Goal: Task Accomplishment & Management: Use online tool/utility

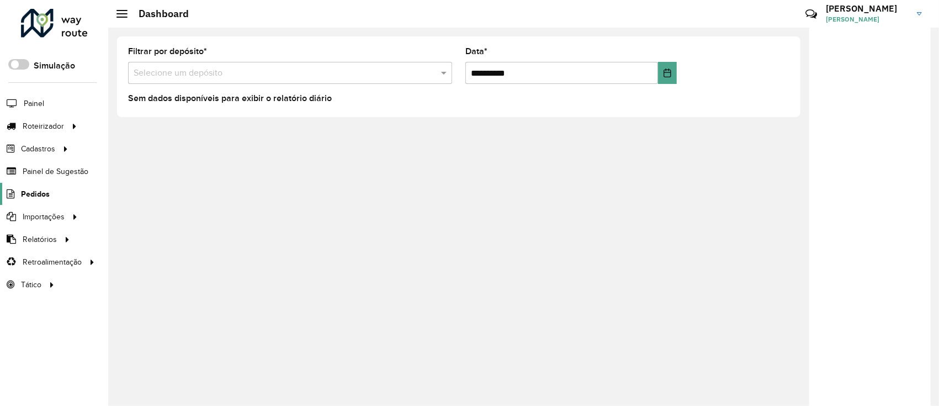
click at [29, 192] on span "Pedidos" at bounding box center [35, 194] width 29 height 12
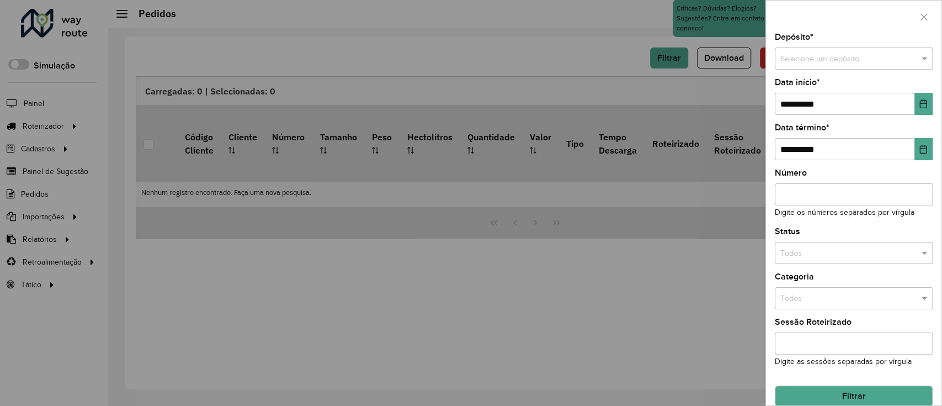
click at [813, 67] on div "Selecione um depósito" at bounding box center [854, 58] width 158 height 22
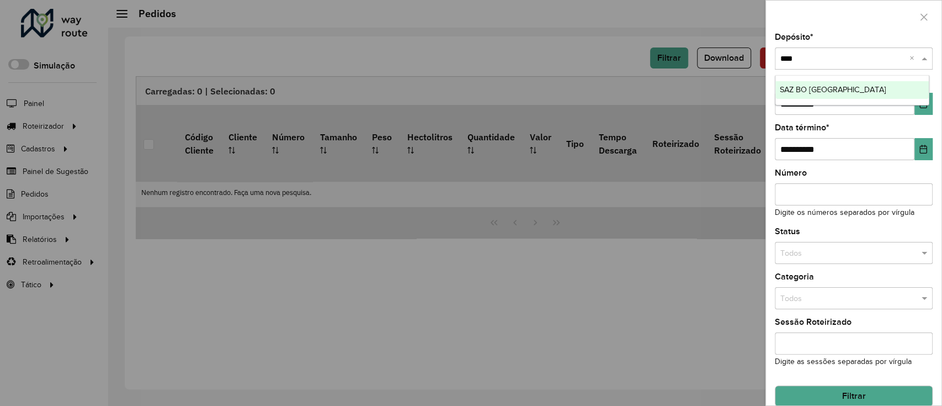
type input "*****"
click at [834, 82] on div "SAZ BO Cochabamba" at bounding box center [852, 90] width 154 height 18
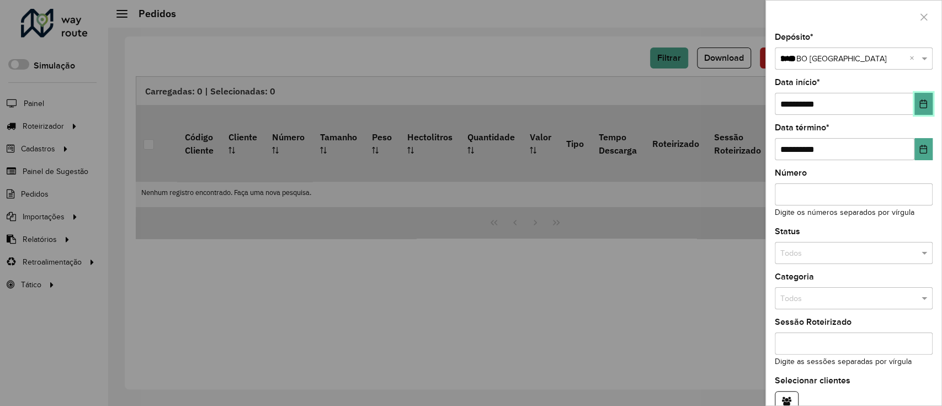
click at [914, 104] on button "Choose Date" at bounding box center [923, 104] width 18 height 22
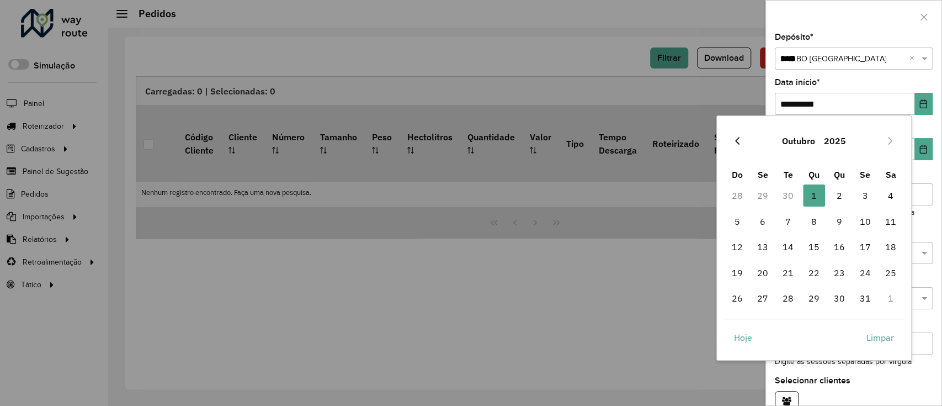
click at [737, 144] on icon "Previous Month" at bounding box center [737, 140] width 9 height 9
click at [809, 250] on span "17" at bounding box center [814, 247] width 22 height 22
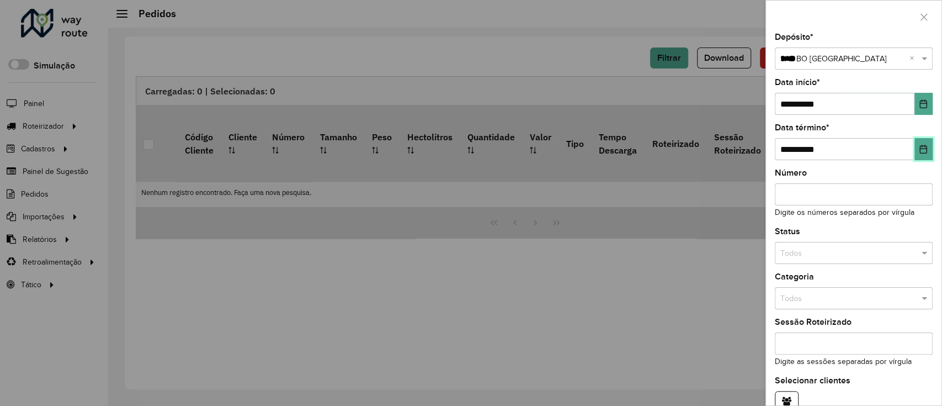
click at [929, 152] on button "Choose Date" at bounding box center [923, 149] width 18 height 22
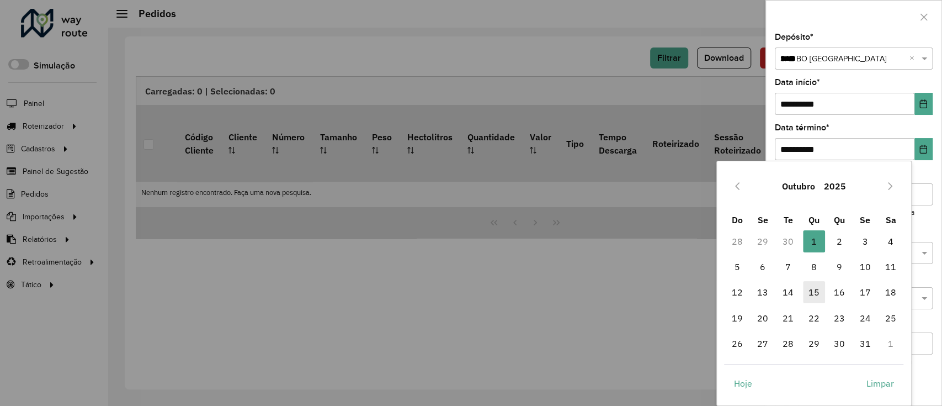
click at [816, 283] on span "15" at bounding box center [814, 292] width 22 height 22
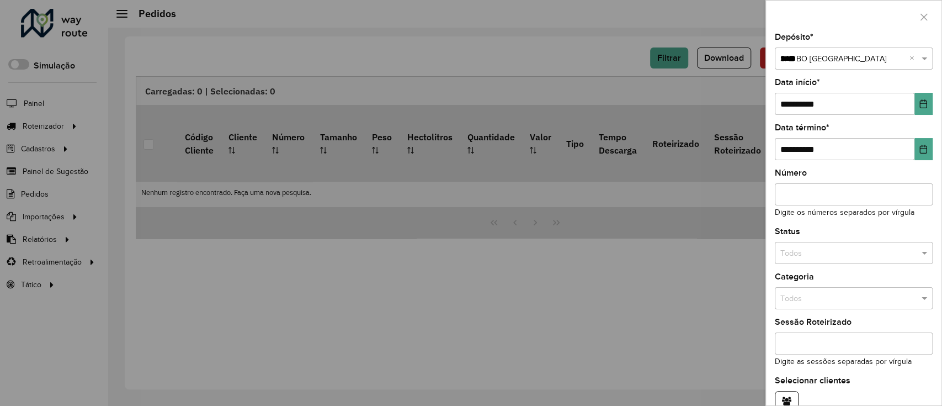
click at [814, 287] on div "Todos" at bounding box center [854, 298] width 158 height 22
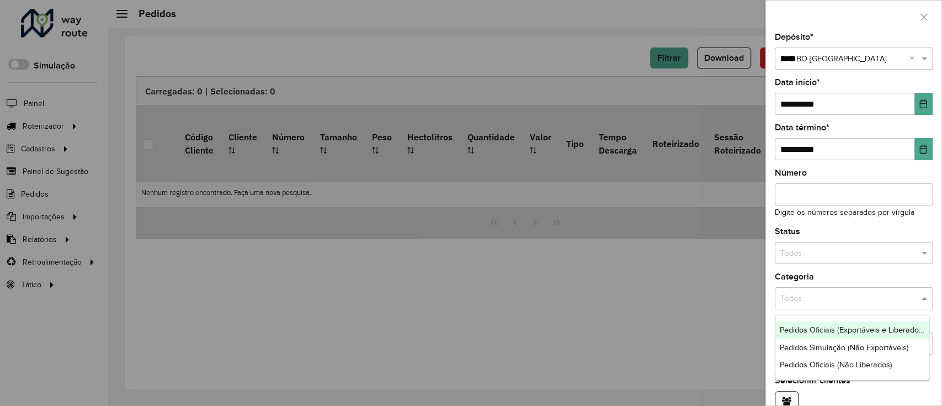
click at [819, 258] on input "text" at bounding box center [842, 253] width 125 height 12
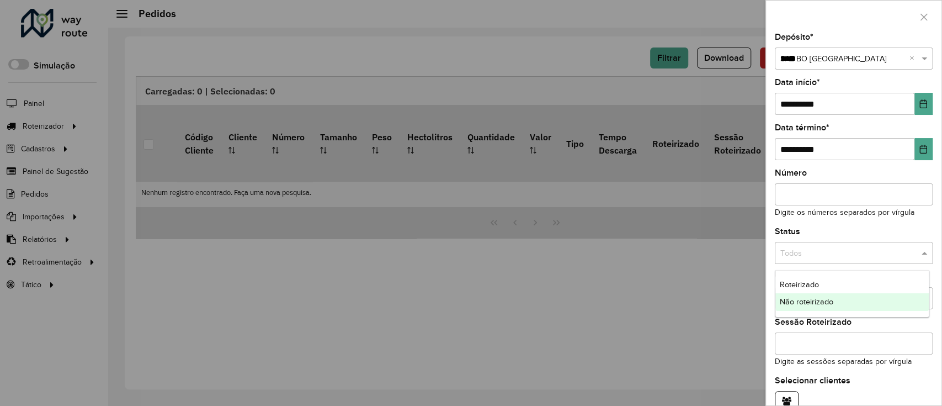
click at [819, 301] on span "Não roteirizado" at bounding box center [807, 301] width 54 height 9
click at [821, 221] on div "**********" at bounding box center [853, 219] width 175 height 372
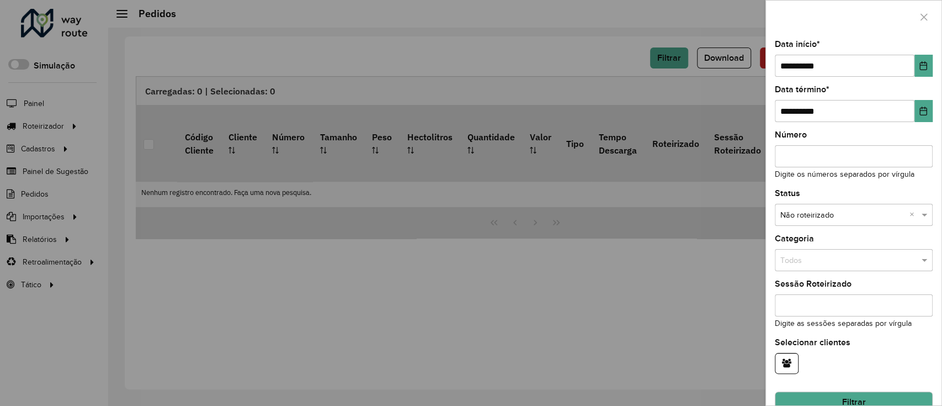
scroll to position [59, 0]
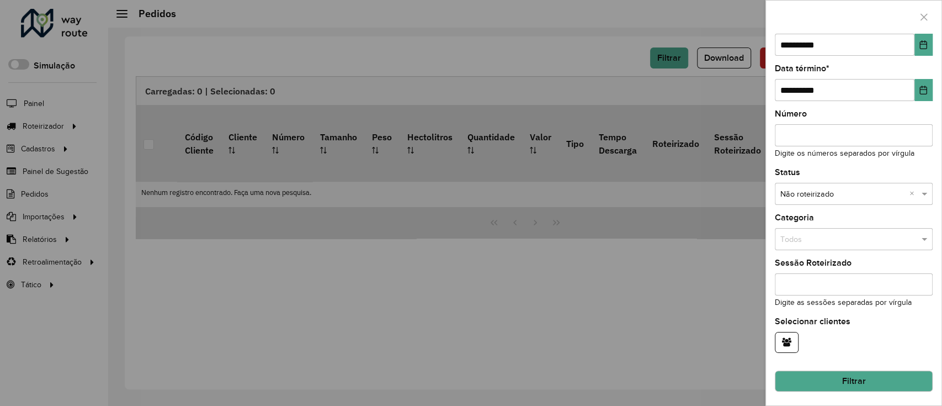
click at [838, 379] on button "Filtrar" at bounding box center [854, 380] width 158 height 21
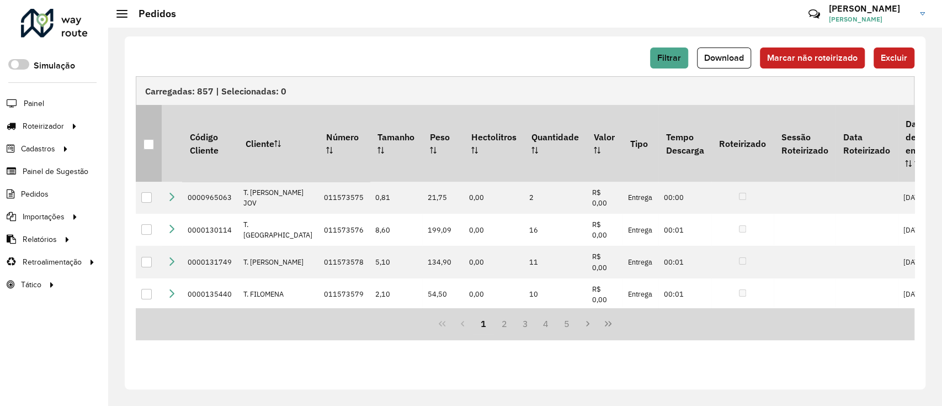
click at [152, 139] on div at bounding box center [148, 144] width 10 height 10
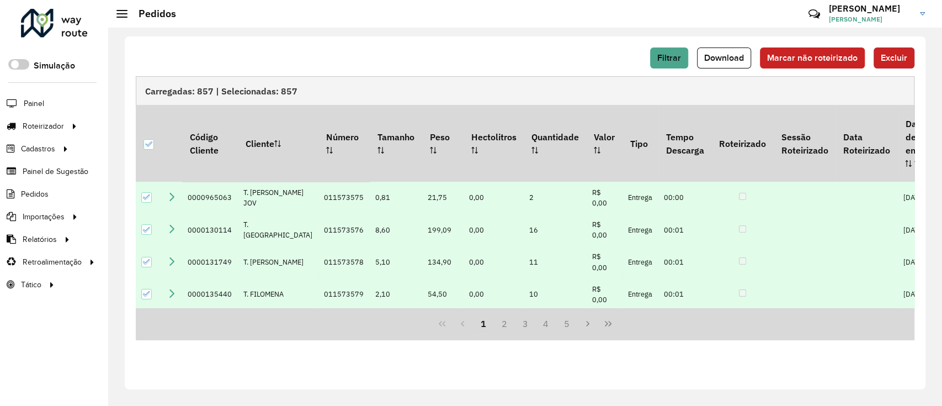
click at [884, 51] on button "Excluir" at bounding box center [893, 57] width 41 height 21
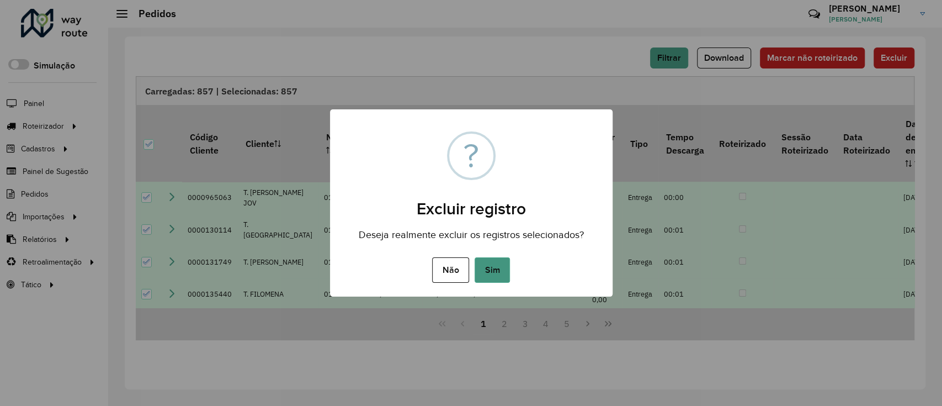
click at [499, 275] on button "Sim" at bounding box center [492, 269] width 35 height 25
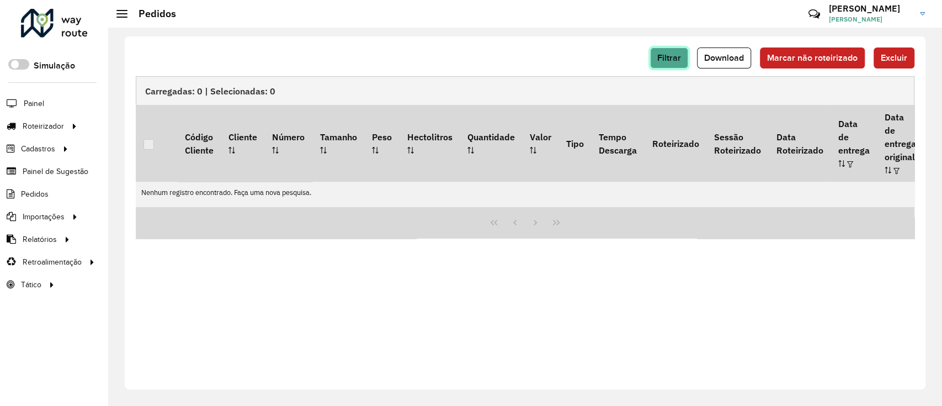
click at [685, 63] on button "Filtrar" at bounding box center [669, 57] width 38 height 21
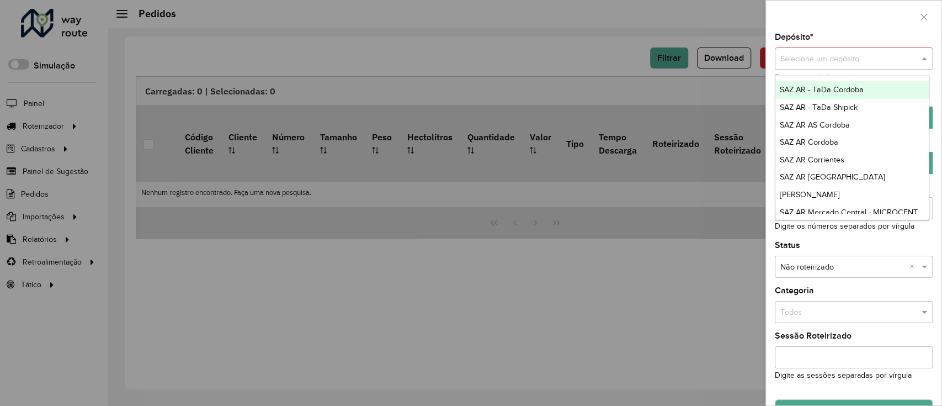
click at [896, 51] on div "Selecione um depósito" at bounding box center [854, 58] width 158 height 22
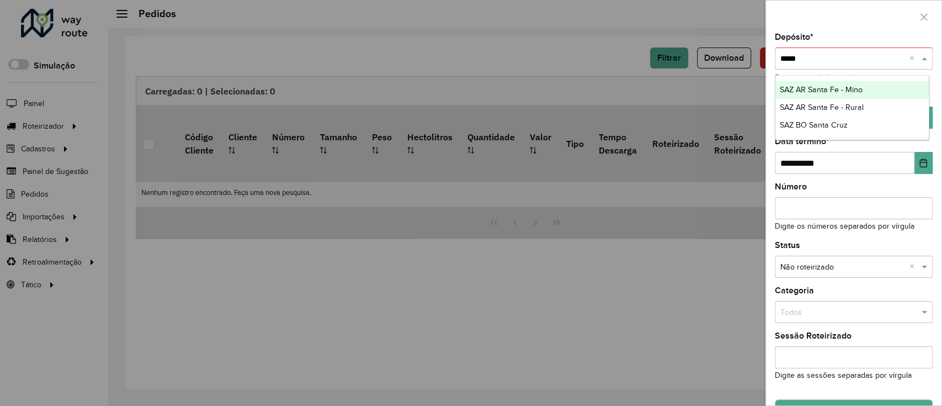
type input "*****"
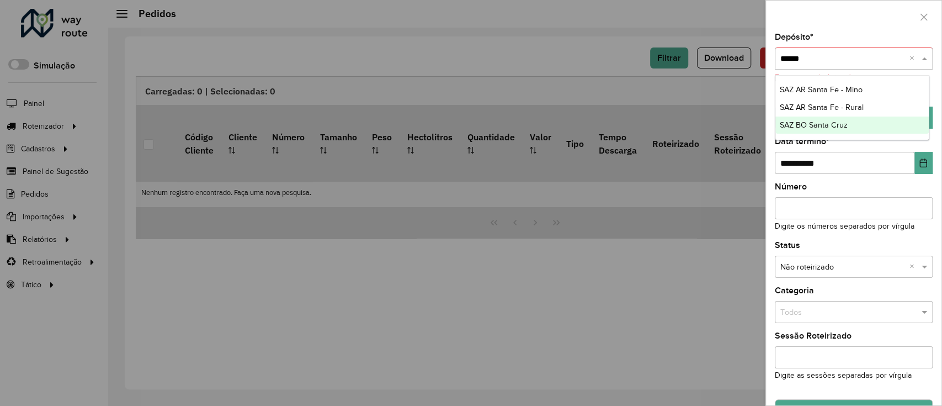
click at [896, 126] on div "SAZ BO Santa Cruz" at bounding box center [852, 125] width 154 height 18
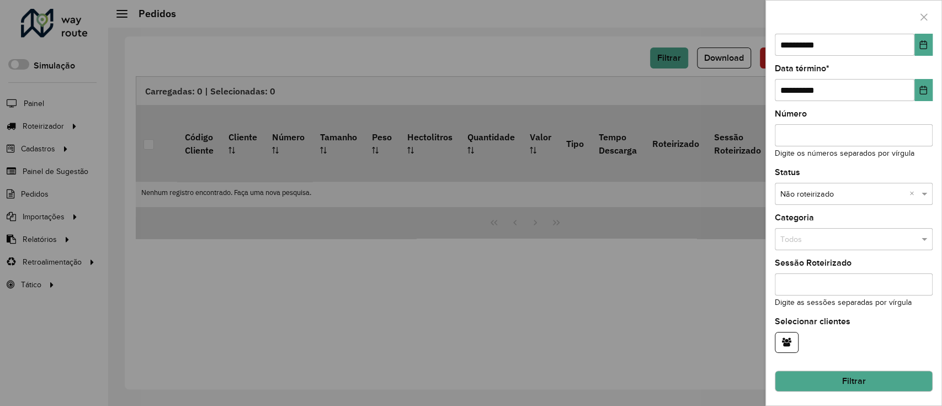
click at [876, 383] on button "Filtrar" at bounding box center [854, 380] width 158 height 21
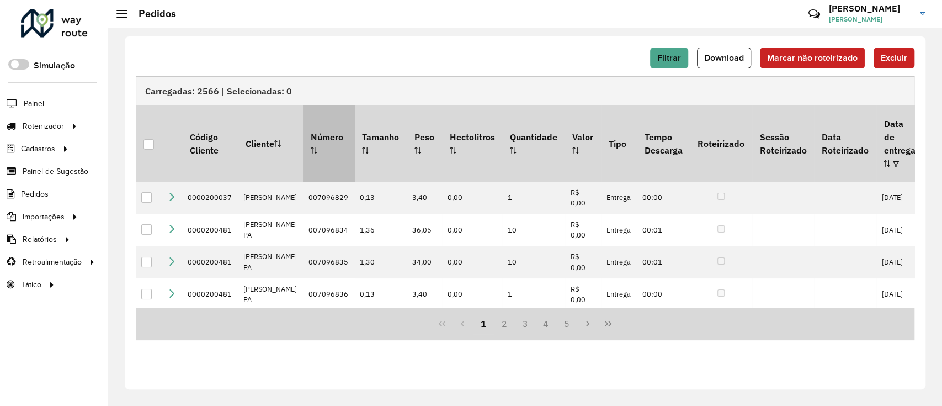
click at [148, 139] on div at bounding box center [148, 144] width 10 height 10
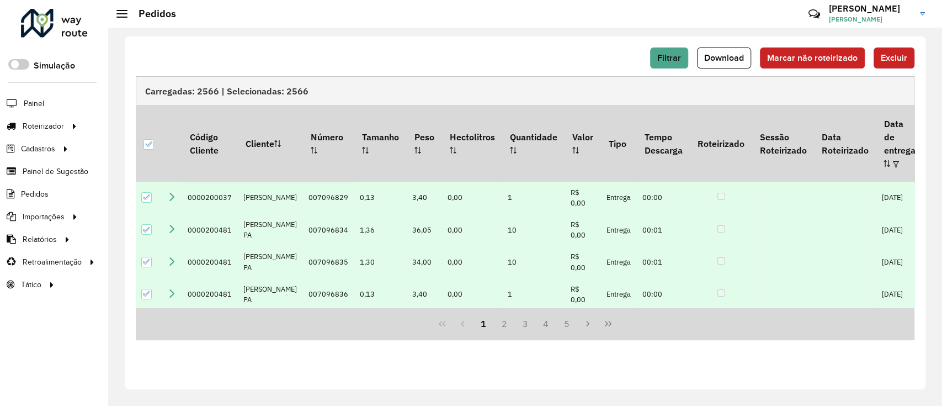
click at [902, 47] on button "Excluir" at bounding box center [893, 57] width 41 height 21
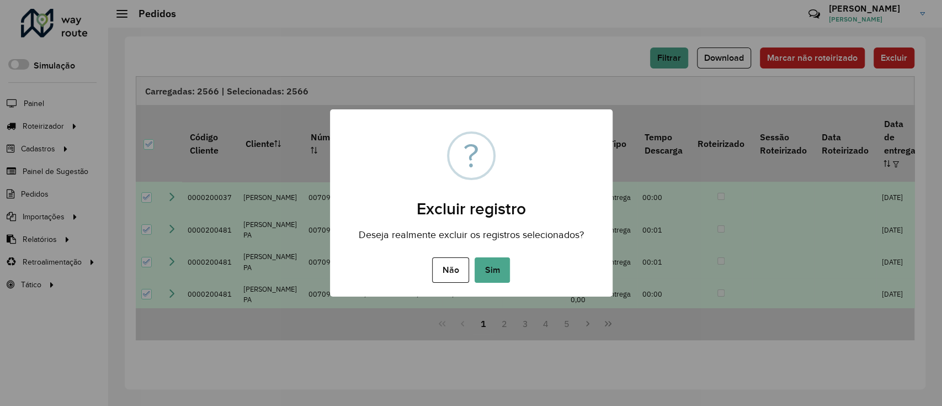
click at [484, 264] on button "Sim" at bounding box center [492, 269] width 35 height 25
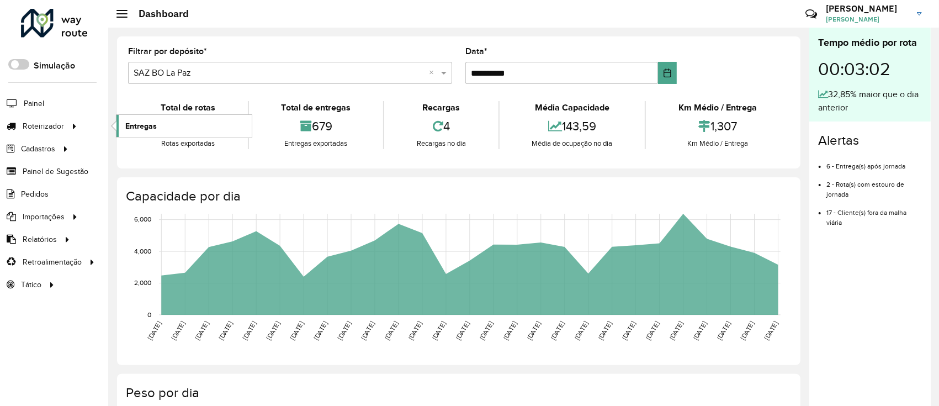
click at [146, 127] on span "Entregas" at bounding box center [140, 126] width 31 height 12
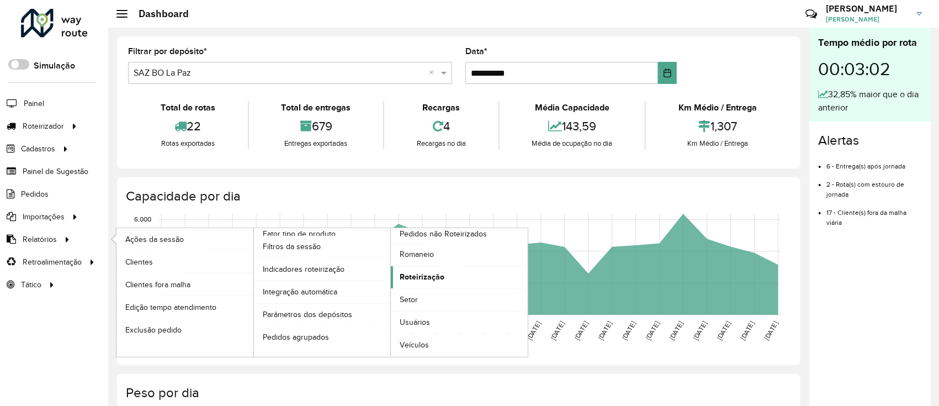
click at [438, 280] on span "Roteirização" at bounding box center [421, 277] width 45 height 12
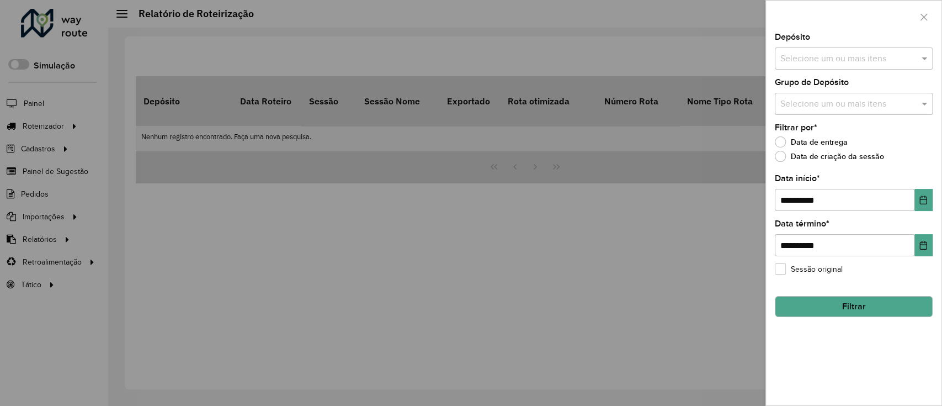
click at [829, 61] on input "text" at bounding box center [847, 58] width 141 height 13
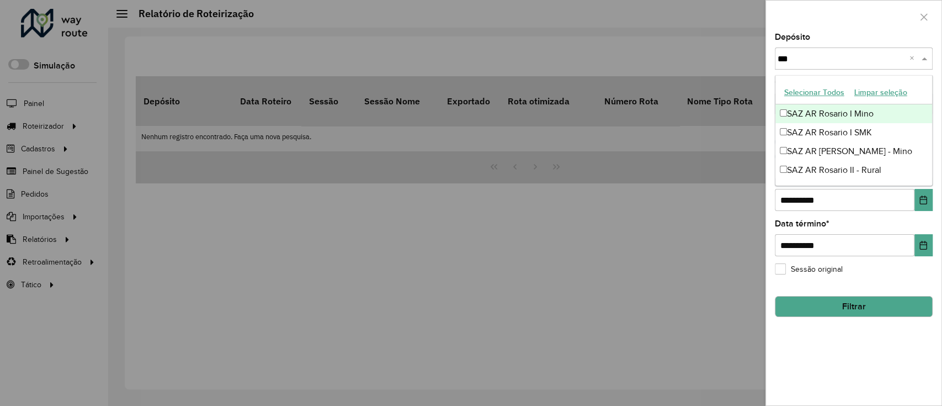
type input "****"
click at [883, 116] on div "SAZ AR Rosario I Mino" at bounding box center [853, 113] width 157 height 19
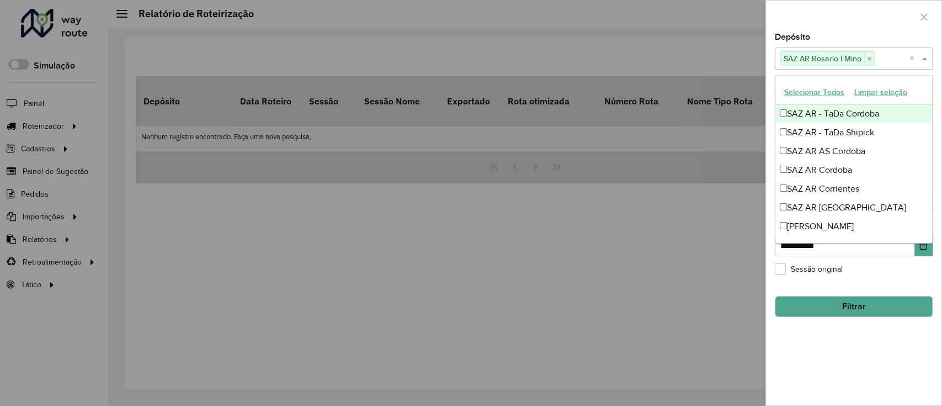
click at [852, 45] on div "Depósito Selecione um ou mais itens SAZ AR Rosario I Mino × ×" at bounding box center [854, 51] width 158 height 36
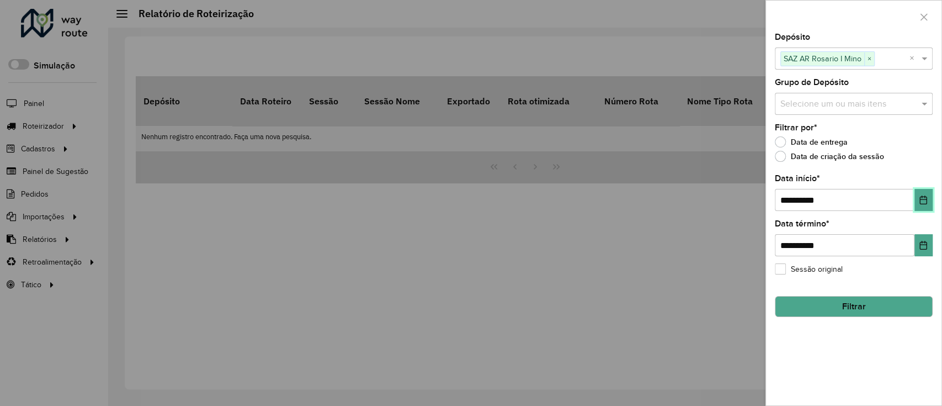
click at [929, 203] on button "Choose Date" at bounding box center [923, 200] width 18 height 22
click at [928, 183] on div "**********" at bounding box center [854, 192] width 158 height 36
click at [927, 198] on button "Choose Date" at bounding box center [923, 200] width 18 height 22
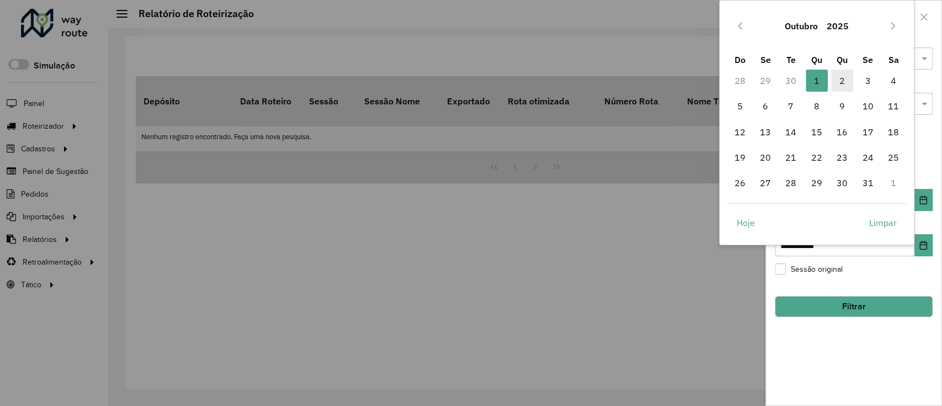
click at [839, 79] on span "2" at bounding box center [842, 81] width 22 height 22
type input "**********"
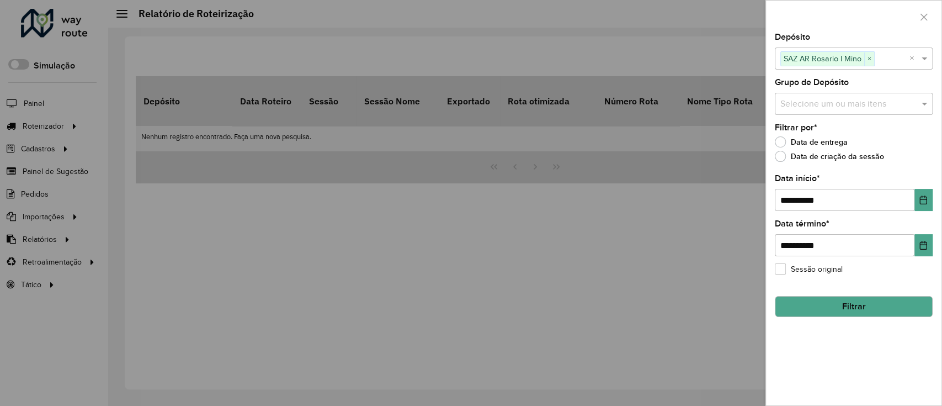
click at [879, 302] on button "Filtrar" at bounding box center [854, 306] width 158 height 21
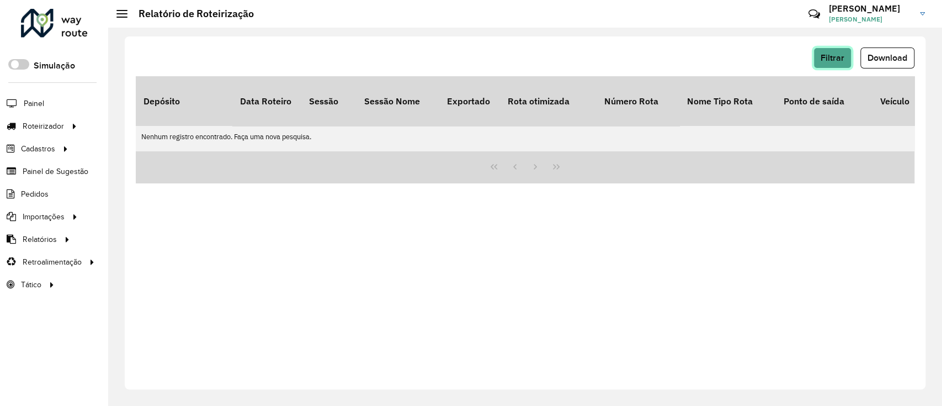
click at [833, 55] on span "Filtrar" at bounding box center [832, 57] width 24 height 9
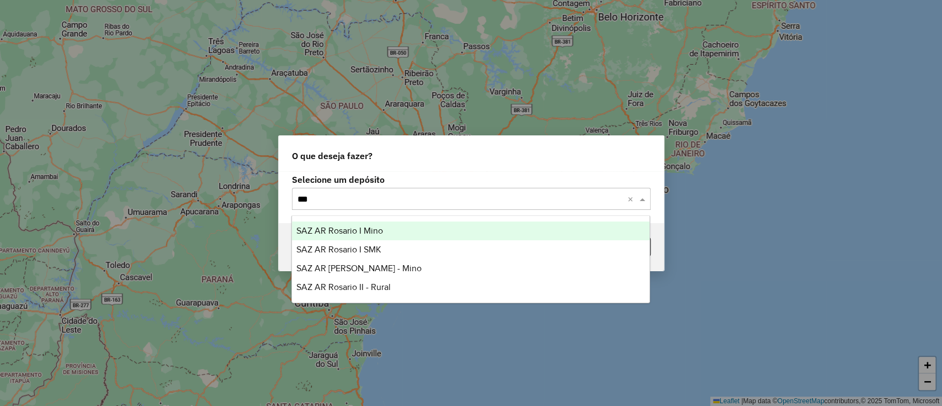
type input "****"
click at [370, 232] on span "SAZ AR Rosario I Mino" at bounding box center [339, 230] width 87 height 9
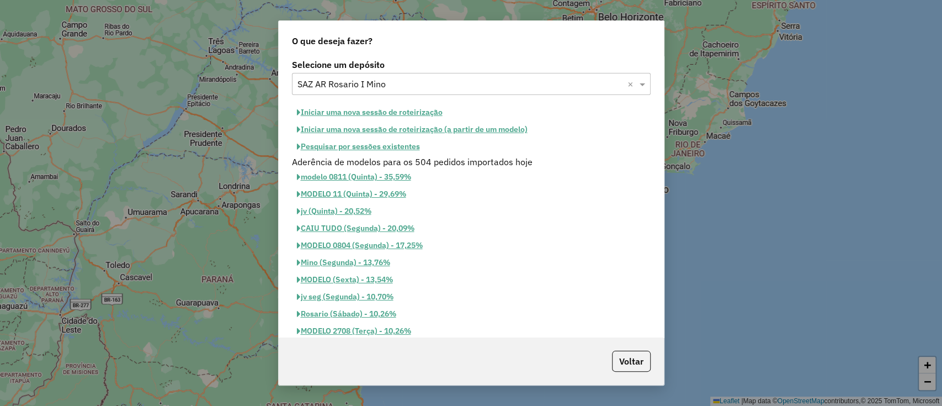
click at [375, 106] on button "Iniciar uma nova sessão de roteirização" at bounding box center [370, 112] width 156 height 17
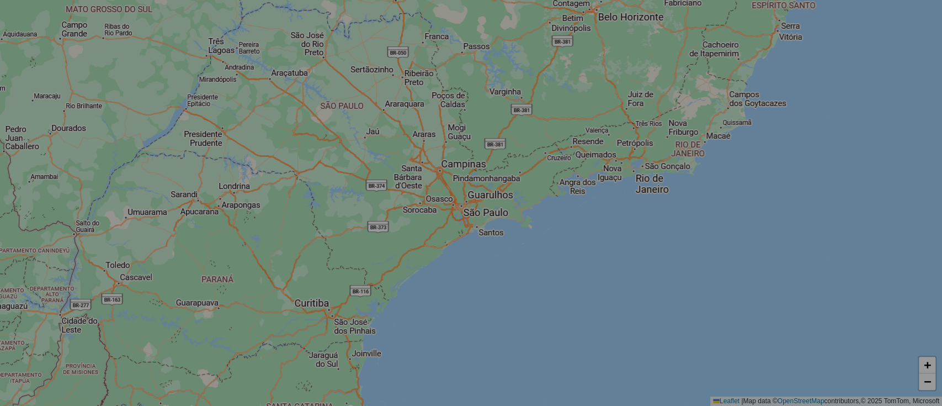
select select "*"
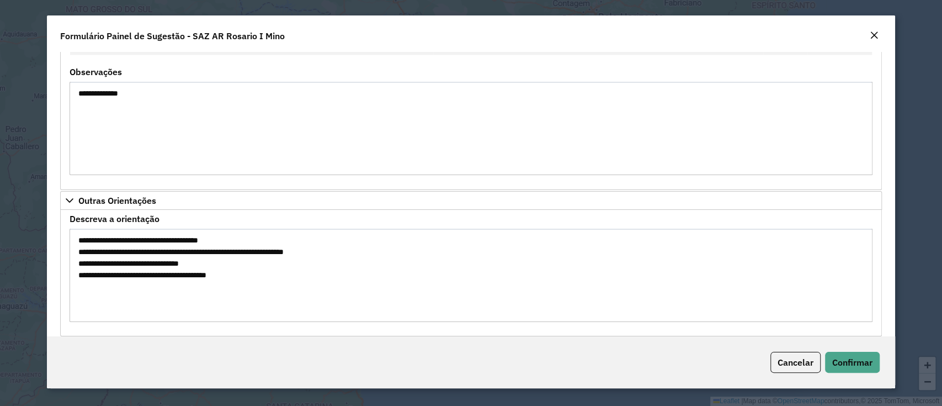
scroll to position [1281, 0]
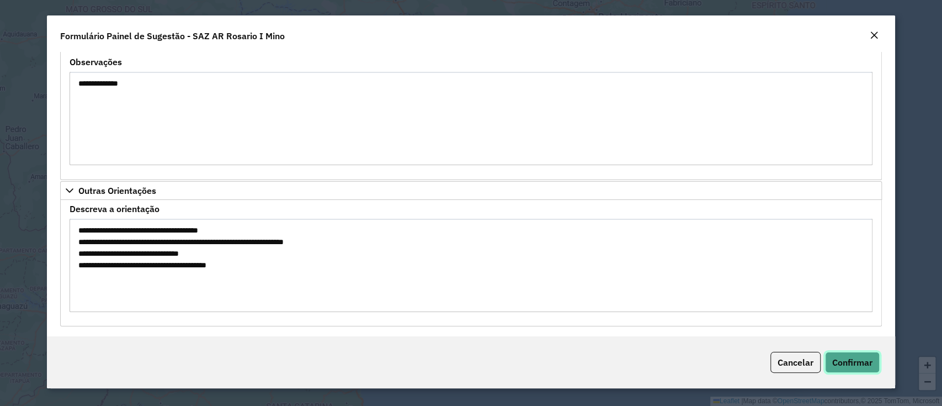
click at [851, 360] on span "Confirmar" at bounding box center [852, 361] width 40 height 11
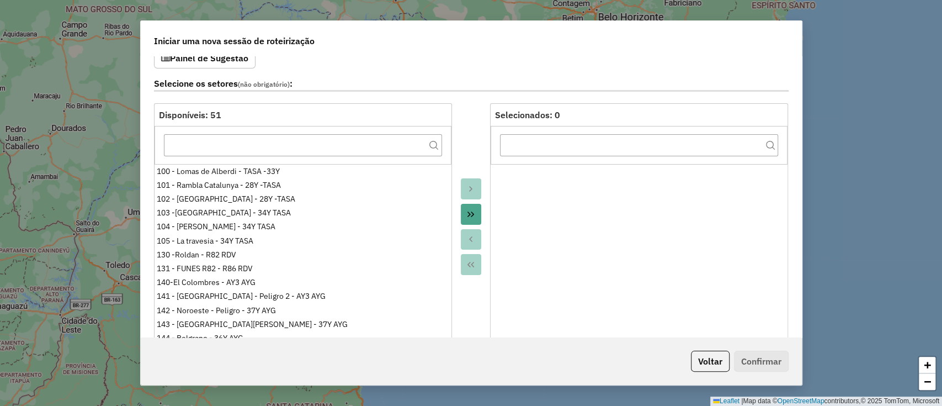
scroll to position [367, 0]
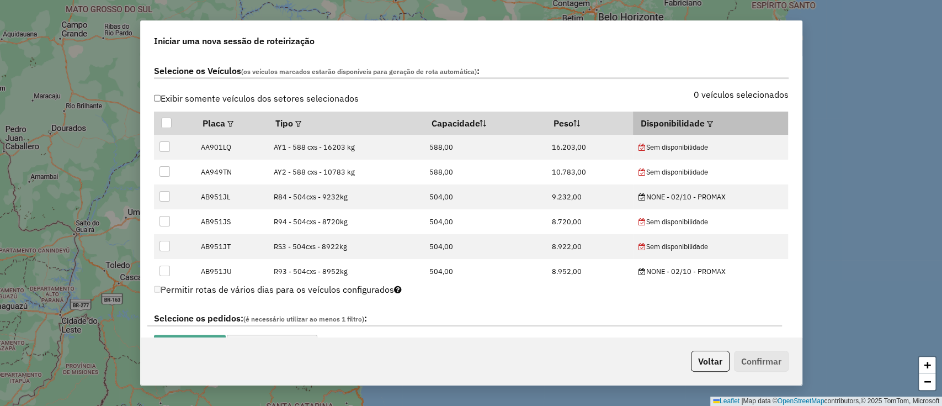
click at [707, 121] on em at bounding box center [710, 124] width 6 height 6
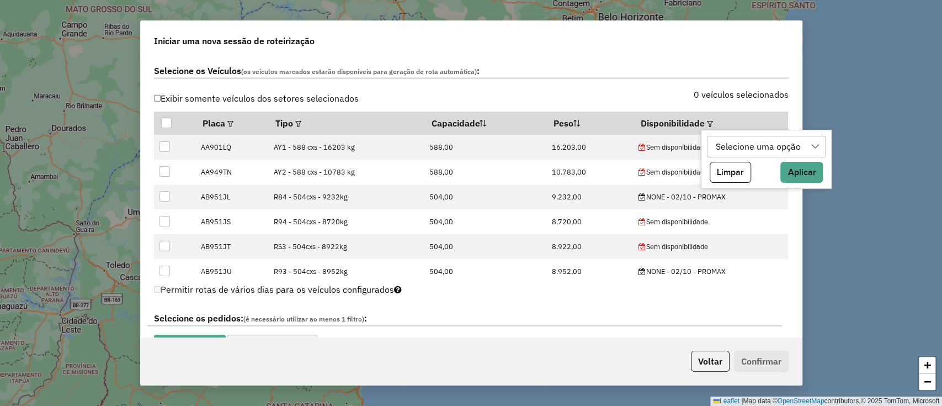
click at [733, 146] on div "Selecione uma opção" at bounding box center [758, 146] width 93 height 21
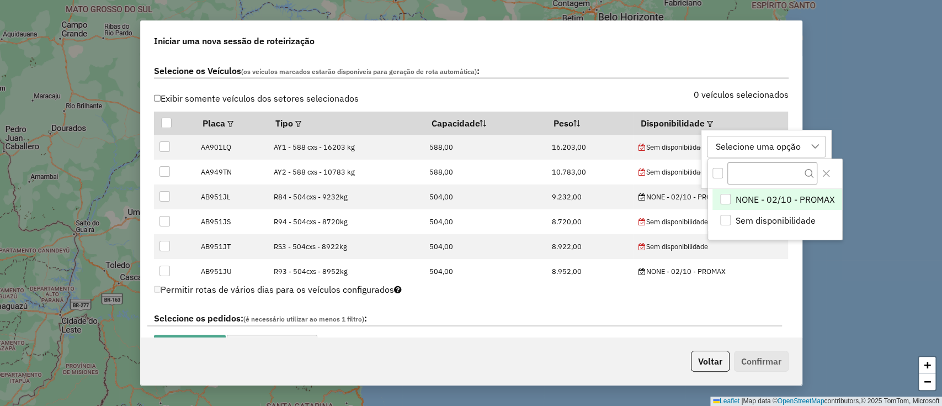
click at [745, 196] on span "NONE - 02/10 - PROMAX" at bounding box center [785, 199] width 99 height 13
click at [752, 139] on div "NONE - 02/10 - PROMAX" at bounding box center [765, 146] width 107 height 21
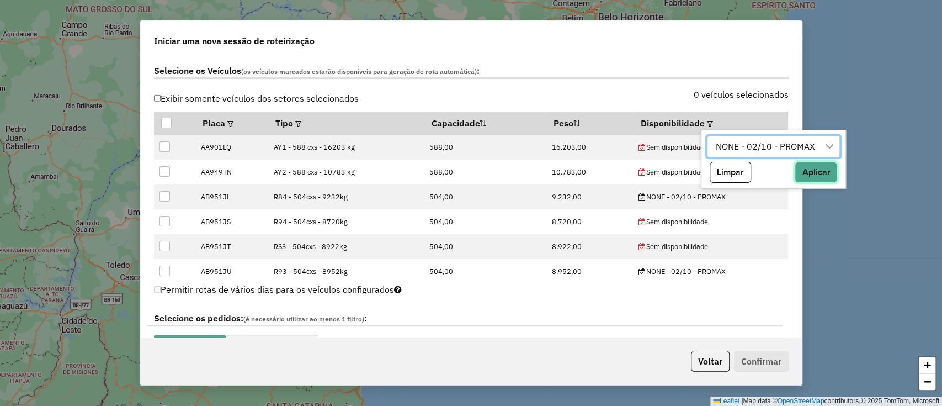
click at [810, 176] on button "Aplicar" at bounding box center [816, 172] width 42 height 21
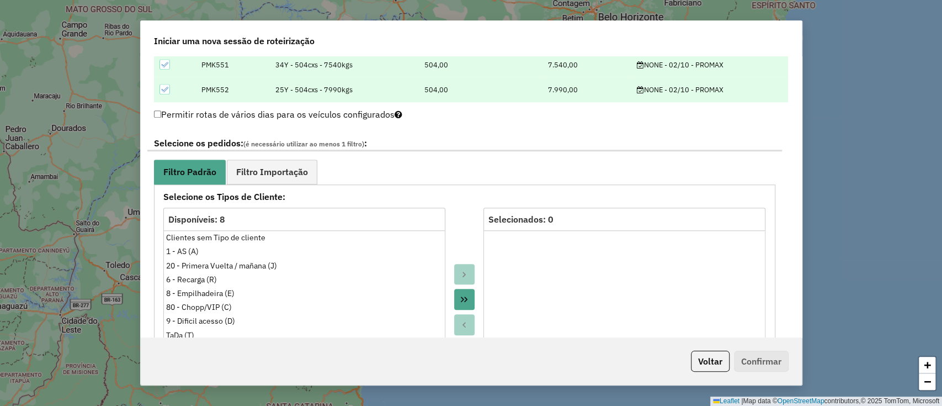
scroll to position [588, 0]
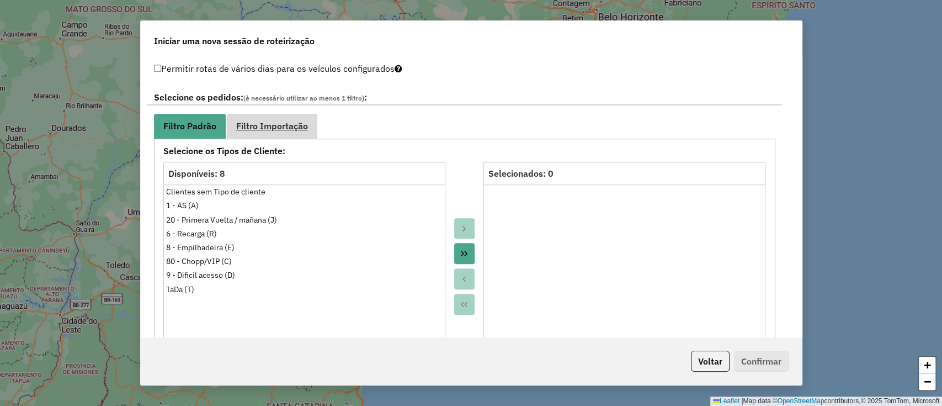
click at [267, 126] on span "Filtro Importação" at bounding box center [272, 125] width 72 height 9
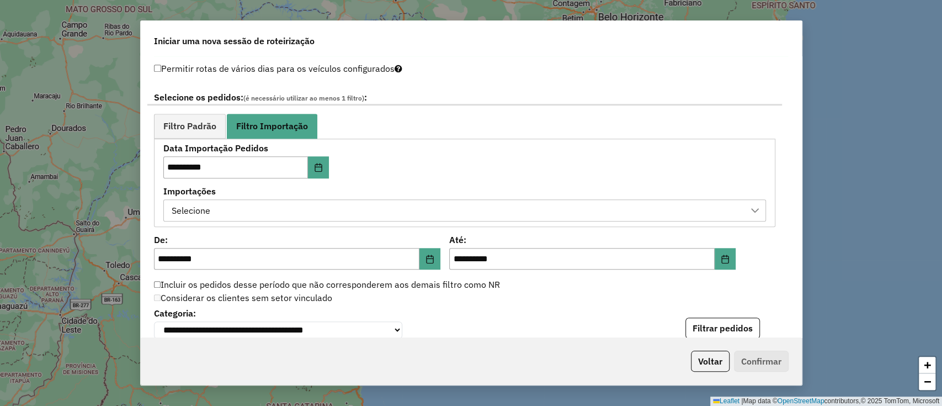
click at [418, 222] on div "**********" at bounding box center [464, 182] width 621 height 88
click at [424, 214] on div "Selecione" at bounding box center [456, 210] width 576 height 21
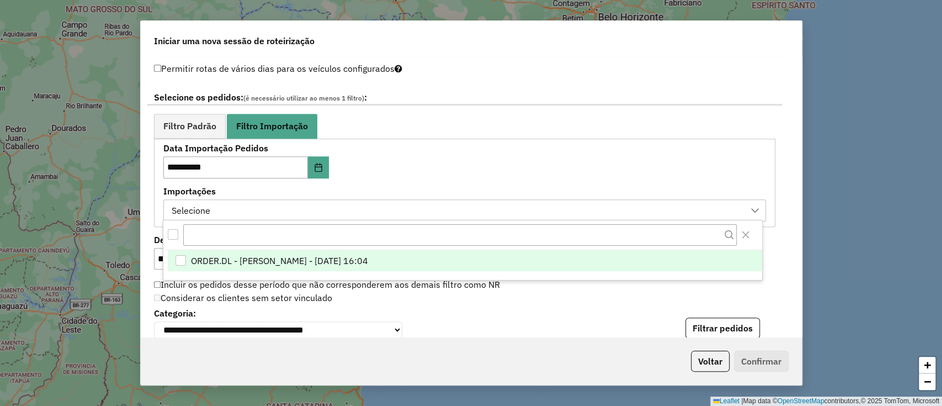
click at [368, 259] on span "ORDER.DL - LETICIA EMILY OLIVEIRA DE LIMA - 01/10/2025 16:04" at bounding box center [279, 260] width 177 height 13
click at [484, 148] on div "**********" at bounding box center [464, 182] width 603 height 77
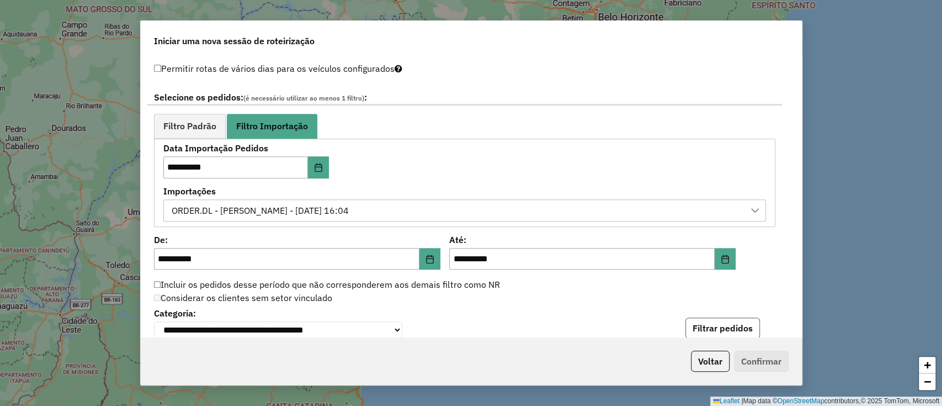
click at [704, 327] on button "Filtrar pedidos" at bounding box center [722, 327] width 74 height 21
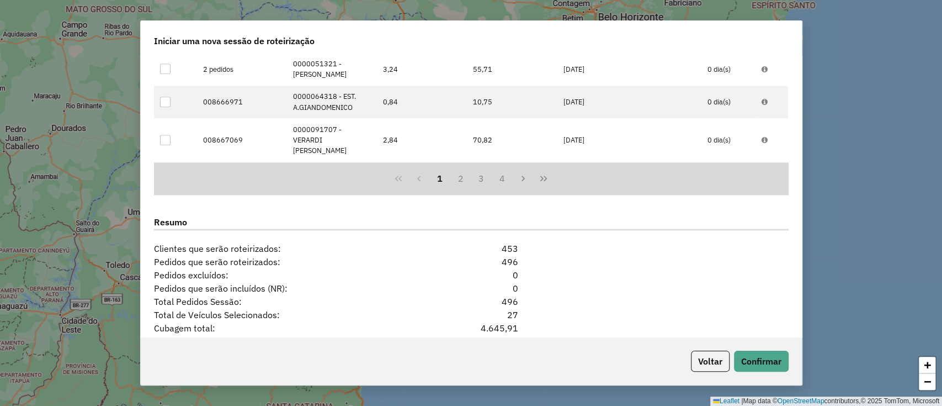
scroll to position [1043, 0]
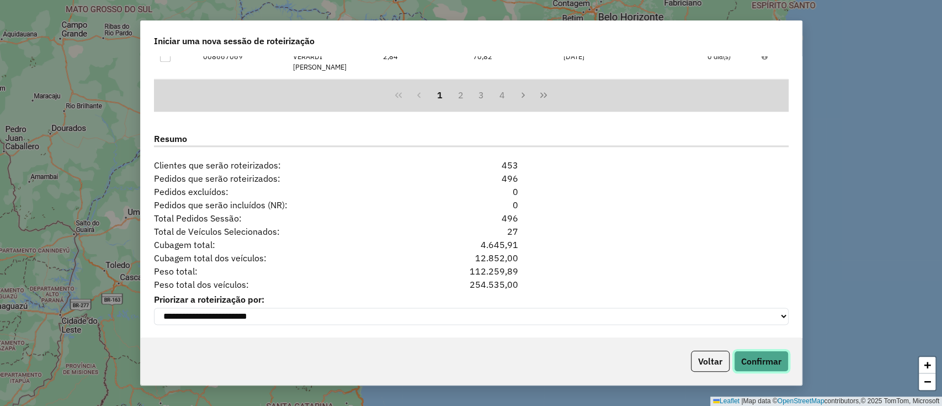
click at [744, 357] on button "Confirmar" at bounding box center [761, 360] width 55 height 21
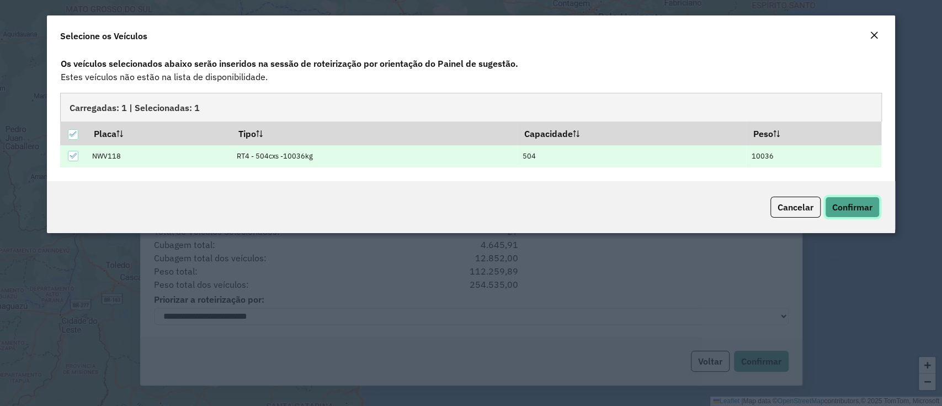
click at [852, 212] on button "Confirmar" at bounding box center [852, 206] width 55 height 21
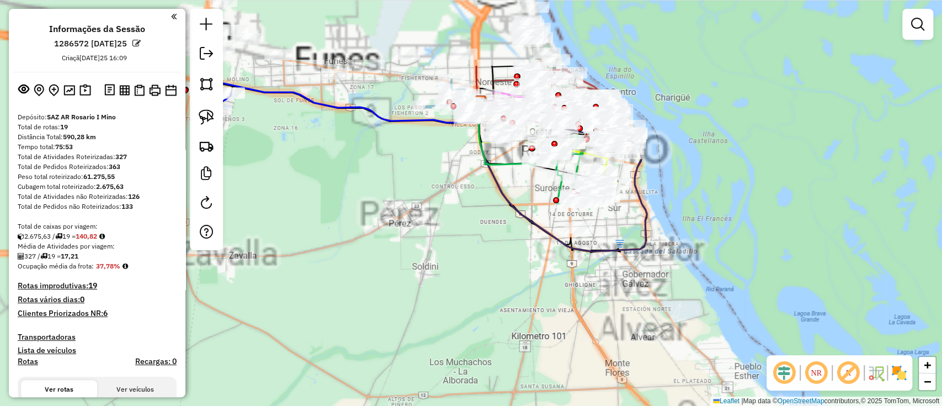
drag, startPoint x: 544, startPoint y: 300, endPoint x: 573, endPoint y: 348, distance: 56.0
click at [571, 347] on div "Janela de atendimento Grade de atendimento Capacidade Transportadoras Veículos …" at bounding box center [471, 203] width 942 height 406
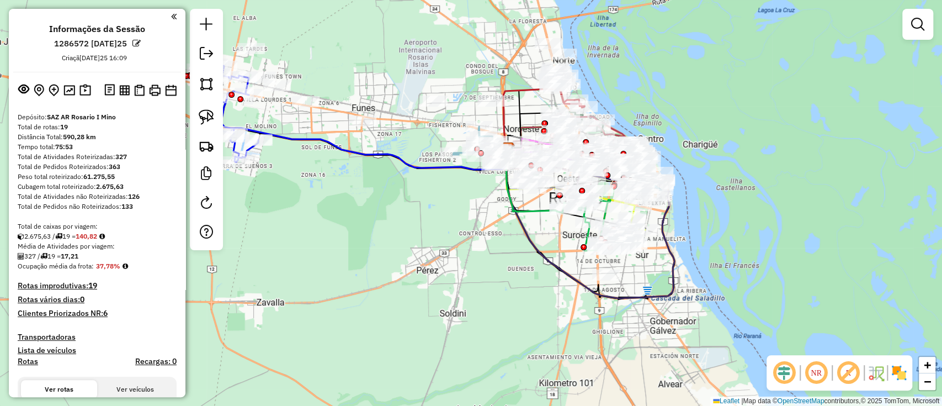
click at [913, 373] on div "Janela de atendimento Grade de atendimento Capacidade Transportadoras Veículos …" at bounding box center [471, 203] width 942 height 406
click at [904, 372] on img at bounding box center [899, 373] width 18 height 18
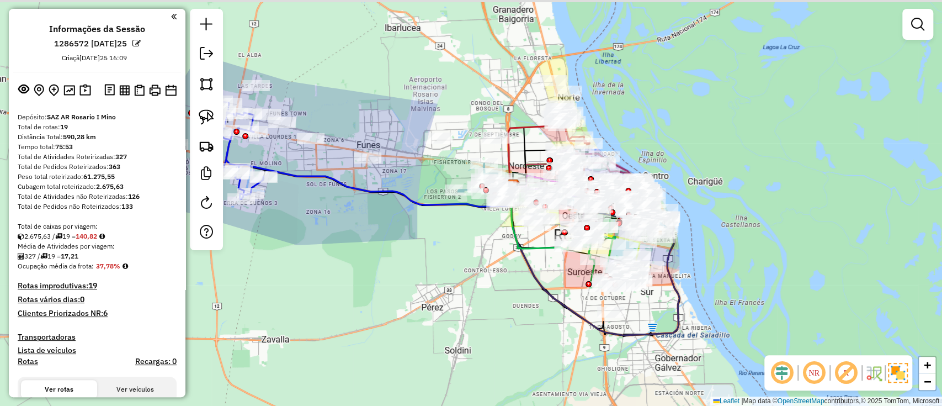
drag, startPoint x: 334, startPoint y: 311, endPoint x: 354, endPoint y: 367, distance: 59.9
click at [354, 367] on div "Janela de atendimento Grade de atendimento Capacidade Transportadoras Veículos …" at bounding box center [471, 203] width 942 height 406
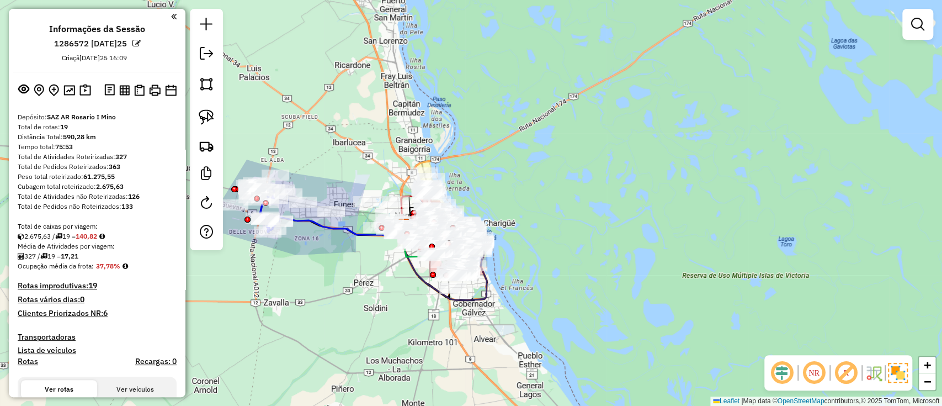
drag, startPoint x: 329, startPoint y: 290, endPoint x: 316, endPoint y: 258, distance: 33.9
click at [316, 258] on div "Janela de atendimento Grade de atendimento Capacidade Transportadoras Veículos …" at bounding box center [471, 203] width 942 height 406
click at [79, 89] on img at bounding box center [85, 90] width 12 height 13
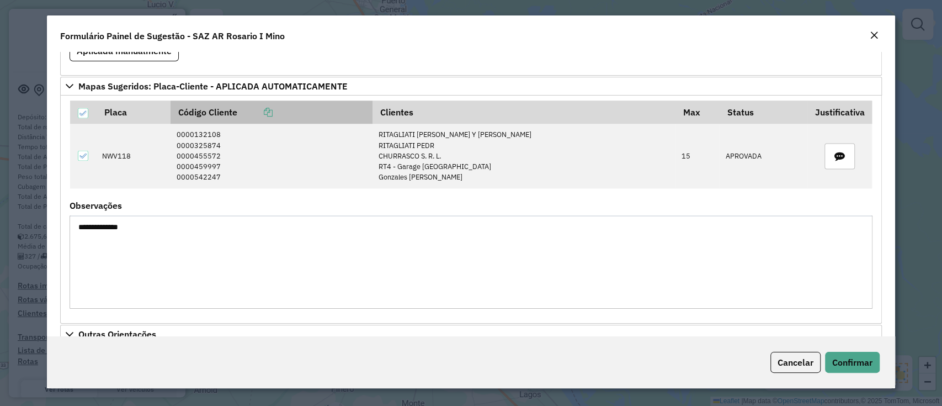
scroll to position [1177, 0]
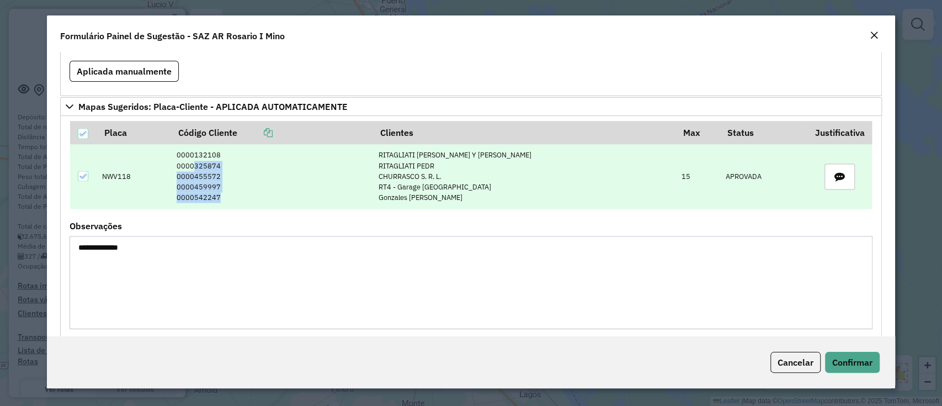
drag, startPoint x: 220, startPoint y: 190, endPoint x: 192, endPoint y: 157, distance: 42.7
click at [192, 157] on td "0000132108 0000325874 0000455572 0000459997 0000542247" at bounding box center [272, 176] width 202 height 64
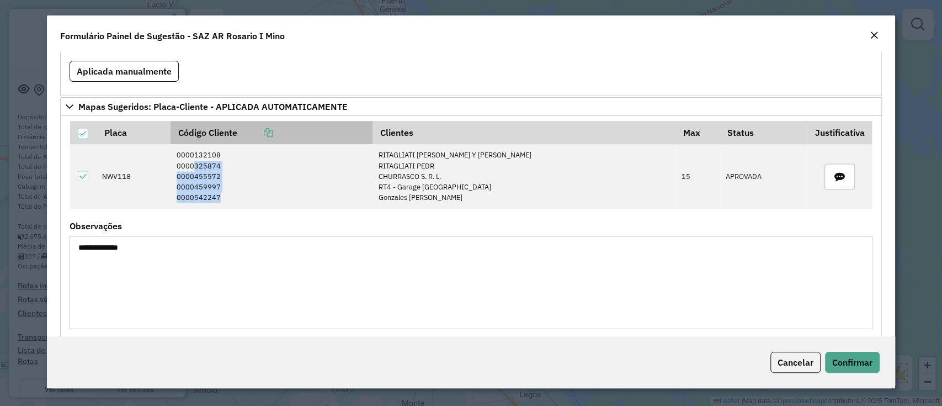
click at [273, 131] on icon at bounding box center [268, 132] width 9 height 9
click at [278, 133] on th "Código Cliente" at bounding box center [272, 132] width 202 height 23
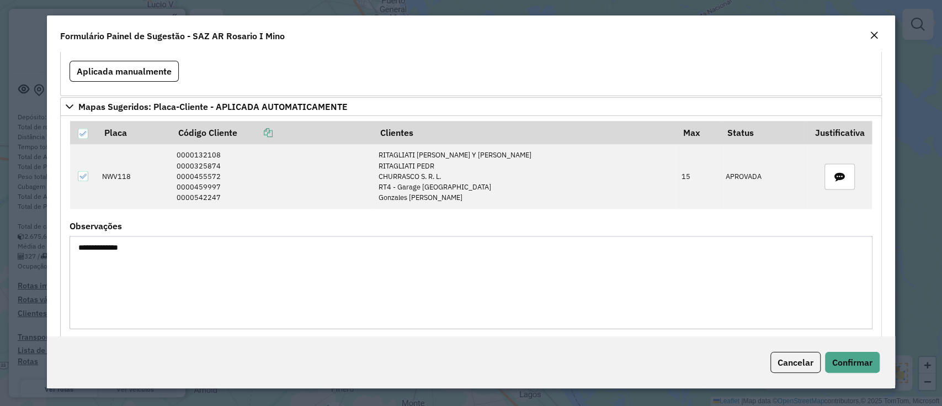
click at [785, 372] on div "Cancelar Confirmar" at bounding box center [471, 362] width 848 height 52
click at [781, 358] on span "Cancelar" at bounding box center [795, 361] width 36 height 11
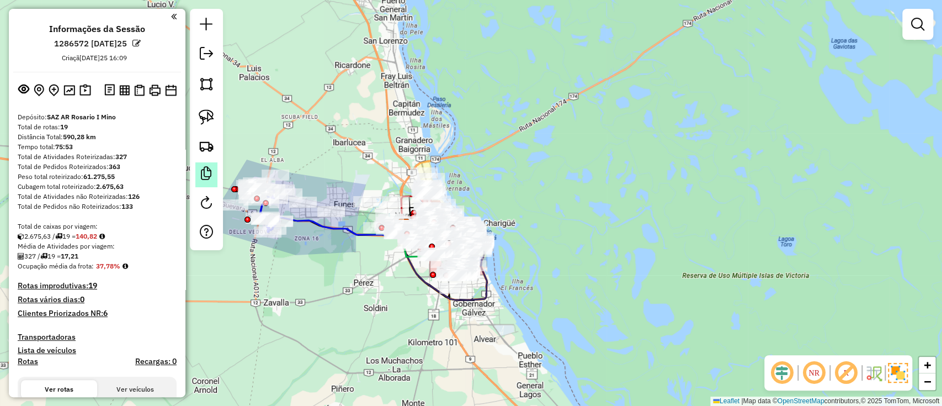
click at [207, 179] on em at bounding box center [206, 173] width 13 height 13
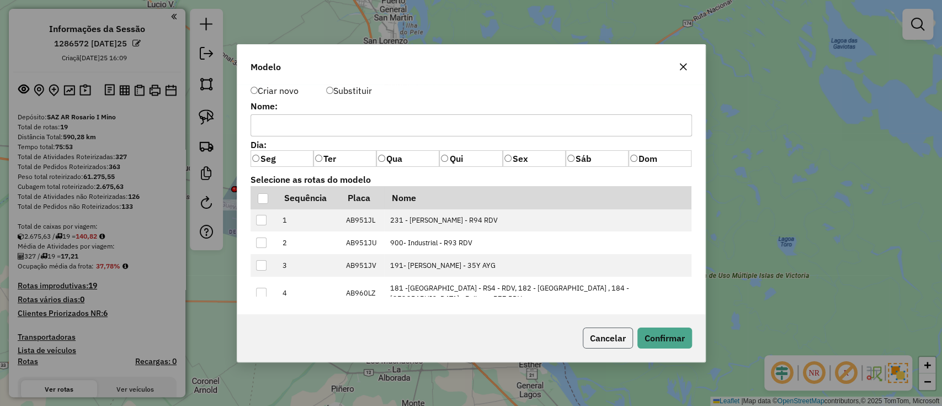
click at [606, 331] on button "Cancelar" at bounding box center [608, 337] width 50 height 21
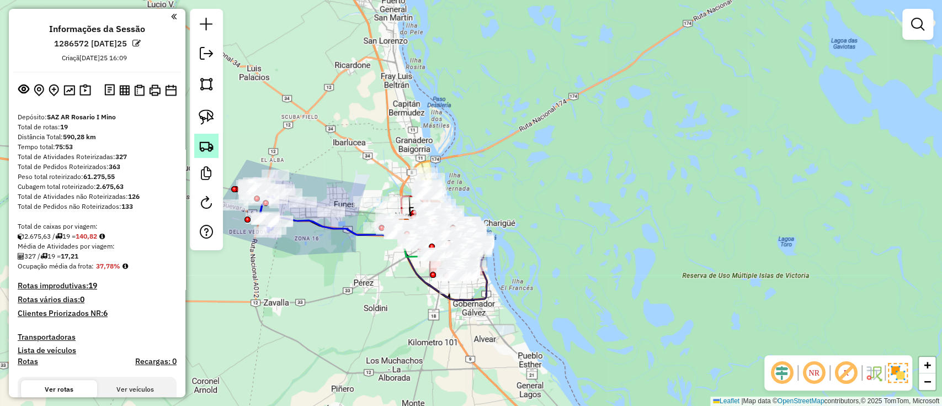
click at [198, 149] on link at bounding box center [206, 146] width 24 height 24
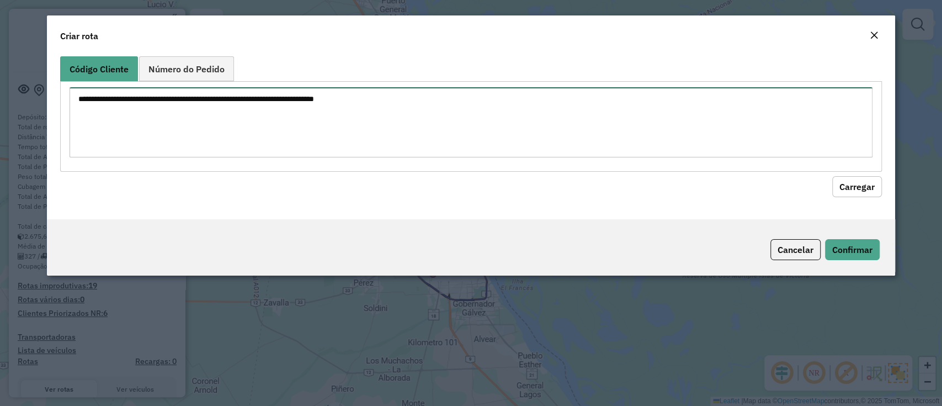
click at [199, 89] on textarea at bounding box center [471, 122] width 802 height 70
paste textarea "**********"
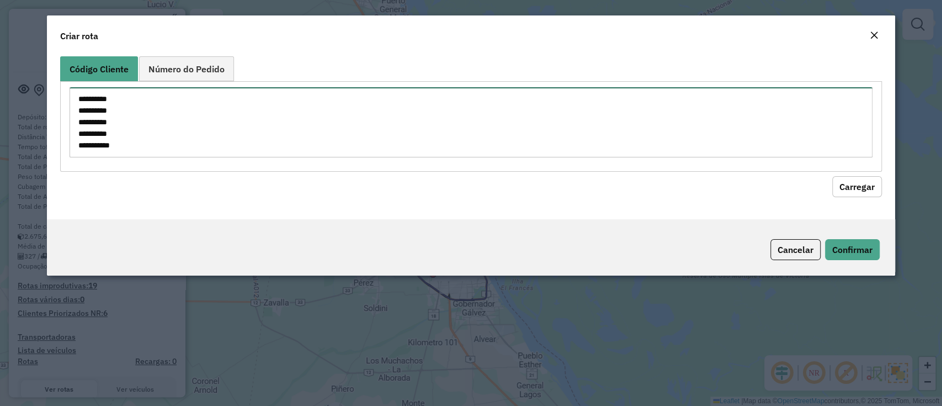
scroll to position [4, 0]
type textarea "**********"
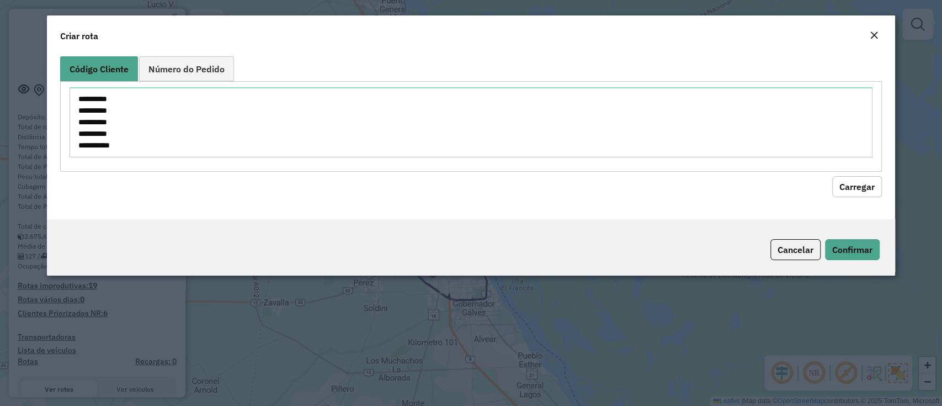
click at [846, 190] on button "Carregar" at bounding box center [857, 186] width 50 height 21
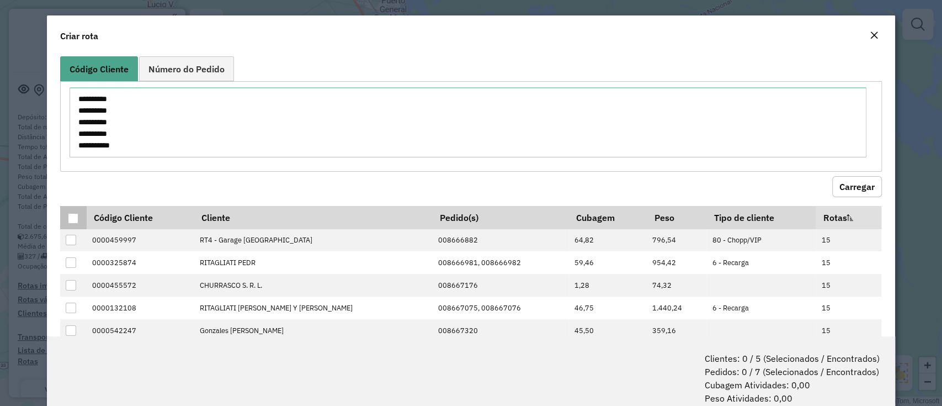
click at [80, 216] on th at bounding box center [73, 217] width 26 height 23
click at [78, 219] on div at bounding box center [73, 218] width 10 height 10
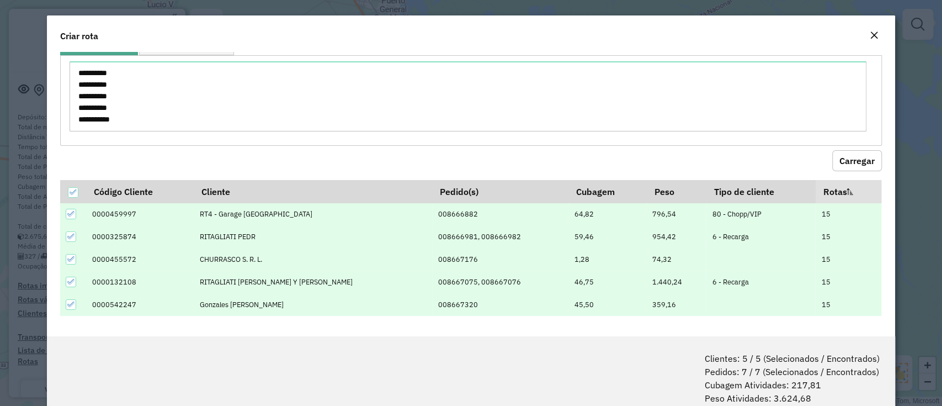
scroll to position [55, 0]
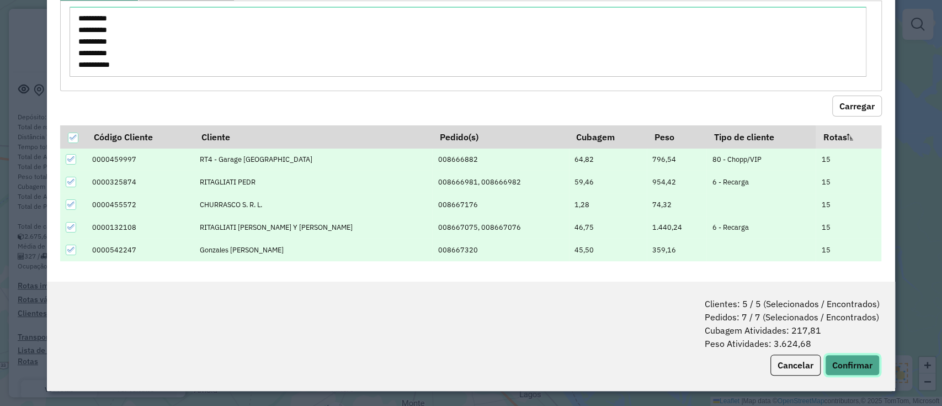
click at [843, 359] on button "Confirmar" at bounding box center [852, 364] width 55 height 21
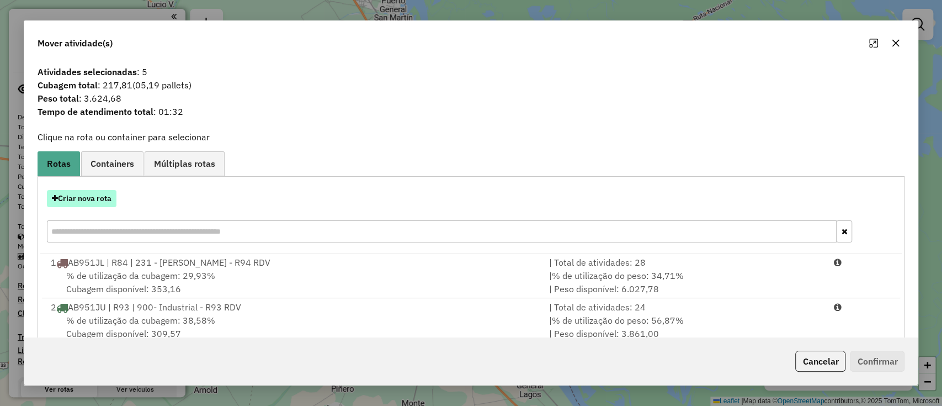
click at [59, 206] on div "Criar nova rota" at bounding box center [471, 198] width 862 height 17
click at [52, 208] on div "Criar nova rota" at bounding box center [471, 218] width 862 height 72
click at [90, 200] on button "Criar nova rota" at bounding box center [82, 198] width 70 height 17
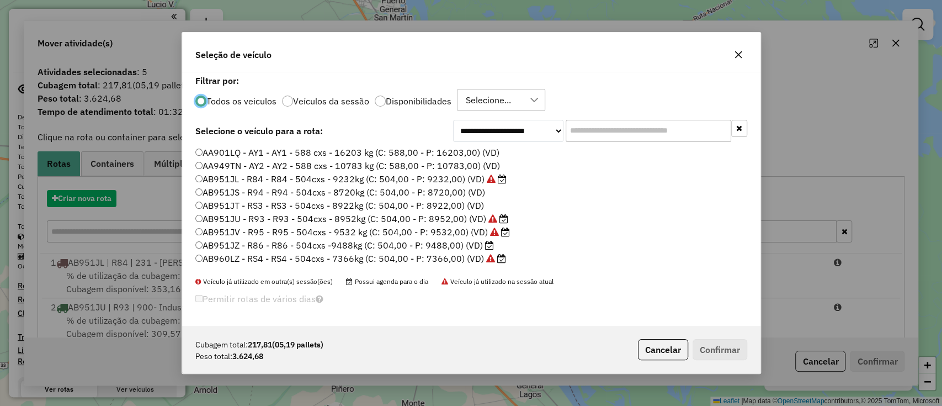
scroll to position [6, 3]
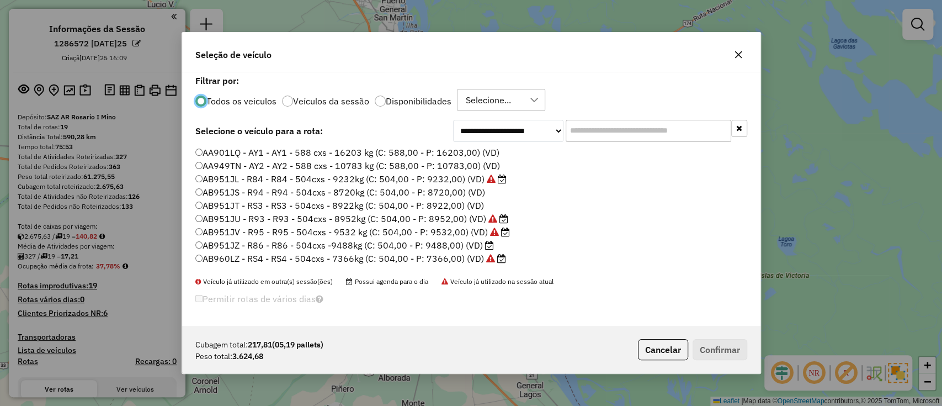
click at [602, 130] on input "text" at bounding box center [649, 131] width 166 height 22
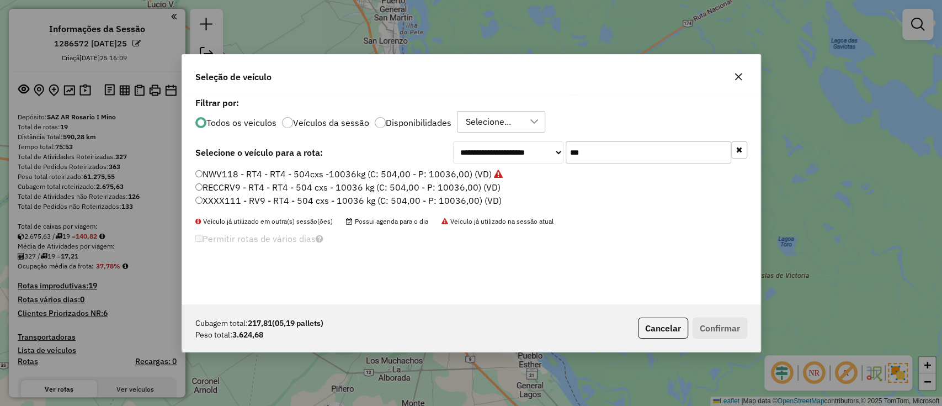
type input "***"
click at [482, 179] on label "NWV118 - RT4 - RT4 - 504cxs -10036kg (C: 504,00 - P: 10036,00) (VD)" at bounding box center [348, 173] width 307 height 13
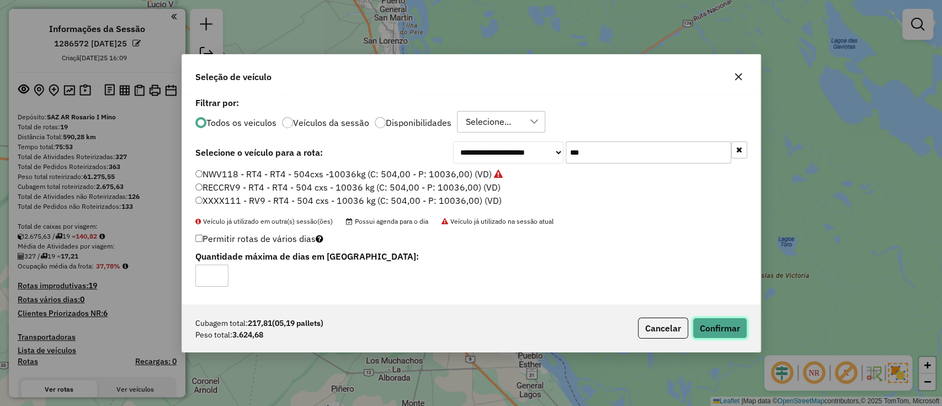
click at [699, 319] on button "Confirmar" at bounding box center [719, 327] width 55 height 21
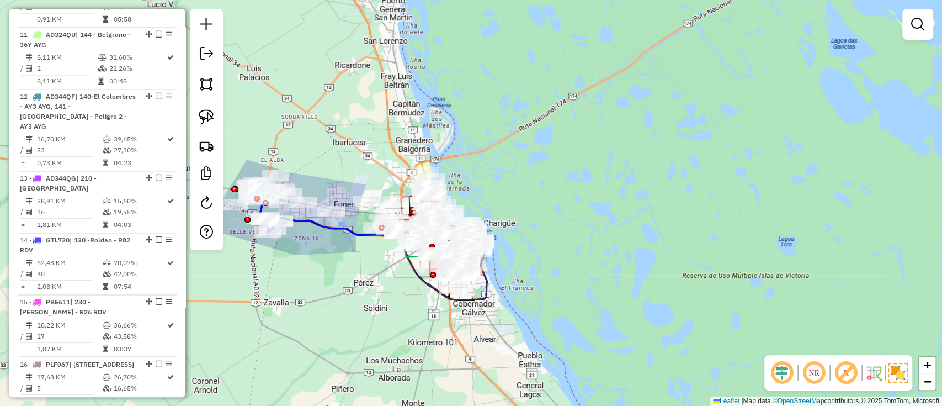
scroll to position [1555, 0]
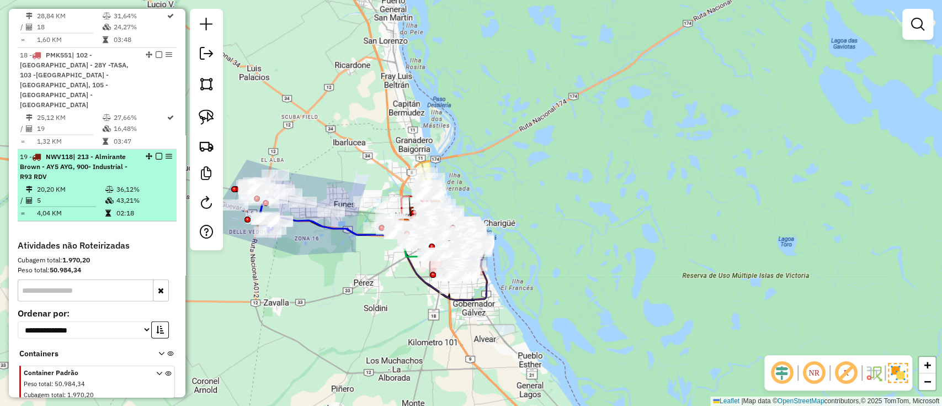
click at [109, 186] on icon at bounding box center [109, 189] width 8 height 7
select select "**********"
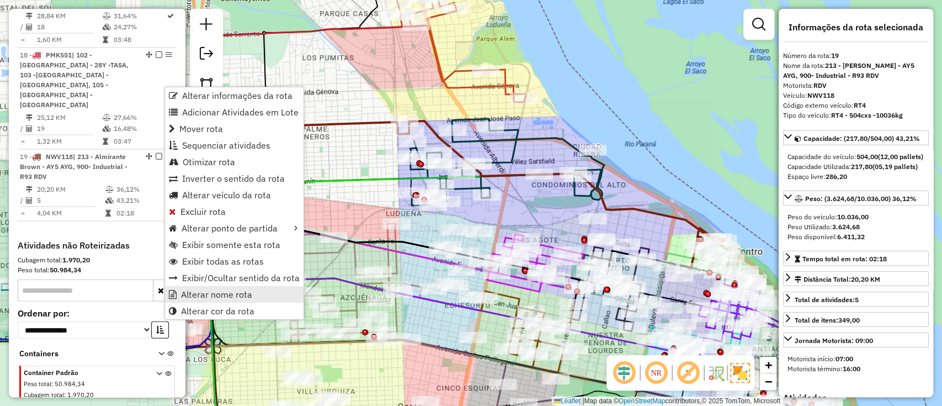
click at [219, 293] on span "Alterar nome rota" at bounding box center [216, 294] width 71 height 9
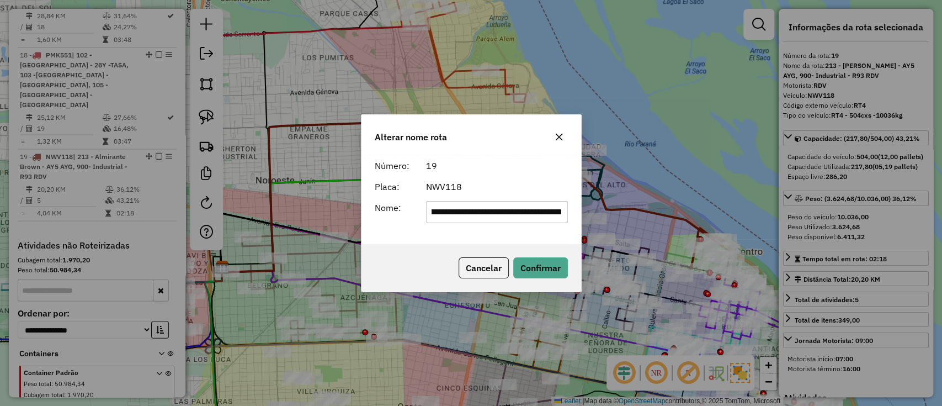
scroll to position [0, 0]
drag, startPoint x: 555, startPoint y: 210, endPoint x: 222, endPoint y: 198, distance: 333.5
click at [225, 199] on div "**********" at bounding box center [471, 203] width 942 height 406
type input "***"
click at [542, 264] on button "Confirmar" at bounding box center [540, 267] width 55 height 21
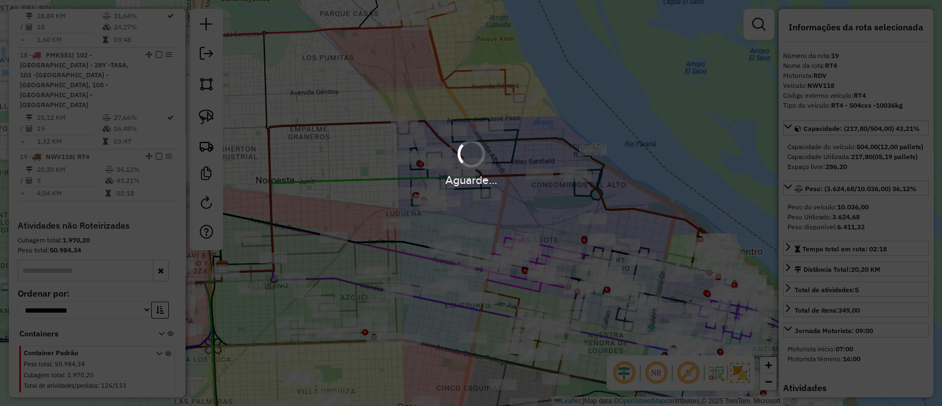
scroll to position [1536, 0]
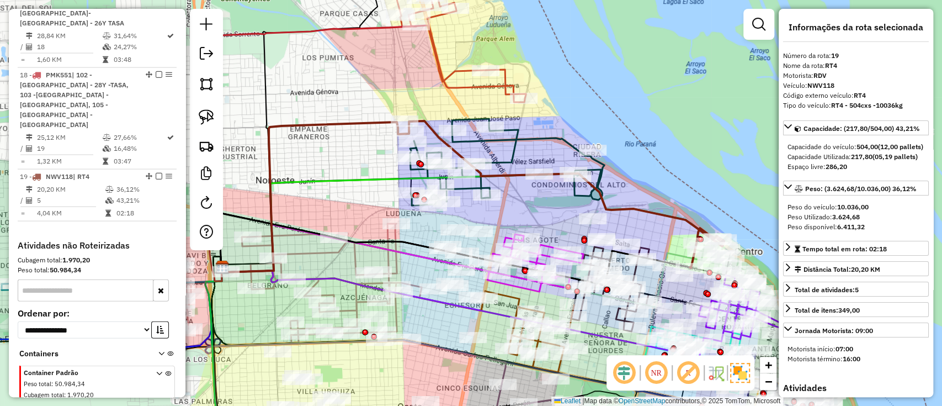
click at [157, 173] on em at bounding box center [159, 176] width 7 height 7
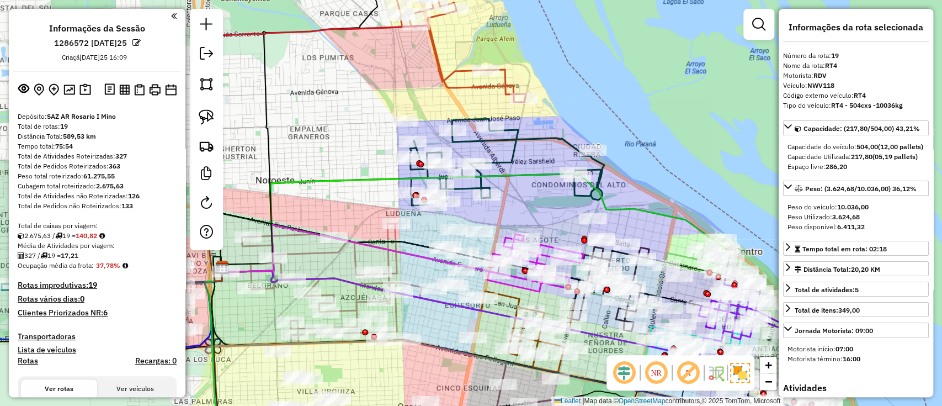
scroll to position [0, 0]
click at [79, 89] on img at bounding box center [85, 90] width 12 height 13
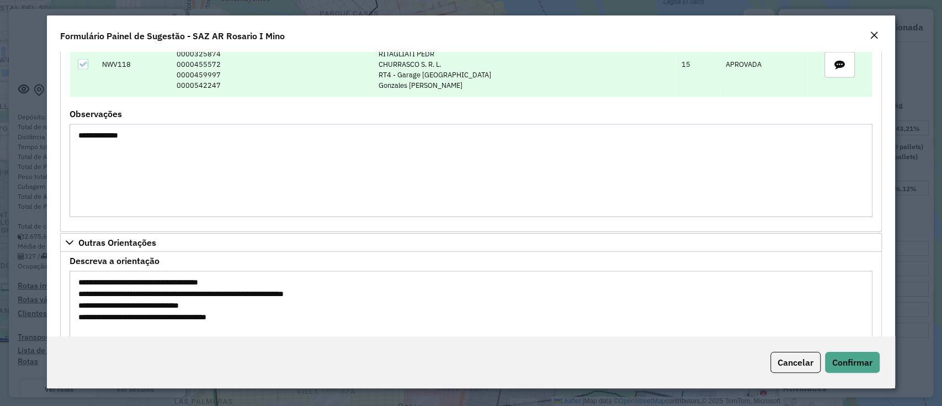
scroll to position [1341, 0]
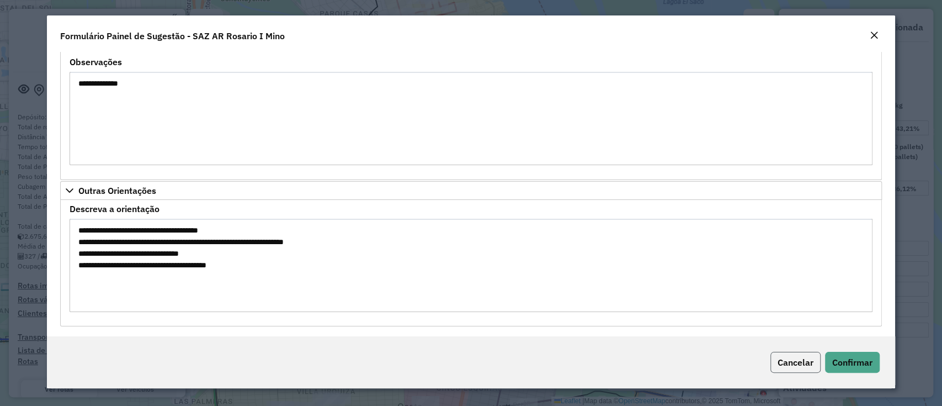
click at [776, 363] on button "Cancelar" at bounding box center [795, 361] width 50 height 21
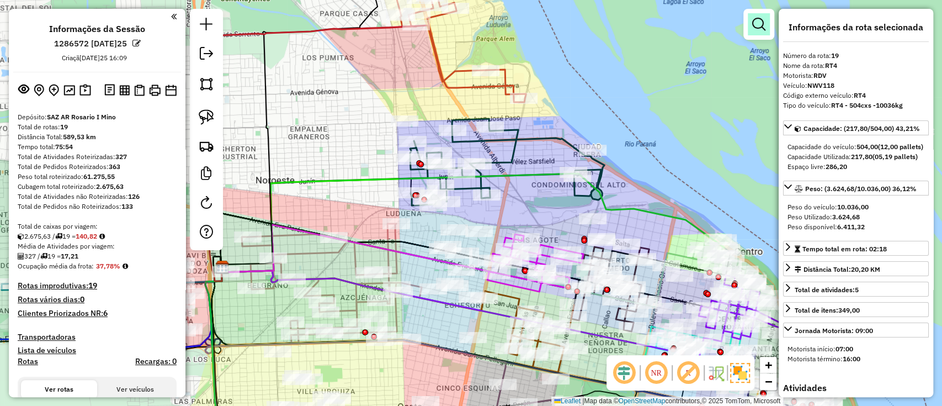
click at [764, 18] on em at bounding box center [758, 24] width 13 height 13
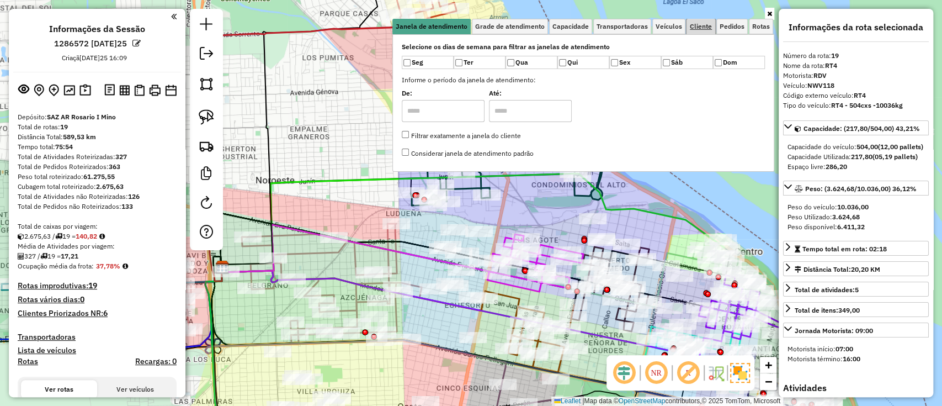
click at [692, 25] on span "Cliente" at bounding box center [701, 26] width 22 height 7
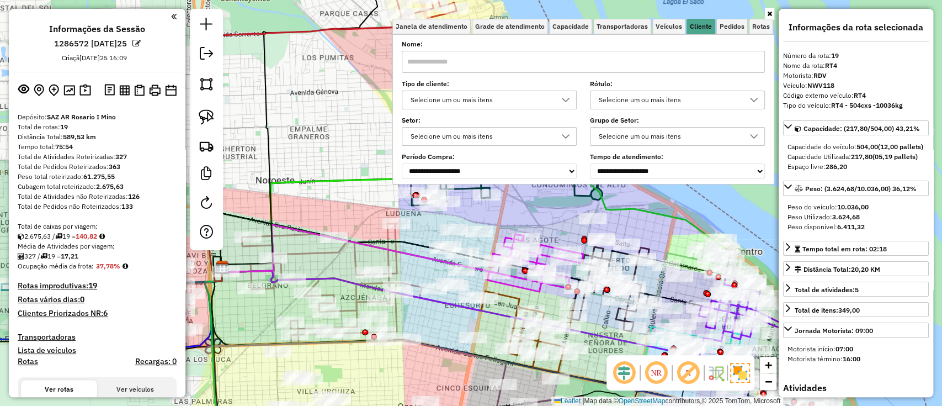
click at [492, 104] on div "Selecione um ou mais itens" at bounding box center [481, 100] width 148 height 18
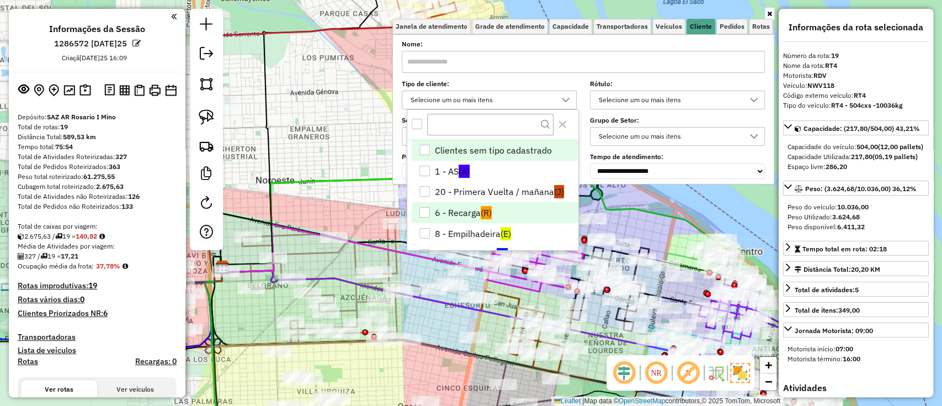
scroll to position [65, 0]
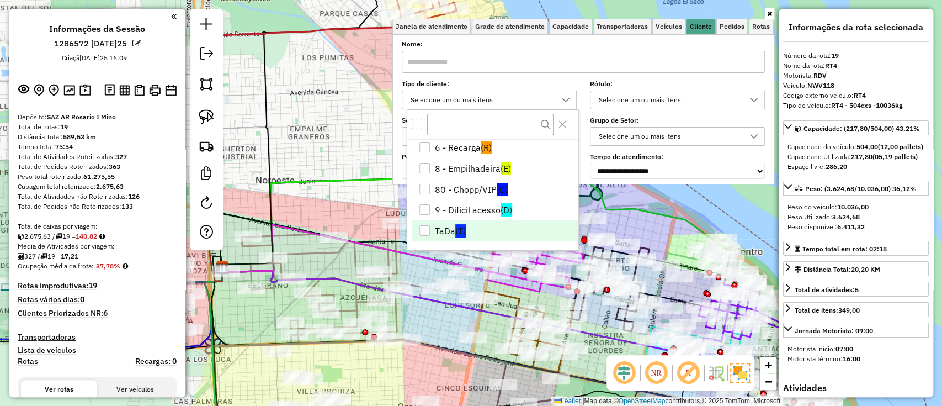
click at [468, 228] on li "TaDa (T)" at bounding box center [495, 230] width 167 height 21
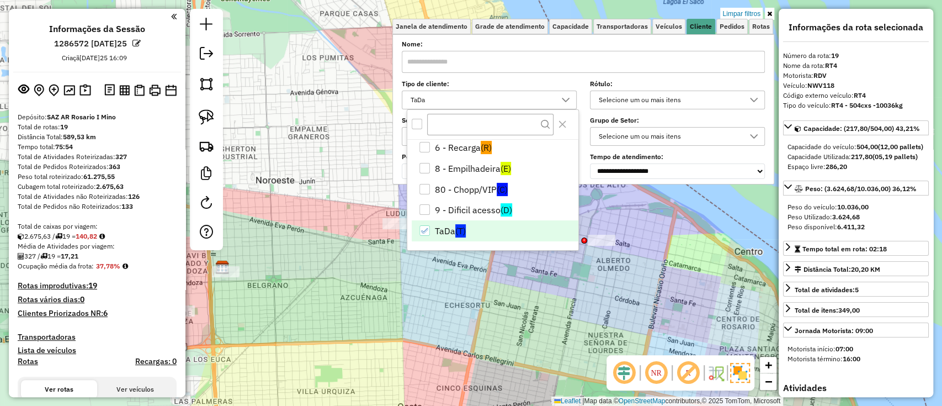
click at [321, 169] on div "Limpar filtros Janela de atendimento Grade de atendimento Capacidade Transporta…" at bounding box center [471, 203] width 942 height 406
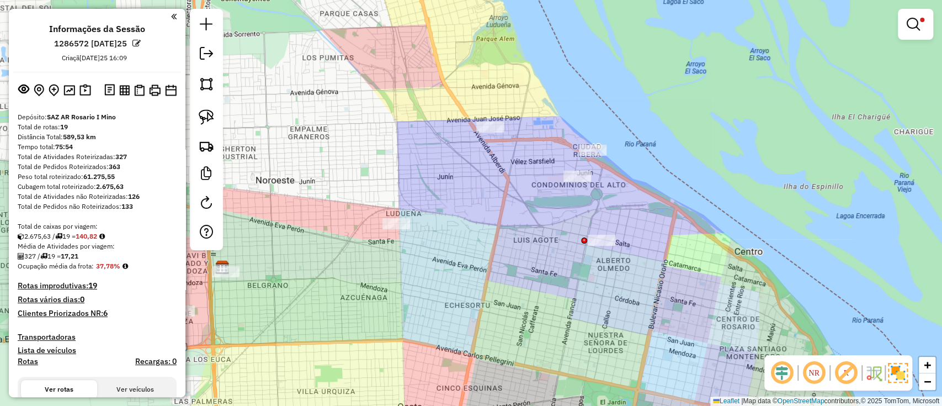
click at [321, 170] on div "Limpar filtros Janela de atendimento Grade de atendimento Capacidade Transporta…" at bounding box center [471, 203] width 942 height 406
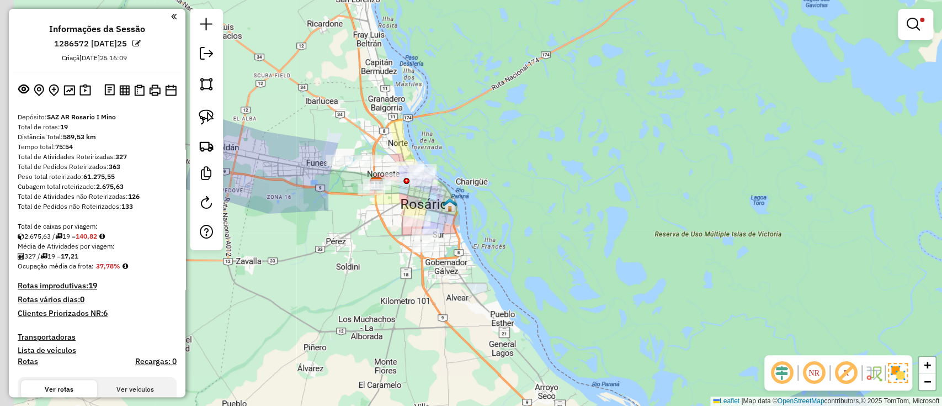
drag, startPoint x: 398, startPoint y: 219, endPoint x: 485, endPoint y: 223, distance: 86.7
click at [483, 223] on div "Limpar filtros Janela de atendimento Grade de atendimento Capacidade Transporta…" at bounding box center [471, 203] width 942 height 406
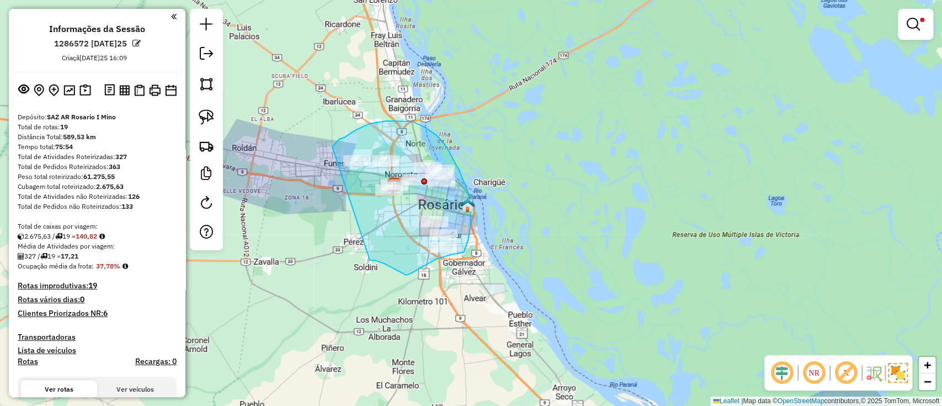
drag, startPoint x: 379, startPoint y: 262, endPoint x: 332, endPoint y: 147, distance: 123.3
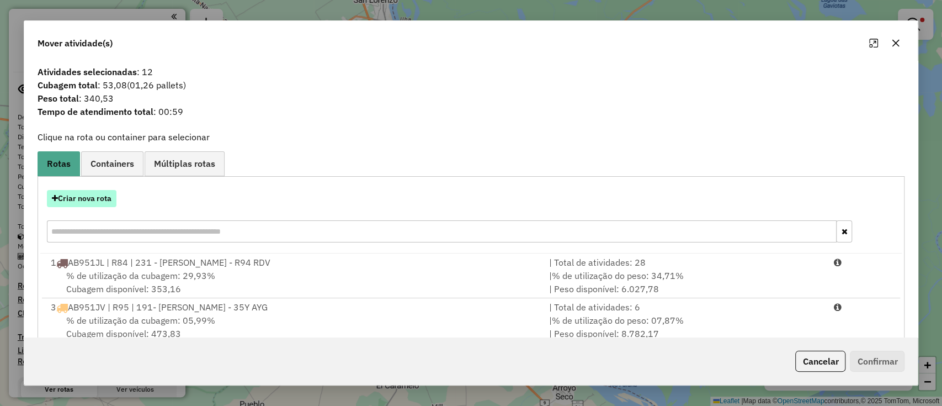
click at [116, 200] on button "Criar nova rota" at bounding box center [82, 198] width 70 height 17
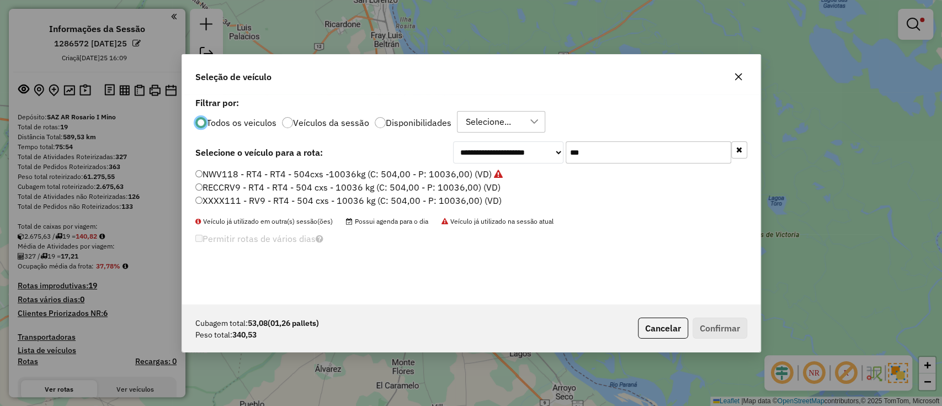
scroll to position [6, 3]
drag, startPoint x: 590, startPoint y: 156, endPoint x: 518, endPoint y: 150, distance: 72.5
click at [518, 150] on div "**********" at bounding box center [600, 152] width 294 height 22
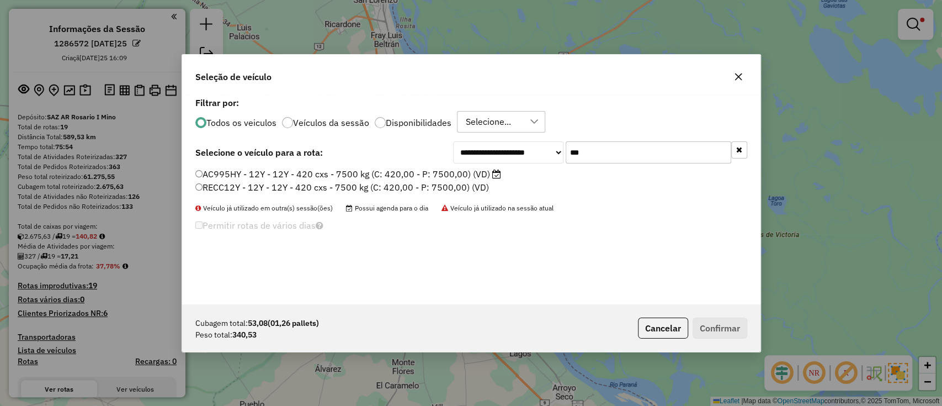
type input "***"
click at [463, 177] on label "AC995HY - 12Y - 12Y - 420 cxs - 7500 kg (C: 420,00 - P: 7500,00) (VD)" at bounding box center [348, 173] width 306 height 13
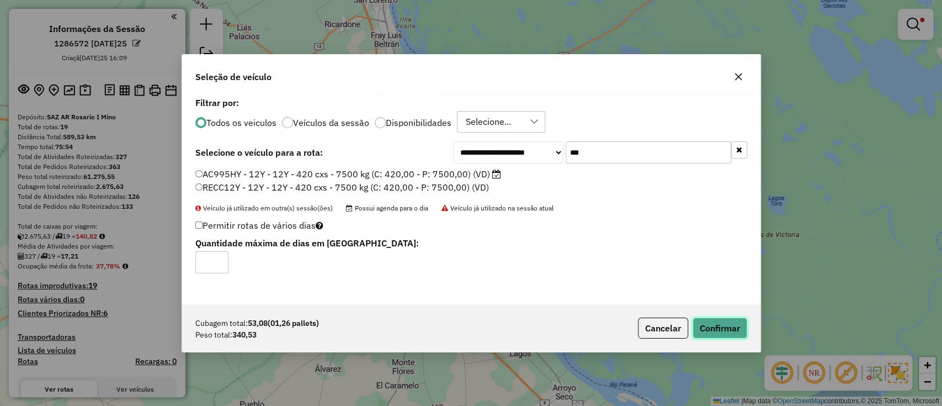
click at [734, 333] on button "Confirmar" at bounding box center [719, 327] width 55 height 21
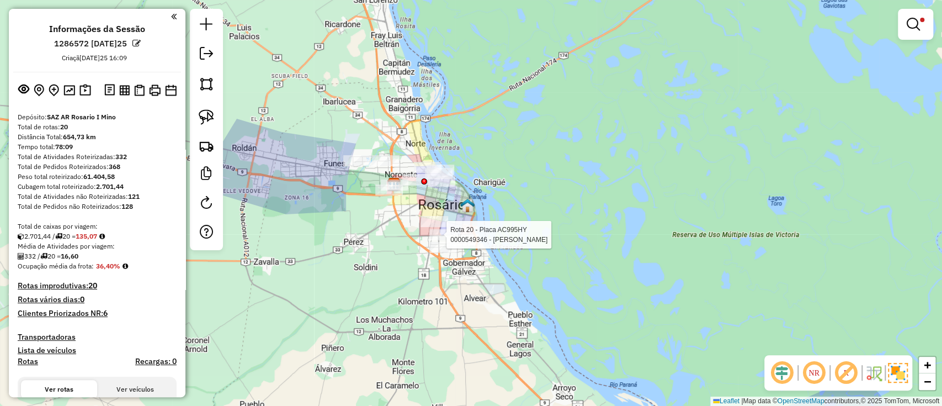
select select "**********"
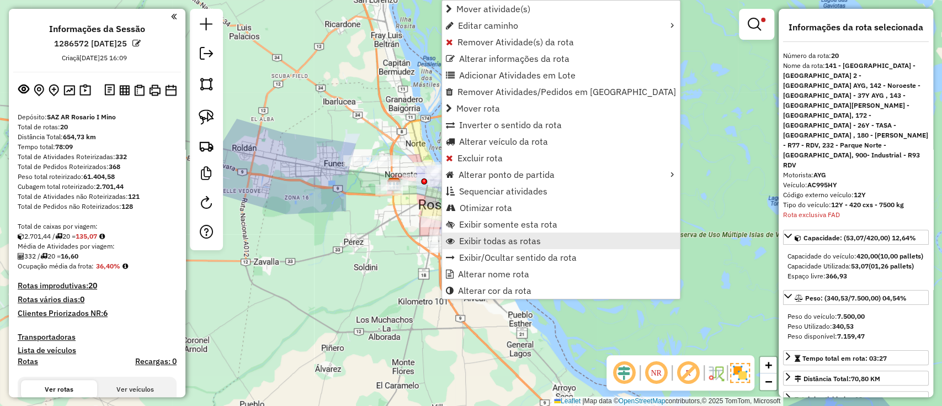
scroll to position [1620, 0]
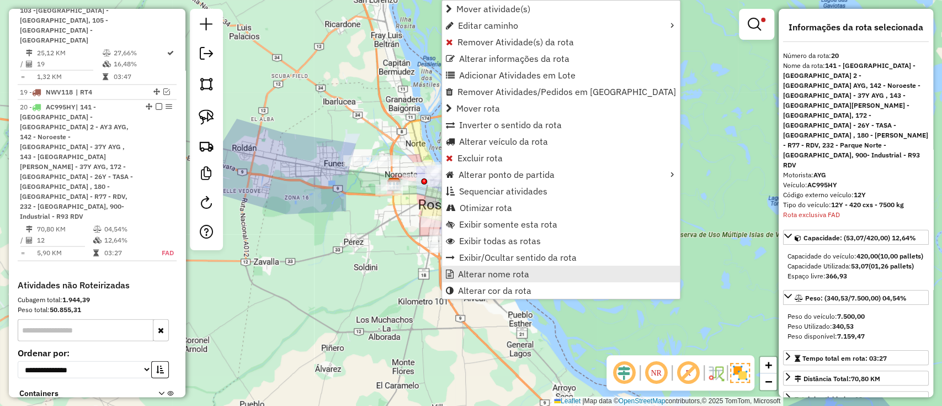
click at [500, 274] on span "Alterar nome rota" at bounding box center [493, 273] width 71 height 9
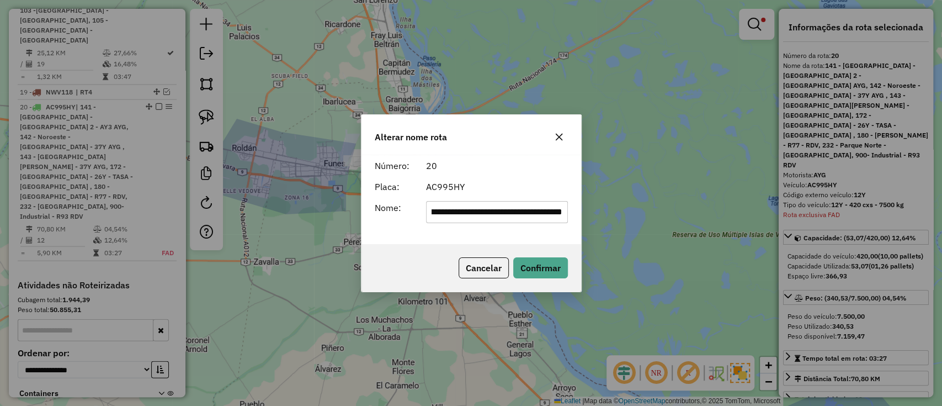
scroll to position [0, 0]
drag, startPoint x: 560, startPoint y: 210, endPoint x: 26, endPoint y: 179, distance: 535.0
click at [26, 179] on div "**********" at bounding box center [471, 203] width 942 height 406
click at [467, 217] on input "***" at bounding box center [497, 212] width 142 height 22
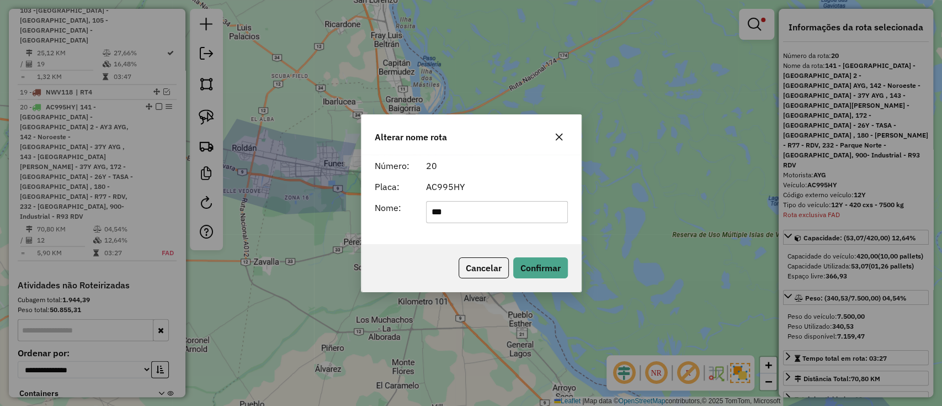
click at [467, 217] on input "***" at bounding box center [497, 212] width 142 height 22
click at [475, 217] on input "***" at bounding box center [497, 212] width 142 height 22
type input "***"
click at [463, 234] on div "Número: 20 Placa: AC995HY Nome: ***" at bounding box center [471, 198] width 220 height 89
click at [530, 265] on button "Confirmar" at bounding box center [540, 267] width 55 height 21
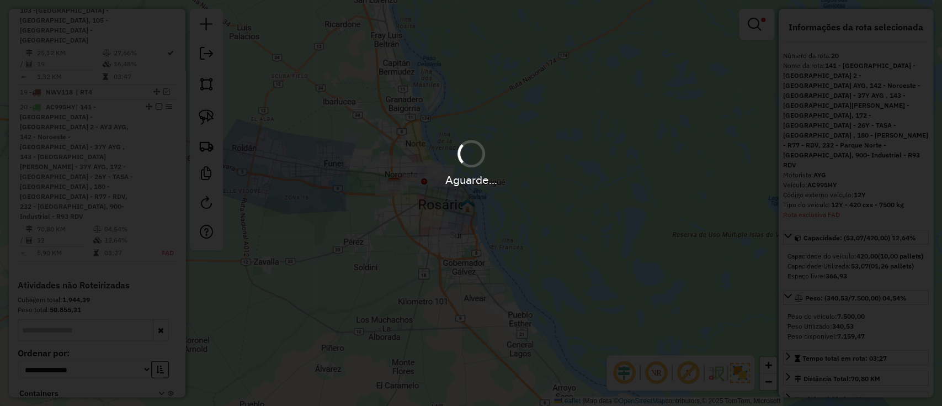
scroll to position [1550, 0]
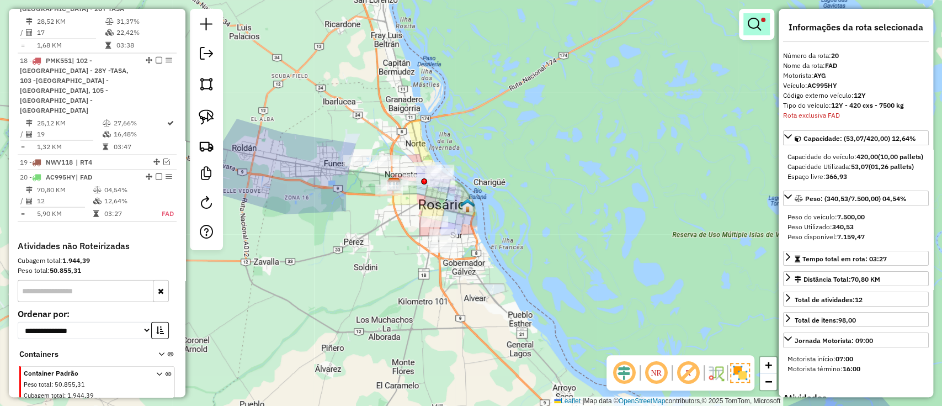
click at [746, 33] on link at bounding box center [756, 24] width 26 height 22
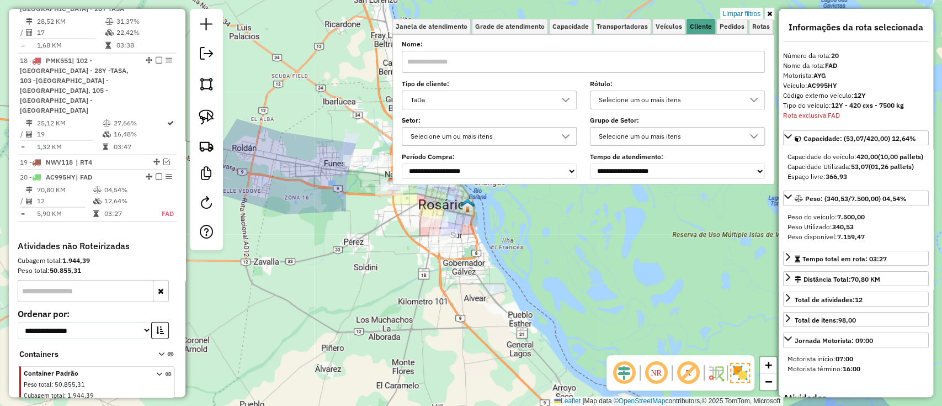
click at [454, 104] on div "TaDa" at bounding box center [481, 100] width 148 height 18
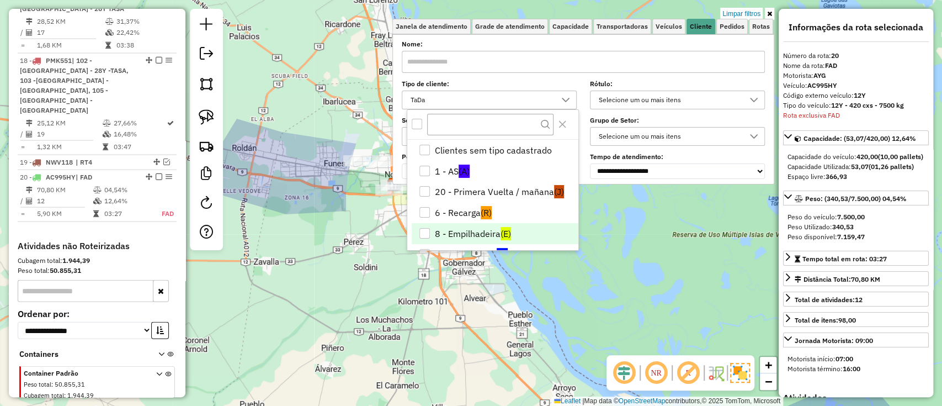
scroll to position [56, 0]
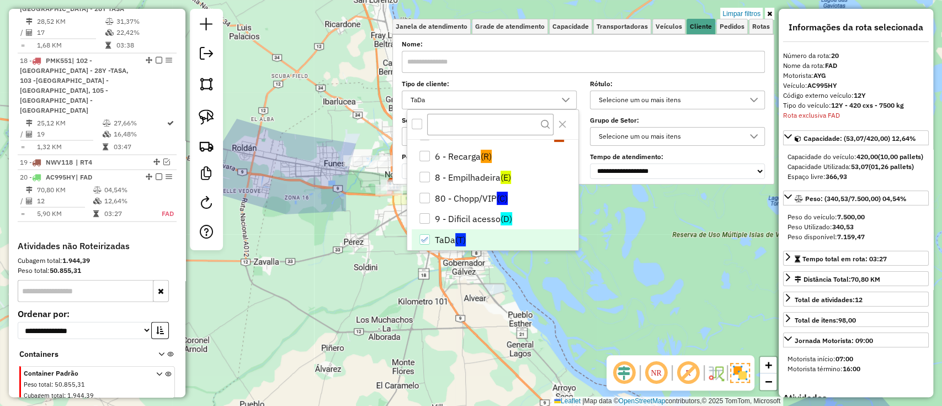
click at [478, 232] on li "TaDa (T)" at bounding box center [495, 239] width 167 height 21
click at [476, 216] on li "9 - Dificil acesso (D)" at bounding box center [495, 218] width 167 height 21
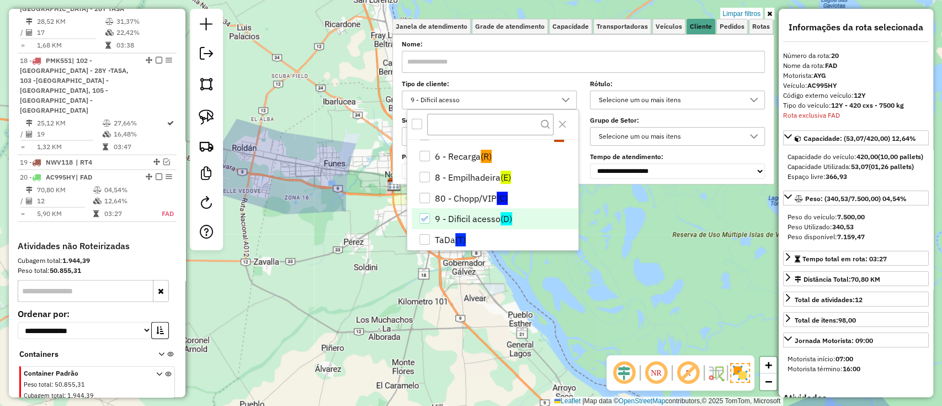
click at [395, 269] on div "Limpar filtros Janela de atendimento Grade de atendimento Capacidade Transporta…" at bounding box center [471, 203] width 942 height 406
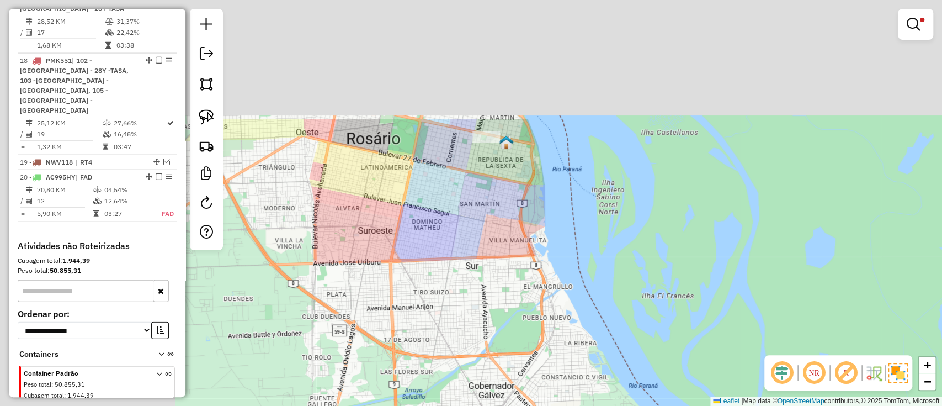
drag, startPoint x: 532, startPoint y: 333, endPoint x: 566, endPoint y: 351, distance: 38.5
click at [566, 351] on div "Limpar filtros Janela de atendimento Grade de atendimento Capacidade Transporta…" at bounding box center [471, 203] width 942 height 406
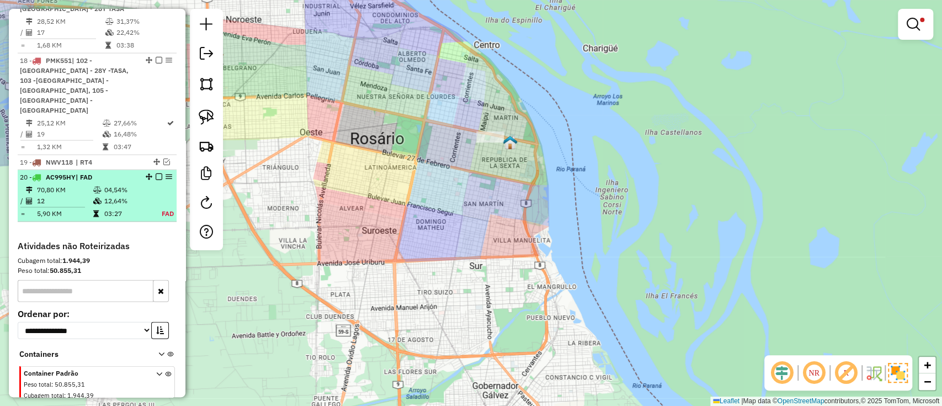
click at [124, 195] on td "12,64%" at bounding box center [127, 200] width 46 height 11
select select "**********"
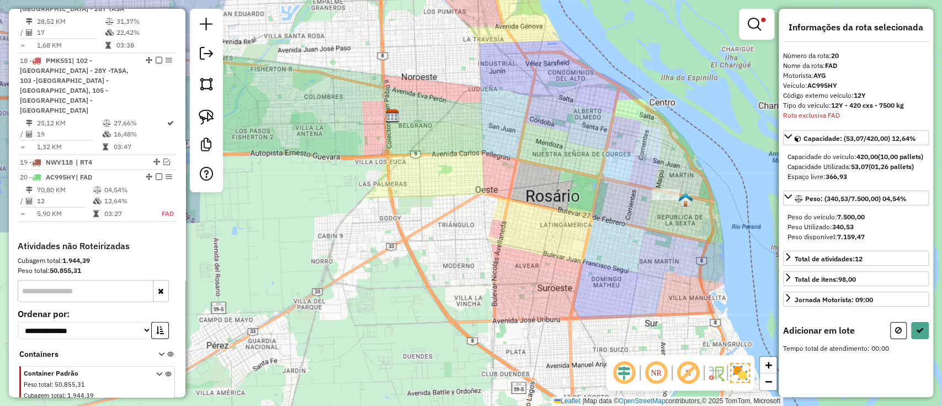
drag, startPoint x: 715, startPoint y: 247, endPoint x: 648, endPoint y: 238, distance: 66.7
click at [653, 249] on div "Limpar filtros Janela de atendimento Grade de atendimento Capacidade Transporta…" at bounding box center [471, 203] width 942 height 406
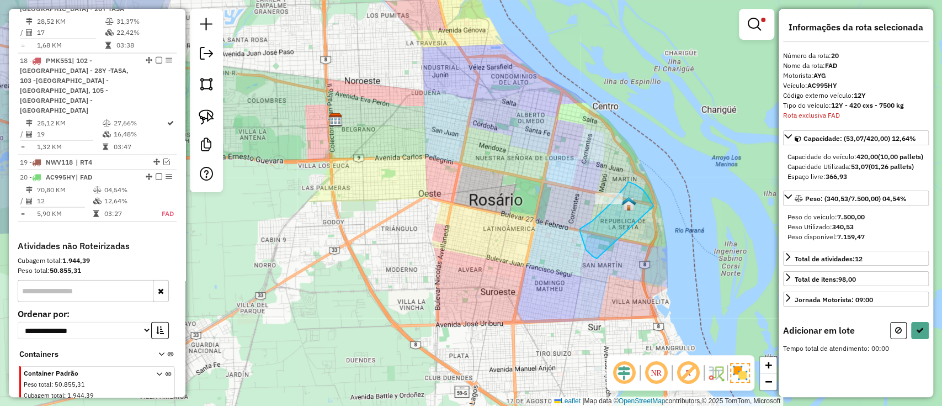
drag, startPoint x: 646, startPoint y: 194, endPoint x: 598, endPoint y: 258, distance: 80.5
drag, startPoint x: 637, startPoint y: 203, endPoint x: 574, endPoint y: 245, distance: 75.6
click at [574, 245] on div "Limpar filtros Janela de atendimento Grade de atendimento Capacidade Transporta…" at bounding box center [471, 203] width 942 height 406
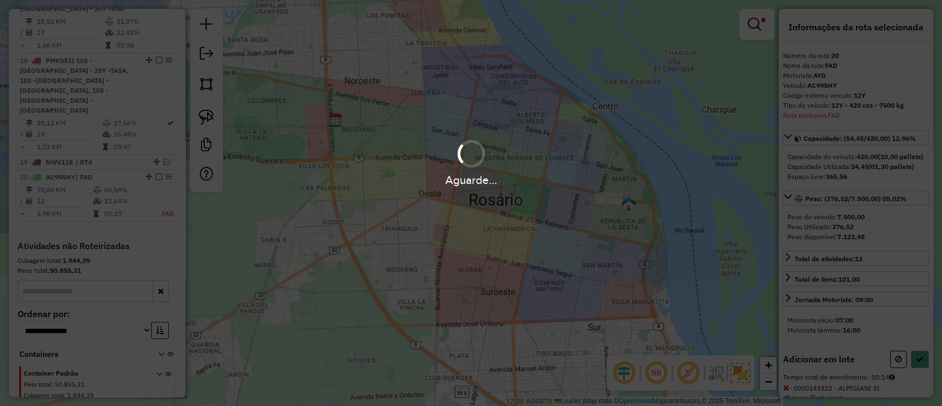
select select "**********"
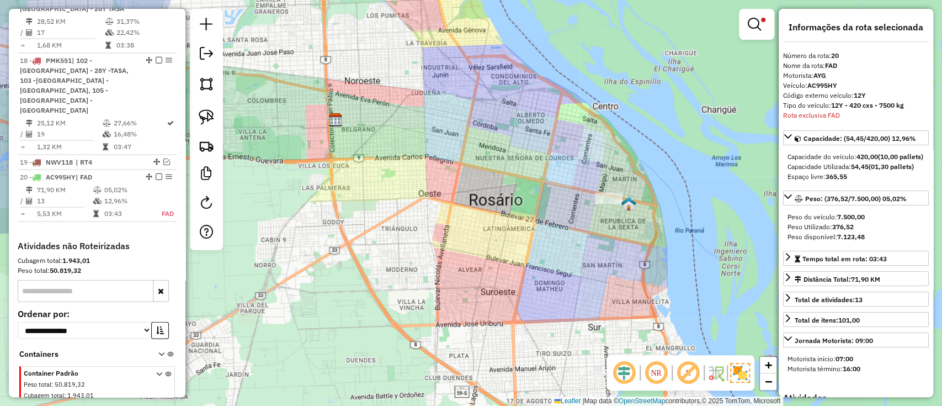
click at [748, 29] on em at bounding box center [754, 24] width 13 height 13
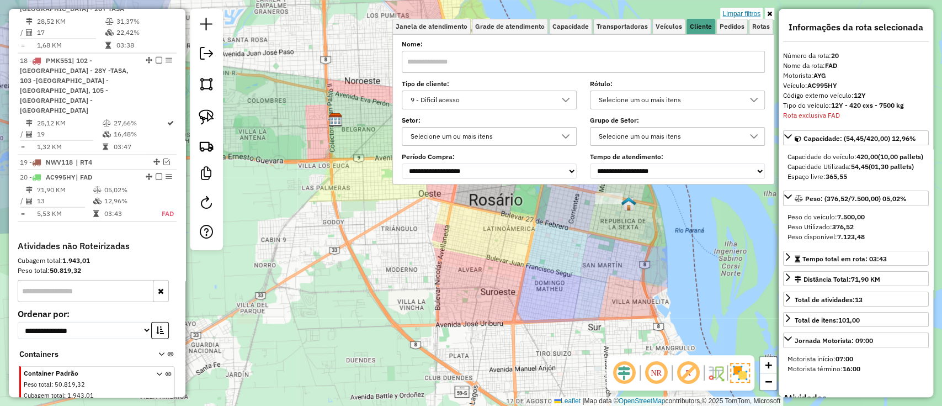
click at [752, 9] on link "Limpar filtros" at bounding box center [741, 14] width 42 height 12
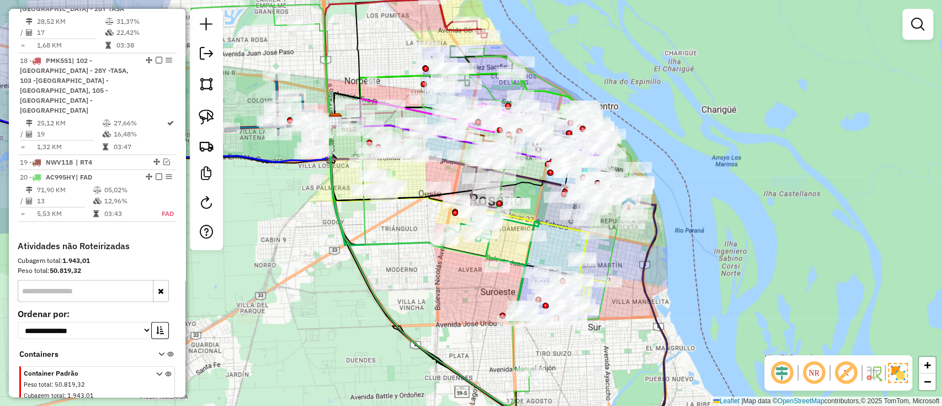
click at [927, 25] on link at bounding box center [918, 24] width 22 height 22
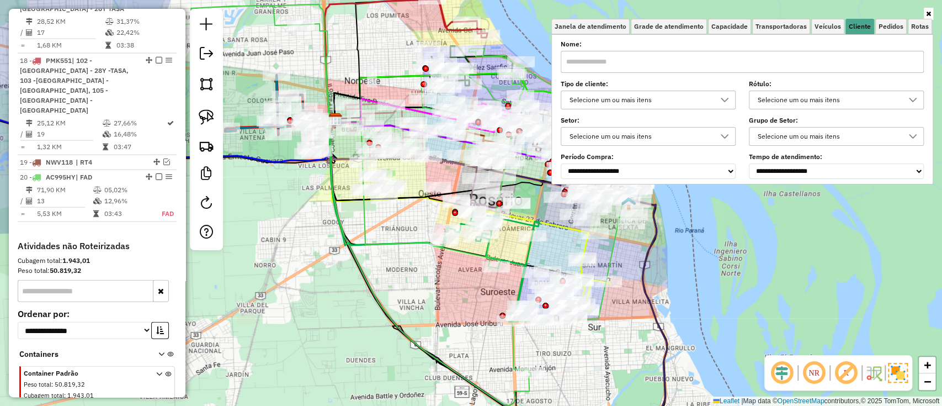
click at [465, 271] on div "Janela de atendimento Grade de atendimento Capacidade Transportadoras Veículos …" at bounding box center [471, 203] width 942 height 406
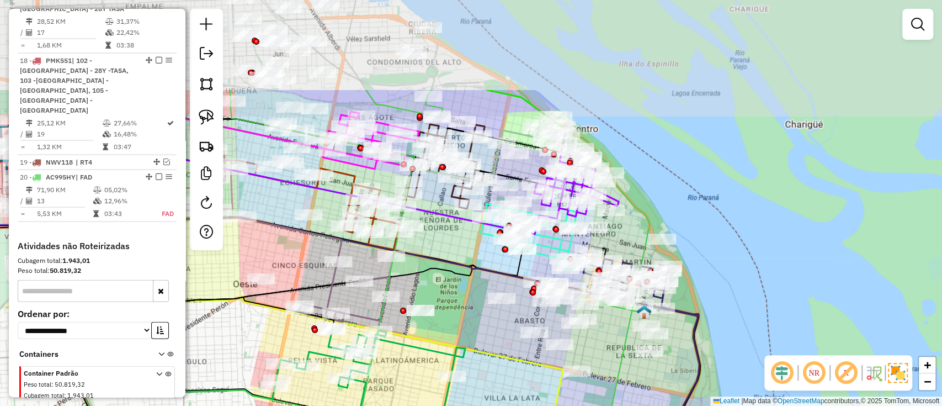
drag, startPoint x: 558, startPoint y: 212, endPoint x: 498, endPoint y: 351, distance: 151.0
click at [498, 351] on div "Janela de atendimento Grade de atendimento Capacidade Transportadoras Veículos …" at bounding box center [471, 203] width 942 height 406
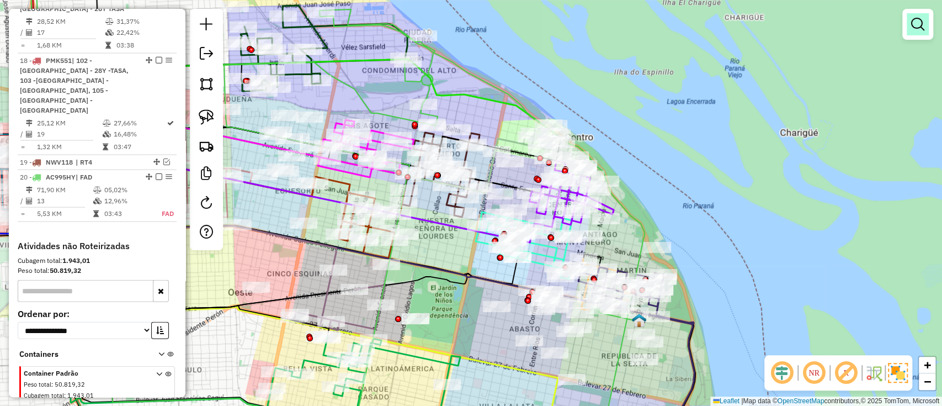
click at [918, 30] on em at bounding box center [917, 24] width 13 height 13
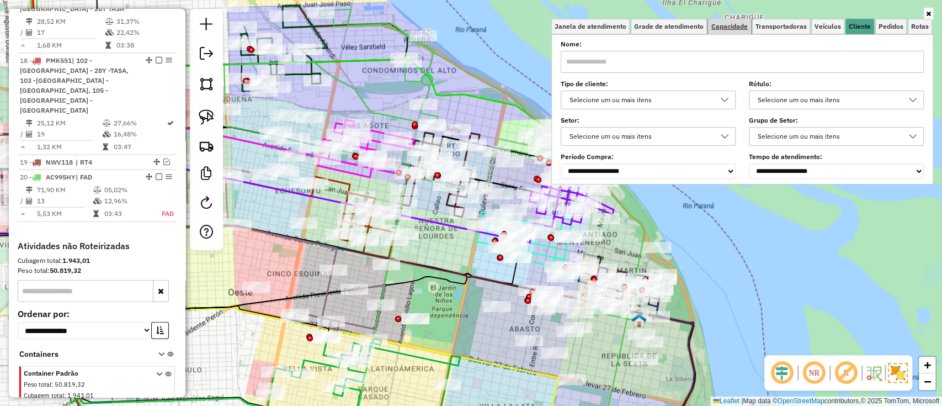
click at [739, 27] on span "Capacidade" at bounding box center [729, 26] width 36 height 7
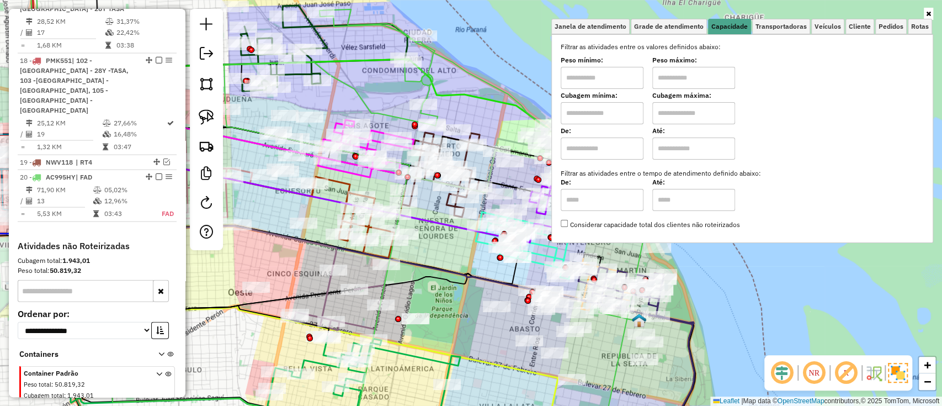
click at [598, 158] on input "text" at bounding box center [602, 148] width 83 height 22
click at [674, 149] on input "text" at bounding box center [693, 148] width 83 height 22
click at [617, 153] on input "text" at bounding box center [602, 148] width 83 height 22
type input "****"
click at [684, 157] on input "text" at bounding box center [693, 148] width 83 height 22
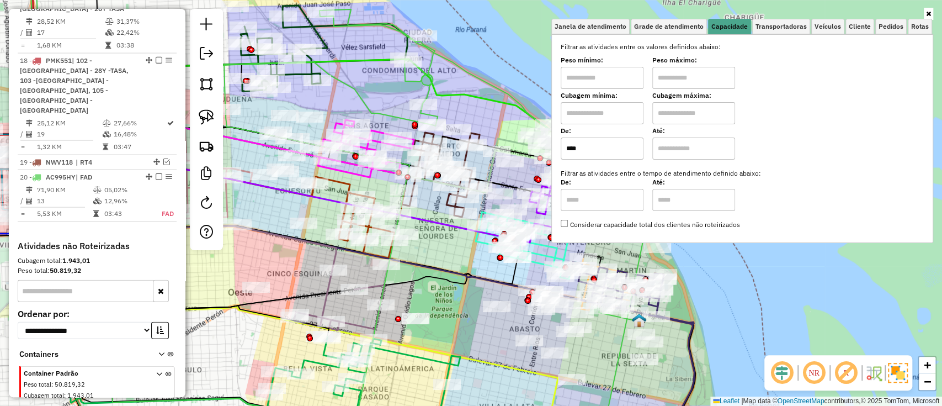
type input "*****"
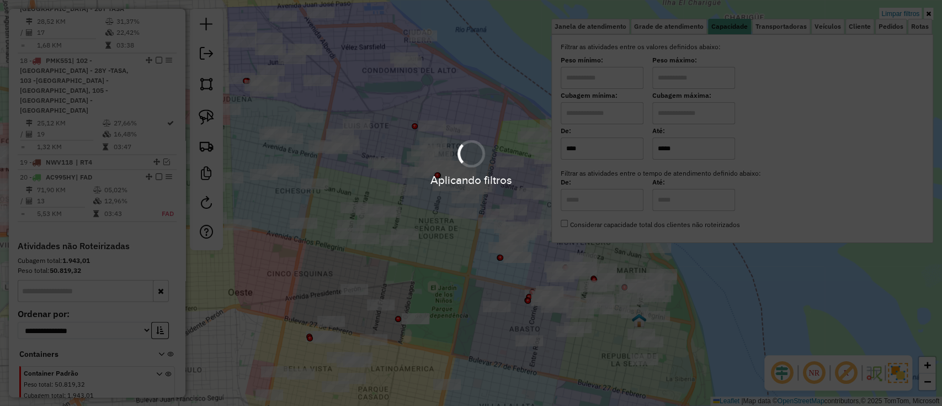
click at [685, 200] on div "Aplicando filtros" at bounding box center [471, 203] width 942 height 406
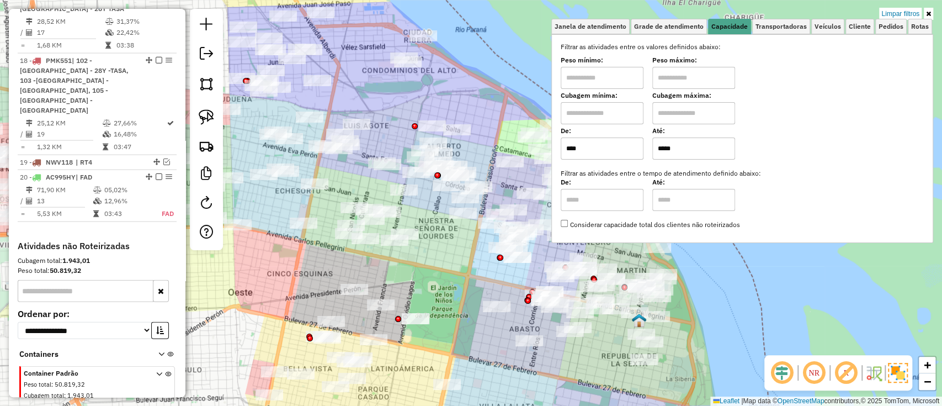
click at [520, 100] on div "Limpar filtros Janela de atendimento Grade de atendimento Capacidade Transporta…" at bounding box center [471, 203] width 942 height 406
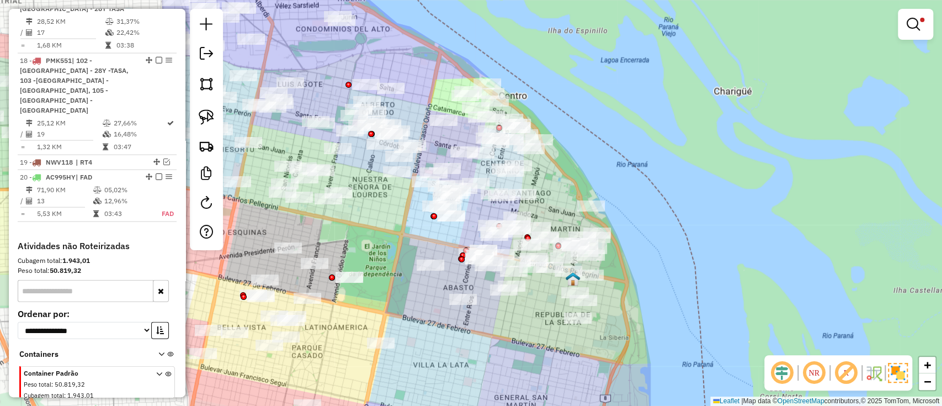
drag, startPoint x: 559, startPoint y: 152, endPoint x: 547, endPoint y: 180, distance: 31.2
click at [547, 180] on div "Limpar filtros Janela de atendimento Grade de atendimento Capacidade Transporta…" at bounding box center [471, 203] width 942 height 406
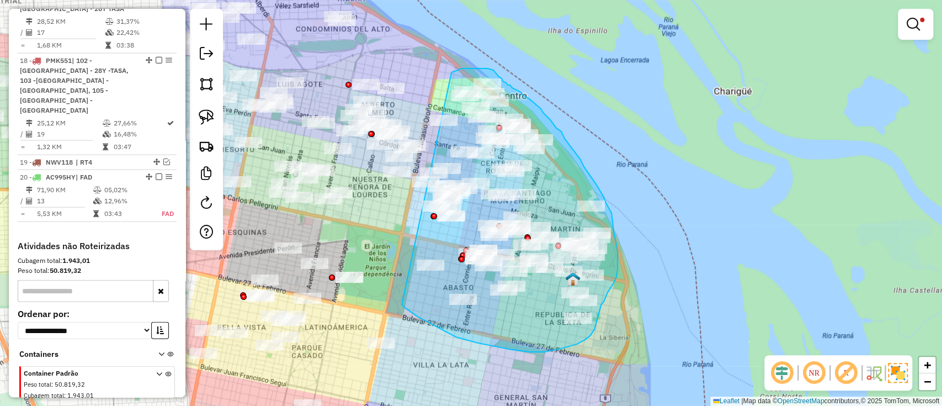
drag, startPoint x: 402, startPoint y: 304, endPoint x: 451, endPoint y: 72, distance: 237.0
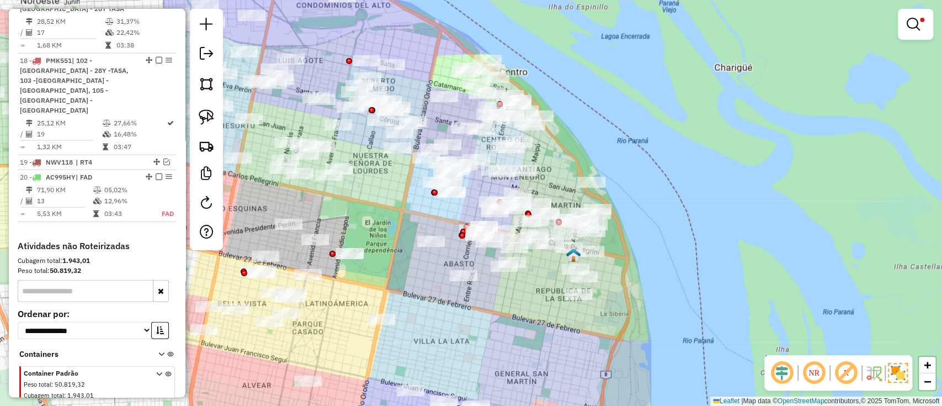
drag, startPoint x: 512, startPoint y: 310, endPoint x: 507, endPoint y: 183, distance: 127.0
click at [507, 185] on div "Limpar filtros Janela de atendimento Grade de atendimento Capacidade Transporta…" at bounding box center [471, 203] width 942 height 406
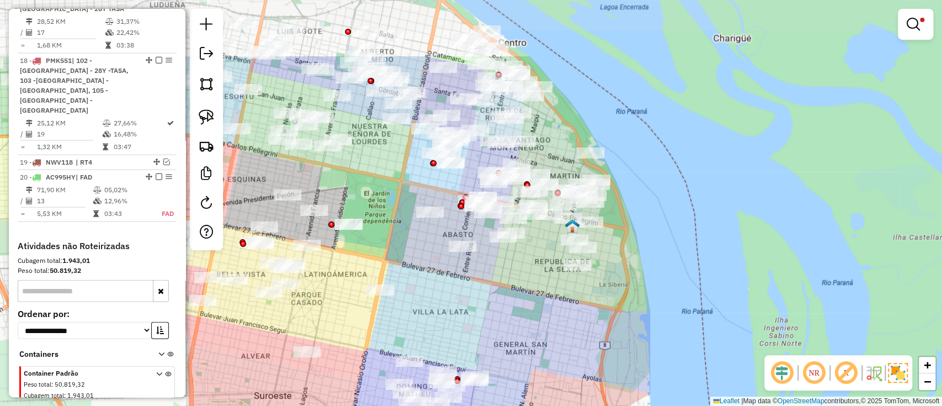
drag, startPoint x: 515, startPoint y: 230, endPoint x: 538, endPoint y: 289, distance: 63.2
click at [538, 289] on div "Limpar filtros Janela de atendimento Grade de atendimento Capacidade Transporta…" at bounding box center [471, 203] width 942 height 406
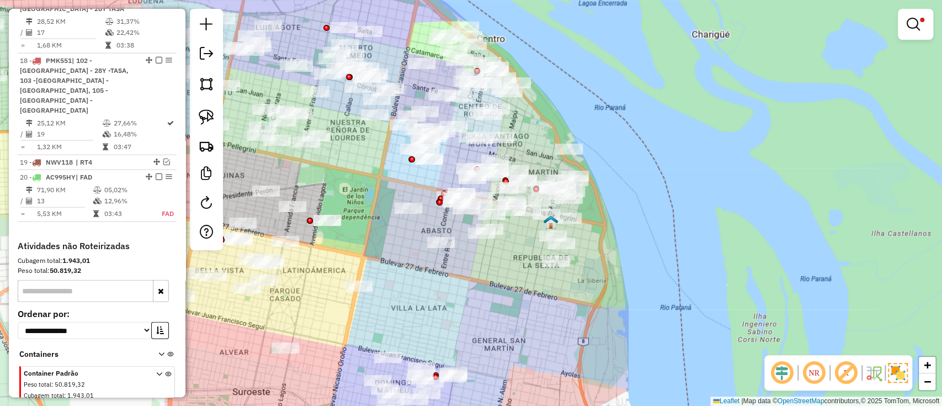
drag, startPoint x: 506, startPoint y: 254, endPoint x: 470, endPoint y: 247, distance: 37.0
click at [468, 247] on div "Limpar filtros Janela de atendimento Grade de atendimento Capacidade Transporta…" at bounding box center [471, 203] width 942 height 406
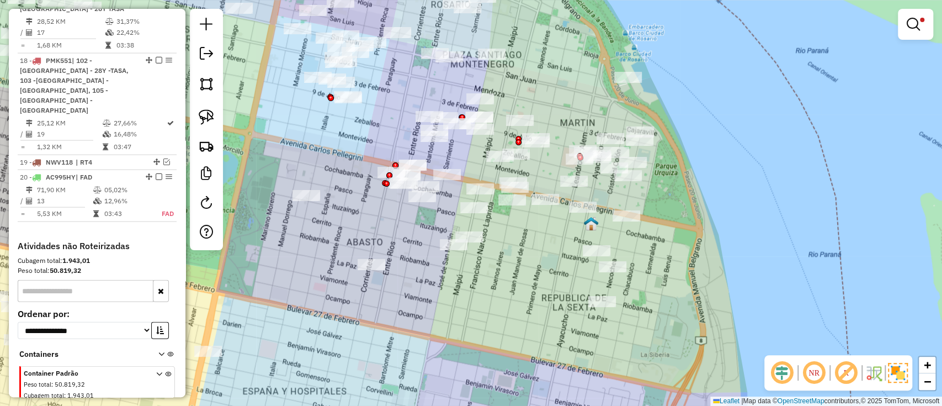
drag, startPoint x: 478, startPoint y: 249, endPoint x: 476, endPoint y: 266, distance: 17.2
click at [478, 267] on div "Limpar filtros Janela de atendimento Grade de atendimento Capacidade Transporta…" at bounding box center [471, 203] width 942 height 406
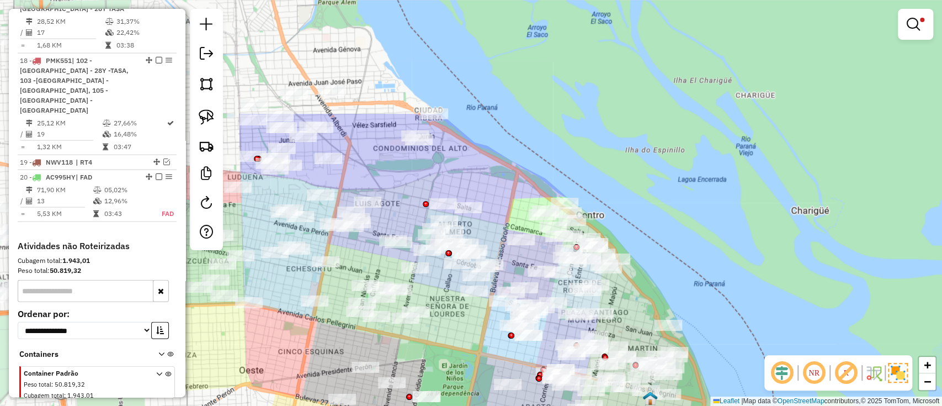
drag, startPoint x: 398, startPoint y: 259, endPoint x: 499, endPoint y: 373, distance: 152.5
click at [499, 373] on div "Limpar filtros Janela de atendimento Grade de atendimento Capacidade Transporta…" at bounding box center [471, 203] width 942 height 406
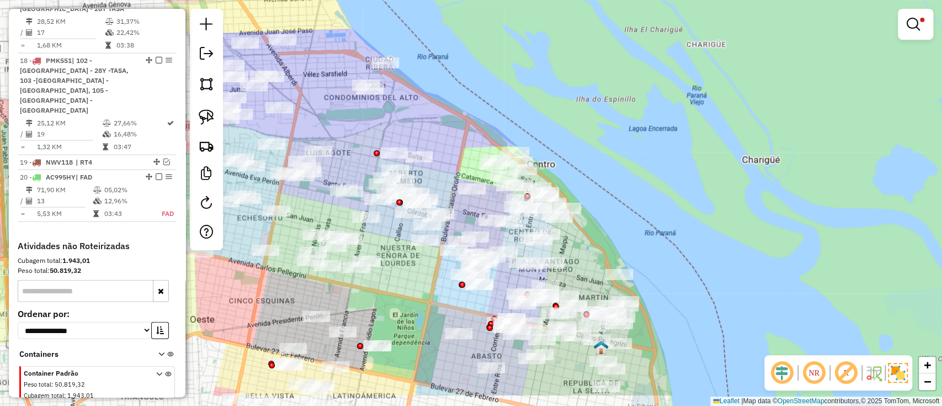
drag, startPoint x: 503, startPoint y: 347, endPoint x: 465, endPoint y: 300, distance: 60.8
click at [465, 300] on div "Rota 5 - Placa AB967EA 0000439642 - TQT SRL Limpar filtros Janela de atendiment…" at bounding box center [471, 203] width 942 height 406
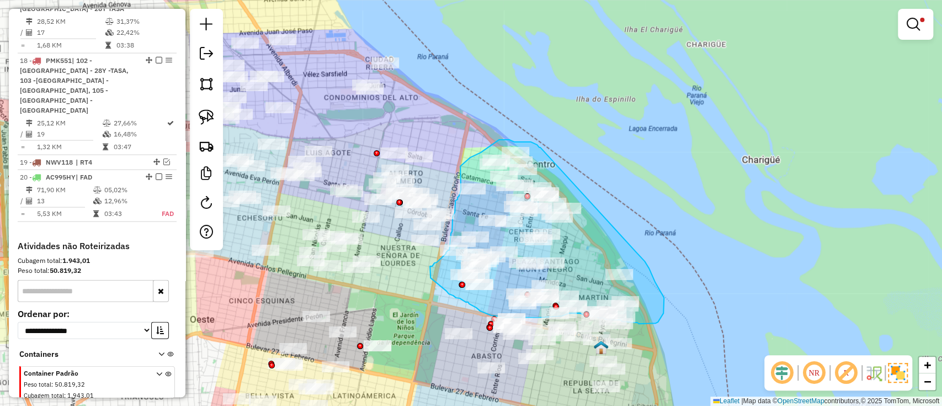
drag, startPoint x: 540, startPoint y: 147, endPoint x: 636, endPoint y: 252, distance: 142.2
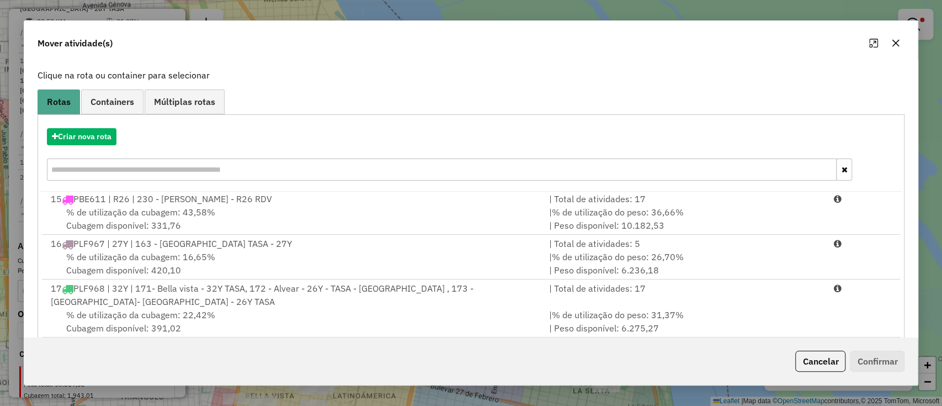
scroll to position [73, 0]
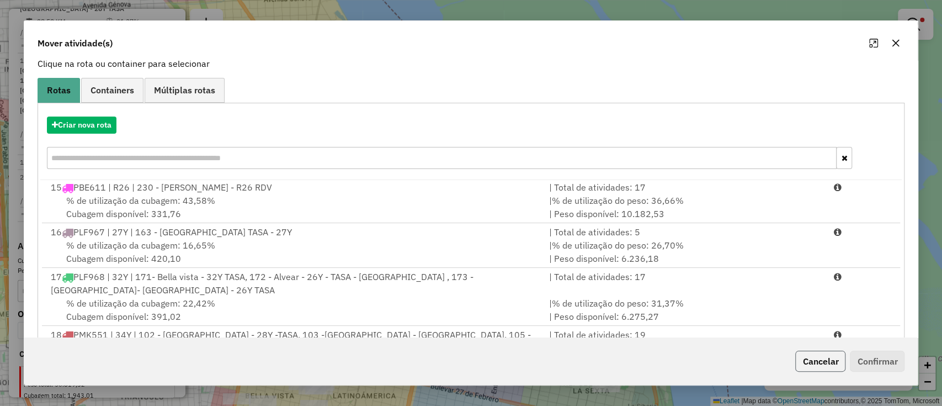
click at [828, 360] on button "Cancelar" at bounding box center [820, 360] width 50 height 21
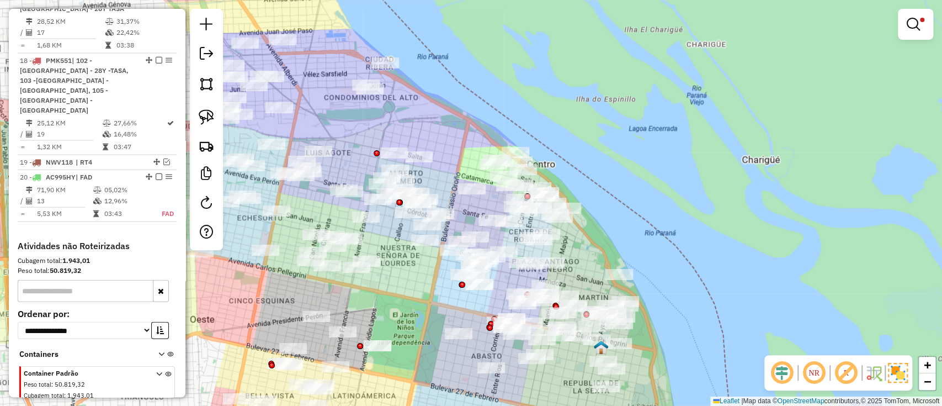
scroll to position [0, 0]
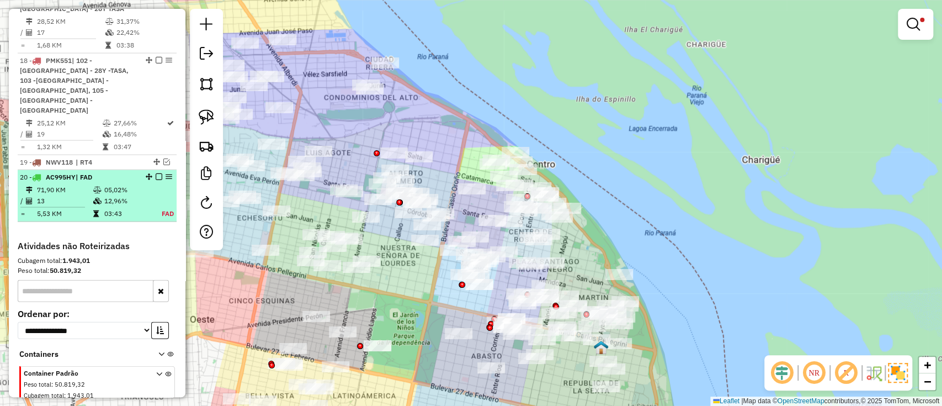
click at [138, 208] on td "03:43" at bounding box center [127, 213] width 46 height 11
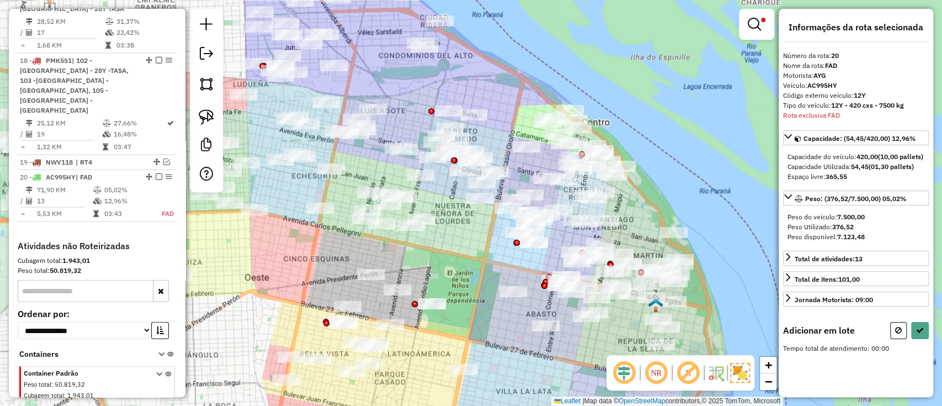
drag, startPoint x: 604, startPoint y: 214, endPoint x: 519, endPoint y: 255, distance: 94.3
click at [519, 255] on div "Limpar filtros Janela de atendimento Grade de atendimento Capacidade Transporta…" at bounding box center [471, 203] width 942 height 406
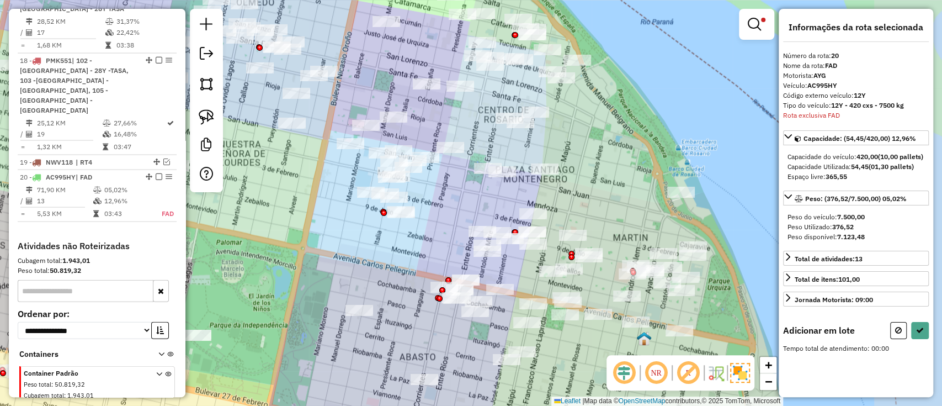
drag, startPoint x: 515, startPoint y: 253, endPoint x: 364, endPoint y: 234, distance: 151.8
click at [364, 234] on div "Limpar filtros Janela de atendimento Grade de atendimento Capacidade Transporta…" at bounding box center [471, 203] width 942 height 406
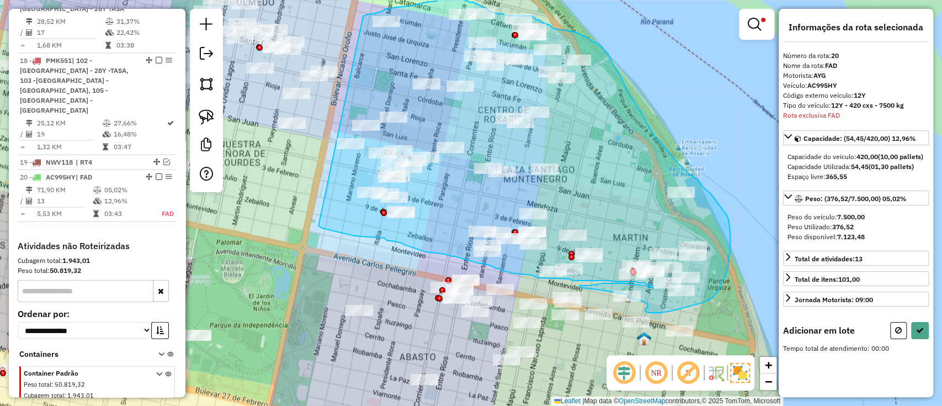
drag, startPoint x: 318, startPoint y: 226, endPoint x: 363, endPoint y: 16, distance: 214.4
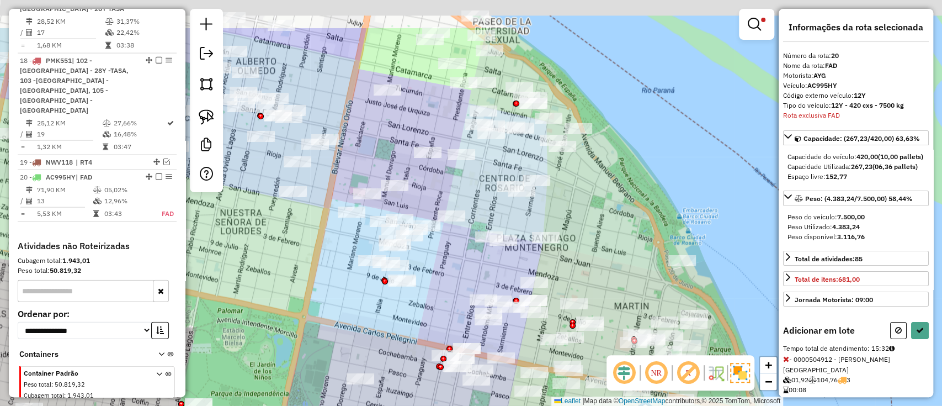
drag, startPoint x: 571, startPoint y: 157, endPoint x: 572, endPoint y: 276, distance: 119.7
click at [572, 276] on div "Limpar filtros Janela de atendimento Grade de atendimento Capacidade Transporta…" at bounding box center [471, 203] width 942 height 406
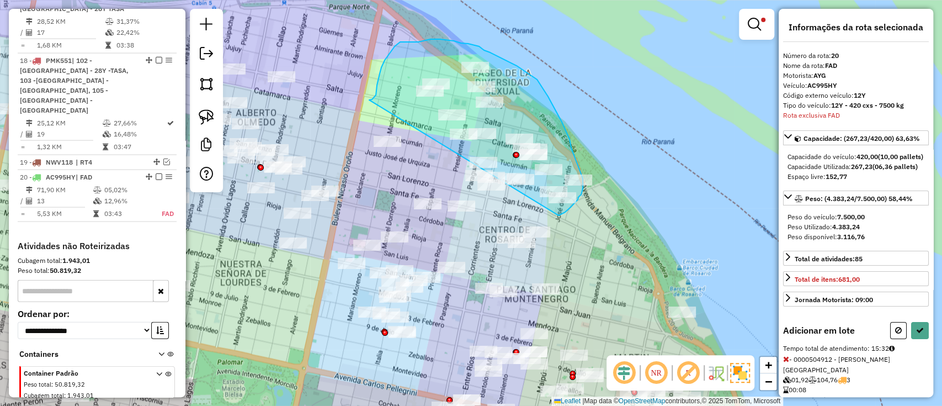
drag, startPoint x: 380, startPoint y: 73, endPoint x: 536, endPoint y: 221, distance: 215.5
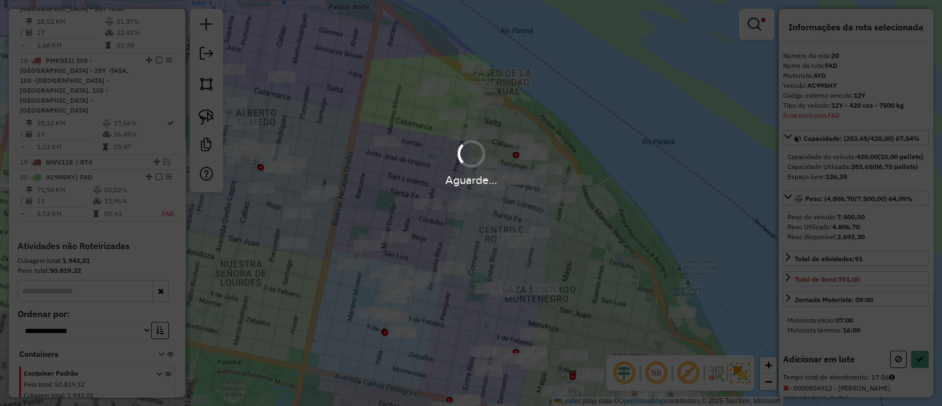
select select "**********"
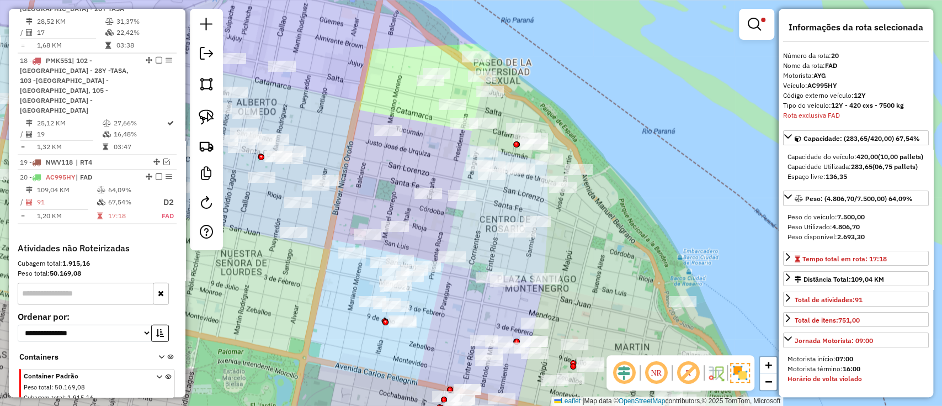
scroll to position [1553, 0]
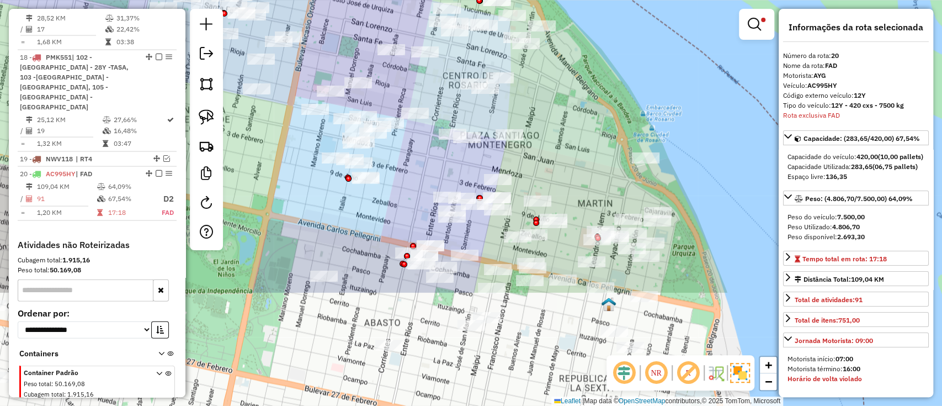
drag, startPoint x: 601, startPoint y: 284, endPoint x: 563, endPoint y: 111, distance: 177.0
click at [563, 111] on div "Limpar filtros Janela de atendimento Grade de atendimento Capacidade Transporta…" at bounding box center [471, 203] width 942 height 406
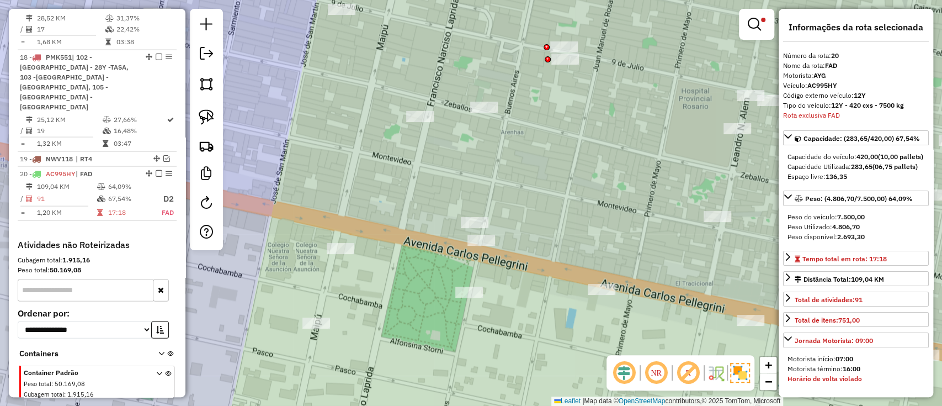
click at [467, 159] on div "Limpar filtros Janela de atendimento Grade de atendimento Capacidade Transporta…" at bounding box center [471, 203] width 942 height 406
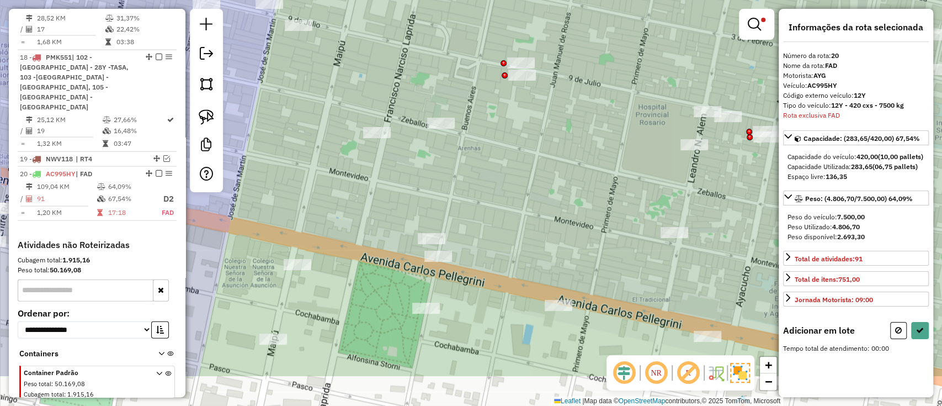
drag, startPoint x: 487, startPoint y: 253, endPoint x: 393, endPoint y: 184, distance: 116.8
click at [393, 184] on div "Limpar filtros Janela de atendimento Grade de atendimento Capacidade Transporta…" at bounding box center [471, 203] width 942 height 406
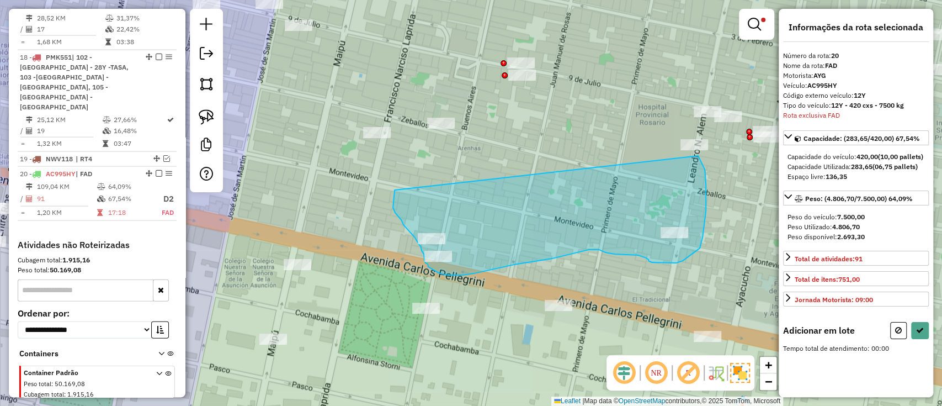
click at [688, 145] on div "Limpar filtros Janela de atendimento Grade de atendimento Capacidade Transporta…" at bounding box center [471, 203] width 942 height 406
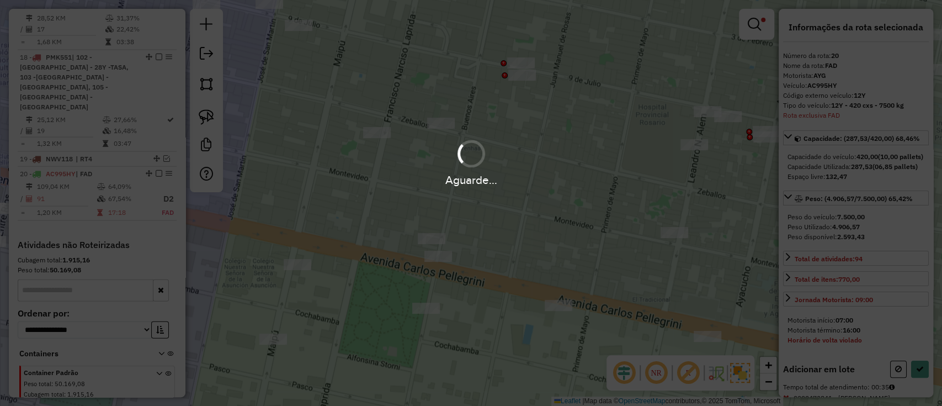
select select "**********"
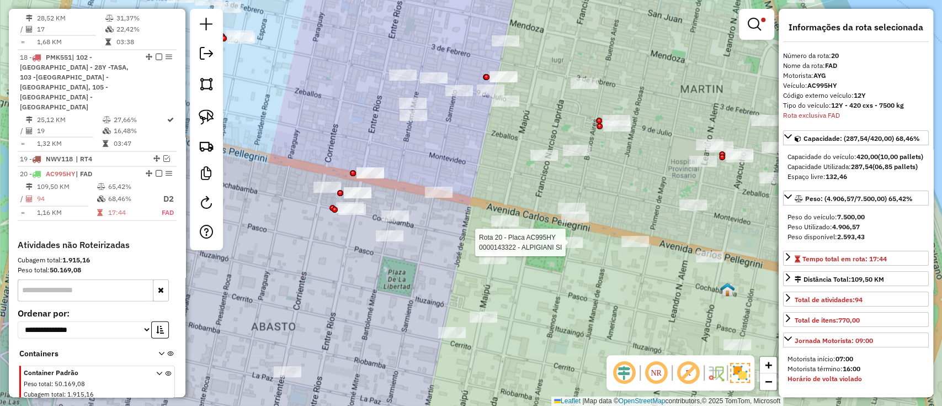
click at [565, 248] on div at bounding box center [569, 242] width 28 height 11
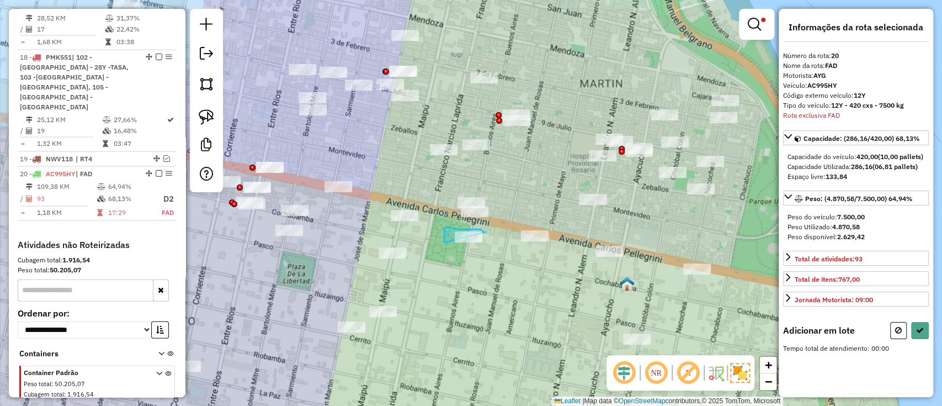
drag, startPoint x: 486, startPoint y: 232, endPoint x: 468, endPoint y: 266, distance: 38.2
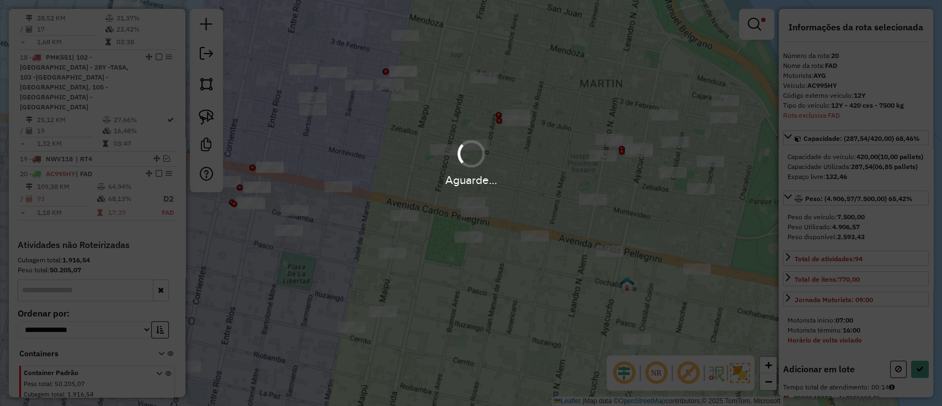
select select "**********"
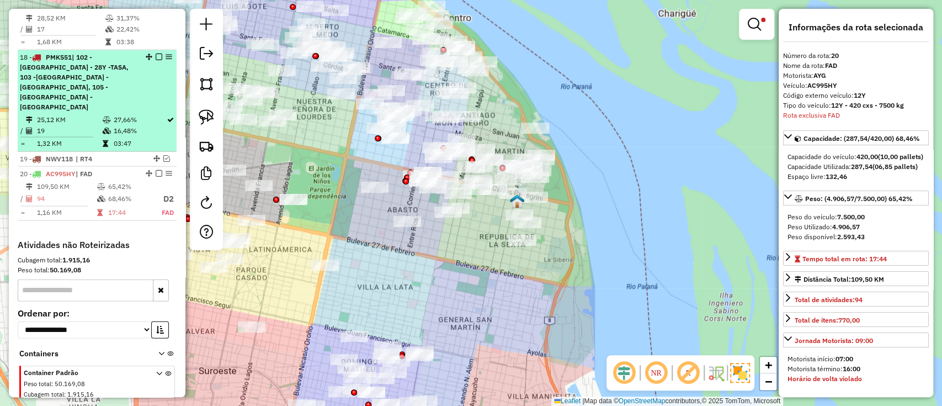
click at [156, 170] on em at bounding box center [159, 173] width 7 height 7
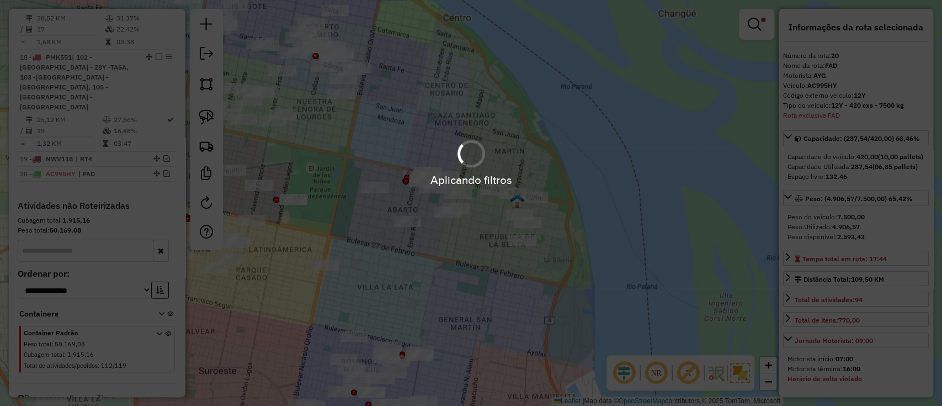
scroll to position [1514, 0]
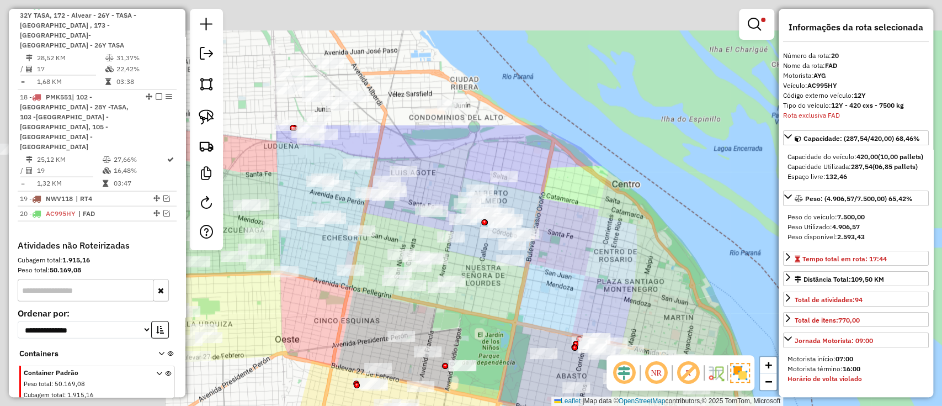
drag, startPoint x: 459, startPoint y: 109, endPoint x: 692, endPoint y: 312, distance: 309.4
click at [692, 312] on div "Limpar filtros Janela de atendimento Grade de atendimento Capacidade Transporta…" at bounding box center [471, 203] width 942 height 406
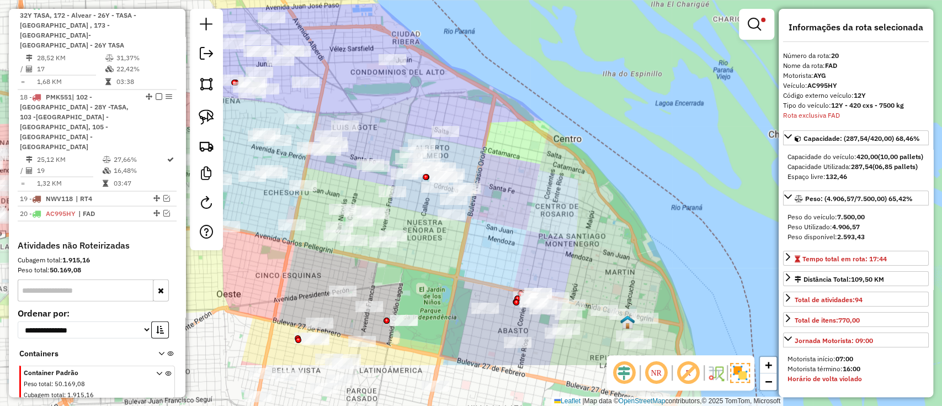
drag, startPoint x: 639, startPoint y: 241, endPoint x: 563, endPoint y: 189, distance: 92.4
click at [563, 189] on div "Limpar filtros Janela de atendimento Grade de atendimento Capacidade Transporta…" at bounding box center [471, 203] width 942 height 406
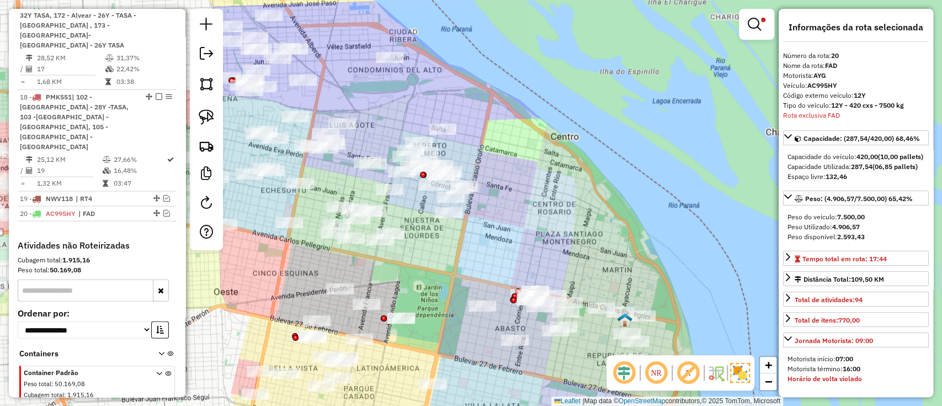
click at [163, 210] on em at bounding box center [166, 213] width 7 height 7
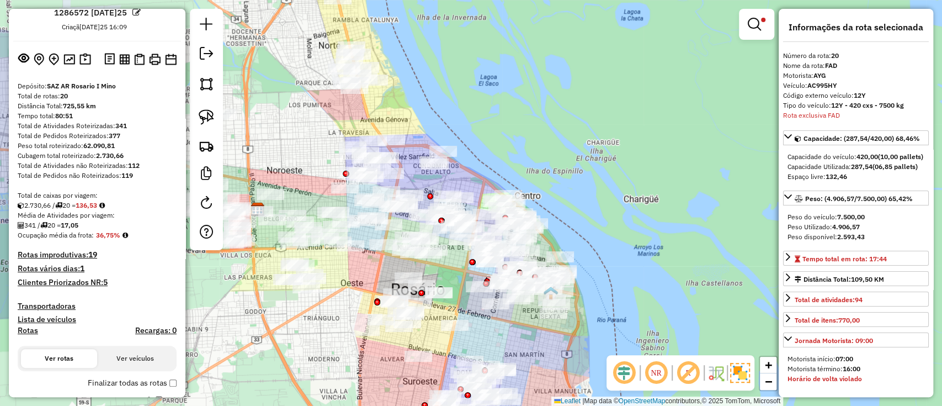
scroll to position [0, 0]
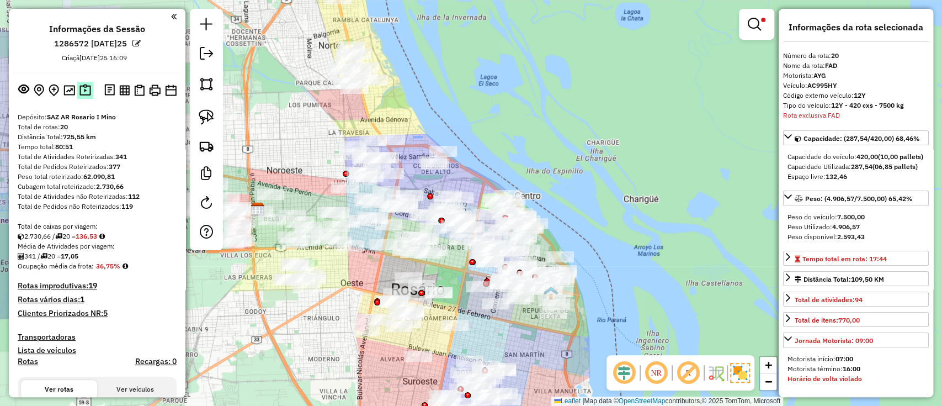
click at [87, 87] on img at bounding box center [85, 90] width 12 height 13
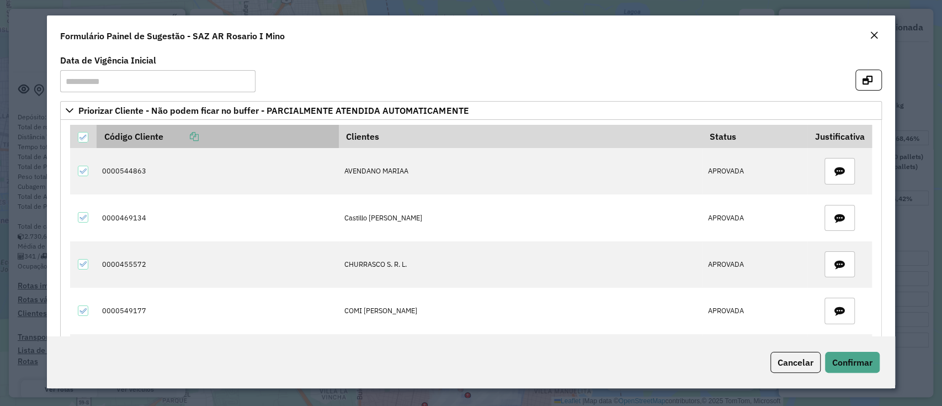
click at [247, 140] on th "Código Cliente" at bounding box center [218, 136] width 242 height 23
click at [245, 140] on th "Código Cliente" at bounding box center [218, 136] width 242 height 23
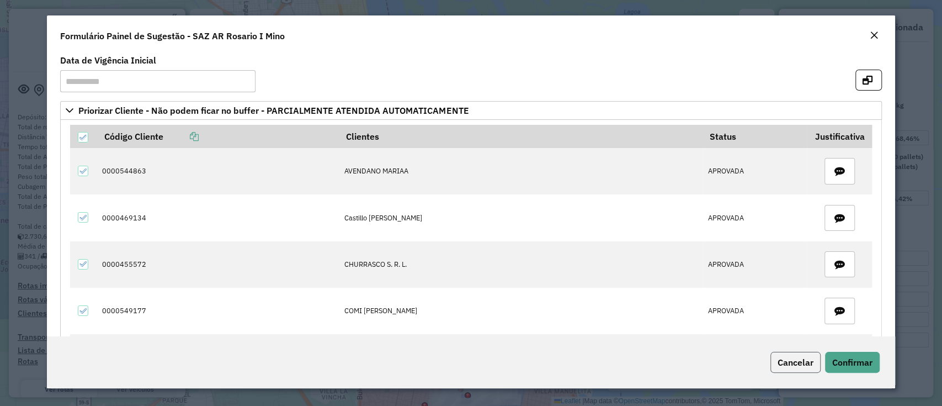
click at [783, 363] on span "Cancelar" at bounding box center [795, 361] width 36 height 11
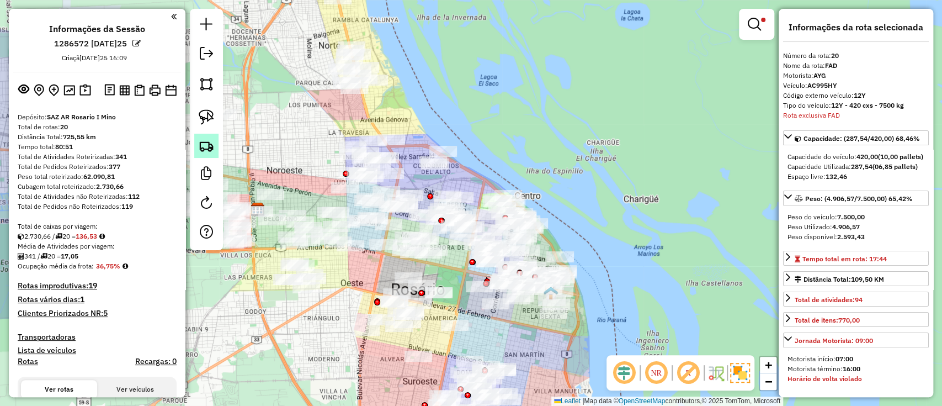
click at [211, 148] on img at bounding box center [206, 145] width 15 height 15
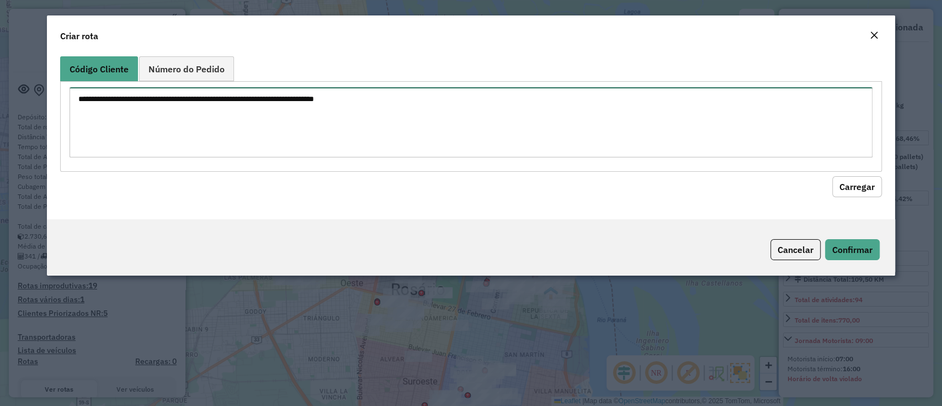
click at [377, 118] on textarea at bounding box center [471, 122] width 802 height 70
paste textarea "**********"
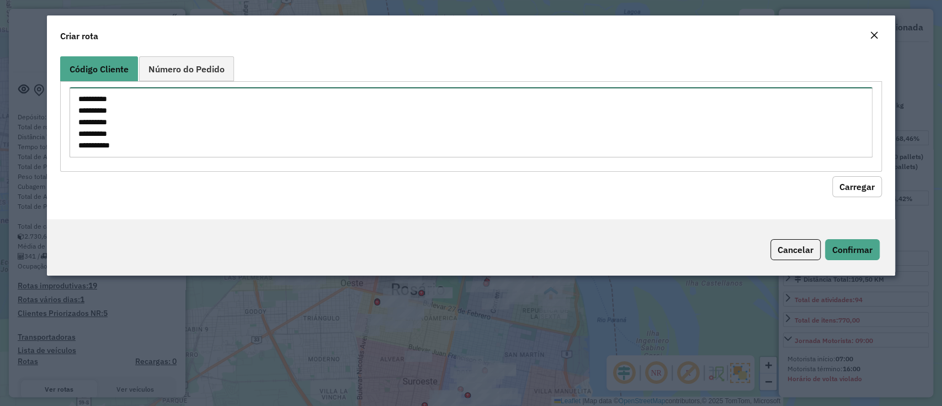
scroll to position [4, 0]
type textarea "**********"
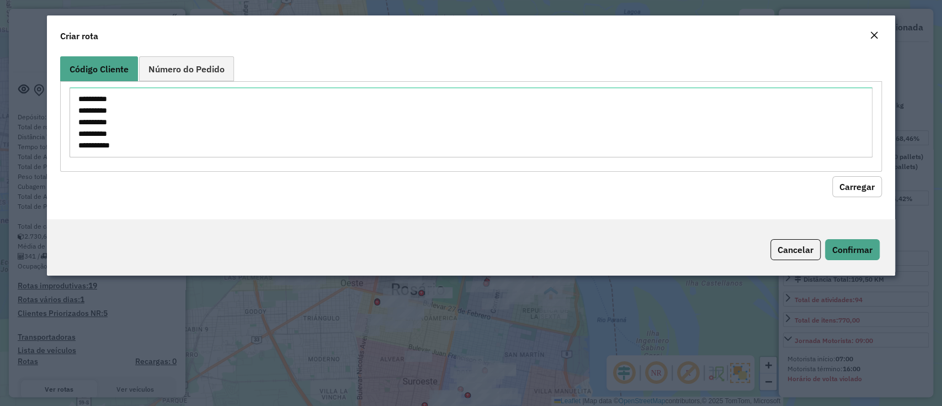
click at [861, 180] on button "Carregar" at bounding box center [857, 186] width 50 height 21
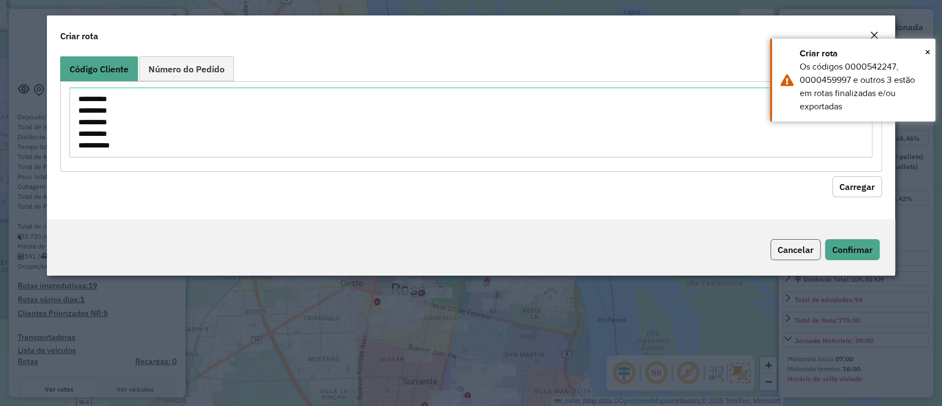
click at [803, 245] on button "Cancelar" at bounding box center [795, 249] width 50 height 21
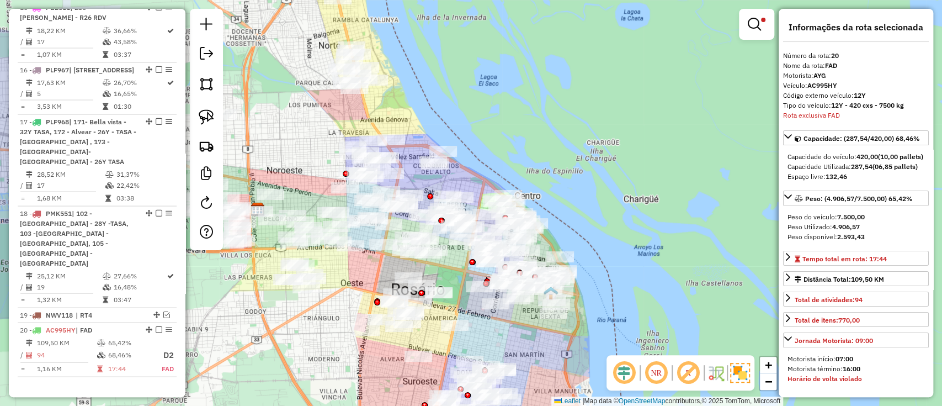
scroll to position [1471, 0]
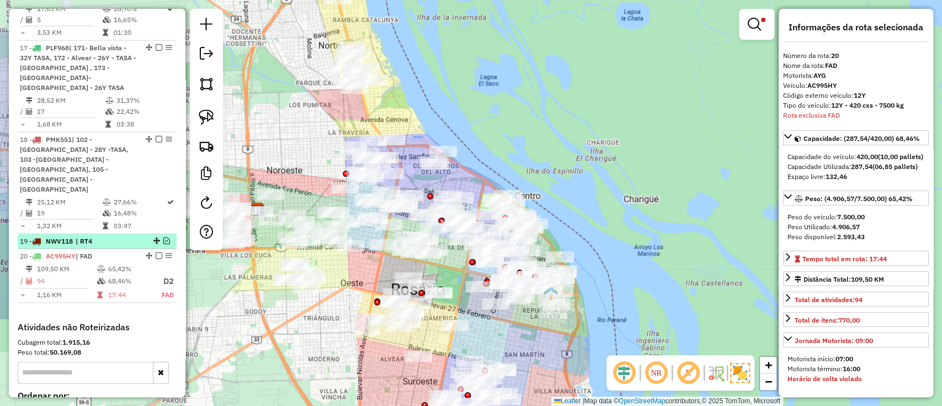
click at [163, 237] on em at bounding box center [166, 240] width 7 height 7
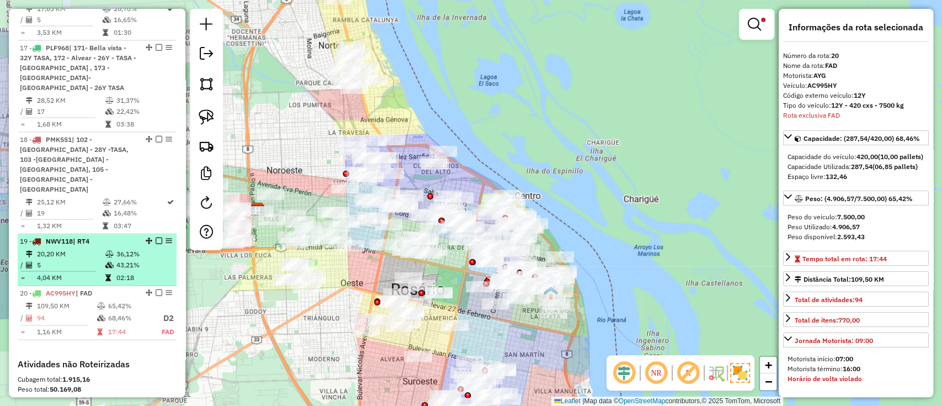
click at [156, 237] on em at bounding box center [159, 240] width 7 height 7
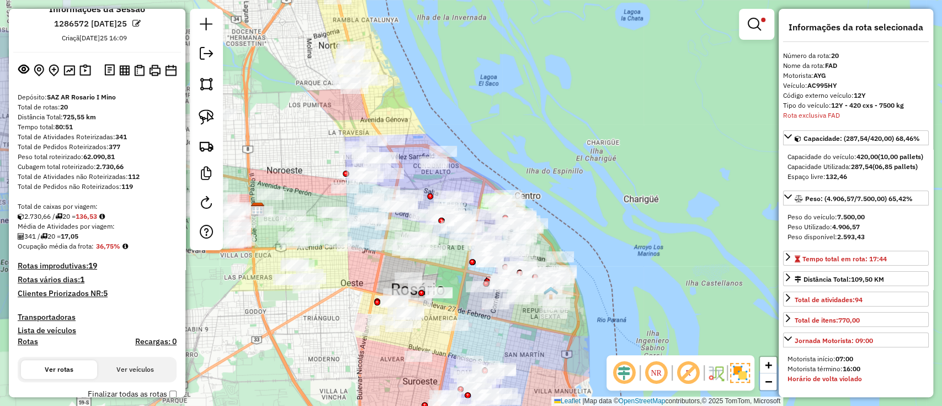
scroll to position [0, 0]
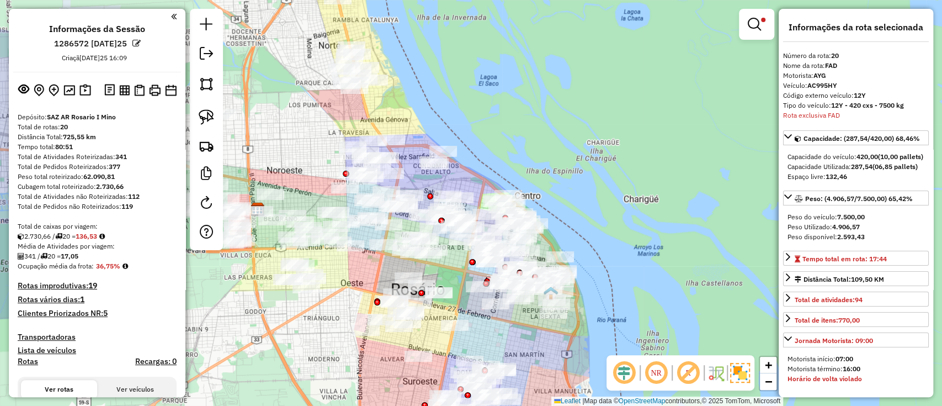
click at [79, 89] on img at bounding box center [85, 90] width 12 height 13
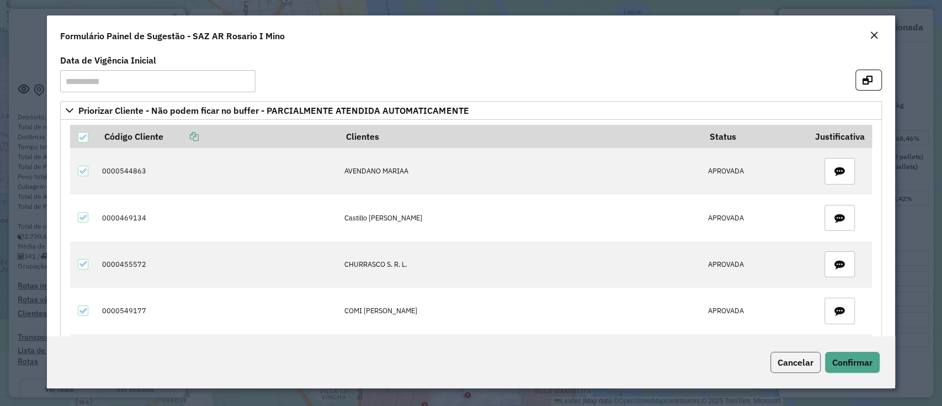
click at [797, 369] on button "Cancelar" at bounding box center [795, 361] width 50 height 21
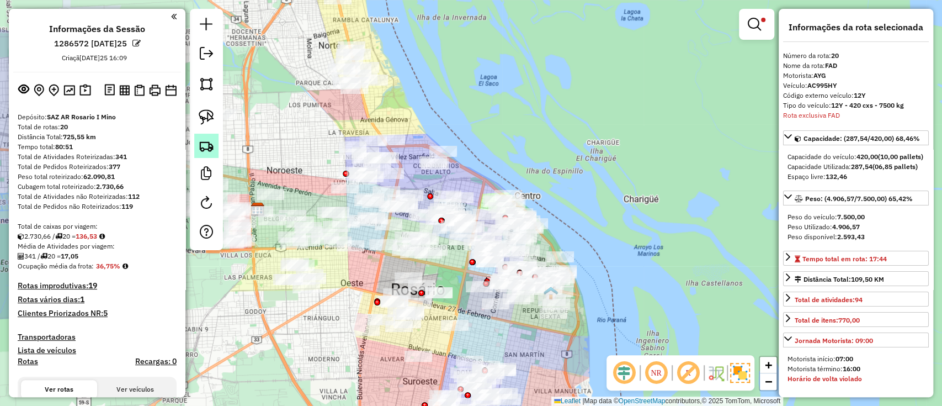
click at [205, 151] on img at bounding box center [206, 145] width 15 height 15
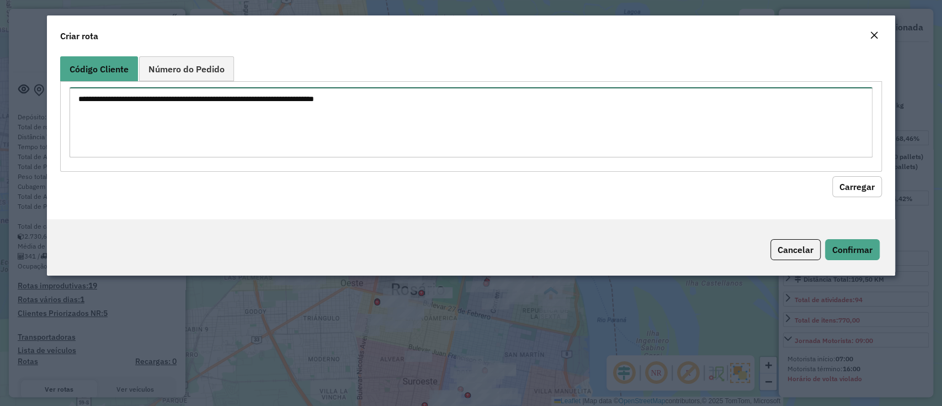
click at [329, 131] on textarea at bounding box center [471, 122] width 802 height 70
paste textarea "**********"
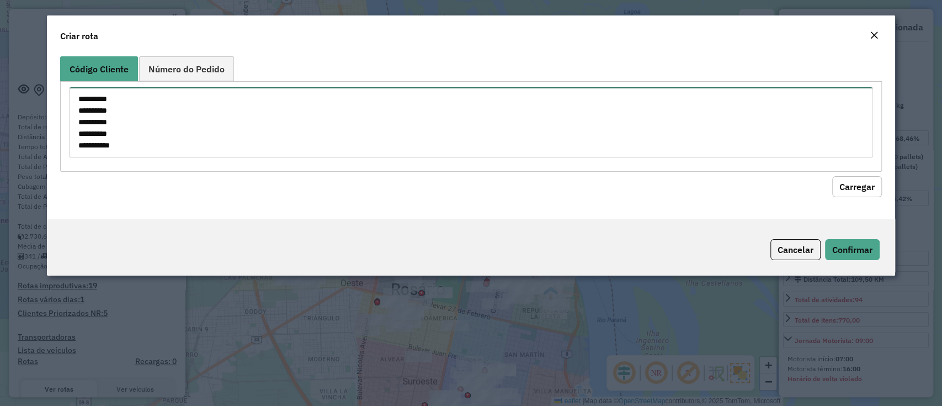
scroll to position [4, 0]
type textarea "**********"
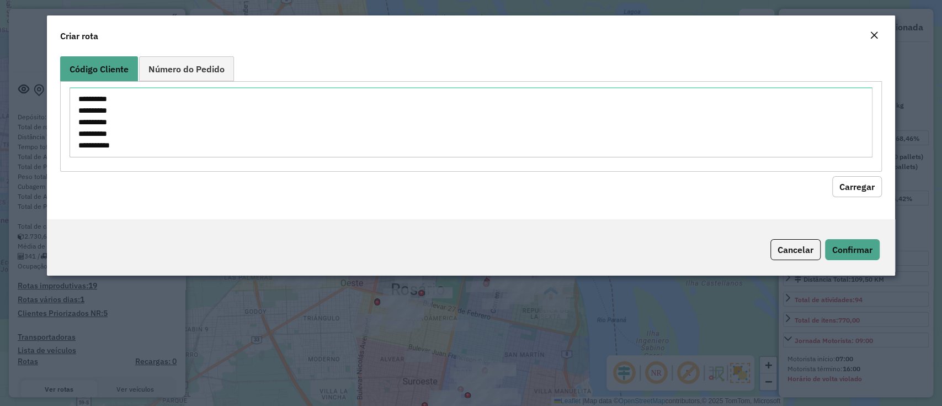
click at [847, 179] on button "Carregar" at bounding box center [857, 186] width 50 height 21
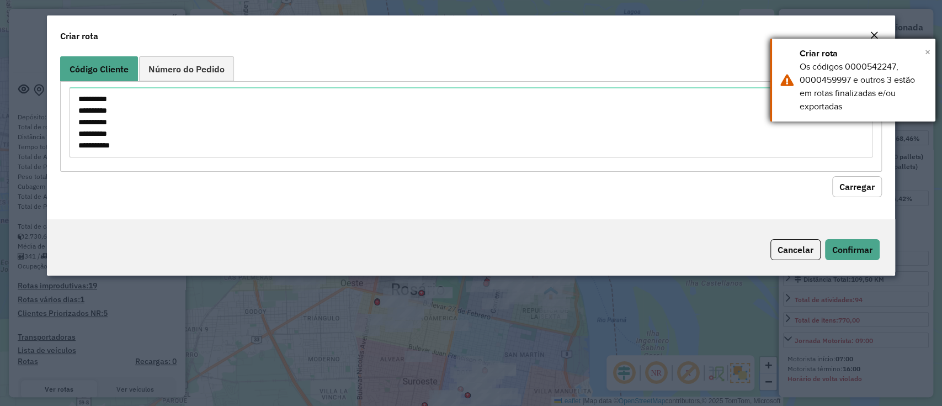
click at [925, 51] on span "×" at bounding box center [928, 52] width 6 height 12
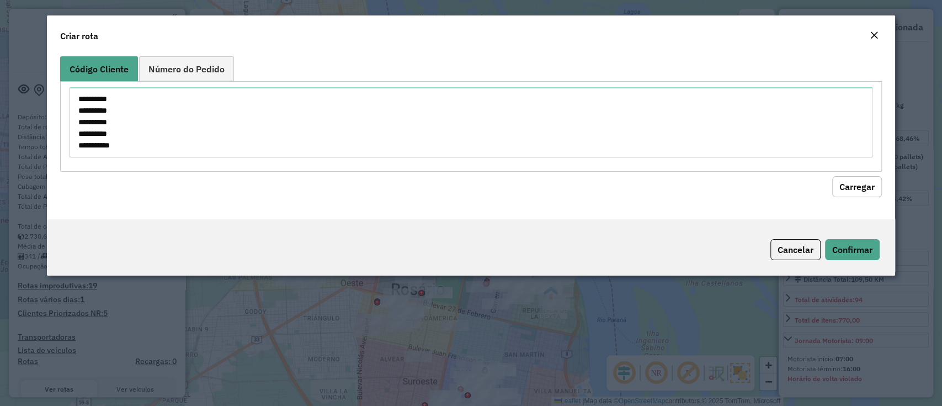
scroll to position [11, 0]
click at [849, 185] on button "Carregar" at bounding box center [857, 186] width 50 height 21
click at [859, 194] on button "Carregar" at bounding box center [857, 186] width 50 height 21
click at [788, 241] on button "Cancelar" at bounding box center [795, 249] width 50 height 21
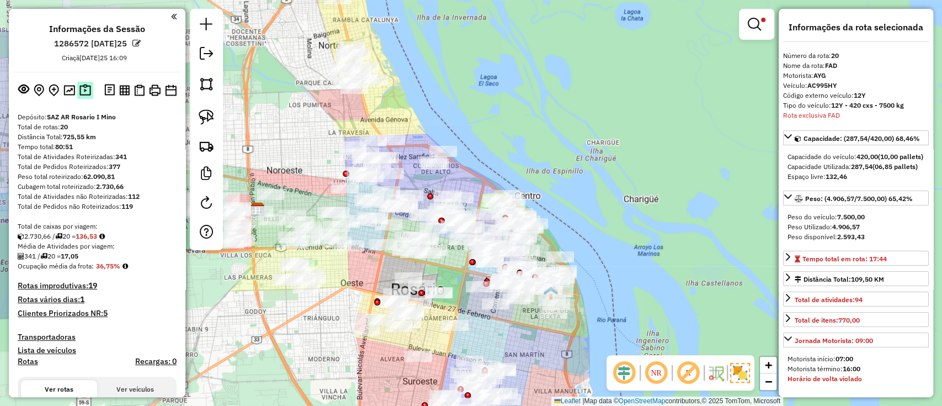
click at [82, 88] on img at bounding box center [85, 90] width 12 height 13
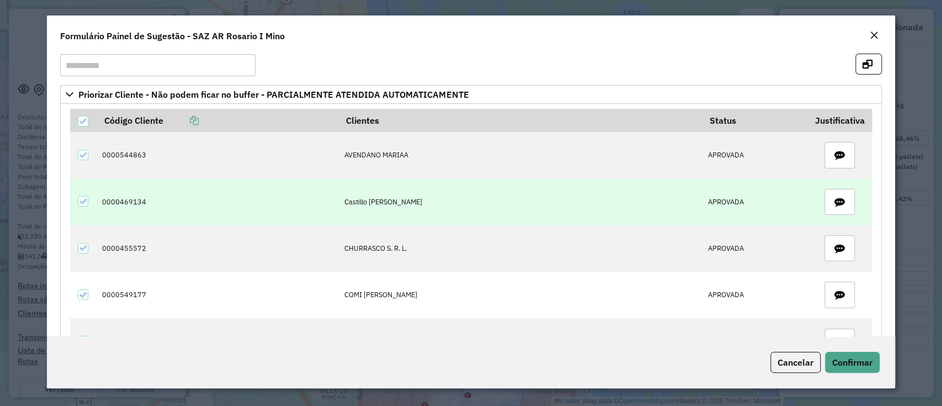
scroll to position [0, 0]
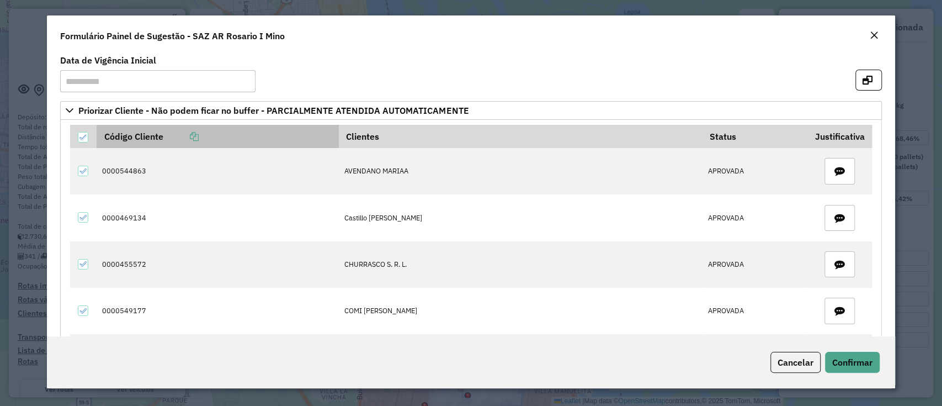
click at [187, 138] on link at bounding box center [180, 136] width 35 height 11
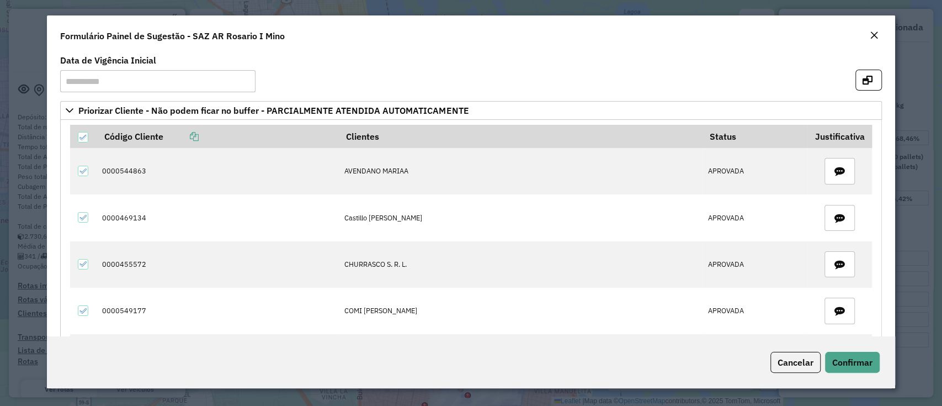
click at [786, 359] on span "Cancelar" at bounding box center [795, 361] width 36 height 11
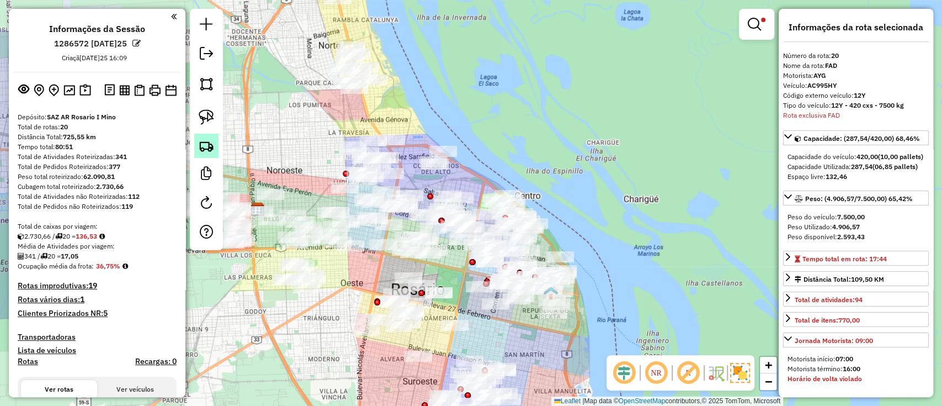
click at [213, 148] on img at bounding box center [206, 145] width 15 height 15
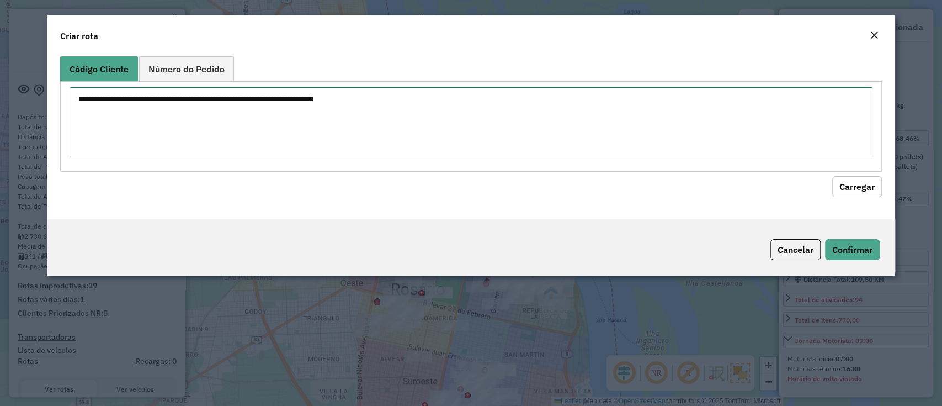
click at [254, 143] on textarea at bounding box center [471, 122] width 802 height 70
paste textarea "**********"
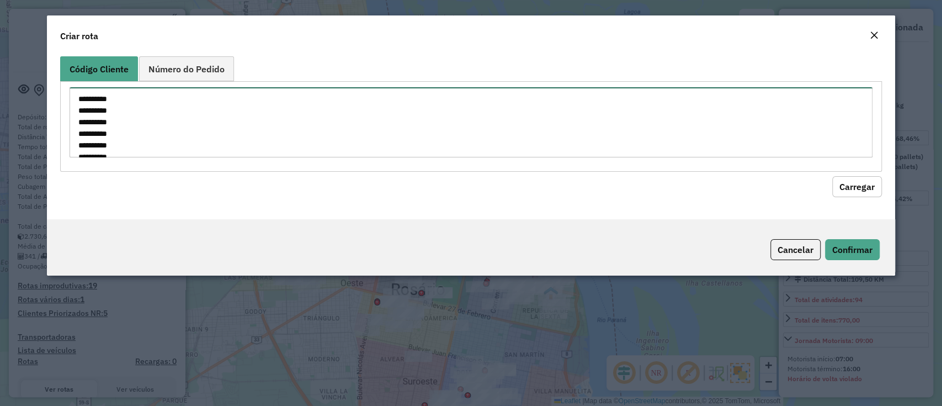
scroll to position [178, 0]
type textarea "**********"
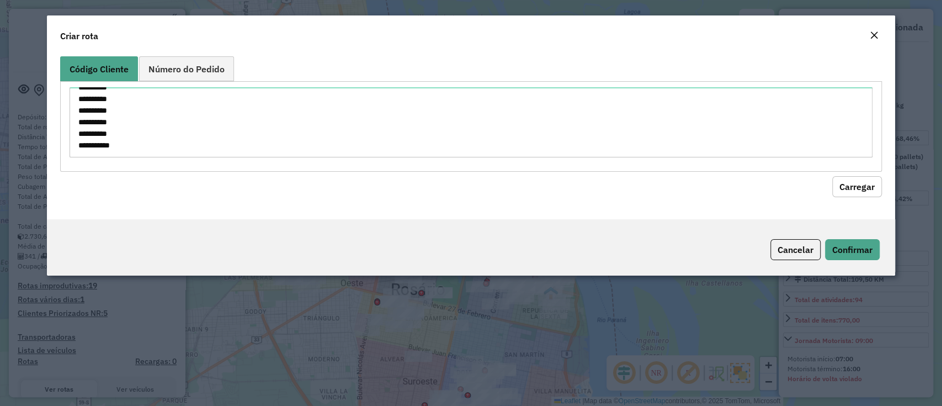
click at [859, 187] on button "Carregar" at bounding box center [857, 186] width 50 height 21
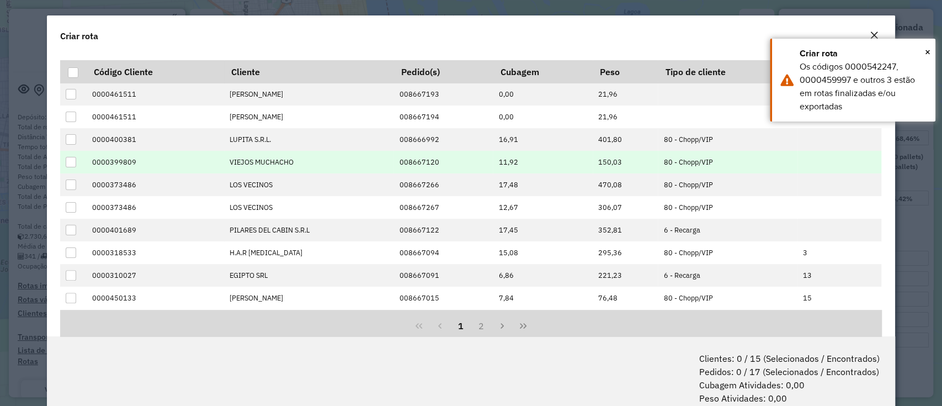
scroll to position [147, 0]
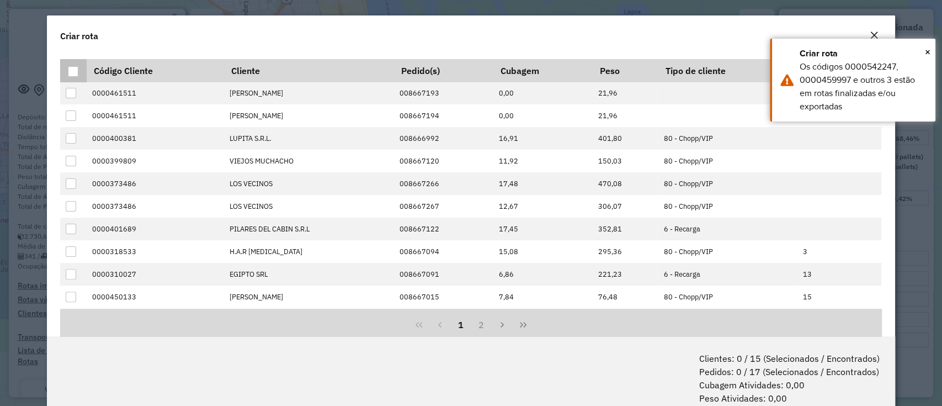
click at [77, 71] on div at bounding box center [73, 71] width 10 height 10
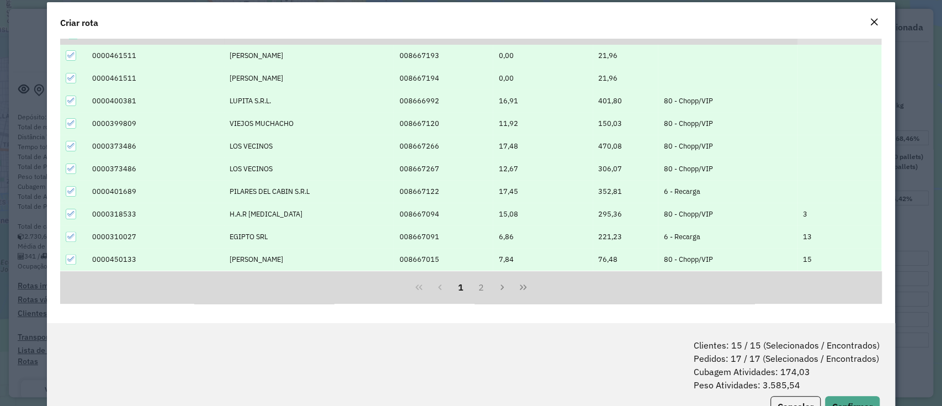
scroll to position [55, 0]
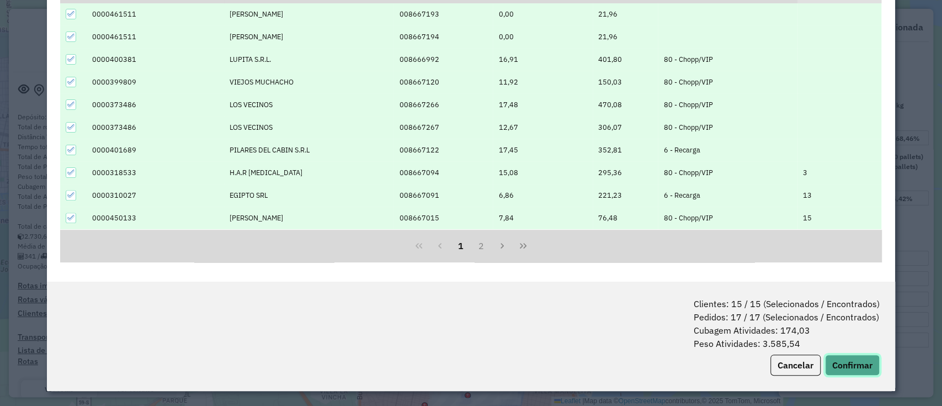
click at [860, 365] on button "Confirmar" at bounding box center [852, 364] width 55 height 21
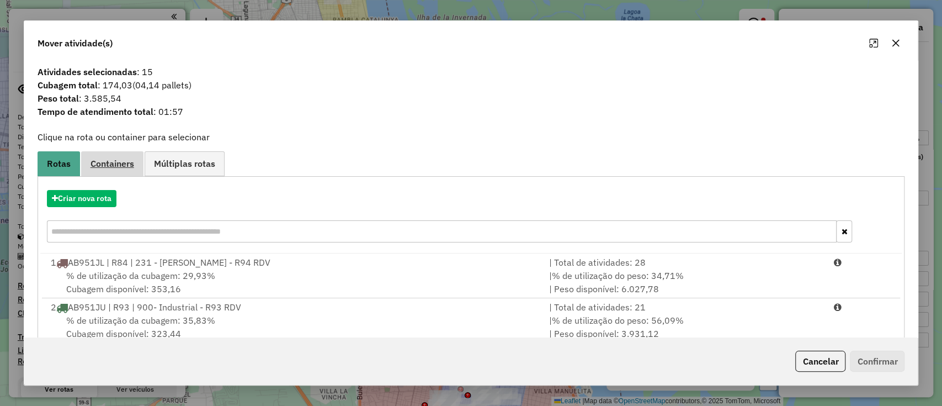
click at [98, 166] on span "Containers" at bounding box center [112, 163] width 44 height 9
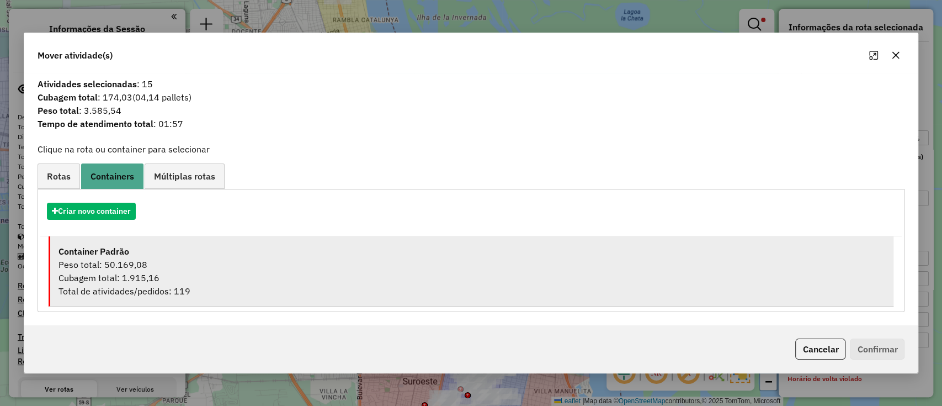
click at [106, 246] on strong "Container Padrão" at bounding box center [93, 251] width 71 height 11
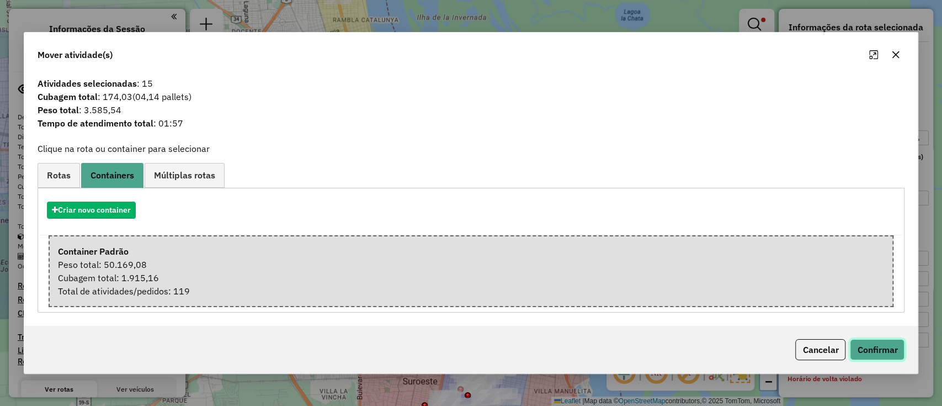
click at [901, 354] on button "Confirmar" at bounding box center [877, 349] width 55 height 21
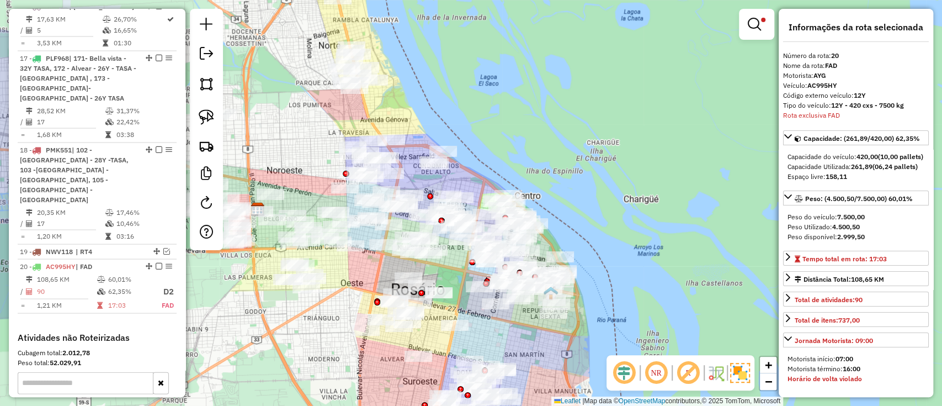
scroll to position [1553, 0]
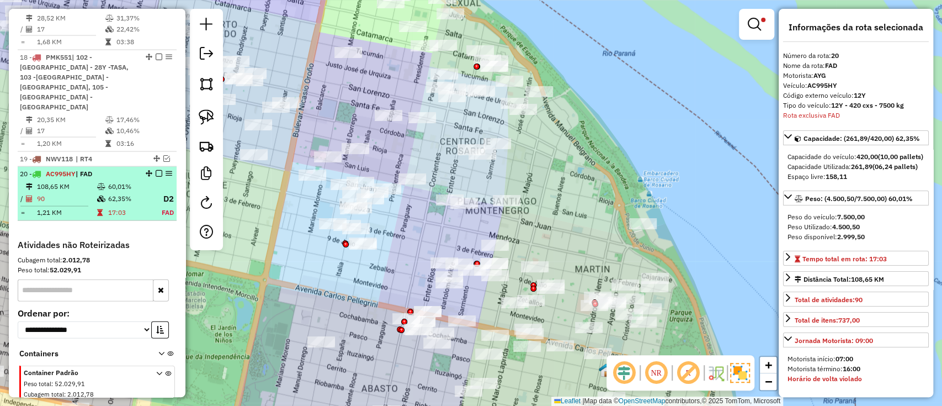
click at [156, 170] on em at bounding box center [159, 173] width 7 height 7
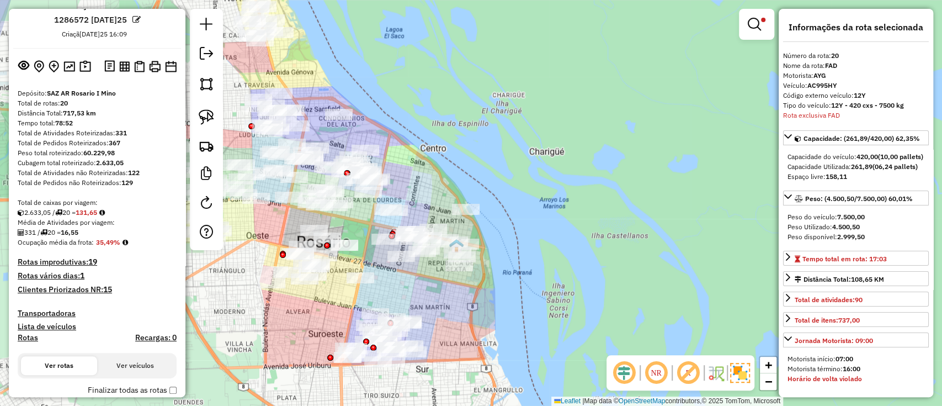
scroll to position [0, 0]
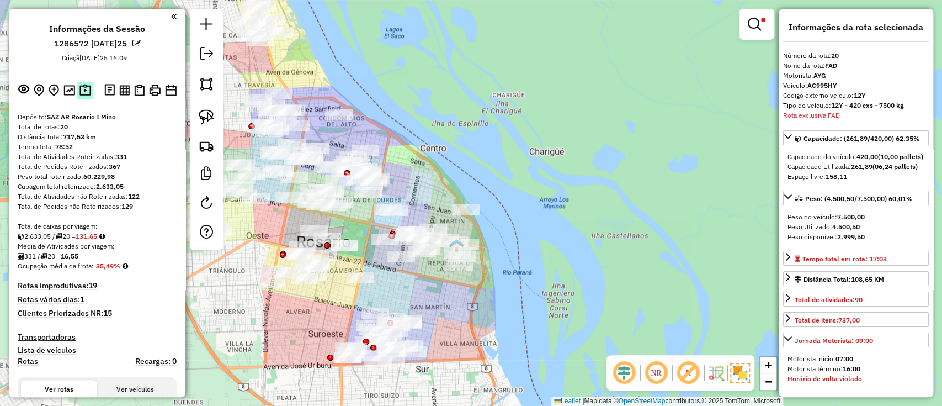
click at [95, 90] on div at bounding box center [97, 90] width 168 height 18
click at [84, 89] on img at bounding box center [85, 90] width 12 height 13
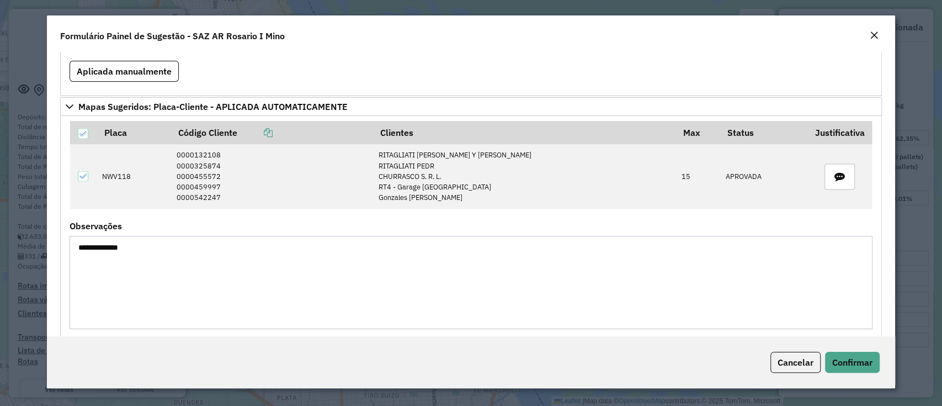
scroll to position [1341, 0]
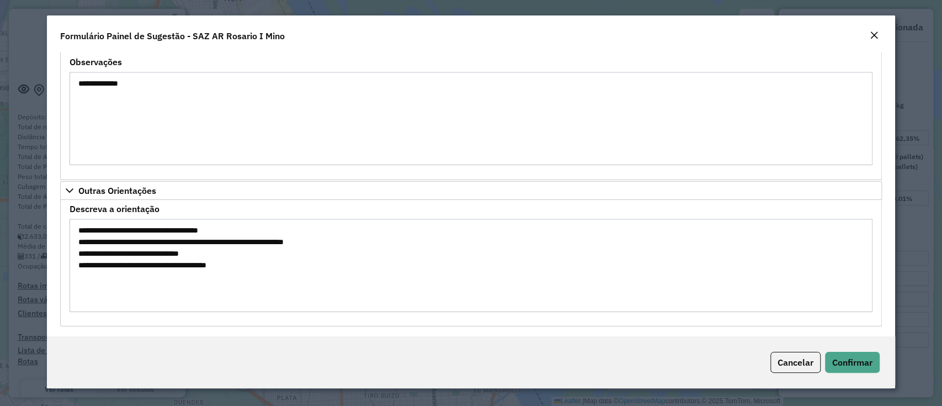
click at [97, 263] on textarea "**********" at bounding box center [471, 265] width 802 height 93
click at [800, 367] on span "Cancelar" at bounding box center [795, 361] width 36 height 11
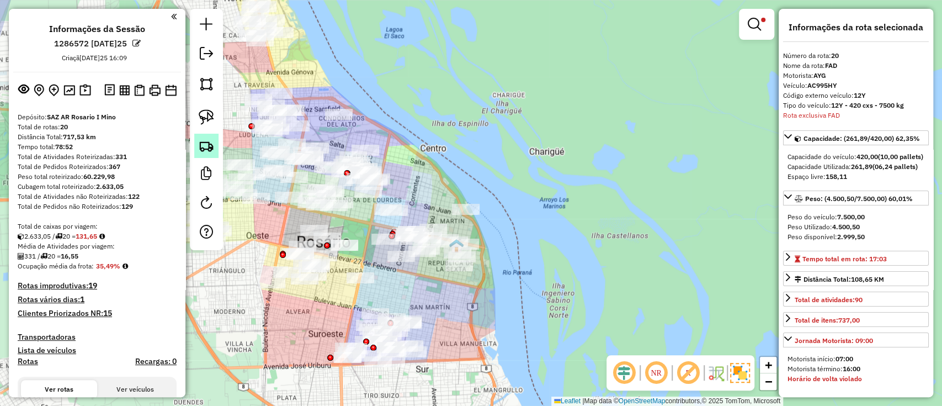
click at [206, 150] on img at bounding box center [206, 145] width 15 height 15
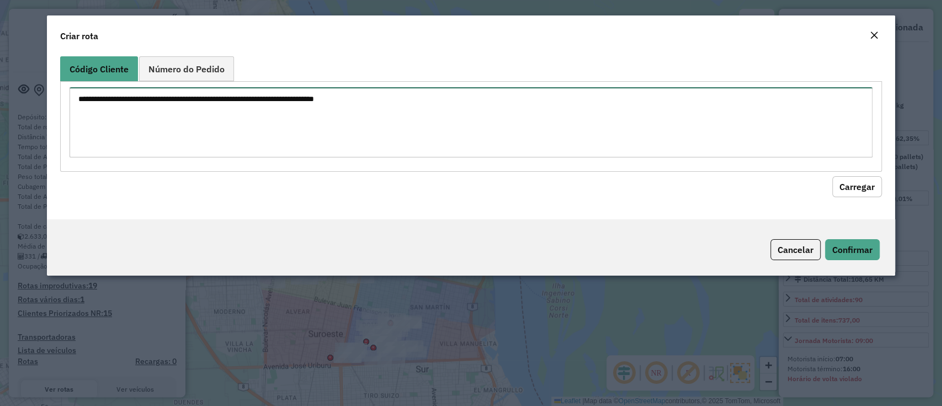
click at [483, 126] on textarea at bounding box center [471, 122] width 802 height 70
paste textarea "******"
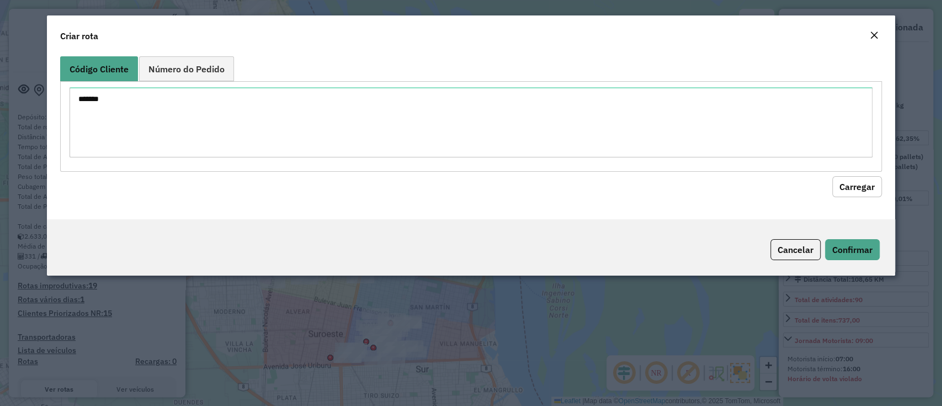
click at [840, 187] on button "Carregar" at bounding box center [857, 186] width 50 height 21
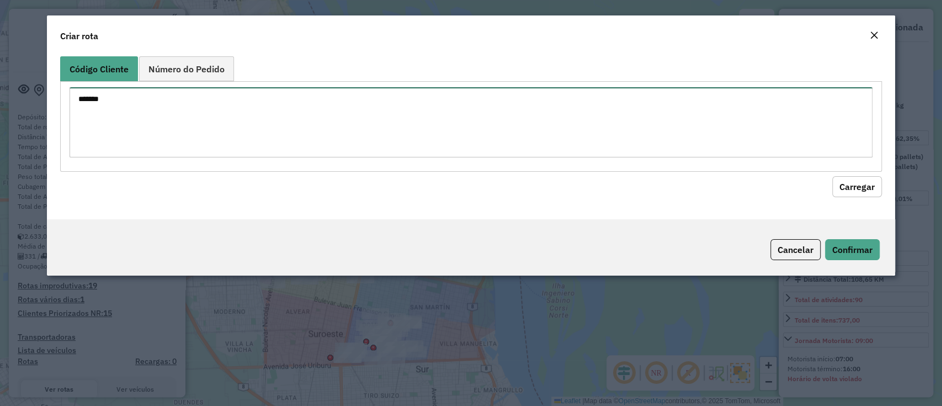
click at [77, 98] on textarea "******" at bounding box center [471, 122] width 802 height 70
type textarea "**********"
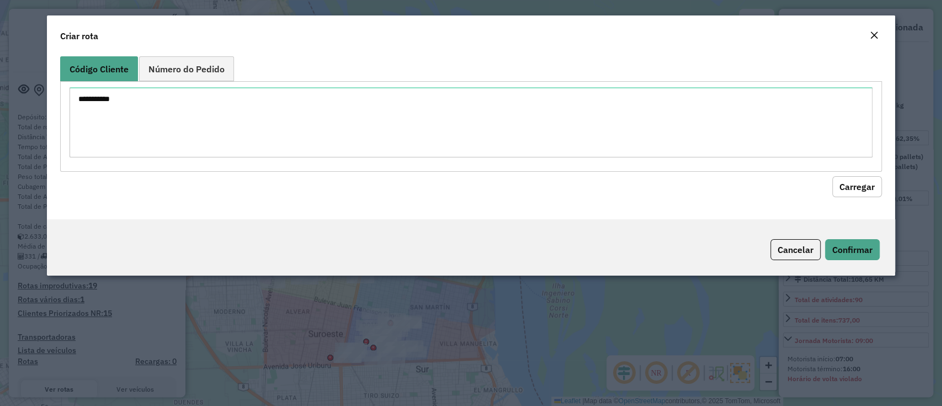
click at [856, 191] on button "Carregar" at bounding box center [857, 186] width 50 height 21
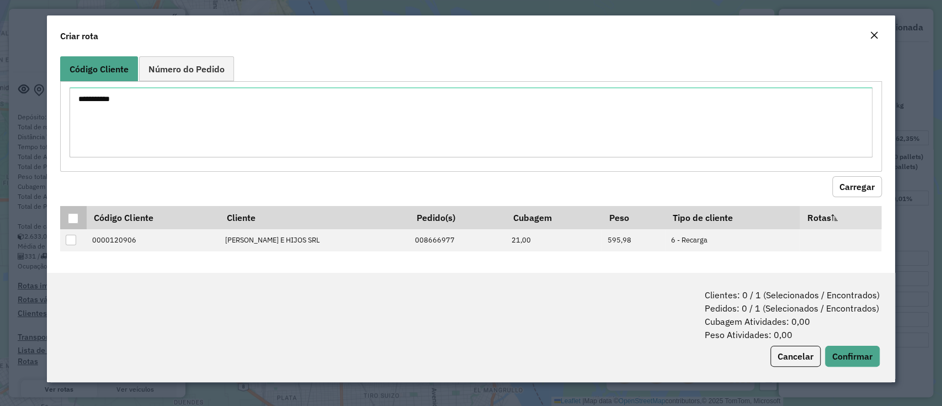
click at [76, 213] on div at bounding box center [73, 218] width 10 height 10
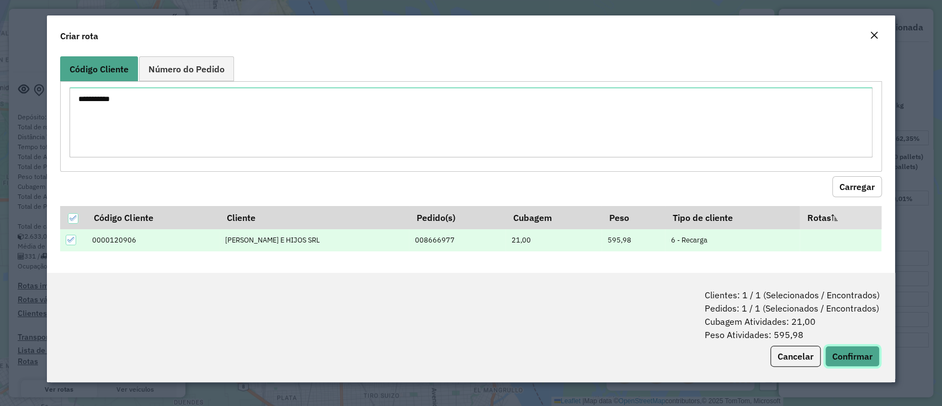
click at [840, 351] on button "Confirmar" at bounding box center [852, 355] width 55 height 21
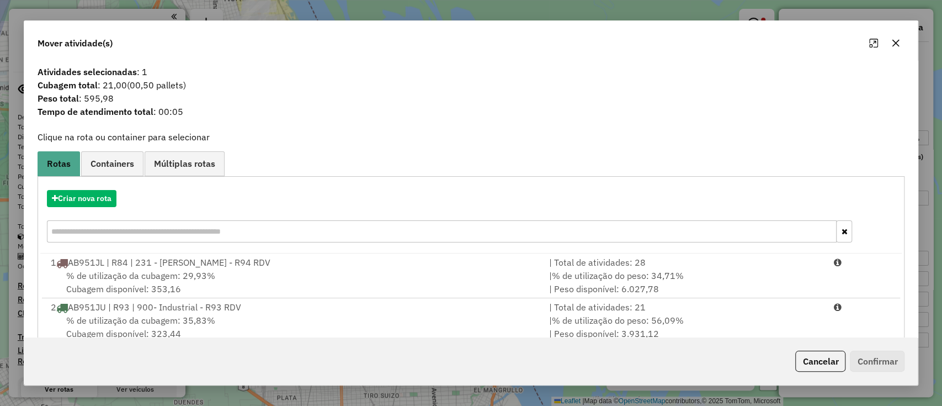
click at [103, 172] on link "Containers" at bounding box center [112, 163] width 62 height 25
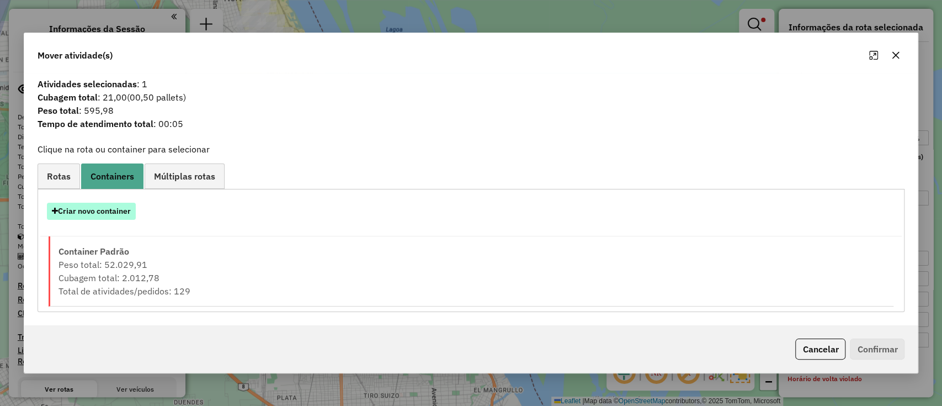
click at [66, 212] on button "Criar novo container" at bounding box center [91, 211] width 89 height 17
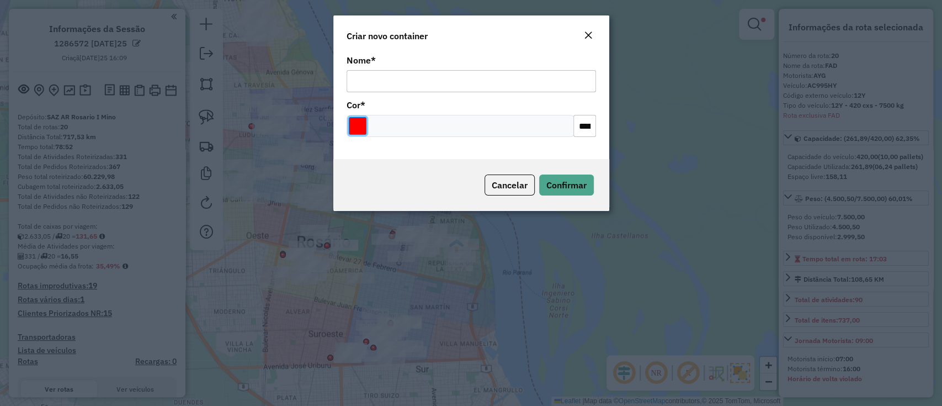
click at [359, 126] on input "Select a color" at bounding box center [358, 126] width 18 height 18
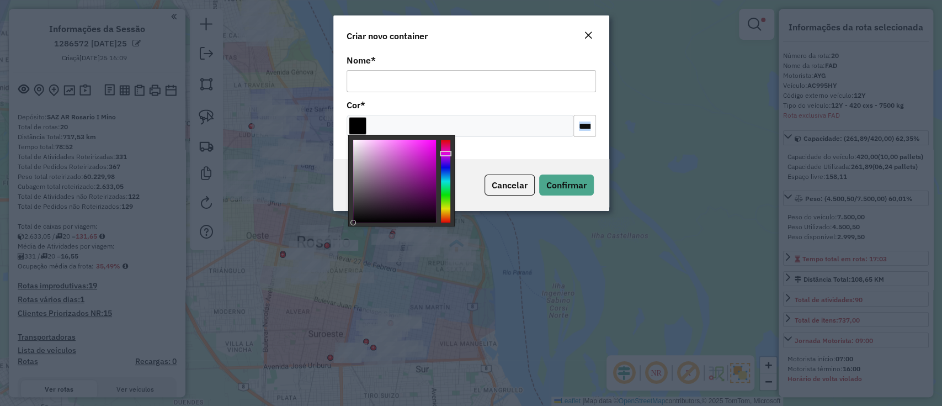
type input "*******"
drag, startPoint x: 367, startPoint y: 192, endPoint x: 321, endPoint y: 95, distance: 107.8
click at [321, 95] on body "Aguarde... Pop-up bloqueado! Seu navegador bloqueou automáticamente a abertura …" at bounding box center [471, 203] width 942 height 406
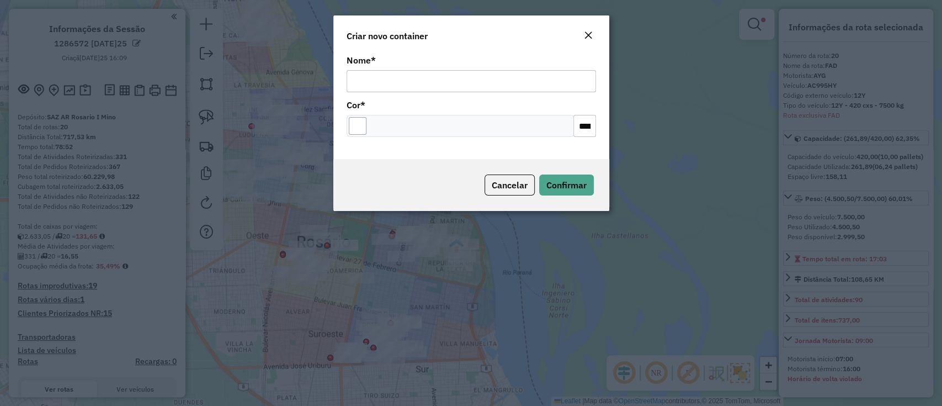
click at [360, 87] on input "Nome *" at bounding box center [471, 81] width 249 height 22
type input "****"
click at [550, 184] on span "Confirmar" at bounding box center [566, 184] width 40 height 11
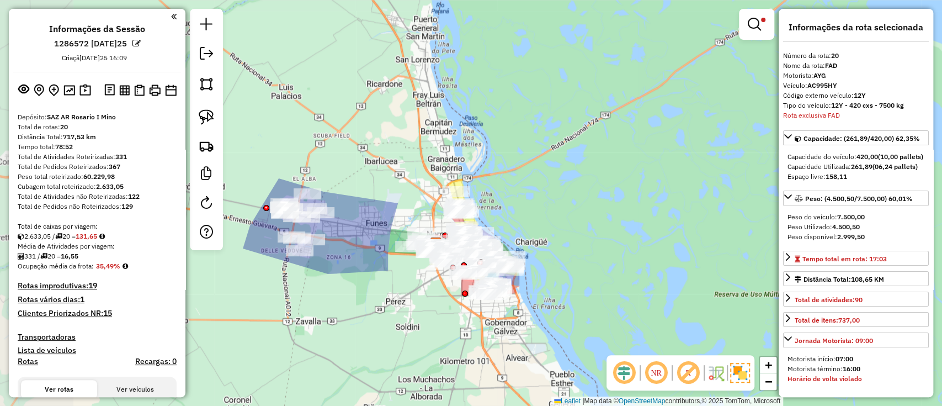
drag, startPoint x: 499, startPoint y: 299, endPoint x: 480, endPoint y: 273, distance: 32.0
click at [579, 295] on div "Limpar filtros Janela de atendimento Grade de atendimento Capacidade Transporta…" at bounding box center [471, 203] width 942 height 406
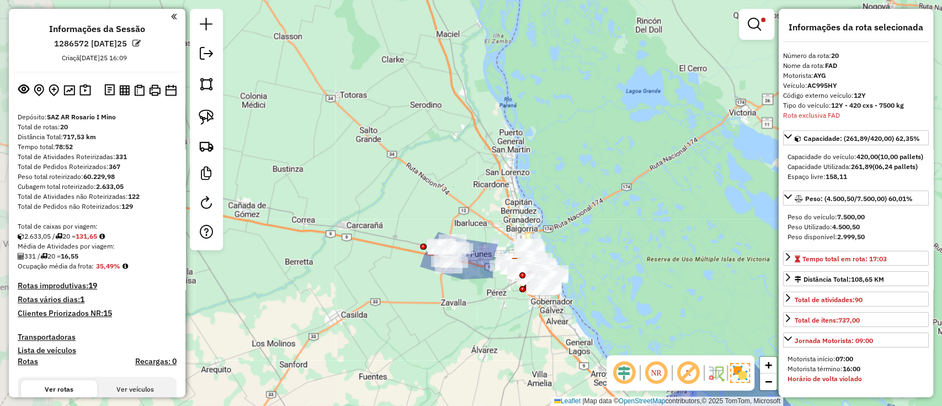
drag, startPoint x: 431, startPoint y: 318, endPoint x: 416, endPoint y: 301, distance: 23.0
click at [430, 318] on div "Limpar filtros Janela de atendimento Grade de atendimento Capacidade Transporta…" at bounding box center [471, 203] width 942 height 406
click at [419, 305] on div "Limpar filtros Janela de atendimento Grade de atendimento Capacidade Transporta…" at bounding box center [471, 203] width 942 height 406
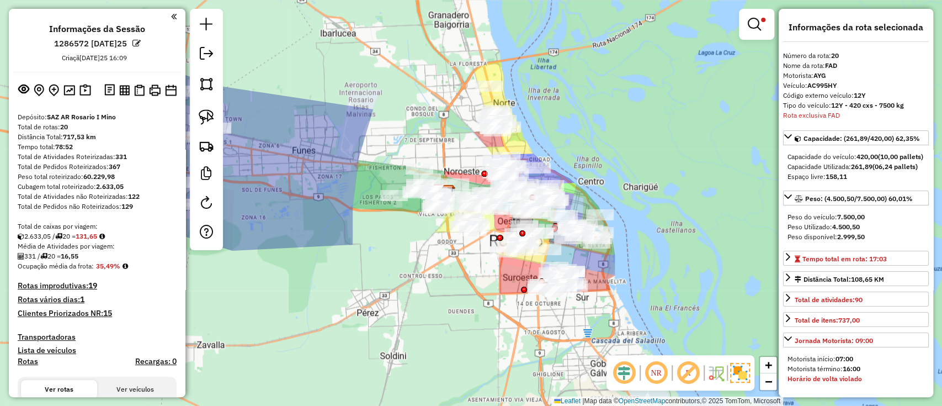
drag, startPoint x: 405, startPoint y: 263, endPoint x: 324, endPoint y: 308, distance: 92.9
click at [323, 308] on div "Limpar filtros Janela de atendimento Grade de atendimento Capacidade Transporta…" at bounding box center [471, 203] width 942 height 406
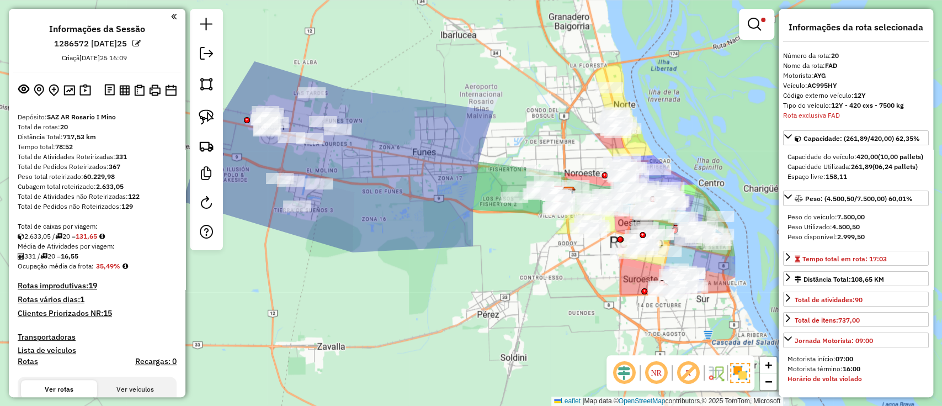
drag, startPoint x: 325, startPoint y: 305, endPoint x: 331, endPoint y: 187, distance: 118.2
click at [331, 187] on div "Limpar filtros Janela de atendimento Grade de atendimento Capacidade Transporta…" at bounding box center [471, 203] width 942 height 406
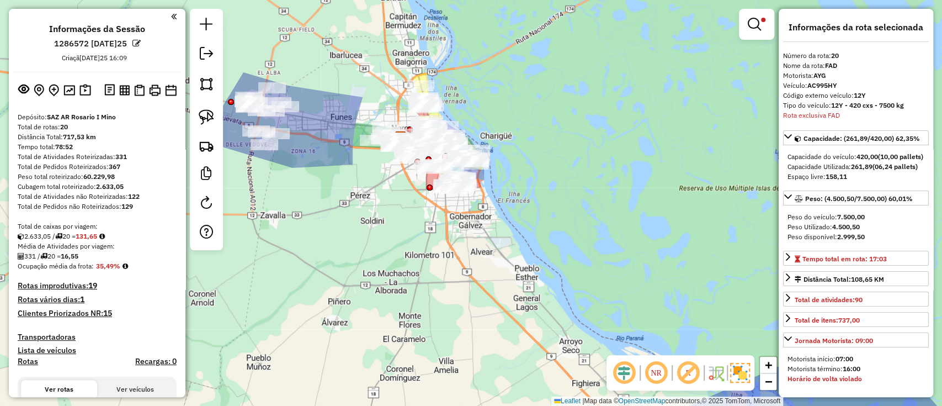
click at [749, 37] on div at bounding box center [756, 24] width 35 height 31
click at [754, 29] on em at bounding box center [754, 24] width 13 height 13
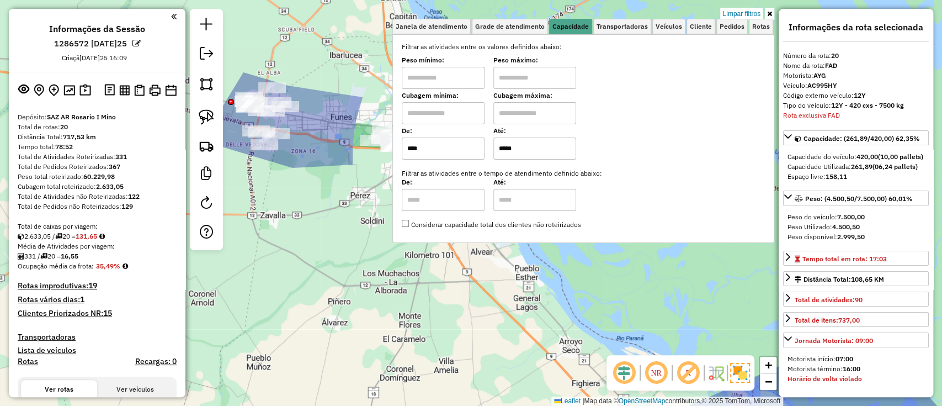
click at [755, 5] on div "Limpar filtros Janela de atendimento Grade de atendimento Capacidade Transporta…" at bounding box center [471, 203] width 942 height 406
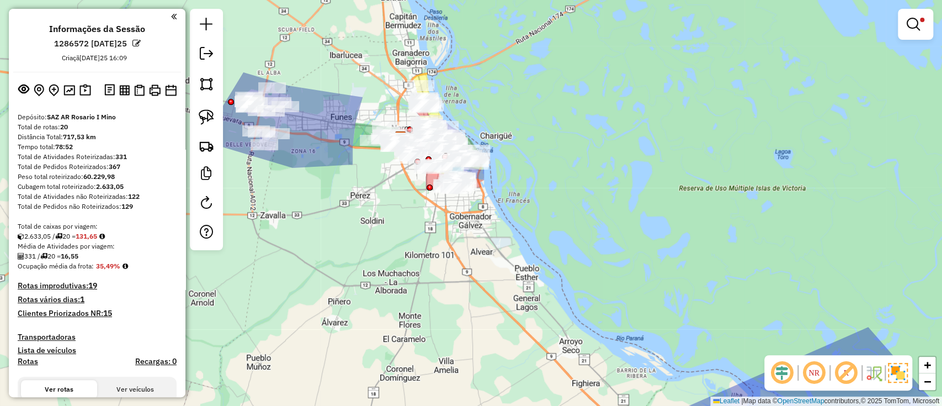
click at [913, 25] on em at bounding box center [913, 24] width 13 height 13
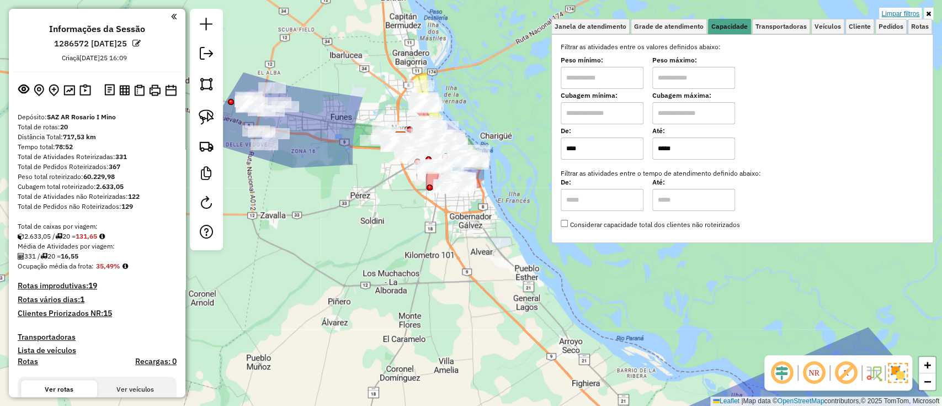
click at [892, 15] on link "Limpar filtros" at bounding box center [900, 14] width 42 height 12
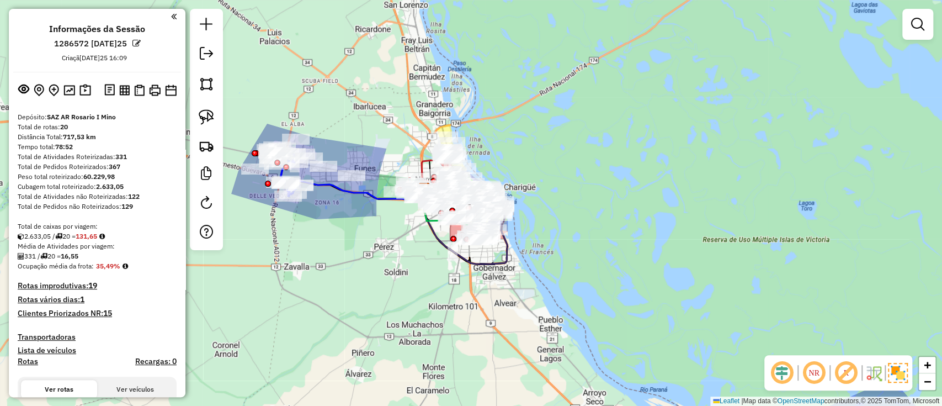
drag, startPoint x: 413, startPoint y: 219, endPoint x: 456, endPoint y: 280, distance: 75.6
click at [456, 280] on div "Janela de atendimento Grade de atendimento Capacidade Transportadoras Veículos …" at bounding box center [471, 203] width 942 height 406
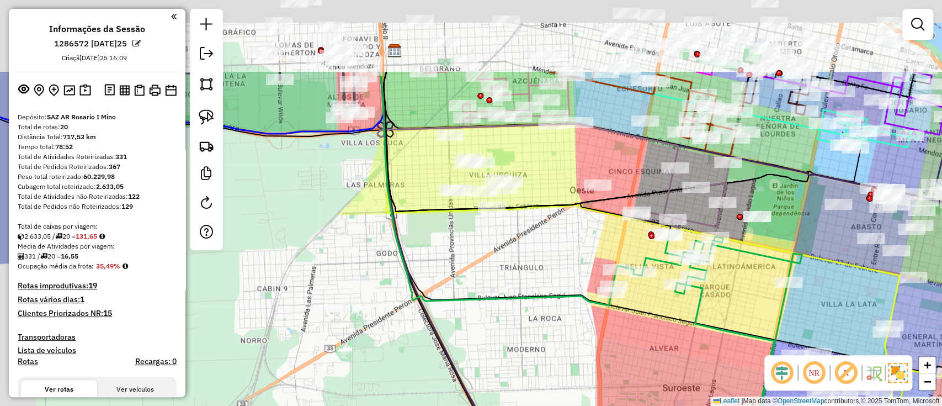
drag, startPoint x: 447, startPoint y: 273, endPoint x: 529, endPoint y: 401, distance: 151.8
click at [529, 401] on div "Janela de atendimento Grade de atendimento Capacidade Transportadoras Veículos …" at bounding box center [471, 203] width 942 height 406
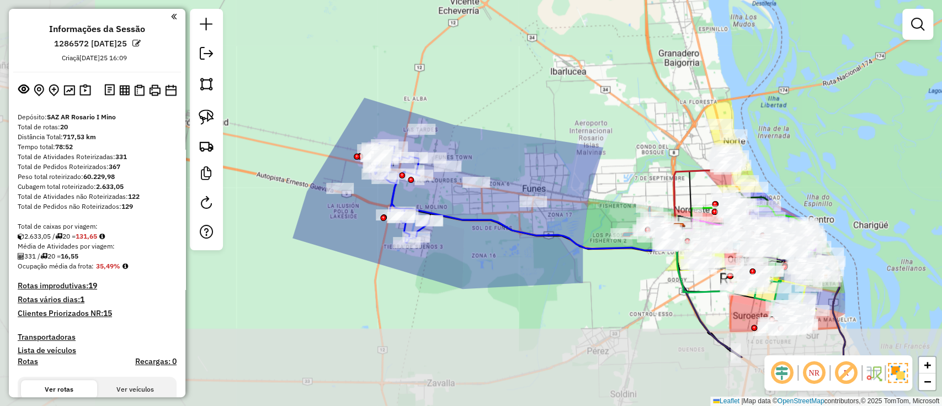
drag, startPoint x: 389, startPoint y: 381, endPoint x: 576, endPoint y: 294, distance: 205.9
click at [576, 294] on div "Janela de atendimento Grade de atendimento Capacidade Transportadoras Veículos …" at bounding box center [471, 203] width 942 height 406
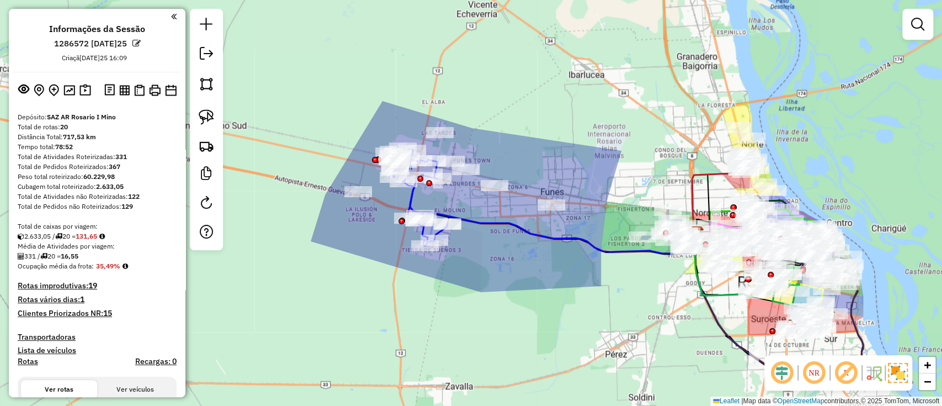
click at [616, 249] on icon at bounding box center [550, 218] width 294 height 72
select select "**********"
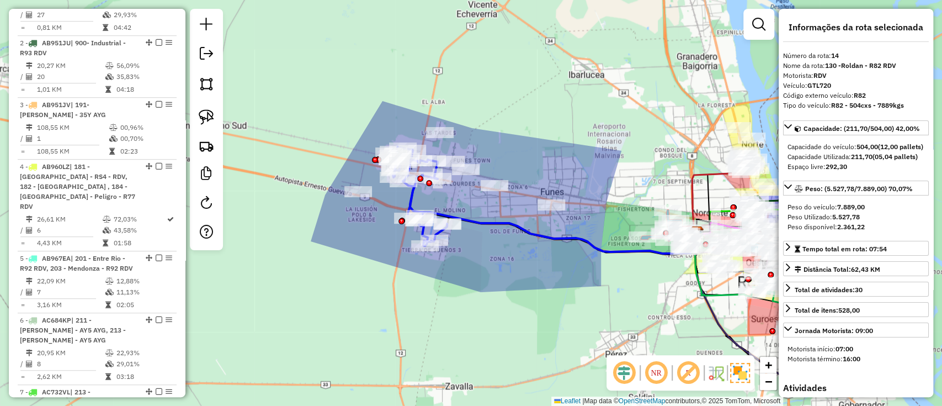
scroll to position [1287, 0]
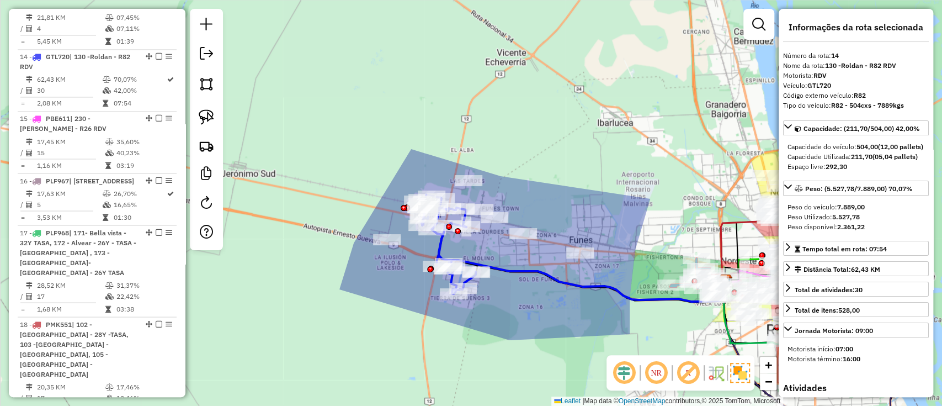
drag, startPoint x: 492, startPoint y: 233, endPoint x: 521, endPoint y: 284, distance: 58.6
click at [521, 284] on div "Janela de atendimento Grade de atendimento Capacidade Transportadoras Veículos …" at bounding box center [471, 203] width 942 height 406
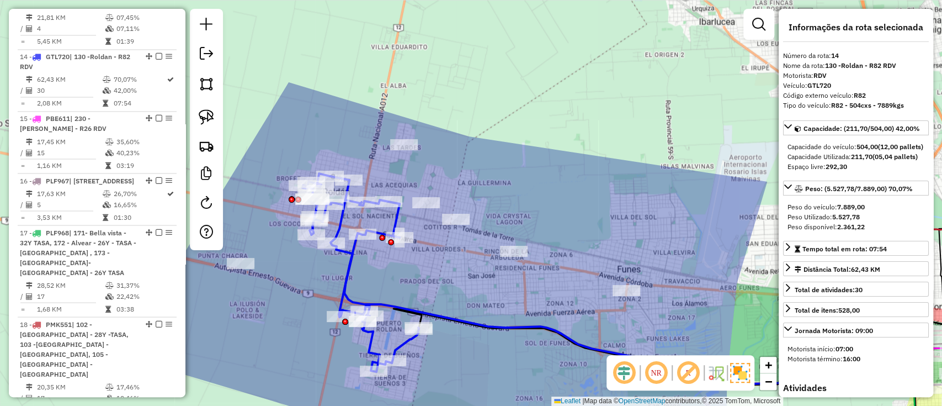
drag, startPoint x: 431, startPoint y: 271, endPoint x: 415, endPoint y: 269, distance: 15.6
click at [415, 270] on div "Janela de atendimento Grade de atendimento Capacidade Transportadoras Veículos …" at bounding box center [471, 203] width 942 height 406
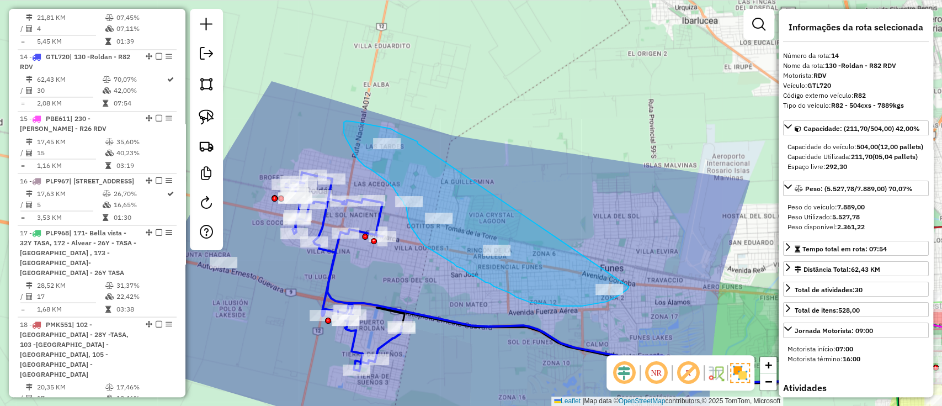
drag, startPoint x: 365, startPoint y: 124, endPoint x: 630, endPoint y: 268, distance: 301.7
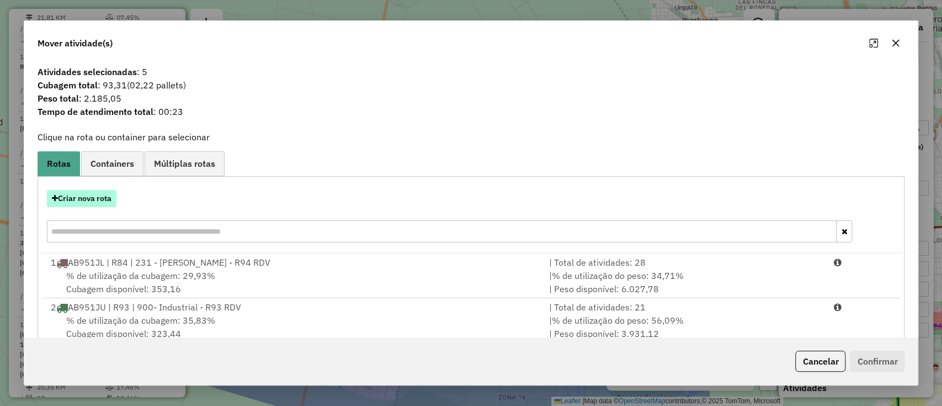
click at [110, 201] on button "Criar nova rota" at bounding box center [82, 198] width 70 height 17
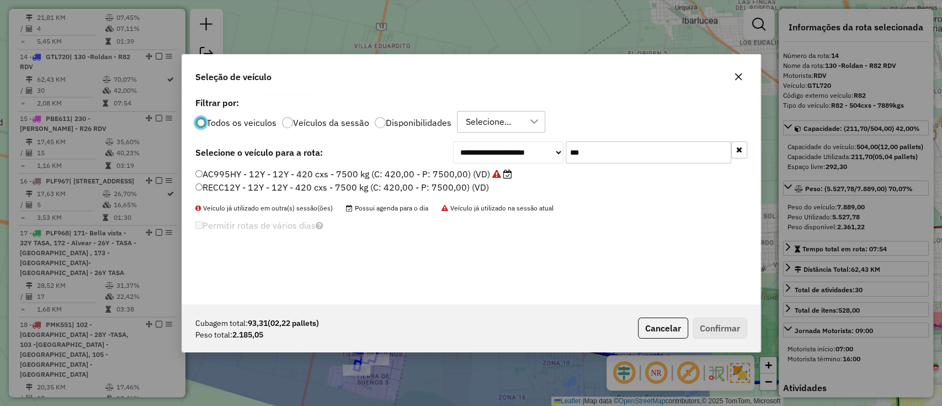
scroll to position [6, 3]
click at [593, 148] on input "***" at bounding box center [649, 152] width 166 height 22
click at [593, 149] on input "***" at bounding box center [649, 152] width 166 height 22
type input "***"
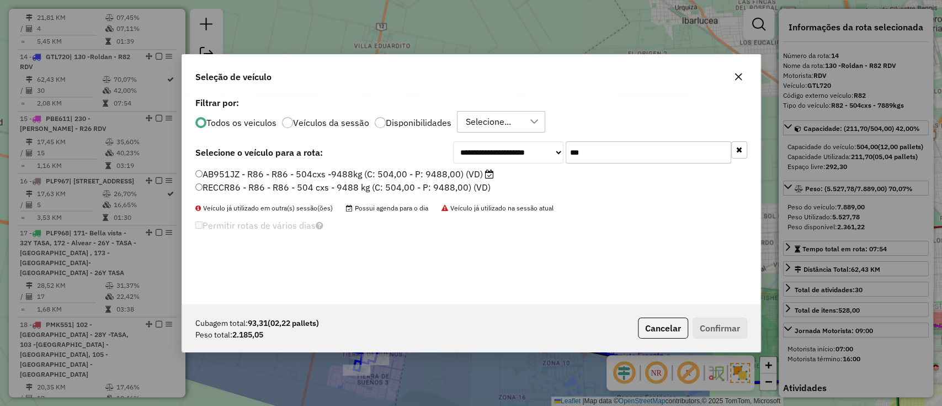
click at [441, 168] on label "AB951JZ - R86 - R86 - 504cxs -9488kg (C: 504,00 - P: 9488,00) (VD)" at bounding box center [344, 173] width 299 height 13
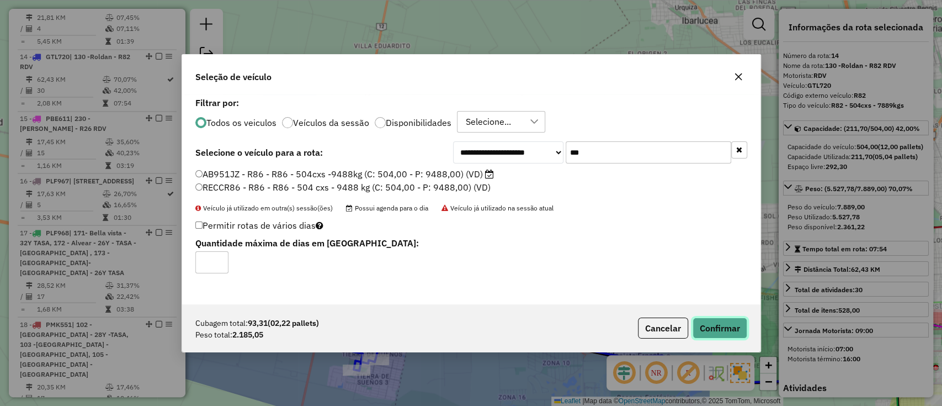
click at [710, 322] on button "Confirmar" at bounding box center [719, 327] width 55 height 21
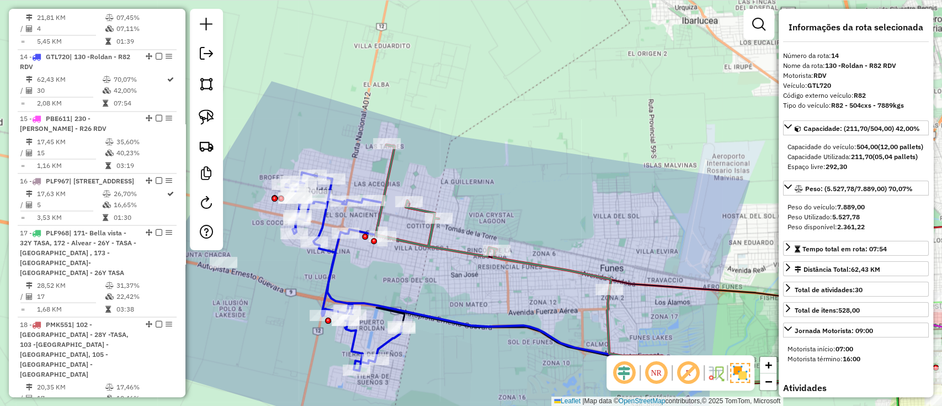
click at [554, 267] on icon at bounding box center [493, 217] width 235 height 145
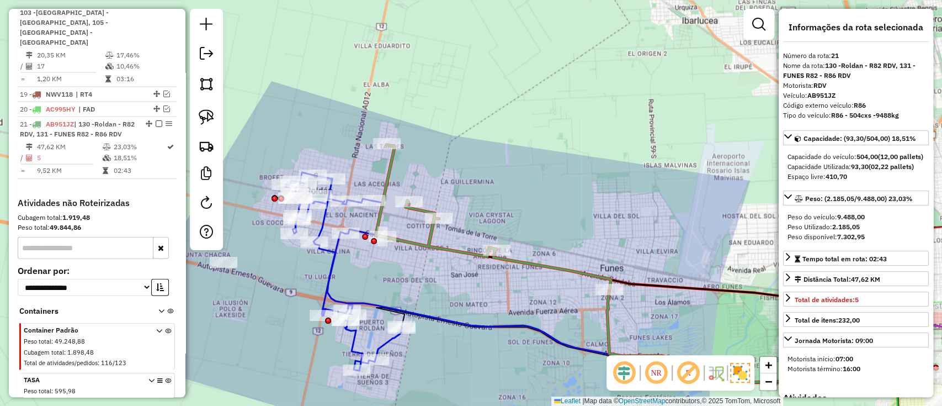
scroll to position [1634, 0]
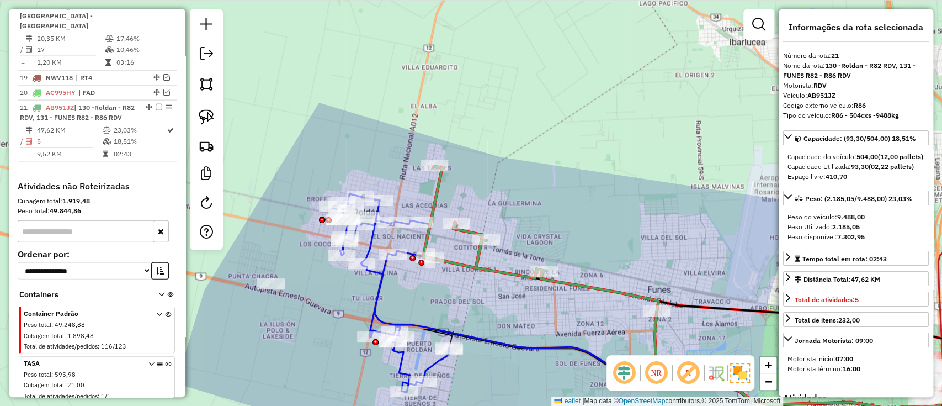
drag, startPoint x: 556, startPoint y: 206, endPoint x: 577, endPoint y: 219, distance: 24.2
click at [577, 219] on div "Janela de atendimento Grade de atendimento Capacidade Transportadoras Veículos …" at bounding box center [471, 203] width 942 height 406
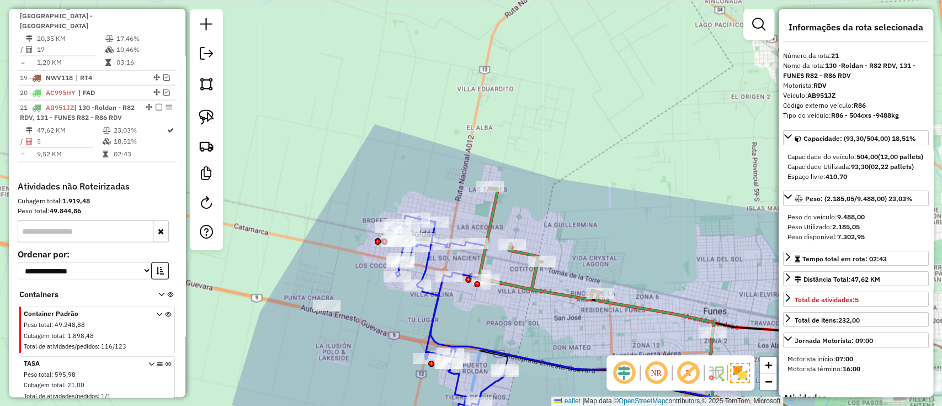
drag, startPoint x: 447, startPoint y: 305, endPoint x: 477, endPoint y: 311, distance: 31.1
click at [477, 311] on div "Janela de atendimento Grade de atendimento Capacidade Transportadoras Veículos …" at bounding box center [471, 203] width 942 height 406
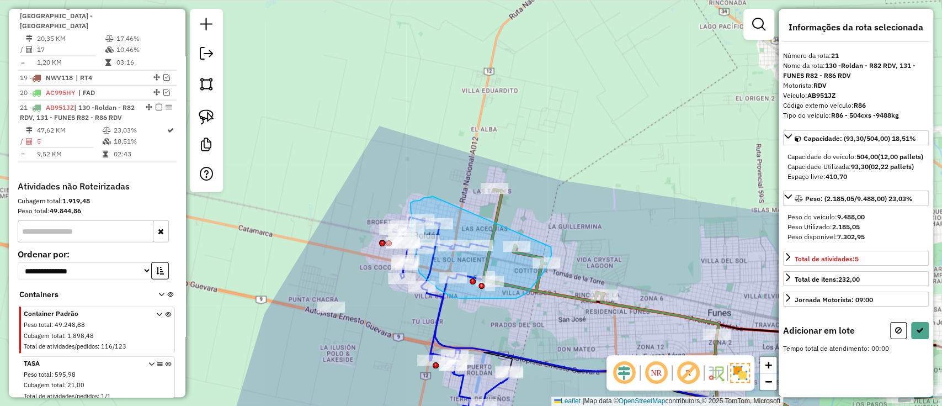
drag, startPoint x: 426, startPoint y: 197, endPoint x: 551, endPoint y: 247, distance: 134.2
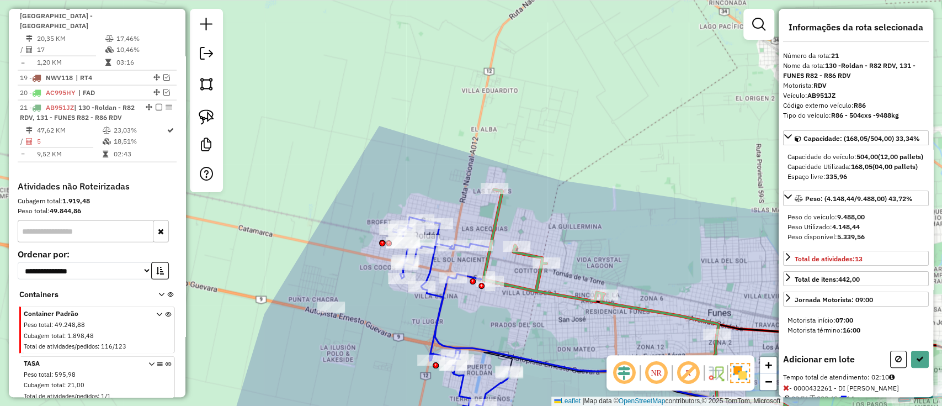
select select "**********"
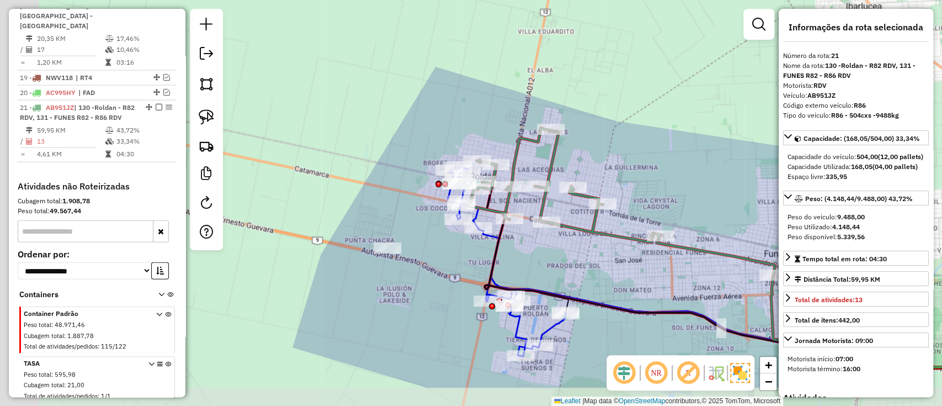
drag, startPoint x: 496, startPoint y: 297, endPoint x: 567, endPoint y: 224, distance: 101.5
click at [552, 237] on div "Janela de atendimento Grade de atendimento Capacidade Transportadoras Veículos …" at bounding box center [471, 203] width 942 height 406
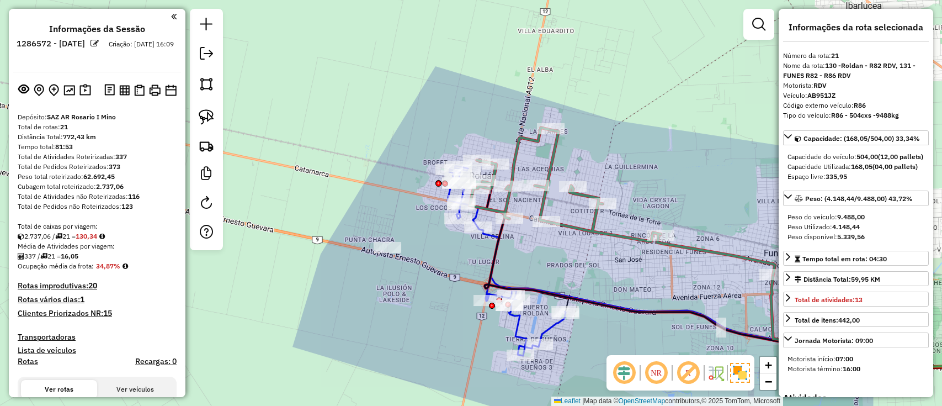
select select "**********"
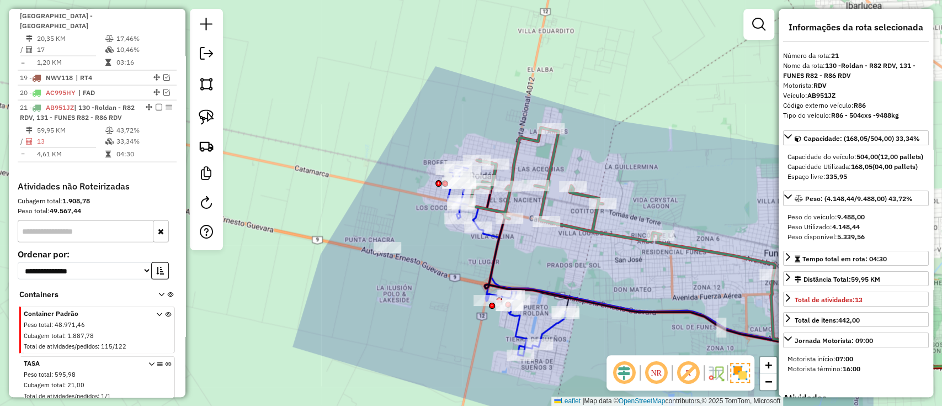
drag, startPoint x: 0, startPoint y: 0, endPoint x: 547, endPoint y: 335, distance: 641.7
click at [547, 335] on icon at bounding box center [506, 261] width 118 height 190
click at [543, 329] on icon at bounding box center [506, 262] width 118 height 190
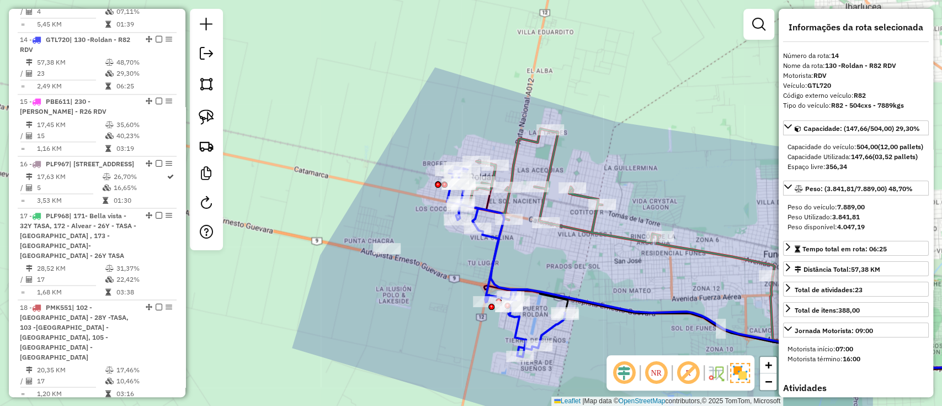
scroll to position [1287, 0]
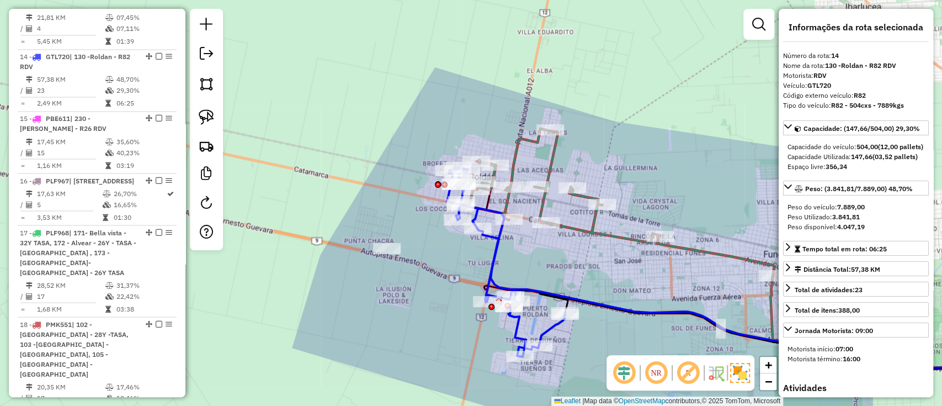
click at [563, 223] on icon at bounding box center [621, 202] width 305 height 147
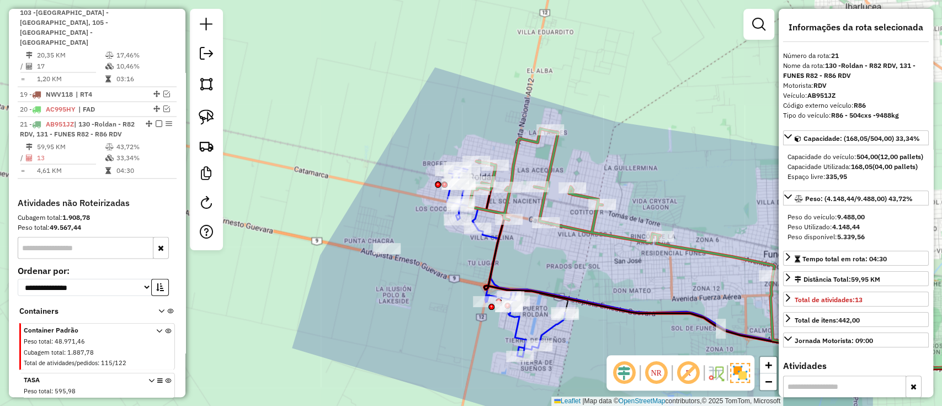
scroll to position [1634, 0]
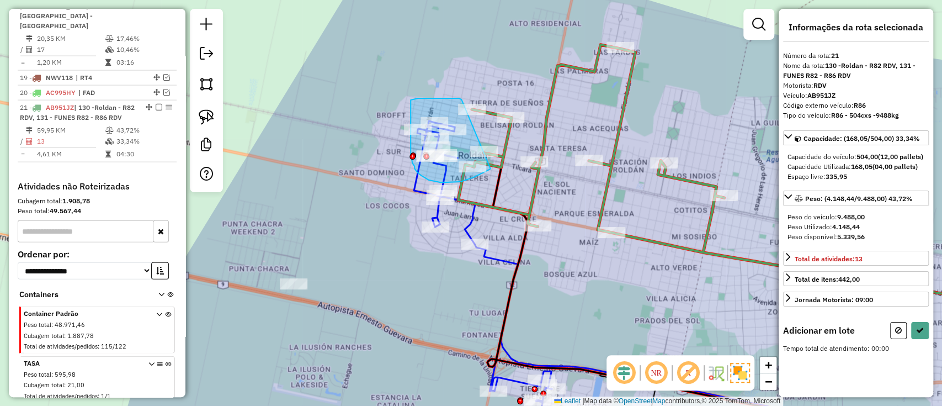
drag, startPoint x: 459, startPoint y: 98, endPoint x: 490, endPoint y: 168, distance: 76.1
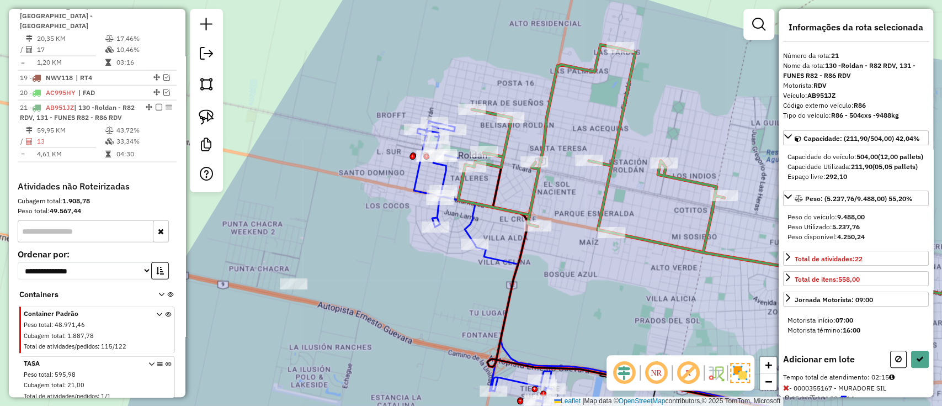
select select "**********"
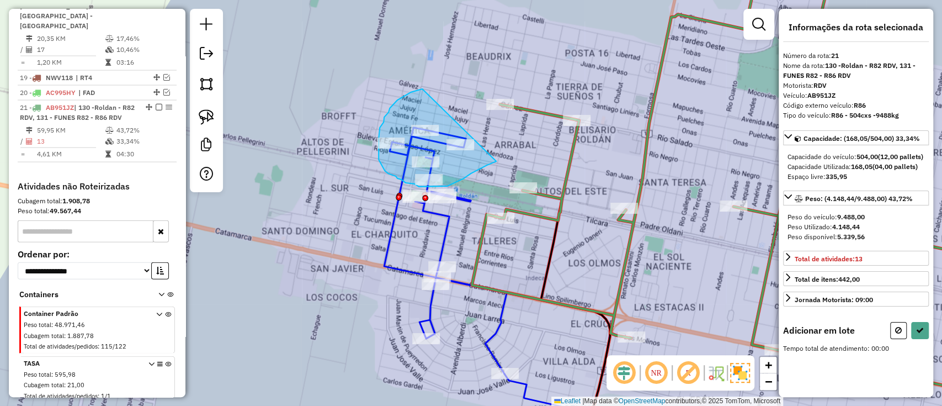
drag, startPoint x: 422, startPoint y: 89, endPoint x: 521, endPoint y: 148, distance: 115.4
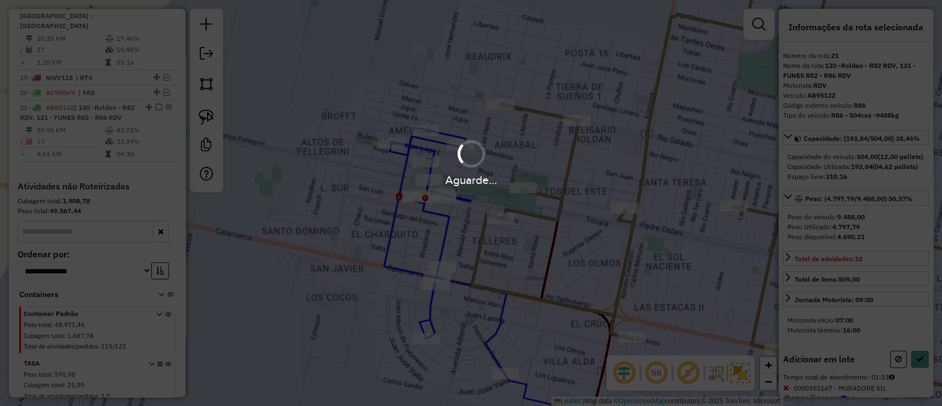
select select "**********"
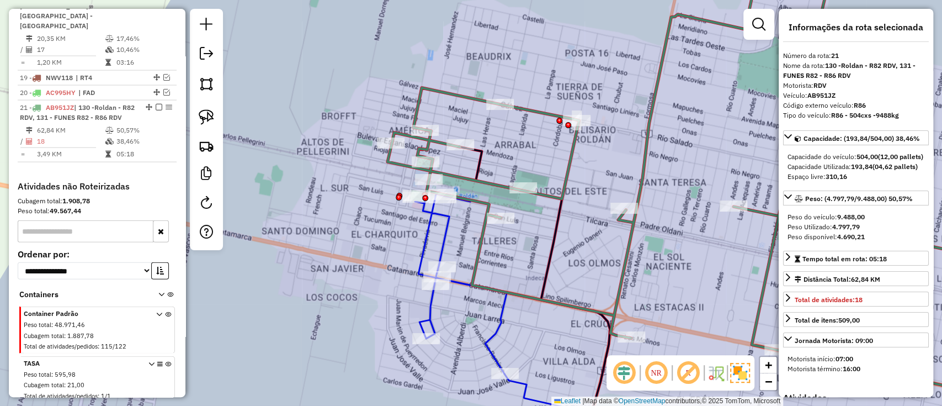
click at [440, 241] on icon at bounding box center [512, 318] width 195 height 255
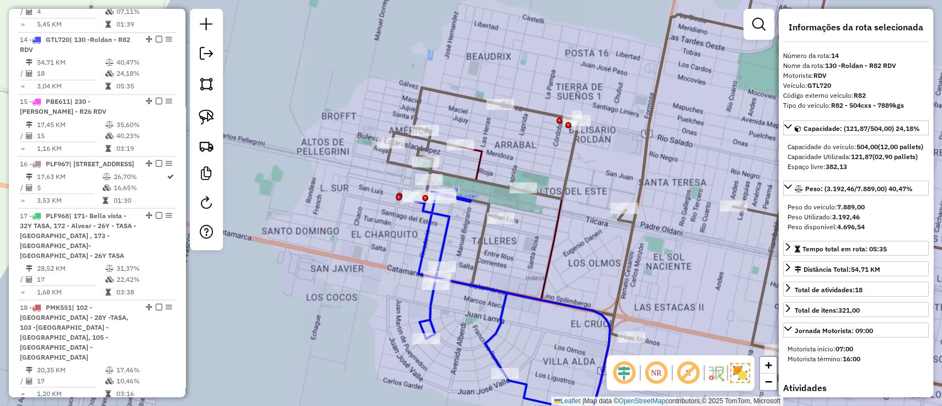
scroll to position [1287, 0]
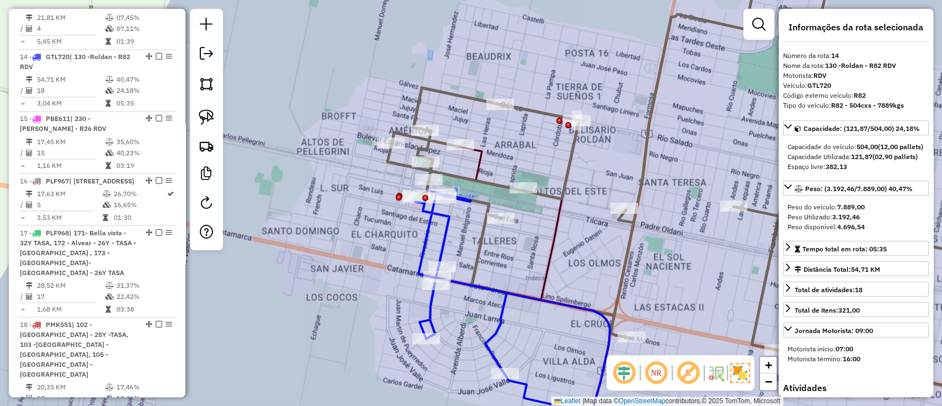
click at [479, 238] on icon at bounding box center [711, 189] width 648 height 428
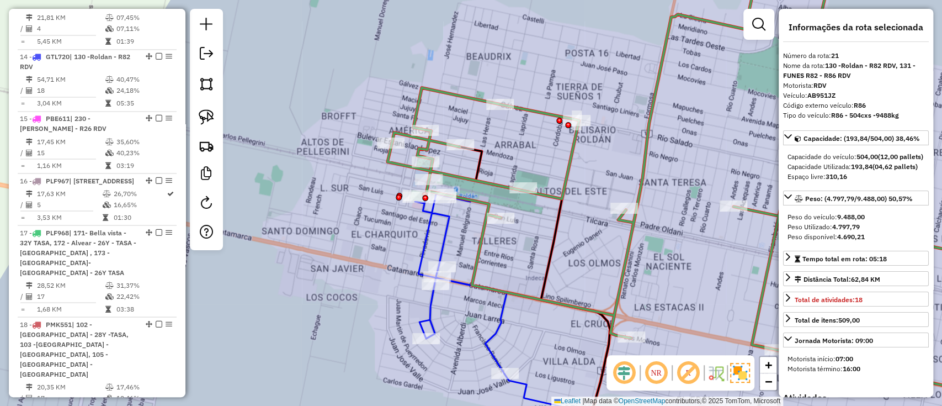
scroll to position [1634, 0]
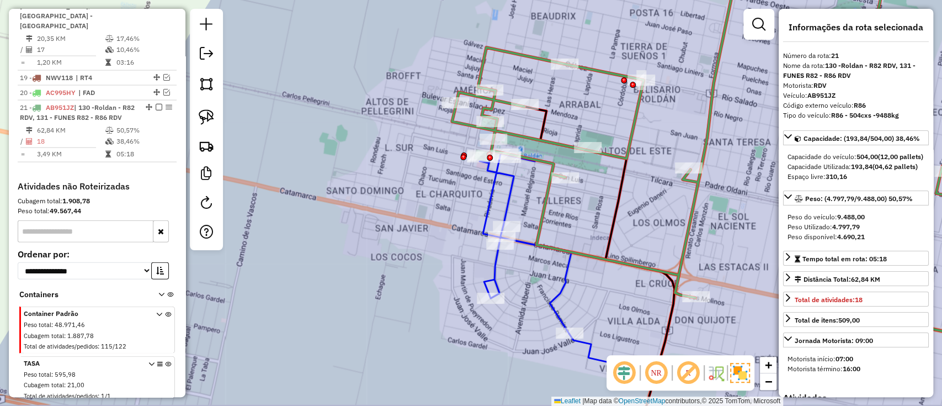
drag, startPoint x: 471, startPoint y: 239, endPoint x: 535, endPoint y: 196, distance: 77.3
click at [535, 198] on div "Janela de atendimento Grade de atendimento Capacidade Transportadoras Veículos …" at bounding box center [471, 203] width 942 height 406
click at [514, 193] on icon at bounding box center [576, 298] width 195 height 296
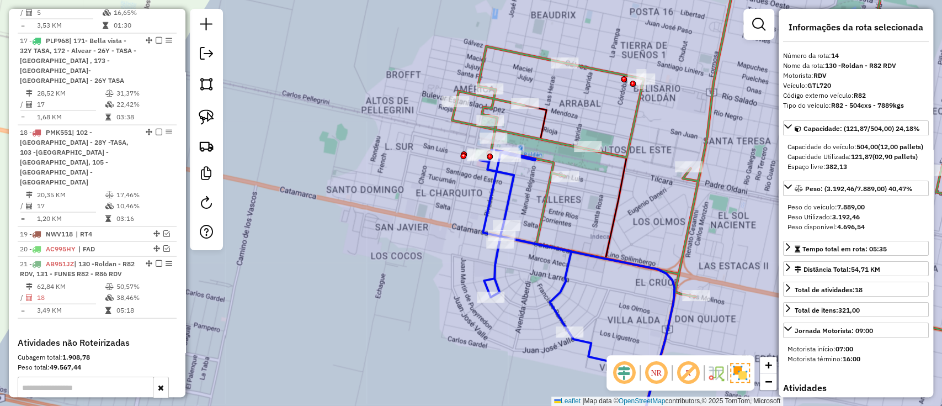
scroll to position [1287, 0]
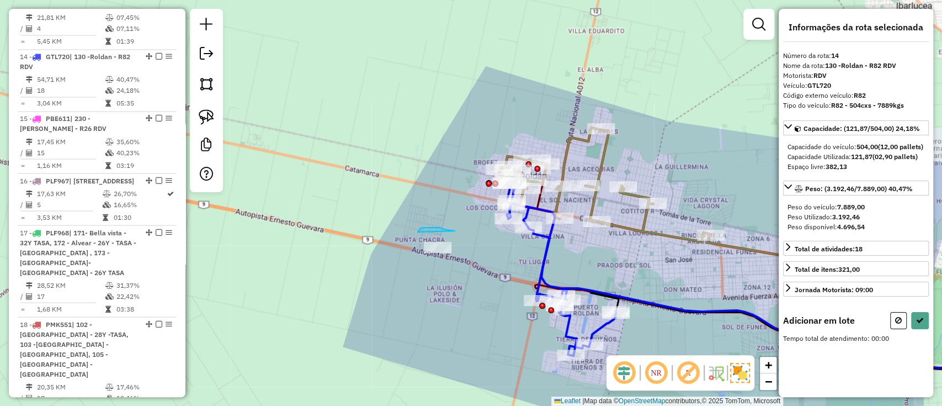
drag, startPoint x: 431, startPoint y: 227, endPoint x: 455, endPoint y: 273, distance: 51.6
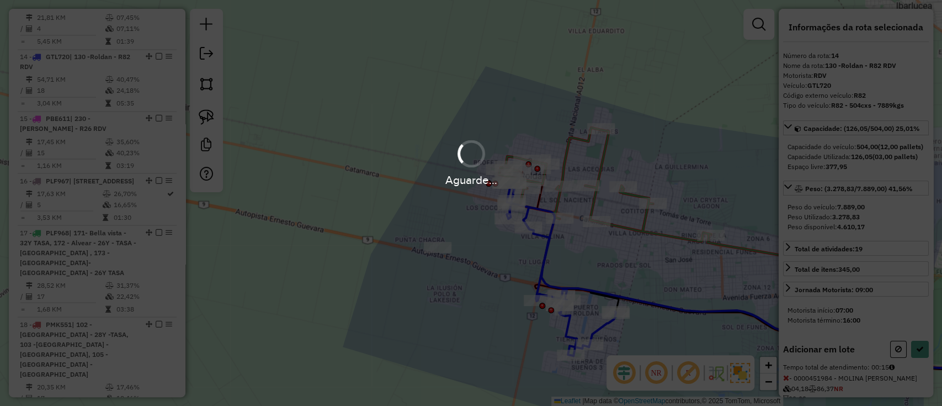
select select "**********"
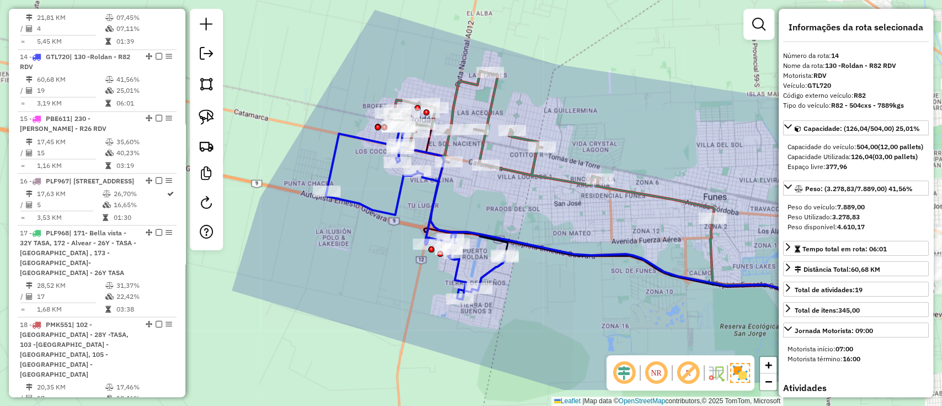
drag, startPoint x: 605, startPoint y: 294, endPoint x: 471, endPoint y: 223, distance: 151.3
click at [479, 229] on icon at bounding box center [671, 241] width 508 height 141
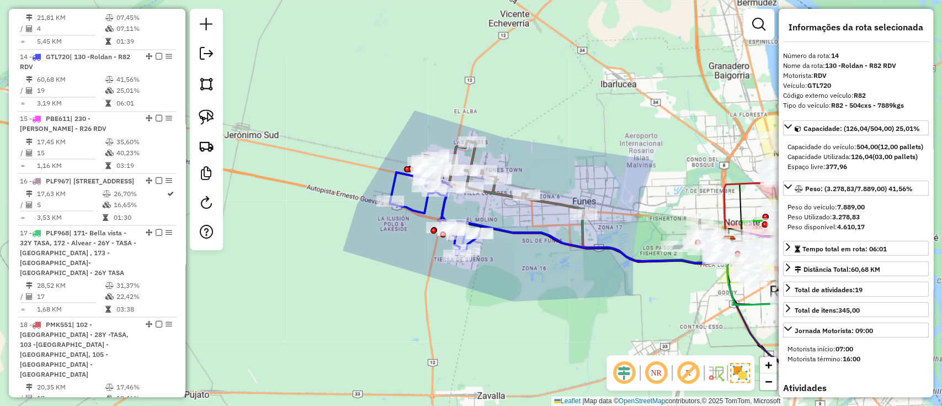
click at [557, 207] on icon at bounding box center [501, 177] width 163 height 73
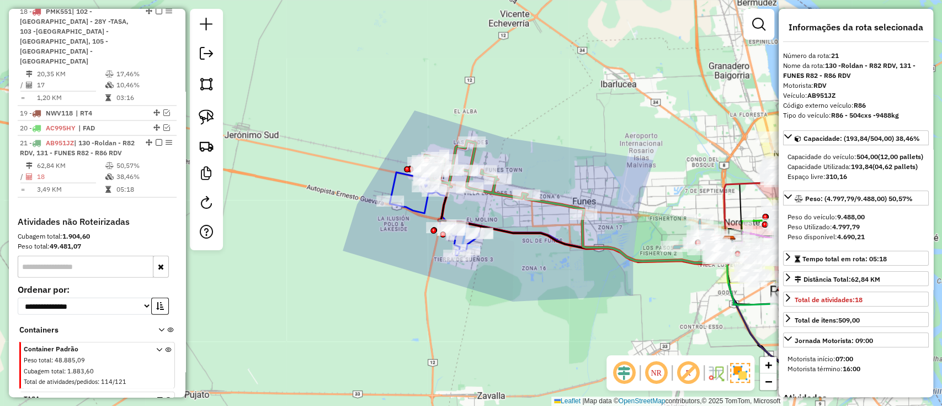
scroll to position [1634, 0]
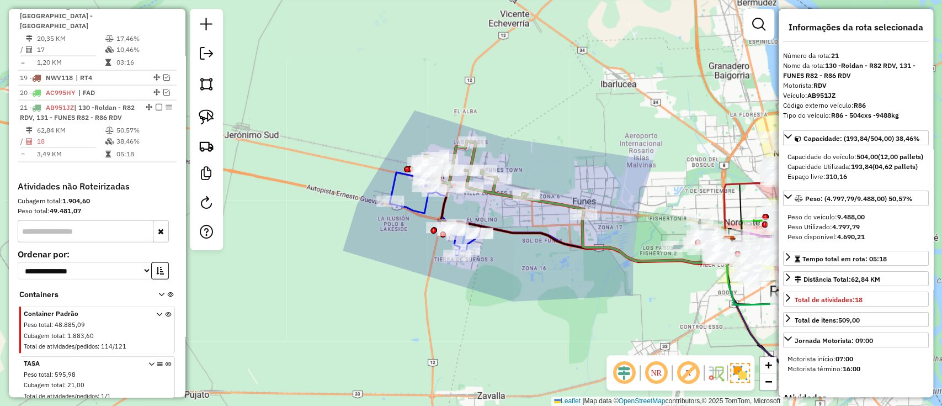
click at [419, 208] on icon at bounding box center [434, 211] width 89 height 87
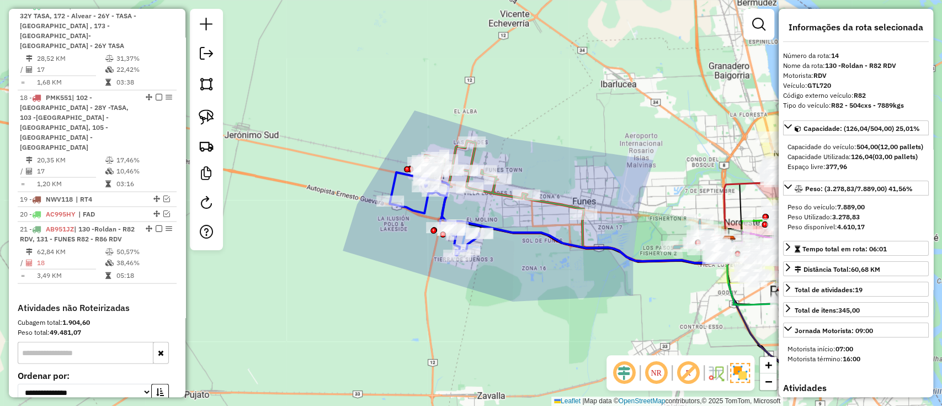
scroll to position [1287, 0]
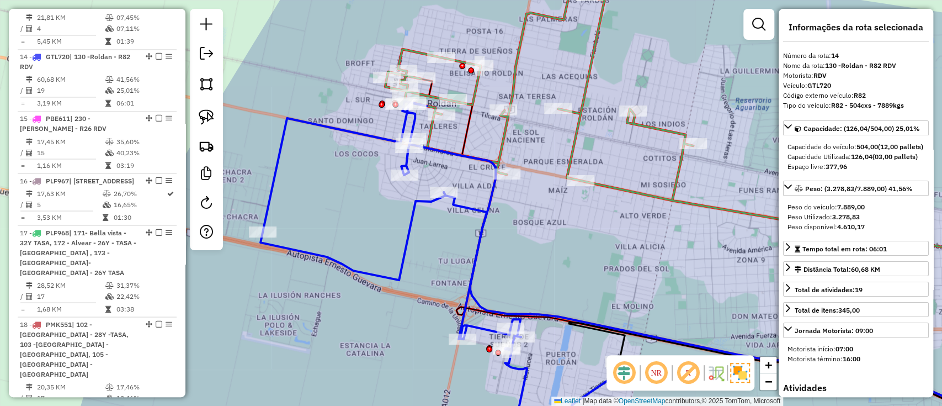
click at [506, 146] on icon at bounding box center [710, 140] width 651 height 294
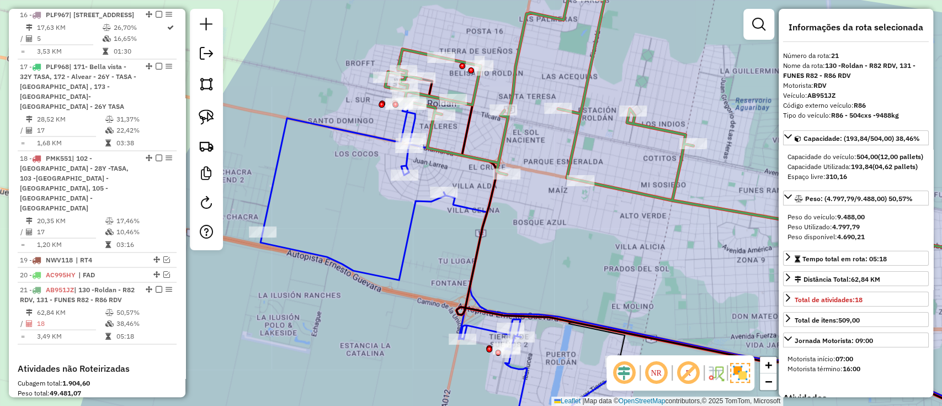
scroll to position [1634, 0]
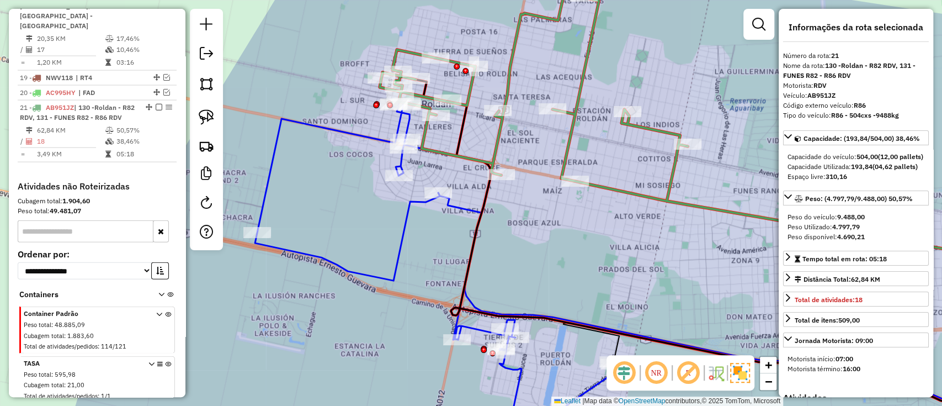
drag, startPoint x: 511, startPoint y: 147, endPoint x: 397, endPoint y: 176, distance: 117.2
click at [397, 176] on div "Janela de atendimento Grade de atendimento Capacidade Transportadoras Veículos …" at bounding box center [471, 203] width 942 height 406
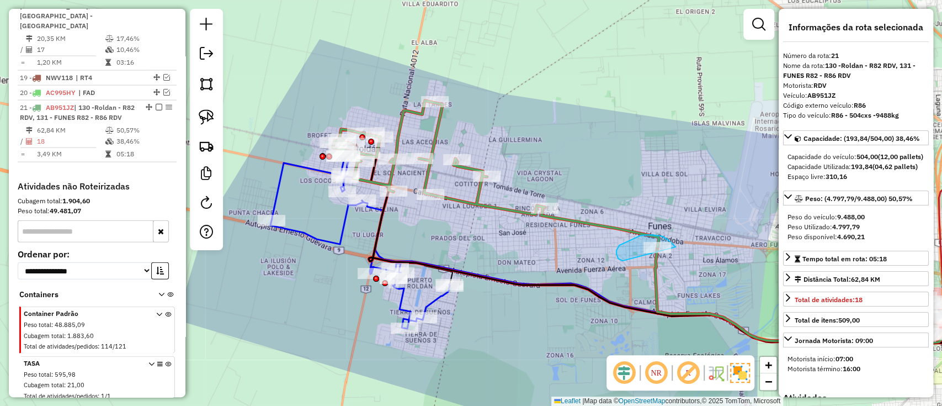
drag, startPoint x: 675, startPoint y: 247, endPoint x: 635, endPoint y: 264, distance: 44.0
click at [595, 219] on icon at bounding box center [496, 173] width 326 height 147
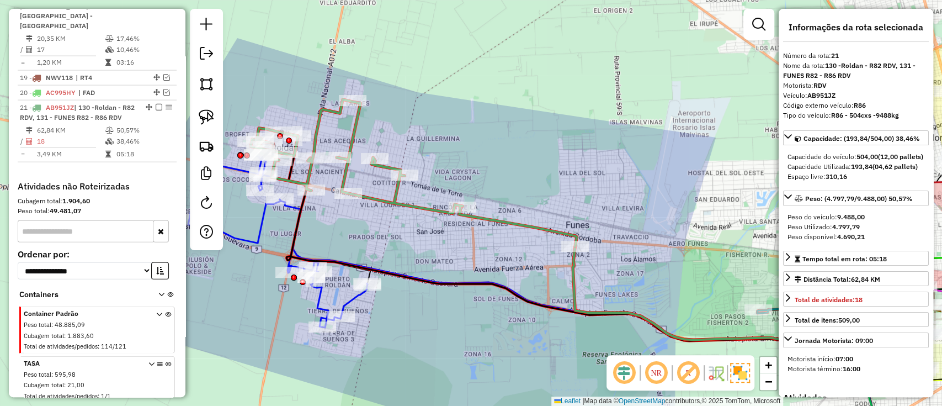
drag, startPoint x: 602, startPoint y: 267, endPoint x: 534, endPoint y: 266, distance: 67.9
click at [534, 266] on div "Janela de atendimento Grade de atendimento Capacidade Transportadoras Veículos …" at bounding box center [471, 203] width 942 height 406
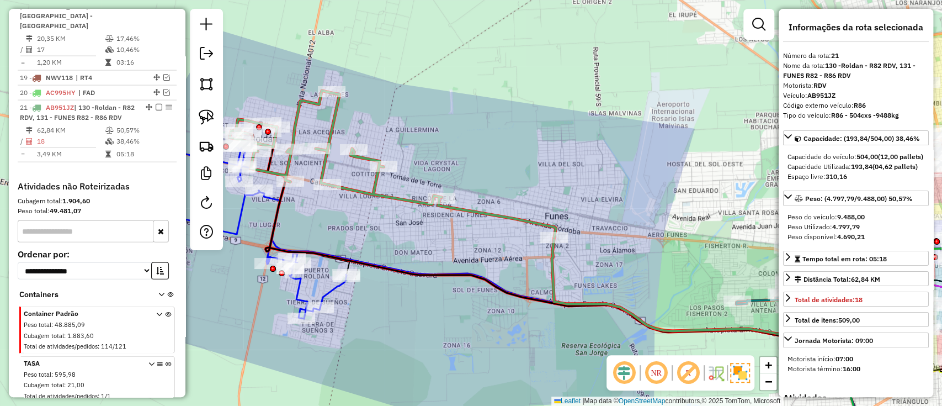
drag, startPoint x: 486, startPoint y: 253, endPoint x: 494, endPoint y: 249, distance: 9.9
click at [493, 249] on div "Janela de atendimento Grade de atendimento Capacidade Transportadoras Veículos …" at bounding box center [471, 203] width 942 height 406
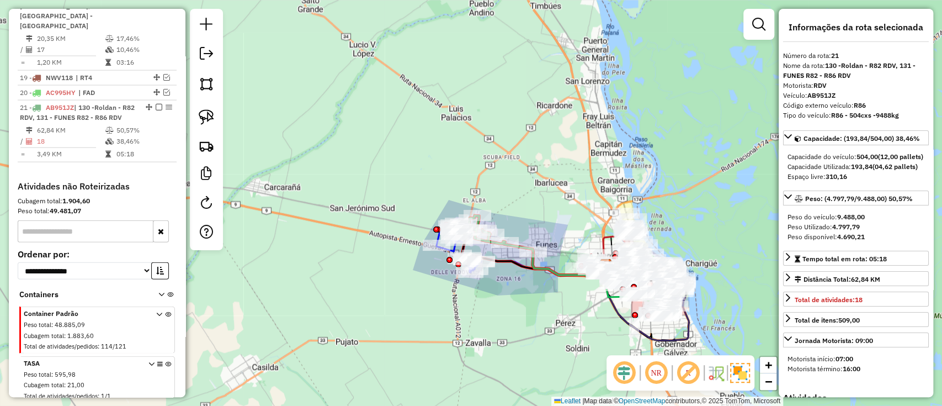
click at [156, 104] on em at bounding box center [159, 107] width 7 height 7
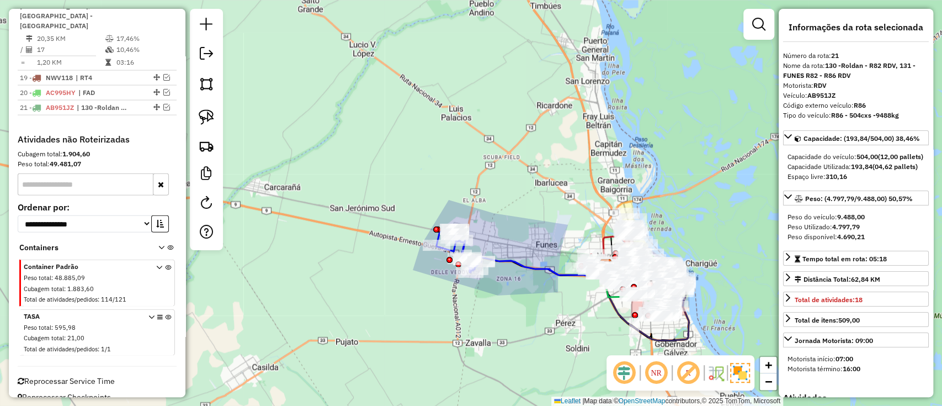
scroll to position [1578, 0]
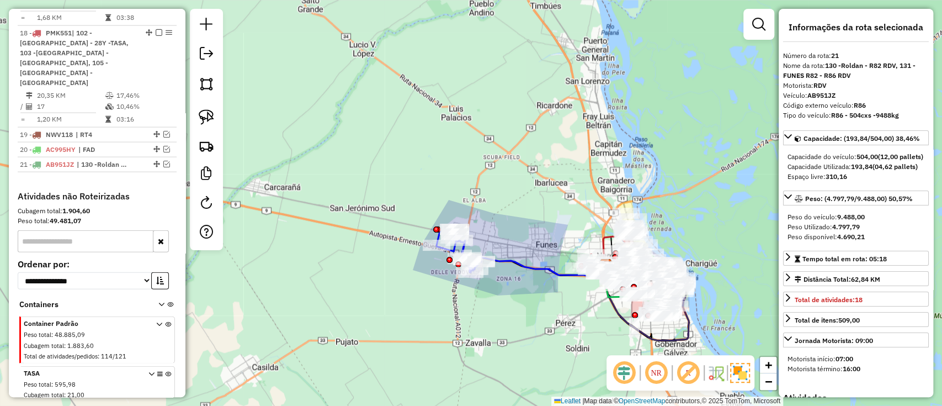
click at [512, 262] on icon at bounding box center [532, 258] width 147 height 36
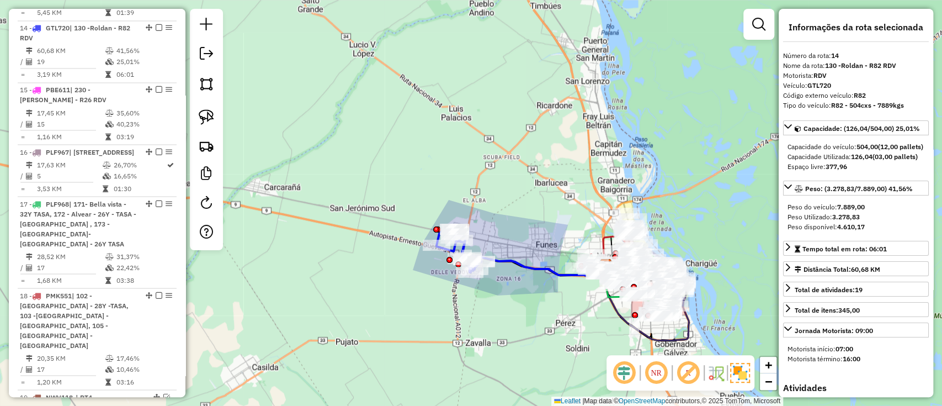
scroll to position [1287, 0]
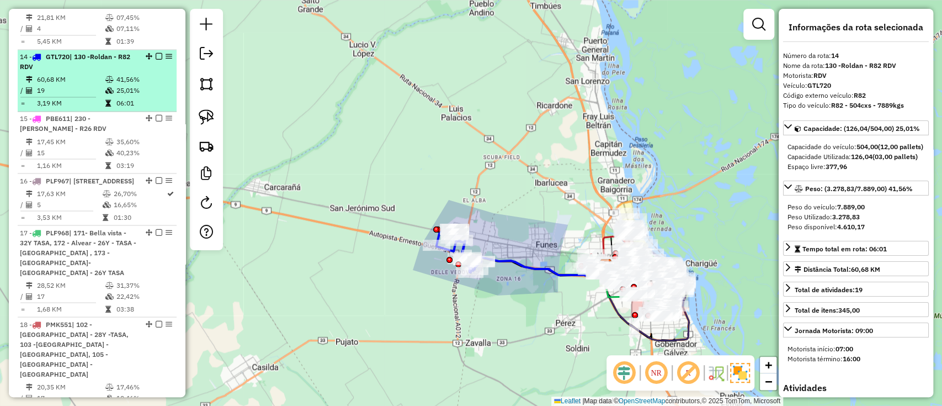
click at [159, 53] on em at bounding box center [159, 56] width 7 height 7
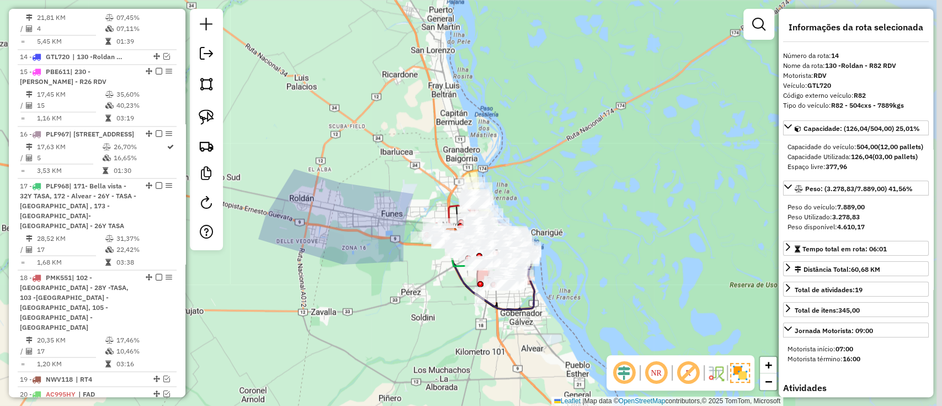
drag, startPoint x: 428, startPoint y: 246, endPoint x: 274, endPoint y: 215, distance: 157.6
click at [274, 215] on div "Janela de atendimento Grade de atendimento Capacidade Transportadoras Veículos …" at bounding box center [471, 203] width 942 height 406
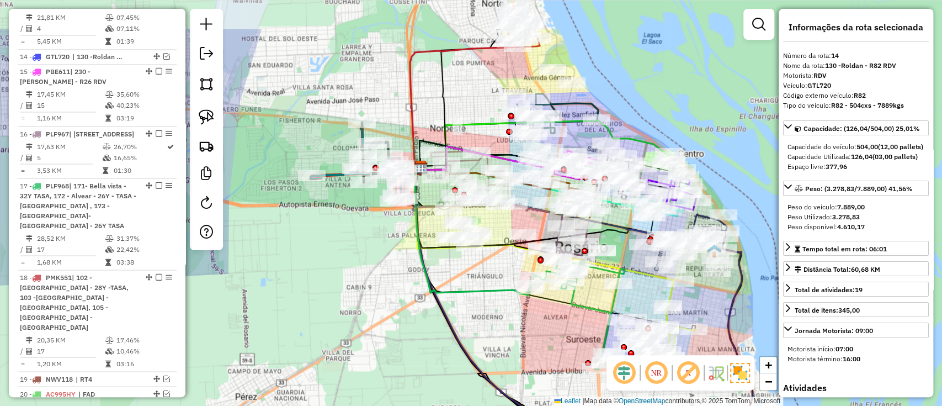
drag, startPoint x: 417, startPoint y: 215, endPoint x: 442, endPoint y: 293, distance: 81.8
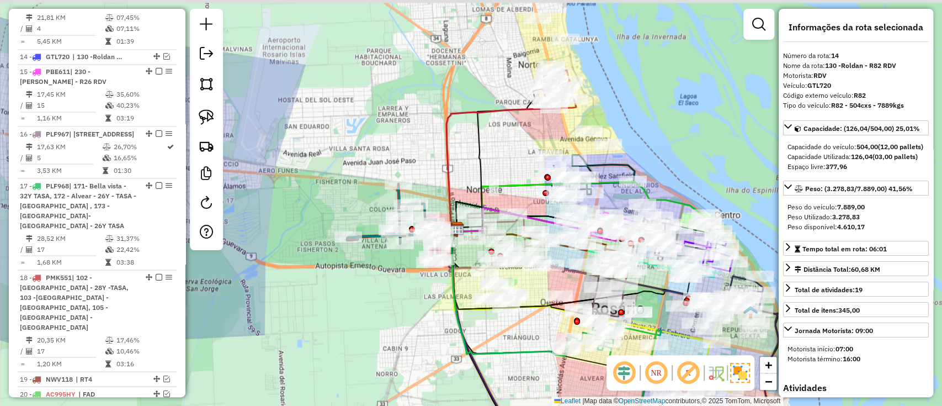
drag, startPoint x: 393, startPoint y: 257, endPoint x: 428, endPoint y: 297, distance: 53.6
click at [431, 313] on div "Janela de atendimento Grade de atendimento Capacidade Transportadoras Veículos …" at bounding box center [471, 203] width 942 height 406
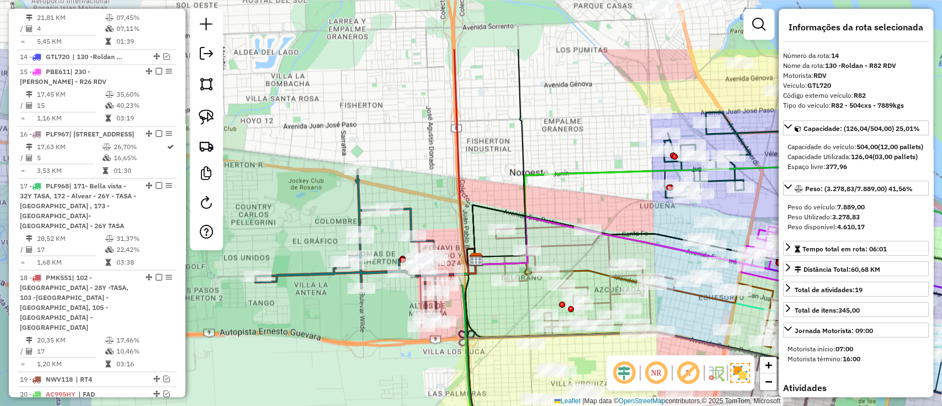
drag, startPoint x: 497, startPoint y: 112, endPoint x: 481, endPoint y: 201, distance: 90.8
click at [481, 205] on icon at bounding box center [612, 235] width 281 height 60
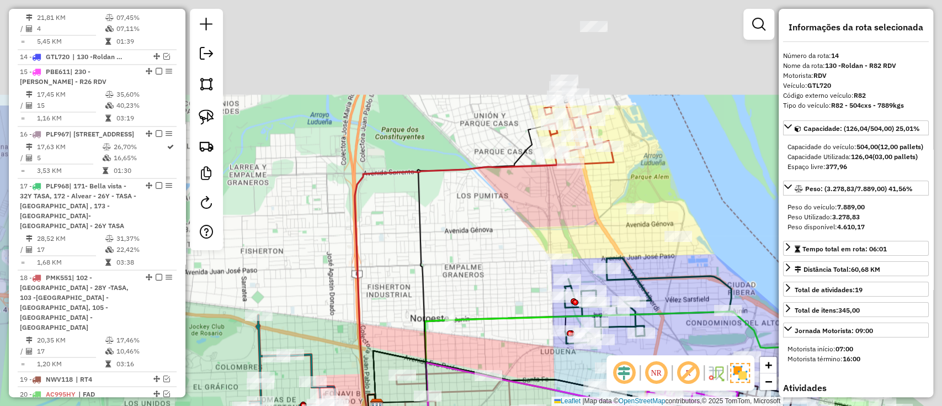
drag, startPoint x: 480, startPoint y: 161, endPoint x: 411, endPoint y: 395, distance: 244.1
click at [367, 405] on html "Aguarde... Pop-up bloqueado! Seu navegador bloqueou automáticamente a abertura …" at bounding box center [471, 203] width 942 height 406
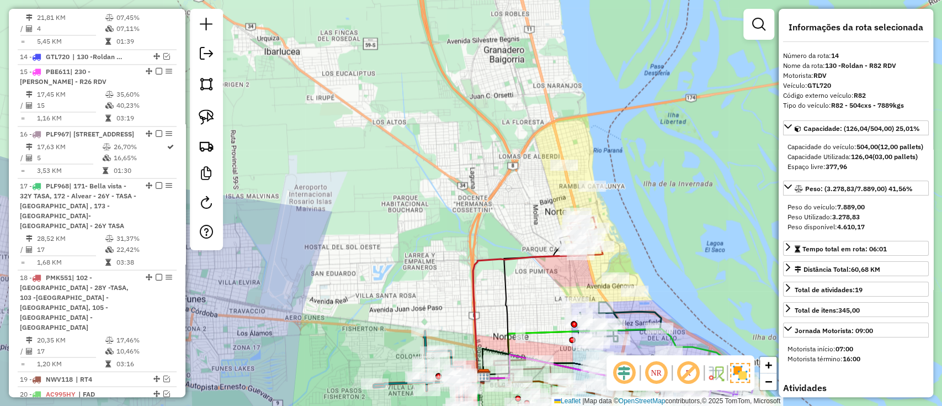
drag, startPoint x: 656, startPoint y: 295, endPoint x: 626, endPoint y: 33, distance: 263.8
click at [626, 34] on div "Janela de atendimento Grade de atendimento Capacidade Transportadoras Veículos …" at bounding box center [471, 203] width 942 height 406
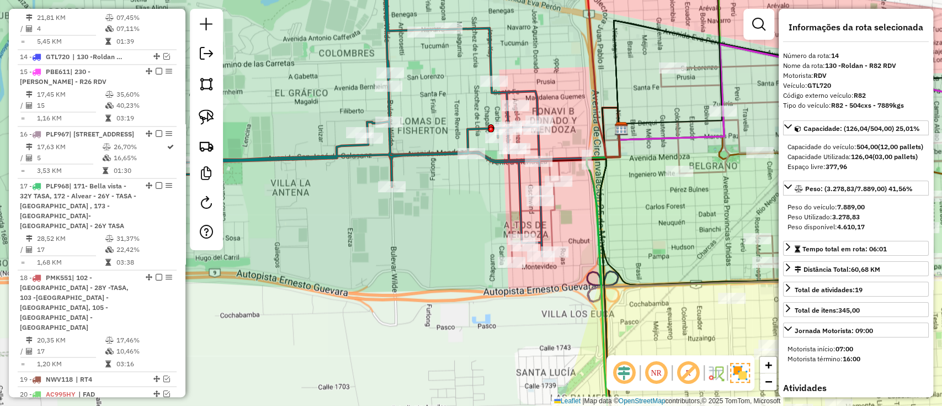
click at [431, 157] on icon at bounding box center [361, 107] width 362 height 297
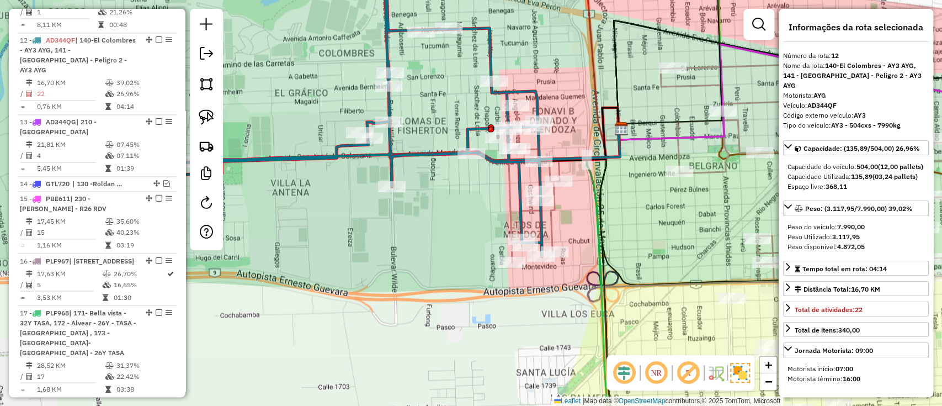
scroll to position [1153, 0]
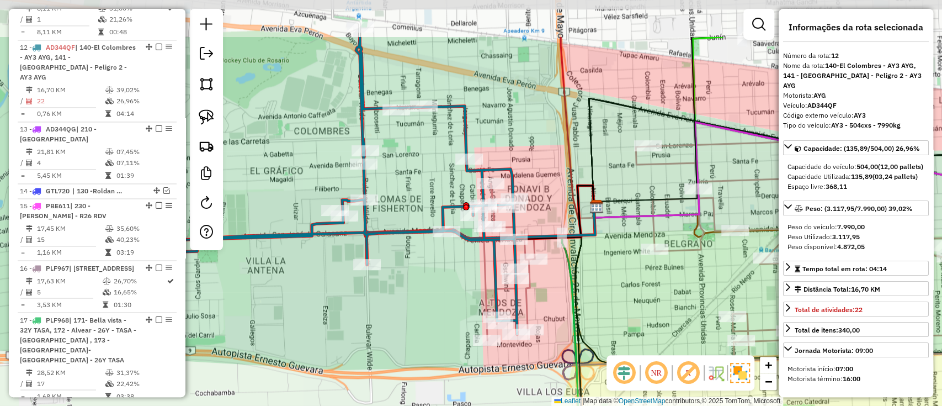
drag, startPoint x: 457, startPoint y: 187, endPoint x: 433, endPoint y: 263, distance: 80.6
click at [433, 263] on div "Janela de atendimento Grade de atendimento Capacidade Transportadoras Veículos …" at bounding box center [471, 203] width 942 height 406
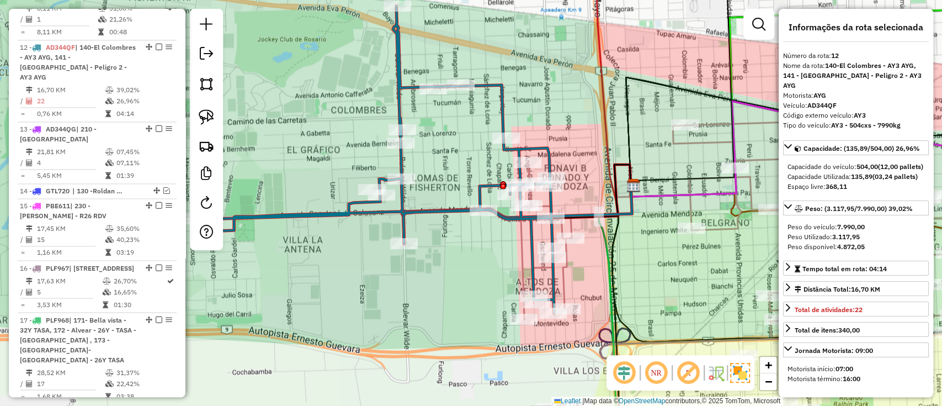
drag, startPoint x: 472, startPoint y: 279, endPoint x: 508, endPoint y: 243, distance: 50.3
click at [508, 243] on div "Janela de atendimento Grade de atendimento Capacidade Transportadoras Veículos …" at bounding box center [471, 203] width 942 height 406
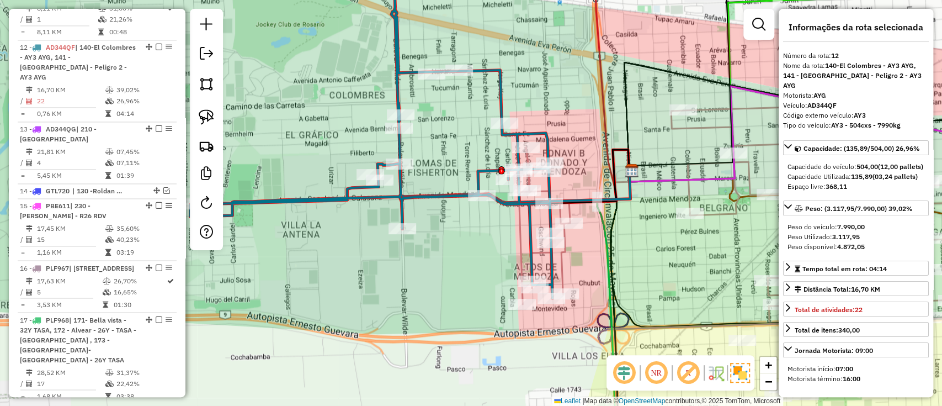
click at [566, 263] on icon at bounding box center [775, 213] width 512 height 217
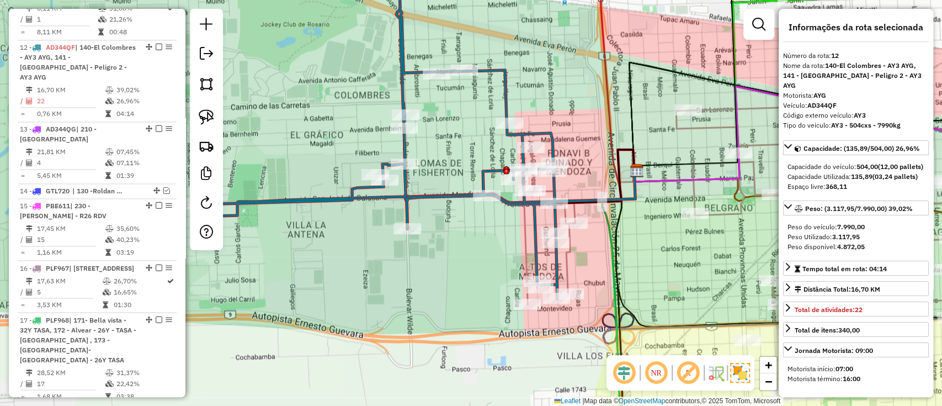
click at [566, 263] on icon at bounding box center [780, 213] width 512 height 217
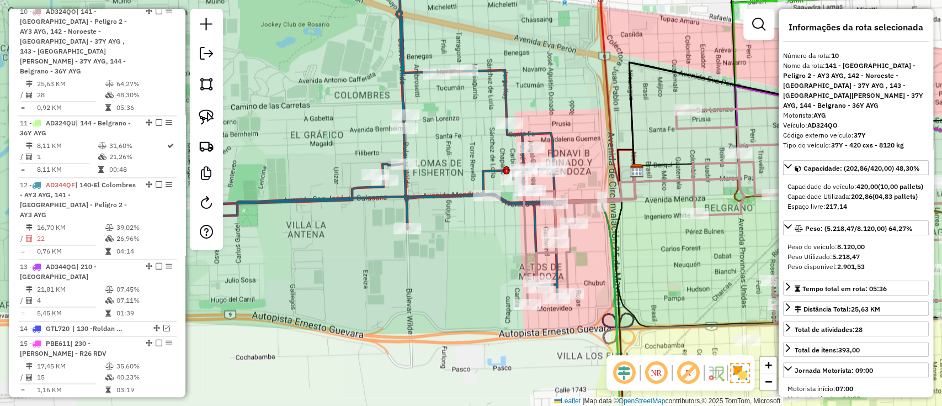
scroll to position [1000, 0]
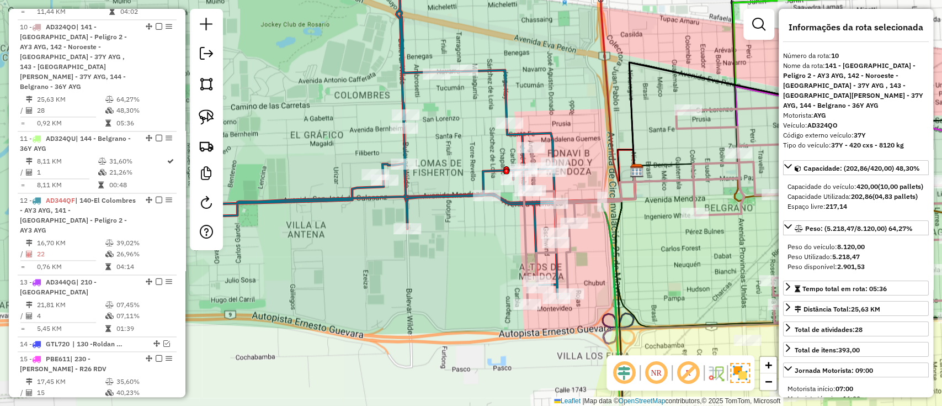
click at [459, 193] on icon at bounding box center [376, 144] width 362 height 307
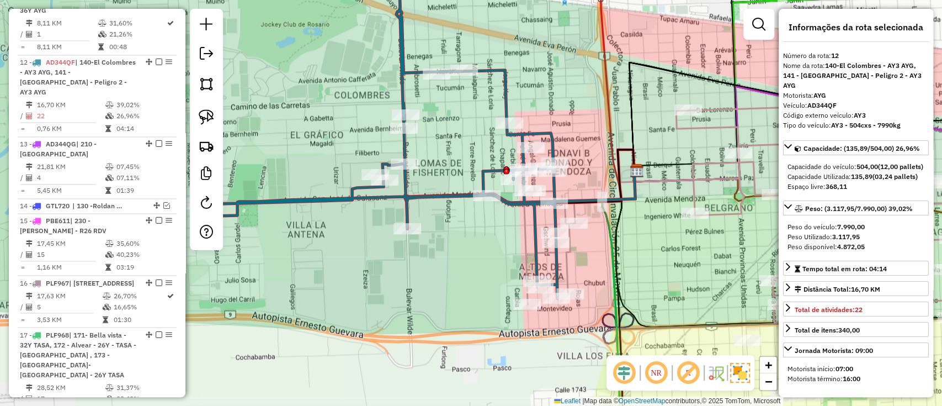
scroll to position [1153, 0]
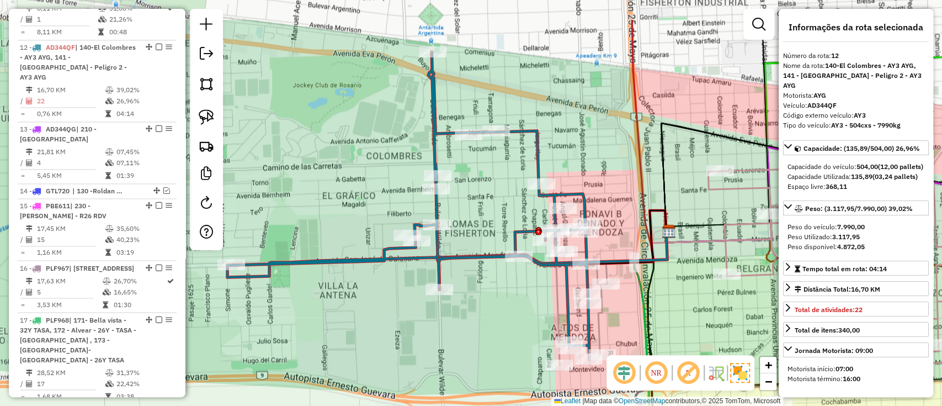
drag, startPoint x: 476, startPoint y: 254, endPoint x: 492, endPoint y: 285, distance: 34.8
click at [492, 285] on div "Janela de atendimento Grade de atendimento Capacidade Transportadoras Veículos …" at bounding box center [471, 203] width 942 height 406
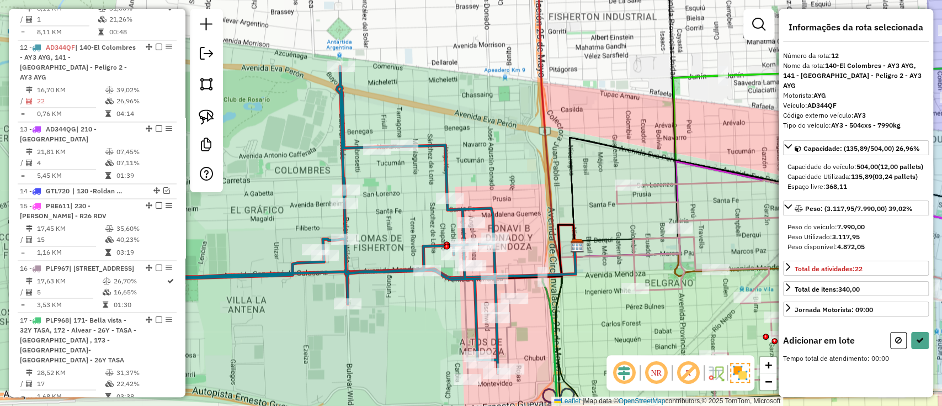
drag, startPoint x: 415, startPoint y: 315, endPoint x: 409, endPoint y: 316, distance: 6.2
click at [409, 316] on div "Janela de atendimento Grade de atendimento Capacidade Transportadoras Veículos …" at bounding box center [471, 203] width 942 height 406
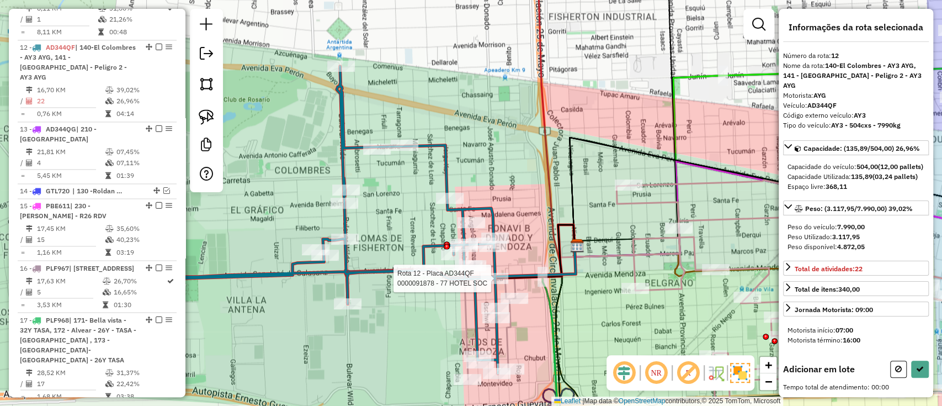
select select "**********"
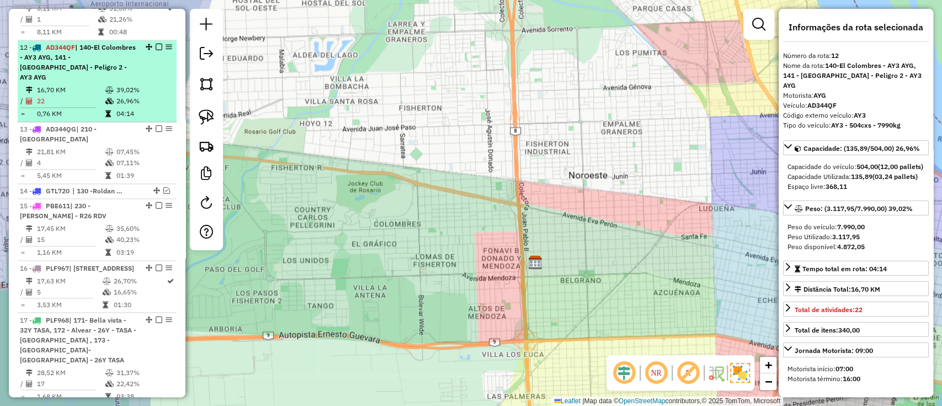
click at [100, 43] on span "| 140-El Colombres - AY3 AYG, 141 - [GEOGRAPHIC_DATA] - Peligro 2 - AY3 AYG" at bounding box center [78, 62] width 116 height 38
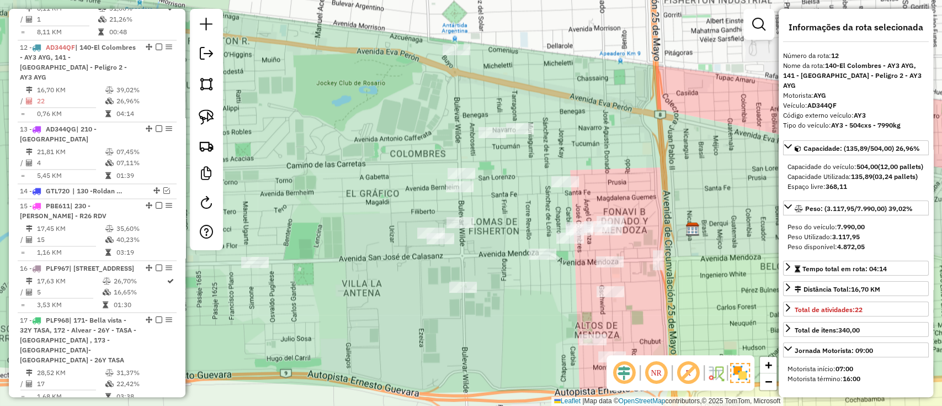
click at [492, 300] on div "Janela de atendimento Grade de atendimento Capacidade Transportadoras Veículos …" at bounding box center [471, 203] width 942 height 406
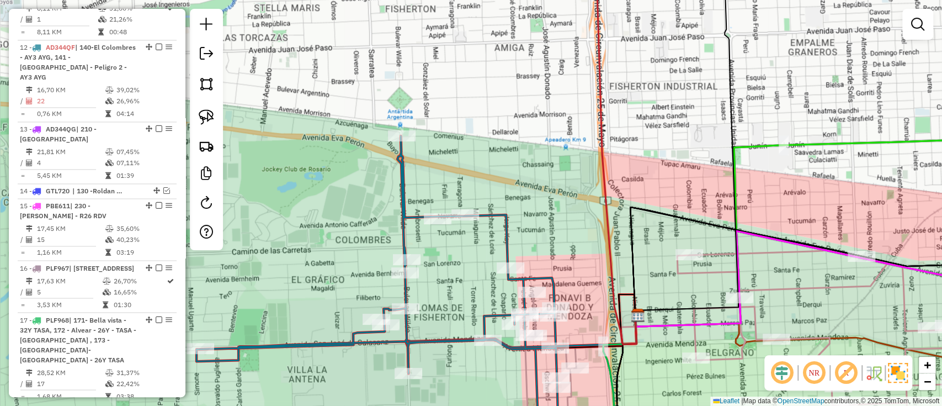
click at [490, 217] on icon at bounding box center [377, 289] width 362 height 307
select select "**********"
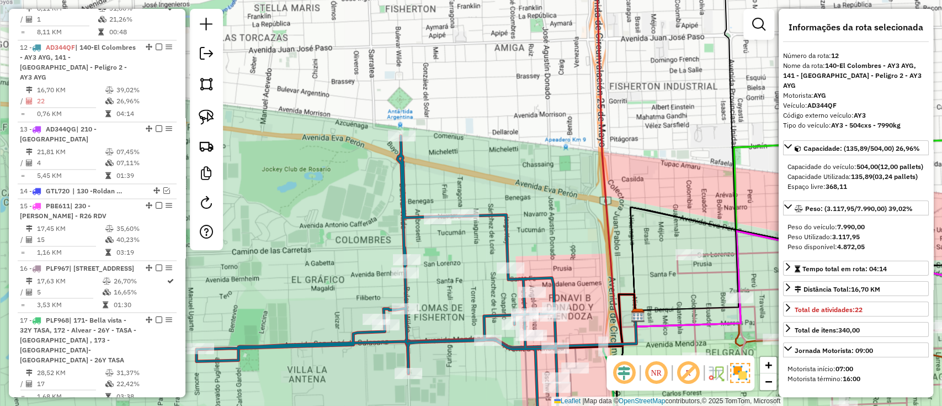
drag, startPoint x: 492, startPoint y: 232, endPoint x: 471, endPoint y: 147, distance: 87.9
click at [471, 147] on div "Janela de atendimento Grade de atendimento Capacidade Transportadoras Veículos …" at bounding box center [471, 203] width 942 height 406
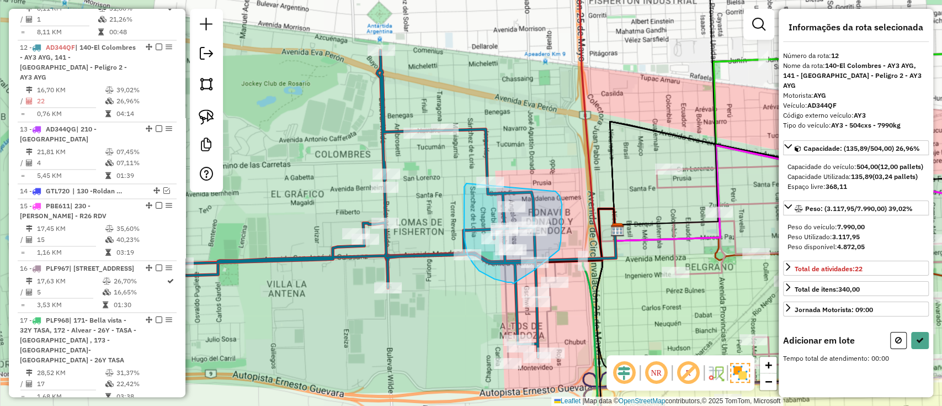
drag, startPoint x: 464, startPoint y: 237, endPoint x: 553, endPoint y: 191, distance: 99.9
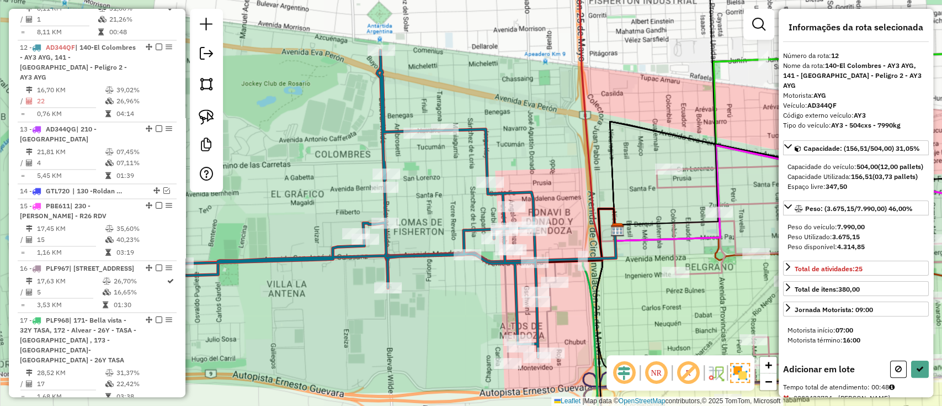
select select "**********"
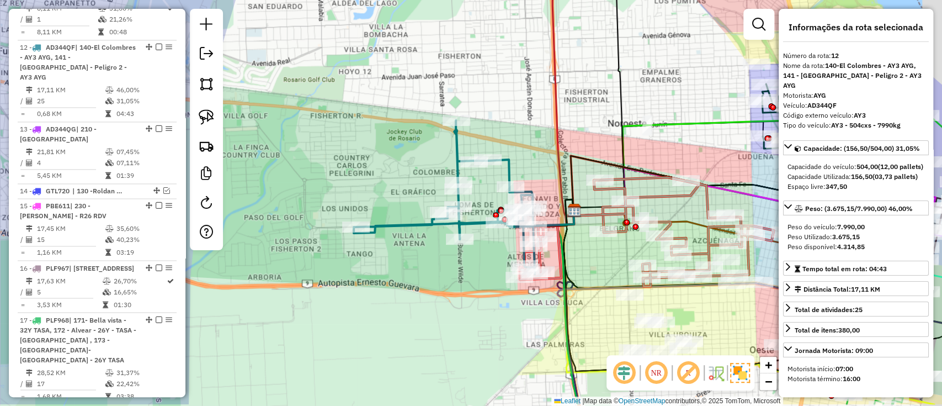
drag, startPoint x: 593, startPoint y: 276, endPoint x: 566, endPoint y: 233, distance: 50.5
click at [566, 233] on div "Janela de atendimento Grade de atendimento Capacidade Transportadoras Veículos …" at bounding box center [471, 203] width 942 height 406
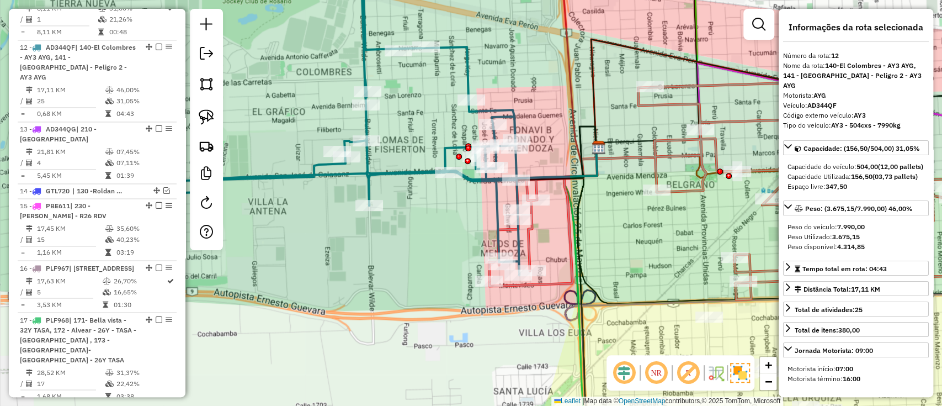
click at [413, 168] on icon at bounding box center [338, 121] width 362 height 307
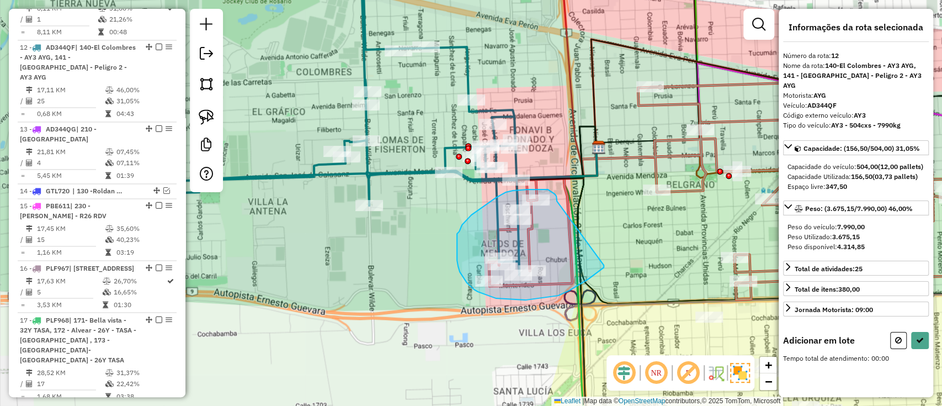
drag, startPoint x: 556, startPoint y: 196, endPoint x: 600, endPoint y: 265, distance: 81.9
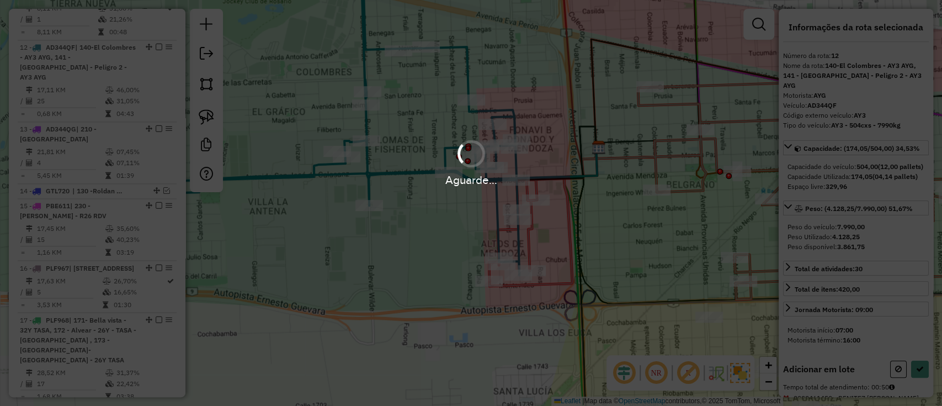
select select "**********"
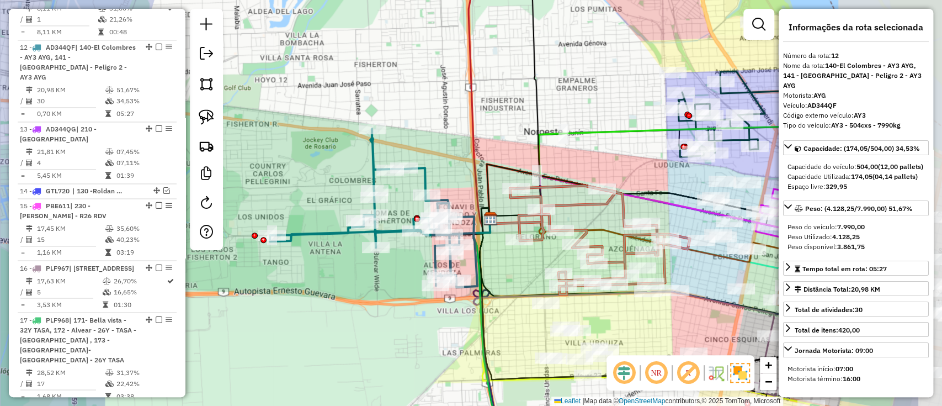
drag, startPoint x: 616, startPoint y: 257, endPoint x: 455, endPoint y: 280, distance: 162.7
click at [471, 280] on div "Janela de atendimento Grade de atendimento Capacidade Transportadoras Veículos …" at bounding box center [471, 203] width 942 height 406
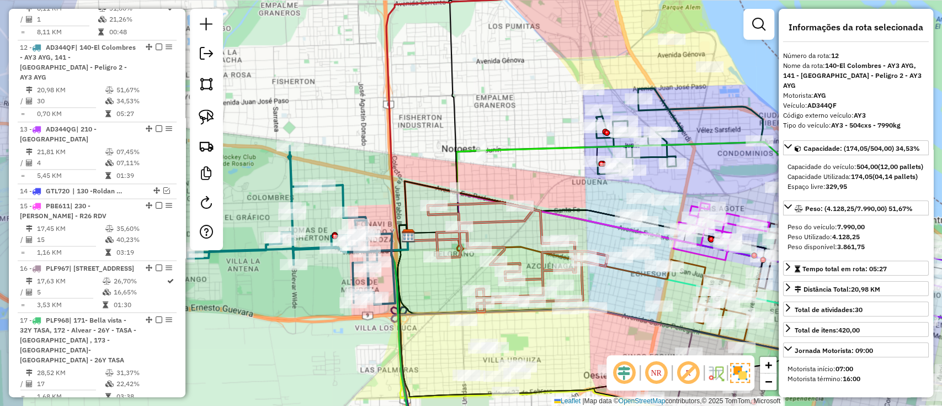
click at [492, 205] on icon at bounding box center [518, 257] width 180 height 109
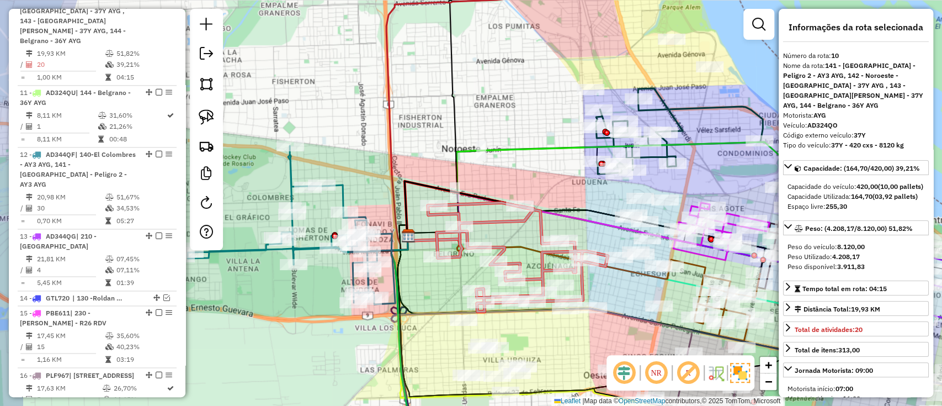
scroll to position [1000, 0]
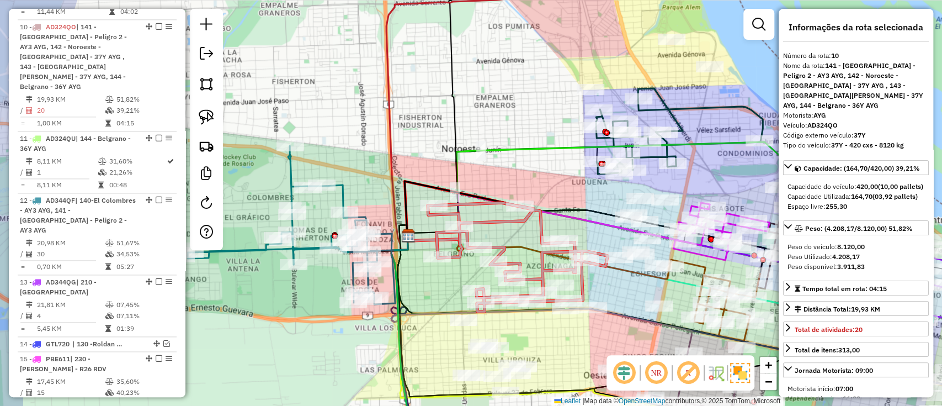
click at [306, 244] on icon at bounding box center [291, 225] width 207 height 158
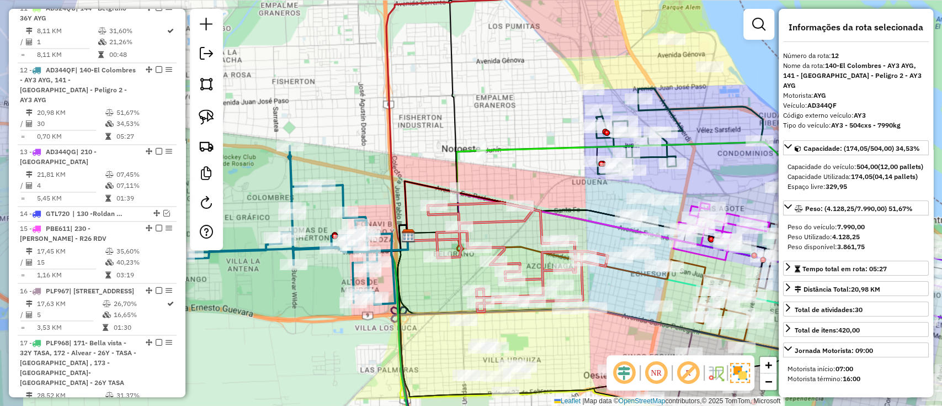
scroll to position [1153, 0]
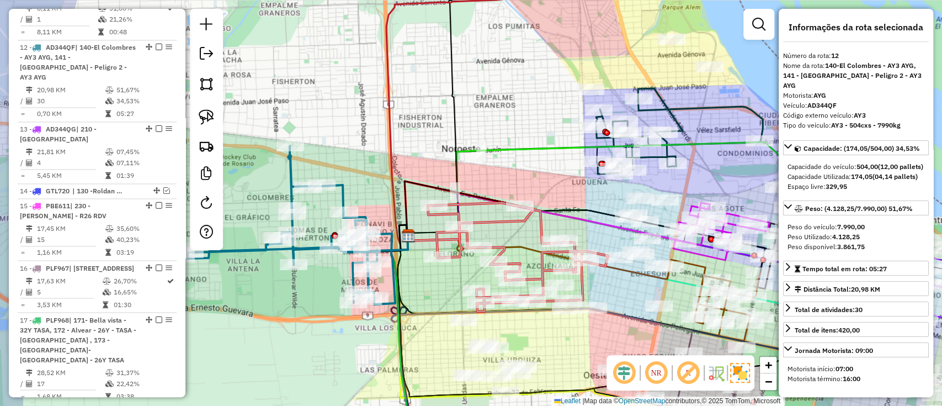
click at [464, 204] on icon at bounding box center [518, 257] width 180 height 109
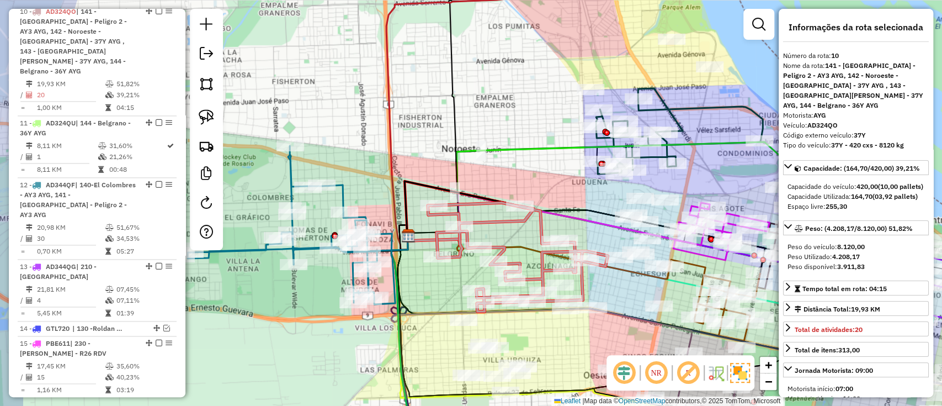
scroll to position [1000, 0]
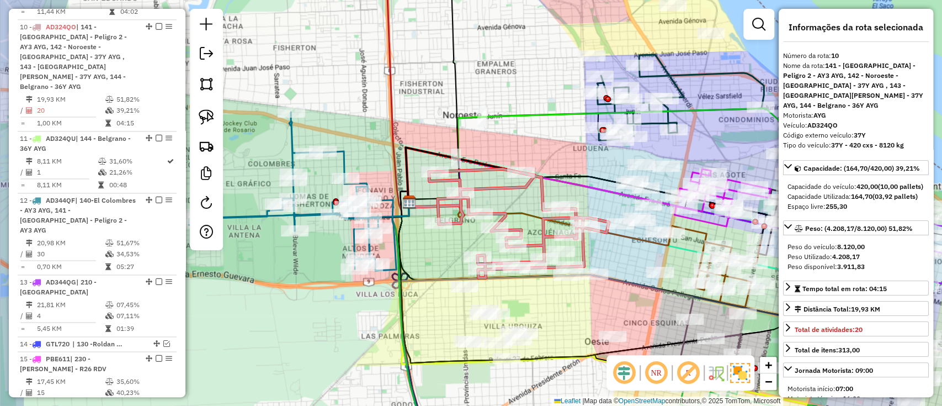
drag, startPoint x: 422, startPoint y: 280, endPoint x: 423, endPoint y: 238, distance: 41.9
click at [423, 238] on div "Janela de atendimento Grade de atendimento Capacidade Transportadoras Veículos …" at bounding box center [471, 203] width 942 height 406
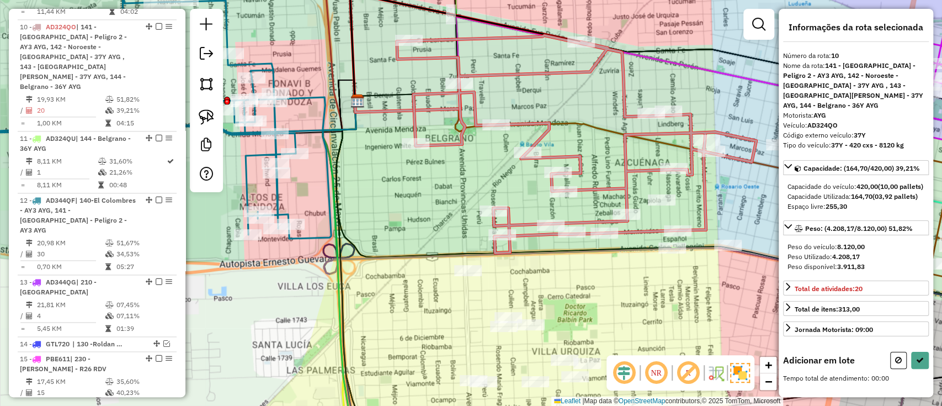
drag, startPoint x: 463, startPoint y: 232, endPoint x: 364, endPoint y: 265, distance: 105.0
click at [364, 265] on div "Janela de atendimento Grade de atendimento Capacidade Transportadoras Veículos …" at bounding box center [471, 203] width 942 height 406
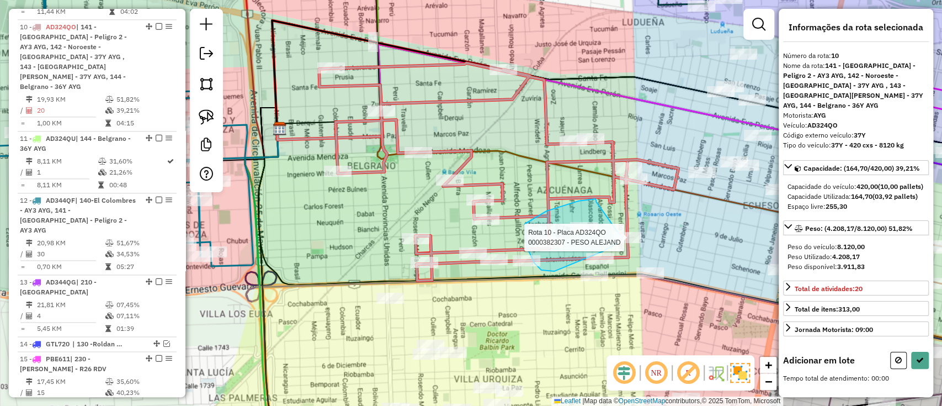
click at [623, 239] on div at bounding box center [628, 237] width 28 height 11
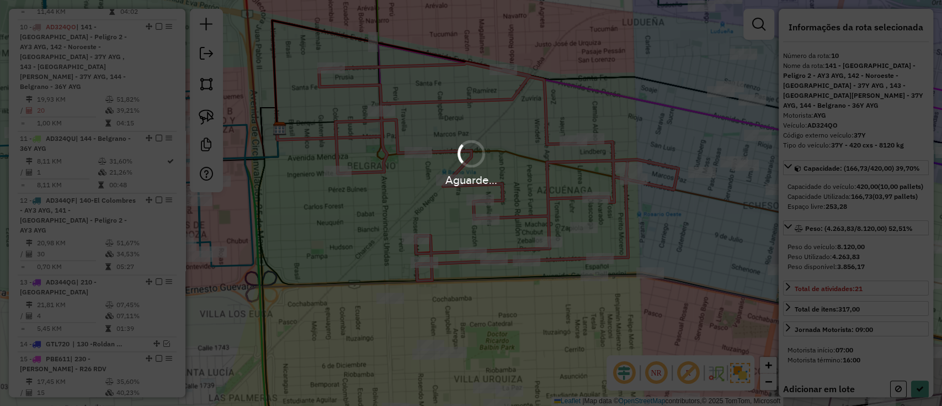
select select "**********"
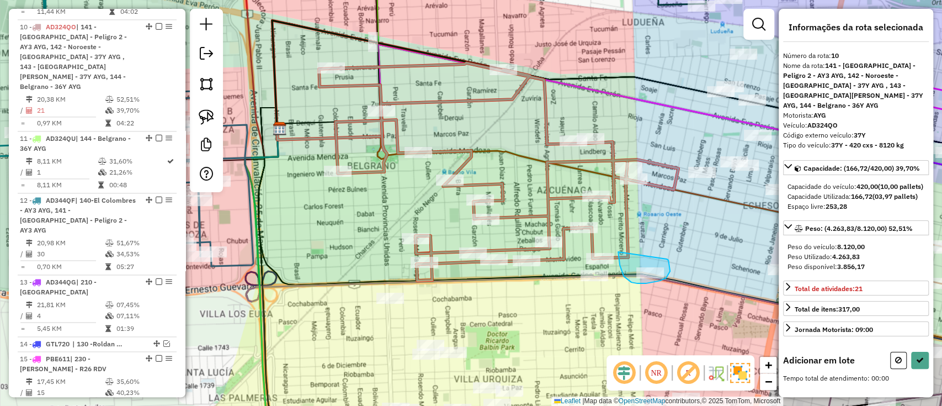
drag, startPoint x: 620, startPoint y: 265, endPoint x: 667, endPoint y: 259, distance: 47.3
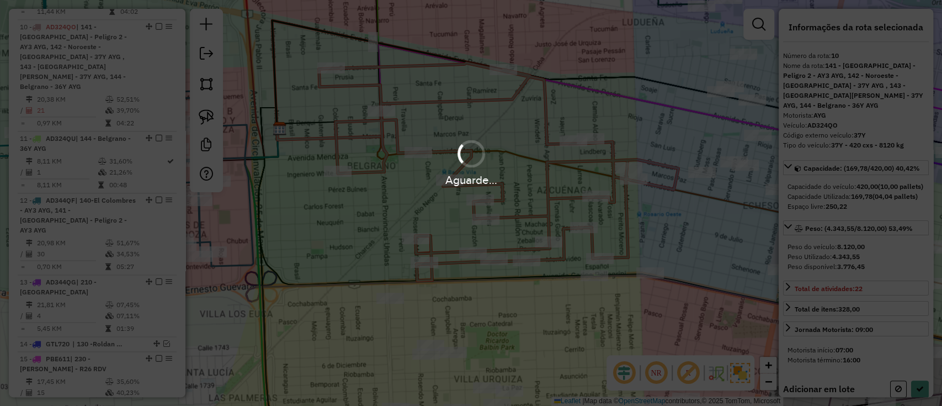
select select "**********"
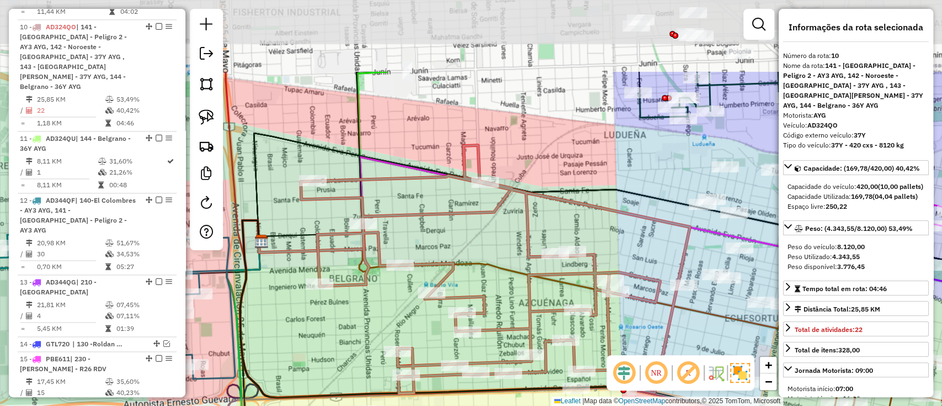
drag, startPoint x: 539, startPoint y: 215, endPoint x: 515, endPoint y: 332, distance: 119.4
click at [515, 332] on icon at bounding box center [495, 269] width 389 height 248
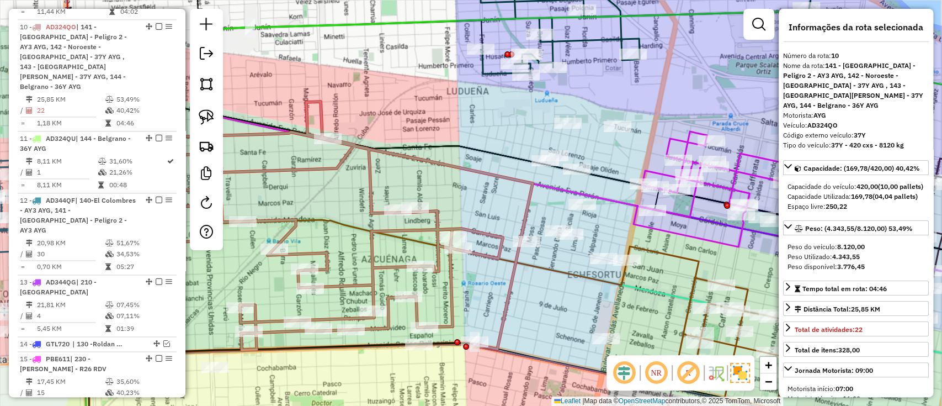
click at [558, 308] on div "Janela de atendimento Grade de atendimento Capacidade Transportadoras Veículos …" at bounding box center [471, 203] width 942 height 406
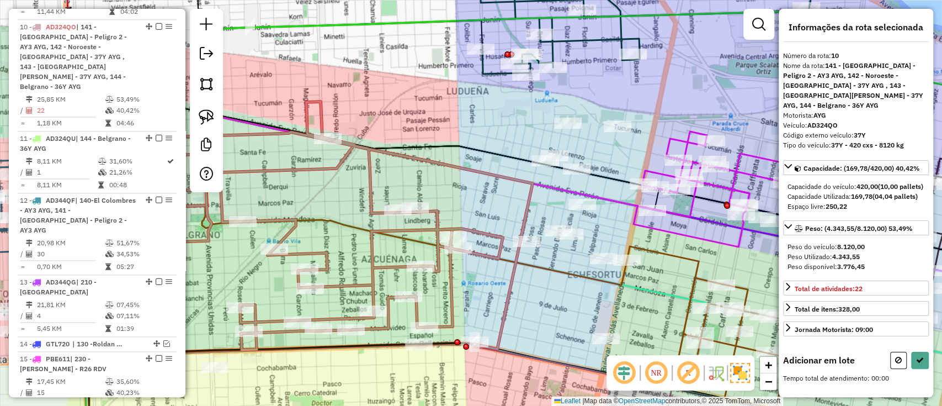
click at [439, 224] on icon at bounding box center [337, 226] width 389 height 248
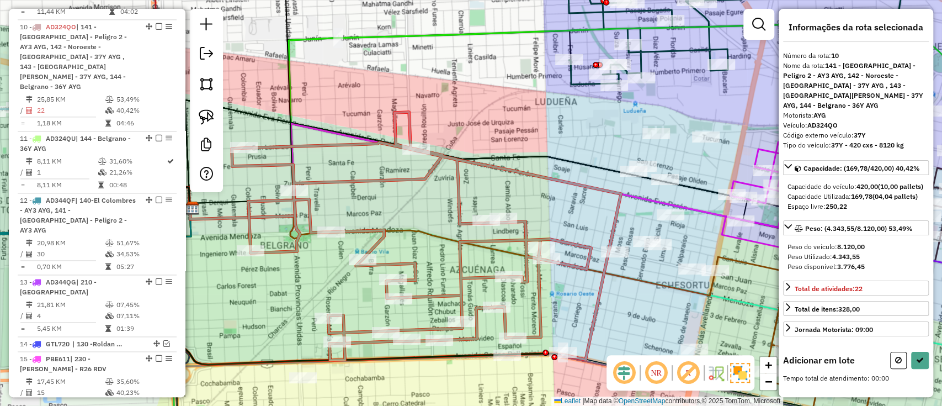
drag, startPoint x: 566, startPoint y: 316, endPoint x: 630, endPoint y: 322, distance: 64.3
click at [630, 322] on div "Janela de atendimento Grade de atendimento Capacidade Transportadoras Veículos …" at bounding box center [471, 203] width 942 height 406
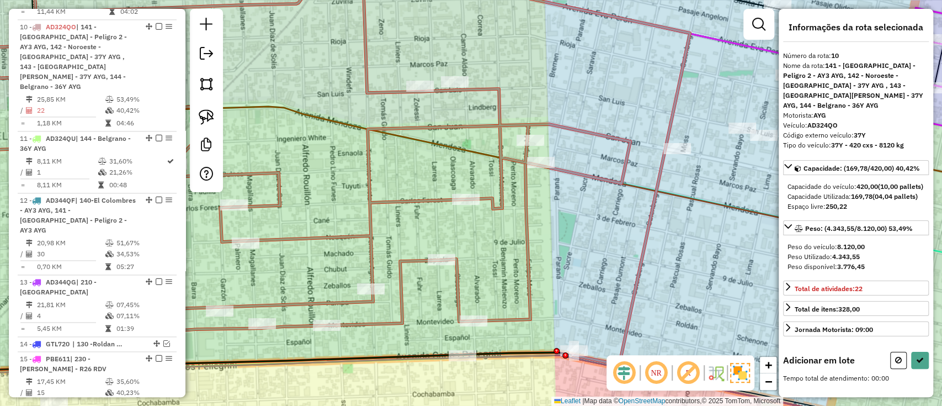
click at [505, 320] on icon at bounding box center [300, 163] width 777 height 406
drag, startPoint x: 469, startPoint y: 342, endPoint x: 484, endPoint y: 377, distance: 38.0
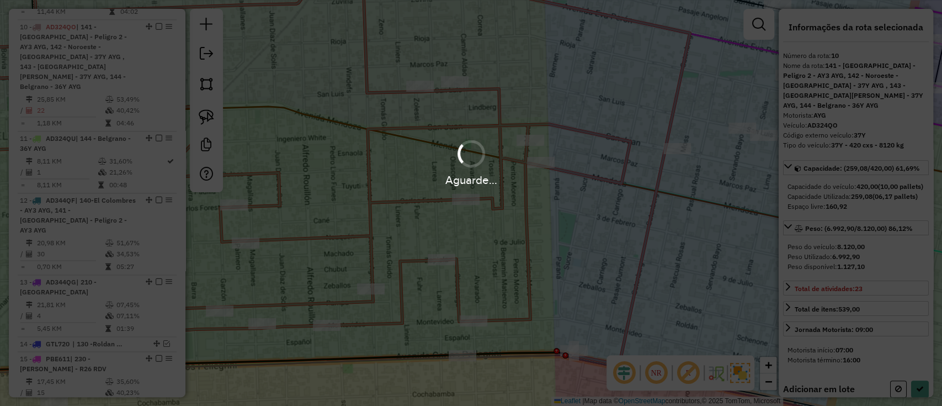
select select "**********"
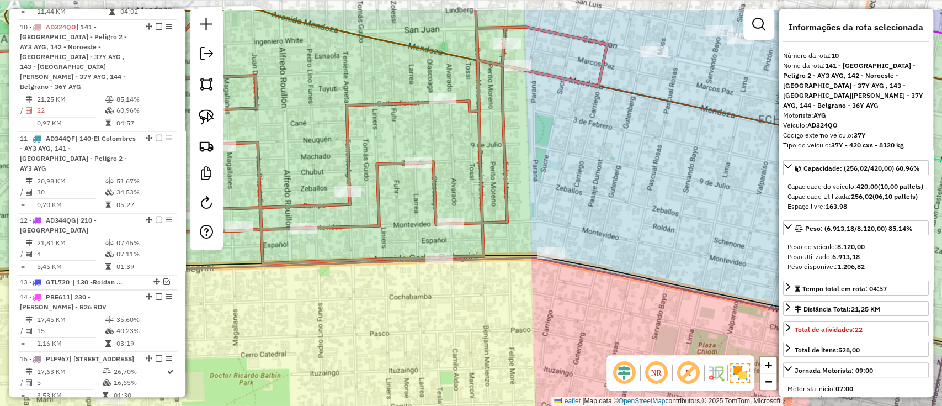
drag, startPoint x: 543, startPoint y: 290, endPoint x: 561, endPoint y: 294, distance: 18.0
click at [558, 297] on div "Janela de atendimento Grade de atendimento Capacidade Transportadoras Veículos …" at bounding box center [471, 203] width 942 height 406
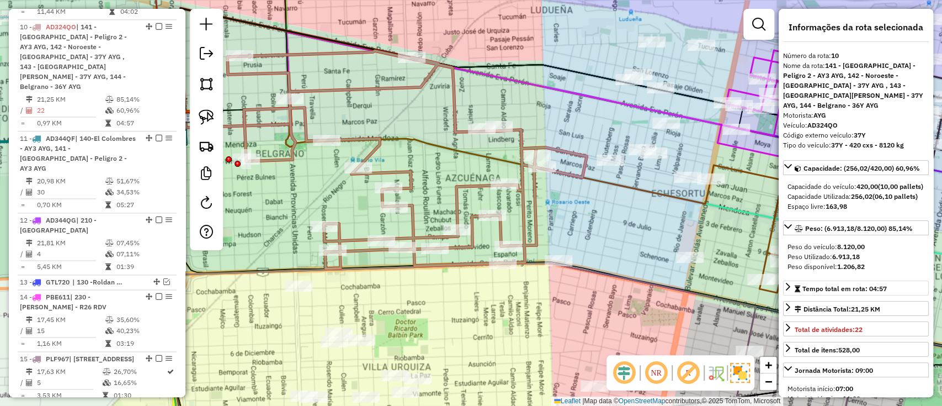
drag, startPoint x: 529, startPoint y: 298, endPoint x: 785, endPoint y: 294, distance: 256.6
click at [785, 294] on hb-router-mapa "Informações da Sessão 1286572 - 02/10/2025 Criação: 01/10/2025 16:09 Depósito: …" at bounding box center [471, 203] width 942 height 406
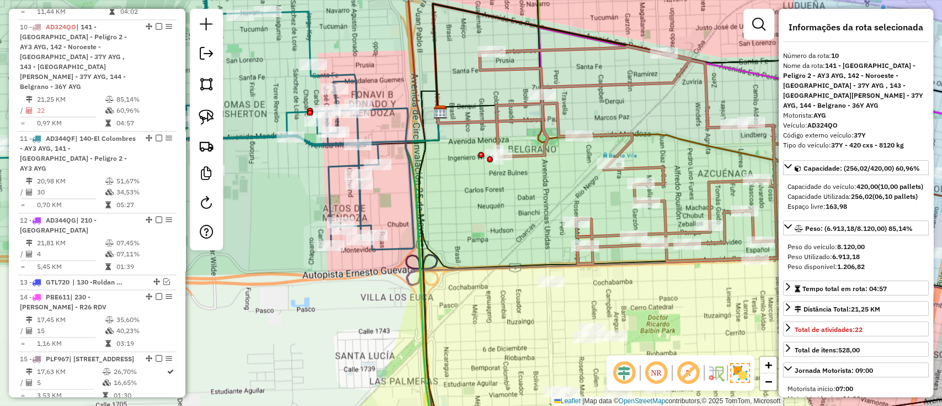
click at [540, 151] on icon at bounding box center [658, 154] width 359 height 217
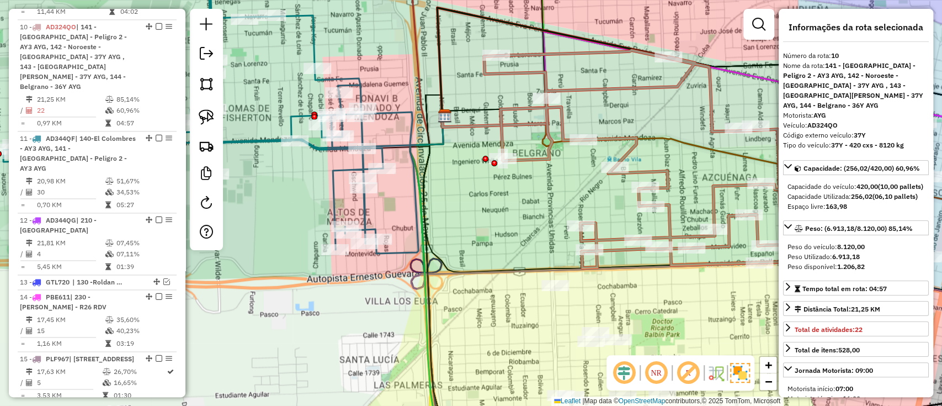
drag, startPoint x: 441, startPoint y: 183, endPoint x: 512, endPoint y: 227, distance: 83.0
click at [511, 227] on div "Janela de atendimento Grade de atendimento Capacidade Transportadoras Veículos …" at bounding box center [471, 203] width 942 height 406
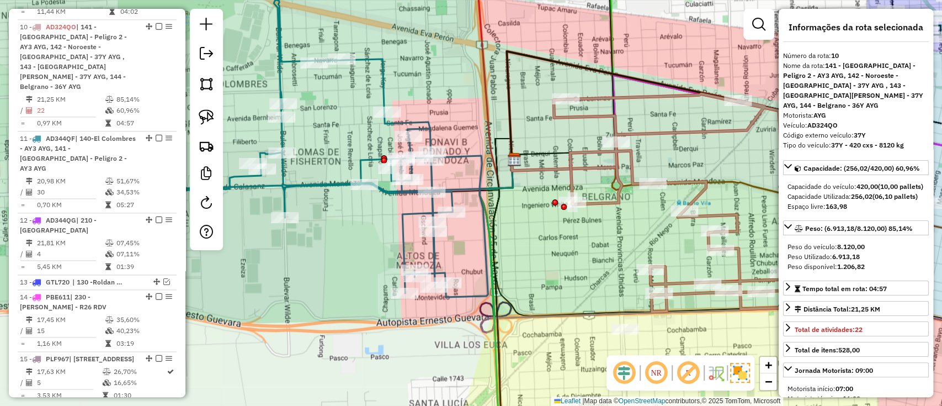
click at [476, 144] on div "Janela de atendimento Grade de atendimento Capacidade Transportadoras Veículos …" at bounding box center [471, 203] width 942 height 406
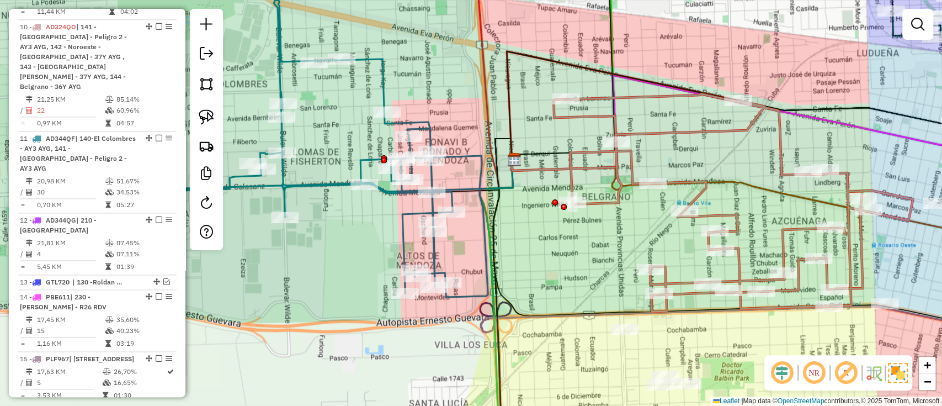
click at [473, 156] on icon at bounding box center [280, 138] width 415 height 317
select select "**********"
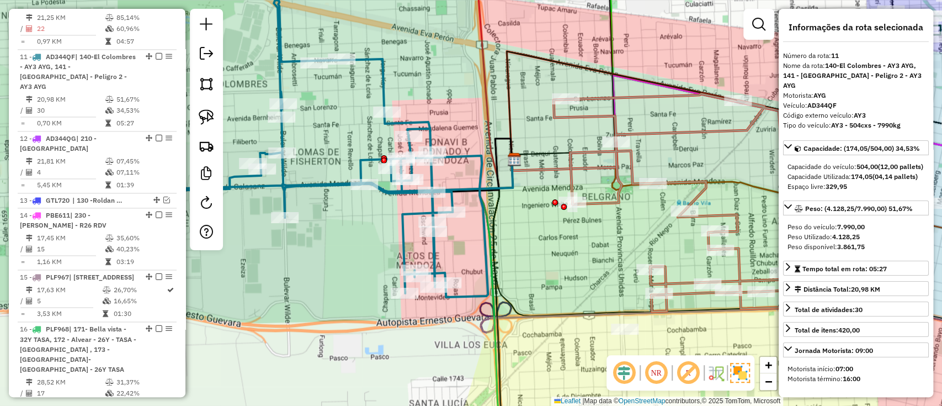
scroll to position [1091, 0]
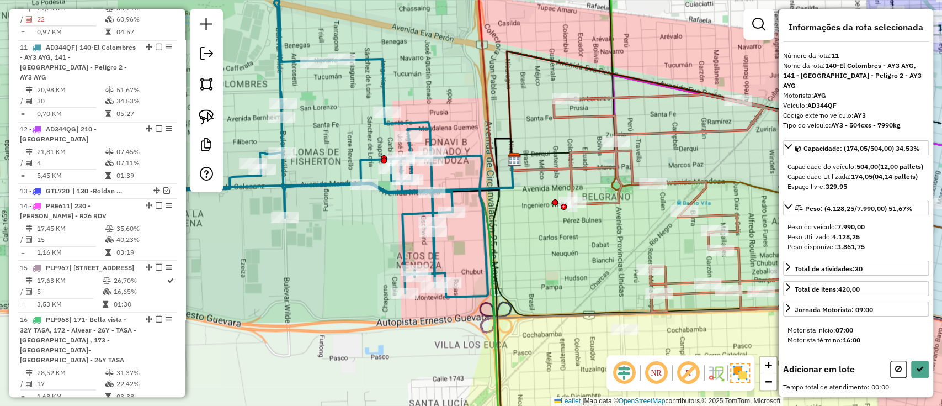
select select "**********"
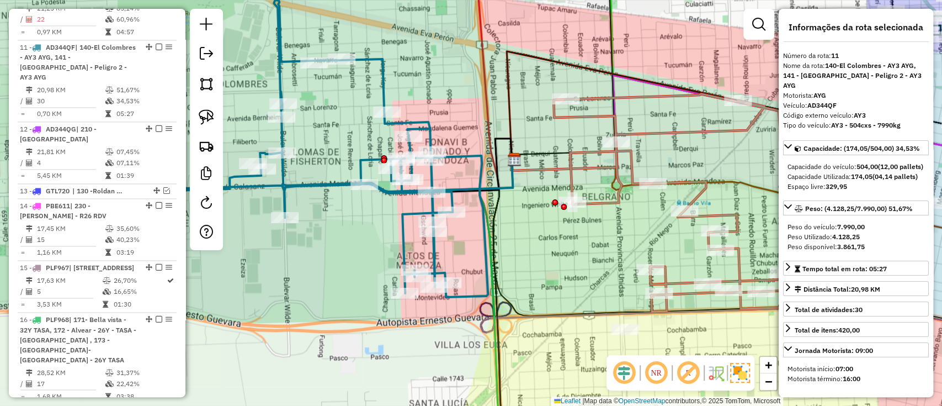
click at [605, 203] on icon at bounding box center [732, 202] width 359 height 217
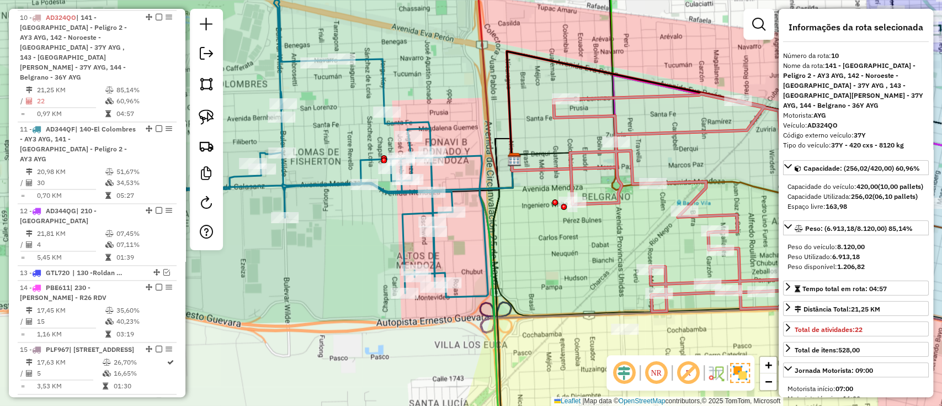
scroll to position [1000, 0]
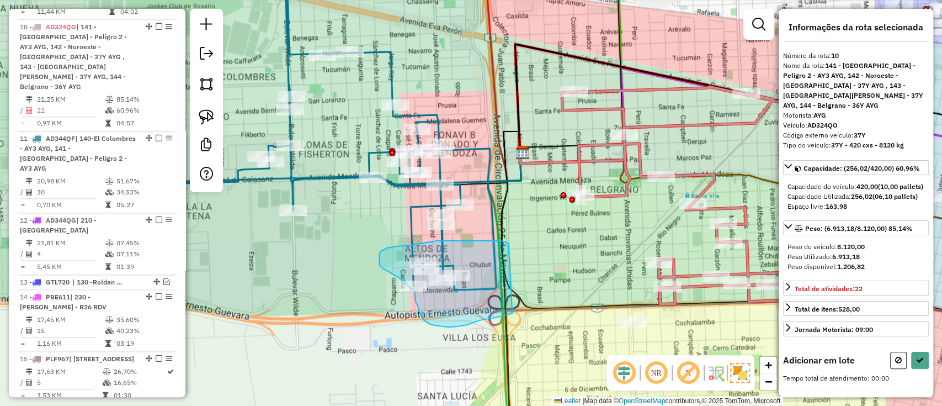
drag, startPoint x: 508, startPoint y: 243, endPoint x: 513, endPoint y: 313, distance: 69.7
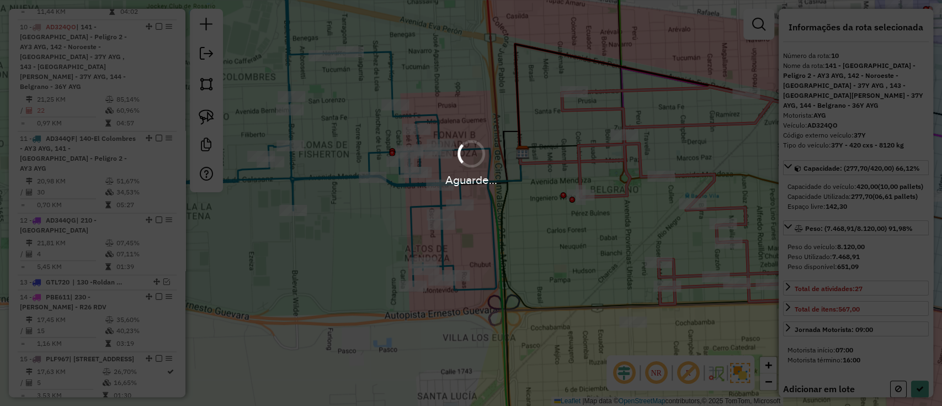
select select "**********"
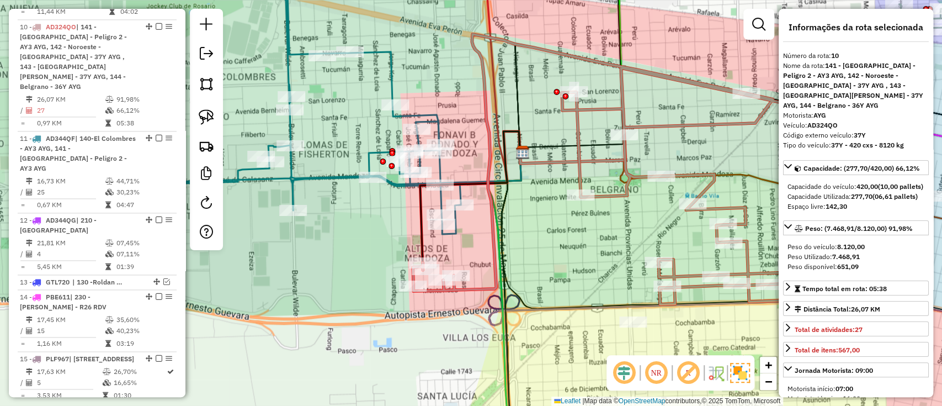
click at [326, 185] on div "Janela de atendimento Grade de atendimento Capacidade Transportadoras Veículos …" at bounding box center [471, 203] width 942 height 406
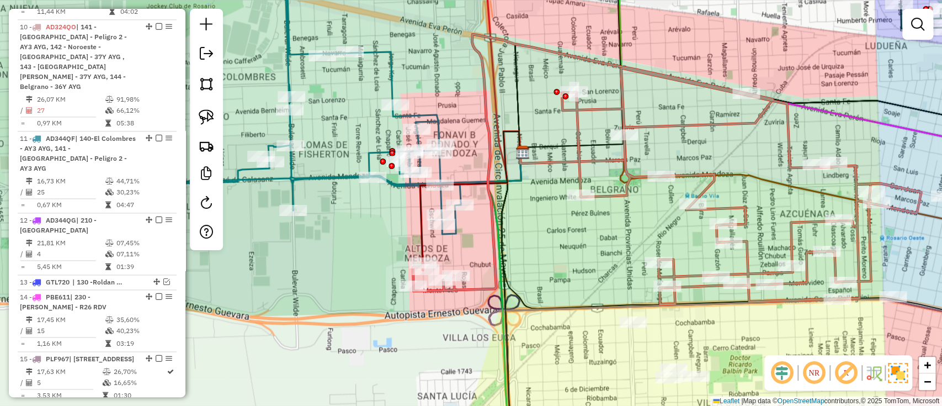
click at [328, 179] on icon at bounding box center [271, 103] width 380 height 261
select select "**********"
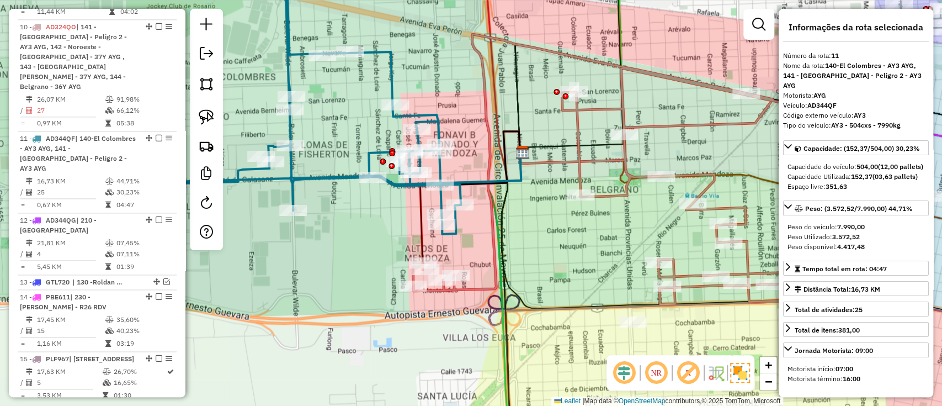
scroll to position [1091, 0]
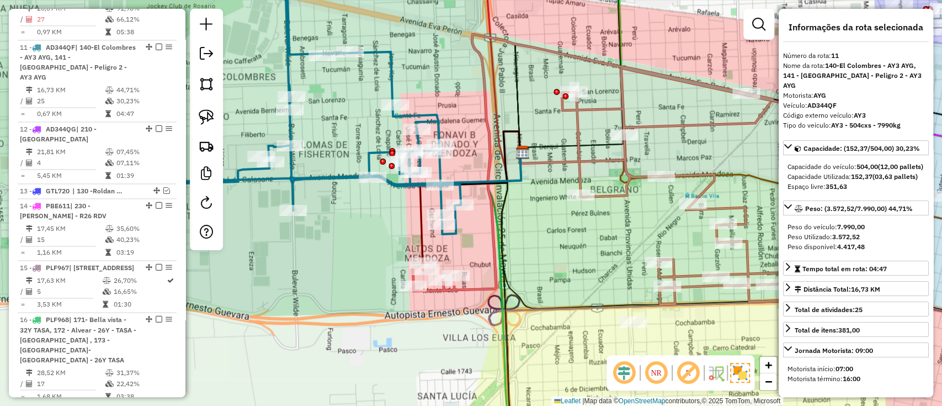
click at [582, 173] on icon at bounding box center [667, 169] width 508 height 270
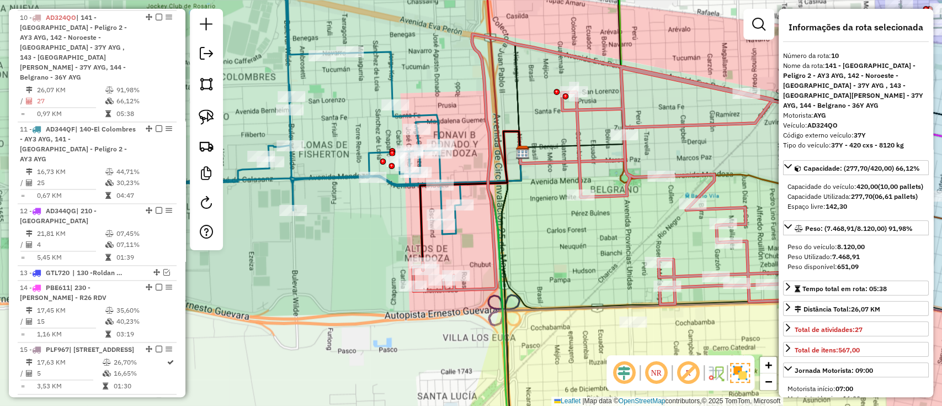
scroll to position [1000, 0]
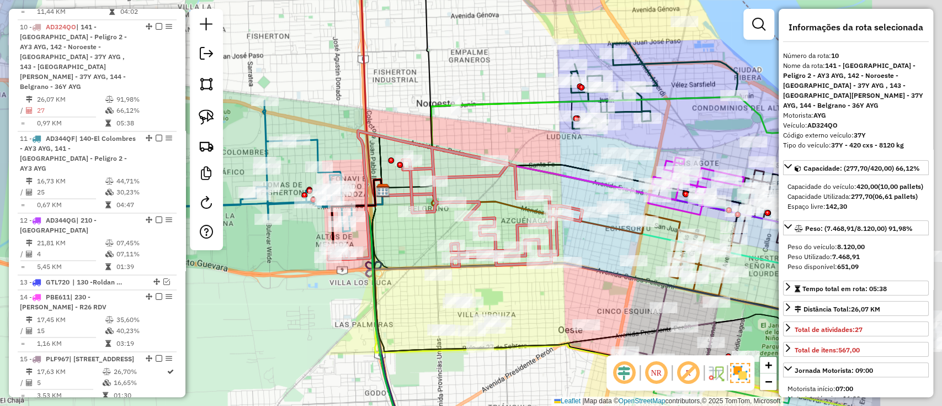
drag, startPoint x: 547, startPoint y: 255, endPoint x: 391, endPoint y: 271, distance: 156.4
click at [391, 271] on icon at bounding box center [516, 248] width 300 height 116
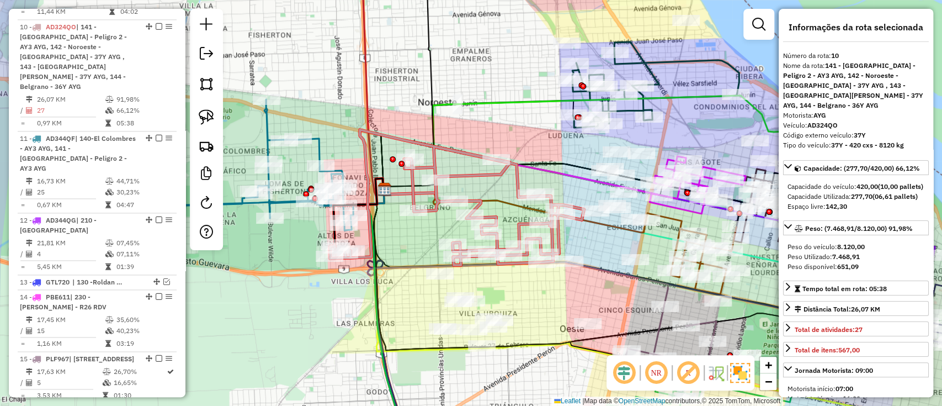
drag, startPoint x: 347, startPoint y: 152, endPoint x: 430, endPoint y: 138, distance: 85.1
click at [430, 139] on div "Janela de atendimento Grade de atendimento Capacidade Transportadoras Veículos …" at bounding box center [471, 203] width 942 height 406
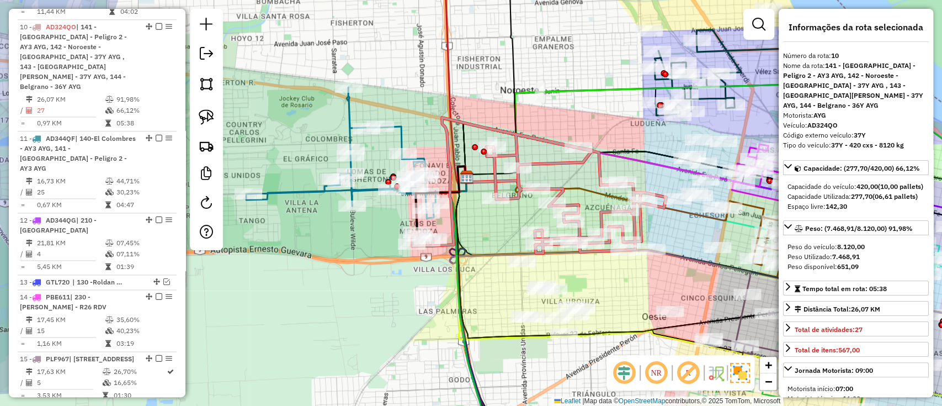
click at [397, 139] on icon at bounding box center [340, 152] width 189 height 131
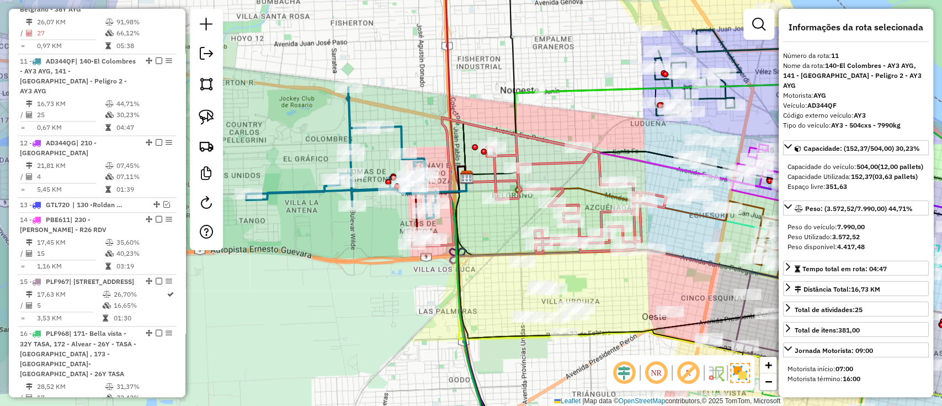
scroll to position [1091, 0]
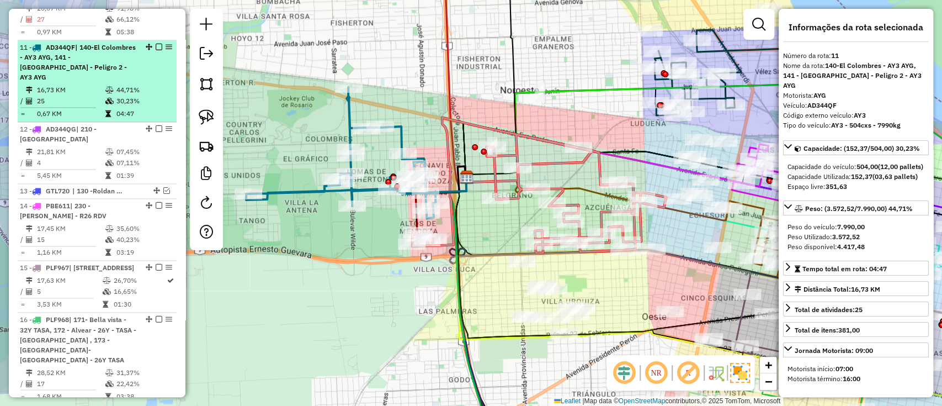
click at [152, 44] on div at bounding box center [155, 47] width 33 height 7
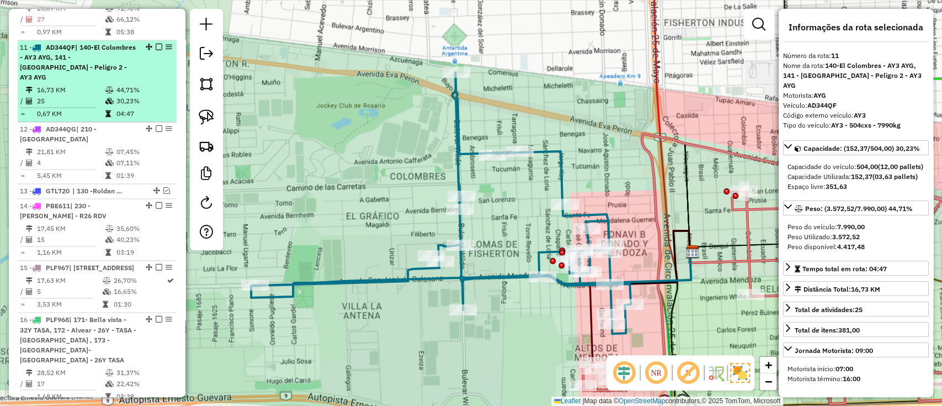
click at [157, 44] on em at bounding box center [159, 47] width 7 height 7
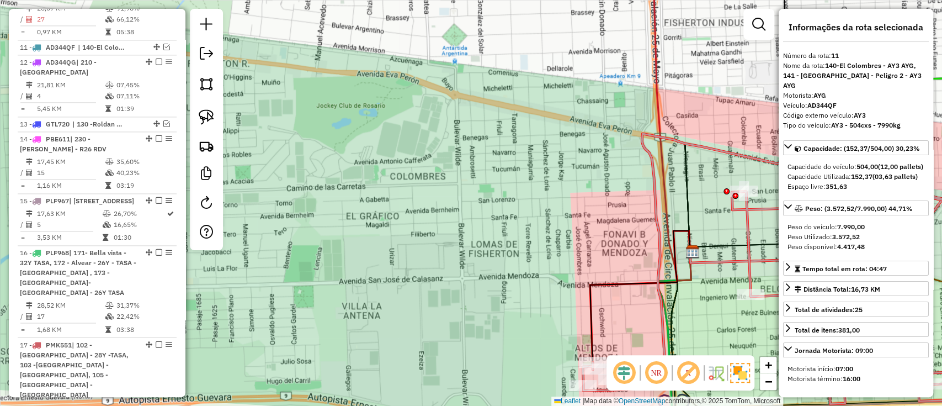
drag, startPoint x: 517, startPoint y: 228, endPoint x: 306, endPoint y: 170, distance: 218.7
click at [306, 170] on div "Janela de atendimento Grade de atendimento Capacidade Transportadoras Veículos …" at bounding box center [471, 203] width 942 height 406
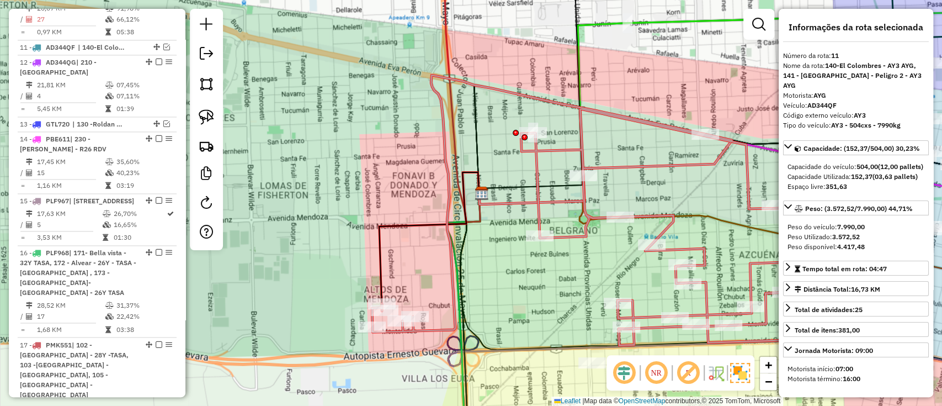
click at [451, 260] on icon at bounding box center [626, 210] width 508 height 270
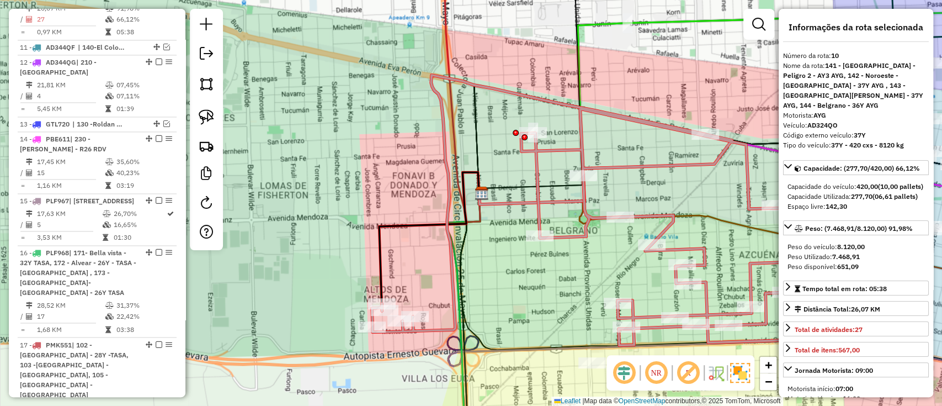
scroll to position [1000, 0]
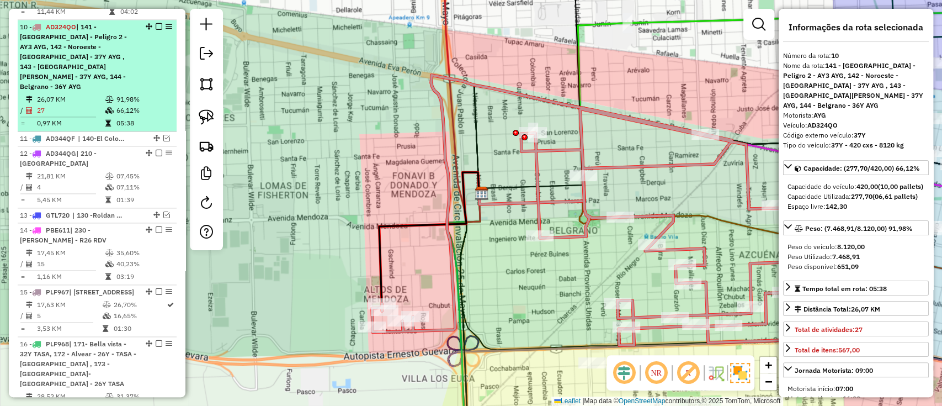
click at [156, 23] on em at bounding box center [159, 26] width 7 height 7
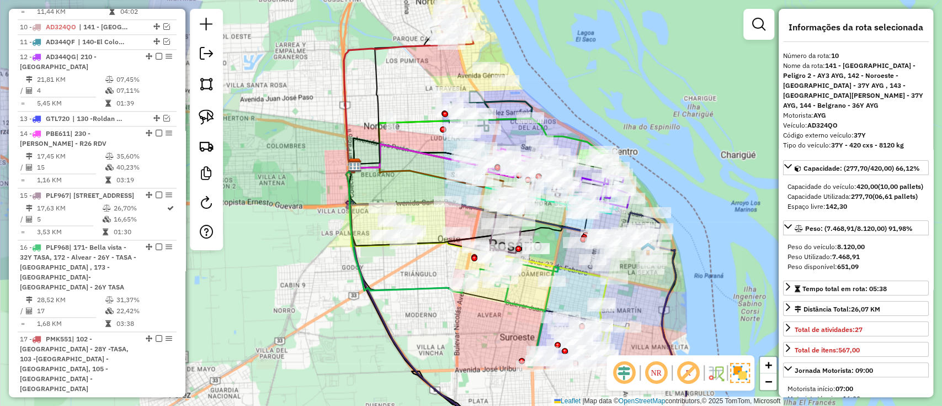
drag, startPoint x: 428, startPoint y: 190, endPoint x: 380, endPoint y: 200, distance: 48.5
click at [380, 200] on icon at bounding box center [421, 194] width 150 height 58
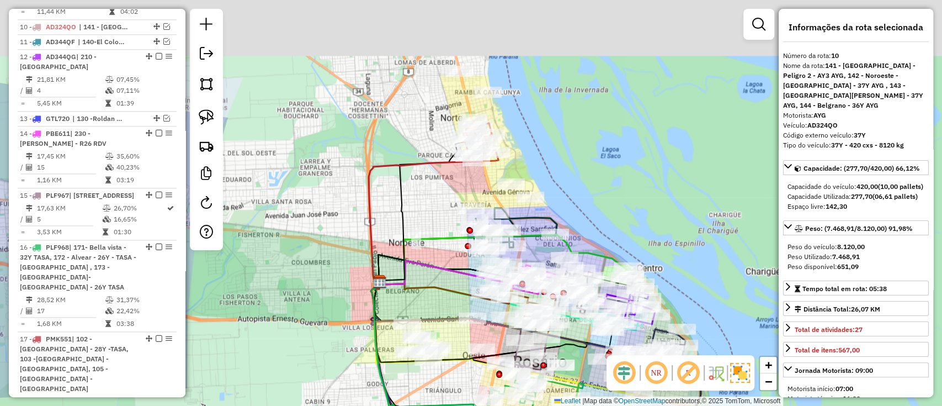
drag, startPoint x: 378, startPoint y: 152, endPoint x: 406, endPoint y: 274, distance: 124.6
click at [406, 274] on icon at bounding box center [421, 212] width 84 height 140
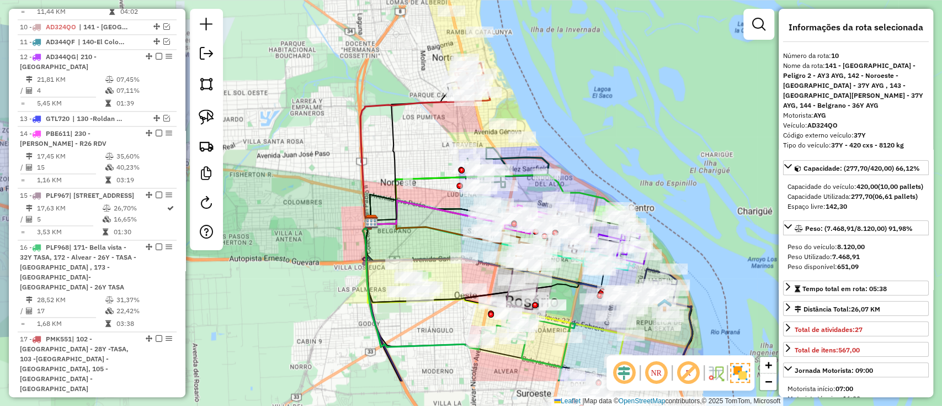
drag, startPoint x: 406, startPoint y: 273, endPoint x: 350, endPoint y: 128, distance: 155.7
click at [371, 129] on icon at bounding box center [413, 152] width 84 height 140
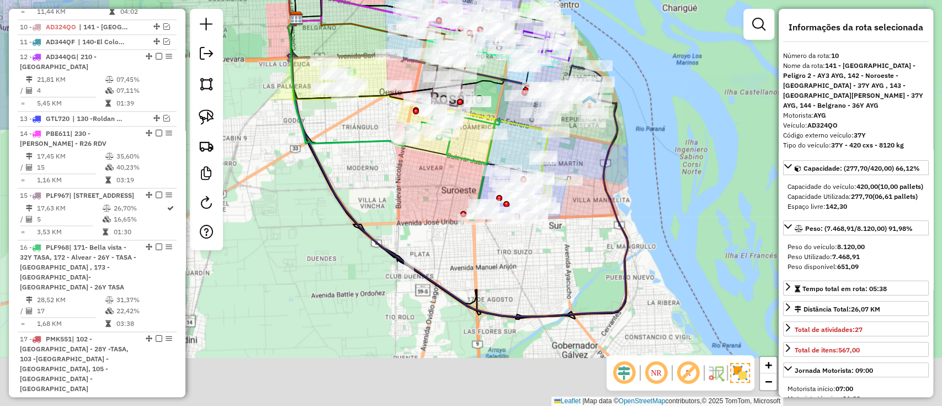
drag, startPoint x: 452, startPoint y: 363, endPoint x: 420, endPoint y: 241, distance: 126.6
click at [420, 242] on div "Janela de atendimento Grade de atendimento Capacidade Transportadoras Veículos …" at bounding box center [471, 203] width 942 height 406
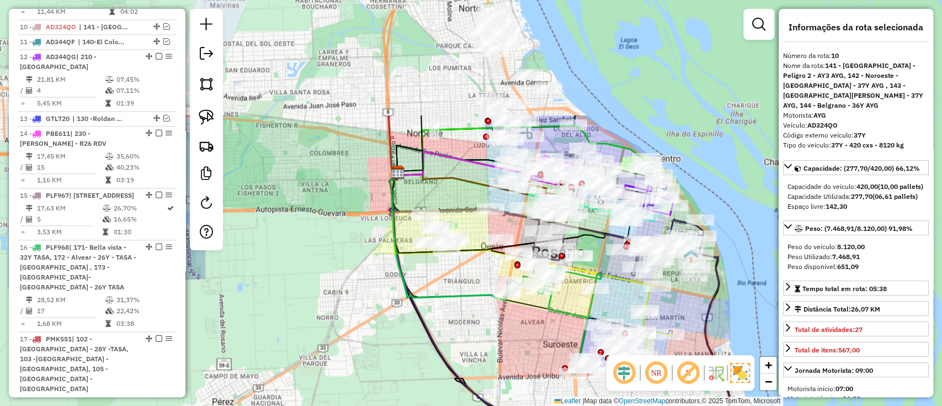
drag, startPoint x: 561, startPoint y: 439, endPoint x: 589, endPoint y: 440, distance: 28.7
click at [589, 405] on html "Aguarde... Pop-up bloqueado! Seu navegador bloqueou automáticamente a abertura …" at bounding box center [471, 203] width 942 height 406
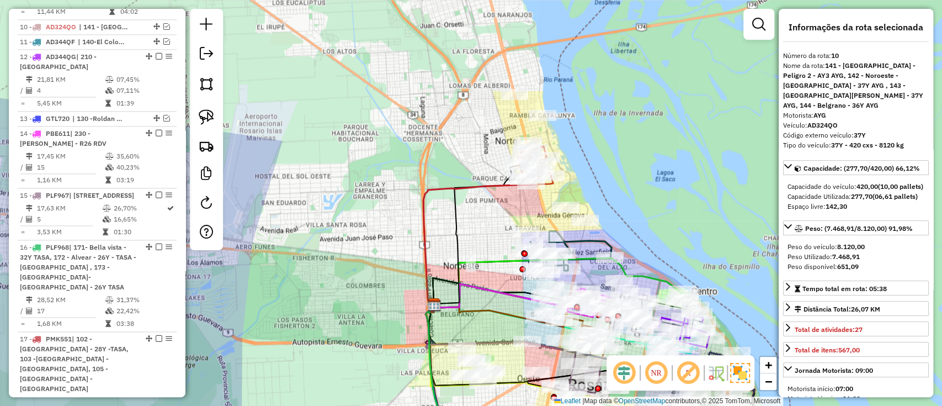
drag, startPoint x: 489, startPoint y: 190, endPoint x: 499, endPoint y: 328, distance: 137.8
click at [499, 328] on div "Janela de atendimento Grade de atendimento Capacidade Transportadoras Veículos …" at bounding box center [471, 203] width 942 height 406
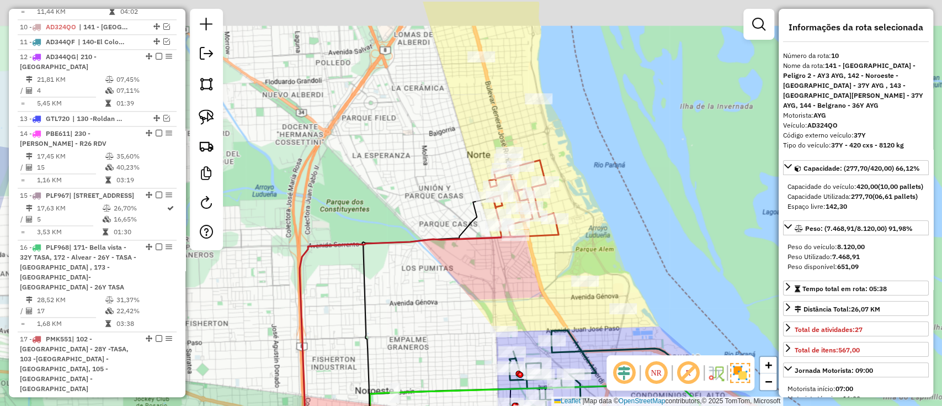
drag, startPoint x: 482, startPoint y: 148, endPoint x: 461, endPoint y: 182, distance: 39.4
click at [461, 182] on div "Janela de atendimento Grade de atendimento Capacidade Transportadoras Veículos …" at bounding box center [471, 203] width 942 height 406
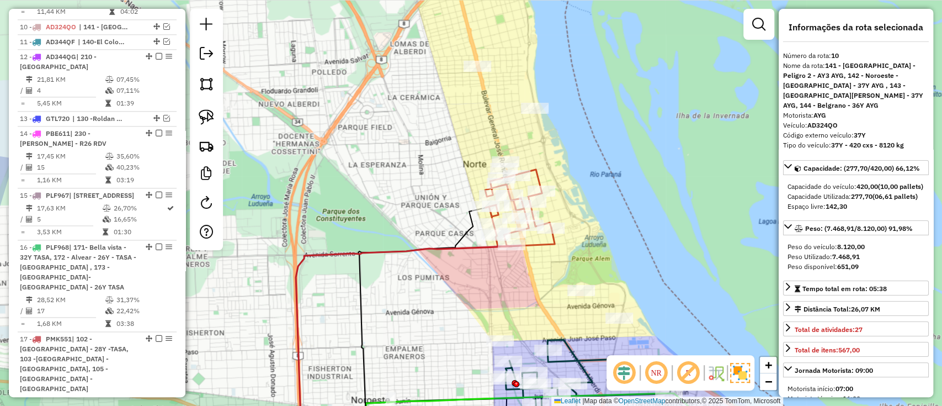
click at [544, 242] on icon at bounding box center [425, 337] width 259 height 219
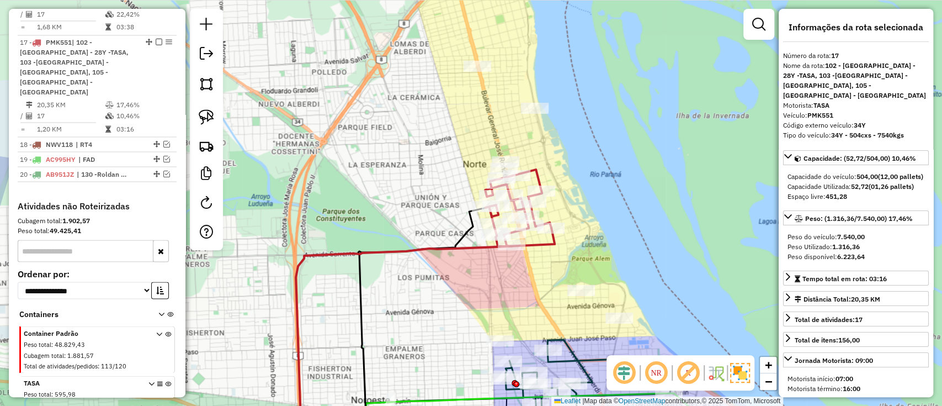
scroll to position [1311, 0]
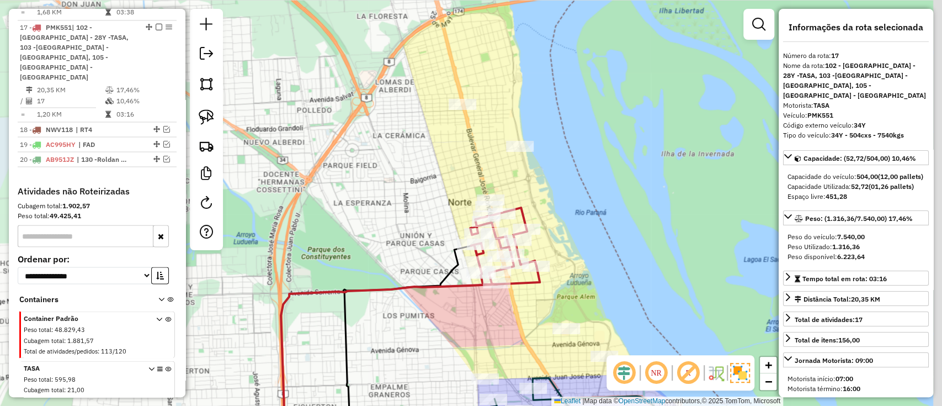
drag, startPoint x: 549, startPoint y: 267, endPoint x: 502, endPoint y: 324, distance: 73.7
click at [502, 324] on div "Janela de atendimento Grade de atendimento Capacidade Transportadoras Veículos …" at bounding box center [471, 203] width 942 height 406
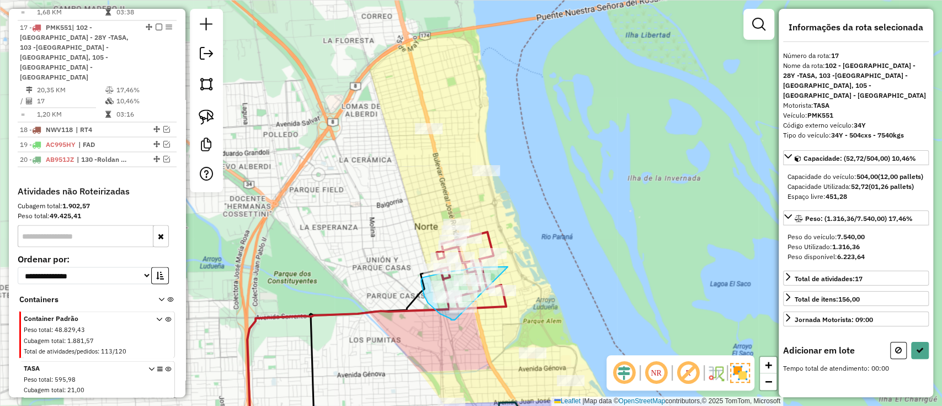
drag, startPoint x: 508, startPoint y: 267, endPoint x: 457, endPoint y: 319, distance: 72.6
click at [456, 320] on div "Janela de atendimento Grade de atendimento Capacidade Transportadoras Veículos …" at bounding box center [471, 203] width 942 height 406
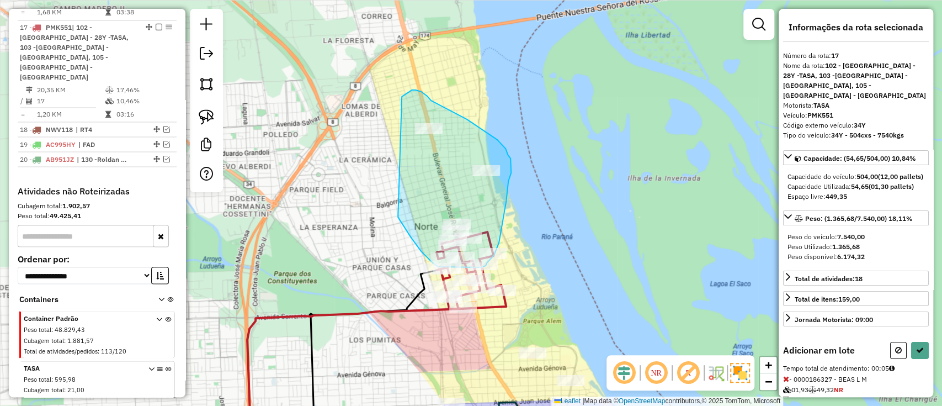
drag, startPoint x: 404, startPoint y: 227, endPoint x: 402, endPoint y: 97, distance: 130.8
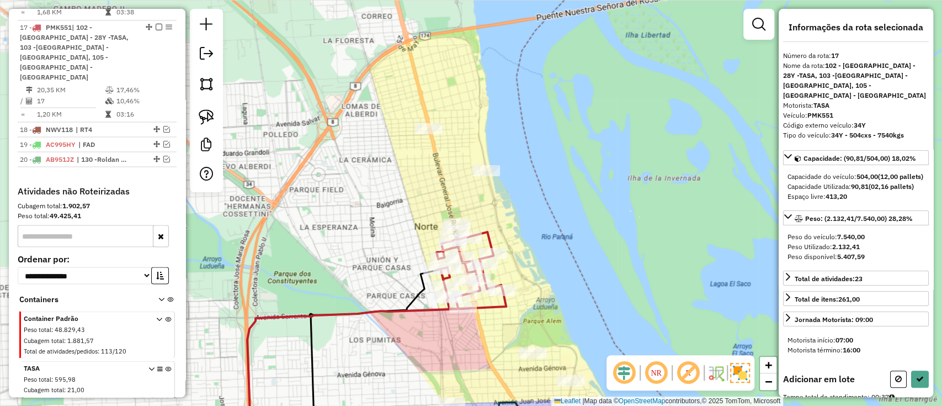
select select "**********"
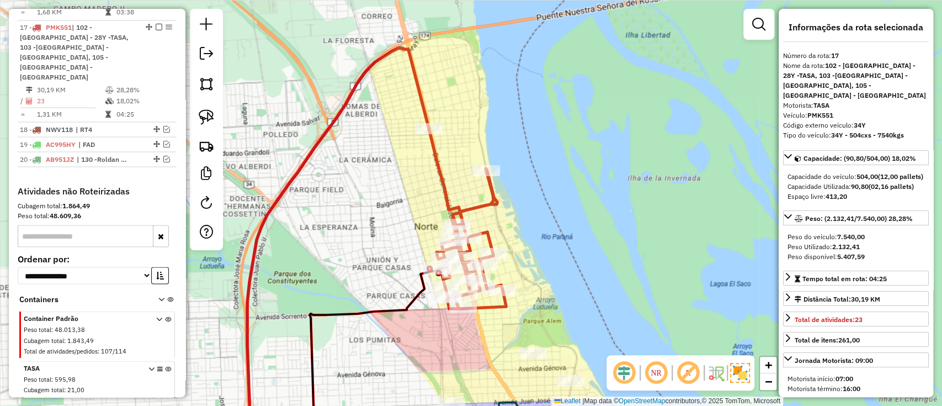
click at [508, 314] on div "Janela de atendimento Grade de atendimento Capacidade Transportadoras Veículos …" at bounding box center [471, 203] width 942 height 406
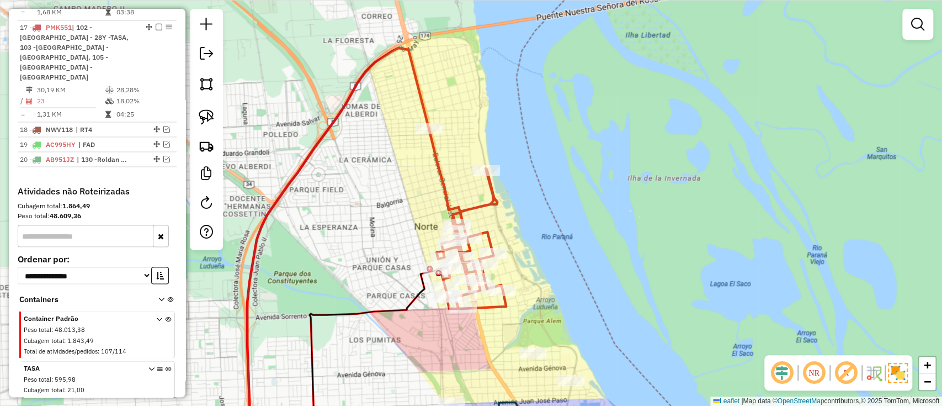
click at [499, 308] on icon at bounding box center [467, 219] width 77 height 180
select select "**********"
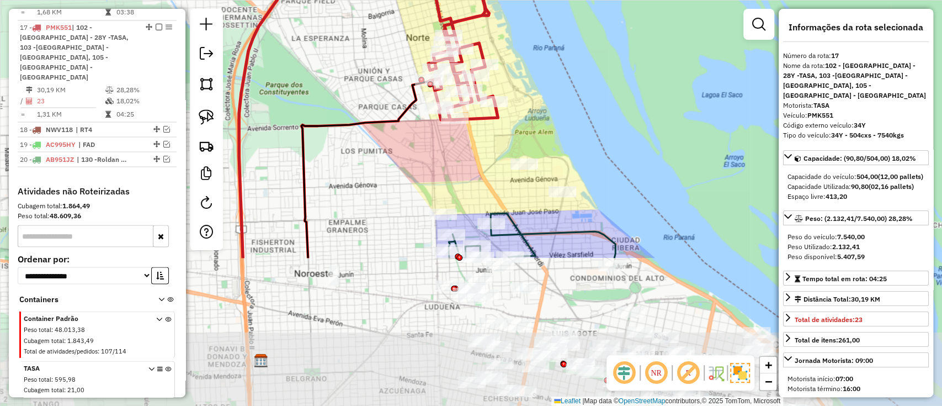
drag, startPoint x: 534, startPoint y: 337, endPoint x: 521, endPoint y: 189, distance: 148.9
click at [518, 169] on div at bounding box center [524, 163] width 28 height 11
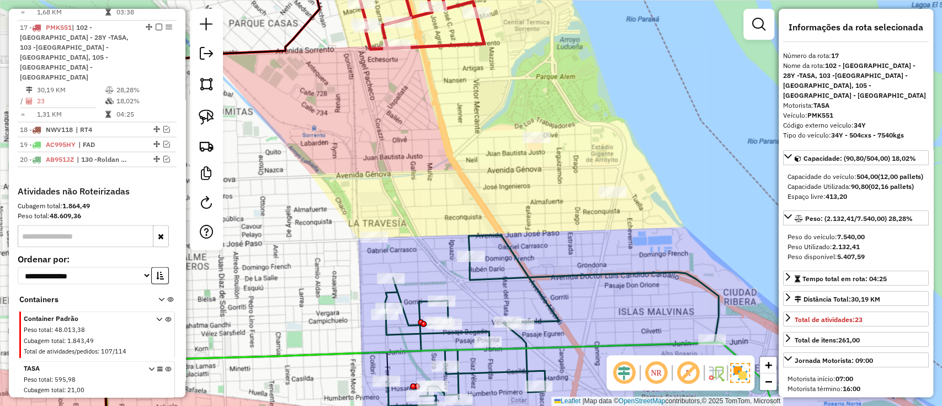
drag, startPoint x: 495, startPoint y: 161, endPoint x: 532, endPoint y: 184, distance: 43.8
click at [532, 184] on div "Janela de atendimento Grade de atendimento Capacidade Transportadoras Veículos …" at bounding box center [471, 203] width 942 height 406
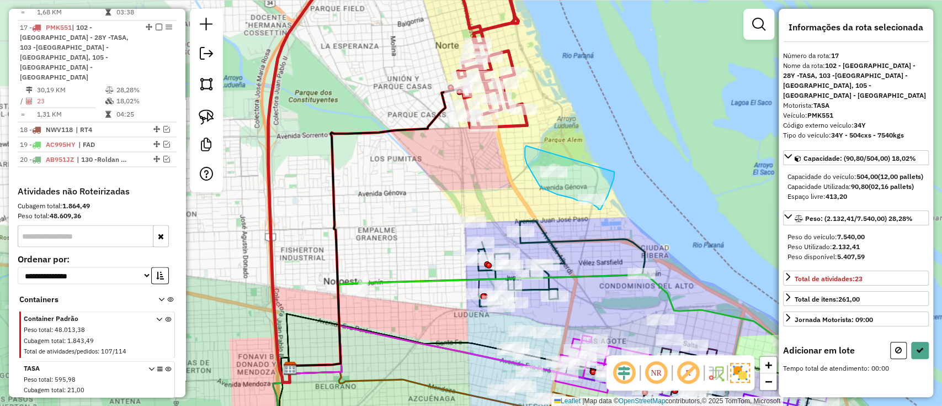
drag, startPoint x: 525, startPoint y: 154, endPoint x: 615, endPoint y: 161, distance: 90.2
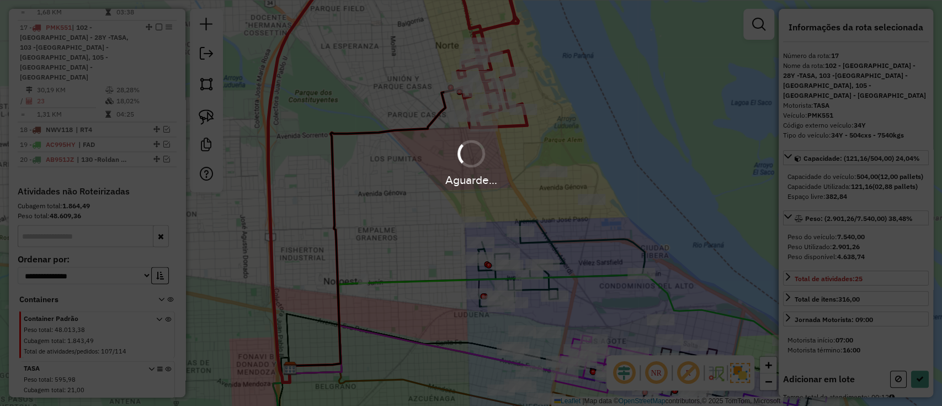
select select "**********"
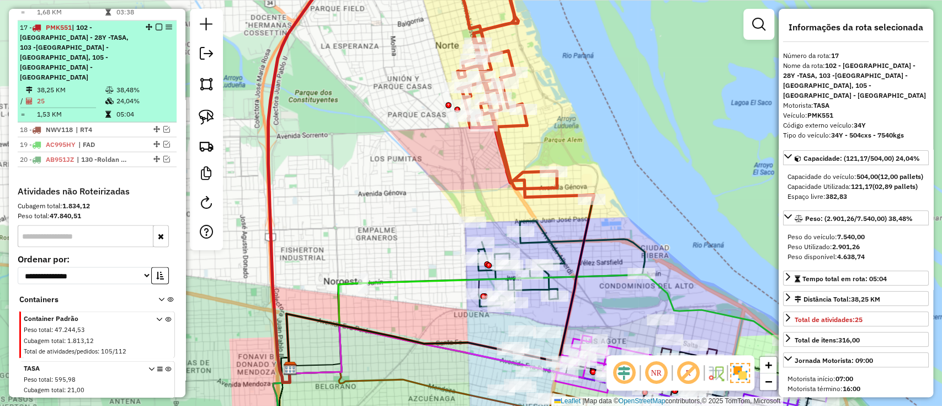
click at [156, 24] on em at bounding box center [159, 27] width 7 height 7
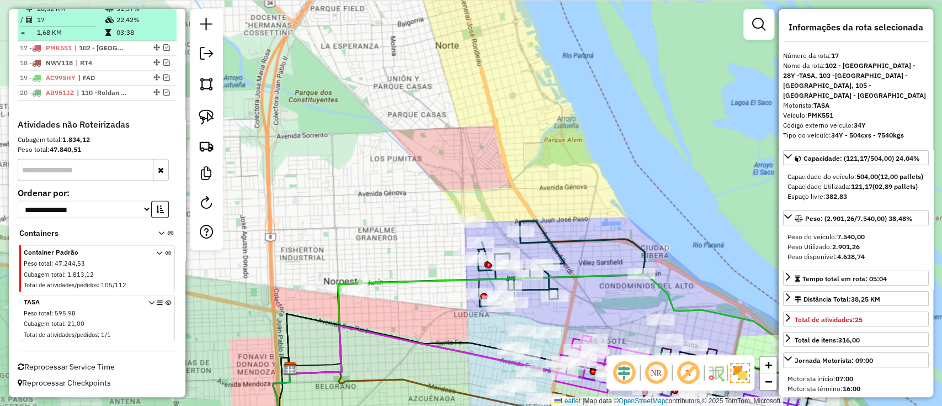
scroll to position [1254, 0]
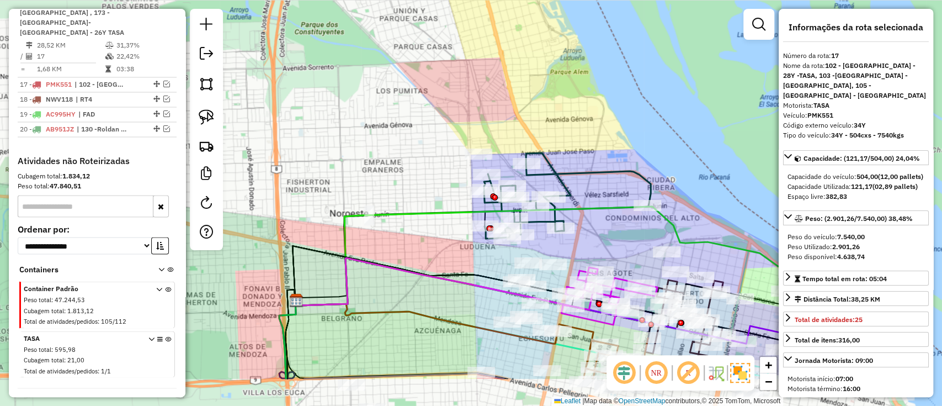
drag, startPoint x: 506, startPoint y: 179, endPoint x: 500, endPoint y: 104, distance: 75.8
click at [503, 107] on div "Janela de atendimento Grade de atendimento Capacidade Transportadoras Veículos …" at bounding box center [471, 203] width 942 height 406
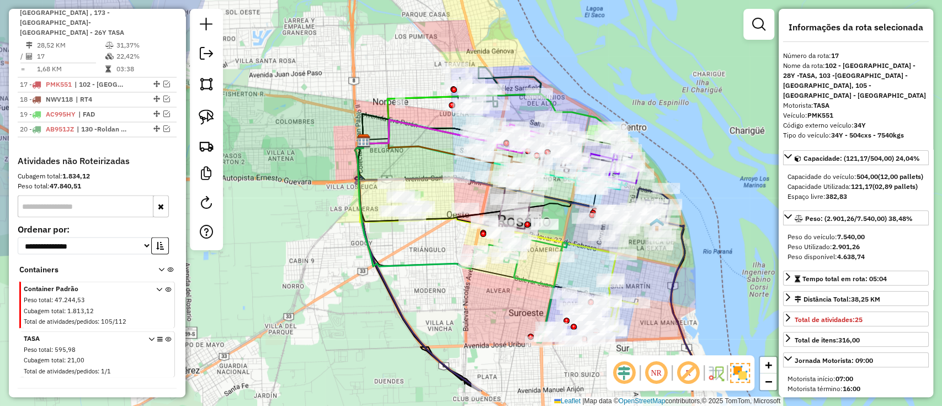
drag, startPoint x: 552, startPoint y: 106, endPoint x: 499, endPoint y: 16, distance: 104.9
click at [499, 16] on div "Janela de atendimento Grade de atendimento Capacidade Transportadoras Veículos …" at bounding box center [471, 203] width 942 height 406
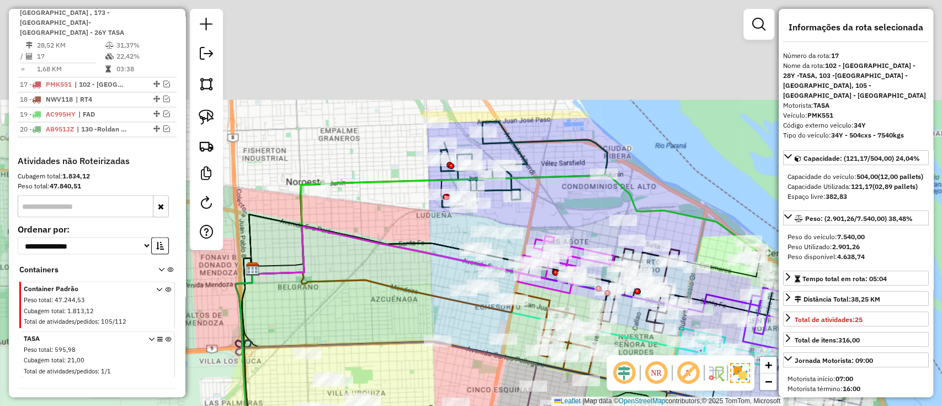
drag, startPoint x: 443, startPoint y: 68, endPoint x: 433, endPoint y: 220, distance: 152.1
click at [433, 220] on div "Janela de atendimento Grade de atendimento Capacidade Transportadoras Veículos …" at bounding box center [471, 203] width 942 height 406
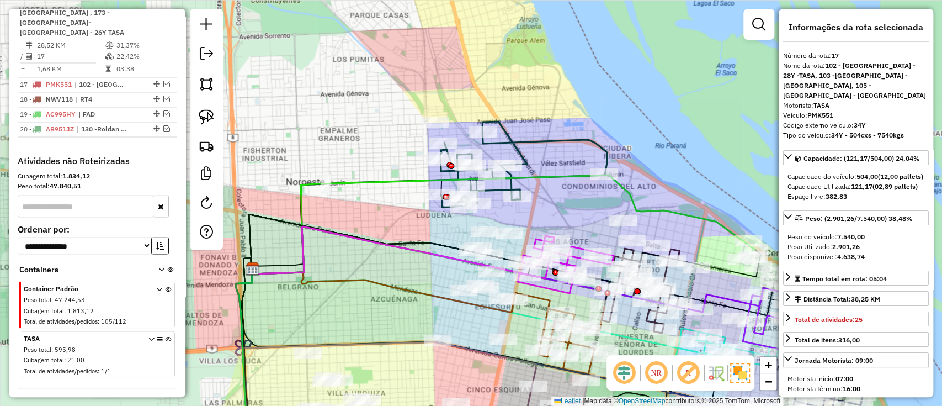
click at [540, 135] on icon at bounding box center [523, 164] width 167 height 86
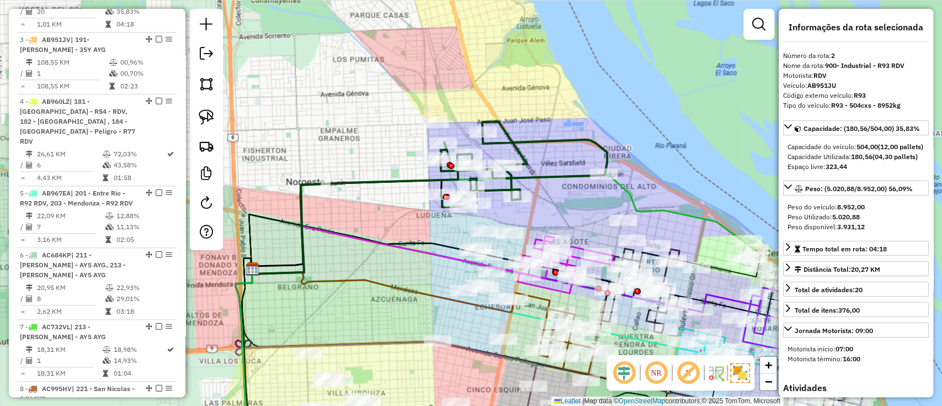
scroll to position [476, 0]
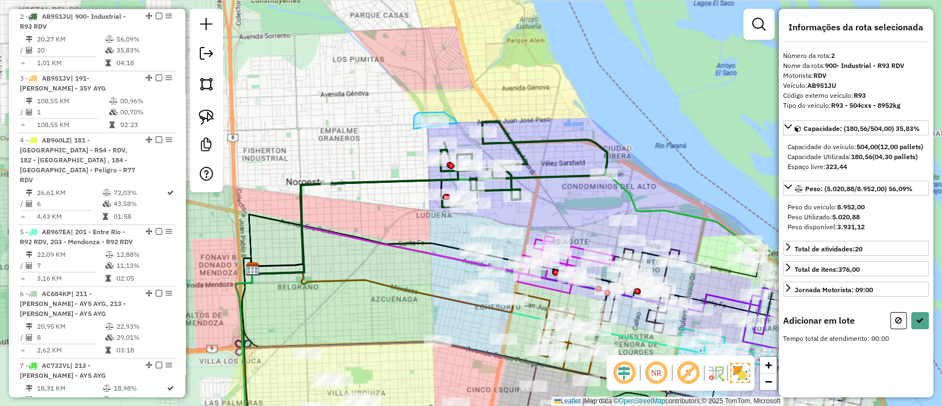
drag, startPoint x: 458, startPoint y: 123, endPoint x: 429, endPoint y: 151, distance: 40.2
click at [429, 151] on div "Janela de atendimento Grade de atendimento Capacidade Transportadoras Veículos …" at bounding box center [471, 203] width 942 height 406
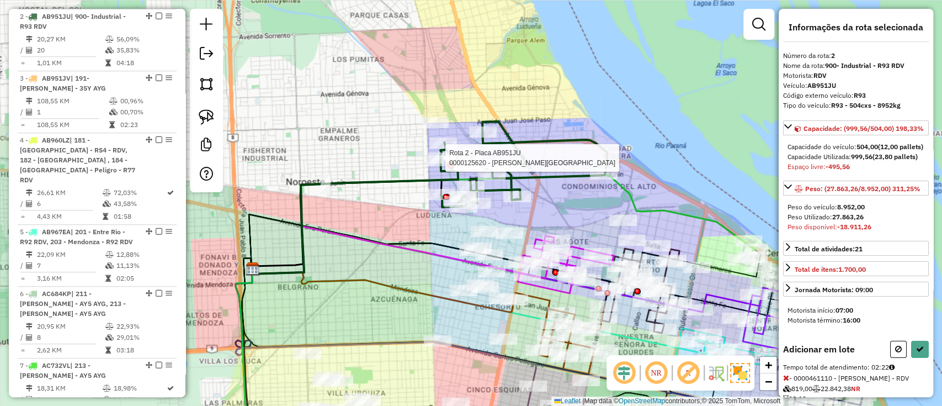
select select "**********"
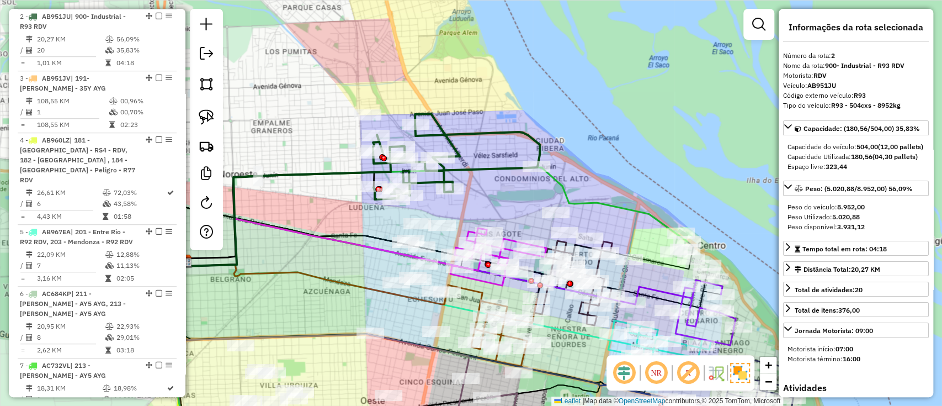
drag, startPoint x: 580, startPoint y: 177, endPoint x: 487, endPoint y: 167, distance: 93.8
click at [487, 168] on icon at bounding box center [456, 157] width 167 height 86
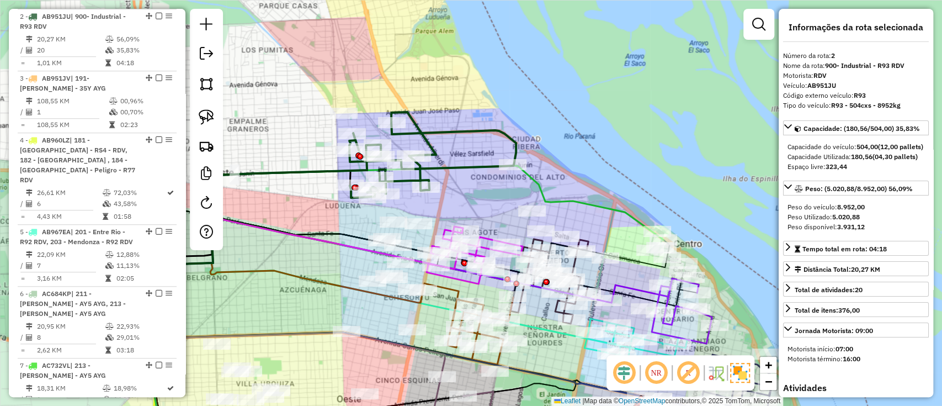
drag, startPoint x: 468, startPoint y: 191, endPoint x: 494, endPoint y: 187, distance: 26.3
click at [494, 187] on div "Janela de atendimento Grade de atendimento Capacidade Transportadoras Veículos …" at bounding box center [471, 203] width 942 height 406
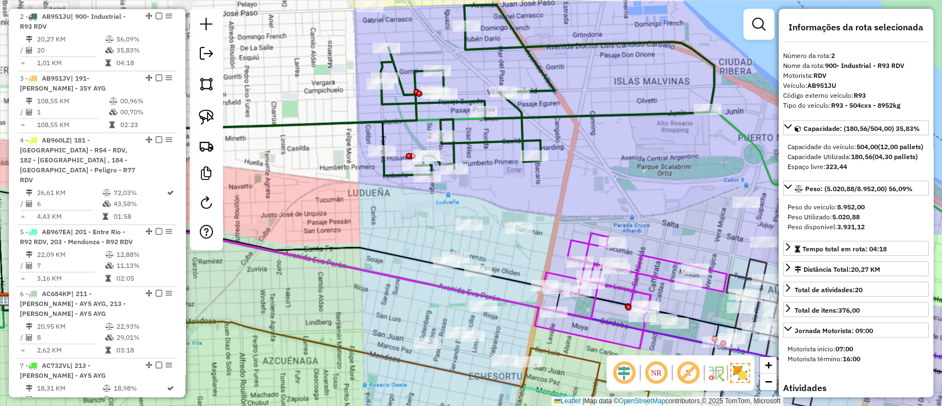
drag, startPoint x: 492, startPoint y: 120, endPoint x: 495, endPoint y: 162, distance: 42.6
click at [495, 162] on div "Janela de atendimento Grade de atendimento Capacidade Transportadoras Veículos …" at bounding box center [471, 203] width 942 height 406
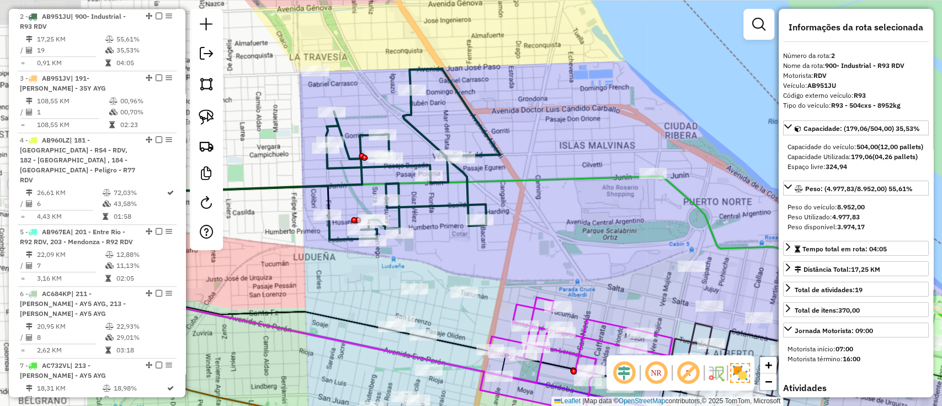
drag, startPoint x: 434, startPoint y: 232, endPoint x: 617, endPoint y: 201, distance: 186.2
click at [617, 201] on div "Janela de atendimento Grade de atendimento Capacidade Transportadoras Veículos …" at bounding box center [471, 203] width 942 height 406
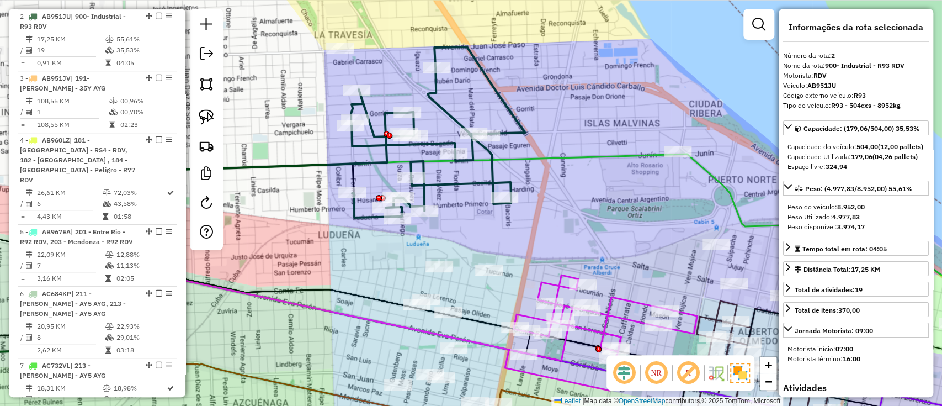
drag, startPoint x: 574, startPoint y: 166, endPoint x: 620, endPoint y: 125, distance: 61.4
click at [620, 126] on div "Janela de atendimento Grade de atendimento Capacidade Transportadoras Veículos …" at bounding box center [471, 203] width 942 height 406
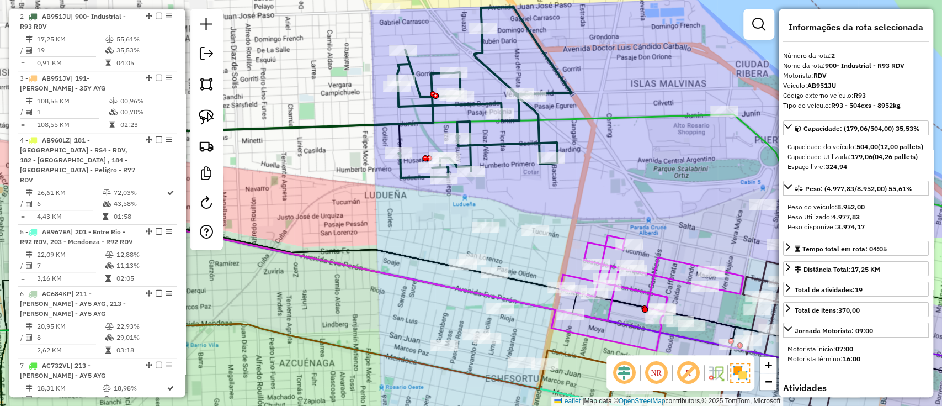
click at [569, 88] on icon at bounding box center [484, 92] width 174 height 171
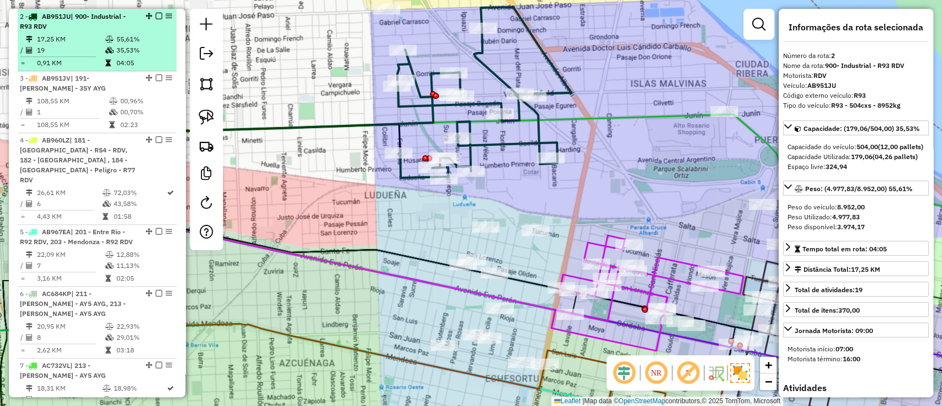
click at [153, 12] on div "2 - AB951JU | 900- Industrial - R93 RDV" at bounding box center [97, 22] width 154 height 20
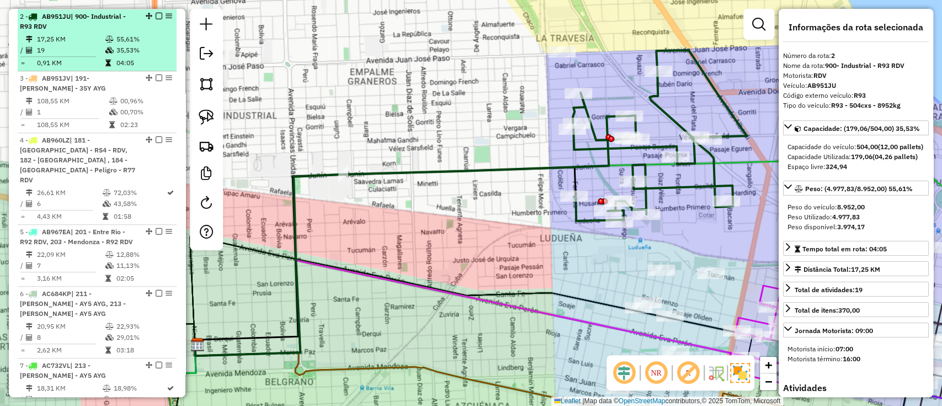
click at [158, 10] on li "2 - AB951JU | 900- Industrial - R93 RDV 17,25 KM 55,61% / 19 35,53% = 0,91 KM 0…" at bounding box center [97, 40] width 159 height 62
click at [157, 17] on em at bounding box center [159, 16] width 7 height 7
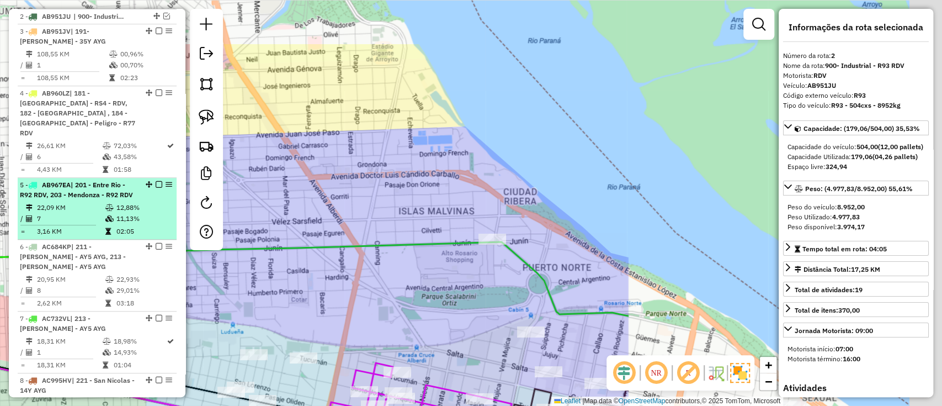
drag, startPoint x: 53, startPoint y: 188, endPoint x: 33, endPoint y: 188, distance: 20.4
click at [33, 188] on hb-router-mapa "Informações da Sessão 1286572 - 02/10/2025 Criação: 01/10/2025 16:09 Depósito: …" at bounding box center [471, 203] width 942 height 406
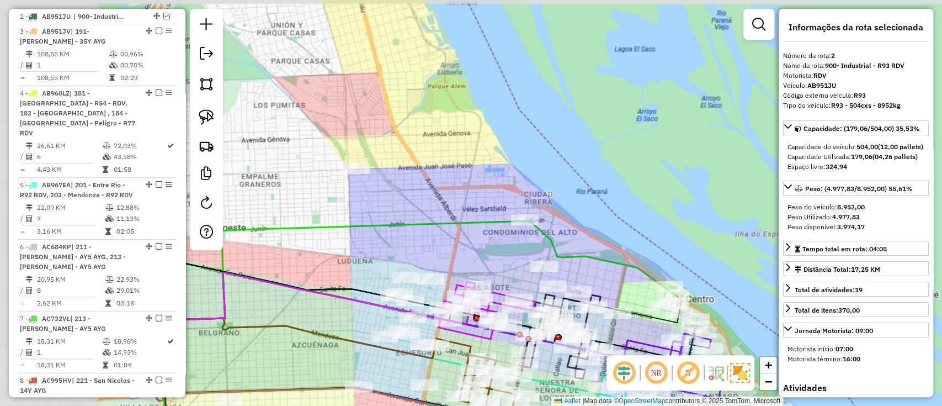
drag, startPoint x: 327, startPoint y: 201, endPoint x: 483, endPoint y: 214, distance: 156.1
click at [483, 214] on div "Janela de atendimento Grade de atendimento Capacidade Transportadoras Veículos …" at bounding box center [471, 203] width 942 height 406
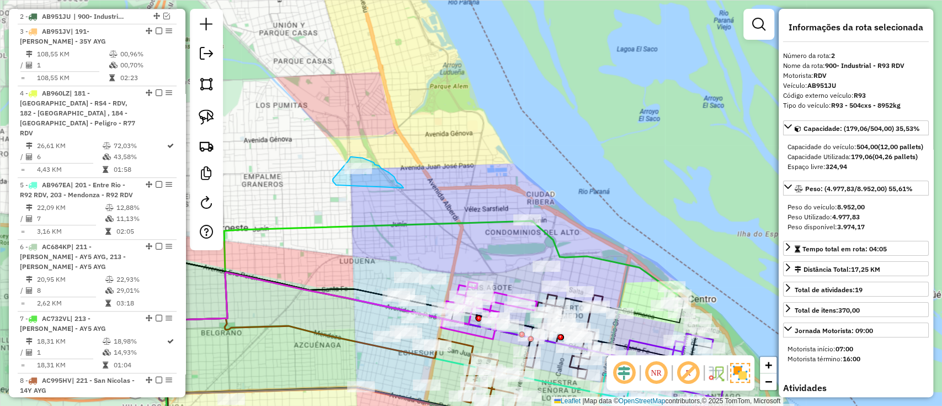
drag, startPoint x: 403, startPoint y: 187, endPoint x: 336, endPoint y: 185, distance: 66.8
drag, startPoint x: 389, startPoint y: 179, endPoint x: 345, endPoint y: 183, distance: 44.4
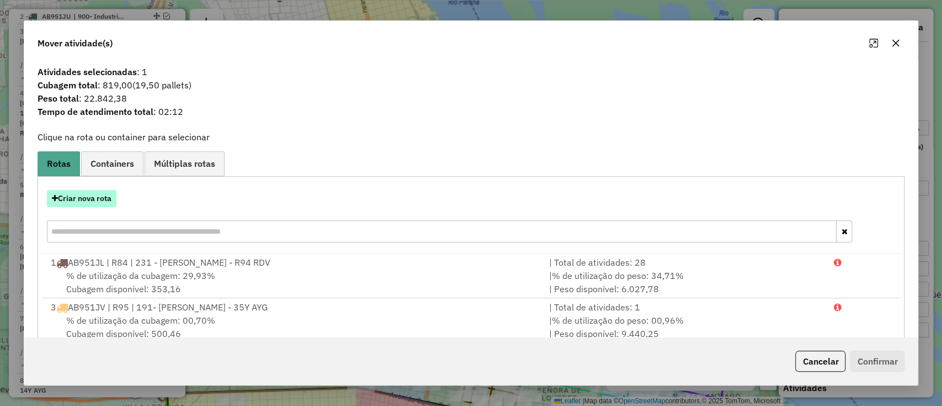
click at [98, 197] on button "Criar nova rota" at bounding box center [82, 198] width 70 height 17
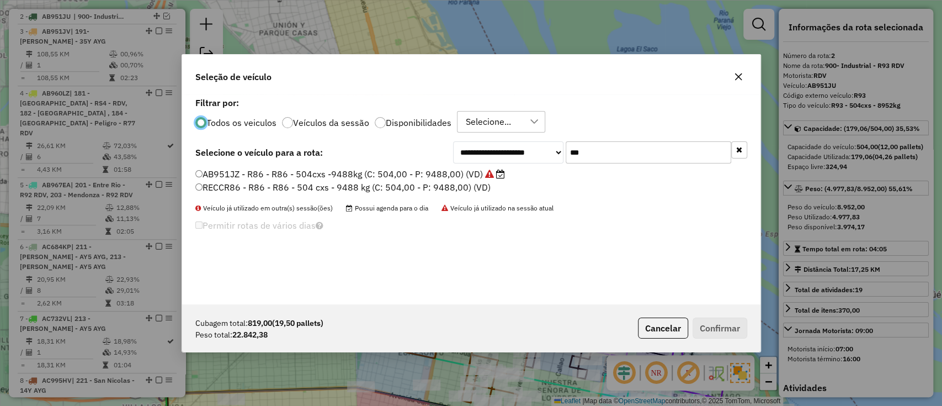
scroll to position [6, 3]
drag, startPoint x: 588, startPoint y: 152, endPoint x: 521, endPoint y: 136, distance: 68.8
click at [526, 138] on div "**********" at bounding box center [471, 199] width 578 height 210
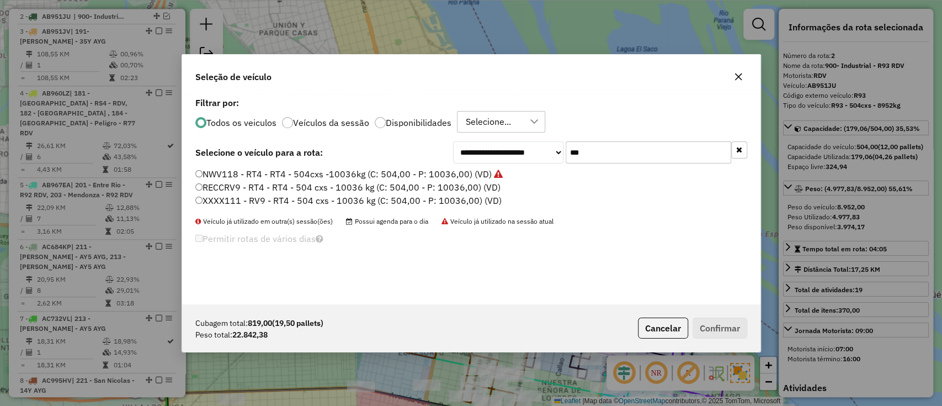
type input "***"
click at [473, 179] on label "NWV118 - RT4 - RT4 - 504cxs -10036kg (C: 504,00 - P: 10036,00) (VD)" at bounding box center [348, 173] width 307 height 13
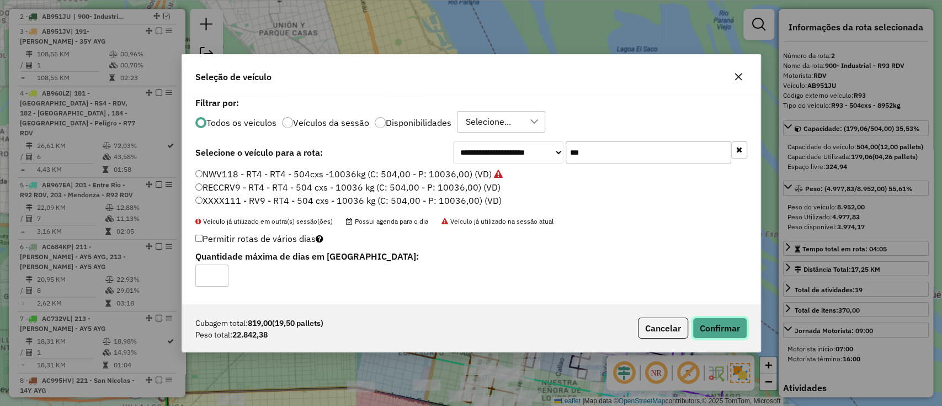
click at [724, 323] on button "Confirmar" at bounding box center [719, 327] width 55 height 21
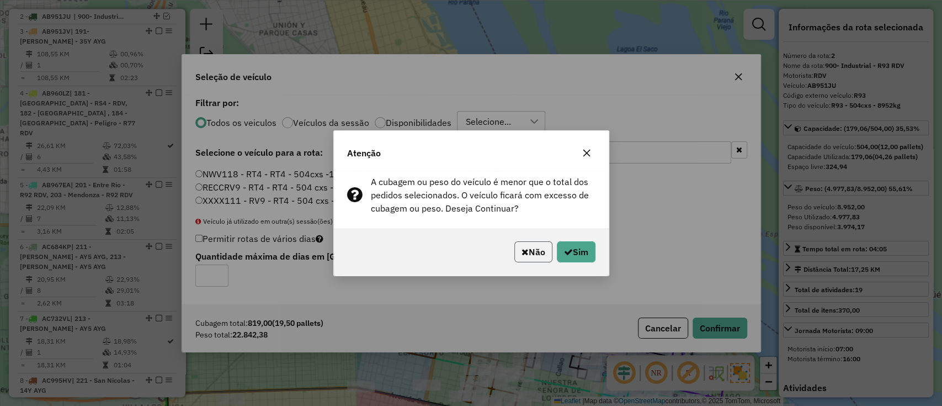
click at [530, 247] on button "Não" at bounding box center [533, 251] width 38 height 21
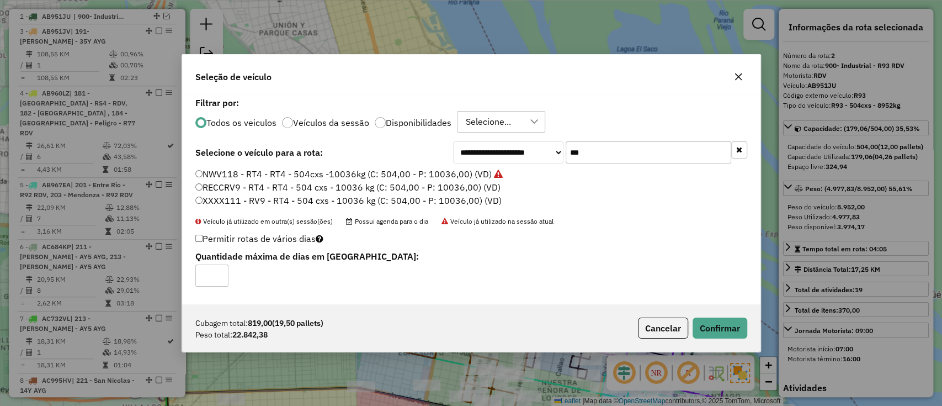
click at [472, 173] on label "NWV118 - RT4 - RT4 - 504cxs -10036kg (C: 504,00 - P: 10036,00) (VD)" at bounding box center [348, 173] width 307 height 13
click at [715, 330] on button "Confirmar" at bounding box center [719, 327] width 55 height 21
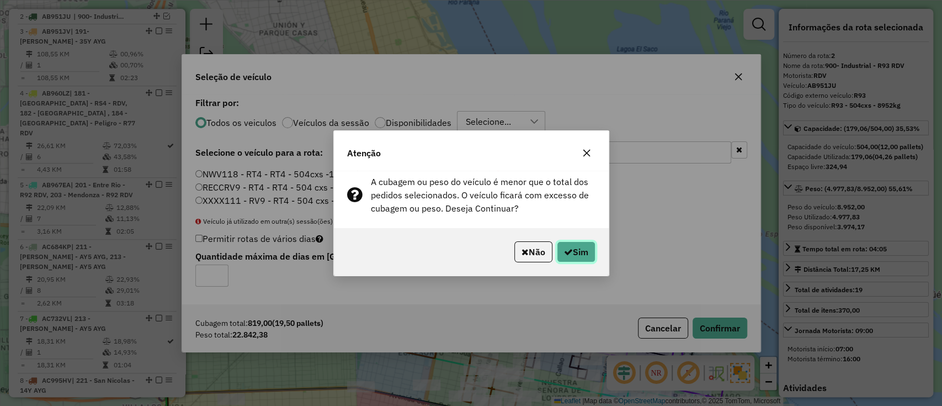
click at [579, 249] on button "Sim" at bounding box center [576, 251] width 39 height 21
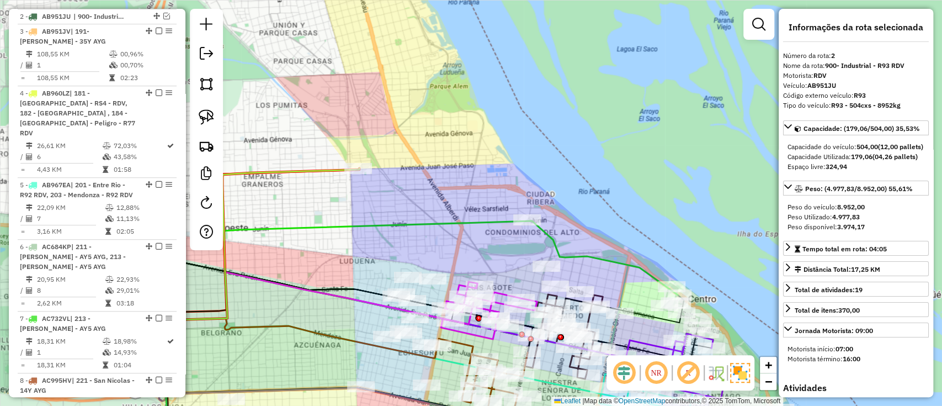
click at [322, 174] on icon at bounding box center [267, 243] width 184 height 151
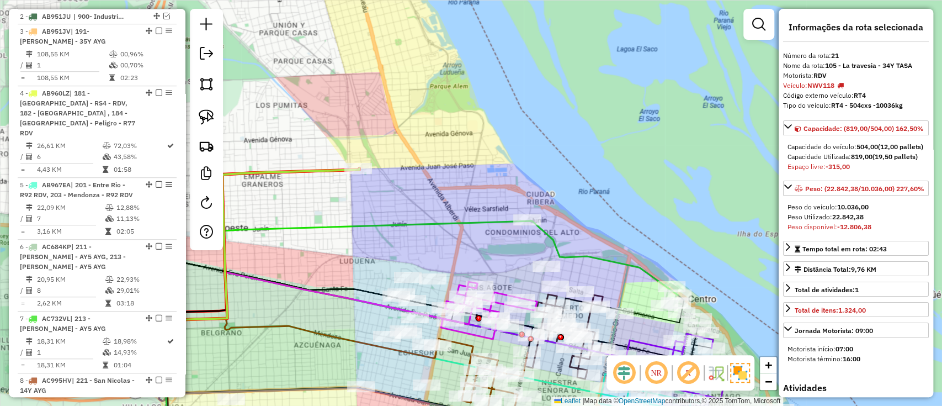
scroll to position [1293, 0]
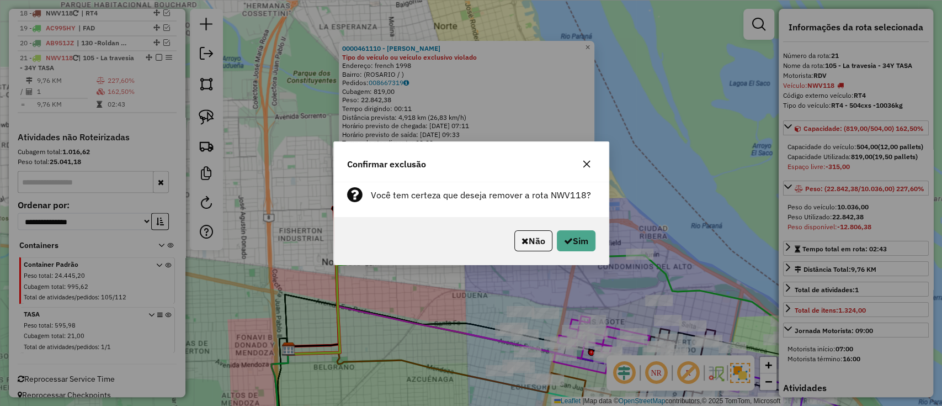
click at [600, 238] on div "Não Sim" at bounding box center [471, 240] width 275 height 47
click at [592, 232] on button "Sim" at bounding box center [576, 240] width 39 height 21
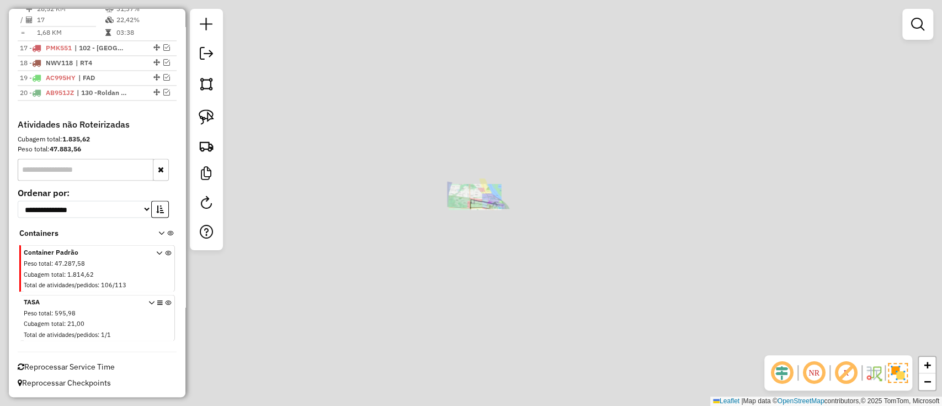
scroll to position [1232, 0]
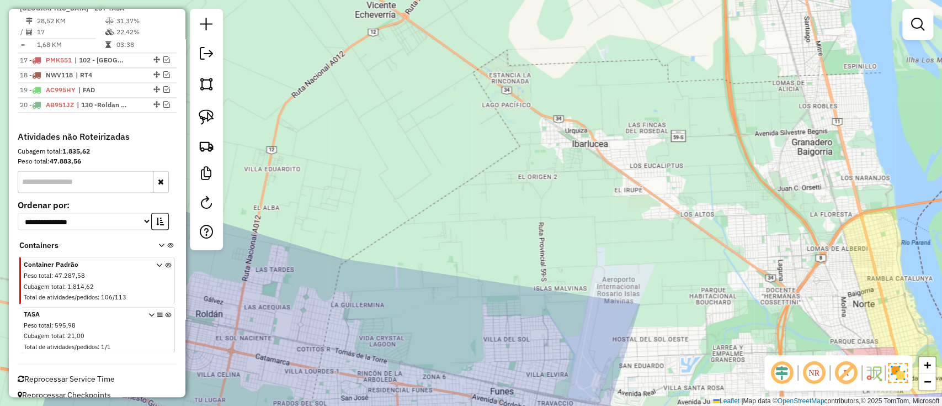
drag, startPoint x: 255, startPoint y: 104, endPoint x: 221, endPoint y: 83, distance: 40.1
click at [221, 83] on hb-router-mapa "Informações da Sessão 1286572 - 02/10/2025 Criação: 01/10/2025 16:09 Depósito: …" at bounding box center [471, 203] width 942 height 406
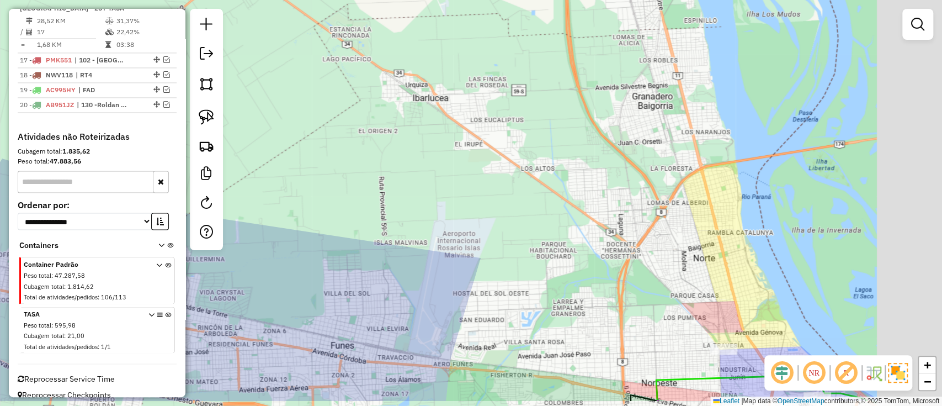
drag, startPoint x: 450, startPoint y: 163, endPoint x: 292, endPoint y: 129, distance: 160.9
click at [292, 130] on div "Janela de atendimento Grade de atendimento Capacidade Transportadoras Veículos …" at bounding box center [471, 203] width 942 height 406
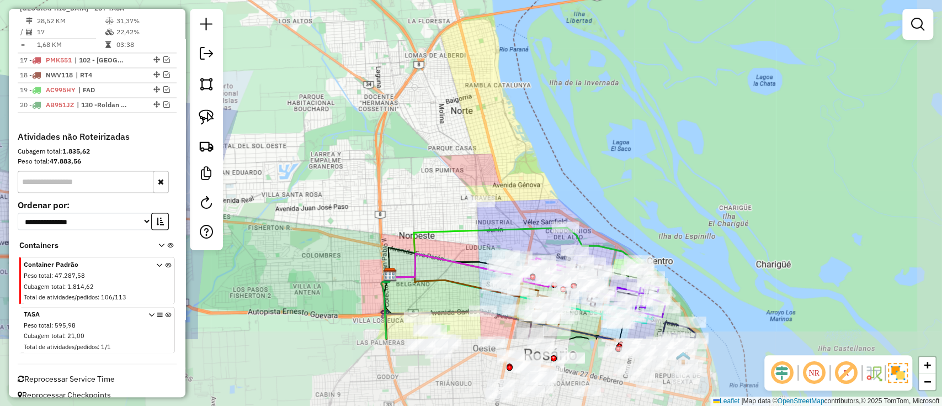
drag, startPoint x: 505, startPoint y: 156, endPoint x: 486, endPoint y: 76, distance: 83.0
click at [486, 77] on div "Janela de atendimento Grade de atendimento Capacidade Transportadoras Veículos …" at bounding box center [471, 203] width 942 height 406
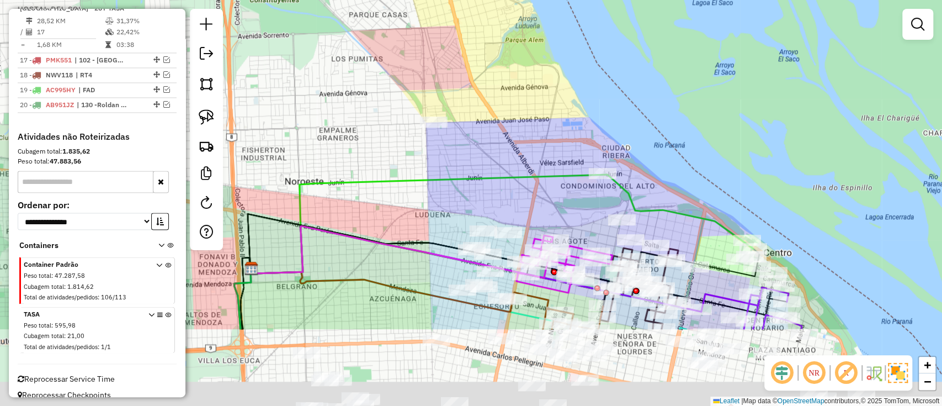
drag, startPoint x: 516, startPoint y: 182, endPoint x: 465, endPoint y: -15, distance: 203.0
click at [465, 0] on html "Aguarde... Pop-up bloqueado! Seu navegador bloqueou automáticamente a abertura …" at bounding box center [471, 203] width 942 height 406
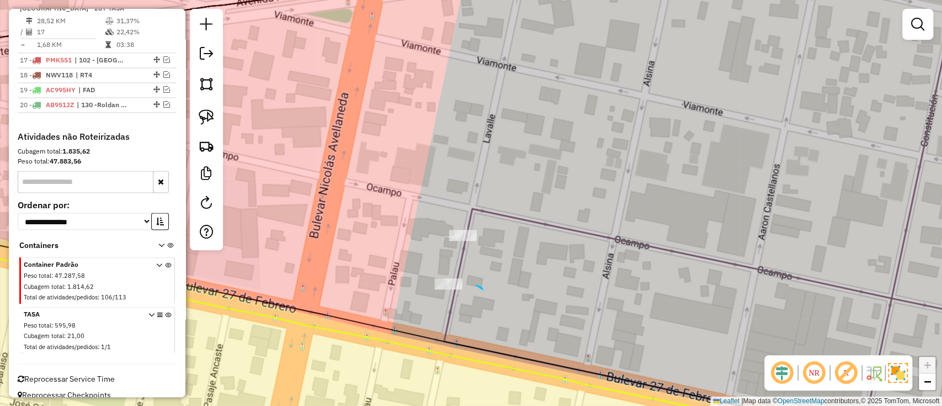
drag, startPoint x: 482, startPoint y: 289, endPoint x: 476, endPoint y: 284, distance: 8.6
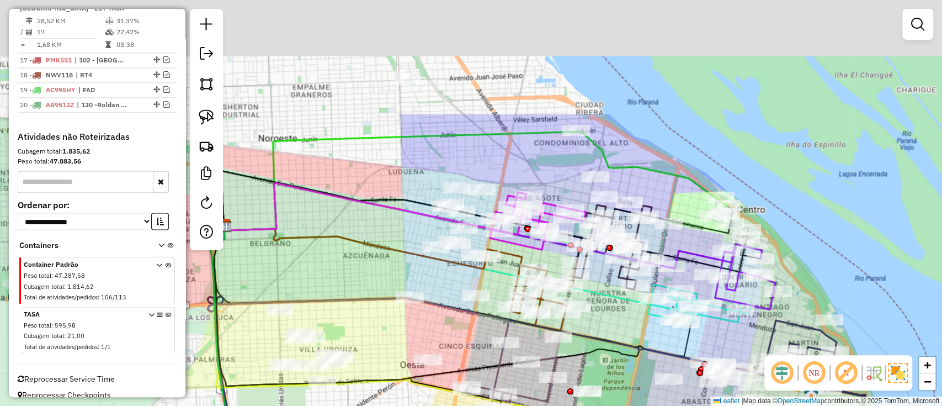
drag, startPoint x: 456, startPoint y: 196, endPoint x: 467, endPoint y: 440, distance: 243.6
click at [467, 405] on html "Aguarde... Pop-up bloqueado! Seu navegador bloqueou automáticamente a abertura …" at bounding box center [471, 203] width 942 height 406
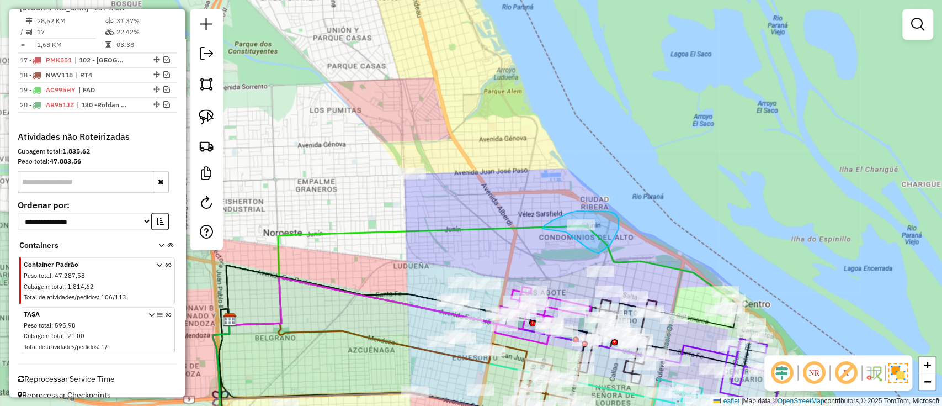
drag, startPoint x: 566, startPoint y: 232, endPoint x: 546, endPoint y: 237, distance: 19.9
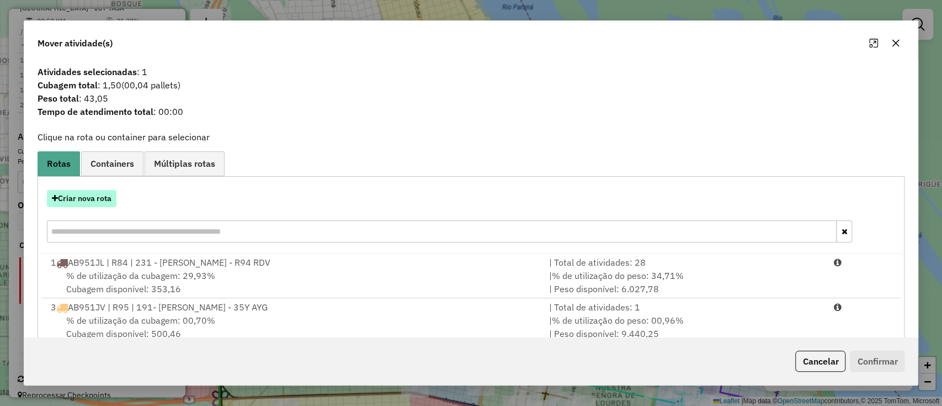
click at [107, 201] on button "Criar nova rota" at bounding box center [82, 198] width 70 height 17
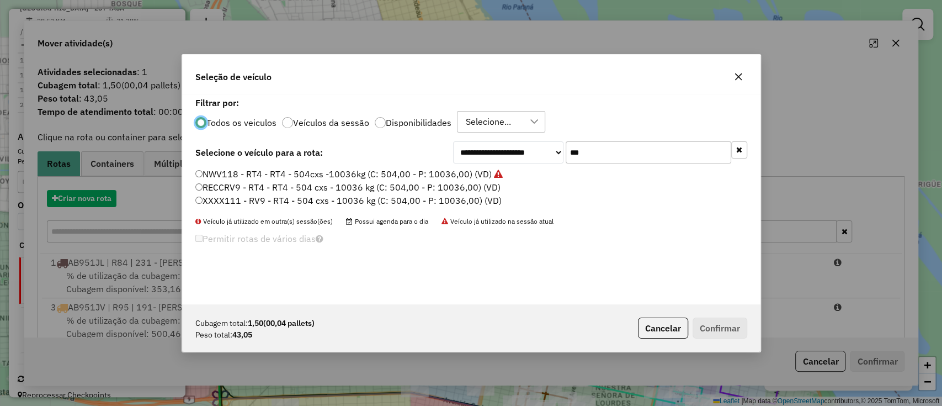
scroll to position [6, 3]
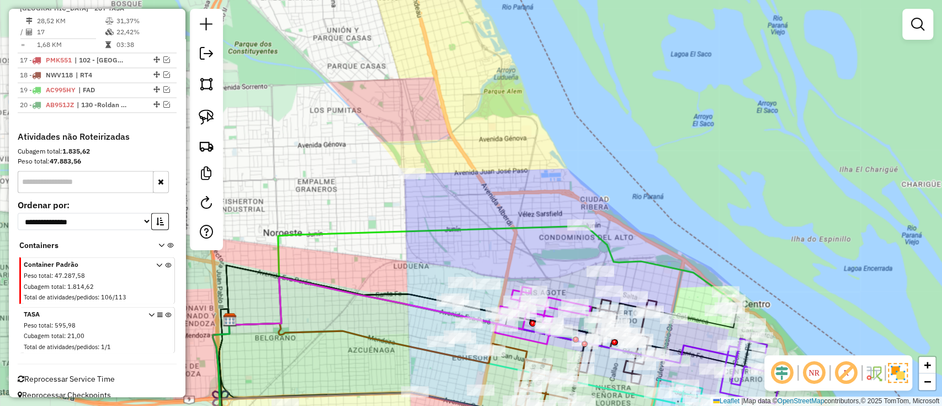
click at [545, 226] on icon at bounding box center [480, 275] width 503 height 99
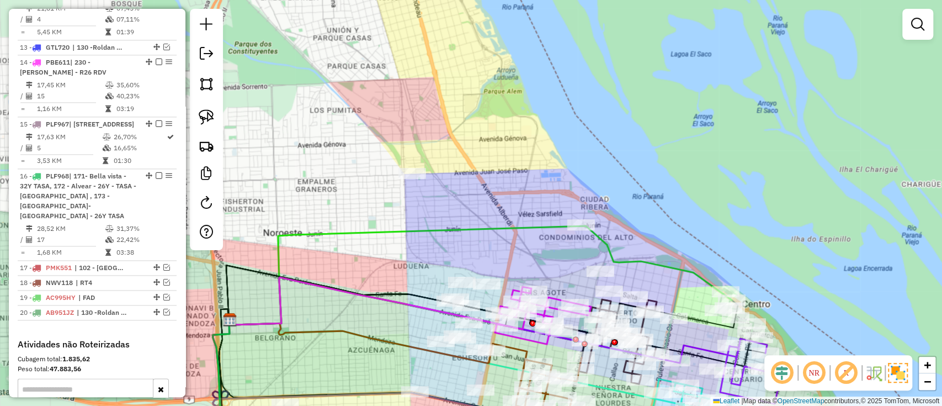
select select "**********"
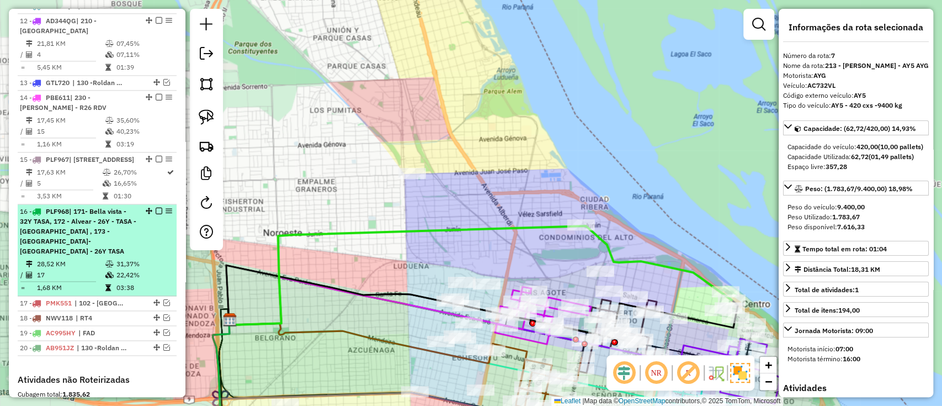
scroll to position [1136, 0]
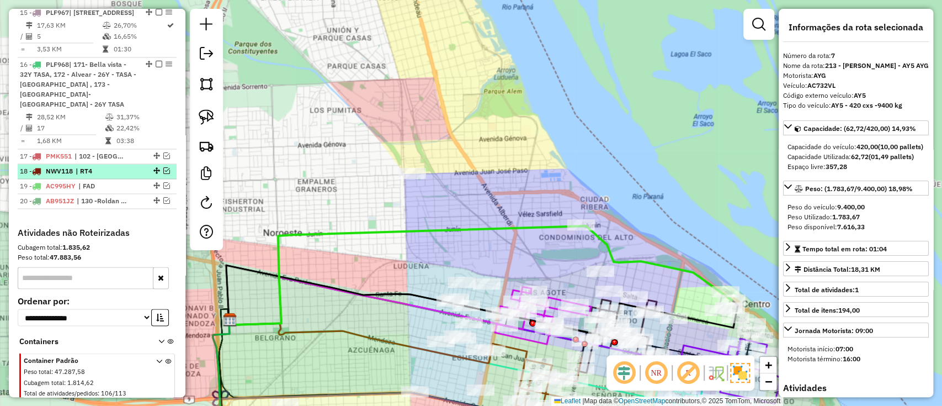
click at [164, 167] on em at bounding box center [166, 170] width 7 height 7
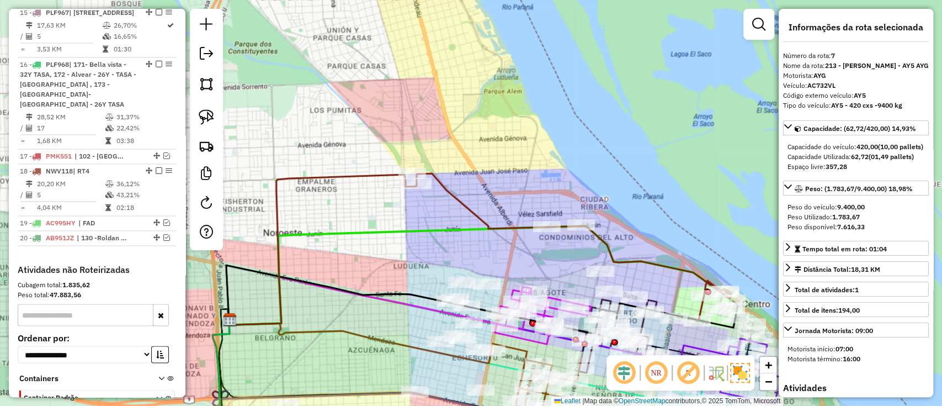
click at [484, 217] on icon at bounding box center [574, 246] width 315 height 147
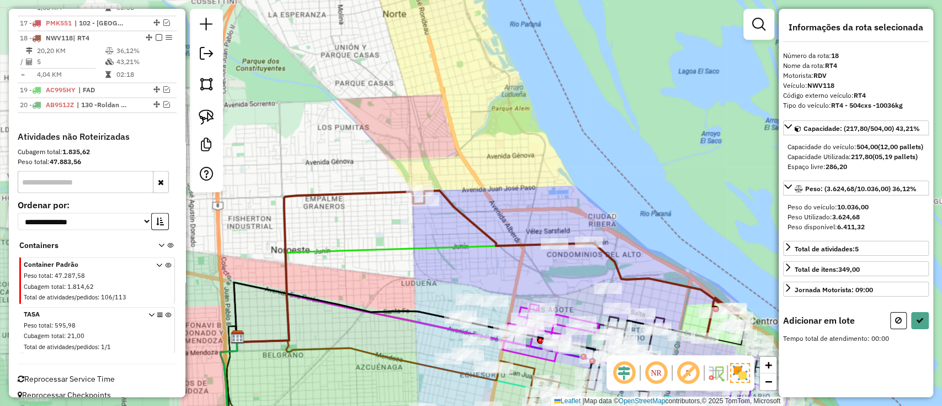
drag, startPoint x: 547, startPoint y: 194, endPoint x: 503, endPoint y: 204, distance: 45.7
click at [516, 207] on div "Janela de atendimento Grade de atendimento Capacidade Transportadoras Veículos …" at bounding box center [471, 203] width 942 height 406
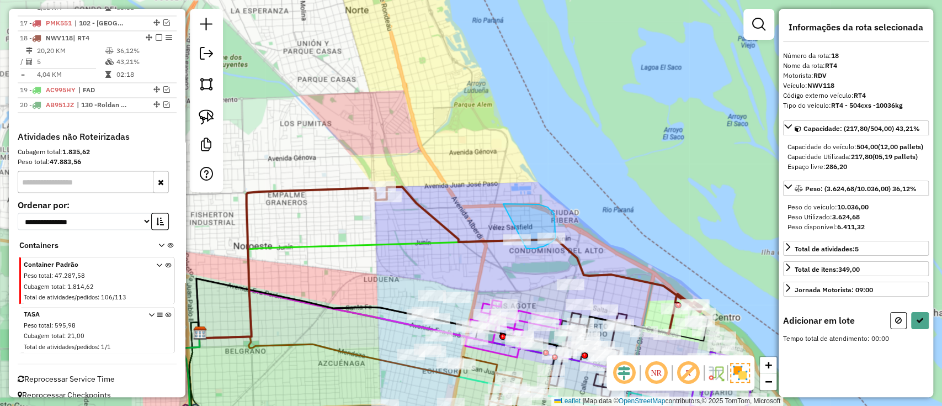
drag, startPoint x: 503, startPoint y: 204, endPoint x: 525, endPoint y: 248, distance: 50.1
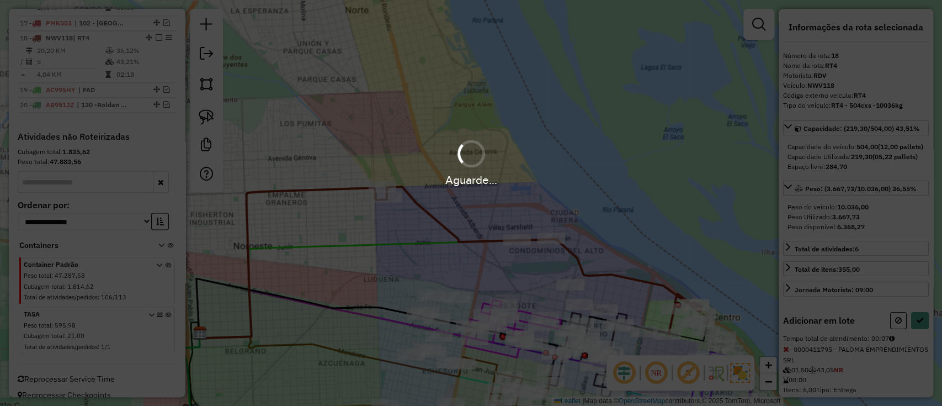
select select "**********"
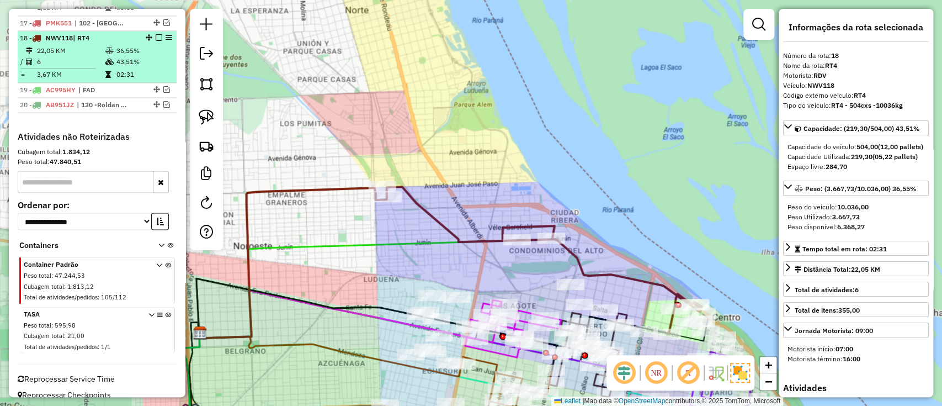
click at [156, 34] on em at bounding box center [159, 37] width 7 height 7
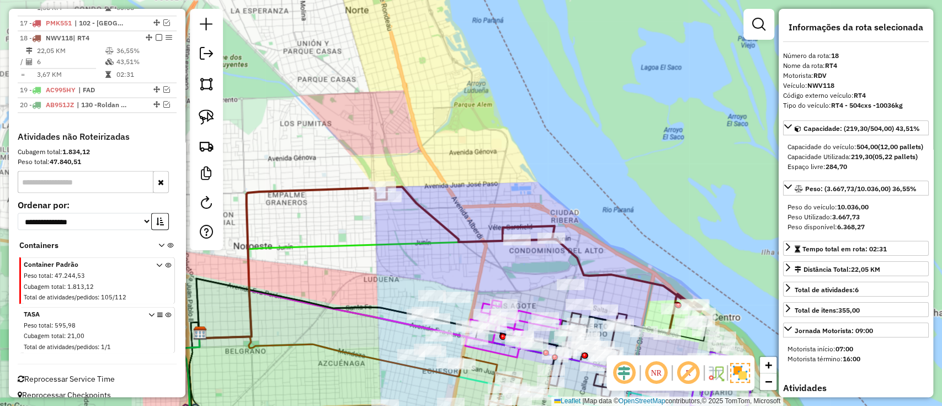
scroll to position [1232, 0]
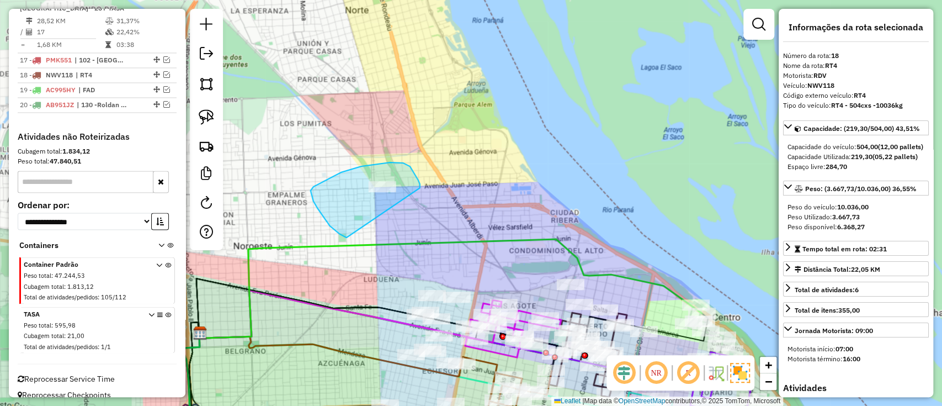
drag, startPoint x: 419, startPoint y: 184, endPoint x: 347, endPoint y: 238, distance: 90.7
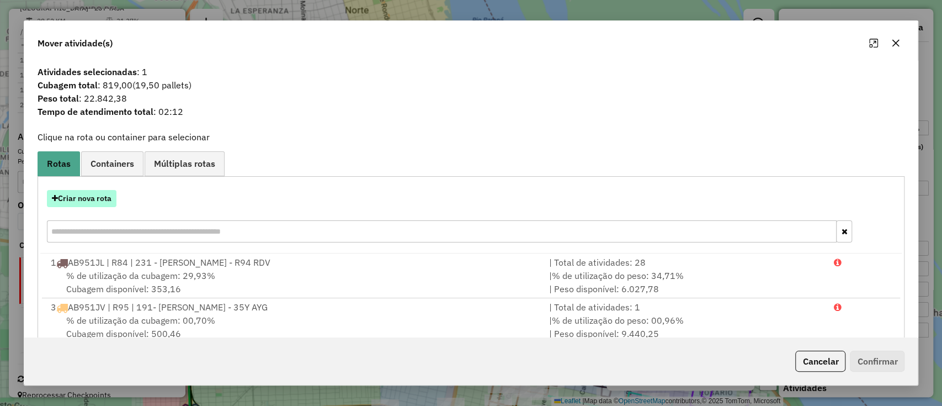
click at [88, 203] on button "Criar nova rota" at bounding box center [82, 198] width 70 height 17
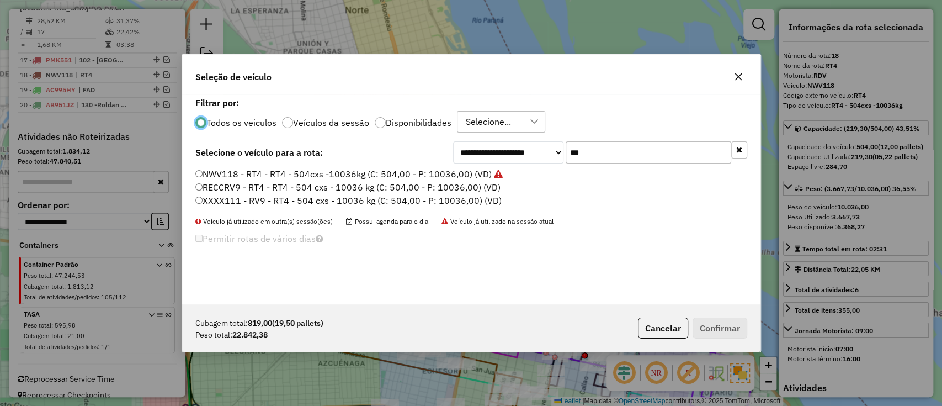
scroll to position [6, 3]
drag, startPoint x: 612, startPoint y: 153, endPoint x: 500, endPoint y: 156, distance: 112.0
click at [500, 156] on div "**********" at bounding box center [600, 152] width 294 height 22
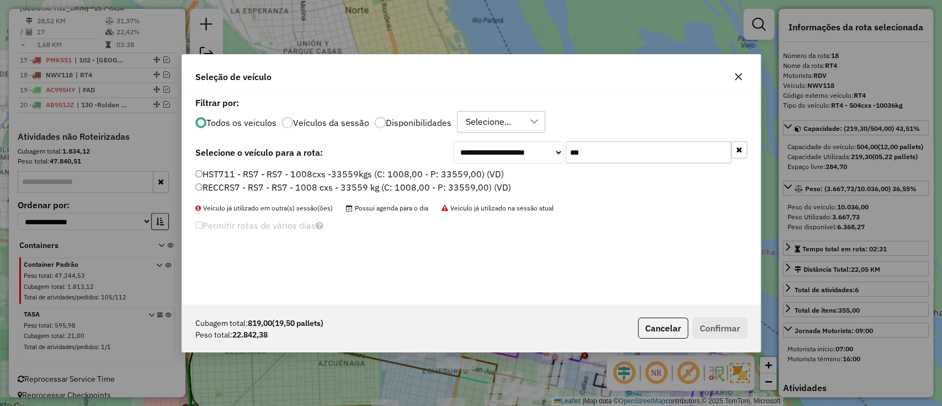
type input "***"
click at [478, 179] on label "HST711 - RS7 - RS7 - 1008cxs -33559kgs (C: 1008,00 - P: 33559,00) (VD)" at bounding box center [349, 173] width 308 height 13
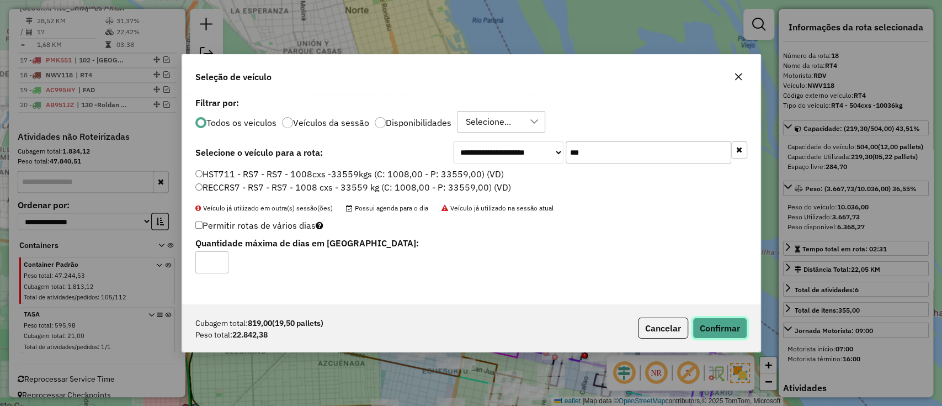
click at [718, 325] on button "Confirmar" at bounding box center [719, 327] width 55 height 21
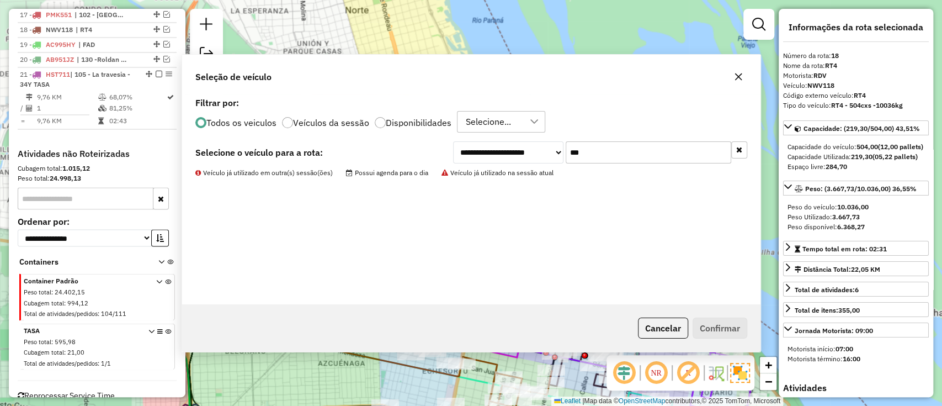
scroll to position [1279, 0]
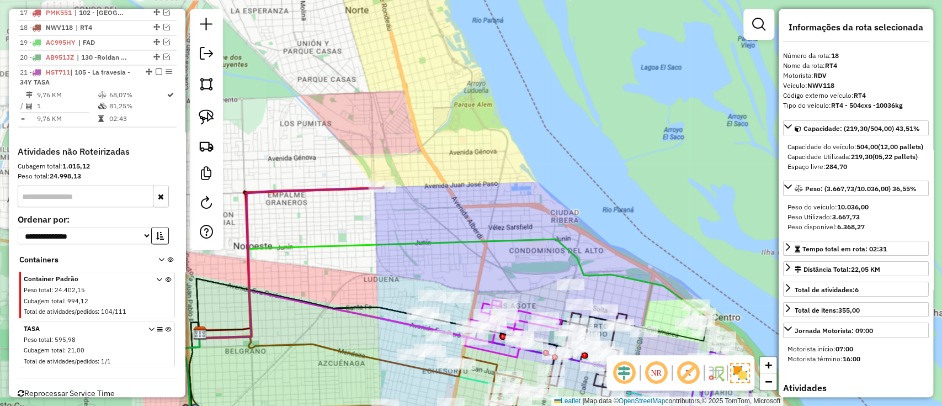
click at [354, 187] on icon at bounding box center [291, 262] width 184 height 151
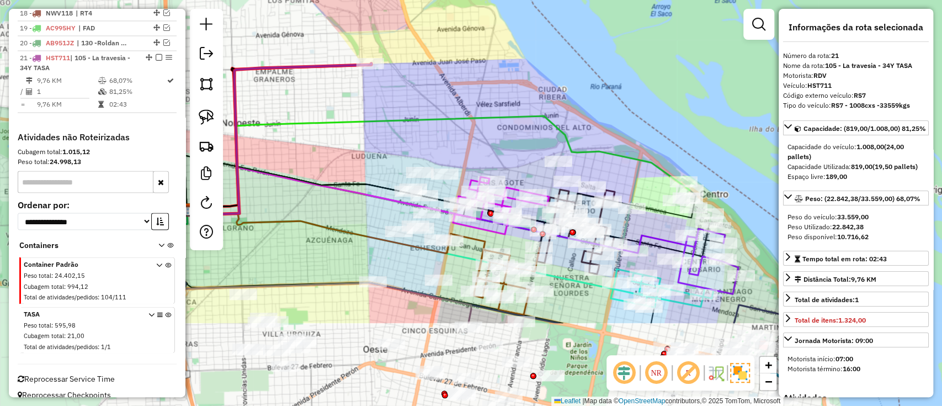
drag, startPoint x: 424, startPoint y: 81, endPoint x: 412, endPoint y: 58, distance: 25.7
click at [412, 60] on div "Janela de atendimento Grade de atendimento Capacidade Transportadoras Veículos …" at bounding box center [471, 203] width 942 height 406
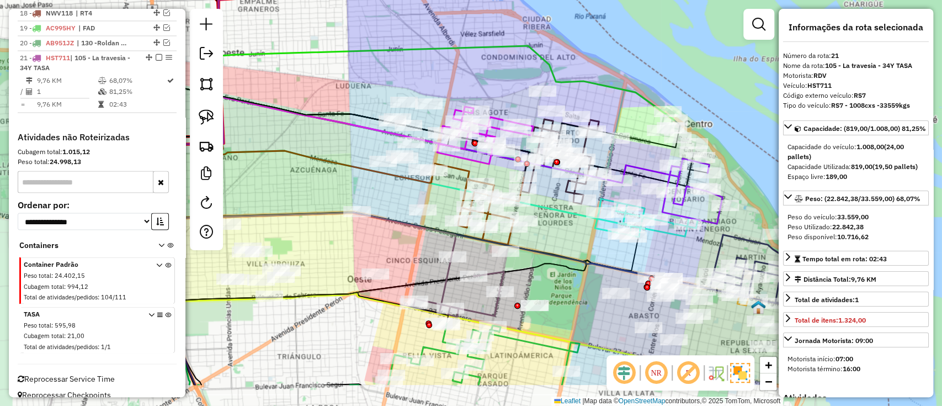
drag, startPoint x: 496, startPoint y: 129, endPoint x: 485, endPoint y: 65, distance: 65.5
click at [485, 66] on div "Janela de atendimento Grade de atendimento Capacidade Transportadoras Veículos …" at bounding box center [471, 203] width 942 height 406
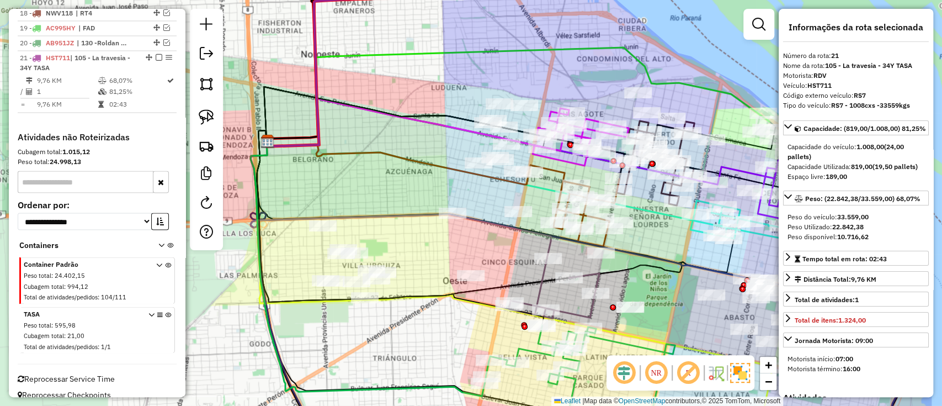
drag, startPoint x: 396, startPoint y: 198, endPoint x: 477, endPoint y: 108, distance: 120.7
click at [477, 108] on div "Janela de atendimento Grade de atendimento Capacidade Transportadoras Veículos …" at bounding box center [471, 203] width 942 height 406
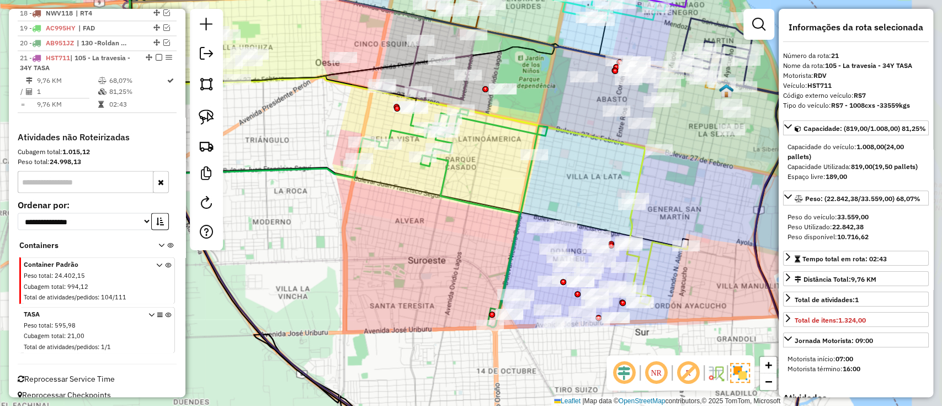
drag, startPoint x: 505, startPoint y: 254, endPoint x: 406, endPoint y: 257, distance: 98.8
click at [406, 257] on div "Janela de atendimento Grade de atendimento Capacidade Transportadoras Veículos …" at bounding box center [471, 203] width 942 height 406
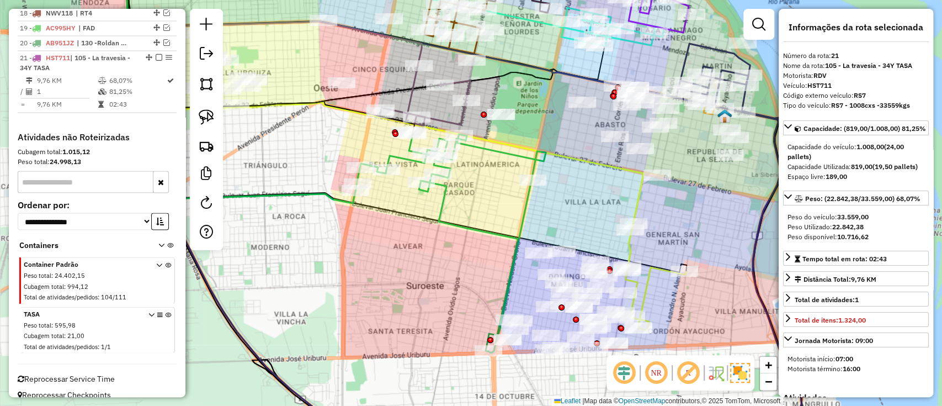
drag, startPoint x: 459, startPoint y: 214, endPoint x: 472, endPoint y: 255, distance: 42.9
click at [472, 255] on div "Janela de atendimento Grade de atendimento Capacidade Transportadoras Veículos …" at bounding box center [471, 203] width 942 height 406
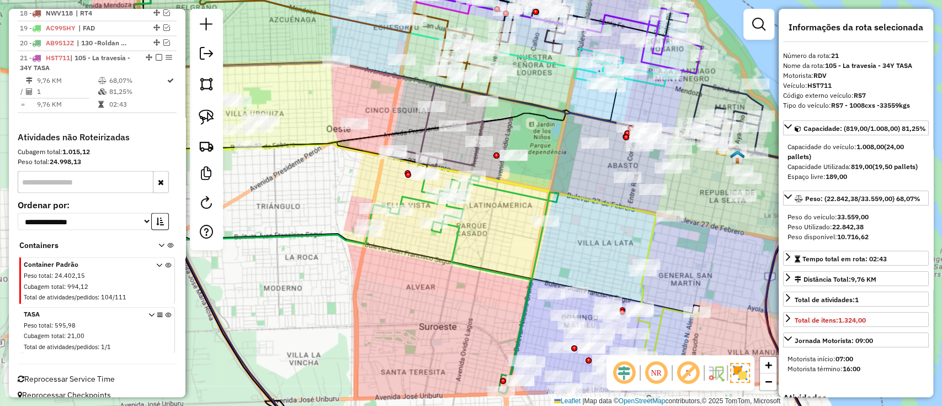
click at [449, 238] on div "Janela de atendimento Grade de atendimento Capacidade Transportadoras Veículos …" at bounding box center [471, 203] width 942 height 406
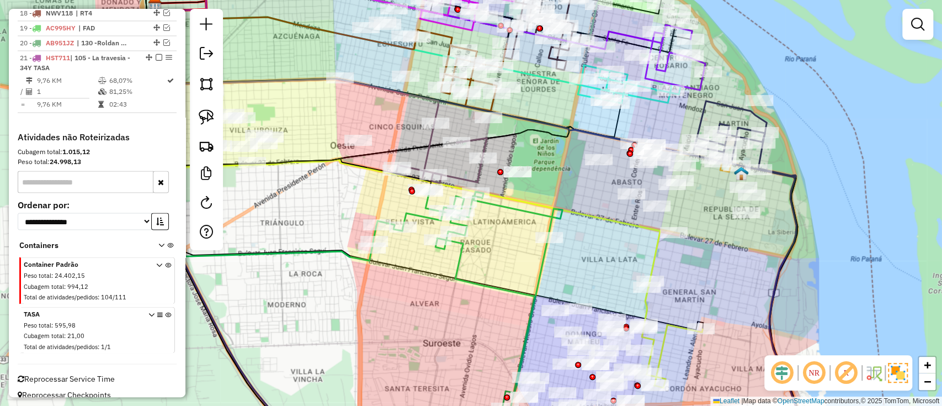
drag, startPoint x: 473, startPoint y: 238, endPoint x: 477, endPoint y: 254, distance: 17.0
click at [477, 254] on div "Janela de atendimento Grade de atendimento Capacidade Transportadoras Veículos …" at bounding box center [471, 203] width 942 height 406
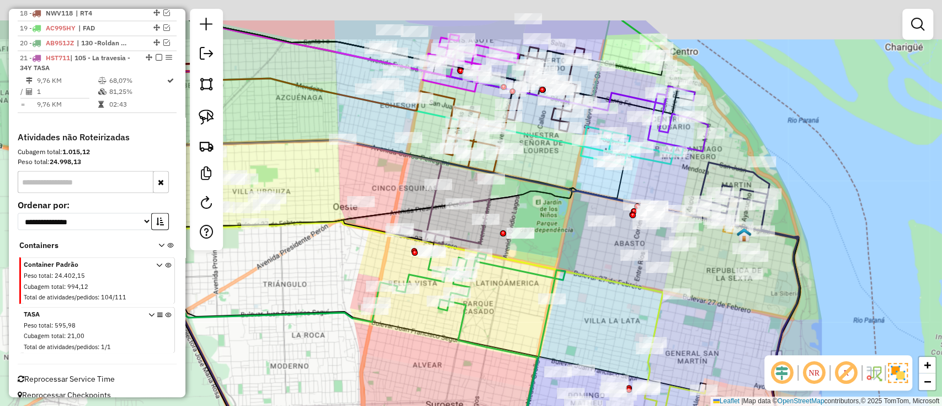
drag, startPoint x: 514, startPoint y: 153, endPoint x: 515, endPoint y: 194, distance: 40.8
click at [515, 194] on icon at bounding box center [480, 281] width 678 height 451
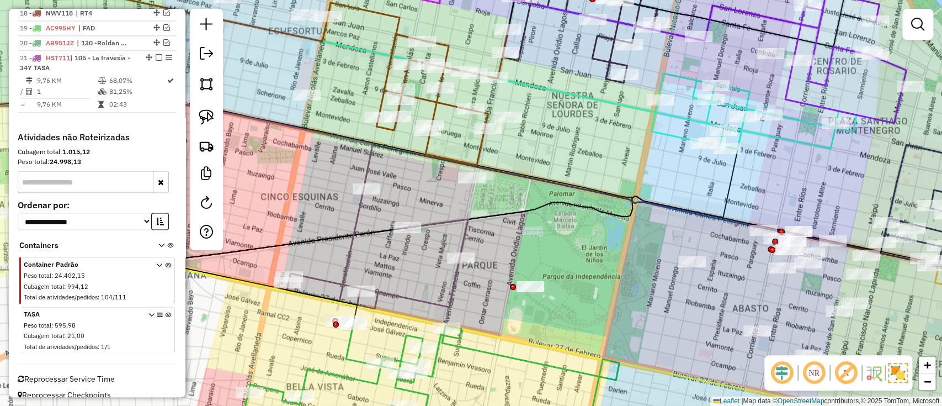
drag, startPoint x: 522, startPoint y: 237, endPoint x: 547, endPoint y: 276, distance: 46.4
click at [547, 276] on div "Janela de atendimento Grade de atendimento Capacidade Transportadoras Veículos …" at bounding box center [471, 203] width 942 height 406
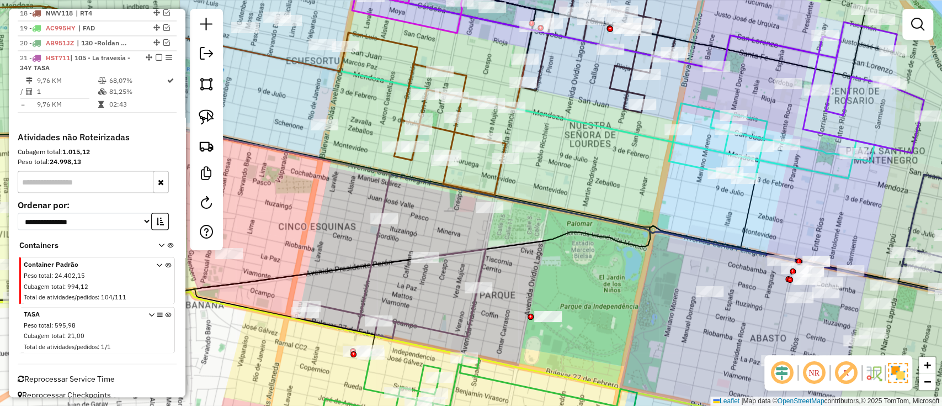
drag, startPoint x: 552, startPoint y: 223, endPoint x: 519, endPoint y: 311, distance: 93.8
click at [519, 311] on div "Janela de atendimento Grade de atendimento Capacidade Transportadoras Veículos …" at bounding box center [471, 203] width 942 height 406
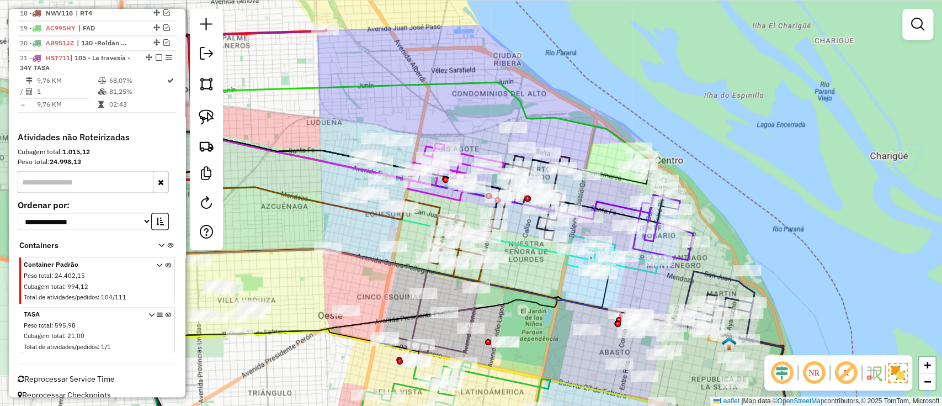
drag, startPoint x: 524, startPoint y: 271, endPoint x: 530, endPoint y: 222, distance: 50.0
click at [530, 222] on div "Janela de atendimento Grade de atendimento Capacidade Transportadoras Veículos …" at bounding box center [471, 203] width 942 height 406
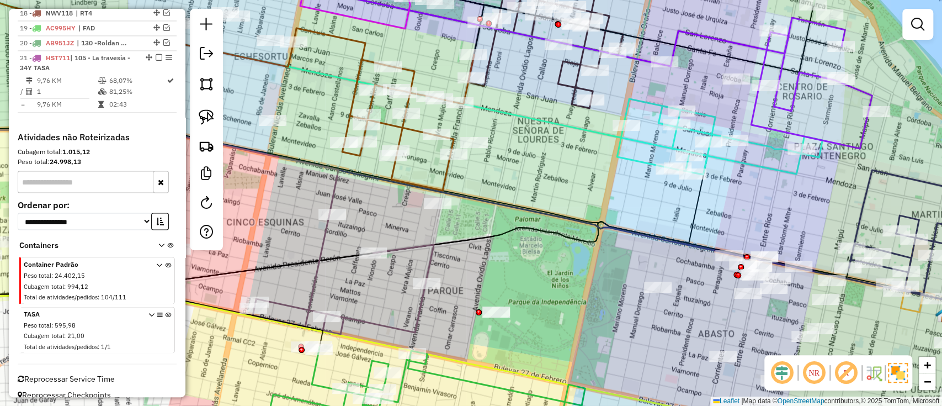
click at [504, 388] on icon at bounding box center [395, 397] width 377 height 100
select select "**********"
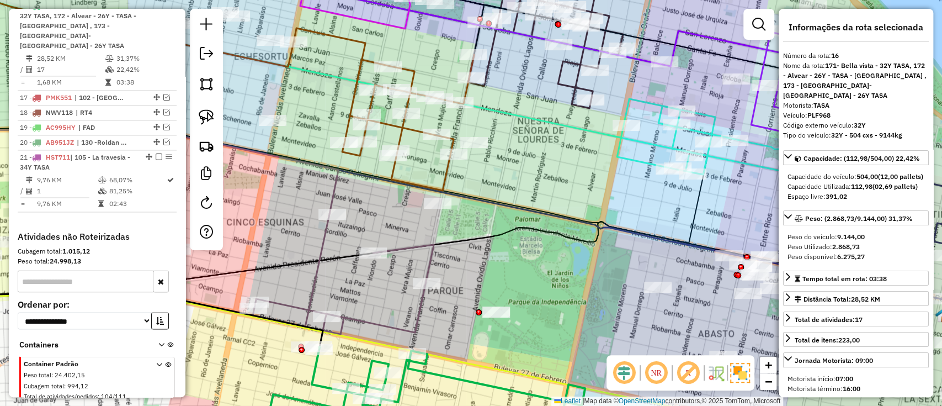
scroll to position [1183, 0]
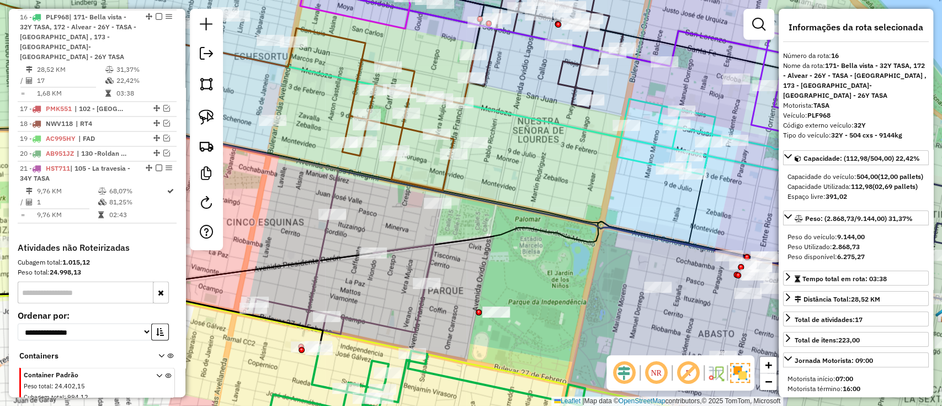
click at [450, 135] on icon at bounding box center [384, 109] width 180 height 162
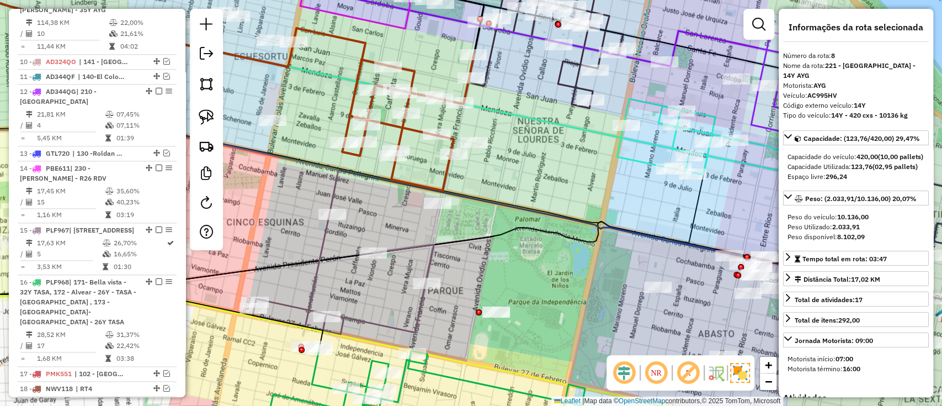
scroll to position [830, 0]
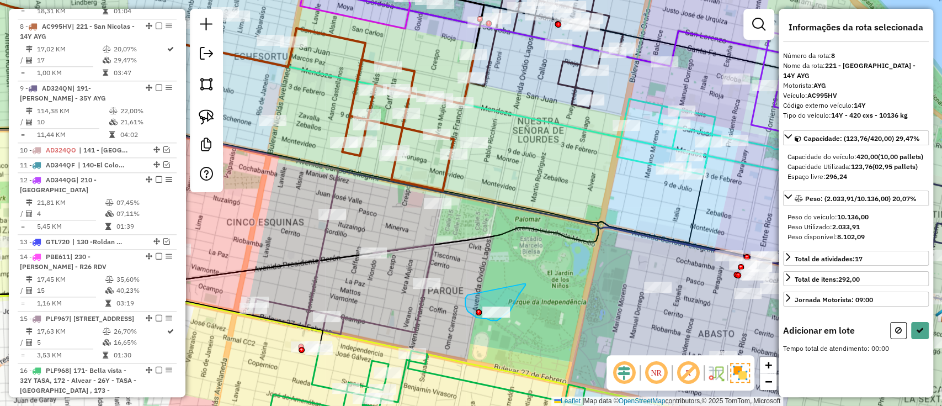
drag, startPoint x: 465, startPoint y: 300, endPoint x: 510, endPoint y: 285, distance: 47.1
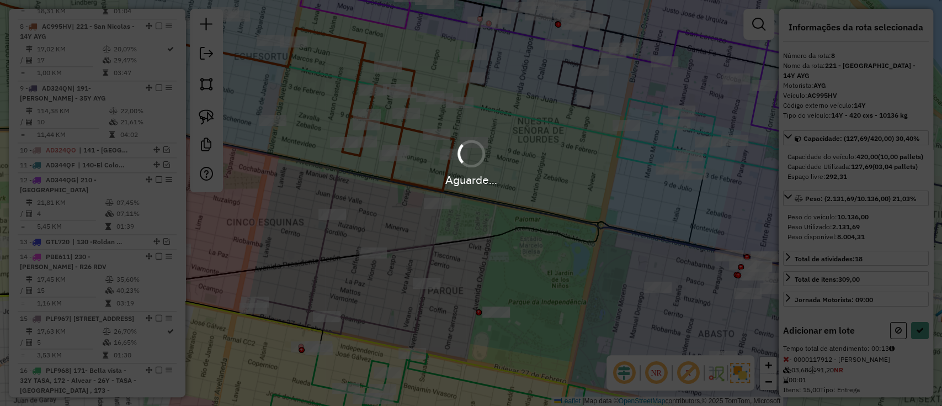
select select "**********"
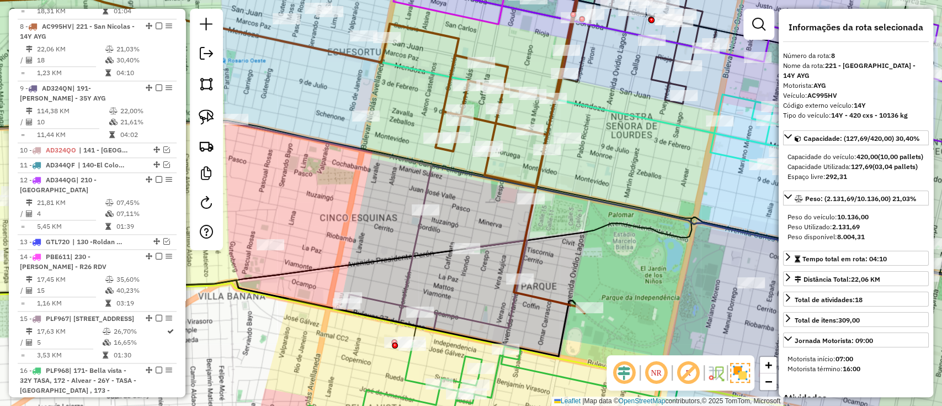
drag, startPoint x: 483, startPoint y: 271, endPoint x: 577, endPoint y: 267, distance: 93.4
click at [577, 267] on div "Janela de atendimento Grade de atendimento Capacidade Transportadoras Veículos …" at bounding box center [471, 203] width 942 height 406
click at [508, 324] on icon at bounding box center [436, 269] width 181 height 120
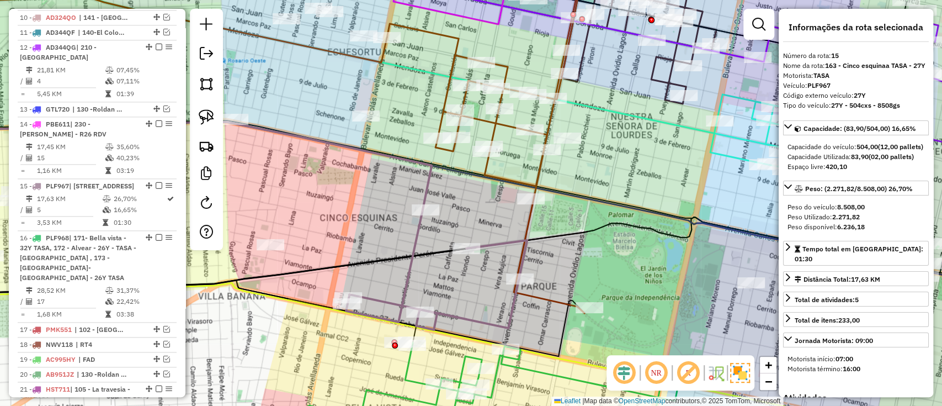
scroll to position [1121, 0]
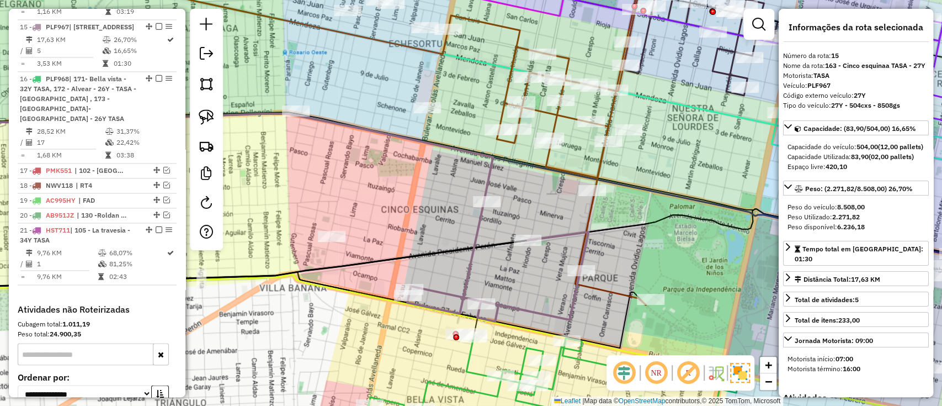
drag, startPoint x: 500, startPoint y: 315, endPoint x: 571, endPoint y: 289, distance: 75.1
click at [571, 289] on div "Janela de atendimento Grade de atendimento Capacidade Transportadoras Veículos …" at bounding box center [471, 203] width 942 height 406
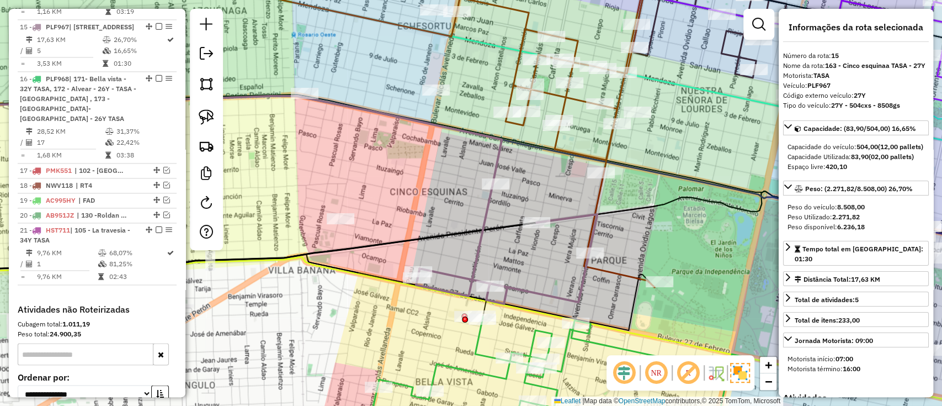
click at [573, 102] on icon at bounding box center [556, 130] width 198 height 313
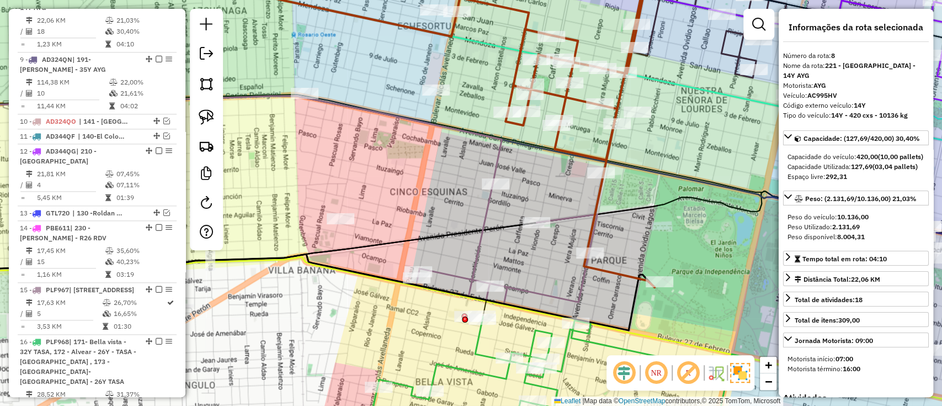
scroll to position [830, 0]
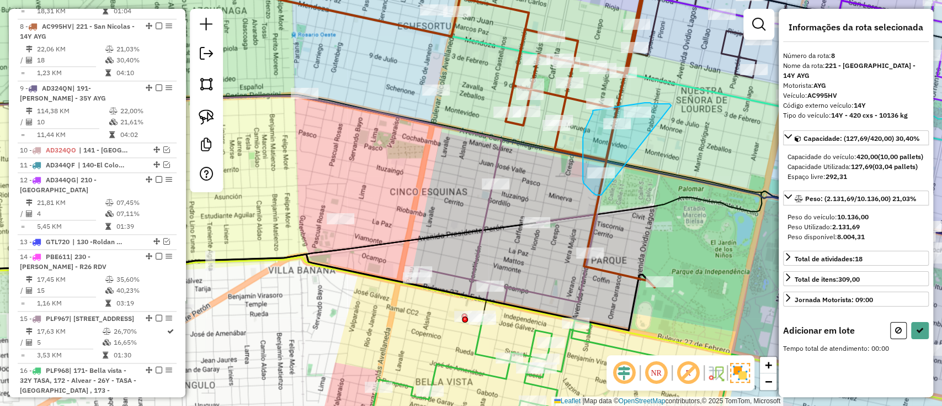
drag, startPoint x: 671, startPoint y: 105, endPoint x: 602, endPoint y: 195, distance: 112.9
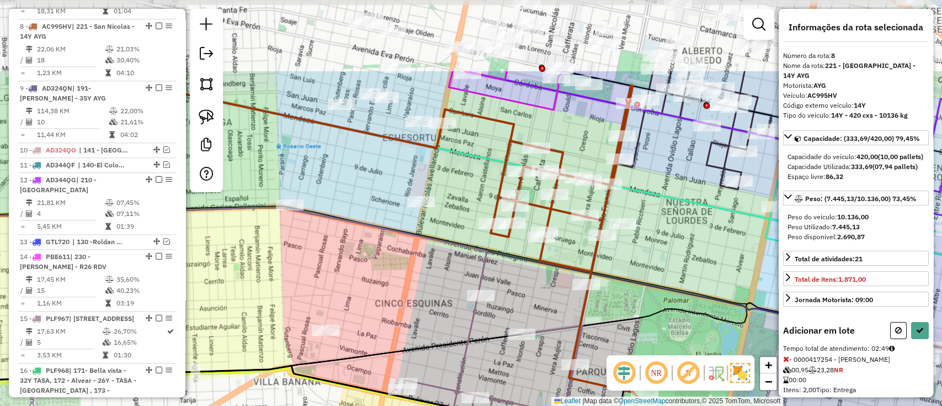
drag, startPoint x: 656, startPoint y: 95, endPoint x: 641, endPoint y: 206, distance: 112.5
click at [641, 206] on div "Janela de atendimento Grade de atendimento Capacidade Transportadoras Veículos …" at bounding box center [471, 203] width 942 height 406
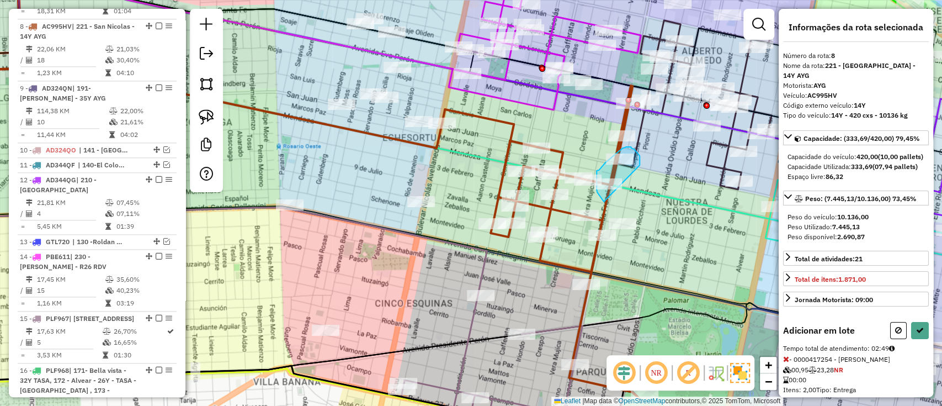
drag, startPoint x: 640, startPoint y: 156, endPoint x: 604, endPoint y: 201, distance: 58.2
select select "**********"
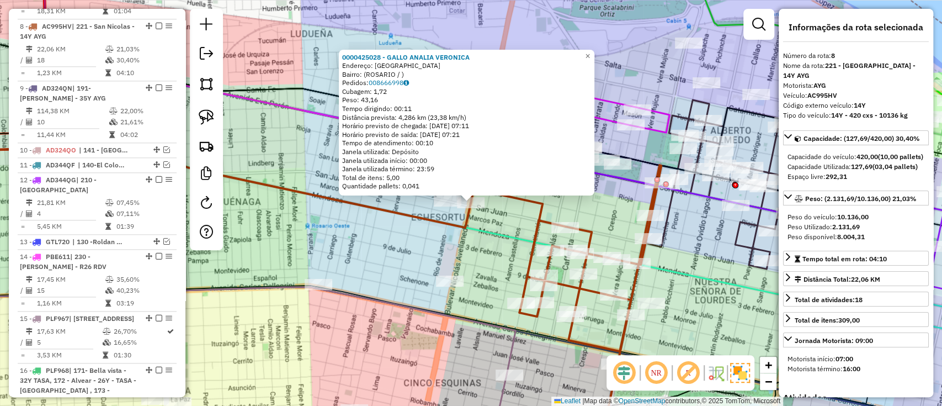
click at [732, 290] on icon at bounding box center [461, 237] width 1033 height 194
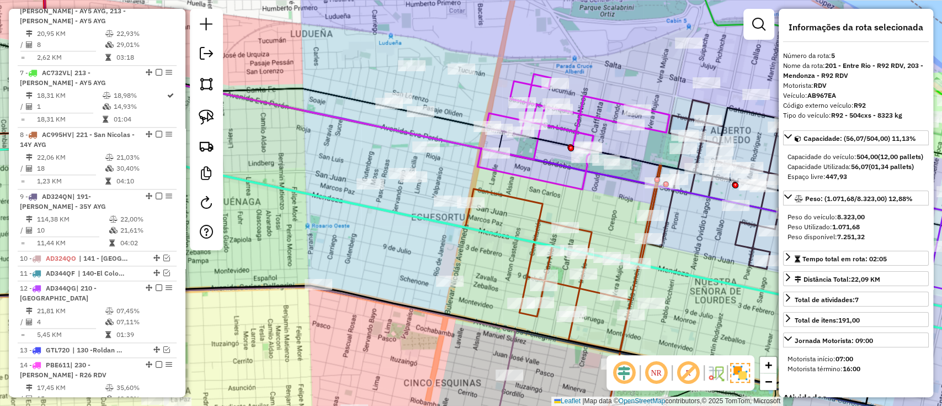
scroll to position [635, 0]
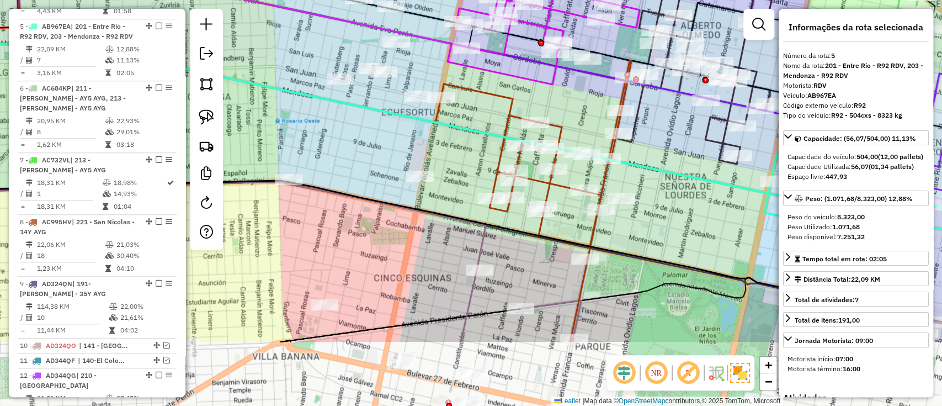
drag, startPoint x: 674, startPoint y: 292, endPoint x: 644, endPoint y: 190, distance: 105.8
click at [644, 190] on div "Janela de atendimento Grade de atendimento Capacidade Transportadoras Veículos …" at bounding box center [471, 203] width 942 height 406
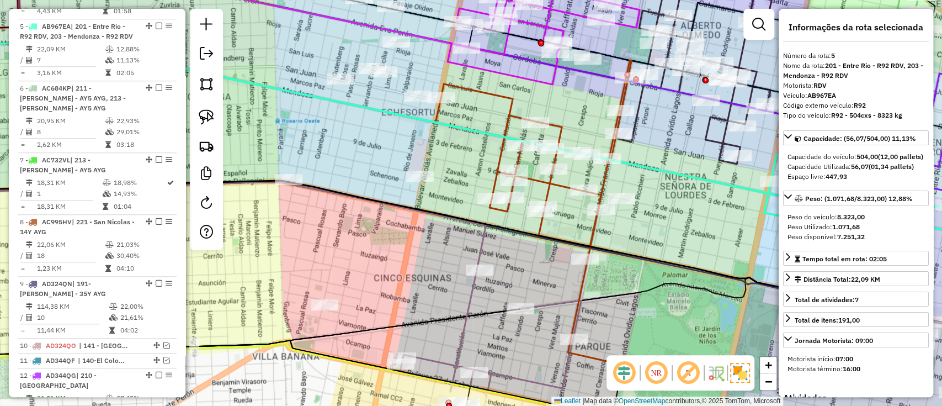
click at [583, 289] on icon at bounding box center [540, 216] width 198 height 313
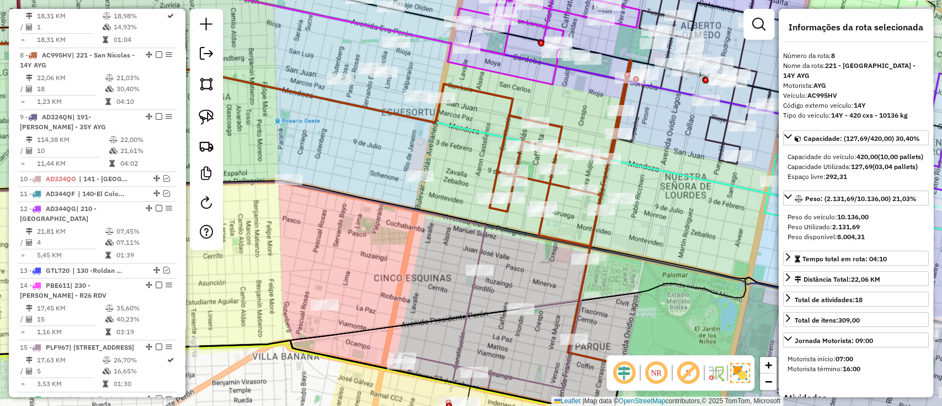
scroll to position [830, 0]
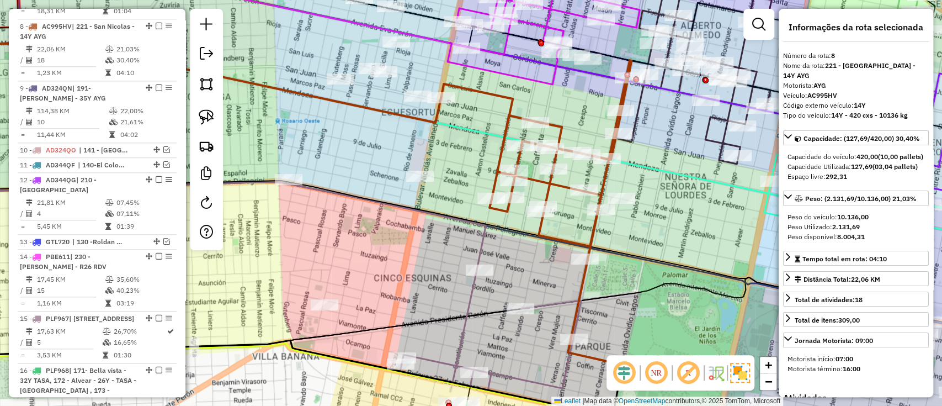
drag, startPoint x: 592, startPoint y: 317, endPoint x: 527, endPoint y: 228, distance: 109.8
click at [527, 228] on div "Janela de atendimento Grade de atendimento Capacidade Transportadoras Veículos …" at bounding box center [471, 203] width 942 height 406
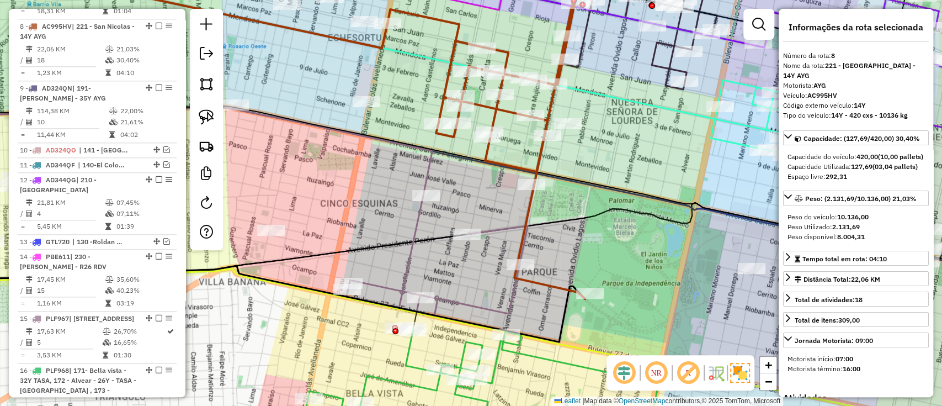
drag, startPoint x: 576, startPoint y: 242, endPoint x: 612, endPoint y: 294, distance: 63.4
click at [612, 294] on div "Janela de atendimento Grade de atendimento Capacidade Transportadoras Veículos …" at bounding box center [471, 203] width 942 height 406
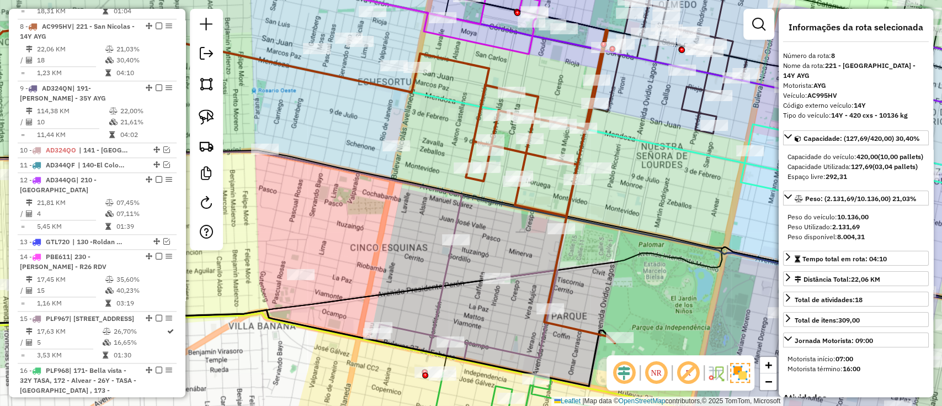
click at [563, 219] on icon at bounding box center [516, 186] width 198 height 313
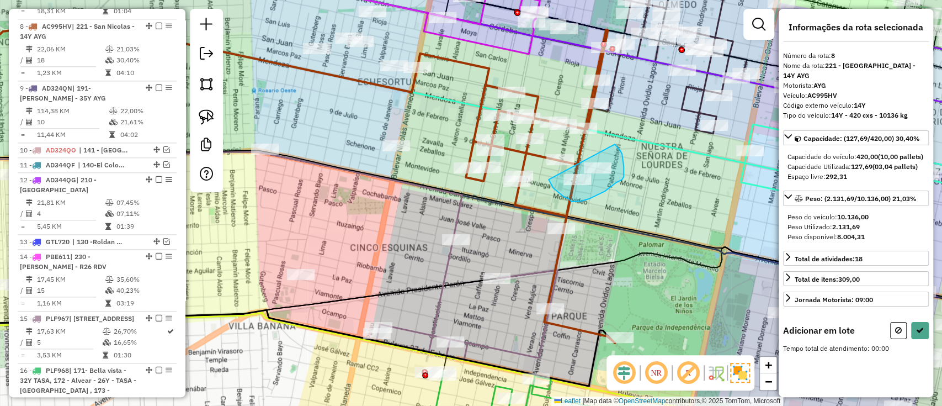
drag, startPoint x: 569, startPoint y: 199, endPoint x: 607, endPoint y: 137, distance: 72.1
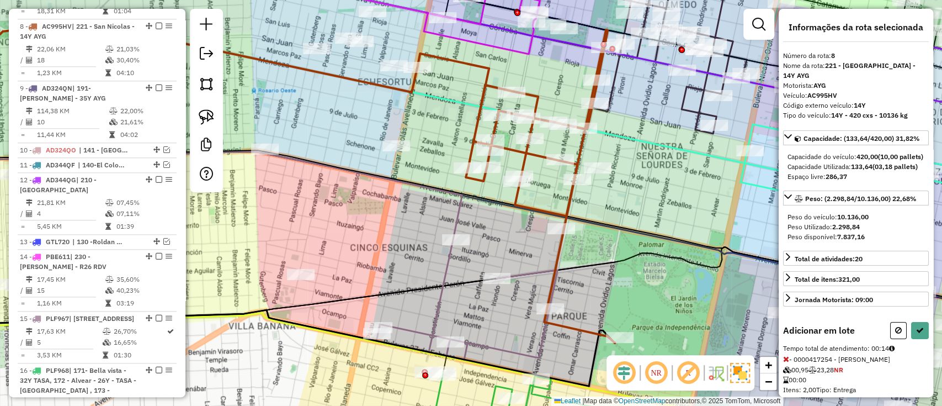
select select "**********"
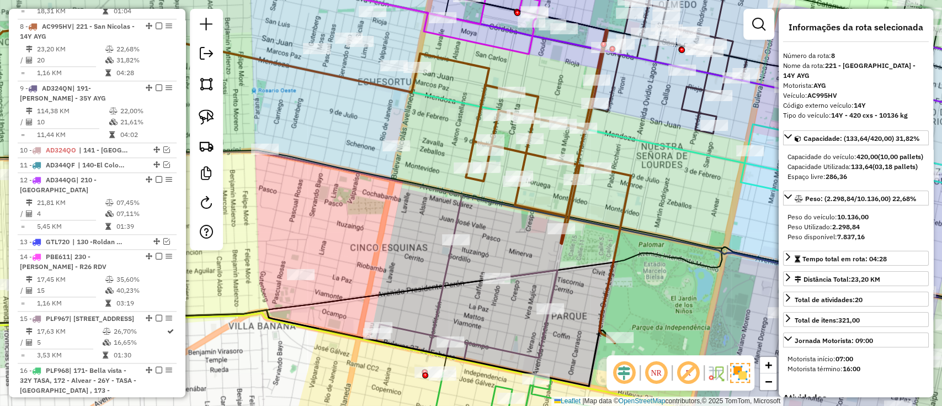
click at [626, 184] on icon at bounding box center [524, 186] width 214 height 313
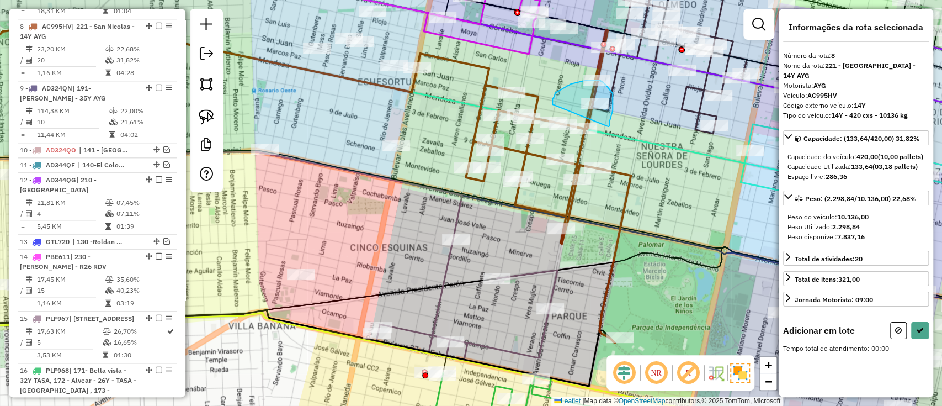
drag, startPoint x: 608, startPoint y: 126, endPoint x: 552, endPoint y: 104, distance: 59.9
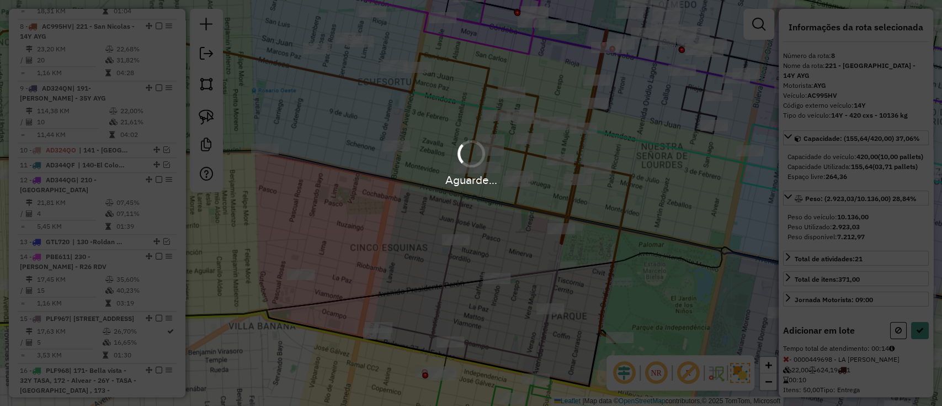
select select "**********"
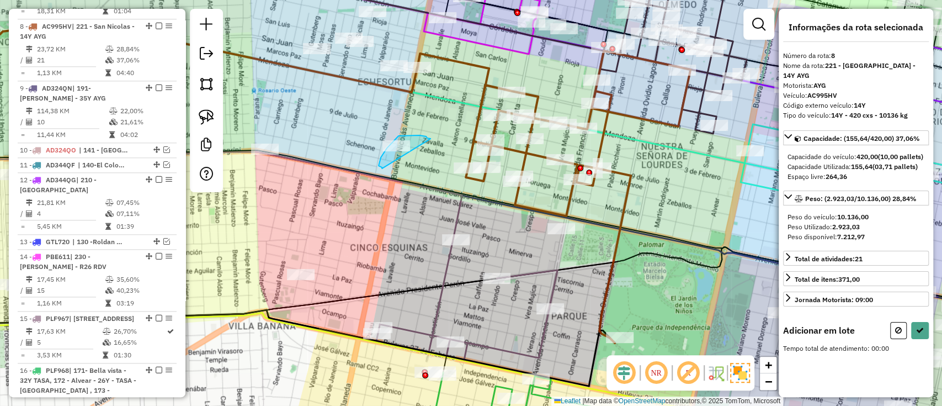
drag, startPoint x: 424, startPoint y: 136, endPoint x: 382, endPoint y: 168, distance: 52.8
select select "**********"
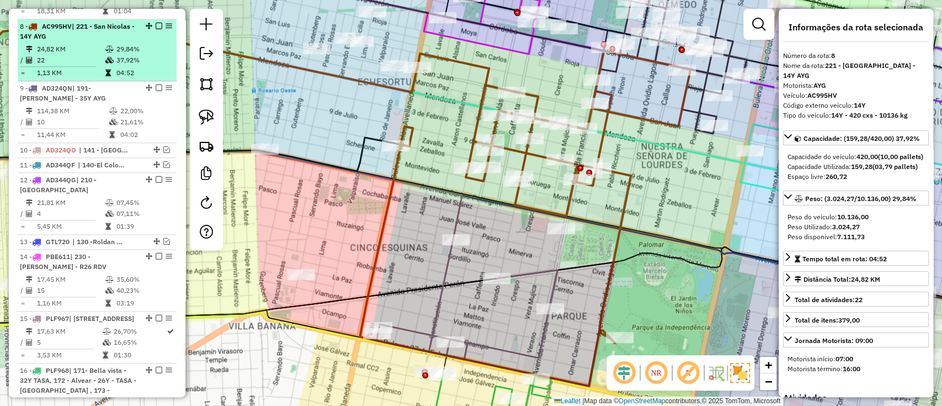
click at [159, 23] on div at bounding box center [155, 26] width 33 height 7
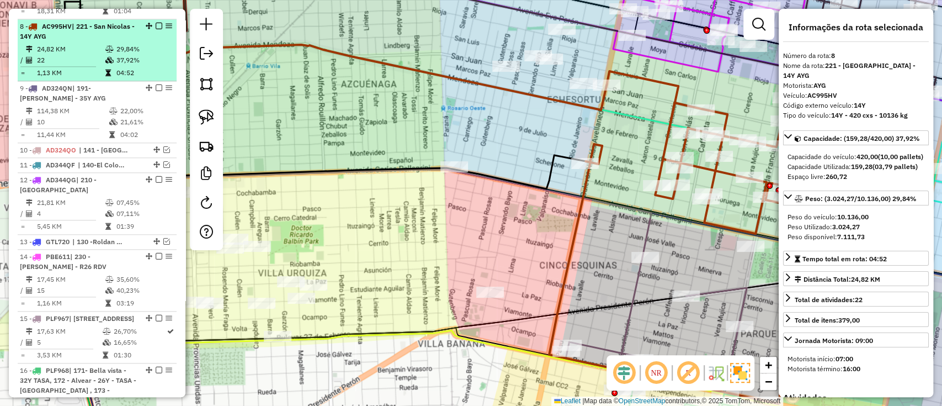
click at [156, 23] on em at bounding box center [159, 26] width 7 height 7
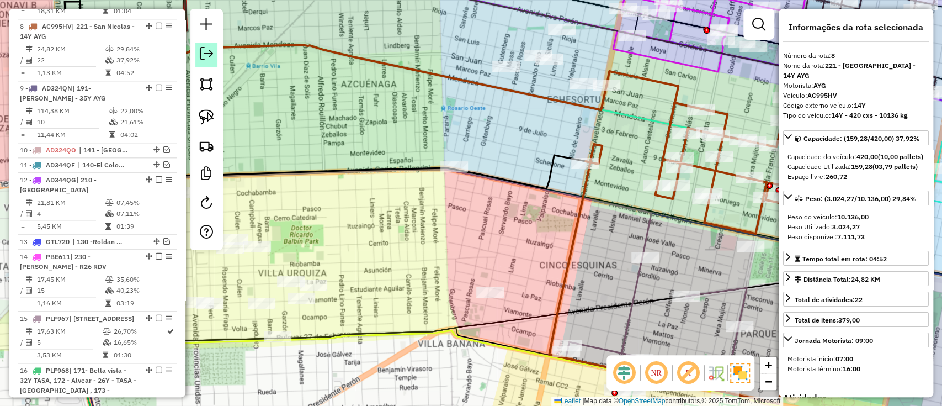
scroll to position [783, 0]
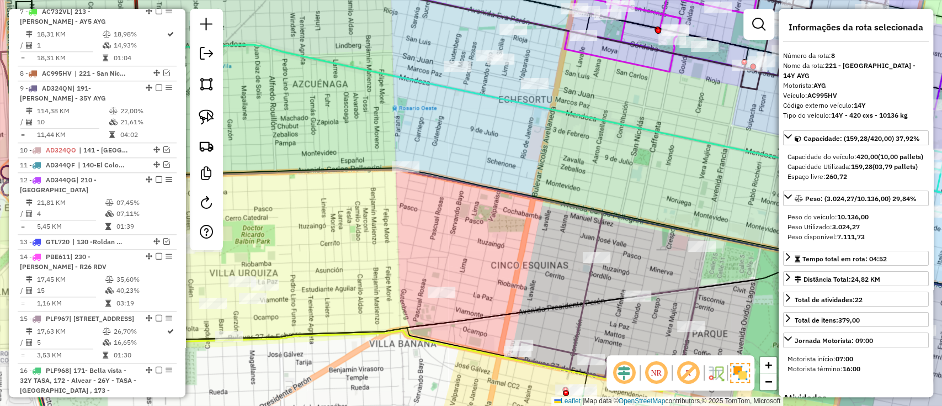
drag, startPoint x: 561, startPoint y: 130, endPoint x: 454, endPoint y: 122, distance: 107.3
click at [454, 122] on div "Janela de atendimento Grade de atendimento Capacidade Transportadoras Veículos …" at bounding box center [471, 203] width 942 height 406
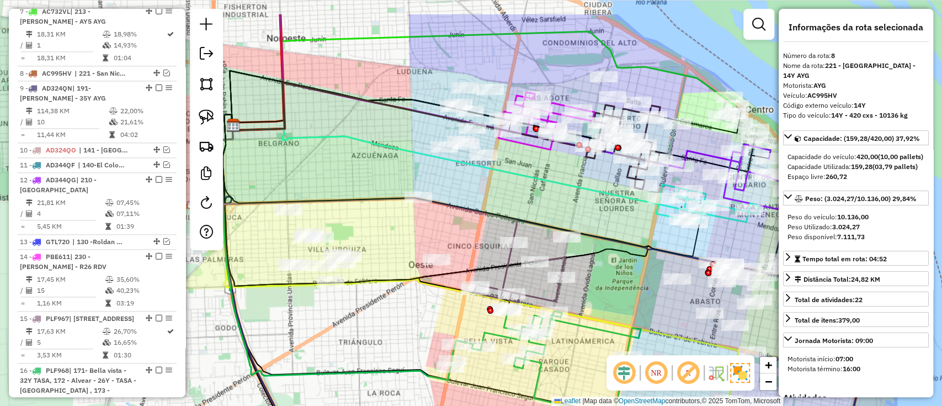
drag, startPoint x: 618, startPoint y: 172, endPoint x: 618, endPoint y: 231, distance: 59.0
click at [618, 231] on div "Janela de atendimento Grade de atendimento Capacidade Transportadoras Veículos …" at bounding box center [471, 203] width 942 height 406
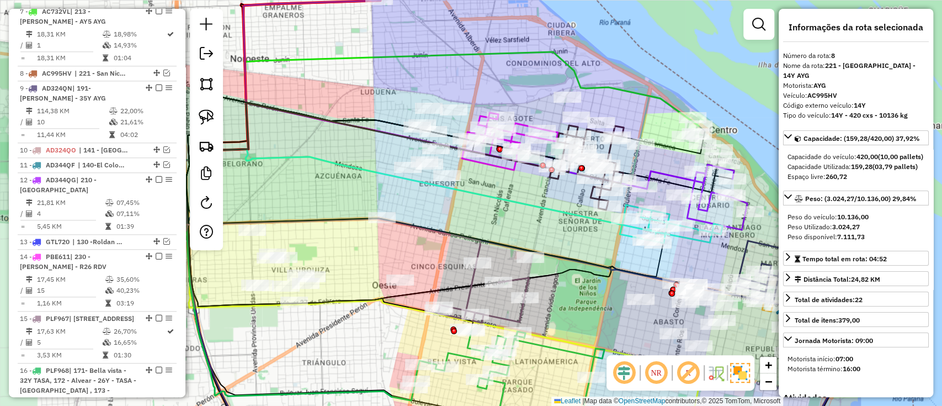
drag, startPoint x: 583, startPoint y: 227, endPoint x: 656, endPoint y: 241, distance: 74.1
click at [656, 241] on div "Janela de atendimento Grade de atendimento Capacidade Transportadoras Veículos …" at bounding box center [471, 203] width 942 height 406
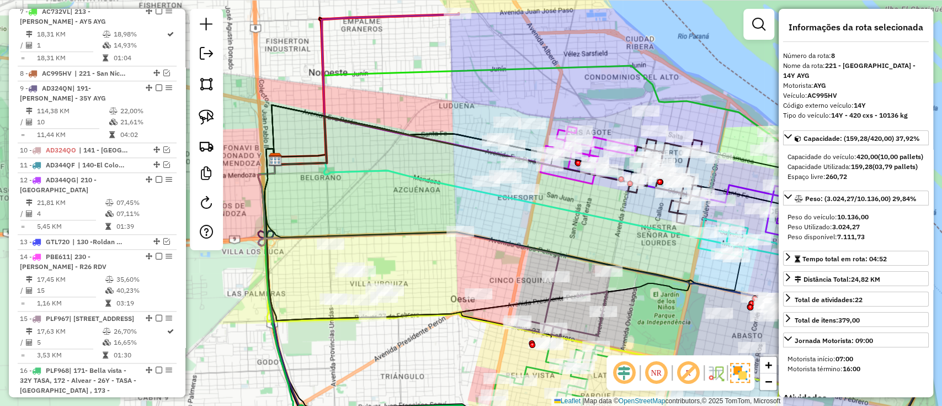
click at [587, 178] on icon at bounding box center [461, 151] width 375 height 69
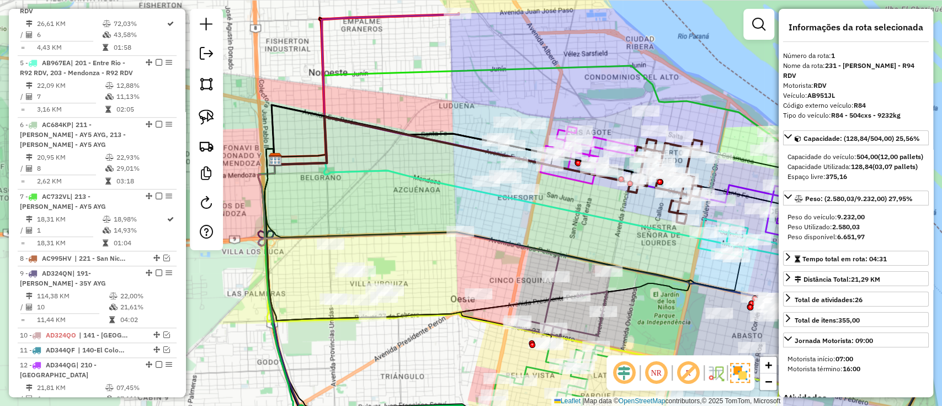
scroll to position [414, 0]
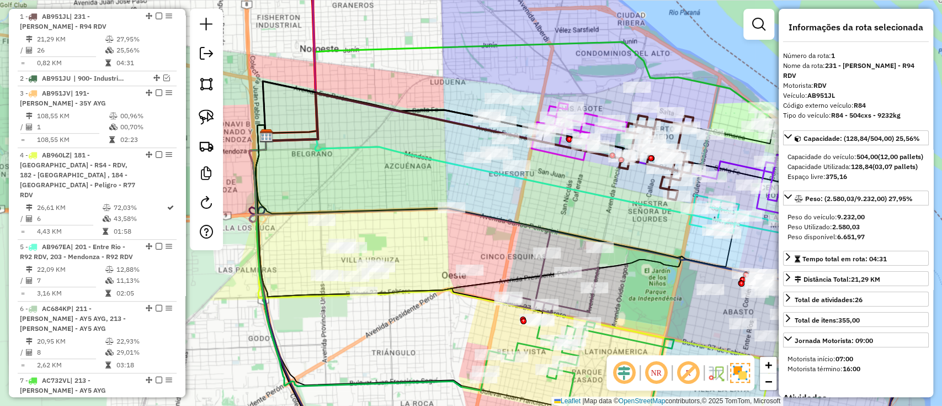
drag, startPoint x: 609, startPoint y: 224, endPoint x: 600, endPoint y: 201, distance: 24.8
click at [600, 201] on icon at bounding box center [523, 184] width 516 height 97
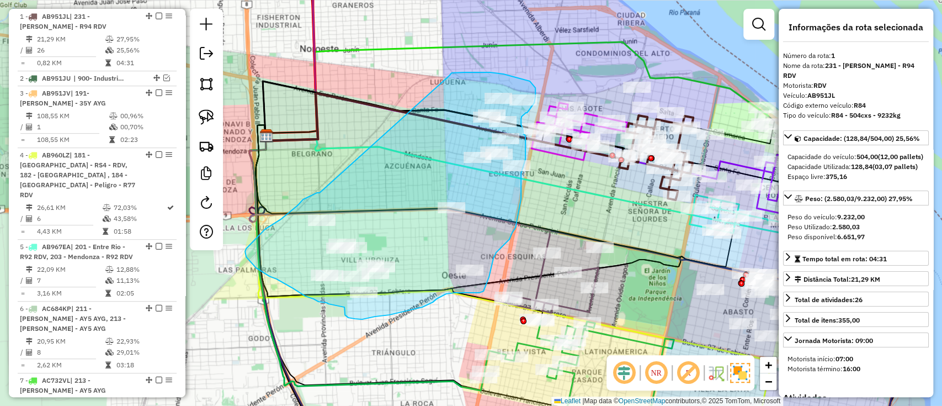
drag, startPoint x: 317, startPoint y: 193, endPoint x: 449, endPoint y: 76, distance: 176.7
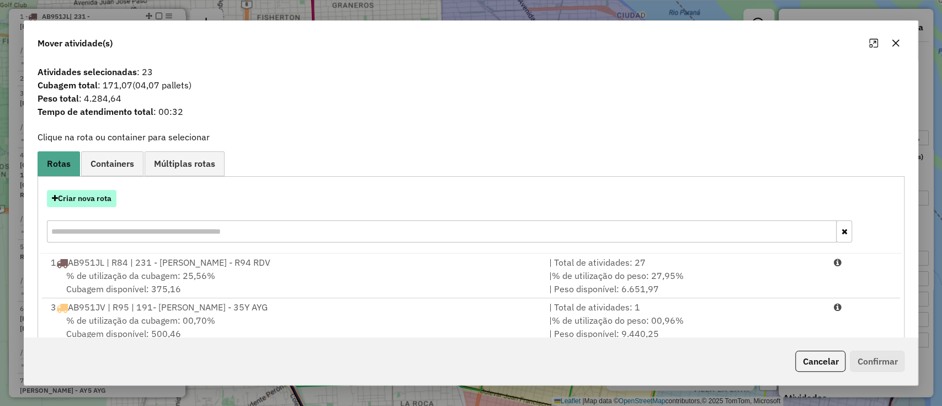
click at [95, 195] on button "Criar nova rota" at bounding box center [82, 198] width 70 height 17
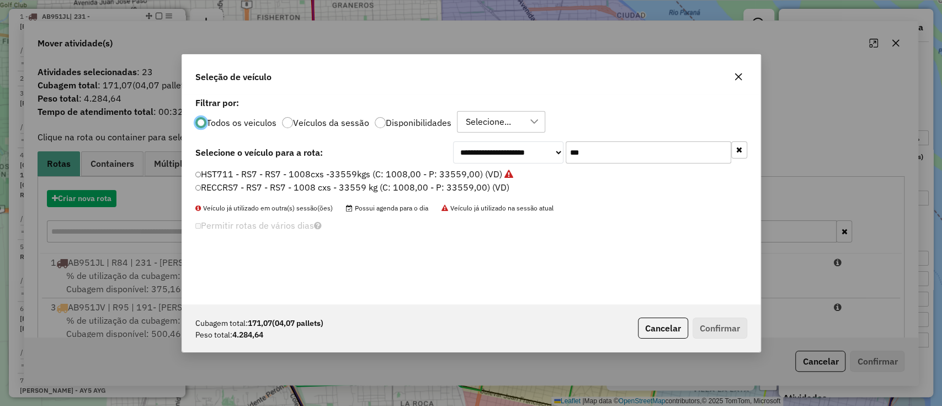
scroll to position [6, 3]
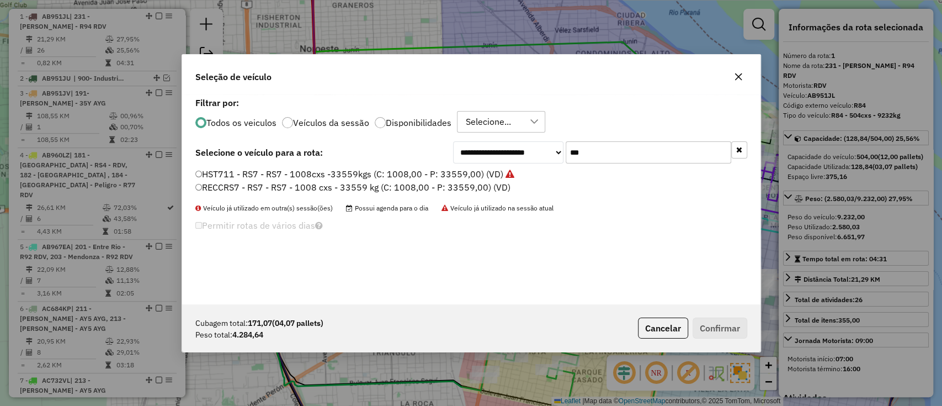
drag, startPoint x: 620, startPoint y: 156, endPoint x: 393, endPoint y: 160, distance: 226.8
click at [393, 160] on div "**********" at bounding box center [471, 152] width 552 height 22
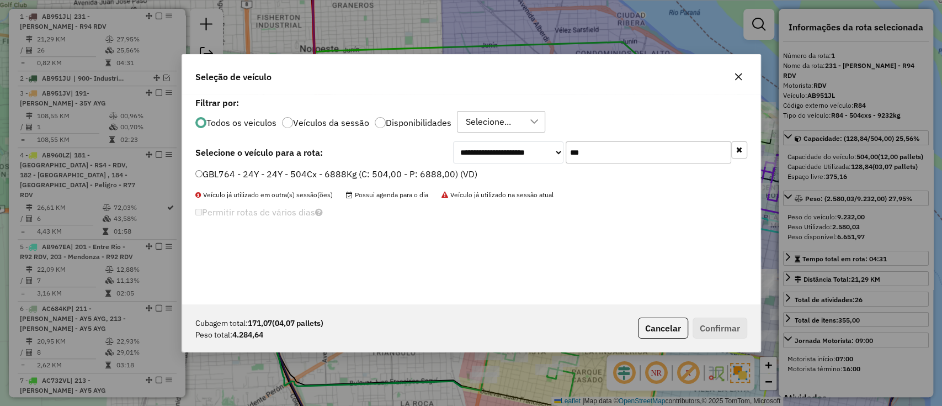
type input "***"
click at [424, 173] on label "GBL764 - 24Y - 24Y - 504Cx - 6888Kg (C: 504,00 - P: 6888,00) (VD)" at bounding box center [336, 173] width 282 height 13
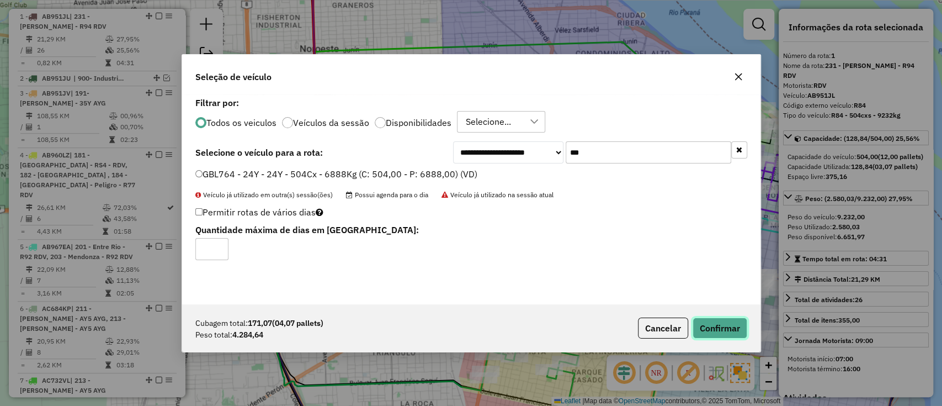
click at [739, 322] on button "Confirmar" at bounding box center [719, 327] width 55 height 21
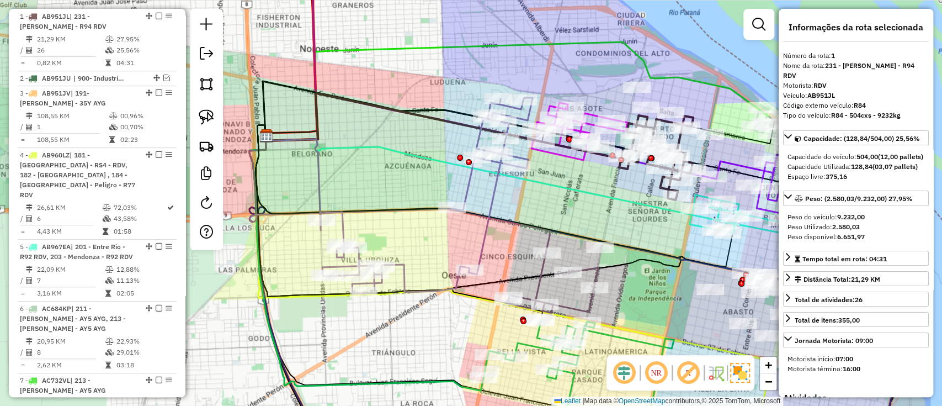
click at [487, 231] on icon at bounding box center [427, 196] width 212 height 196
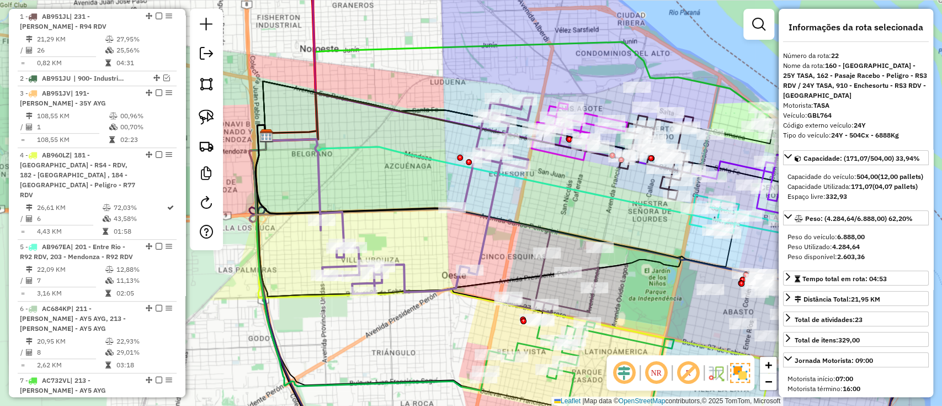
scroll to position [1328, 0]
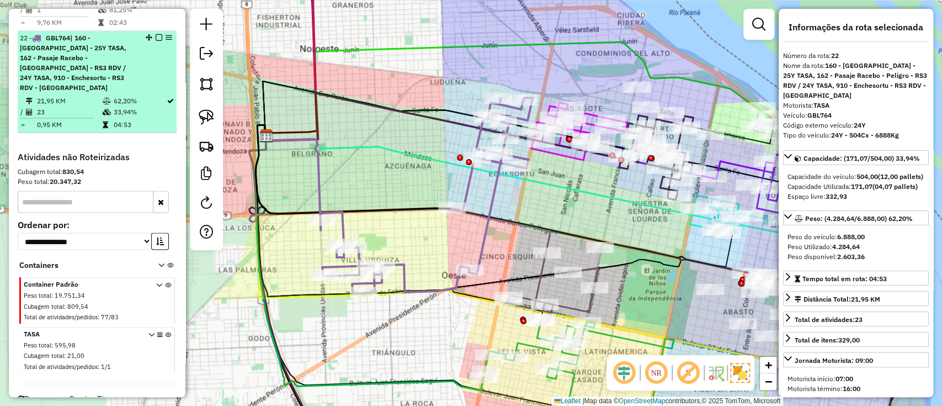
click at [159, 34] on em at bounding box center [159, 37] width 7 height 7
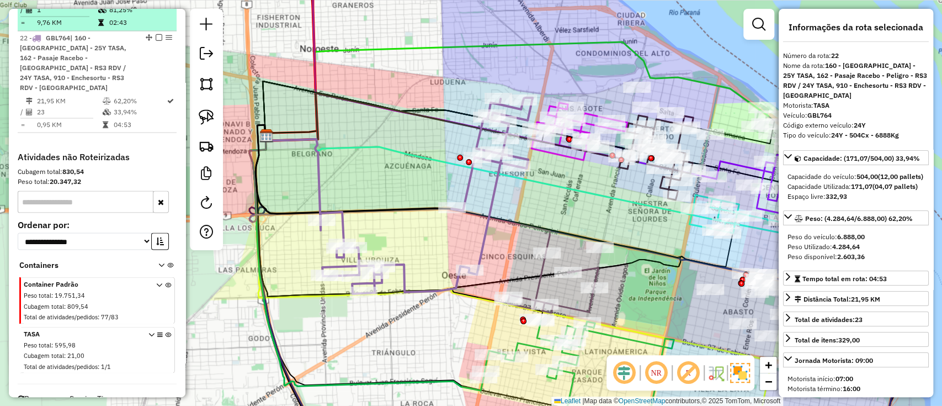
scroll to position [1261, 0]
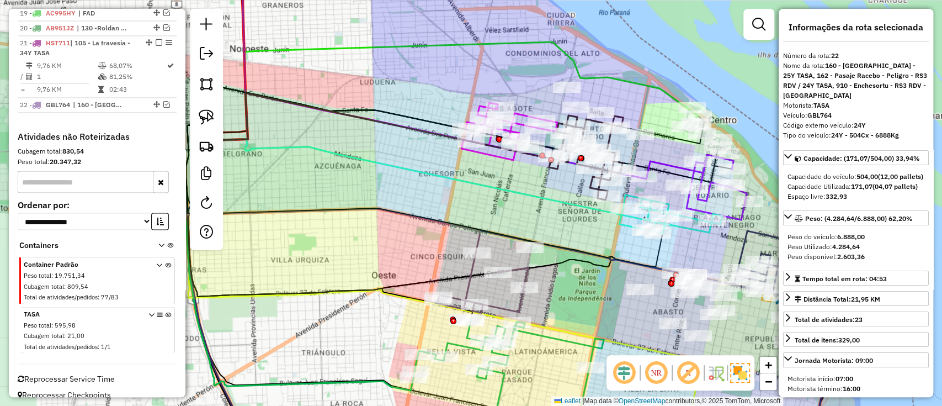
drag, startPoint x: 374, startPoint y: 190, endPoint x: 351, endPoint y: 188, distance: 22.2
click at [354, 190] on div "Janela de atendimento Grade de atendimento Capacidade Transportadoras Veículos …" at bounding box center [471, 203] width 942 height 406
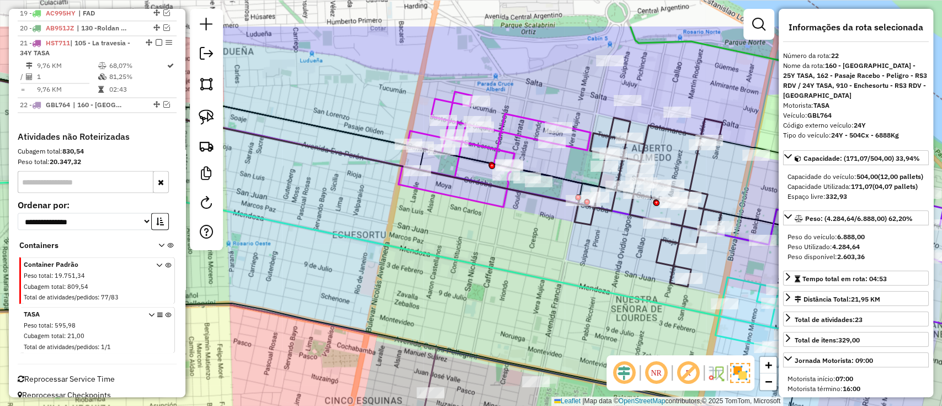
drag, startPoint x: 516, startPoint y: 171, endPoint x: 499, endPoint y: 239, distance: 70.5
click at [499, 251] on div "Janela de atendimento Grade de atendimento Capacidade Transportadoras Veículos …" at bounding box center [471, 203] width 942 height 406
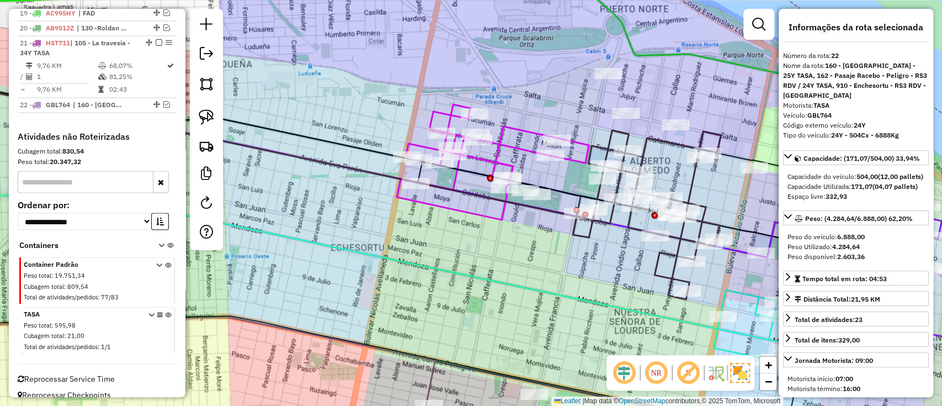
click at [499, 205] on icon at bounding box center [261, 154] width 710 height 137
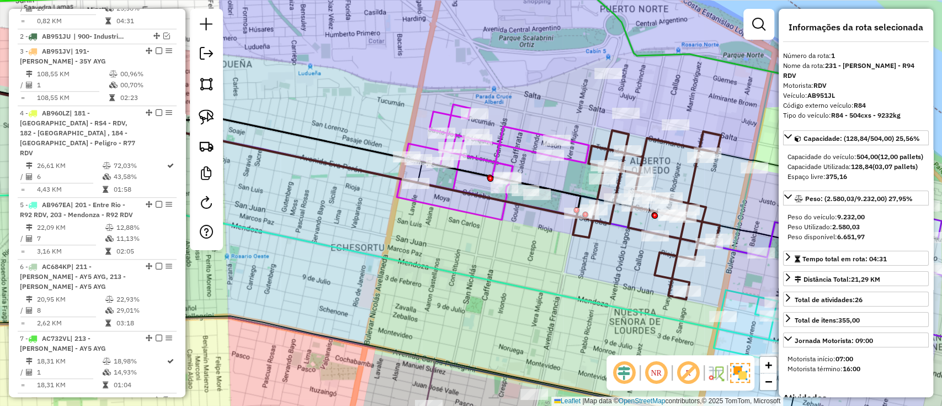
scroll to position [414, 0]
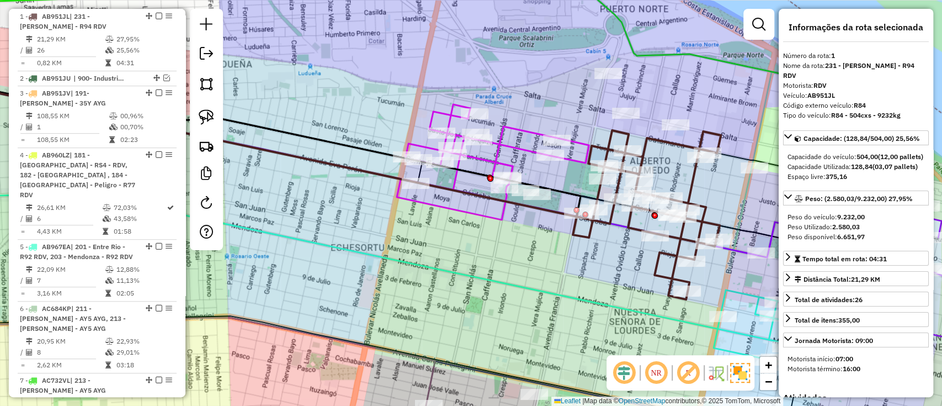
click at [498, 220] on icon at bounding box center [493, 161] width 192 height 115
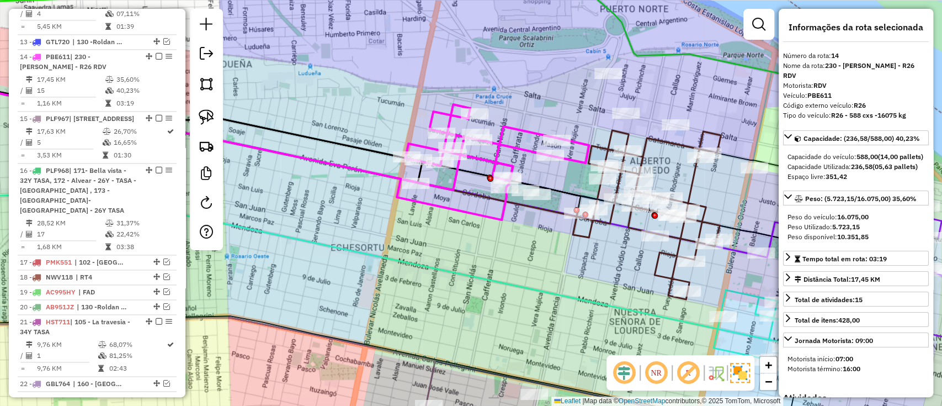
scroll to position [1012, 0]
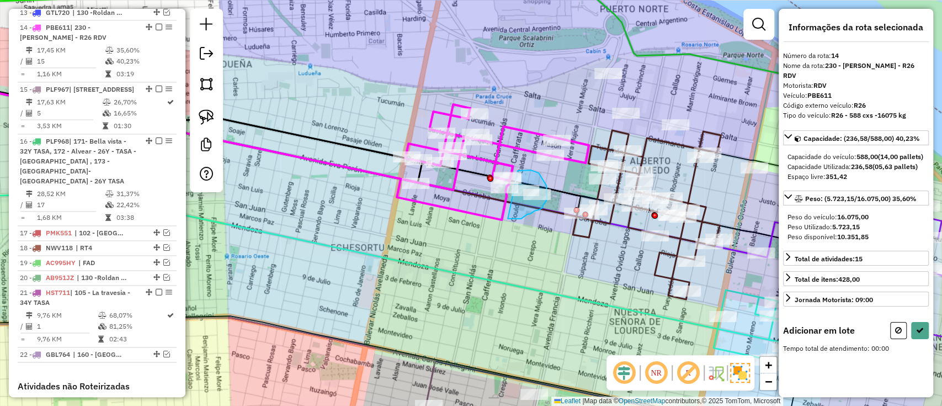
drag, startPoint x: 508, startPoint y: 219, endPoint x: 512, endPoint y: 171, distance: 48.2
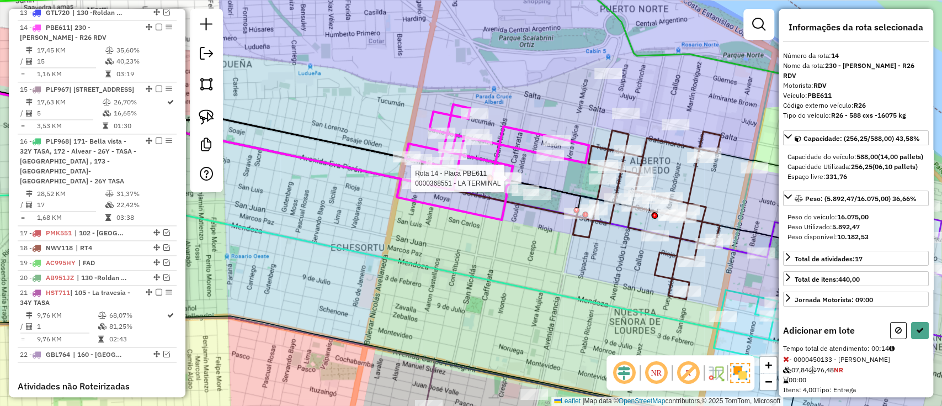
select select "**********"
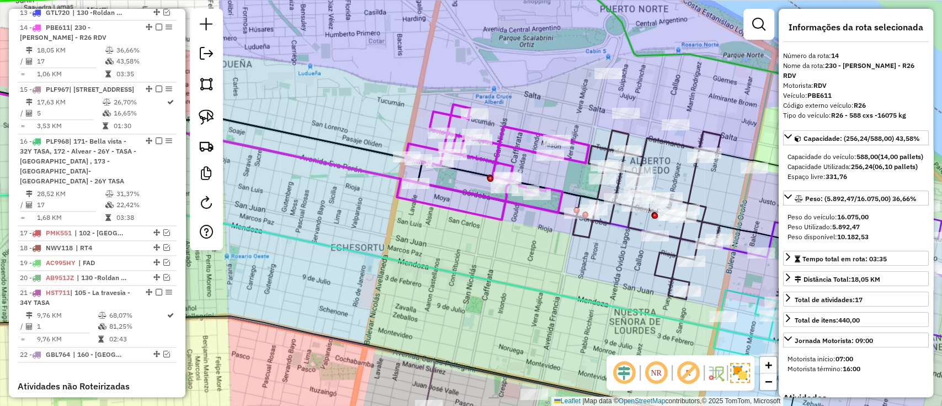
click at [553, 210] on icon at bounding box center [234, 149] width 657 height 126
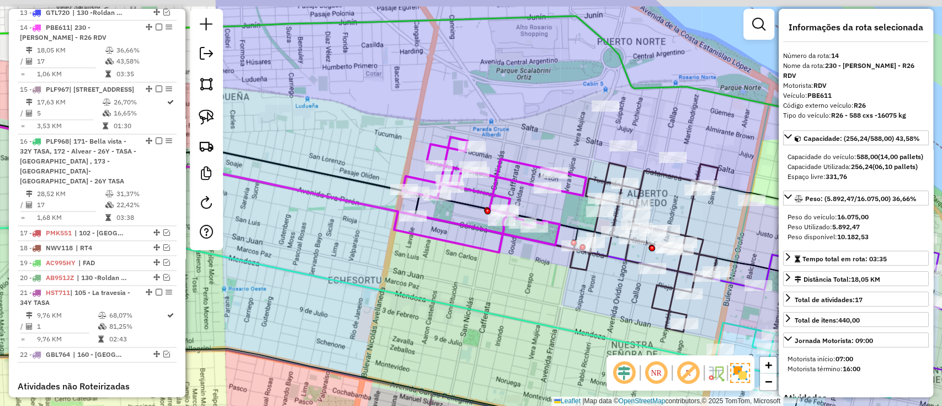
drag, startPoint x: 559, startPoint y: 183, endPoint x: 556, endPoint y: 217, distance: 34.3
click at [556, 217] on div "Janela de atendimento Grade de atendimento Capacidade Transportadoras Veículos …" at bounding box center [471, 203] width 942 height 406
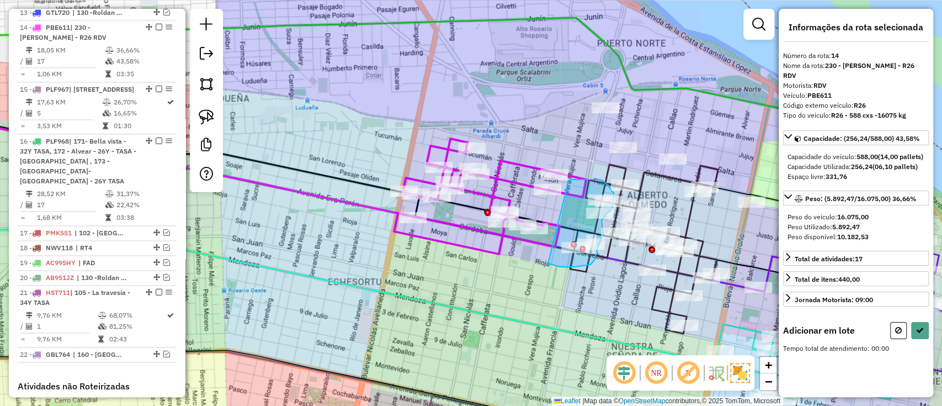
drag, startPoint x: 547, startPoint y: 266, endPoint x: 562, endPoint y: 183, distance: 84.0
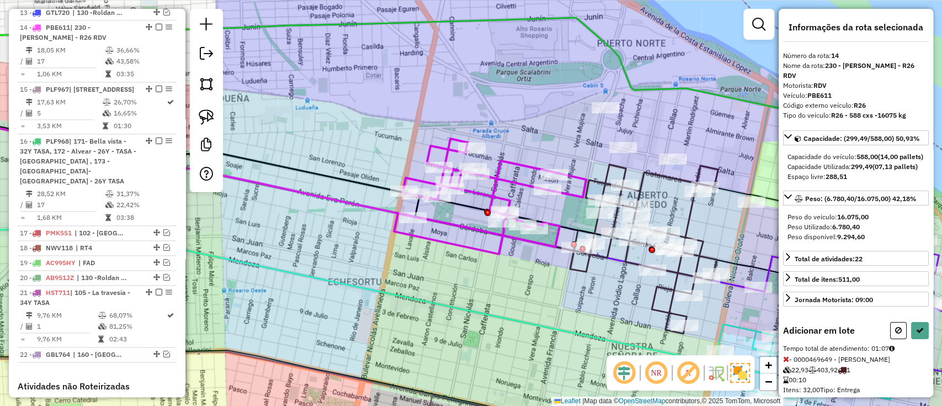
select select "**********"
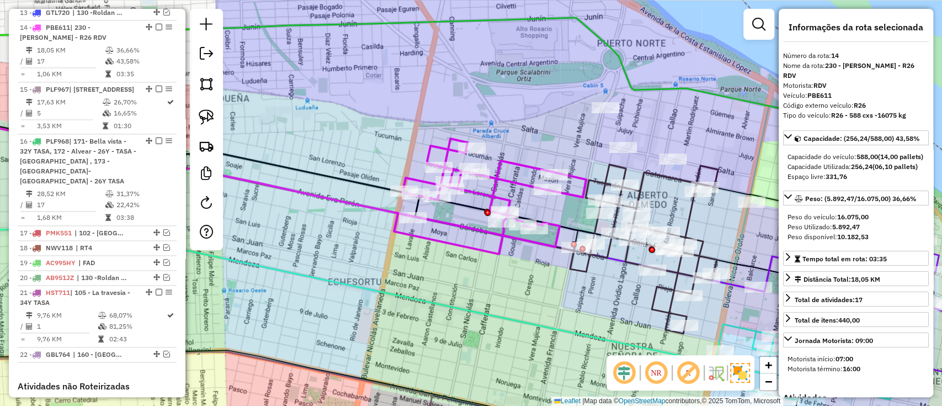
click at [683, 265] on icon at bounding box center [644, 248] width 148 height 169
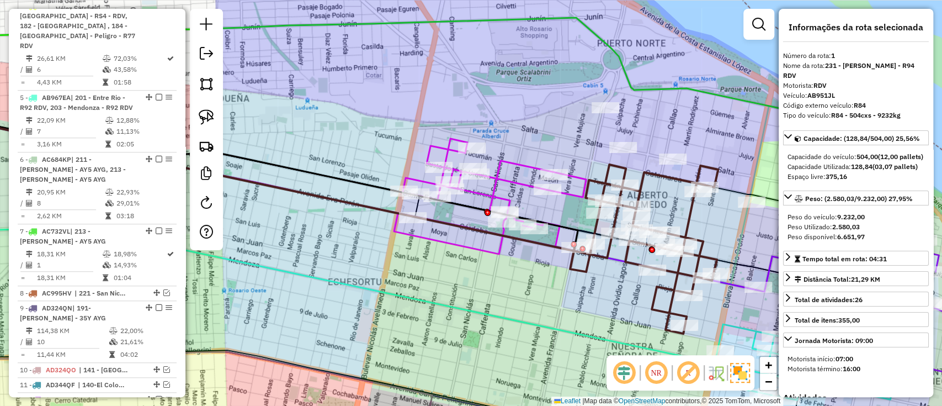
scroll to position [414, 0]
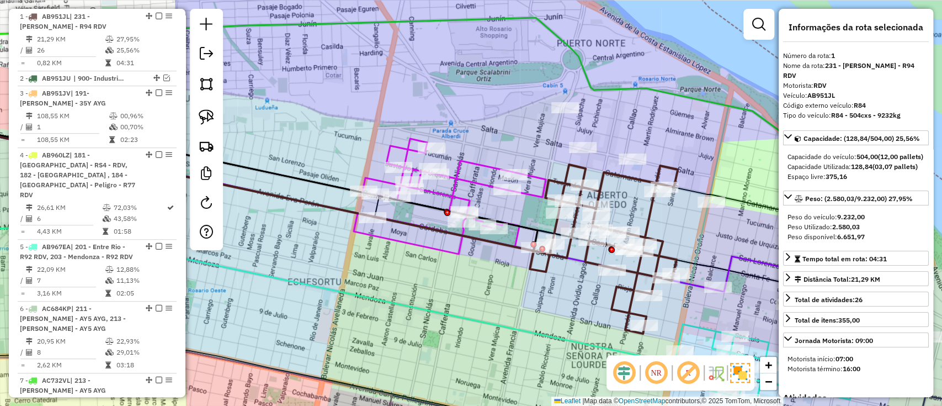
drag, startPoint x: 576, startPoint y: 280, endPoint x: 528, endPoint y: 280, distance: 48.0
click at [528, 280] on div "Janela de atendimento Grade de atendimento Capacidade Transportadoras Veículos …" at bounding box center [471, 203] width 942 height 406
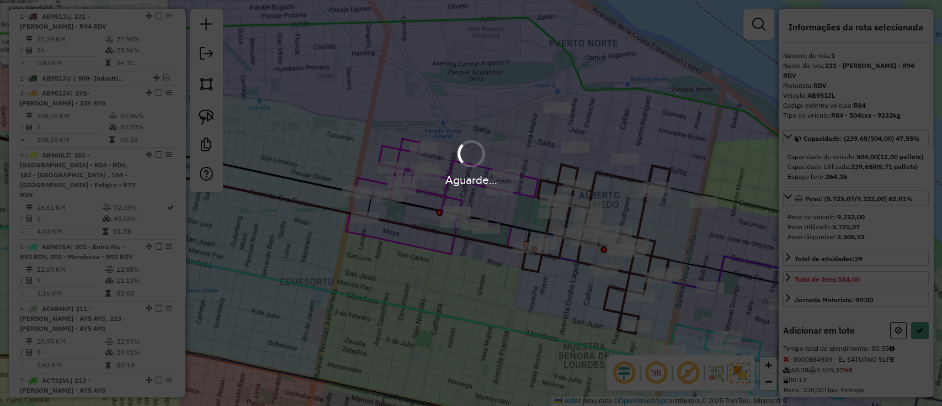
select select "**********"
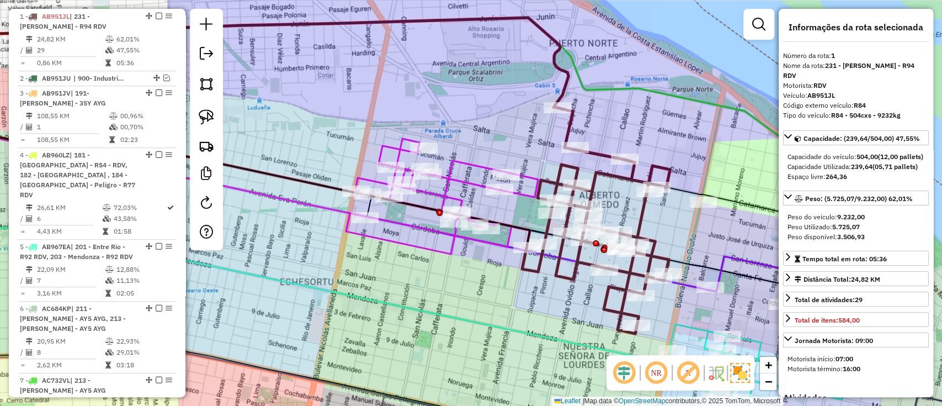
click at [470, 178] on icon at bounding box center [442, 195] width 192 height 115
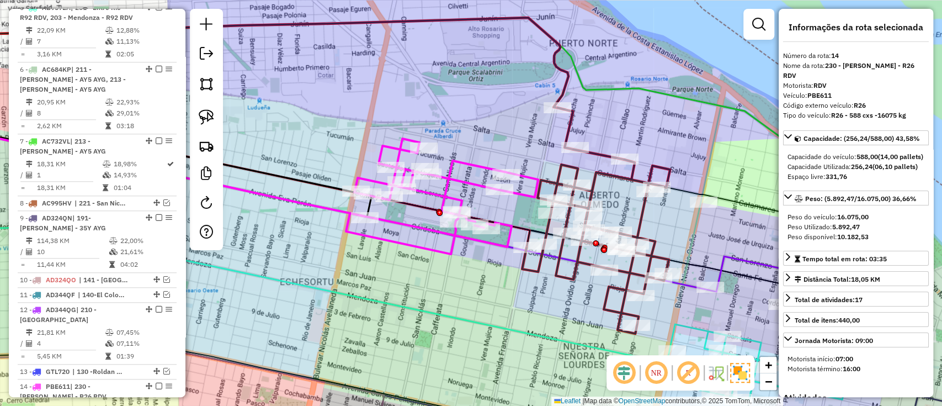
scroll to position [1012, 0]
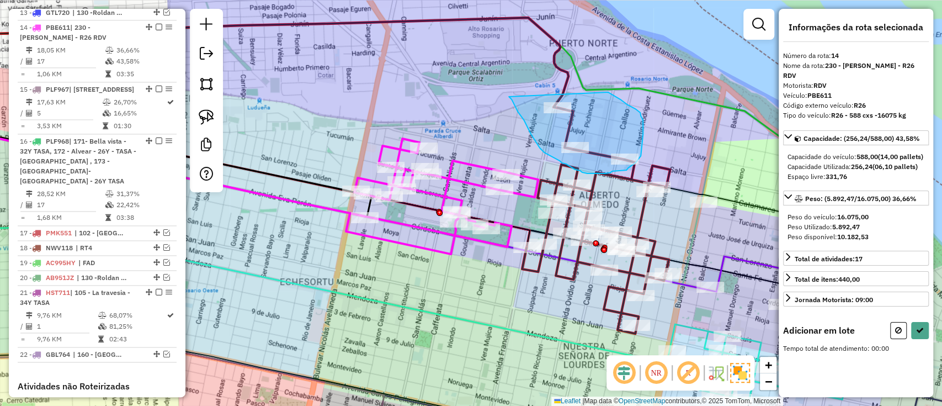
drag, startPoint x: 509, startPoint y: 97, endPoint x: 605, endPoint y: 91, distance: 96.2
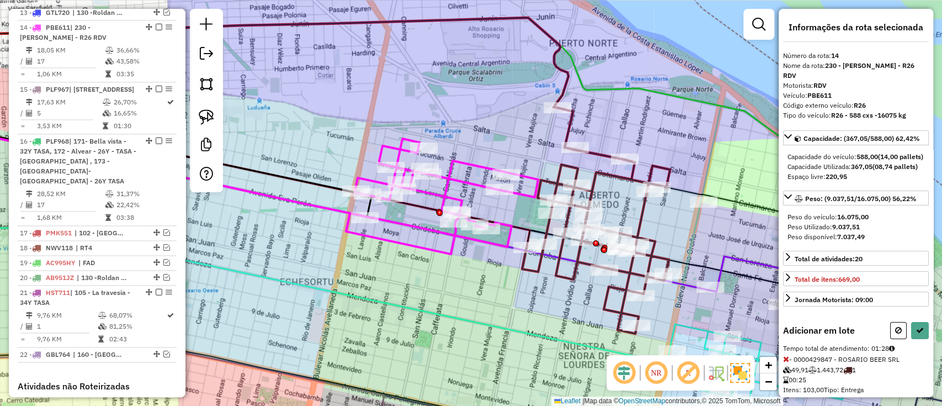
select select "**********"
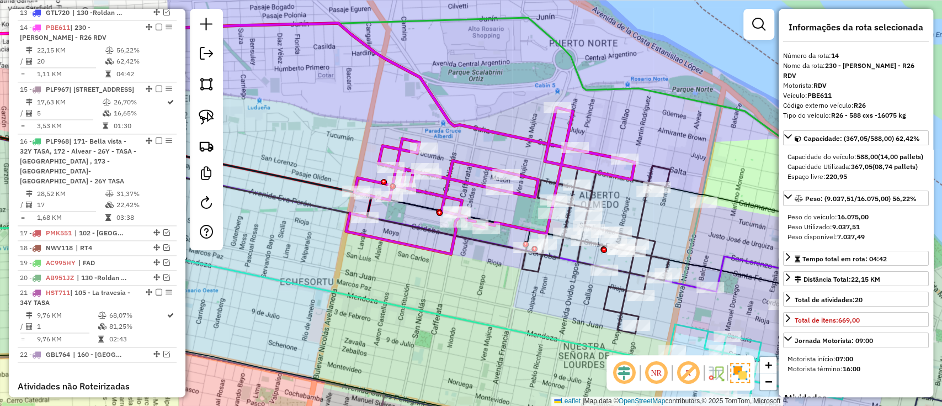
click at [606, 302] on icon at bounding box center [596, 248] width 148 height 169
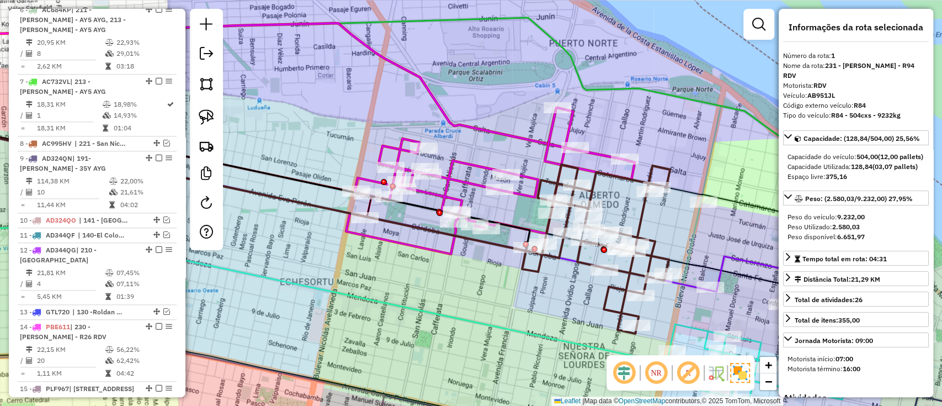
scroll to position [414, 0]
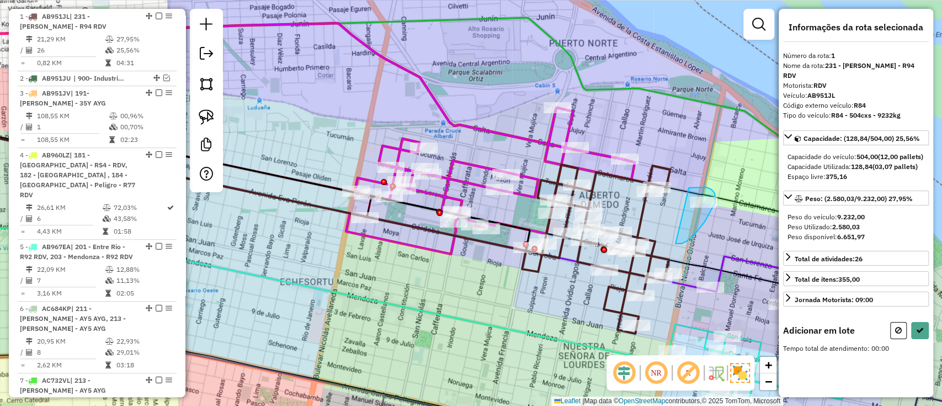
drag, startPoint x: 689, startPoint y: 188, endPoint x: 675, endPoint y: 241, distance: 54.6
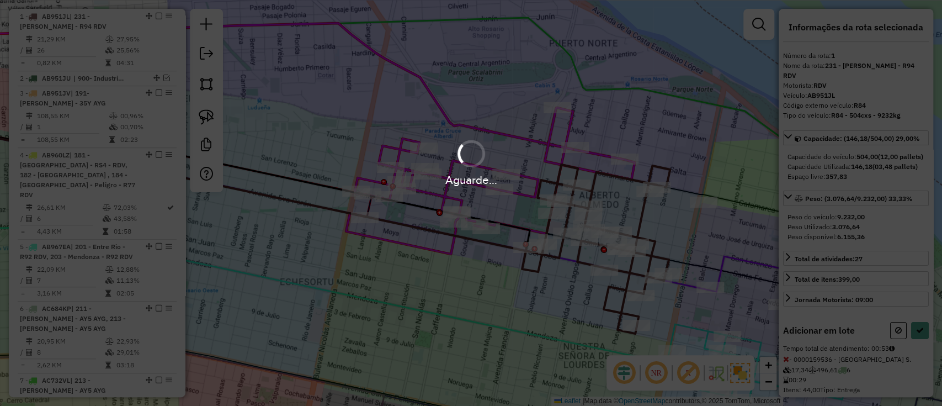
select select "**********"
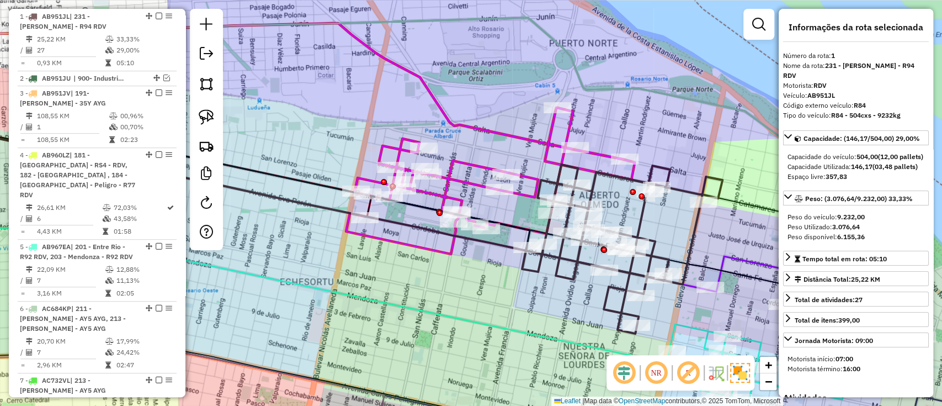
click at [512, 142] on icon at bounding box center [240, 118] width 669 height 190
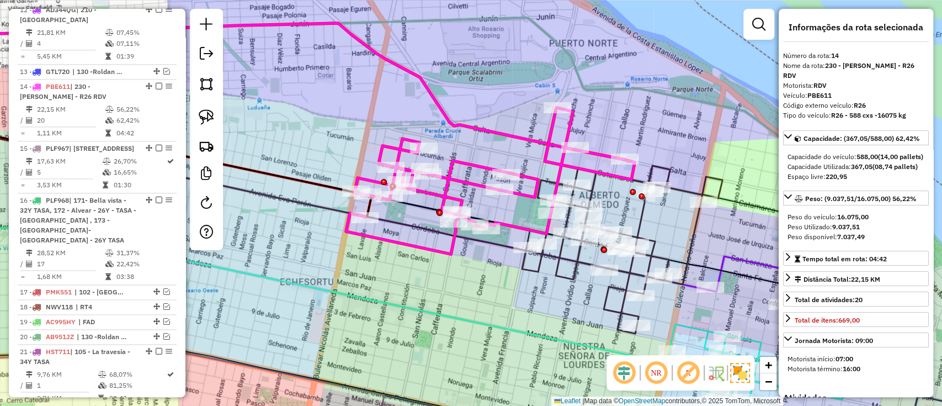
scroll to position [1012, 0]
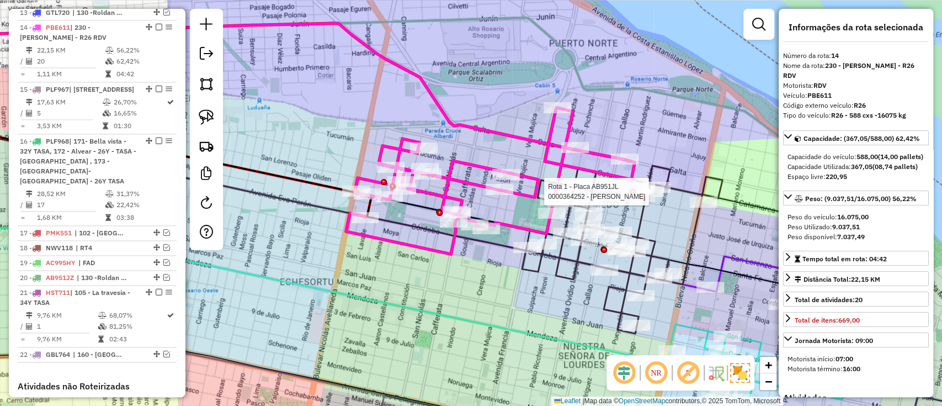
click at [642, 199] on div at bounding box center [641, 196] width 6 height 6
click at [633, 227] on icon at bounding box center [622, 248] width 200 height 169
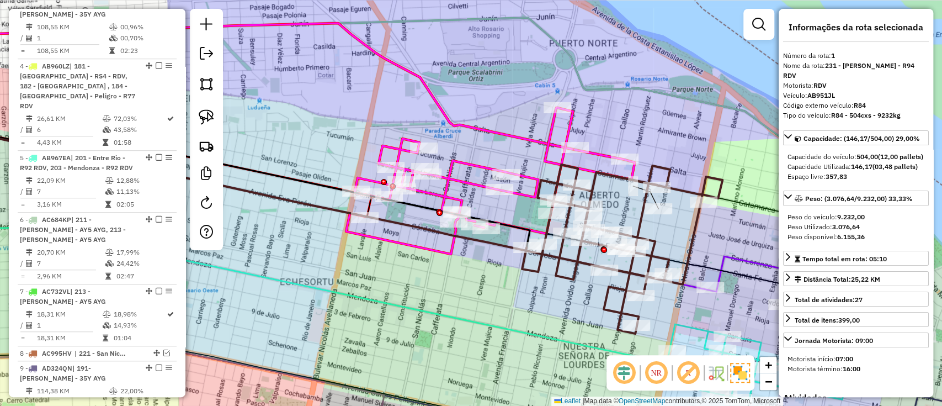
scroll to position [414, 0]
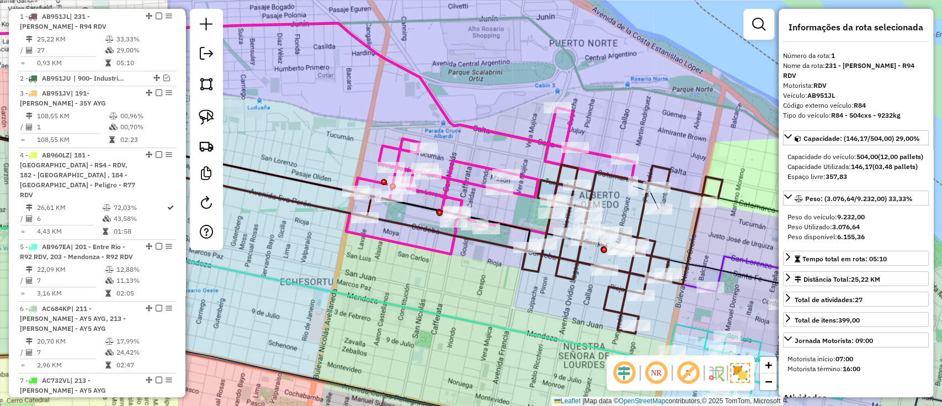
click at [528, 186] on div "Janela de atendimento Grade de atendimento Capacidade Transportadoras Veículos …" at bounding box center [471, 203] width 942 height 406
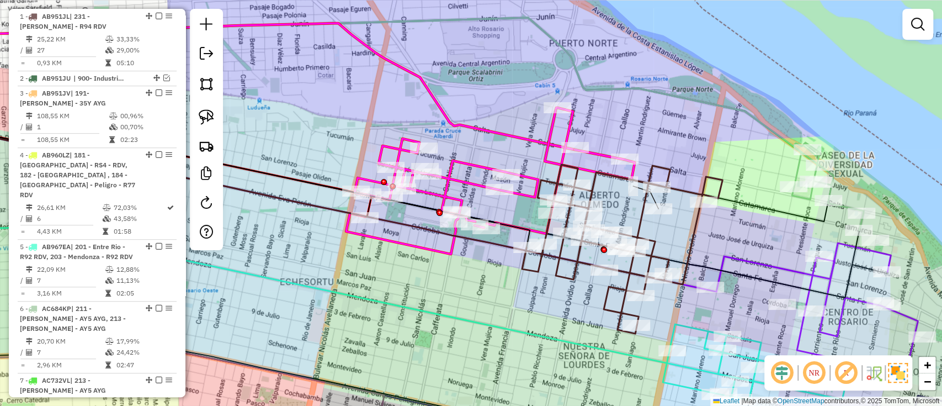
click at [526, 198] on icon at bounding box center [490, 181] width 289 height 146
select select "**********"
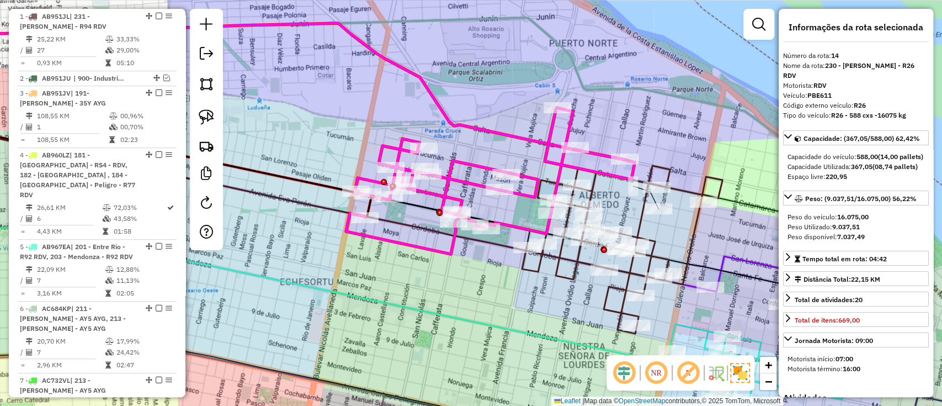
scroll to position [1012, 0]
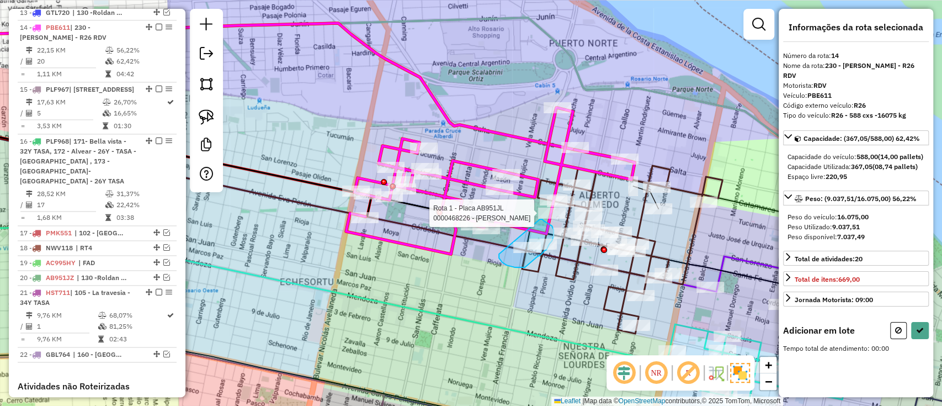
drag, startPoint x: 499, startPoint y: 255, endPoint x: 537, endPoint y: 217, distance: 53.8
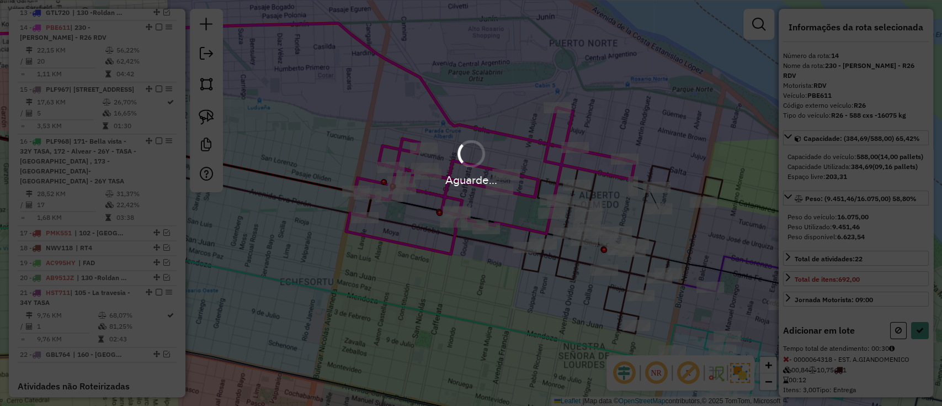
select select "**********"
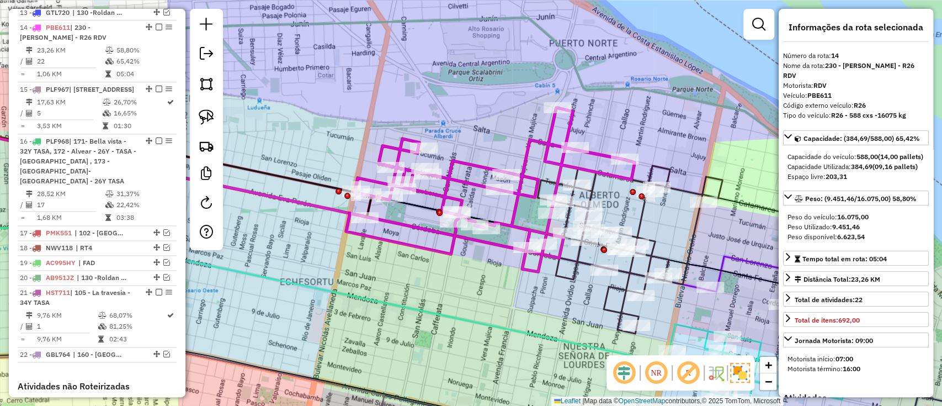
click at [605, 294] on icon at bounding box center [629, 248] width 185 height 169
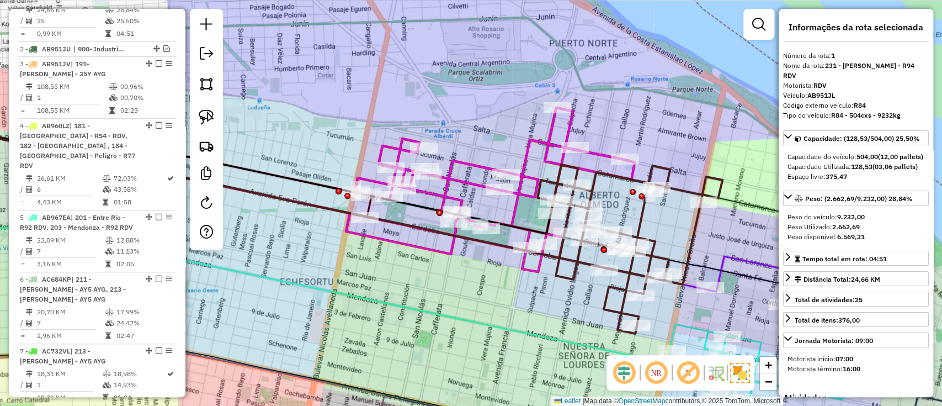
scroll to position [414, 0]
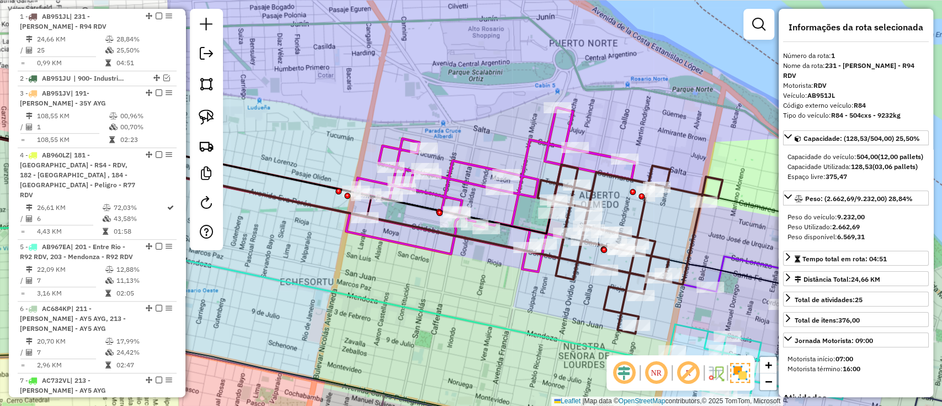
click at [512, 211] on icon at bounding box center [490, 190] width 289 height 164
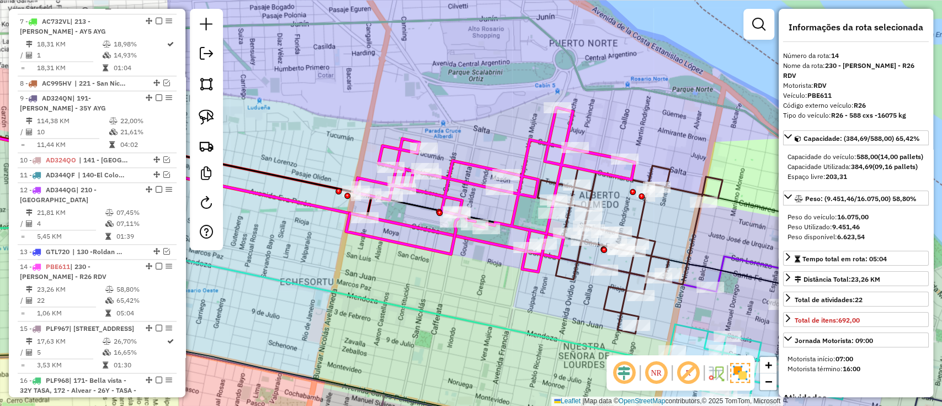
scroll to position [1012, 0]
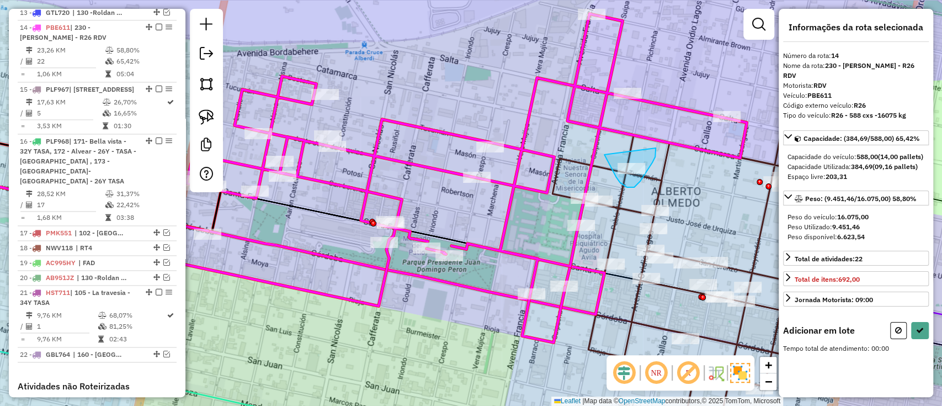
drag, startPoint x: 604, startPoint y: 154, endPoint x: 656, endPoint y: 146, distance: 52.0
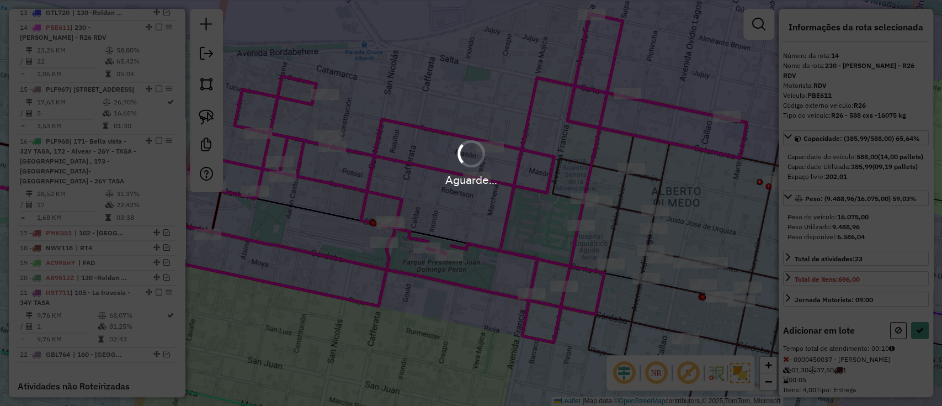
select select "**********"
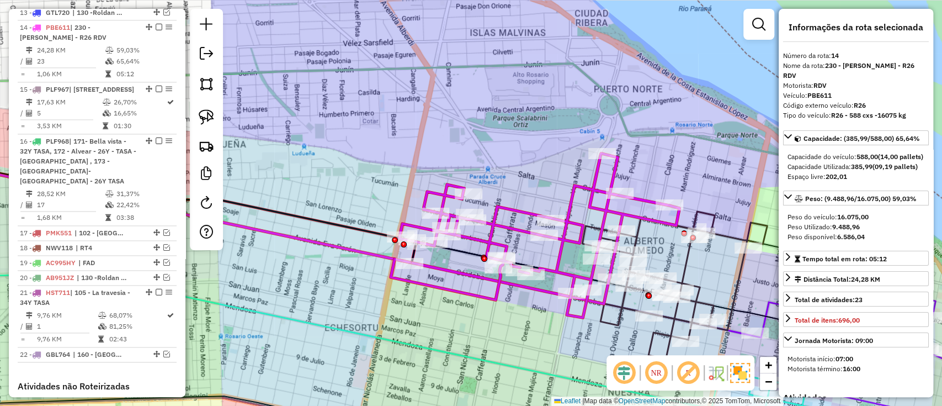
click at [596, 199] on icon at bounding box center [535, 235] width 289 height 164
click at [689, 262] on icon at bounding box center [674, 295] width 185 height 168
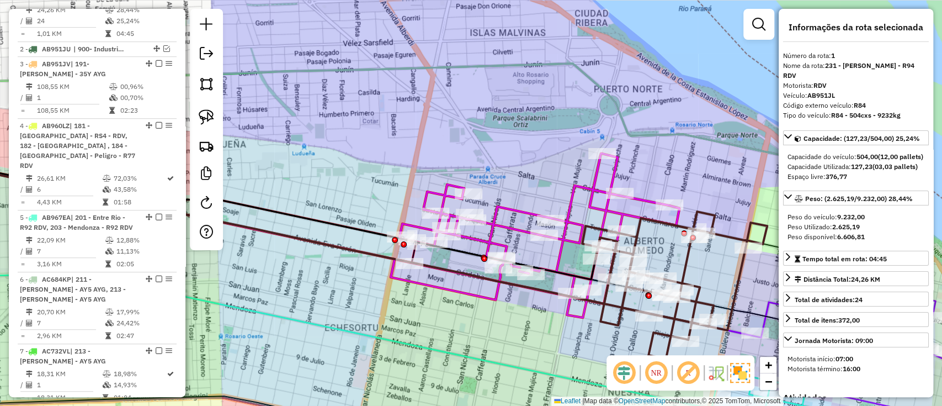
scroll to position [414, 0]
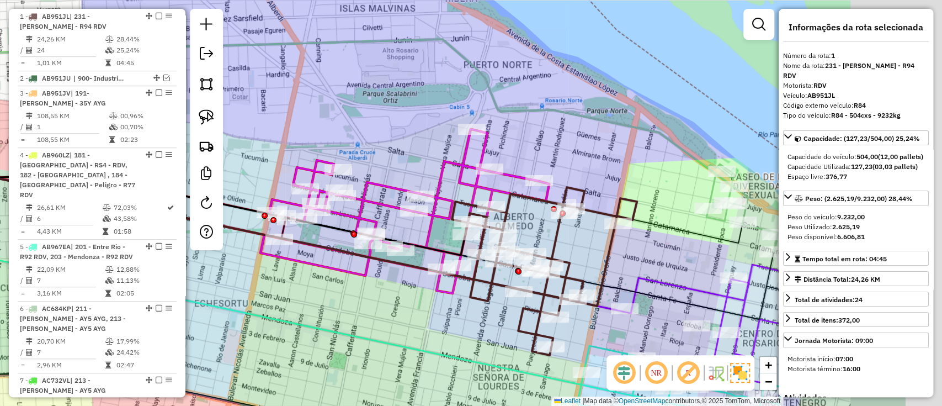
drag, startPoint x: 707, startPoint y: 275, endPoint x: 577, endPoint y: 249, distance: 132.8
click at [577, 250] on div "Janela de atendimento Grade de atendimento Capacidade Transportadoras Veículos …" at bounding box center [471, 203] width 942 height 406
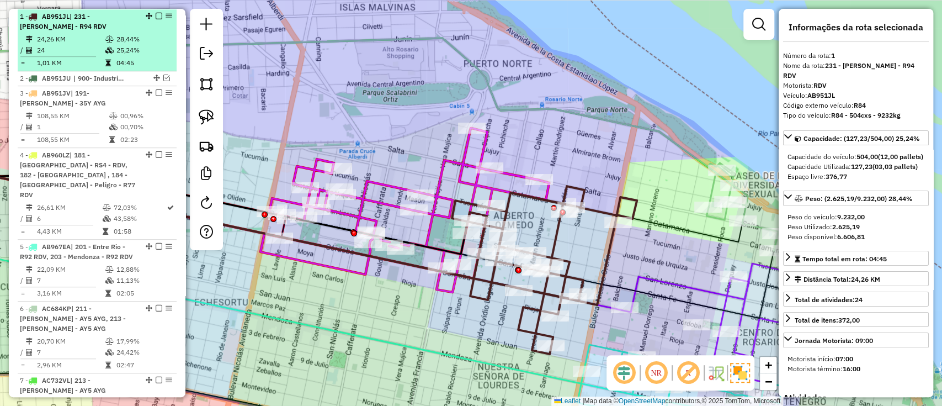
click at [152, 14] on div at bounding box center [155, 16] width 33 height 7
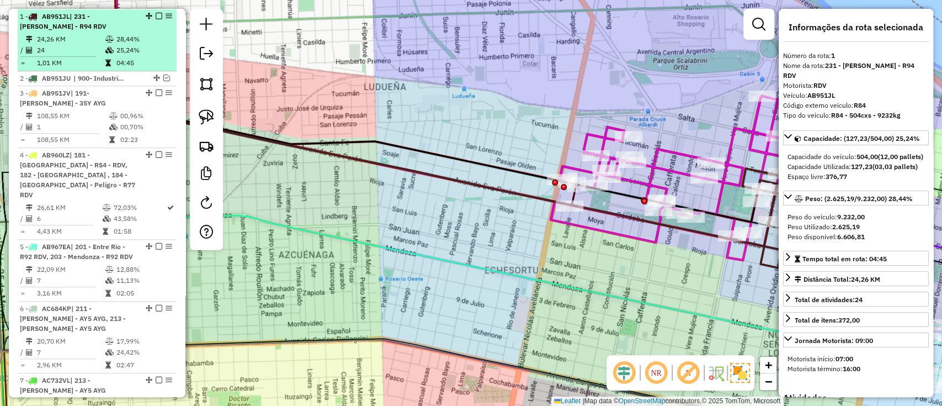
click at [156, 14] on em at bounding box center [159, 16] width 7 height 7
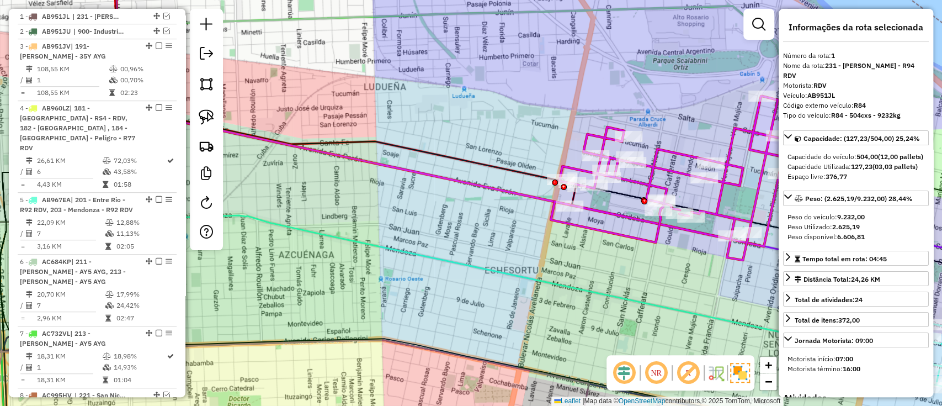
click at [662, 159] on icon at bounding box center [695, 178] width 289 height 164
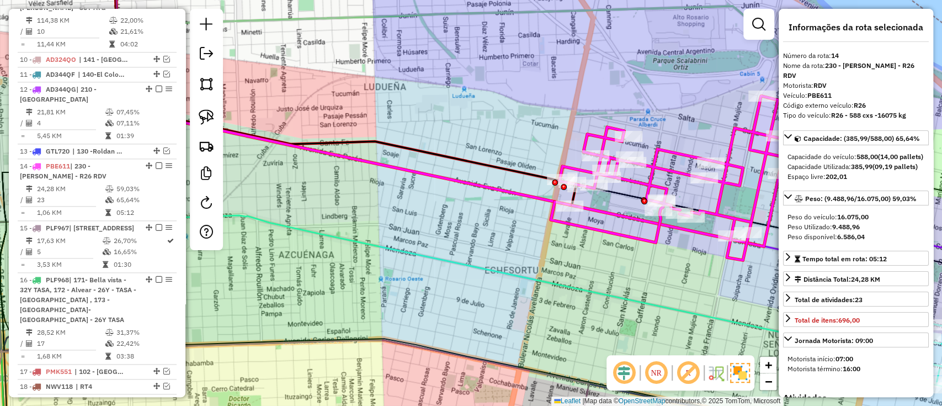
scroll to position [966, 0]
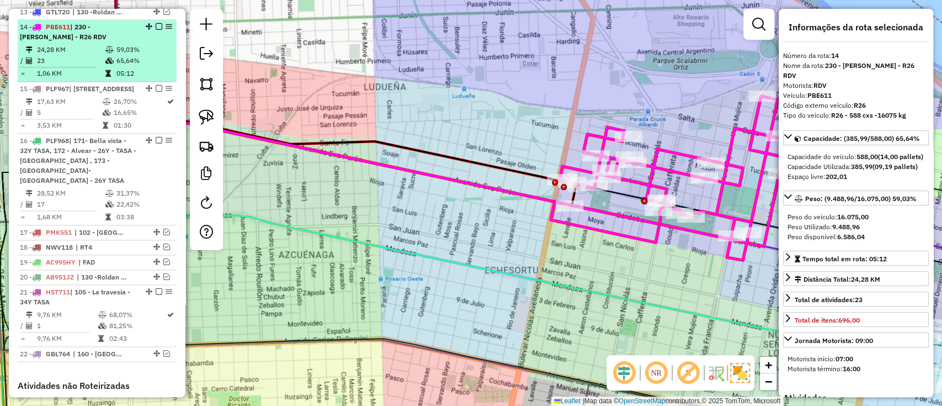
click at [152, 22] on div "14 - PBE611 | 230 - Luis Agote - R26 RDV" at bounding box center [97, 32] width 154 height 20
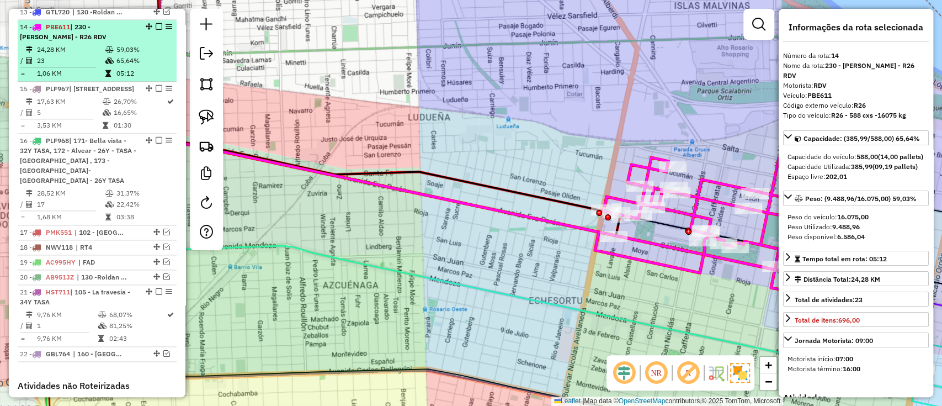
click at [156, 23] on em at bounding box center [159, 26] width 7 height 7
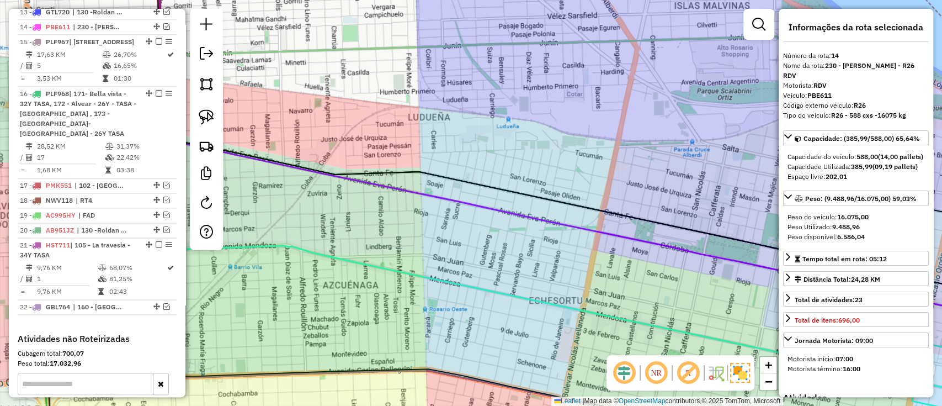
click at [497, 217] on div "Janela de atendimento Grade de atendimento Capacidade Transportadoras Veículos …" at bounding box center [471, 203] width 942 height 406
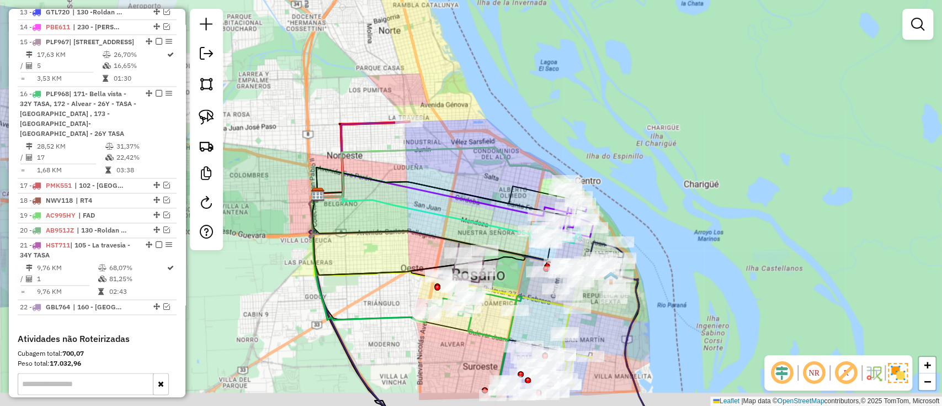
drag, startPoint x: 508, startPoint y: 228, endPoint x: 437, endPoint y: 204, distance: 74.7
click at [437, 204] on div "Janela de atendimento Grade de atendimento Capacidade Transportadoras Veículos …" at bounding box center [471, 203] width 942 height 406
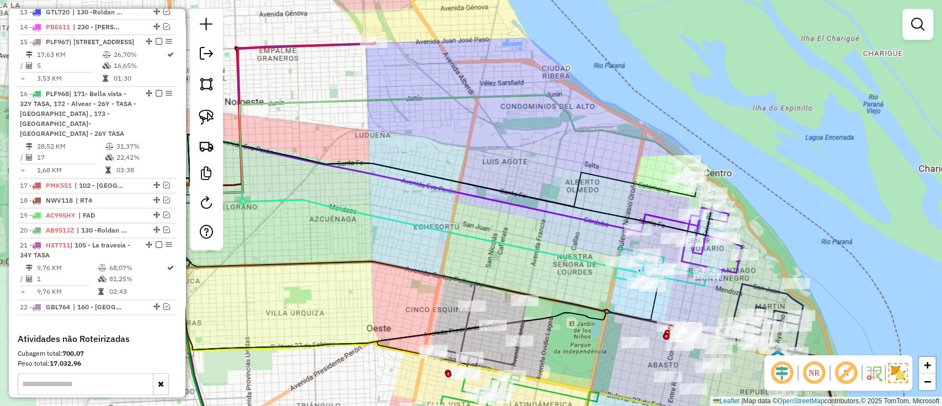
drag, startPoint x: 493, startPoint y: 221, endPoint x: 428, endPoint y: 174, distance: 80.7
click at [428, 174] on div "Janela de atendimento Grade de atendimento Capacidade Transportadoras Veículos …" at bounding box center [471, 203] width 942 height 406
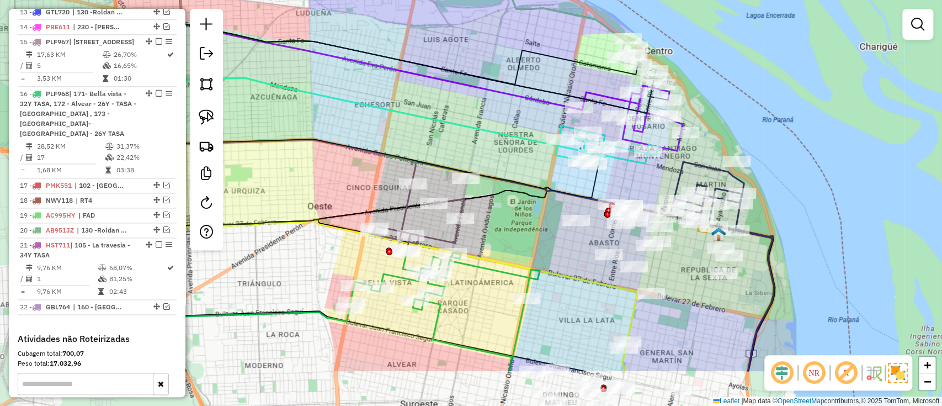
drag, startPoint x: 512, startPoint y: 241, endPoint x: 503, endPoint y: 84, distance: 157.0
click at [503, 87] on div "Janela de atendimento Grade de atendimento Capacidade Transportadoras Veículos …" at bounding box center [471, 203] width 942 height 406
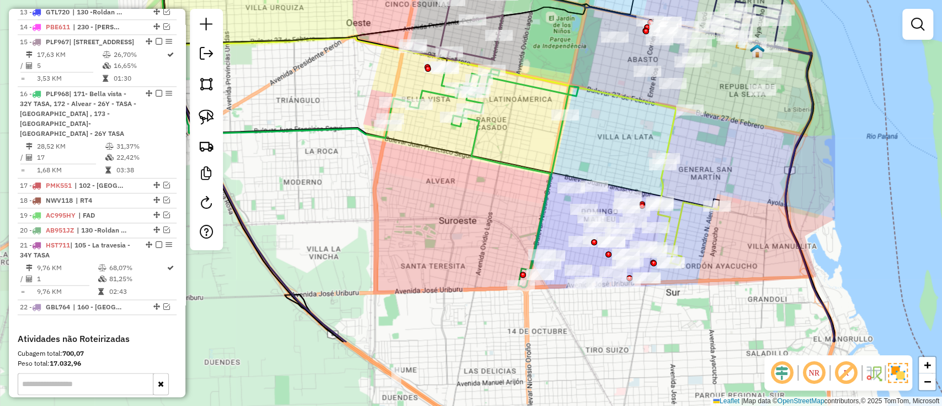
drag, startPoint x: 510, startPoint y: 244, endPoint x: 556, endPoint y: 113, distance: 139.4
click at [556, 114] on icon at bounding box center [483, 177] width 190 height 220
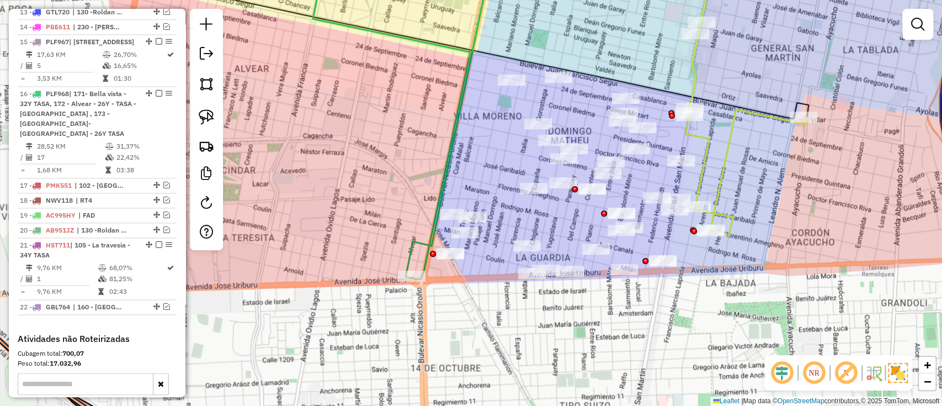
click at [715, 162] on div "Rota 16 - Placa PLF968 0000513462 - PACHECO JOEL ADDRIAN Janela de atendimento …" at bounding box center [471, 203] width 942 height 406
click at [724, 166] on icon at bounding box center [746, 128] width 121 height 213
select select "**********"
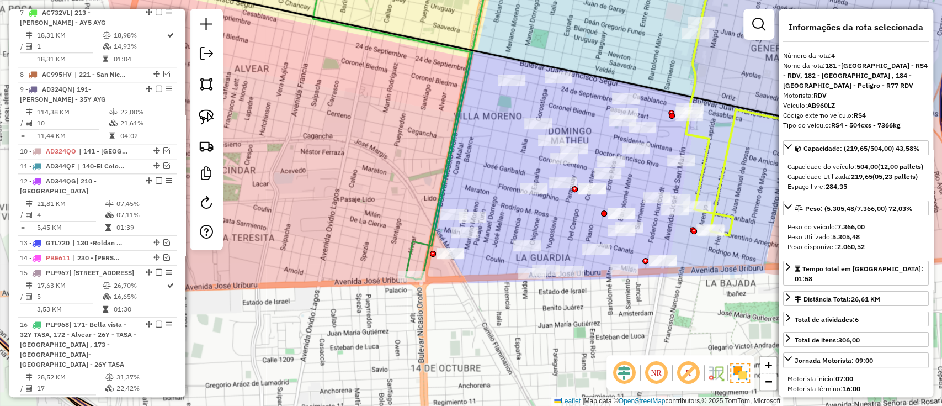
scroll to position [506, 0]
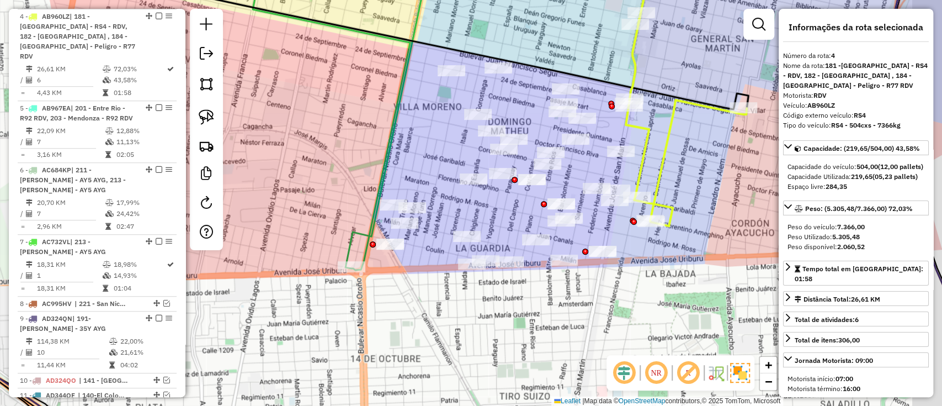
drag, startPoint x: 674, startPoint y: 177, endPoint x: 667, endPoint y: 176, distance: 7.7
click at [667, 176] on div "Janela de atendimento Grade de atendimento Capacidade Transportadoras Veículos …" at bounding box center [471, 203] width 942 height 406
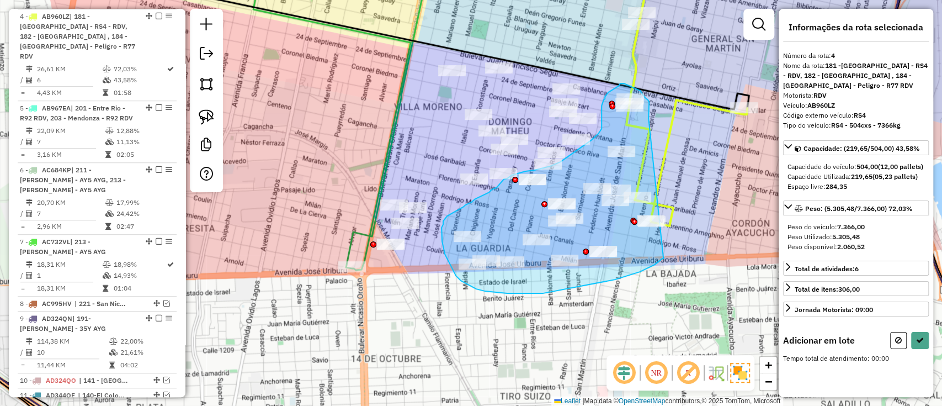
drag, startPoint x: 648, startPoint y: 118, endPoint x: 667, endPoint y: 257, distance: 139.7
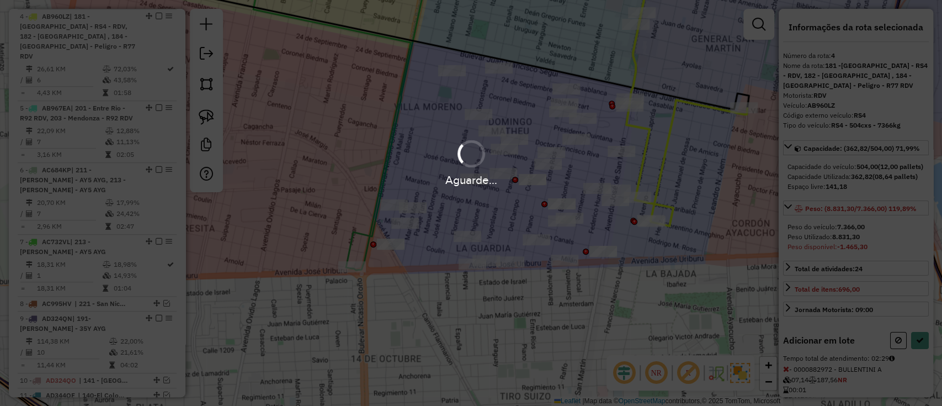
select select "**********"
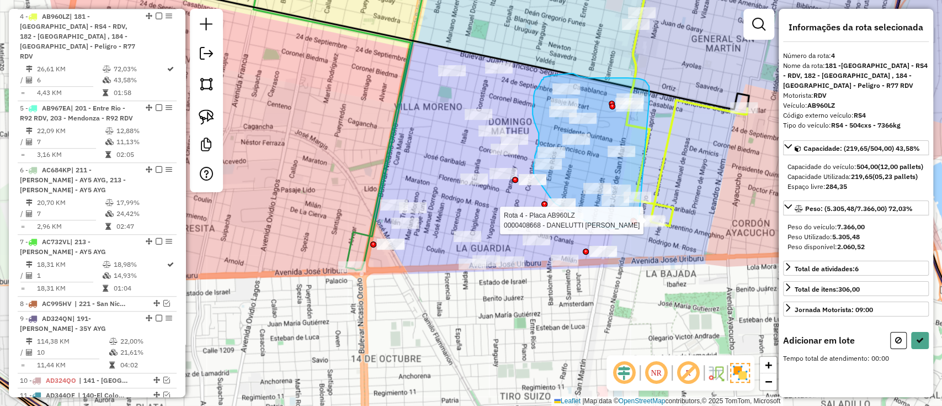
click at [645, 199] on div "Rota 4 - Placa AB960LZ 0000443168 - MARQUEZ NATALIA FERNANDA Rota 4 - Placa AB9…" at bounding box center [471, 203] width 942 height 406
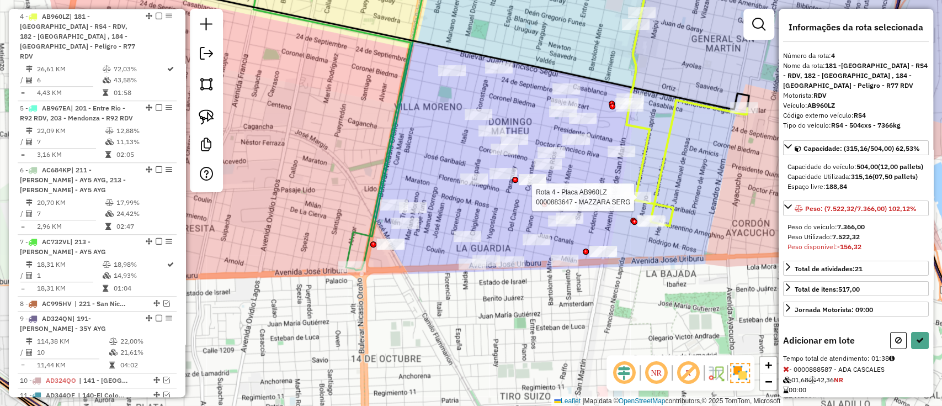
select select "**********"
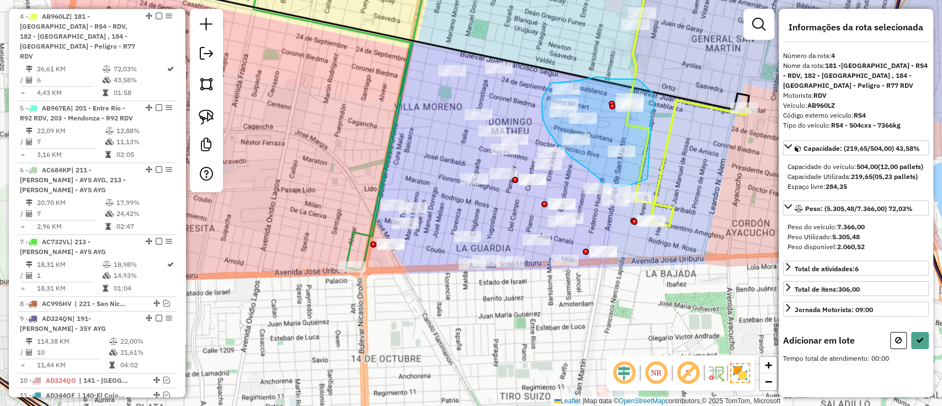
drag, startPoint x: 653, startPoint y: 110, endPoint x: 651, endPoint y: 175, distance: 64.6
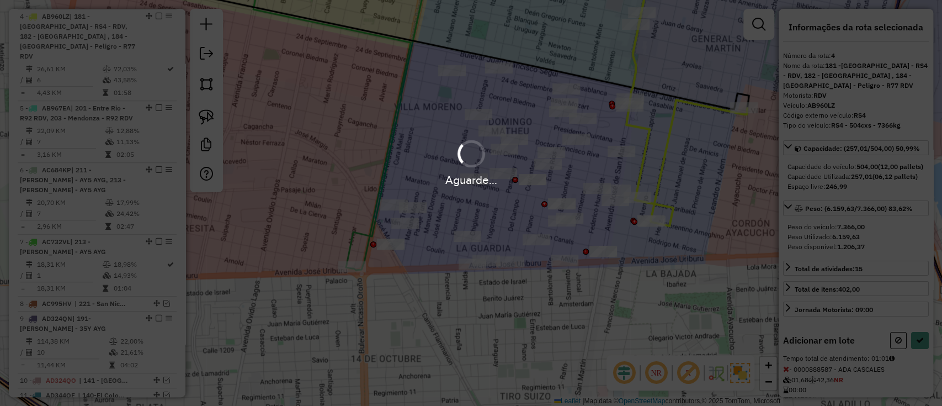
select select "**********"
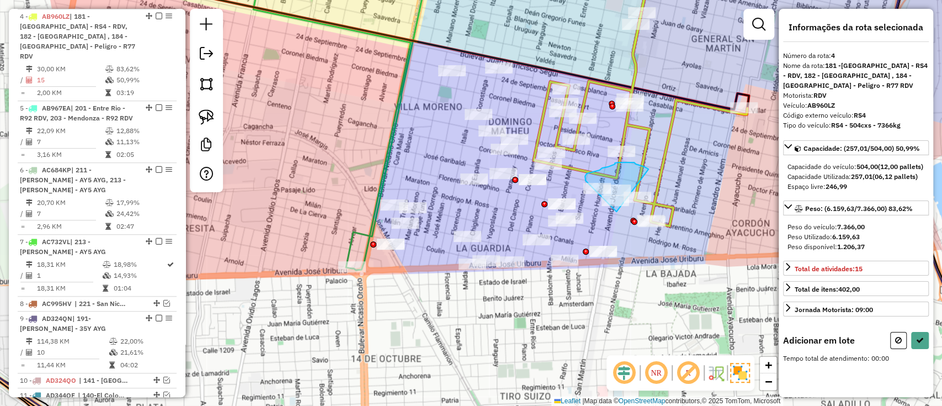
drag, startPoint x: 648, startPoint y: 169, endPoint x: 616, endPoint y: 211, distance: 53.2
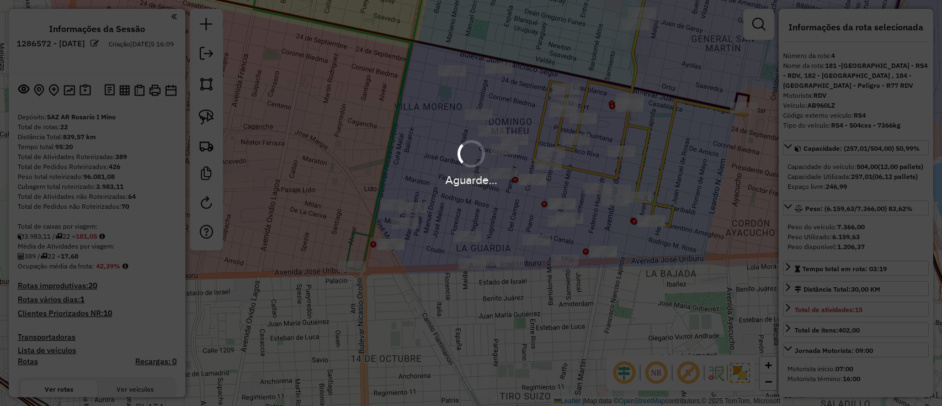
select select "**********"
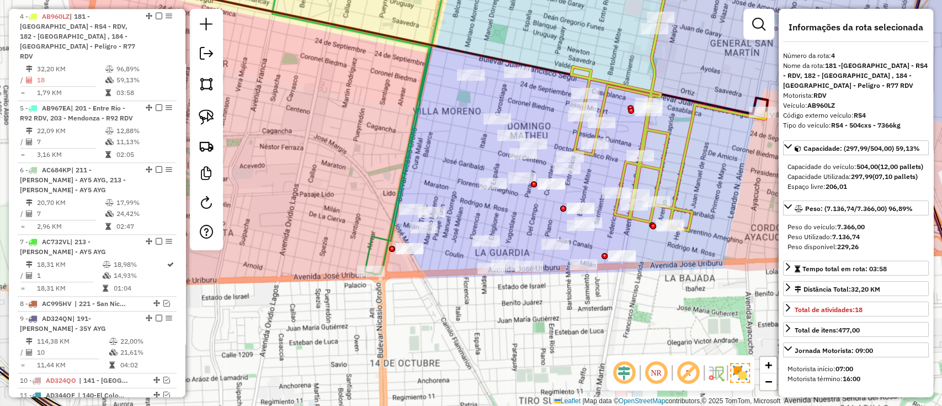
drag, startPoint x: 598, startPoint y: 271, endPoint x: 617, endPoint y: 275, distance: 19.7
click at [617, 275] on div "Janela de atendimento Grade de atendimento Capacidade Transportadoras Veículos …" at bounding box center [471, 203] width 942 height 406
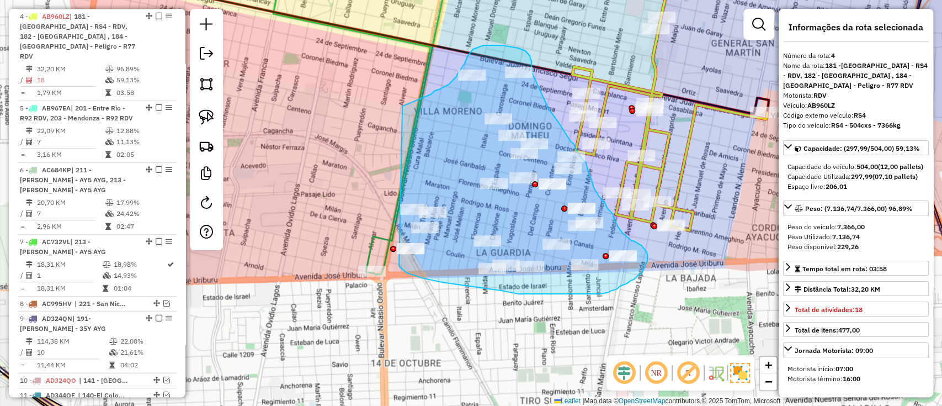
drag, startPoint x: 448, startPoint y: 283, endPoint x: 402, endPoint y: 106, distance: 182.4
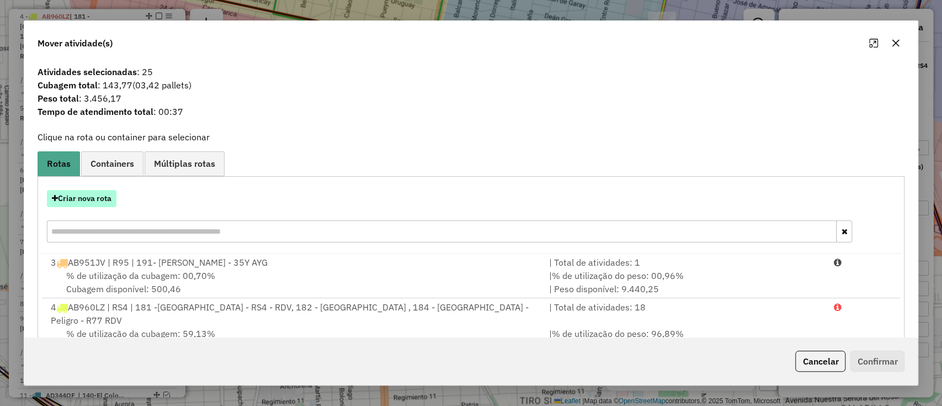
click at [104, 199] on button "Criar nova rota" at bounding box center [82, 198] width 70 height 17
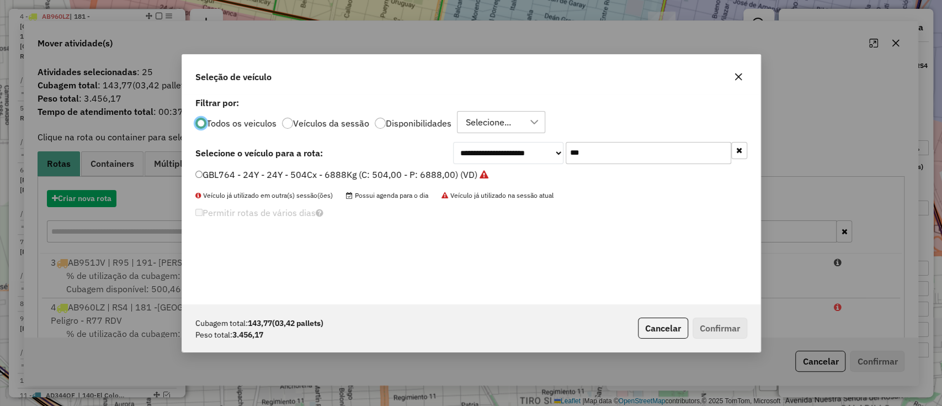
scroll to position [6, 3]
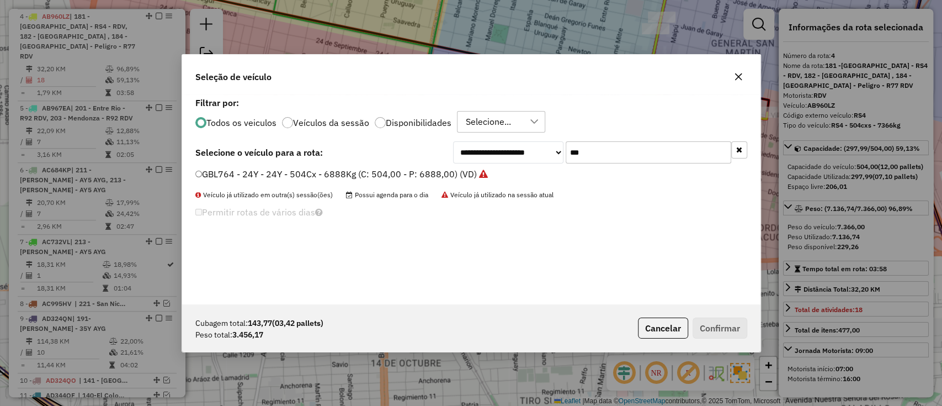
drag, startPoint x: 607, startPoint y: 154, endPoint x: 358, endPoint y: 152, distance: 249.4
click at [358, 152] on div "**********" at bounding box center [471, 152] width 552 height 22
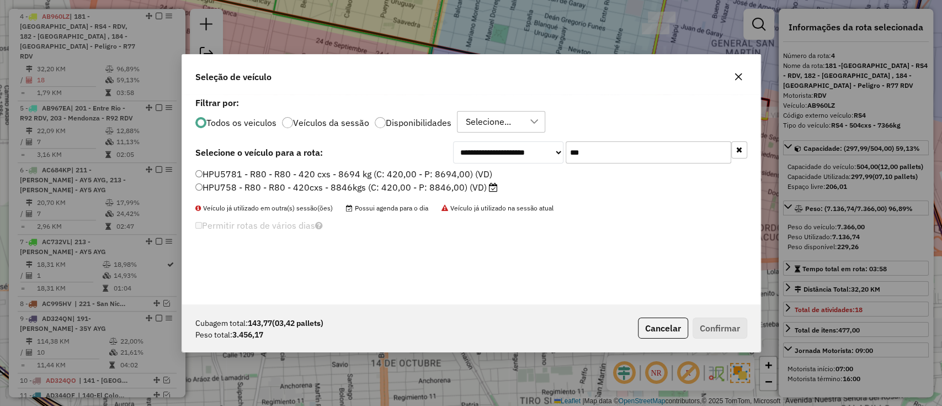
type input "***"
click at [420, 186] on label "HPU758 - R80 - R80 - 420cxs - 8846kgs (C: 420,00 - P: 8846,00) (VD)" at bounding box center [346, 186] width 302 height 13
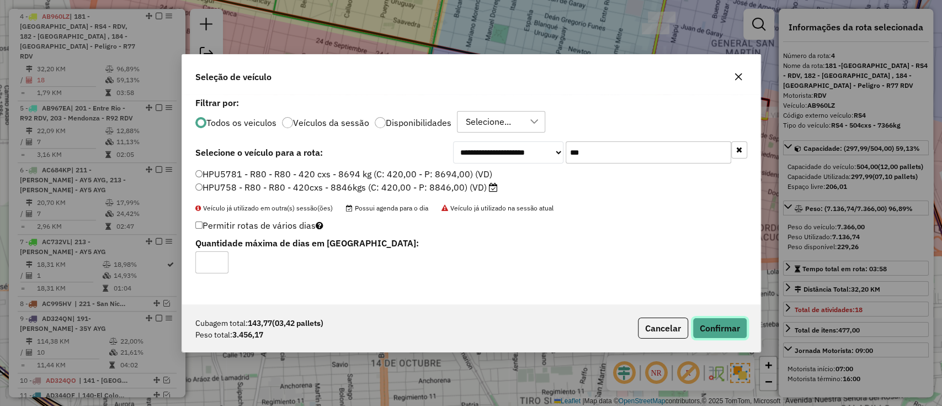
click at [697, 329] on button "Confirmar" at bounding box center [719, 327] width 55 height 21
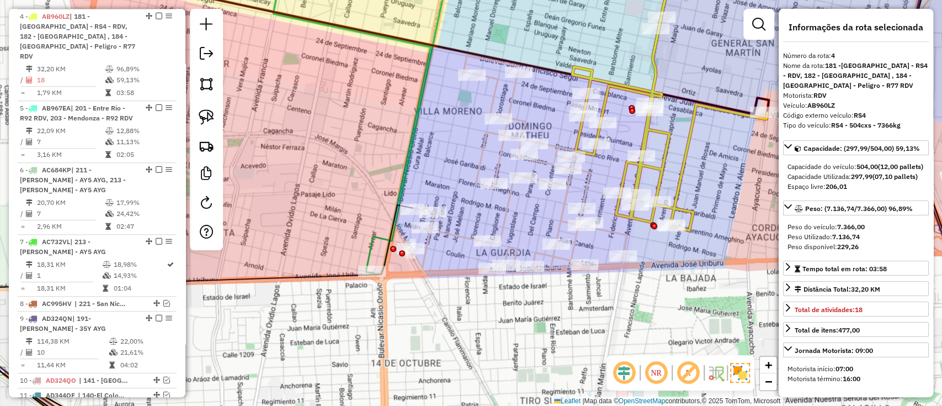
click at [562, 204] on icon at bounding box center [519, 163] width 216 height 217
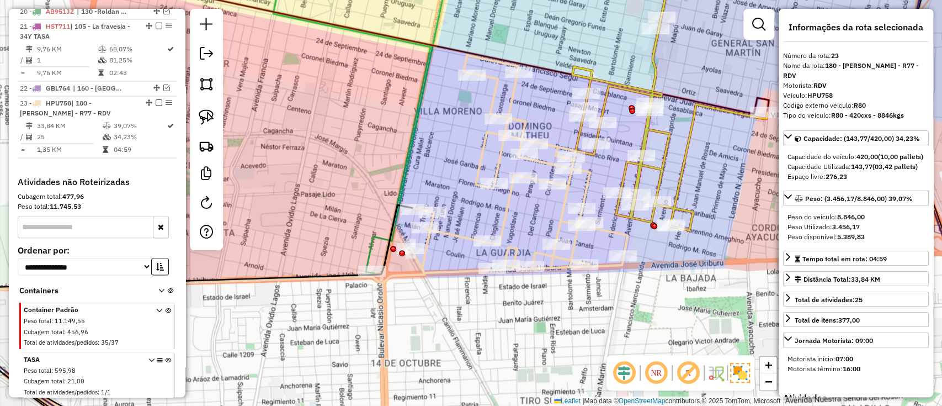
scroll to position [1229, 0]
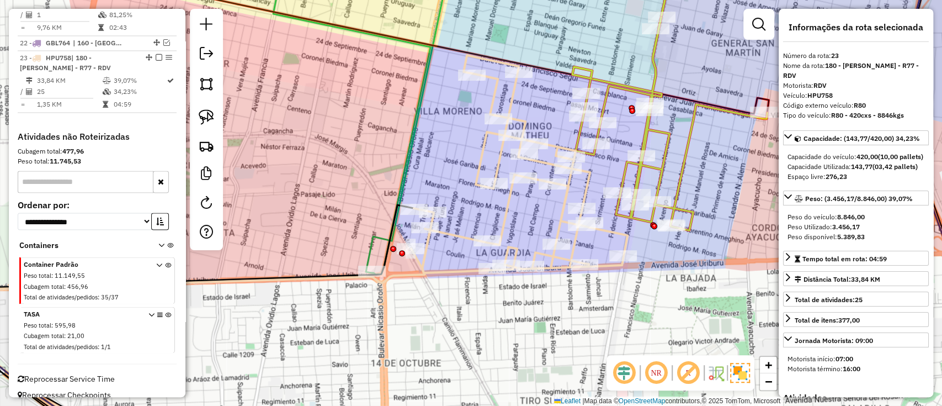
click at [647, 174] on div "Janela de atendimento Grade de atendimento Capacidade Transportadoras Veículos …" at bounding box center [471, 203] width 942 height 406
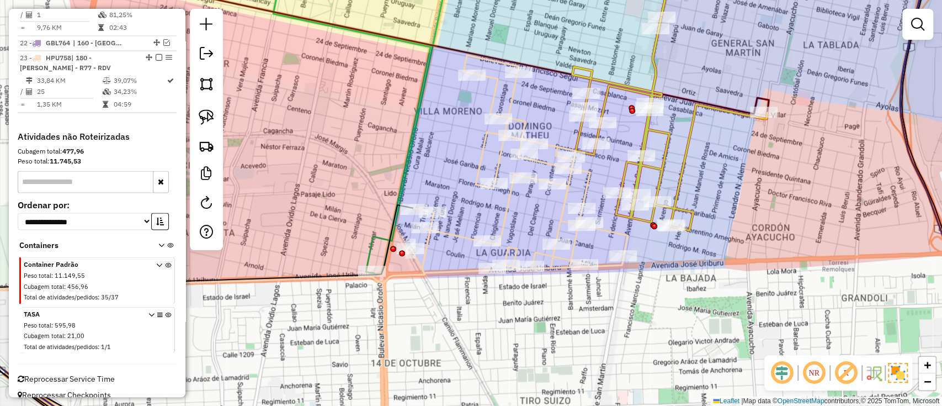
click at [566, 196] on icon at bounding box center [519, 163] width 216 height 217
select select "**********"
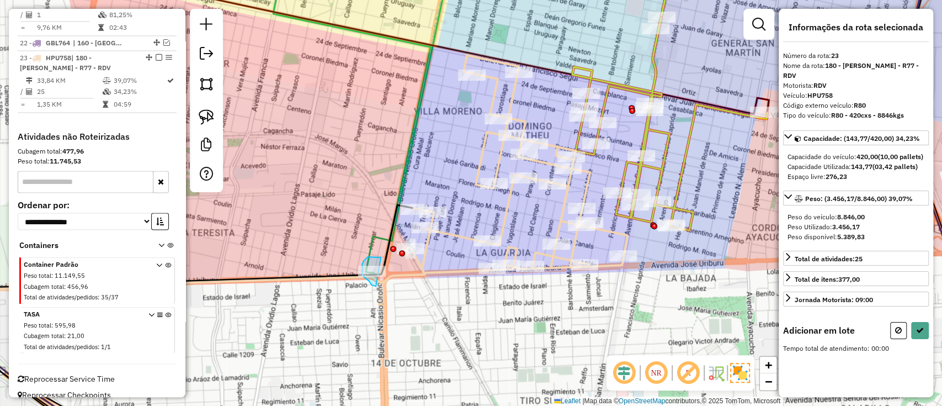
drag, startPoint x: 381, startPoint y: 257, endPoint x: 377, endPoint y: 286, distance: 29.5
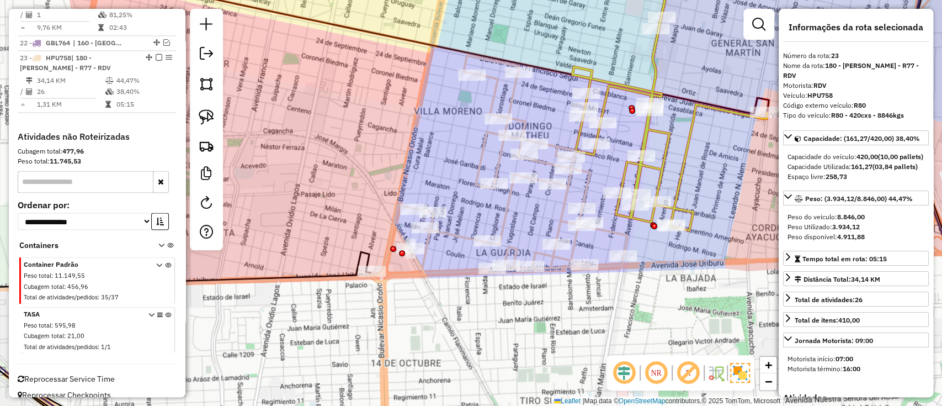
click at [459, 234] on icon at bounding box center [499, 164] width 255 height 219
click at [660, 171] on icon at bounding box center [669, 123] width 195 height 213
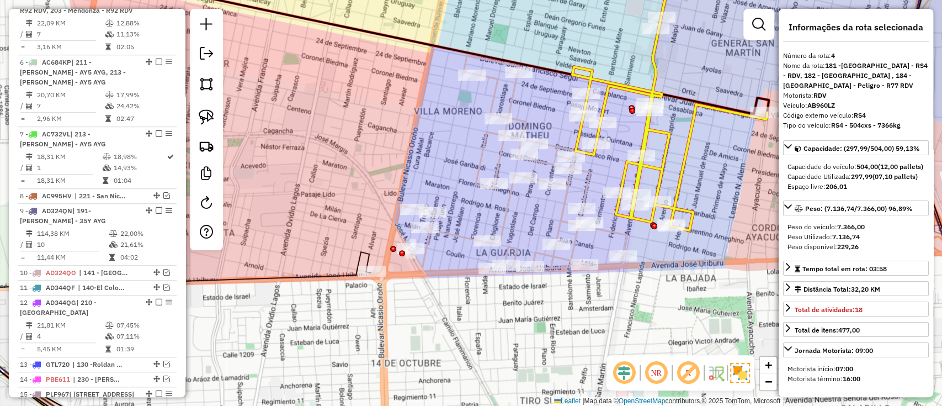
scroll to position [506, 0]
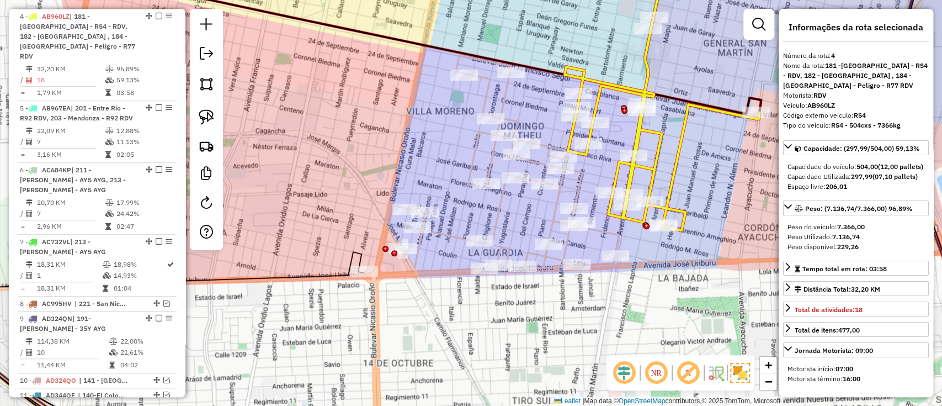
drag, startPoint x: 728, startPoint y: 190, endPoint x: 627, endPoint y: 192, distance: 101.5
click at [627, 192] on div "Janela de atendimento Grade de atendimento Capacidade Transportadoras Veículos …" at bounding box center [471, 203] width 942 height 406
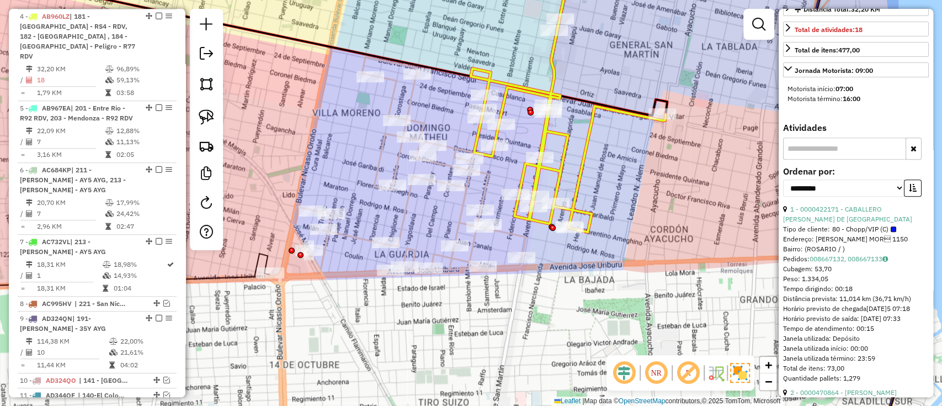
scroll to position [294, 0]
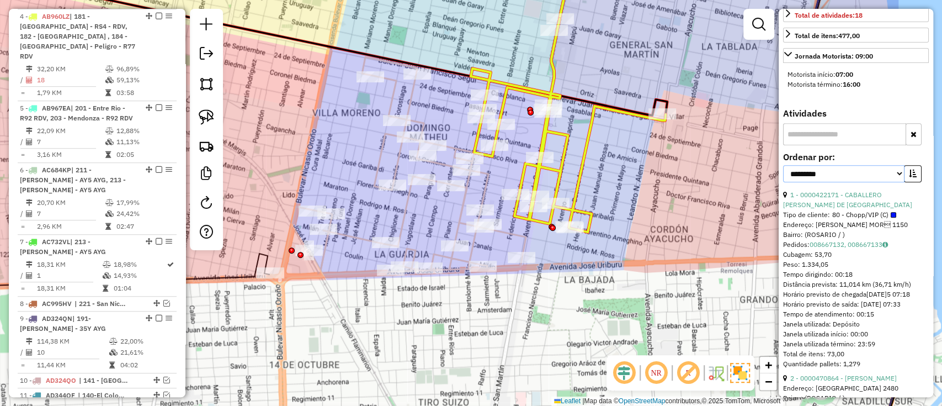
click at [829, 182] on select "**********" at bounding box center [843, 173] width 121 height 17
click at [783, 182] on select "**********" at bounding box center [843, 173] width 121 height 17
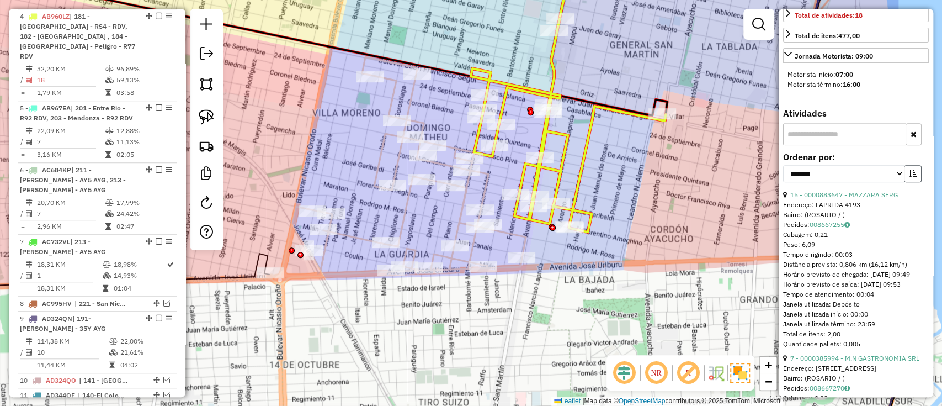
click at [912, 182] on button "button" at bounding box center [913, 173] width 18 height 17
click at [873, 182] on select "**********" at bounding box center [843, 173] width 121 height 17
click at [783, 182] on select "**********" at bounding box center [843, 173] width 121 height 17
click at [916, 182] on button "button" at bounding box center [913, 173] width 18 height 17
click at [865, 199] on link "9 - 0000888587 - ADA CASCALES" at bounding box center [840, 194] width 101 height 8
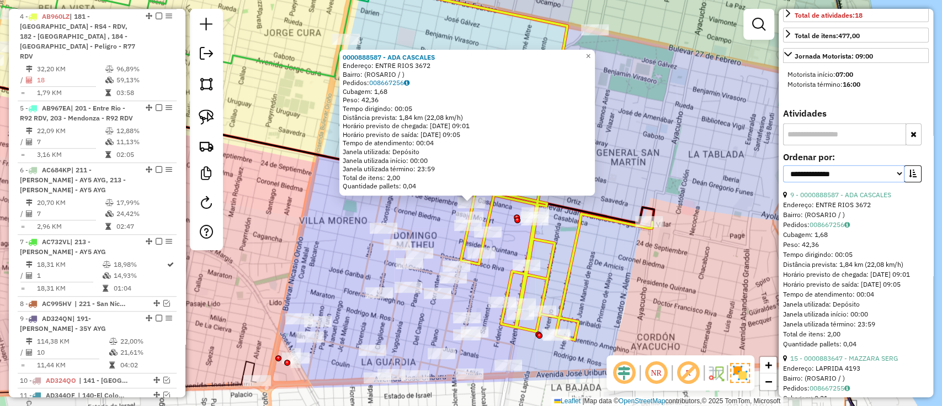
click at [885, 182] on select "**********" at bounding box center [843, 173] width 121 height 17
select select "**********"
click at [783, 182] on select "**********" at bounding box center [843, 173] width 121 height 17
click at [912, 177] on icon "button" at bounding box center [913, 173] width 8 height 8
click at [859, 199] on link "18 - 0000486954 - EZEAN S.R.L." at bounding box center [838, 194] width 97 height 8
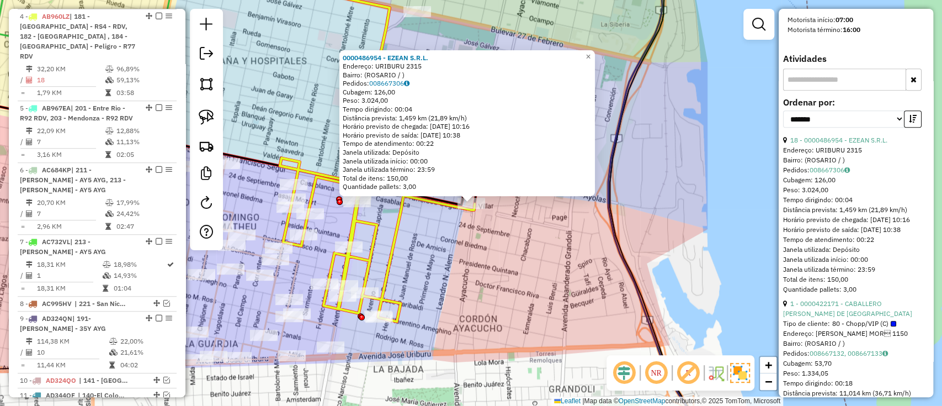
scroll to position [367, 0]
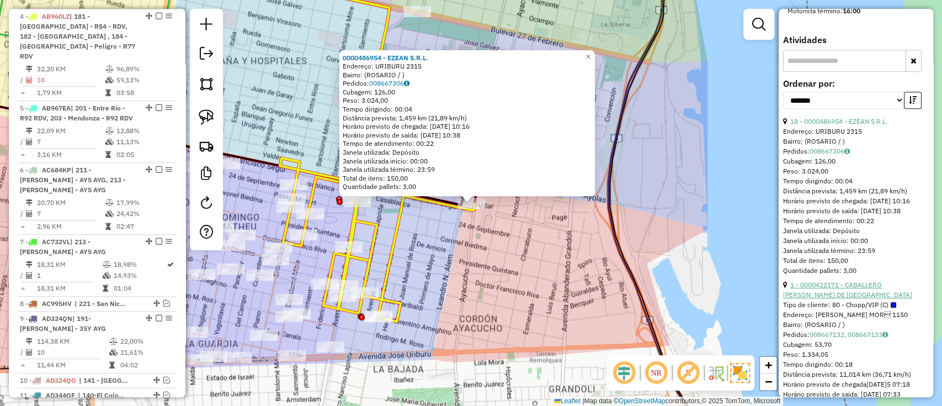
click at [863, 299] on link "1 - 0000422171 - CABALLERO [PERSON_NAME] DE [GEOGRAPHIC_DATA]" at bounding box center [847, 289] width 129 height 18
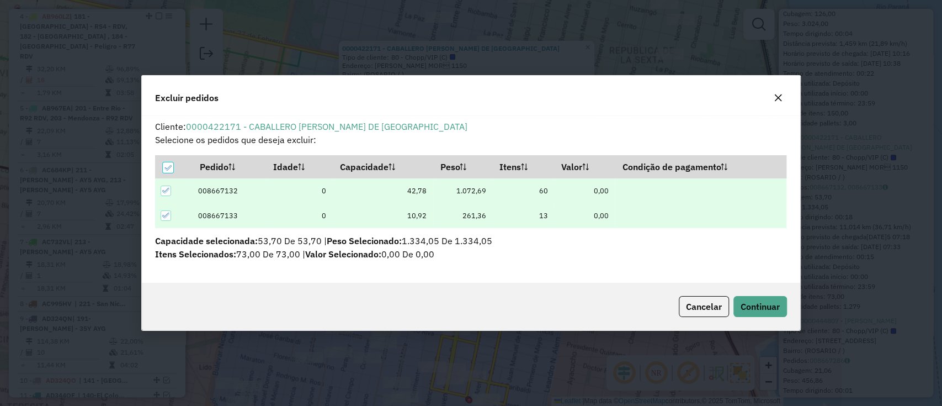
scroll to position [0, 0]
click at [750, 319] on div "Cancelar Continuar" at bounding box center [471, 306] width 658 height 47
click at [725, 311] on button "Cancelar" at bounding box center [704, 306] width 50 height 21
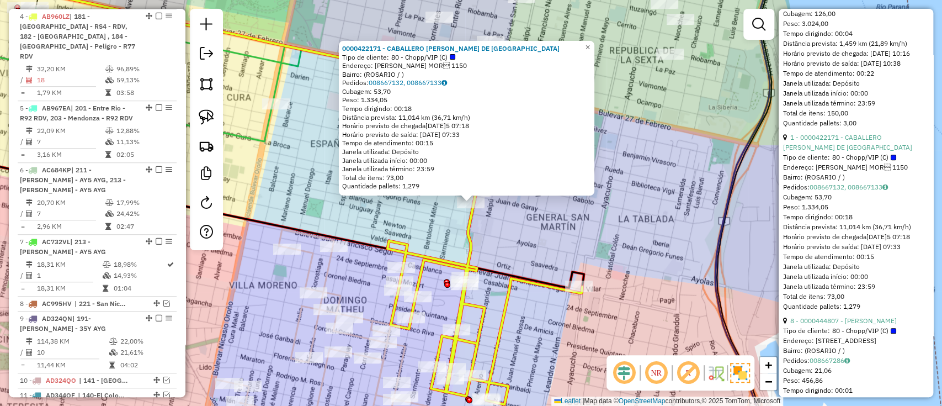
click at [308, 336] on icon at bounding box center [320, 337] width 246 height 217
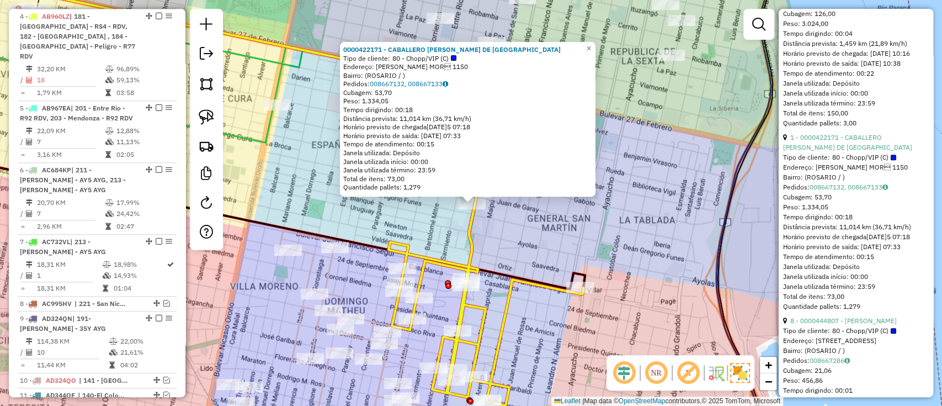
click at [312, 337] on icon at bounding box center [321, 338] width 245 height 216
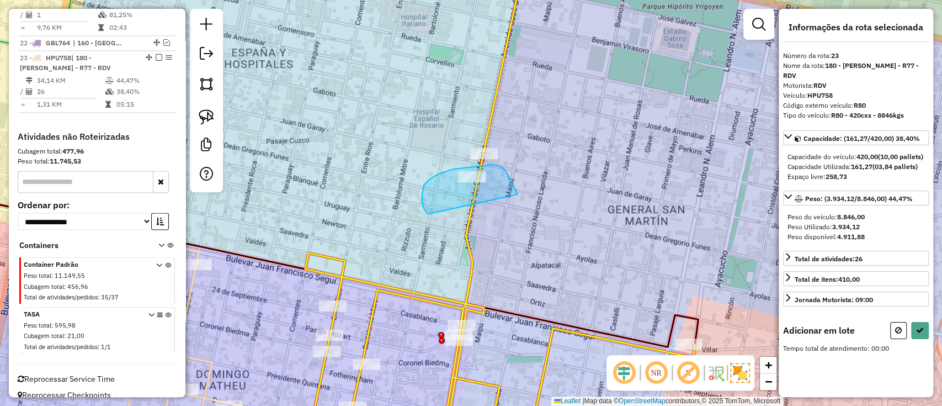
drag, startPoint x: 517, startPoint y: 194, endPoint x: 433, endPoint y: 216, distance: 87.3
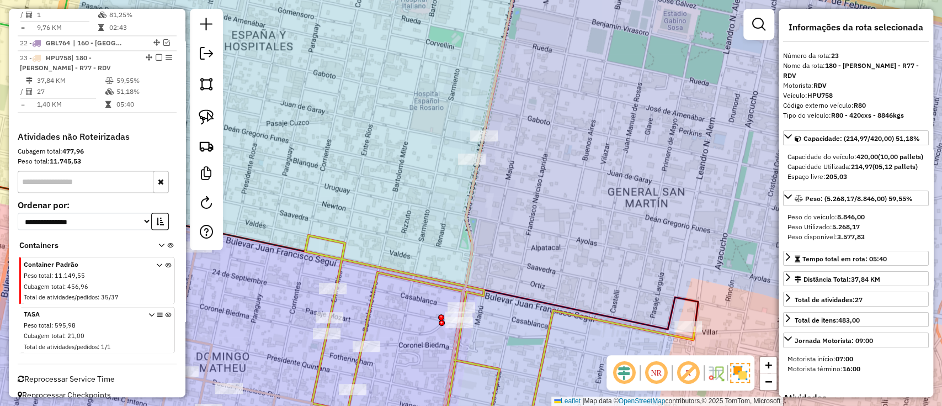
drag, startPoint x: 551, startPoint y: 236, endPoint x: 551, endPoint y: 187, distance: 49.1
click at [551, 189] on div "Janela de atendimento Grade de atendimento Capacidade Transportadoras Veículos …" at bounding box center [471, 203] width 942 height 406
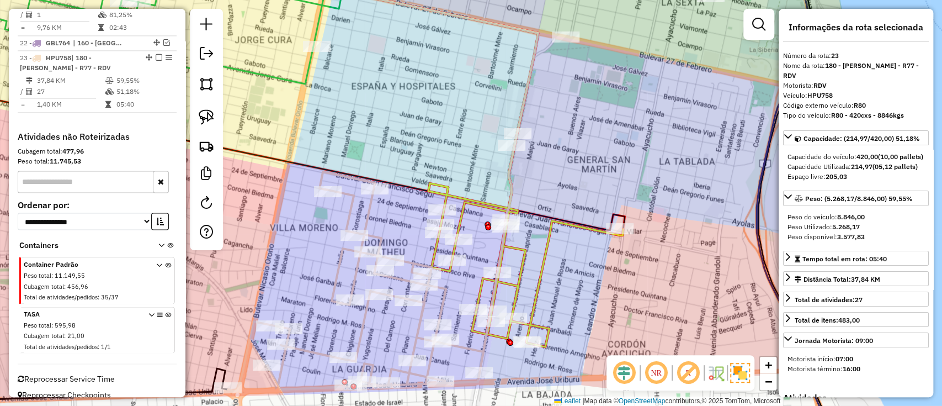
click at [545, 231] on icon at bounding box center [525, 240] width 195 height 213
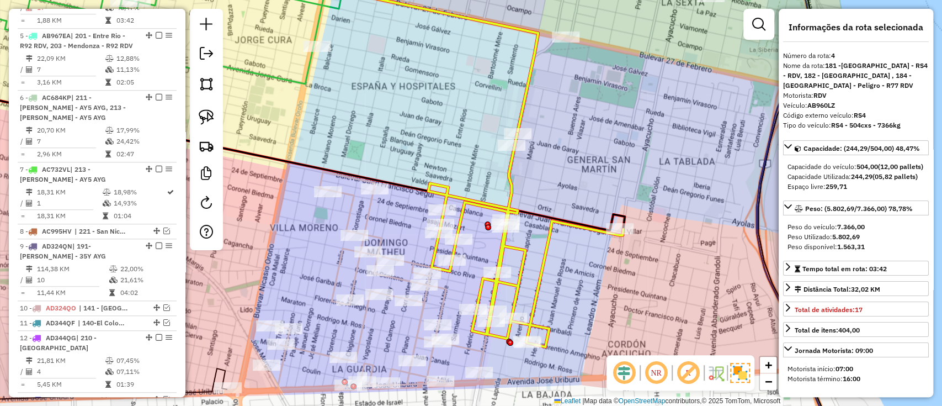
scroll to position [506, 0]
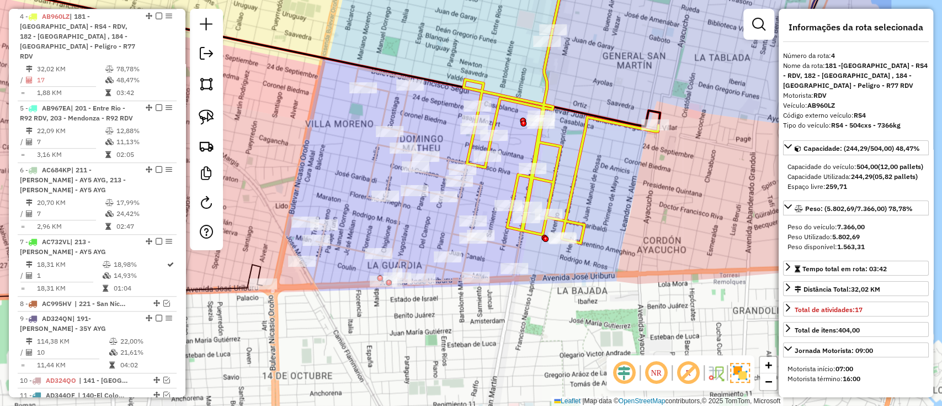
drag, startPoint x: 565, startPoint y: 263, endPoint x: 598, endPoint y: 157, distance: 110.8
click at [598, 157] on div "Janela de atendimento Grade de atendimento Capacidade Transportadoras Veículos …" at bounding box center [471, 203] width 942 height 406
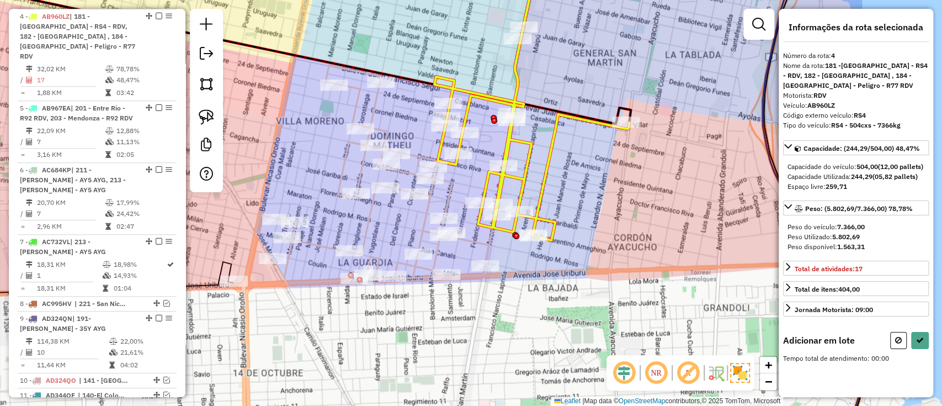
drag, startPoint x: 493, startPoint y: 193, endPoint x: 467, endPoint y: 192, distance: 26.5
click at [467, 192] on div "Janela de atendimento Grade de atendimento Capacidade Transportadoras Veículos …" at bounding box center [471, 203] width 942 height 406
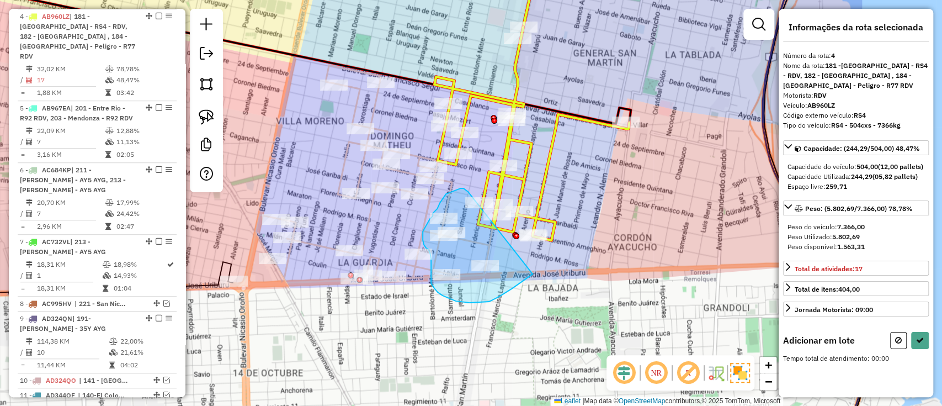
drag, startPoint x: 463, startPoint y: 188, endPoint x: 537, endPoint y: 267, distance: 107.7
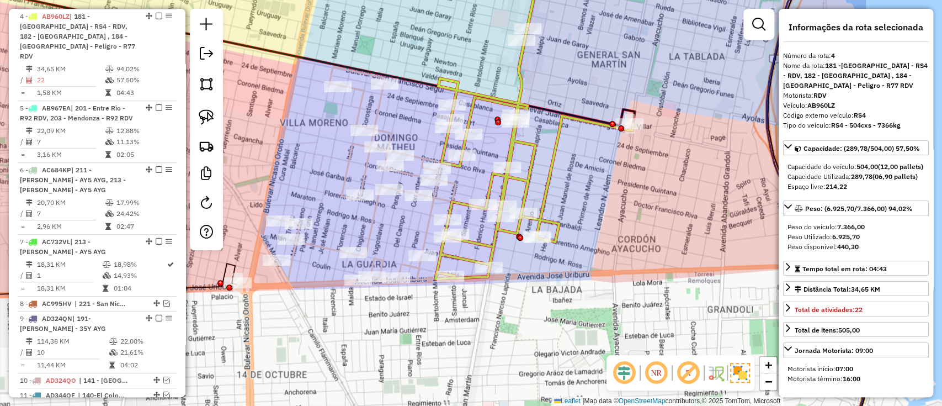
drag, startPoint x: 547, startPoint y: 254, endPoint x: 589, endPoint y: 262, distance: 42.6
click at [589, 262] on div "Janela de atendimento Grade de atendimento Capacidade Transportadoras Veículos …" at bounding box center [471, 203] width 942 height 406
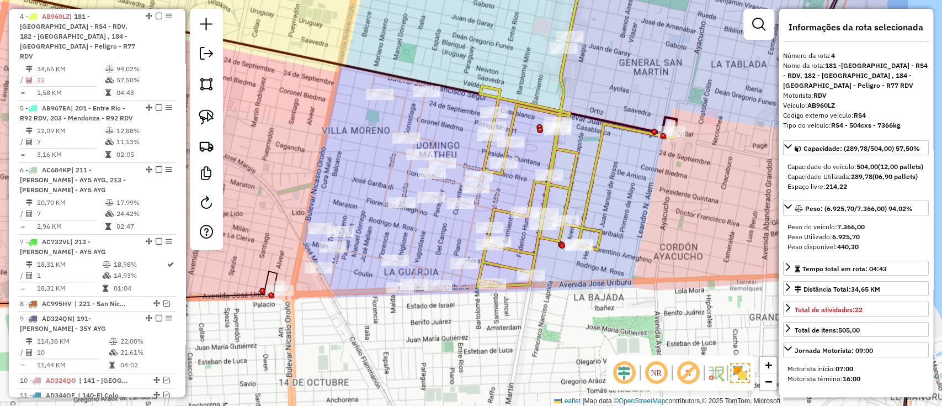
click at [578, 201] on div "Janela de atendimento Grade de atendimento Capacidade Transportadoras Veículos …" at bounding box center [471, 203] width 942 height 406
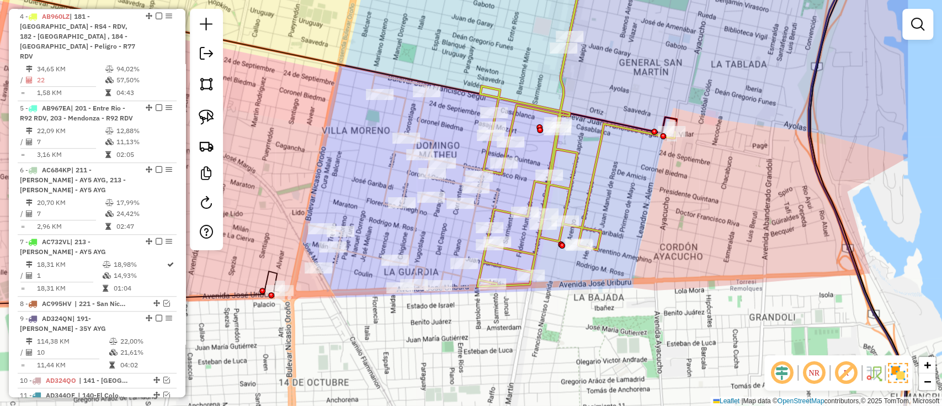
click at [583, 202] on icon at bounding box center [576, 161] width 198 height 250
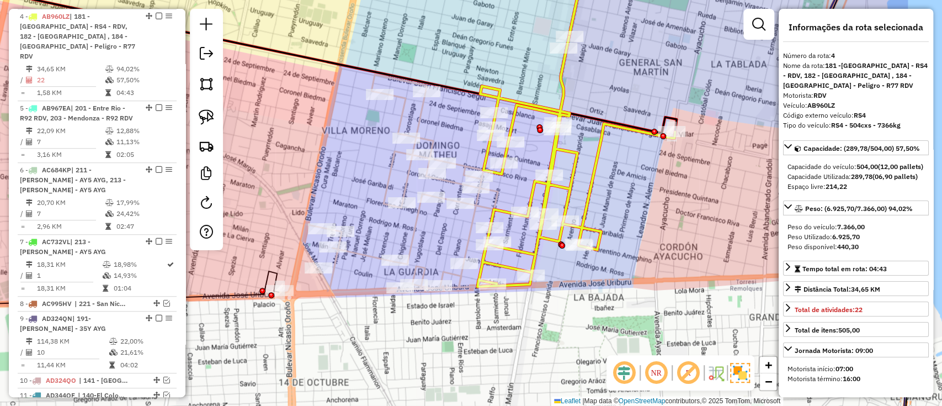
click at [418, 236] on icon at bounding box center [423, 171] width 286 height 245
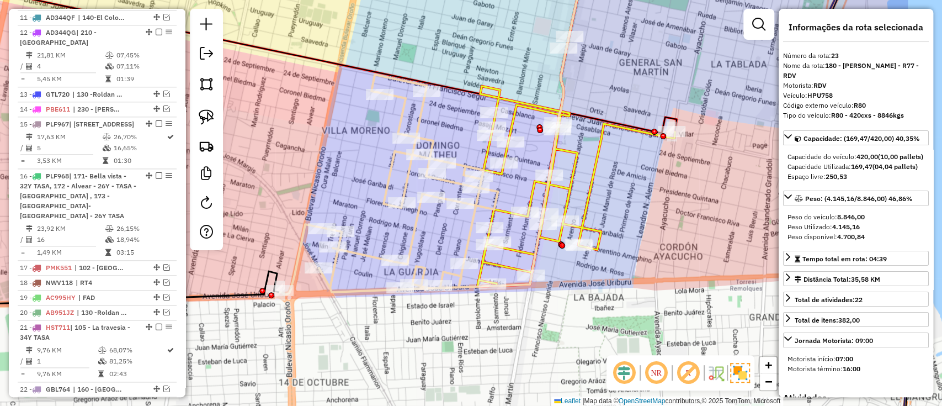
scroll to position [1229, 0]
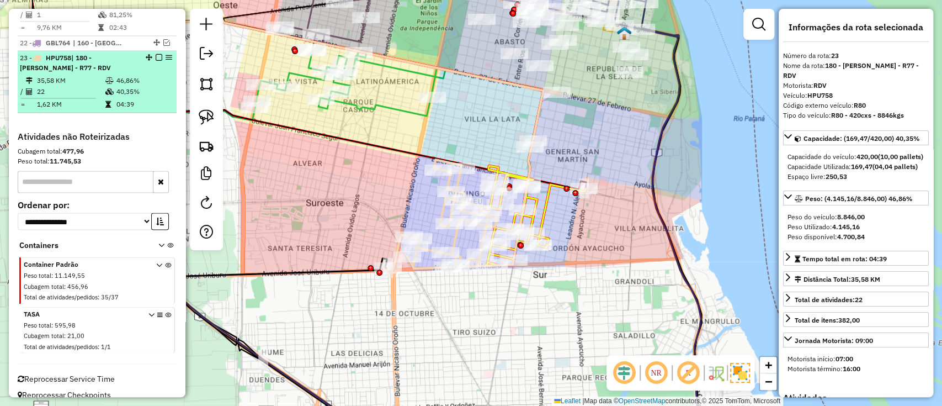
click at [151, 54] on div at bounding box center [155, 57] width 33 height 7
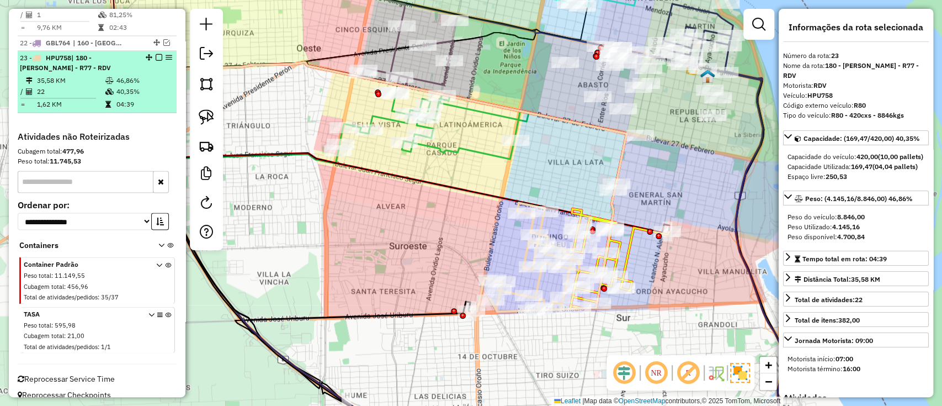
click at [153, 51] on li "23 - HPU758 | 180 - [PERSON_NAME] - R77 - RDV 35,58 KM 46,86% / 22 40,35% = 1,6…" at bounding box center [97, 82] width 159 height 62
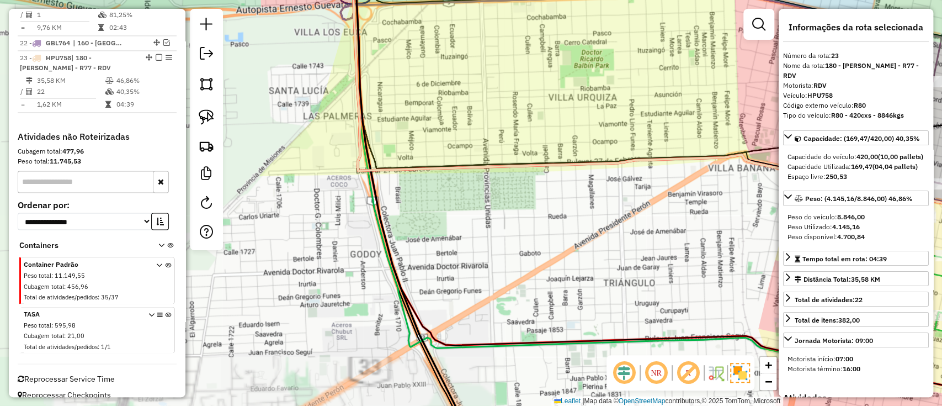
drag, startPoint x: 640, startPoint y: 291, endPoint x: 171, endPoint y: 154, distance: 487.9
click at [171, 156] on hb-router-mapa "Informações da Sessão 1286572 - [DATE] Criação: [DATE] 16:09 Depósito: SAZ AR R…" at bounding box center [471, 203] width 942 height 406
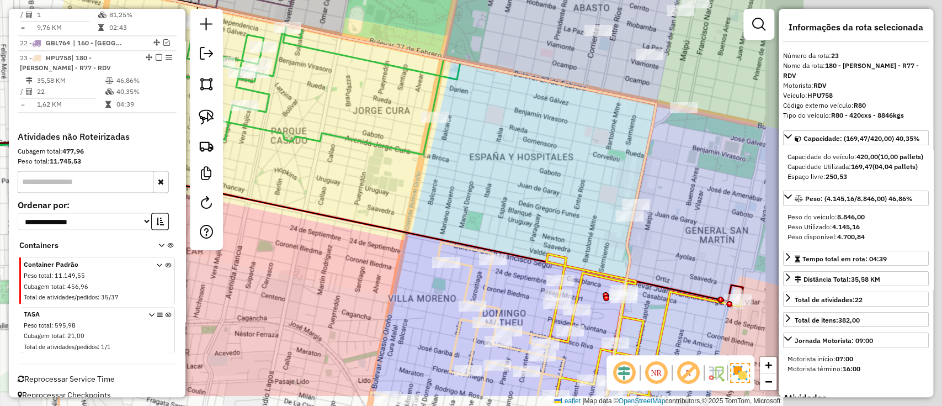
drag, startPoint x: 494, startPoint y: 263, endPoint x: 391, endPoint y: 234, distance: 107.1
click at [391, 238] on div "Janela de atendimento Grade de atendimento Capacidade Transportadoras Veículos …" at bounding box center [471, 203] width 942 height 406
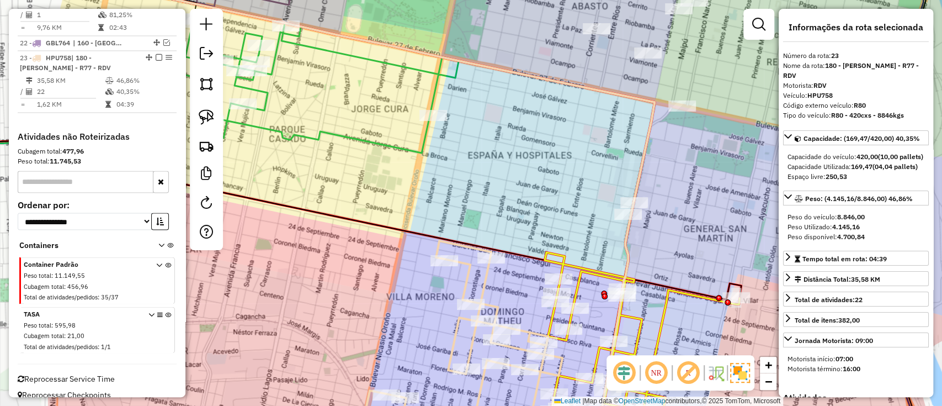
click at [481, 280] on icon at bounding box center [494, 331] width 273 height 232
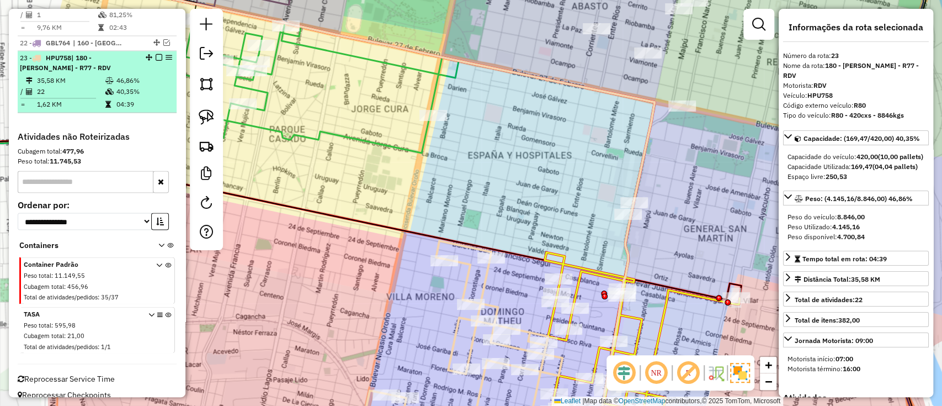
click at [156, 54] on em at bounding box center [159, 57] width 7 height 7
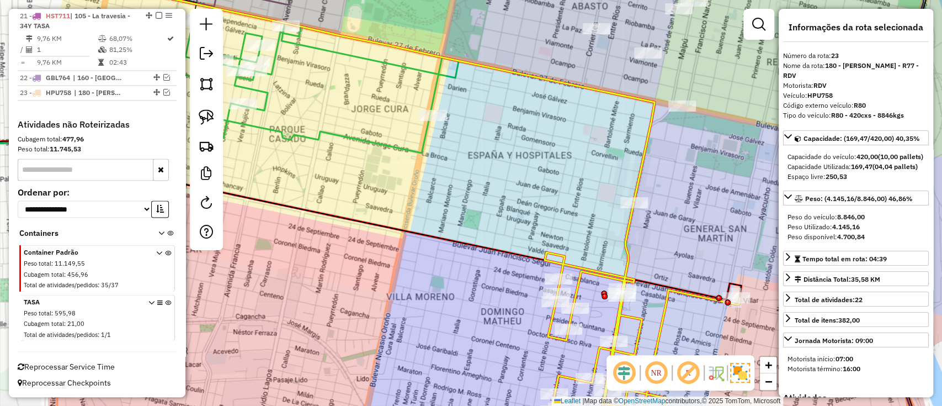
scroll to position [1182, 0]
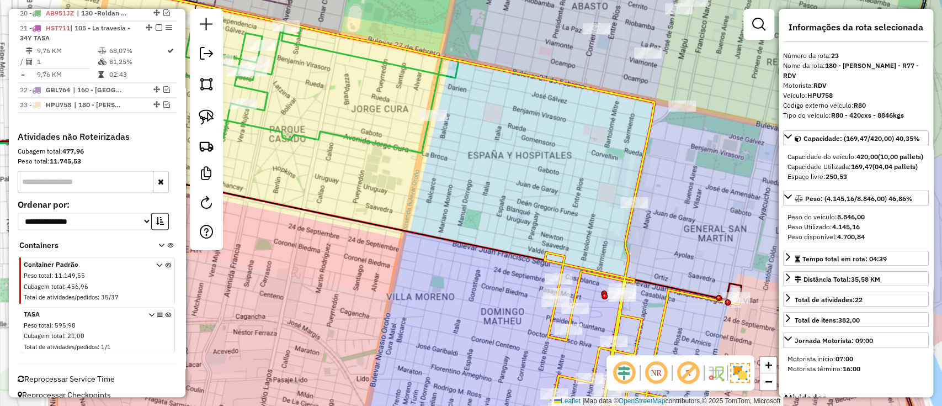
click at [588, 279] on icon at bounding box center [641, 325] width 196 height 244
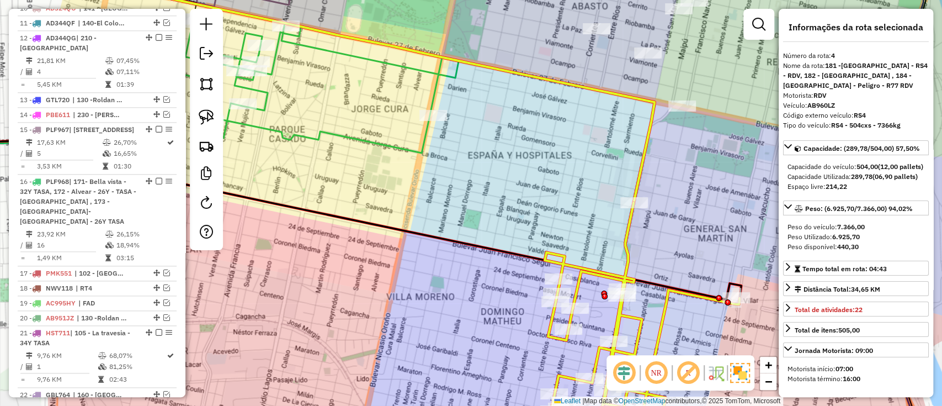
scroll to position [506, 0]
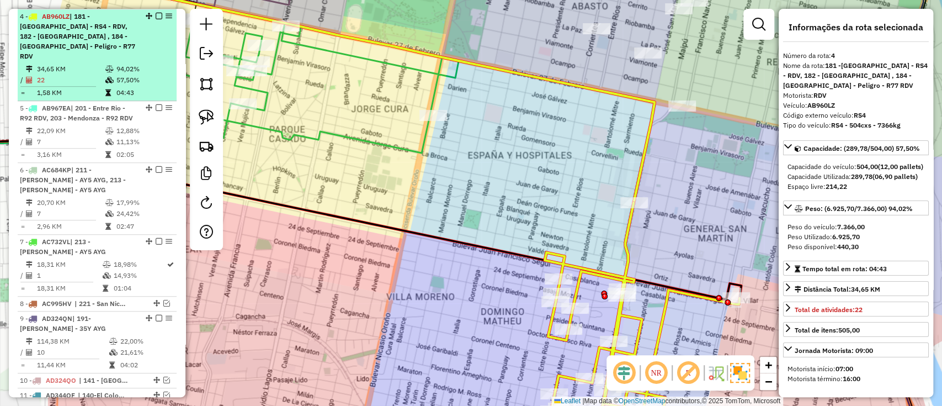
click at [156, 15] on em at bounding box center [159, 16] width 7 height 7
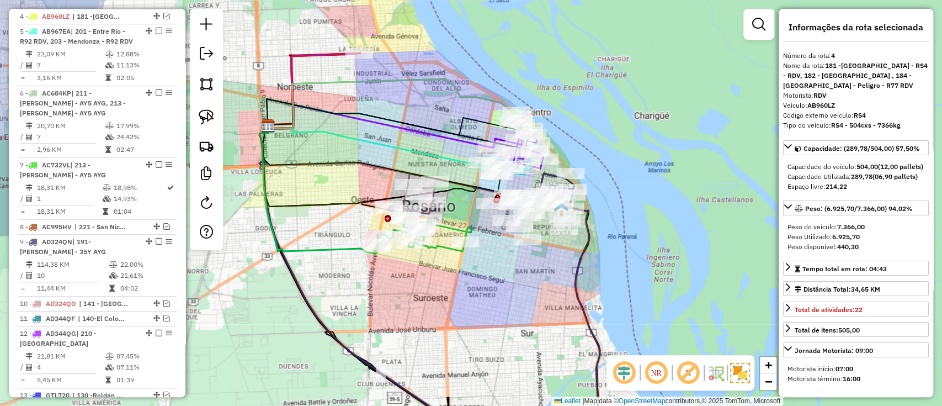
drag, startPoint x: 487, startPoint y: 312, endPoint x: 513, endPoint y: 318, distance: 26.6
click at [513, 320] on div "Janela de atendimento Grade de atendimento Capacidade Transportadoras Veículos …" at bounding box center [471, 203] width 942 height 406
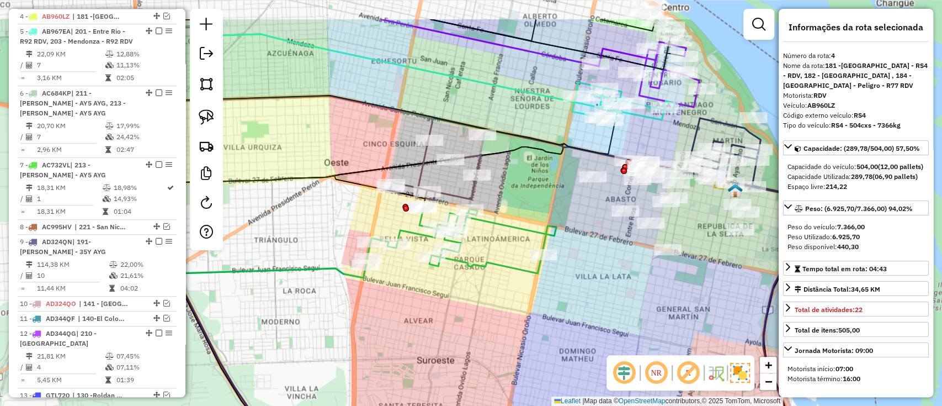
drag, startPoint x: 477, startPoint y: 298, endPoint x: 523, endPoint y: 332, distance: 56.8
click at [523, 332] on div "Janela de atendimento Grade de atendimento Capacidade Transportadoras Veículos …" at bounding box center [471, 203] width 942 height 406
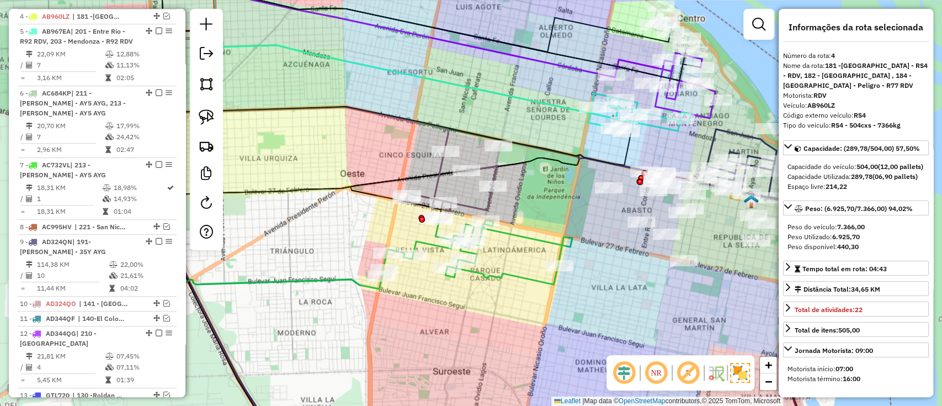
click at [525, 284] on icon at bounding box center [477, 250] width 190 height 67
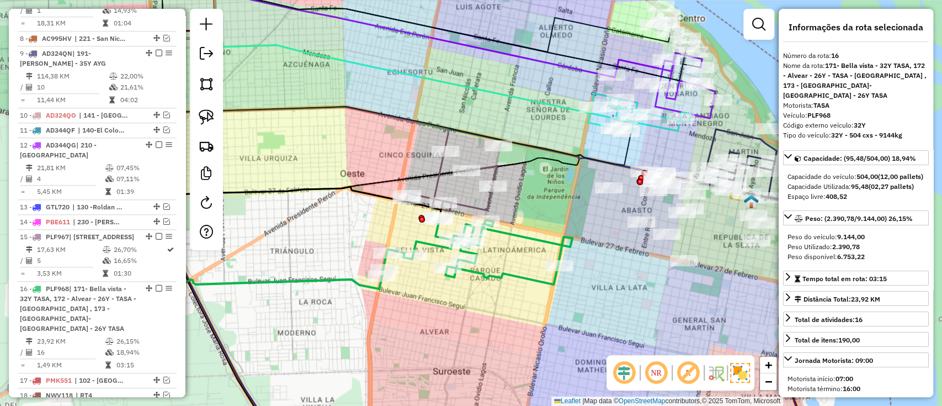
scroll to position [976, 0]
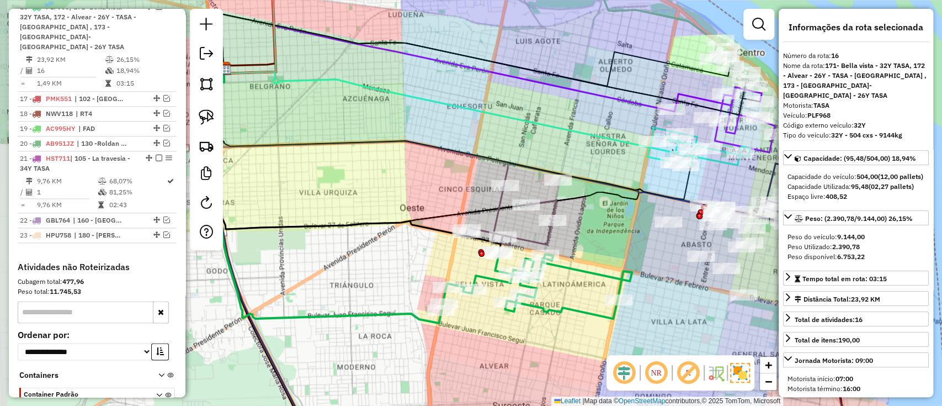
drag, startPoint x: 505, startPoint y: 289, endPoint x: 565, endPoint y: 324, distance: 69.3
click at [565, 324] on div "Janela de atendimento Grade de atendimento Capacidade Transportadoras Veículos …" at bounding box center [471, 203] width 942 height 406
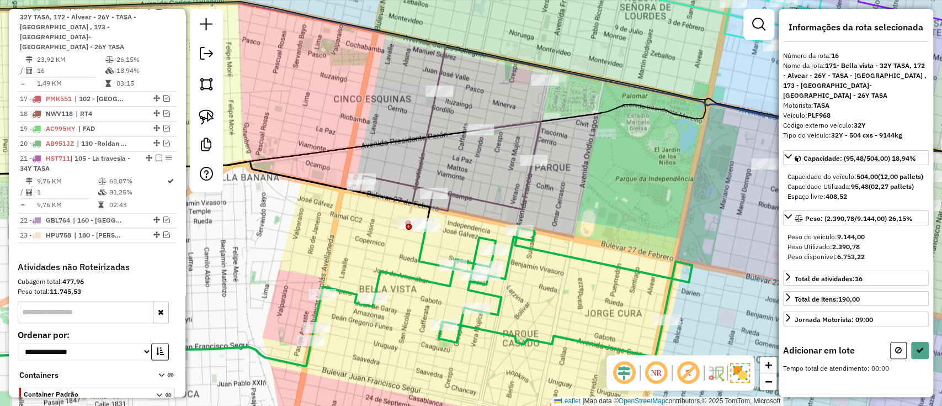
click at [411, 183] on icon at bounding box center [450, 150] width 181 height 120
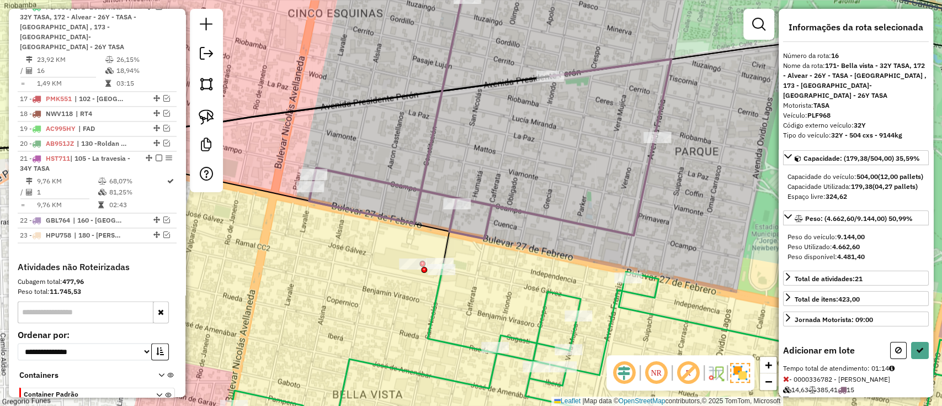
click at [415, 186] on icon at bounding box center [490, 117] width 362 height 241
click at [415, 187] on icon at bounding box center [490, 117] width 362 height 241
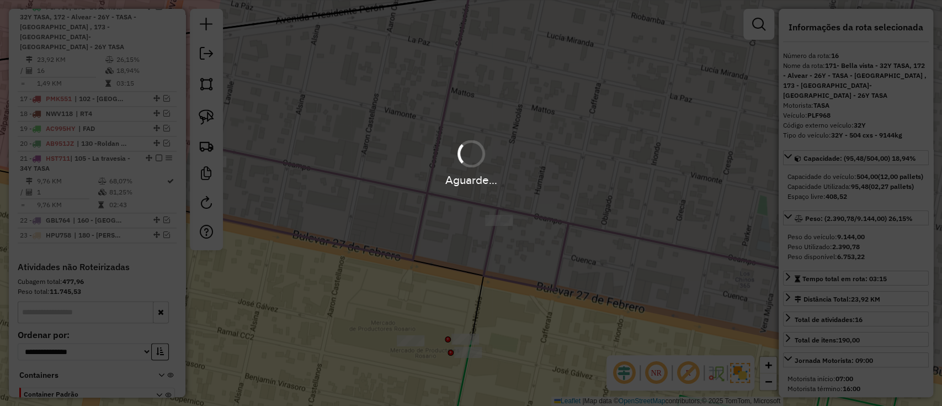
scroll to position [914, 0]
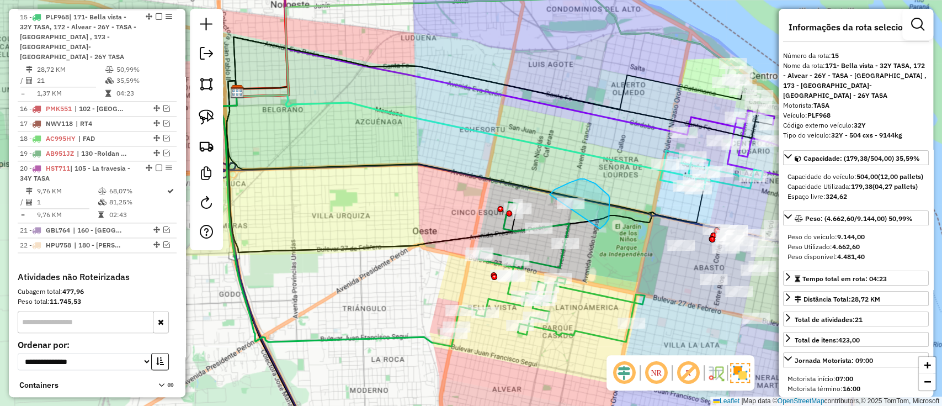
drag, startPoint x: 550, startPoint y: 194, endPoint x: 587, endPoint y: 231, distance: 51.9
click at [604, 335] on icon at bounding box center [549, 272] width 190 height 140
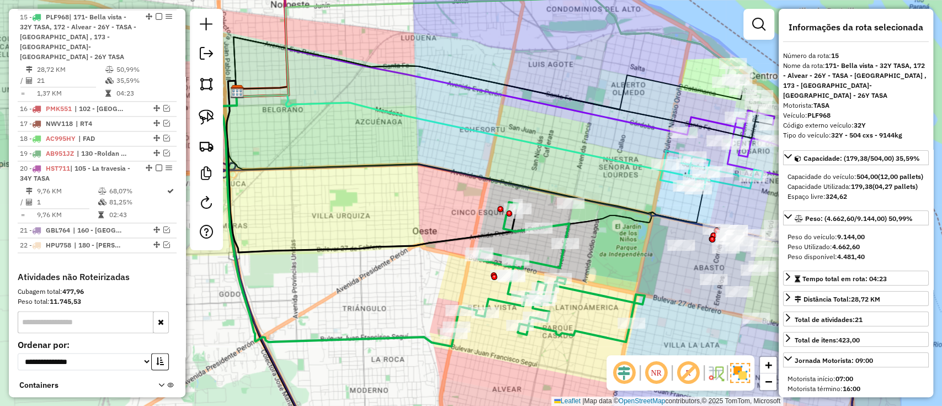
click at [156, 16] on em at bounding box center [159, 16] width 7 height 7
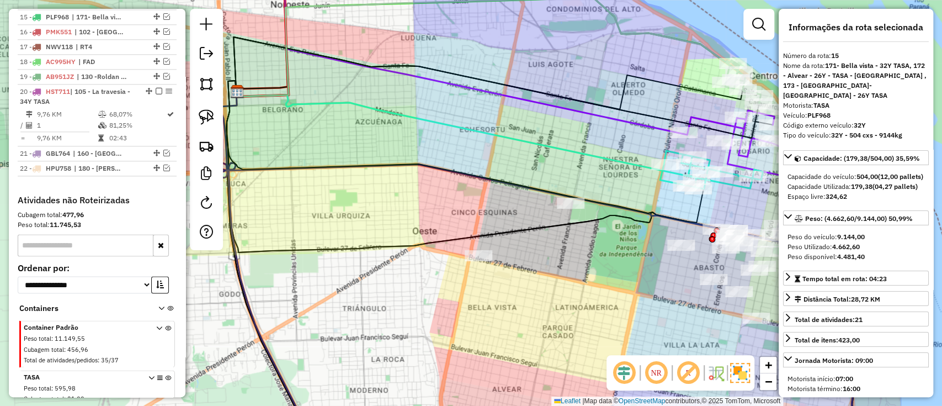
scroll to position [847, 0]
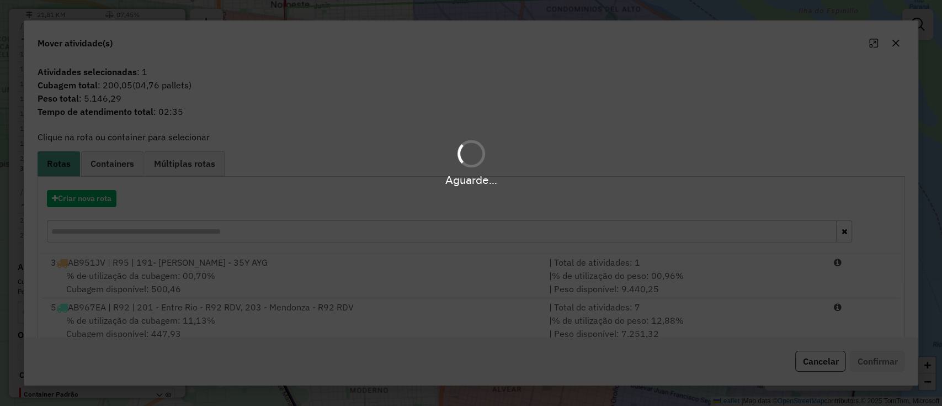
drag, startPoint x: 543, startPoint y: 226, endPoint x: 547, endPoint y: 199, distance: 27.9
click at [547, 199] on hb-app "Aguarde... Pop-up bloqueado! Seu navegador bloqueou automáticamente a abertura …" at bounding box center [471, 203] width 942 height 406
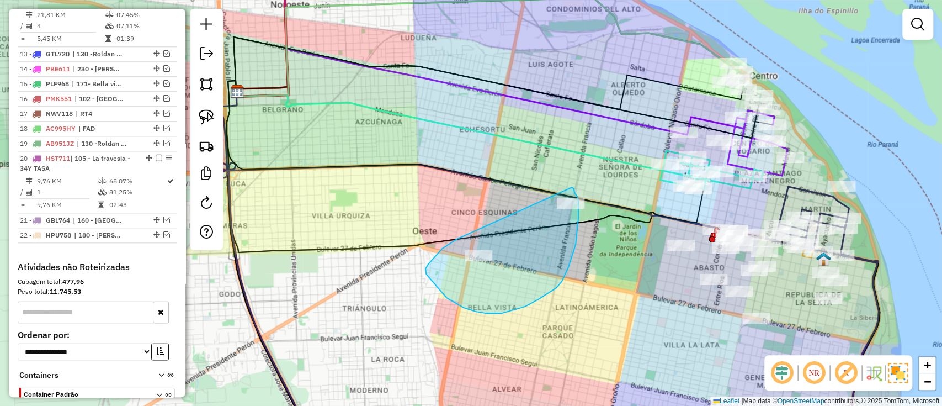
drag, startPoint x: 442, startPoint y: 248, endPoint x: 565, endPoint y: 179, distance: 141.1
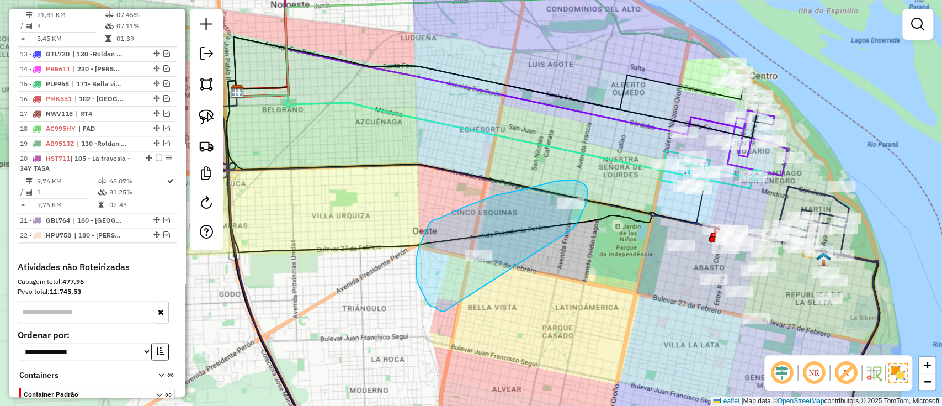
drag, startPoint x: 578, startPoint y: 221, endPoint x: 444, endPoint y: 312, distance: 161.3
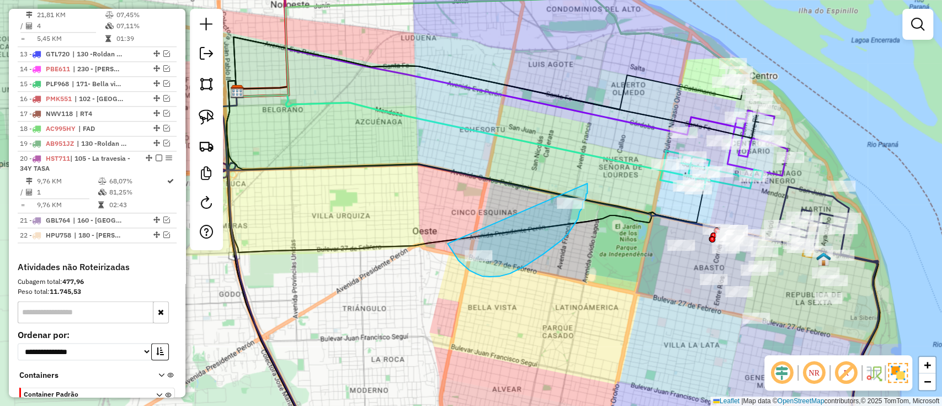
drag, startPoint x: 482, startPoint y: 276, endPoint x: 580, endPoint y: 189, distance: 130.9
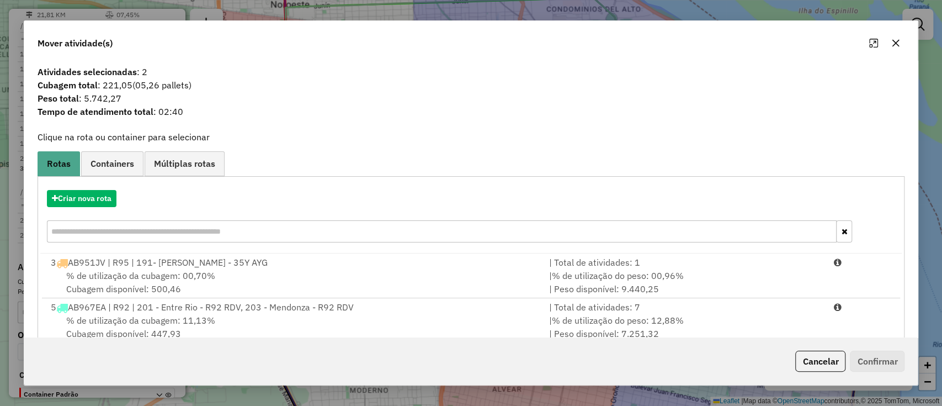
click at [118, 208] on div "Criar nova rota" at bounding box center [471, 218] width 862 height 72
click at [108, 206] on div "Criar nova rota" at bounding box center [471, 198] width 862 height 17
click at [77, 205] on button "Criar nova rota" at bounding box center [82, 198] width 70 height 17
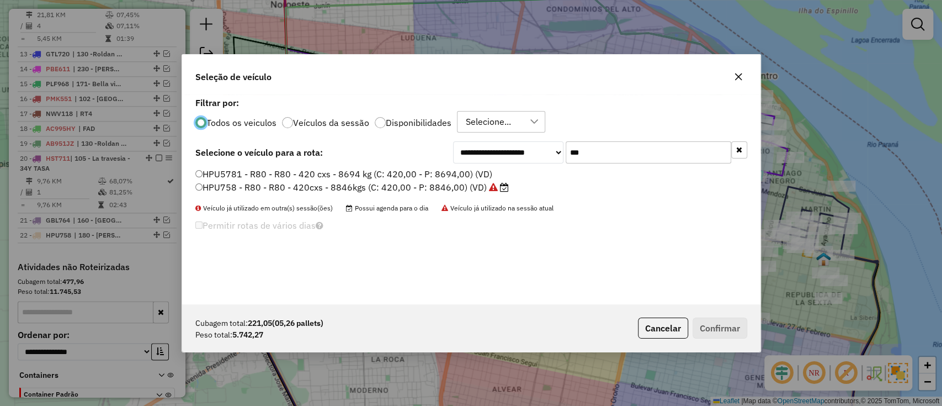
scroll to position [6, 3]
drag, startPoint x: 589, startPoint y: 157, endPoint x: 408, endPoint y: 179, distance: 182.3
click at [408, 179] on div "**********" at bounding box center [471, 199] width 578 height 210
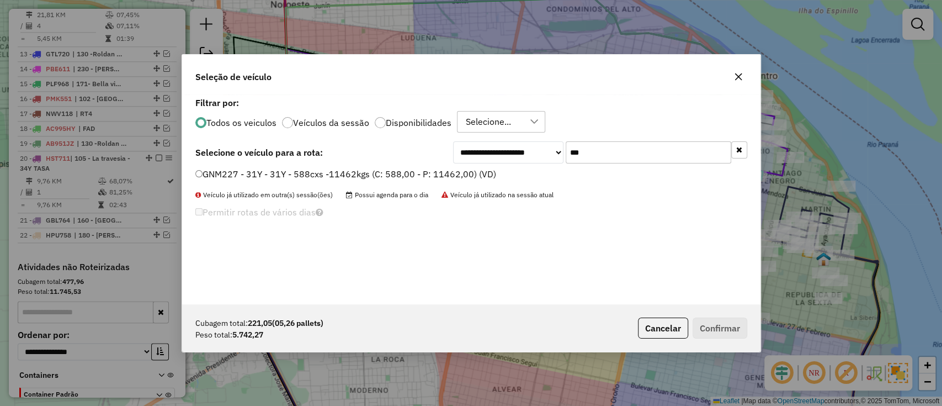
type input "***"
click at [476, 179] on label "GNM227 - 31Y - 31Y - 588cxs -11462kgs (C: 588,00 - P: 11462,00) (VD)" at bounding box center [345, 173] width 301 height 13
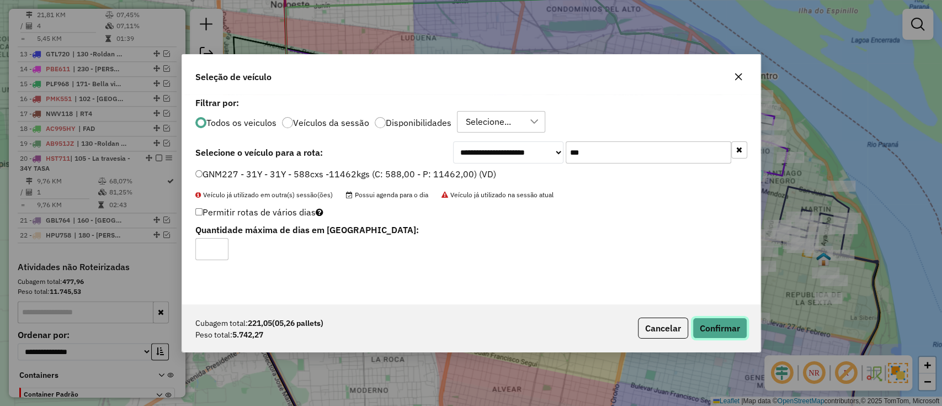
click at [732, 324] on button "Confirmar" at bounding box center [719, 327] width 55 height 21
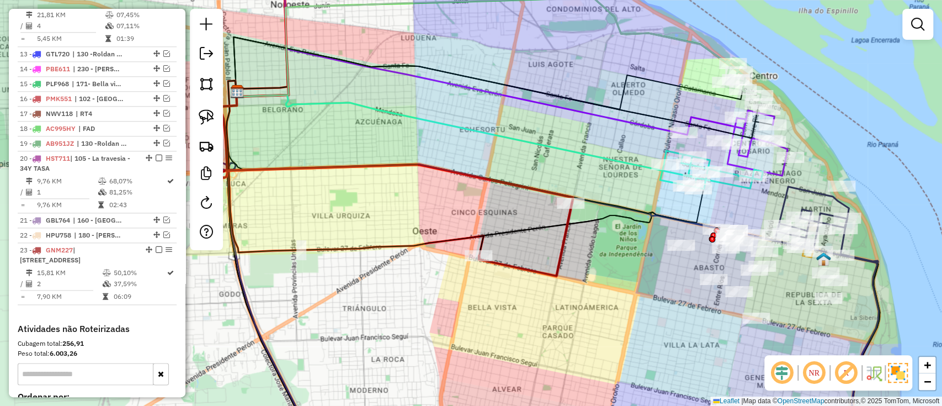
click at [561, 263] on icon at bounding box center [525, 239] width 93 height 73
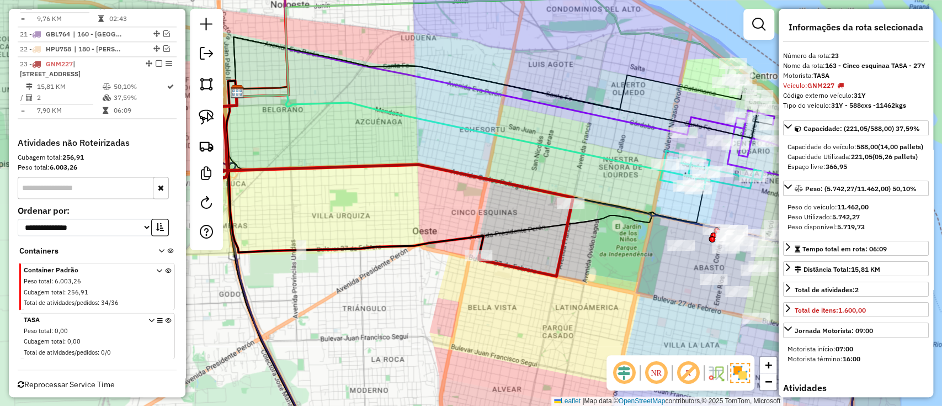
scroll to position [1049, 0]
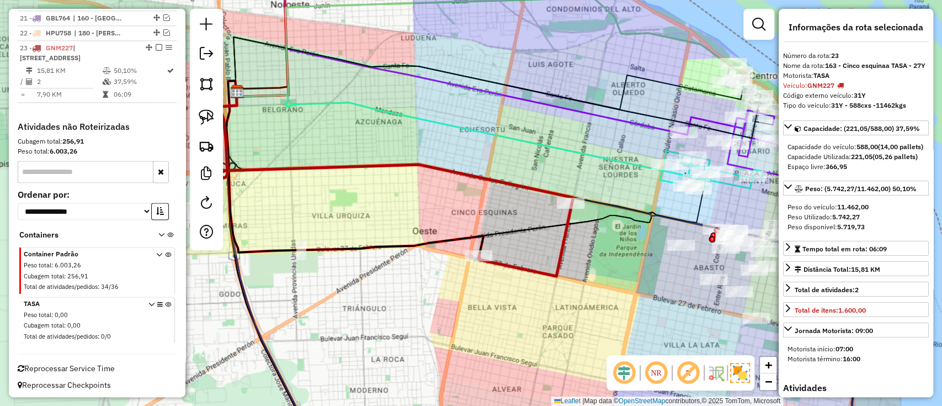
drag, startPoint x: 571, startPoint y: 262, endPoint x: 521, endPoint y: 259, distance: 49.8
click at [521, 259] on div "Janela de atendimento Grade de atendimento Capacidade Transportadoras Veículos …" at bounding box center [471, 203] width 942 height 406
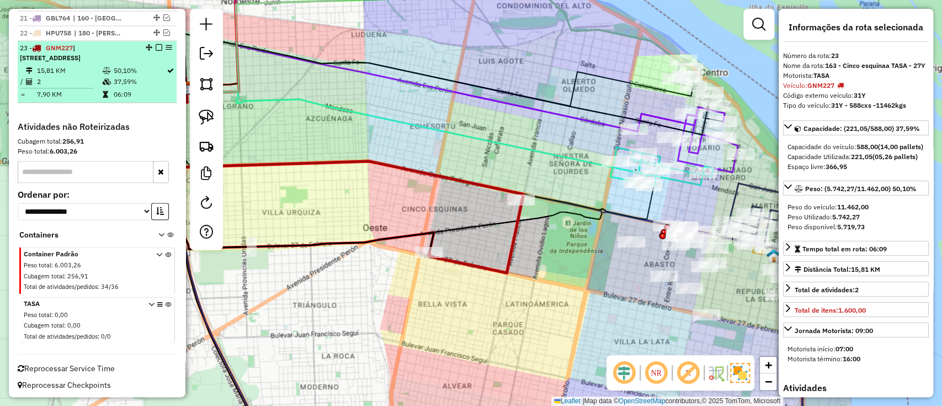
click at [157, 47] on em at bounding box center [159, 47] width 7 height 7
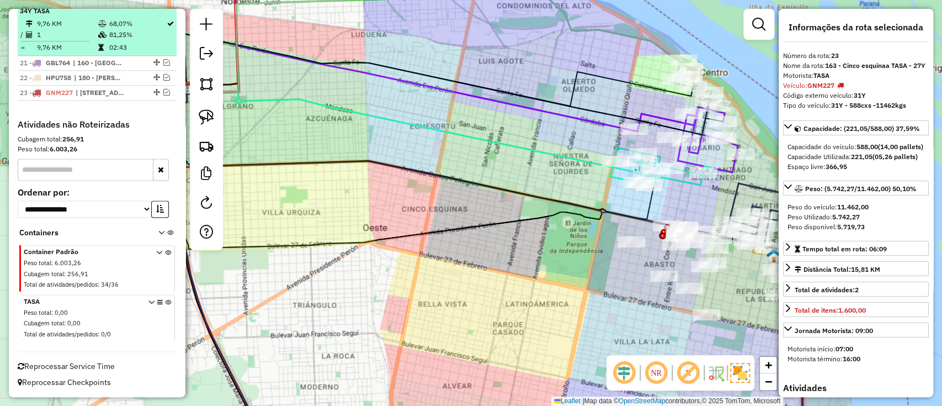
scroll to position [1002, 0]
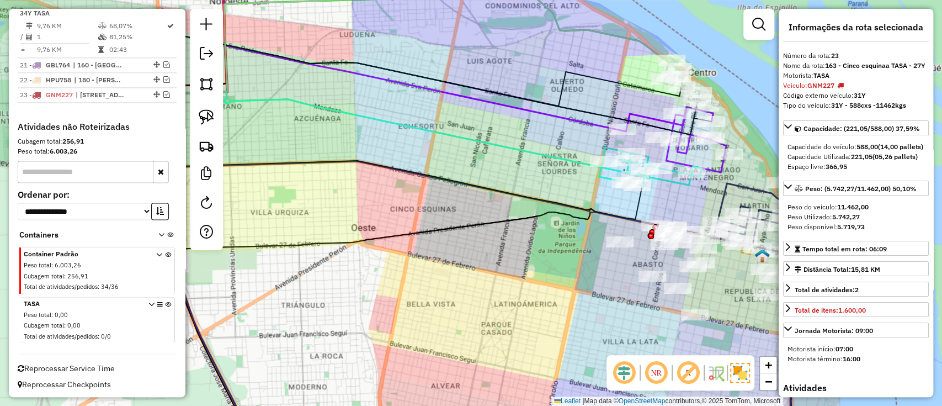
drag, startPoint x: 471, startPoint y: 217, endPoint x: 329, endPoint y: 225, distance: 142.0
click at [329, 226] on div "Janela de atendimento Grade de atendimento Capacidade Transportadoras Veículos …" at bounding box center [471, 203] width 942 height 406
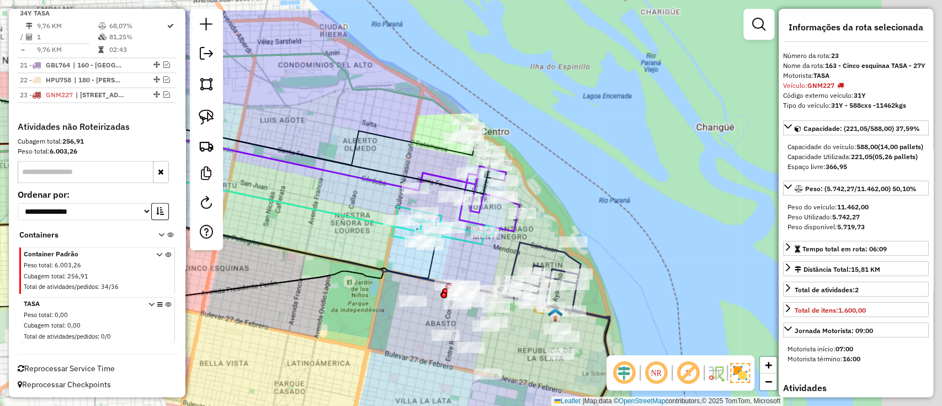
drag, startPoint x: 327, startPoint y: 306, endPoint x: 306, endPoint y: 318, distance: 24.4
click at [306, 319] on div "Janela de atendimento Grade de atendimento Capacidade Transportadoras Veículos …" at bounding box center [471, 203] width 942 height 406
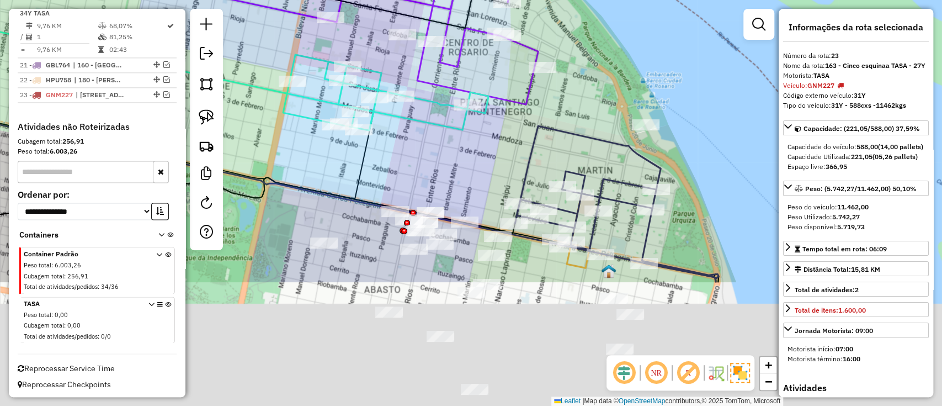
drag, startPoint x: 386, startPoint y: 303, endPoint x: 315, endPoint y: 78, distance: 235.9
click at [315, 80] on div "Janela de atendimento Grade de atendimento Capacidade Transportadoras Veículos …" at bounding box center [471, 203] width 942 height 406
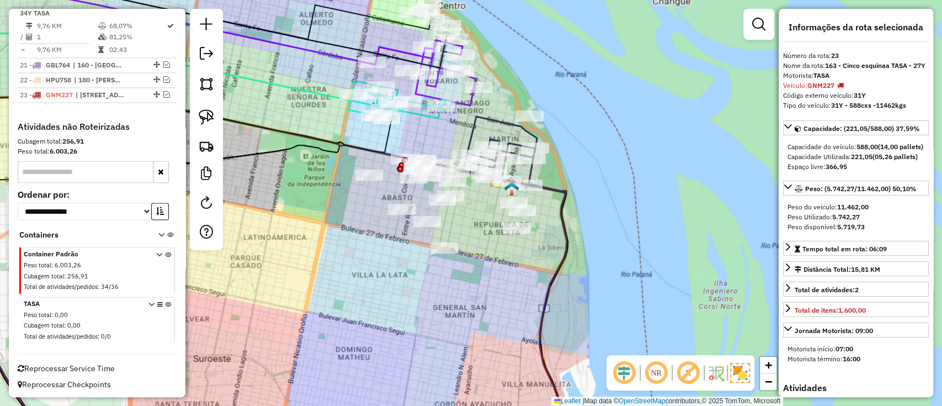
click at [525, 139] on div "Janela de atendimento Grade de atendimento Capacidade Transportadoras Veículos …" at bounding box center [471, 203] width 942 height 406
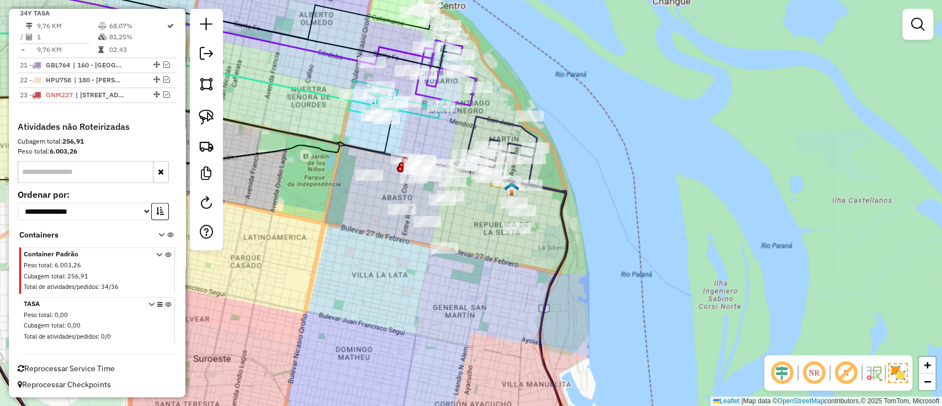
click at [536, 139] on icon at bounding box center [515, 154] width 102 height 76
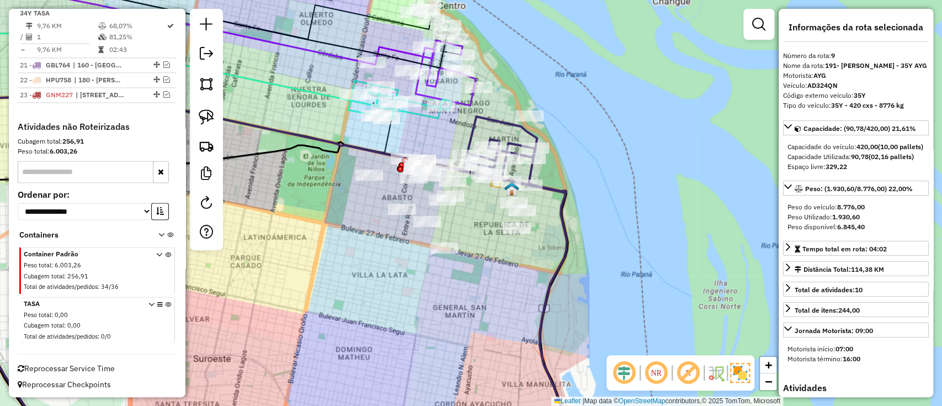
scroll to position [731, 0]
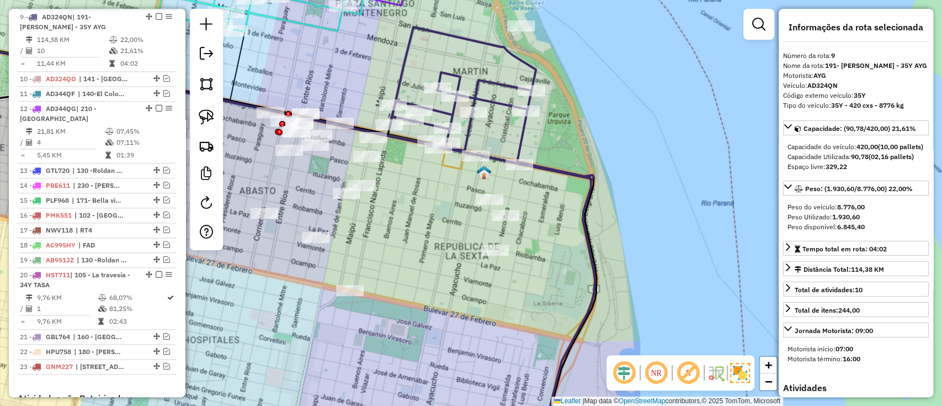
click at [452, 159] on div "Janela de atendimento Grade de atendimento Capacidade Transportadoras Veículos …" at bounding box center [471, 203] width 942 height 406
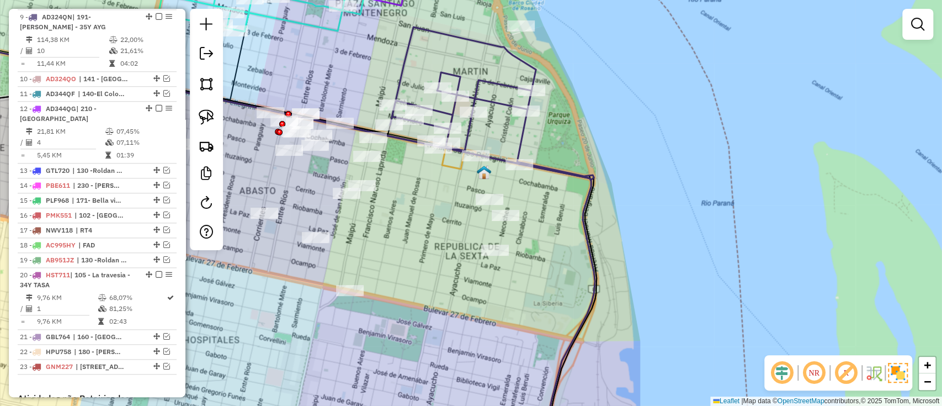
click at [455, 166] on icon at bounding box center [250, 239] width 689 height 413
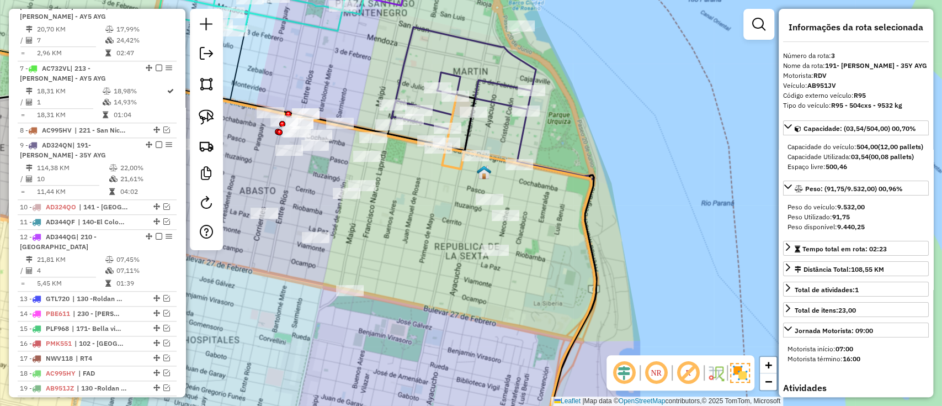
scroll to position [444, 0]
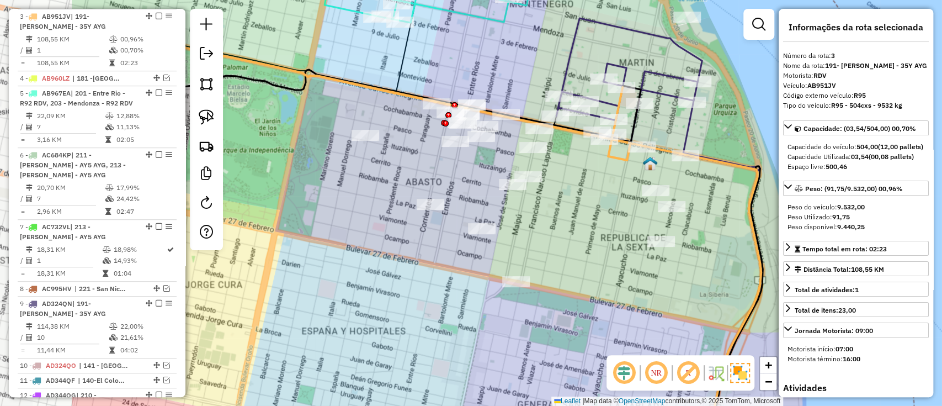
drag, startPoint x: 456, startPoint y: 219, endPoint x: 622, endPoint y: 210, distance: 166.3
click at [622, 210] on div "Janela de atendimento Grade de atendimento Capacidade Transportadoras Veículos …" at bounding box center [471, 203] width 942 height 406
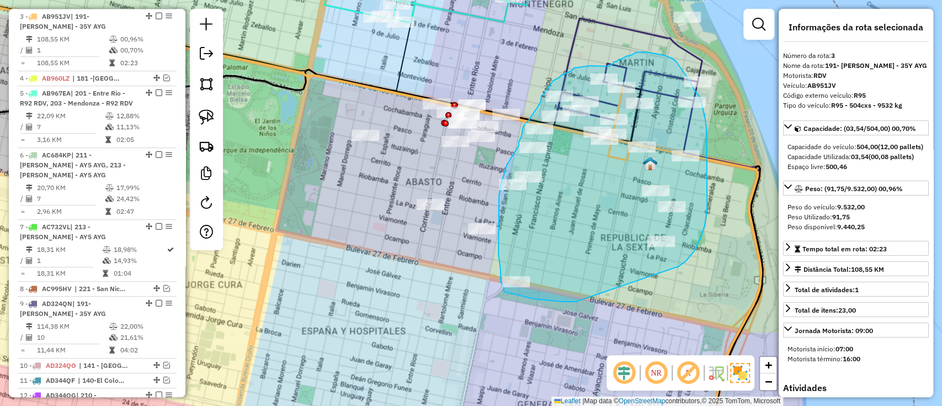
drag, startPoint x: 675, startPoint y: 267, endPoint x: 592, endPoint y: 299, distance: 89.8
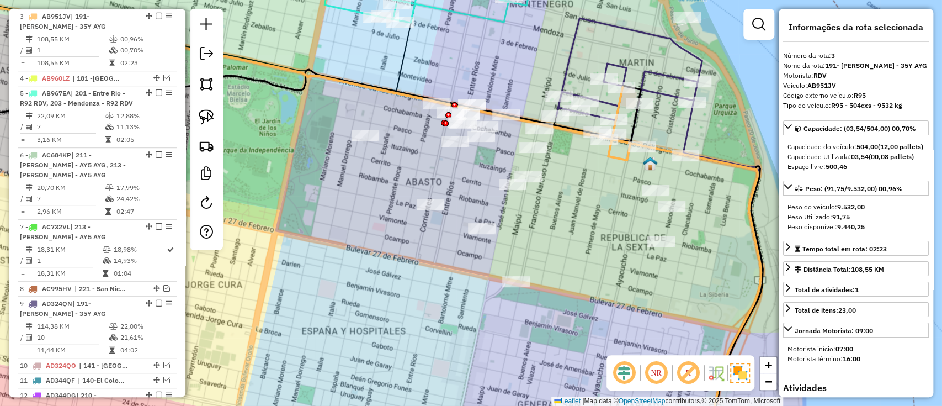
click at [690, 142] on icon at bounding box center [658, 94] width 204 height 152
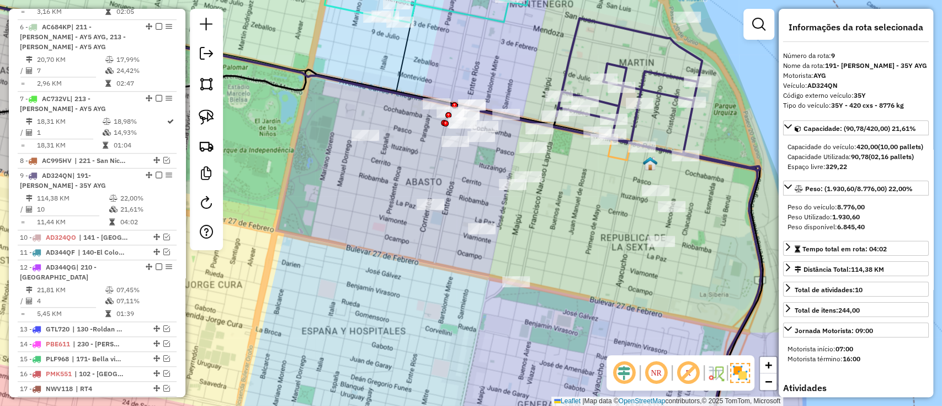
scroll to position [731, 0]
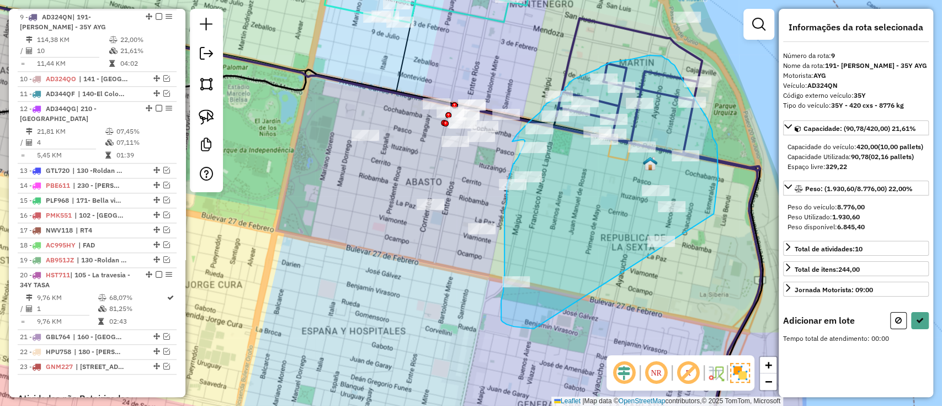
drag, startPoint x: 715, startPoint y: 202, endPoint x: 561, endPoint y: 320, distance: 194.5
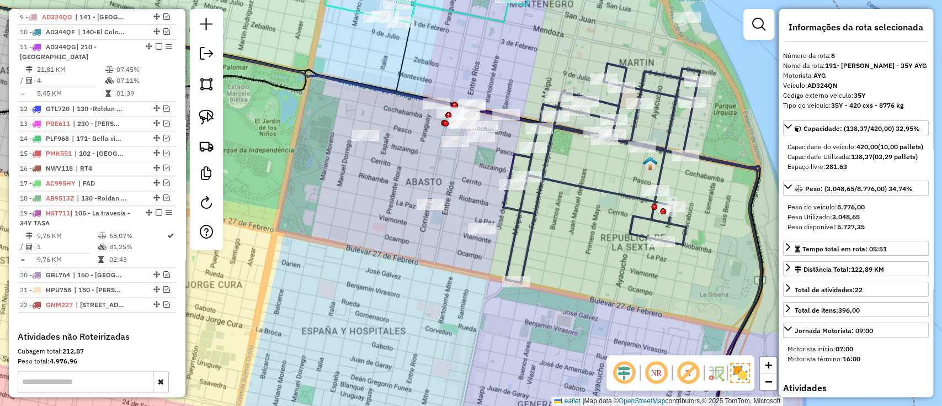
click at [621, 196] on icon at bounding box center [631, 172] width 257 height 219
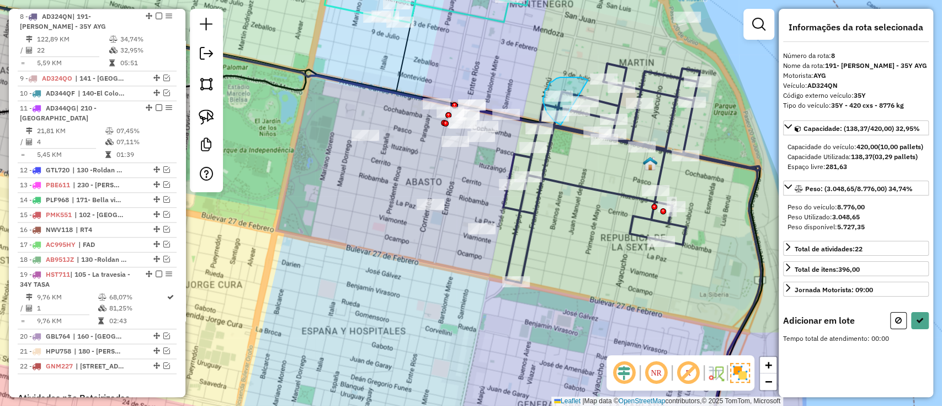
drag, startPoint x: 588, startPoint y: 80, endPoint x: 561, endPoint y: 125, distance: 52.2
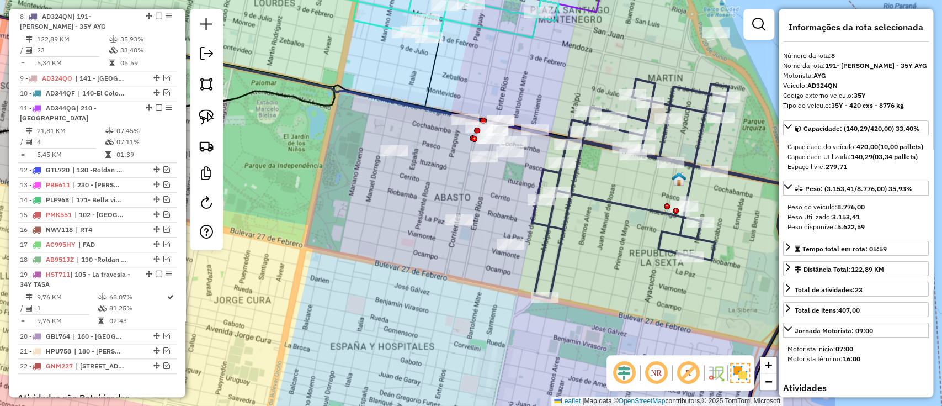
drag, startPoint x: 603, startPoint y: 270, endPoint x: 611, endPoint y: 275, distance: 9.7
click at [611, 275] on div "Janela de atendimento Grade de atendimento Capacidade Transportadoras Veículos …" at bounding box center [471, 203] width 942 height 406
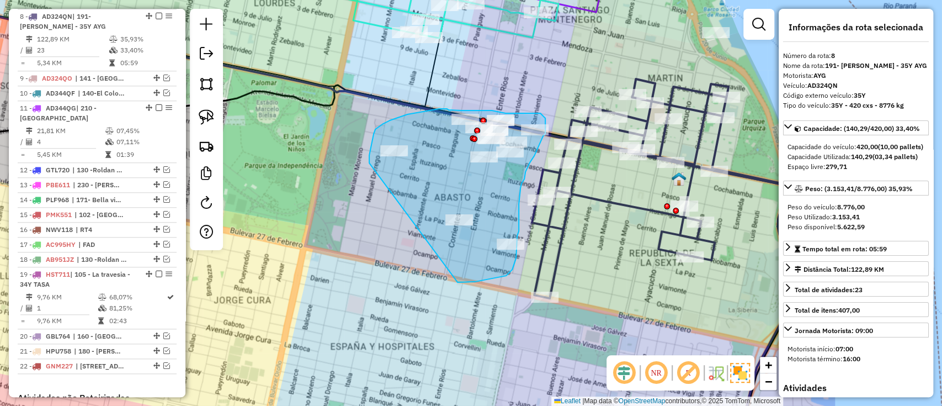
drag, startPoint x: 508, startPoint y: 273, endPoint x: 375, endPoint y: 189, distance: 157.7
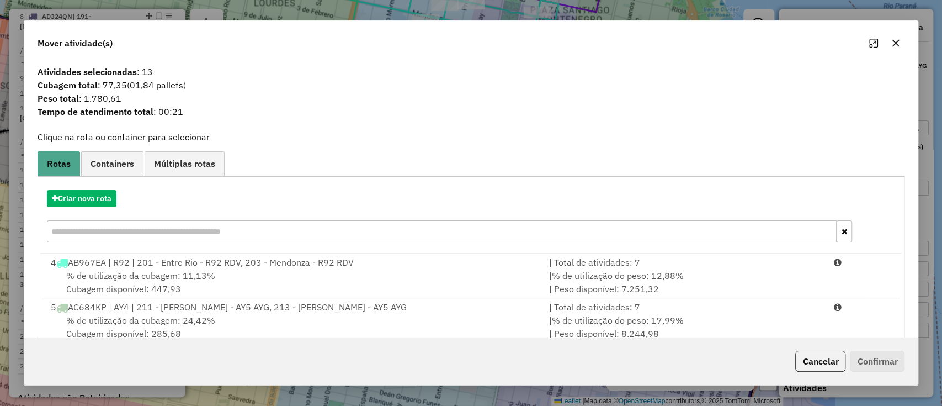
click at [104, 187] on div "Criar nova rota" at bounding box center [471, 218] width 862 height 72
click at [103, 195] on button "Criar nova rota" at bounding box center [82, 198] width 70 height 17
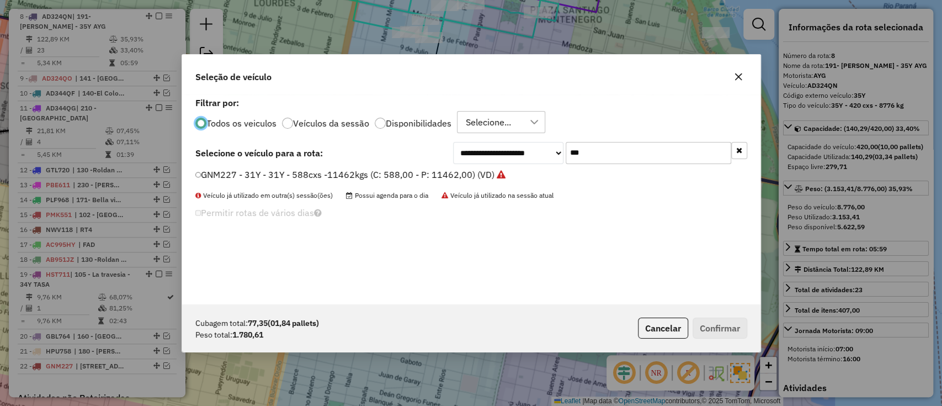
scroll to position [6, 3]
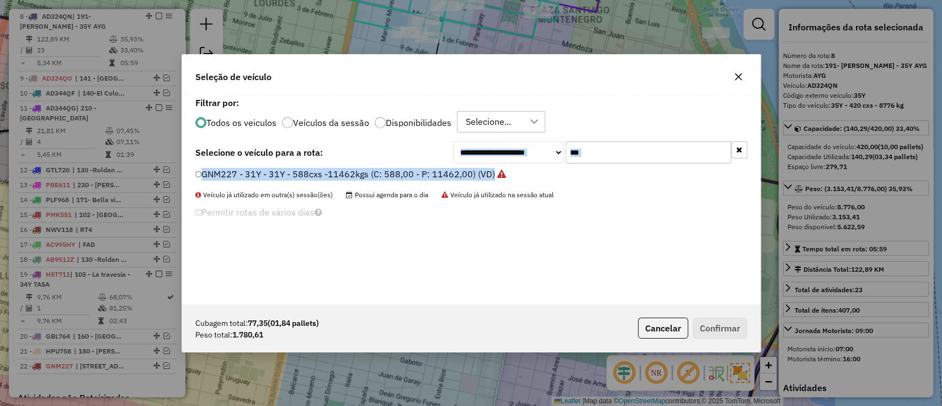
drag, startPoint x: 600, startPoint y: 164, endPoint x: 556, endPoint y: 157, distance: 44.1
click at [556, 158] on div "**********" at bounding box center [471, 199] width 578 height 210
click at [619, 153] on input "***" at bounding box center [649, 152] width 166 height 22
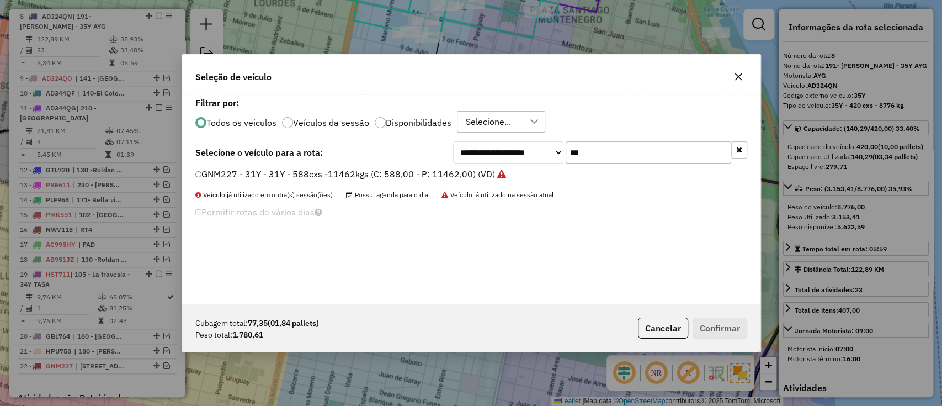
click at [619, 154] on input "***" at bounding box center [649, 152] width 166 height 22
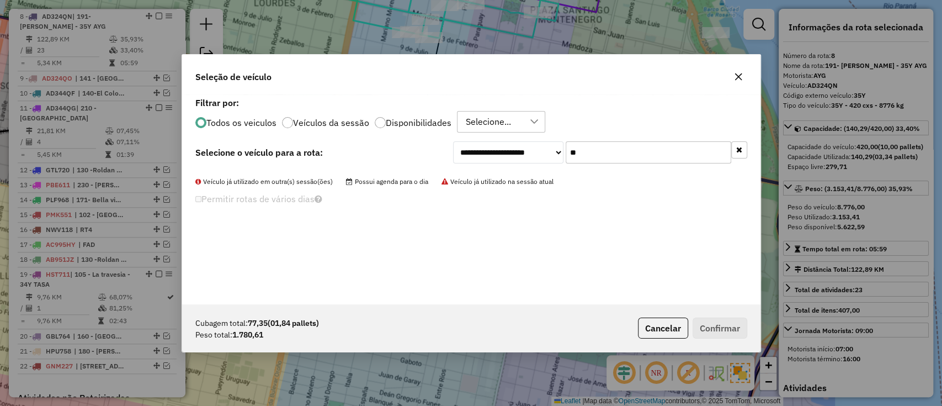
type input "*"
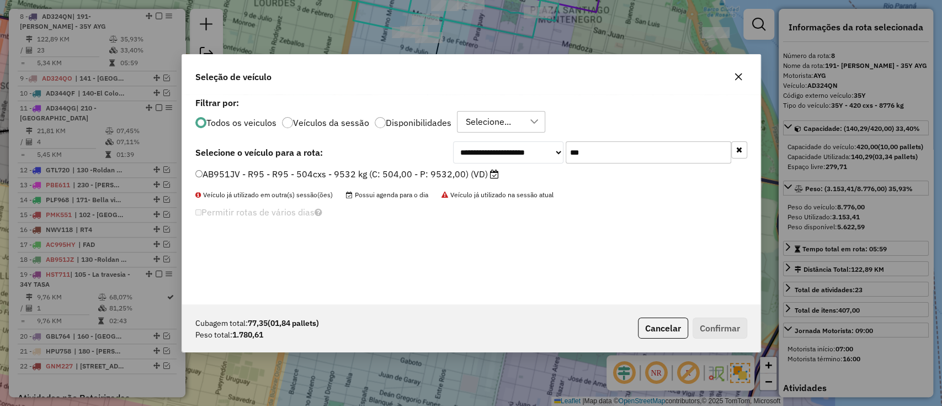
type input "***"
click at [484, 178] on label "AB951JV - R95 - R95 - 504cxs - 9532 kg (C: 504,00 - P: 9532,00) (VD)" at bounding box center [346, 173] width 303 height 13
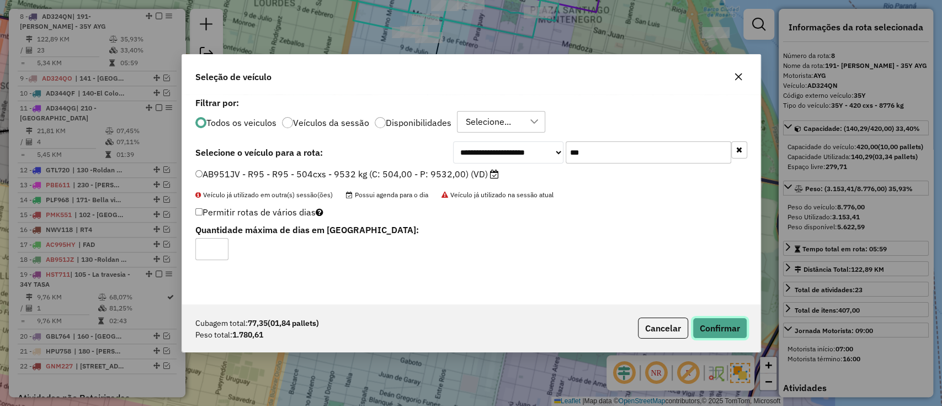
click at [744, 332] on button "Confirmar" at bounding box center [719, 327] width 55 height 21
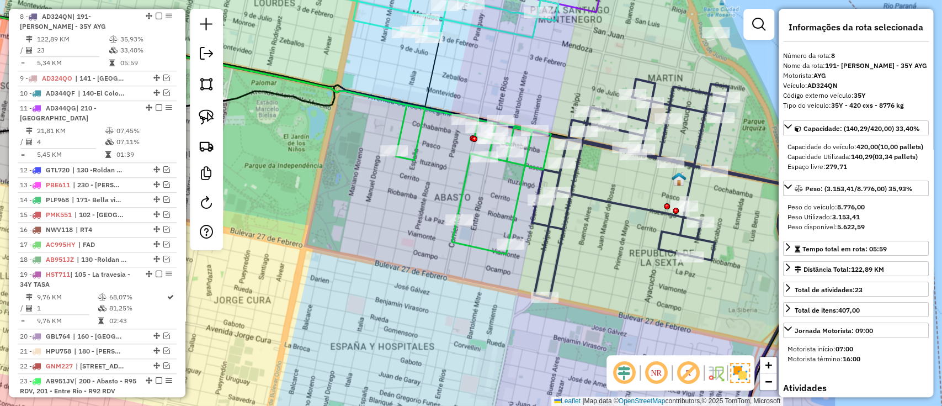
click at [507, 222] on icon at bounding box center [474, 179] width 154 height 149
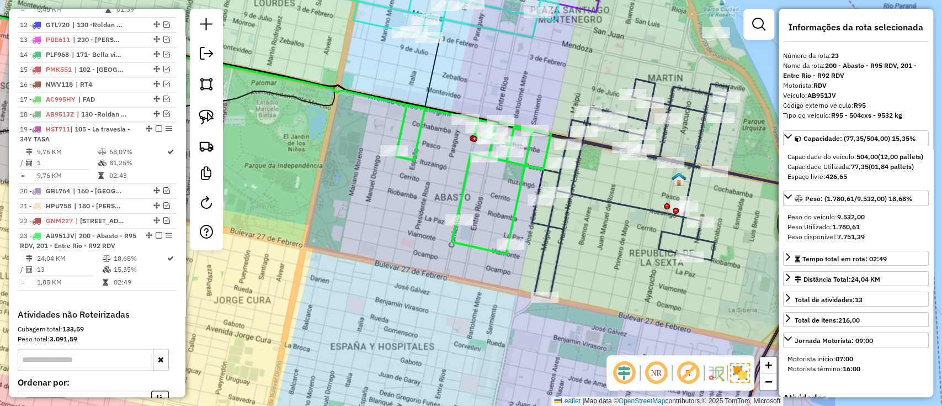
scroll to position [1002, 0]
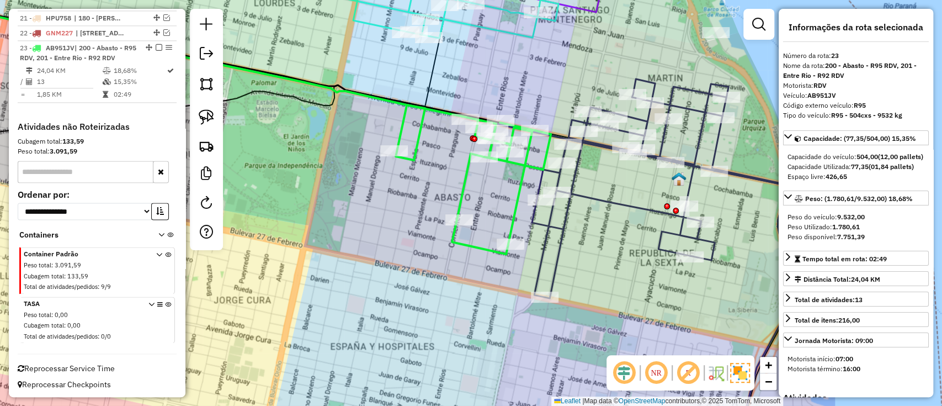
click at [558, 250] on icon at bounding box center [660, 188] width 257 height 219
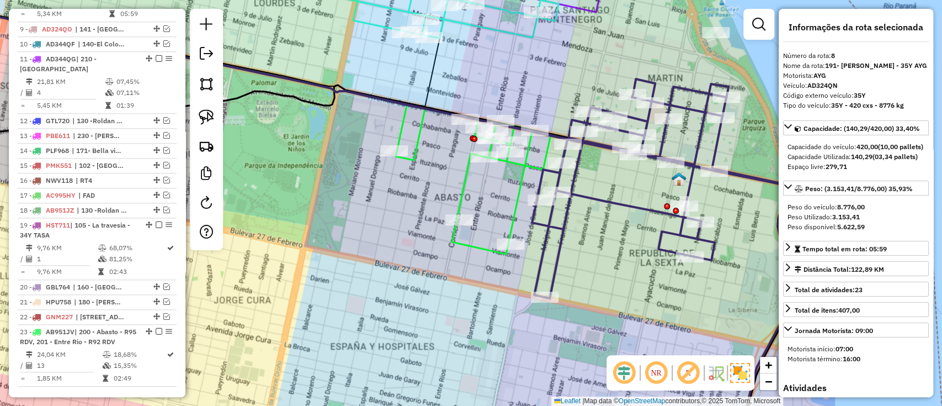
scroll to position [669, 0]
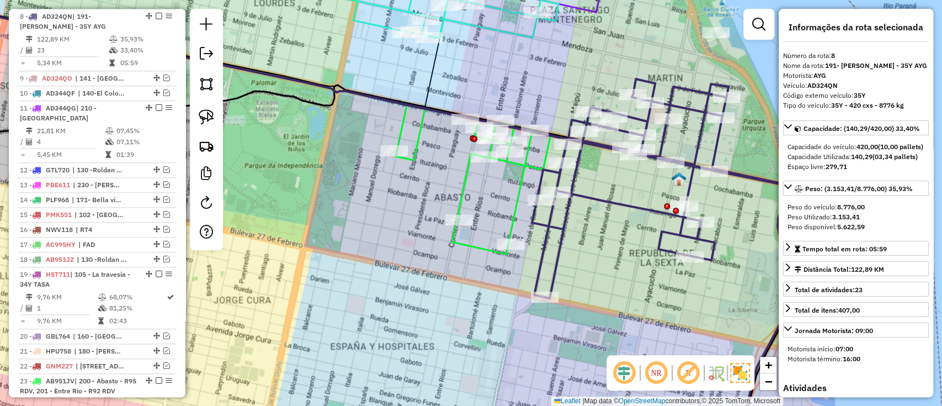
click at [508, 219] on icon at bounding box center [474, 179] width 154 height 149
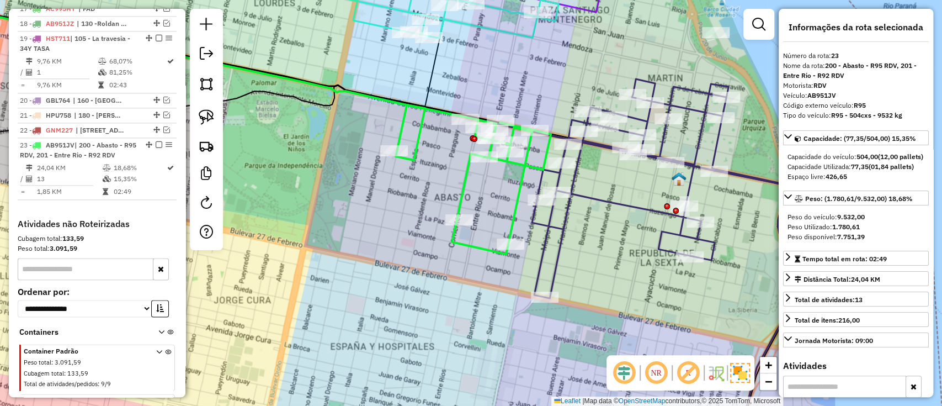
scroll to position [1002, 0]
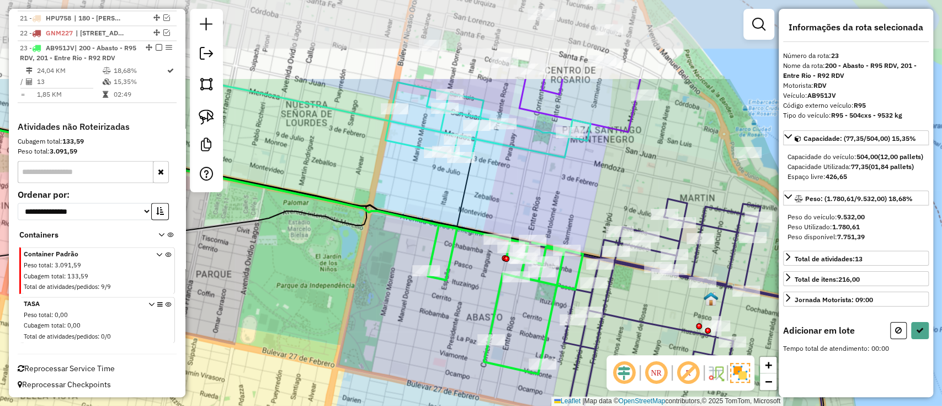
drag, startPoint x: 552, startPoint y: 271, endPoint x: 565, endPoint y: 323, distance: 53.5
click at [565, 324] on div "Janela de atendimento Grade de atendimento Capacidade Transportadoras Veículos …" at bounding box center [471, 203] width 942 height 406
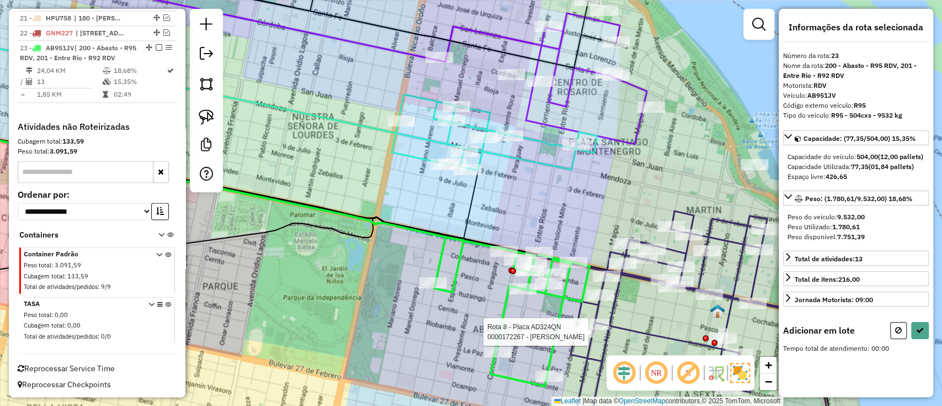
click at [522, 204] on div "Rota 8 - Placa AD324QN 0000172267 - CHAYA OMAR Janela de atendimento Grade de a…" at bounding box center [471, 203] width 942 height 406
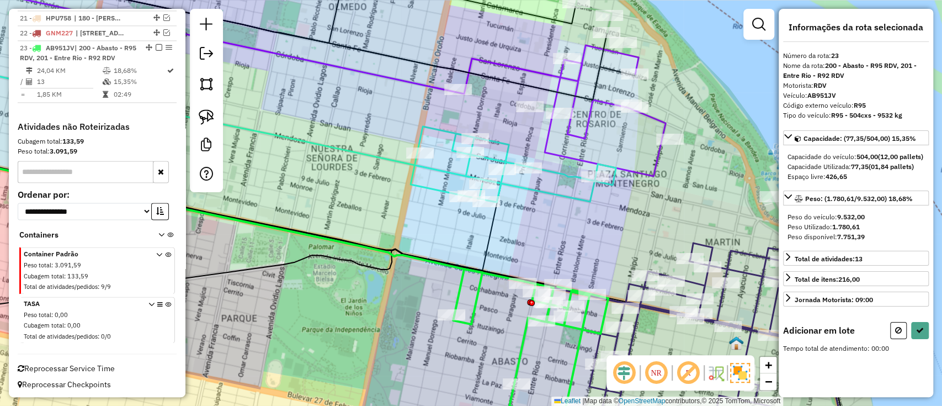
click at [576, 262] on div "Janela de atendimento Grade de atendimento Capacidade Transportadoras Veículos …" at bounding box center [471, 203] width 942 height 406
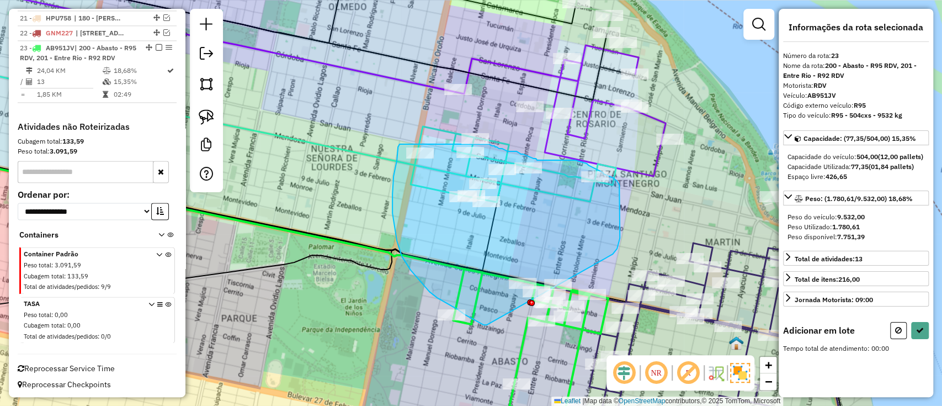
drag, startPoint x: 612, startPoint y: 254, endPoint x: 487, endPoint y: 326, distance: 144.8
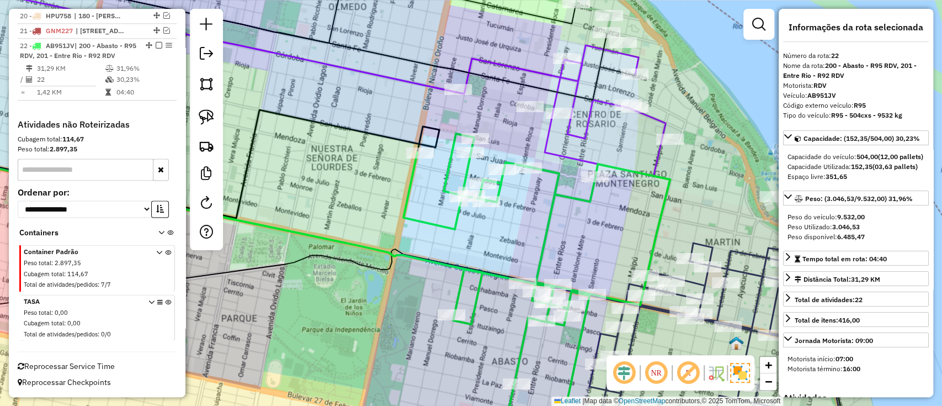
scroll to position [940, 0]
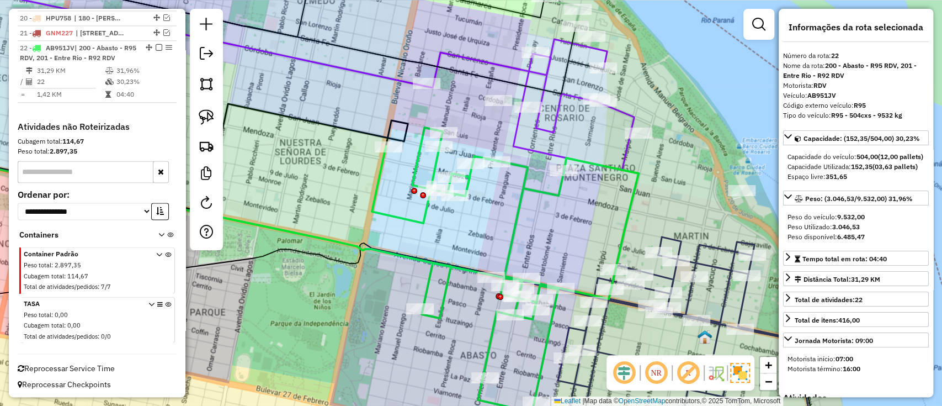
drag, startPoint x: 567, startPoint y: 252, endPoint x: 535, endPoint y: 247, distance: 31.9
click at [535, 247] on div "Janela de atendimento Grade de atendimento Capacidade Transportadoras Veículos …" at bounding box center [471, 203] width 942 height 406
click at [509, 239] on icon at bounding box center [505, 269] width 267 height 284
click at [604, 320] on icon at bounding box center [686, 342] width 257 height 210
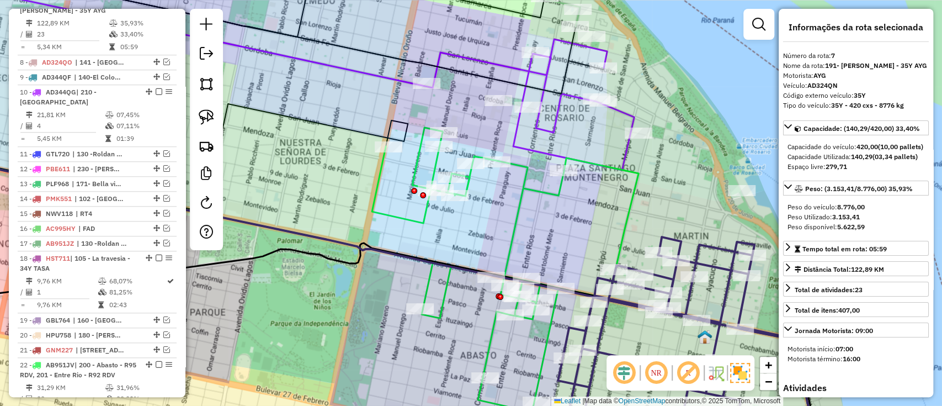
scroll to position [608, 0]
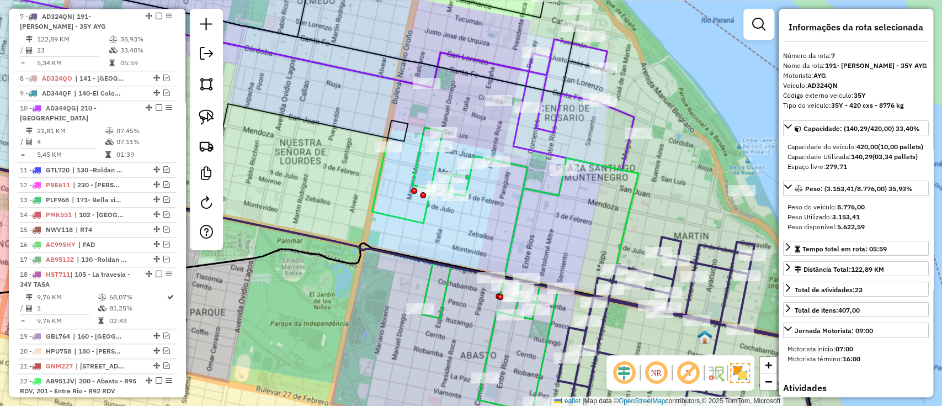
click at [517, 225] on icon at bounding box center [505, 269] width 267 height 284
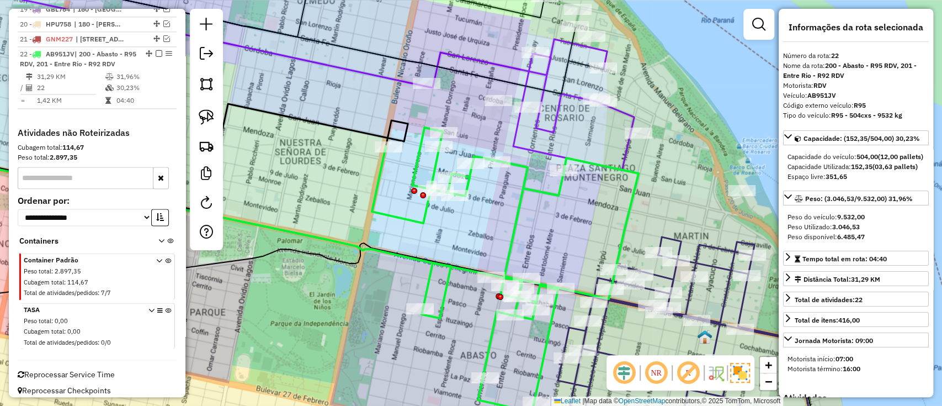
scroll to position [940, 0]
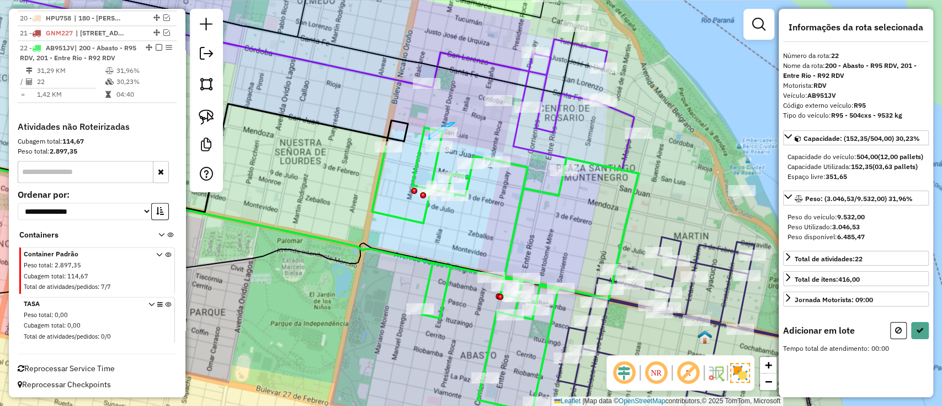
drag, startPoint x: 446, startPoint y: 125, endPoint x: 444, endPoint y: 156, distance: 31.5
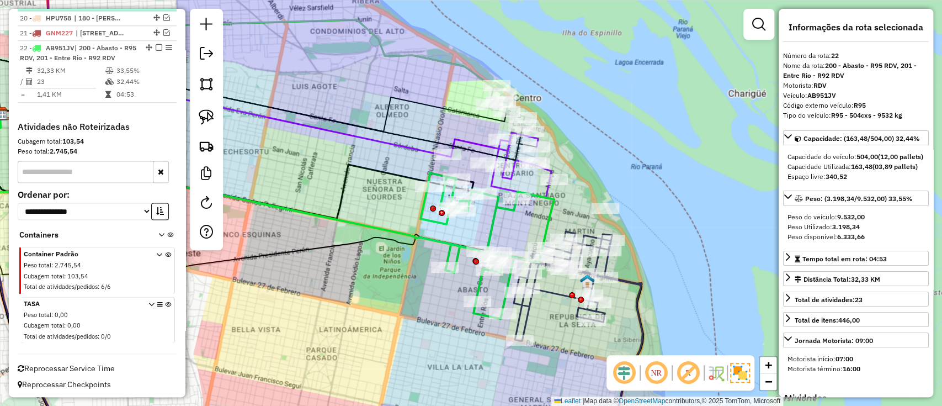
click at [156, 46] on em at bounding box center [159, 47] width 7 height 7
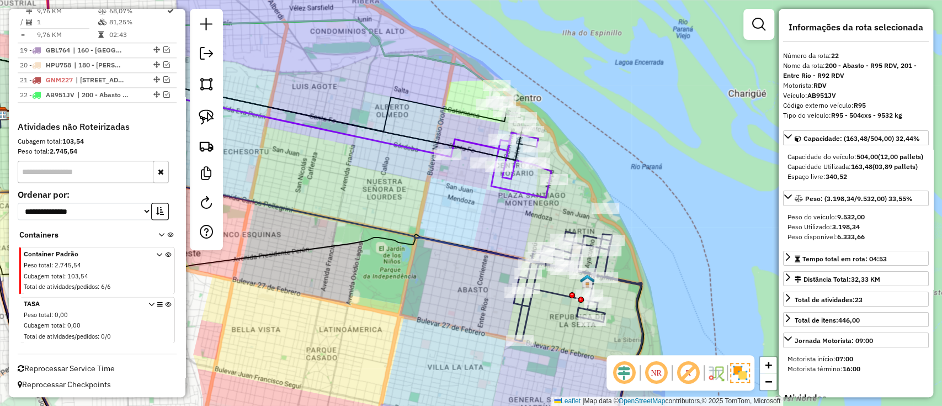
click at [530, 321] on icon at bounding box center [578, 285] width 128 height 109
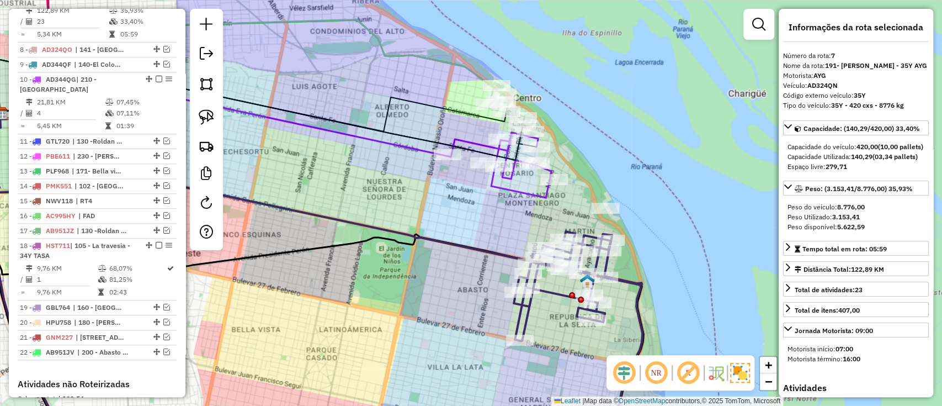
scroll to position [608, 0]
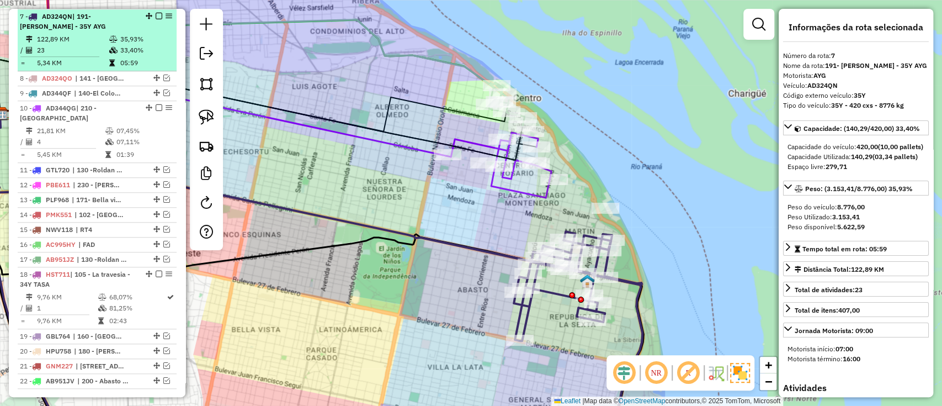
click at [156, 16] on em at bounding box center [159, 16] width 7 height 7
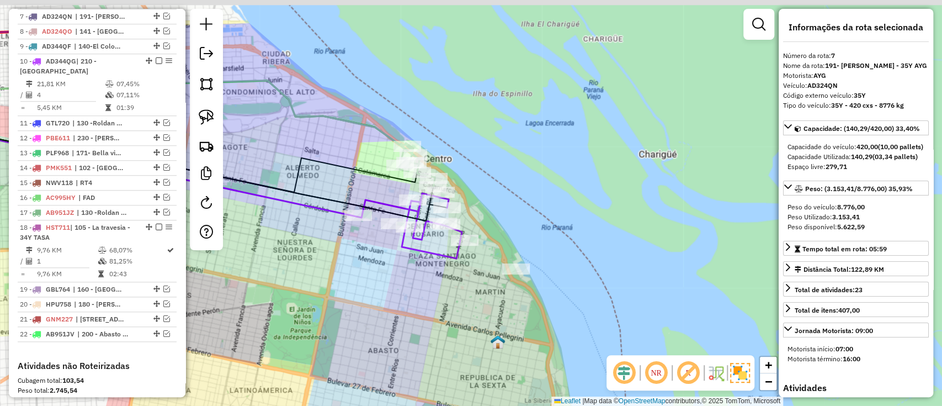
drag, startPoint x: 408, startPoint y: 201, endPoint x: 319, endPoint y: 262, distance: 108.0
click at [319, 262] on div "Janela de atendimento Grade de atendimento Capacidade Transportadoras Veículos …" at bounding box center [471, 203] width 942 height 406
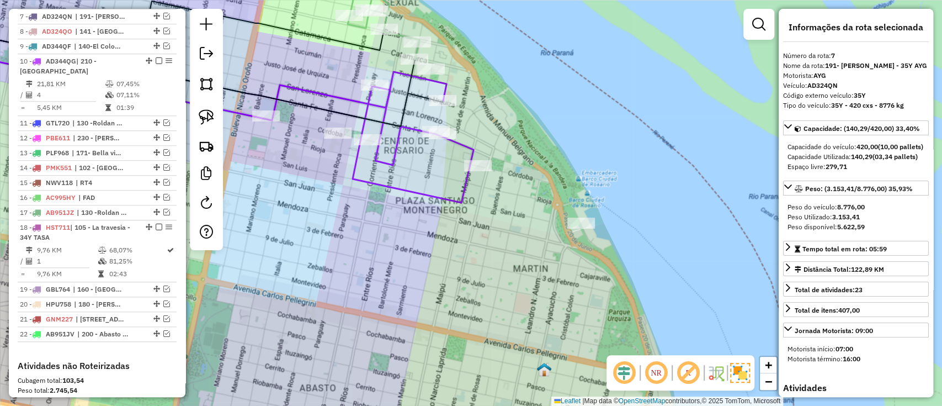
click at [443, 205] on div "Janela de atendimento Grade de atendimento Capacidade Transportadoras Veículos …" at bounding box center [471, 203] width 942 height 406
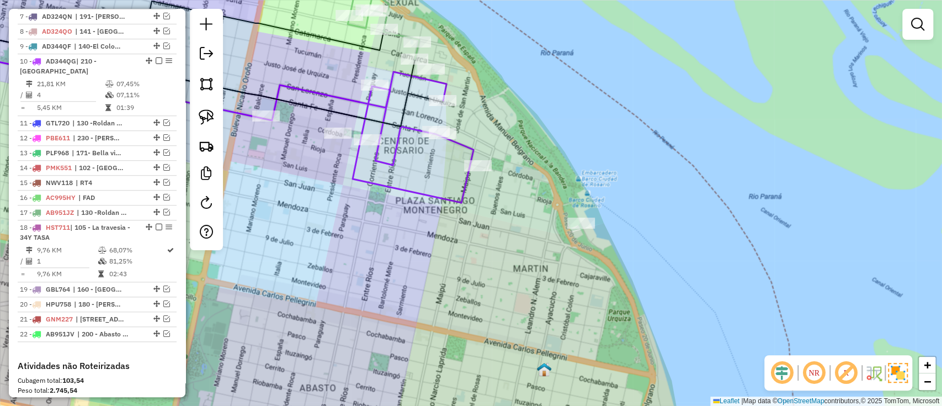
click at [451, 194] on icon at bounding box center [413, 137] width 121 height 131
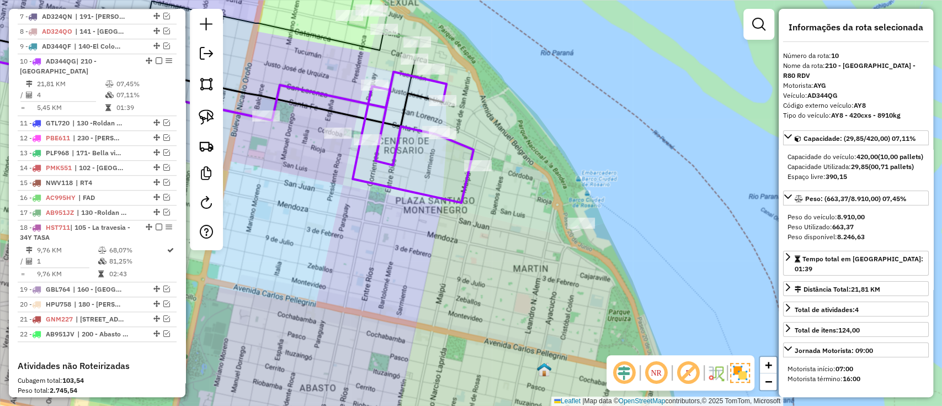
scroll to position [652, 0]
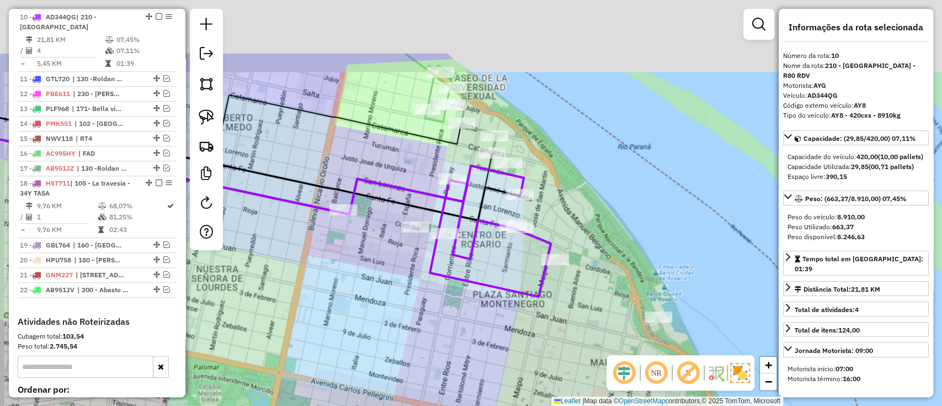
drag, startPoint x: 474, startPoint y: 280, endPoint x: 526, endPoint y: 332, distance: 73.4
click at [526, 332] on div "Janela de atendimento Grade de atendimento Capacidade Transportadoras Veículos …" at bounding box center [471, 203] width 942 height 406
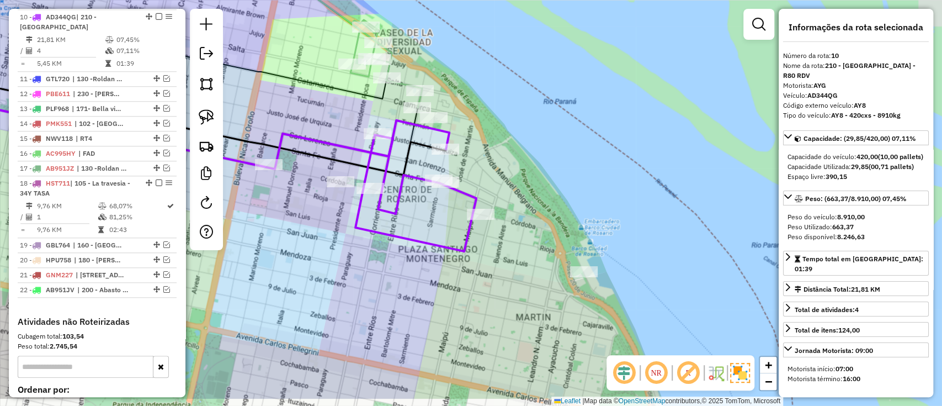
drag, startPoint x: 507, startPoint y: 319, endPoint x: 441, endPoint y: 280, distance: 76.0
click at [441, 280] on div "Janela de atendimento Grade de atendimento Capacidade Transportadoras Veículos …" at bounding box center [471, 203] width 942 height 406
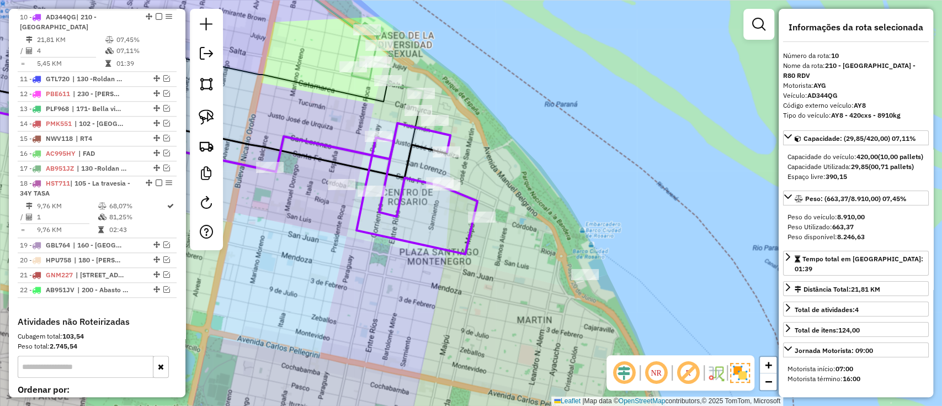
drag, startPoint x: 446, startPoint y: 283, endPoint x: 476, endPoint y: 306, distance: 37.7
click at [476, 306] on div "Janela de atendimento Grade de atendimento Capacidade Transportadoras Veículos …" at bounding box center [471, 203] width 942 height 406
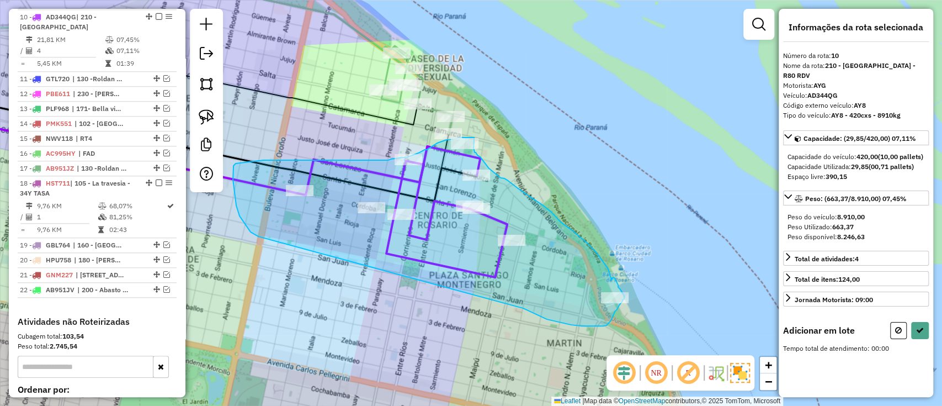
drag, startPoint x: 536, startPoint y: 315, endPoint x: 258, endPoint y: 236, distance: 288.9
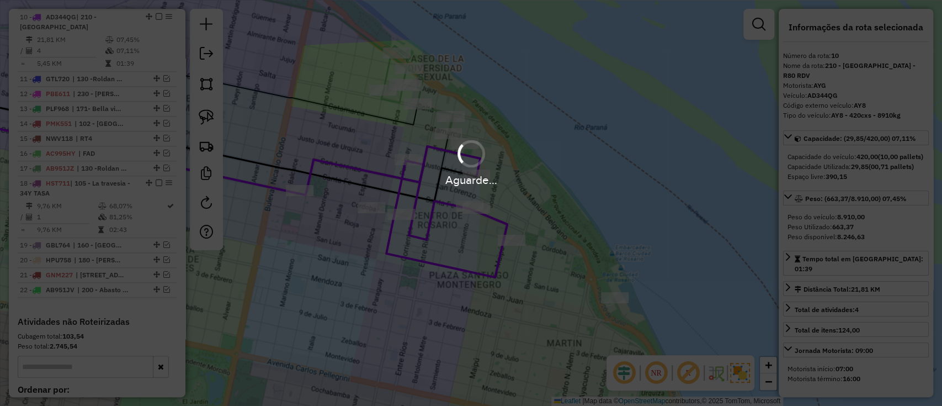
scroll to position [624, 0]
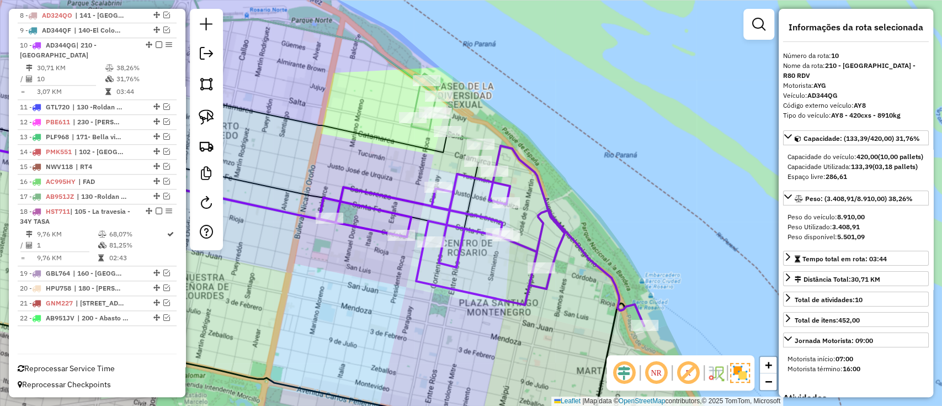
drag, startPoint x: 458, startPoint y: 255, endPoint x: 512, endPoint y: 327, distance: 89.9
click at [512, 327] on div "Janela de atendimento Grade de atendimento Capacidade Transportadoras Veículos …" at bounding box center [471, 203] width 942 height 406
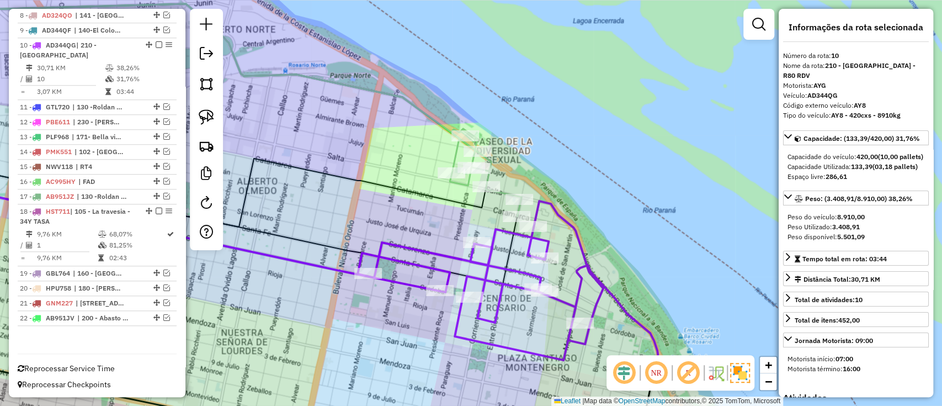
click at [505, 280] on icon at bounding box center [520, 291] width 325 height 180
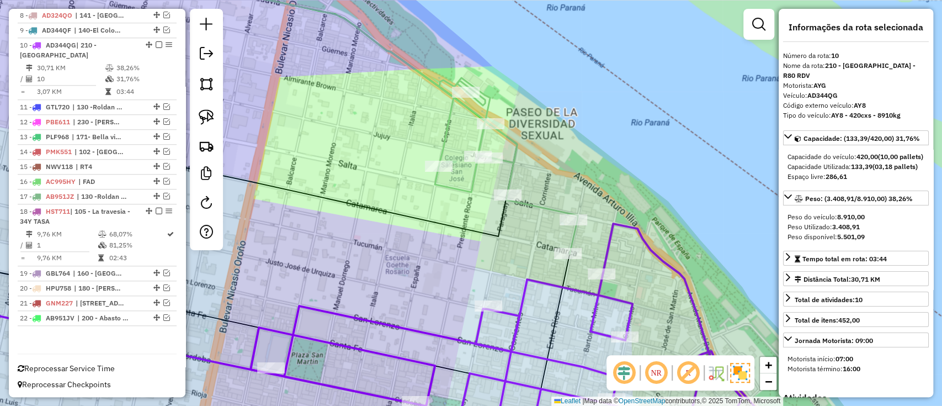
click at [475, 178] on icon at bounding box center [506, 166] width 143 height 176
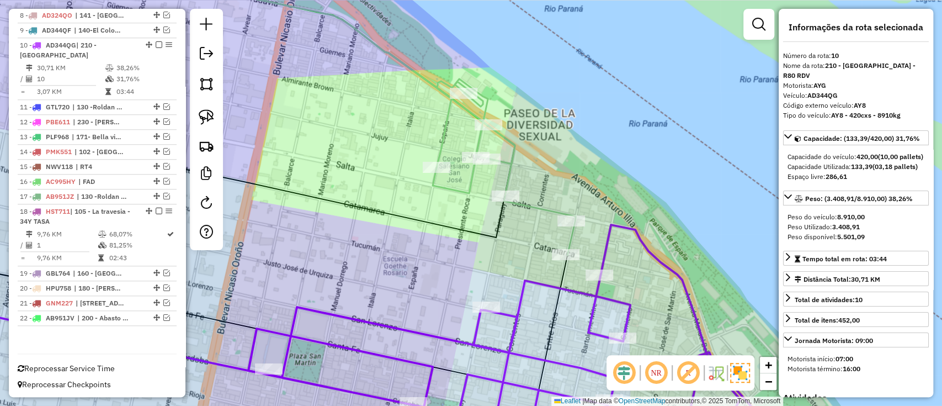
click at [471, 180] on icon at bounding box center [504, 167] width 143 height 176
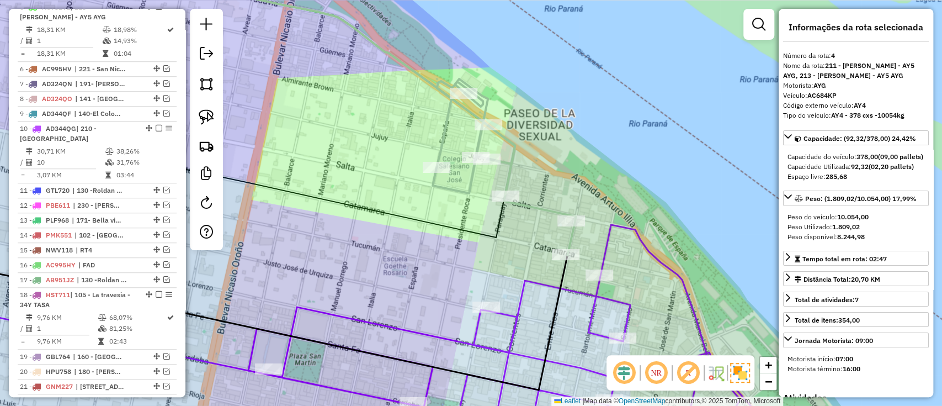
scroll to position [459, 0]
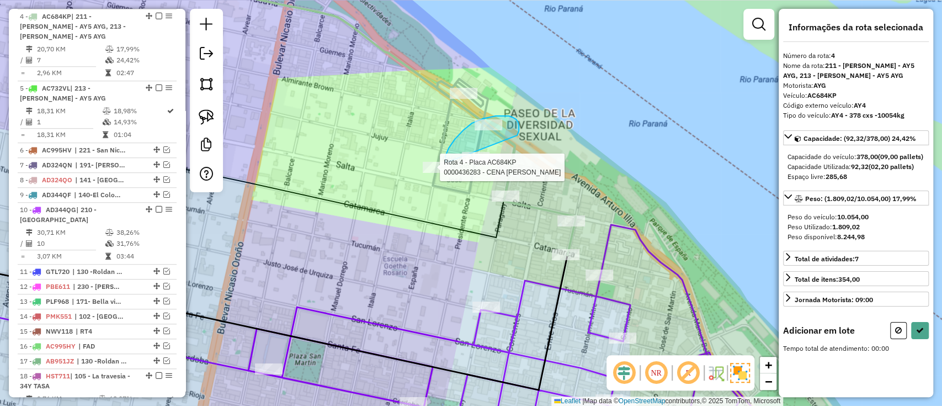
drag, startPoint x: 519, startPoint y: 125, endPoint x: 450, endPoint y: 173, distance: 83.6
click at [449, 173] on div "Rota 5 - Placa AC732VL 0000529754 - Tostado S. R. L. Rota 4 - Placa AC684KP 000…" at bounding box center [471, 203] width 942 height 406
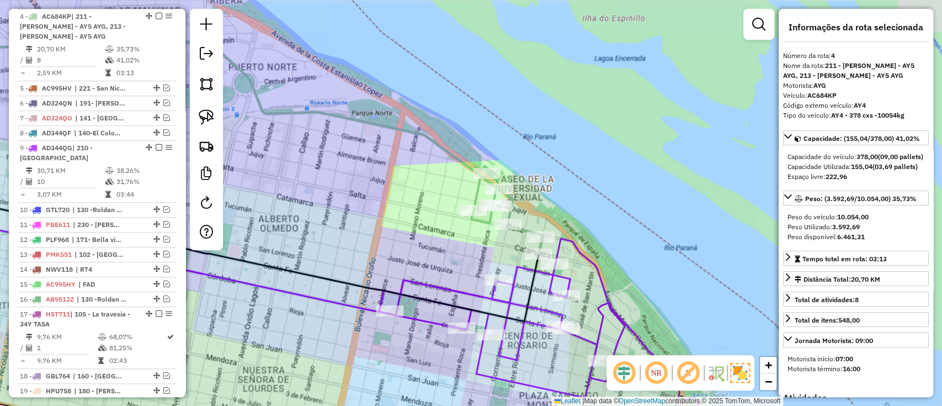
drag, startPoint x: 465, startPoint y: 230, endPoint x: 441, endPoint y: 214, distance: 29.1
click at [441, 215] on div "Janela de atendimento Grade de atendimento Capacidade Transportadoras Veículos …" at bounding box center [471, 203] width 942 height 406
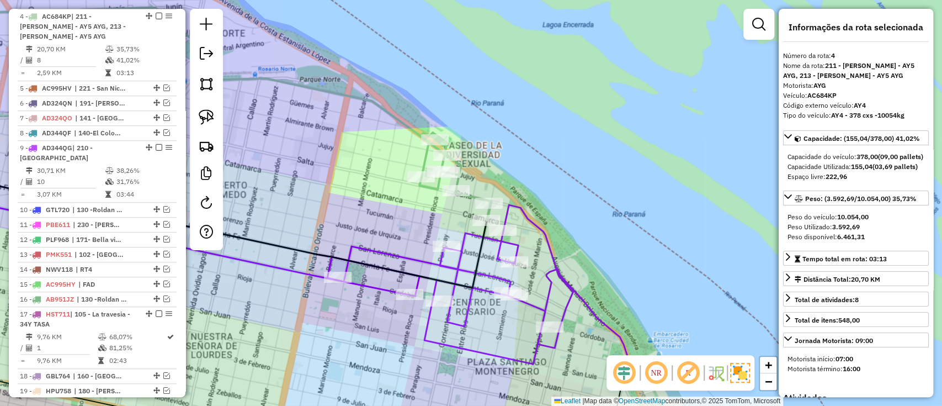
click at [472, 287] on icon at bounding box center [196, 226] width 581 height 121
click at [472, 305] on icon at bounding box center [489, 295] width 325 height 180
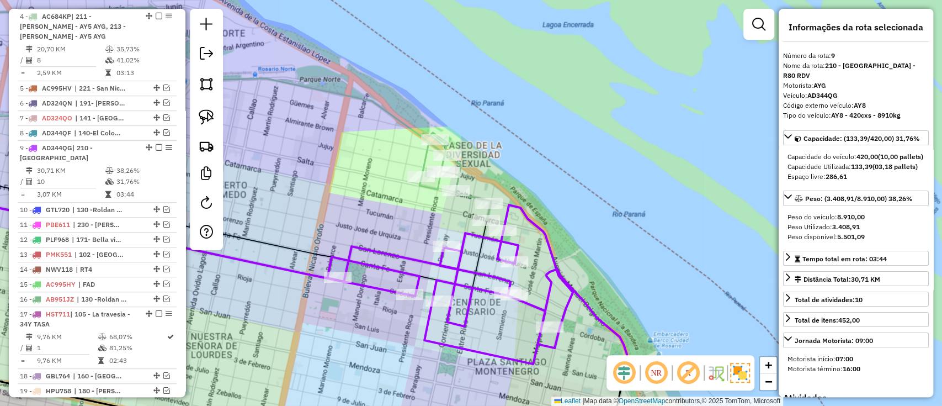
scroll to position [562, 0]
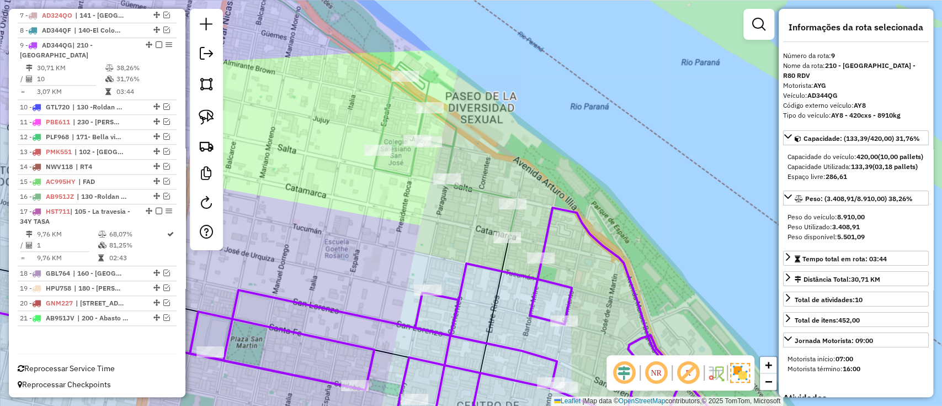
click at [448, 164] on icon at bounding box center [445, 150] width 143 height 176
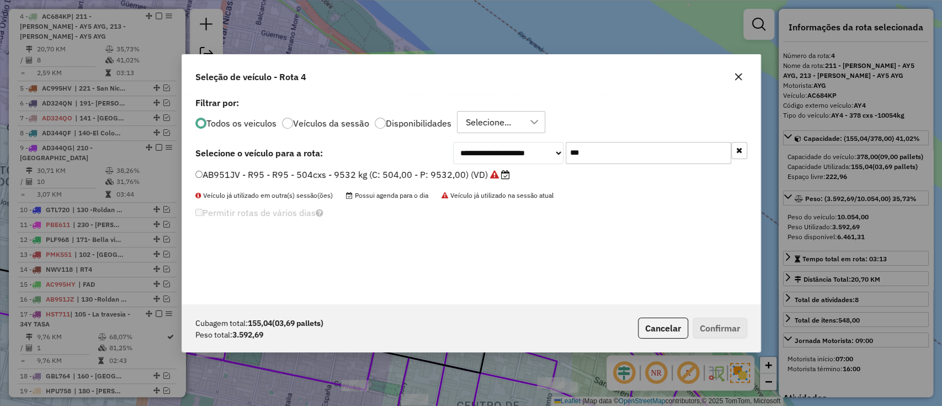
scroll to position [6, 3]
drag, startPoint x: 499, startPoint y: 150, endPoint x: 484, endPoint y: 150, distance: 15.4
click at [484, 150] on div "**********" at bounding box center [600, 152] width 294 height 22
type input "***"
click at [478, 177] on label "AC732VL - AY5 - AY5 - 420 cxs -9400 kg (C: 420,00 - P: 9400,00) (VD)" at bounding box center [345, 173] width 301 height 13
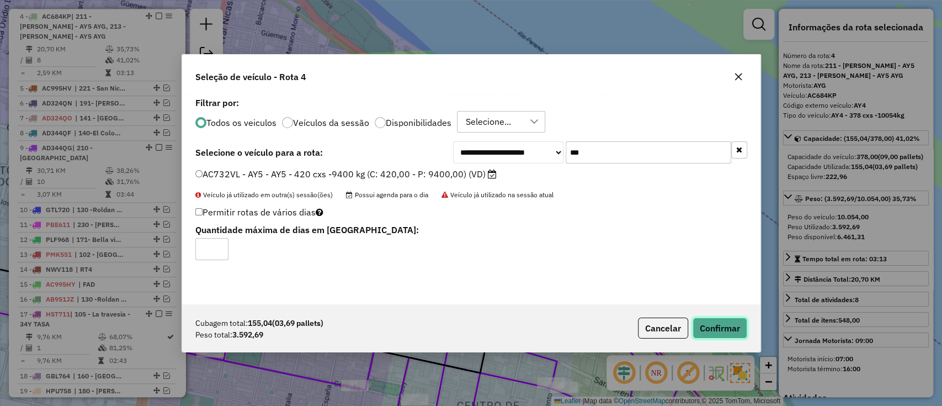
click at [723, 335] on button "Confirmar" at bounding box center [719, 327] width 55 height 21
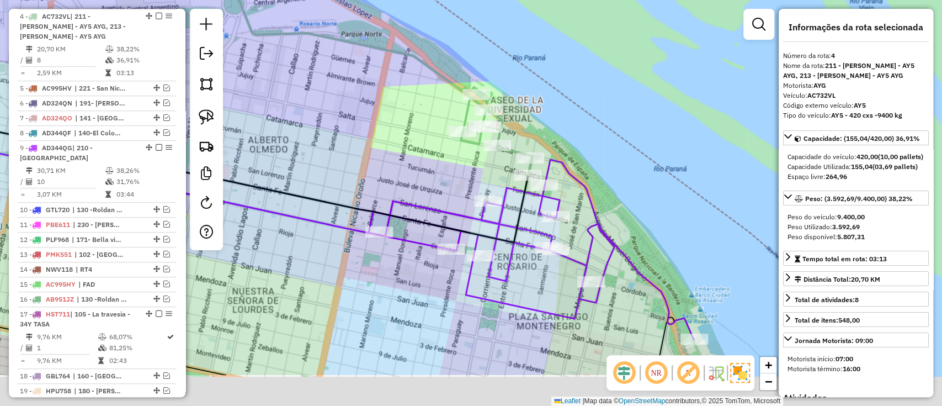
click at [592, 190] on icon at bounding box center [531, 249] width 325 height 180
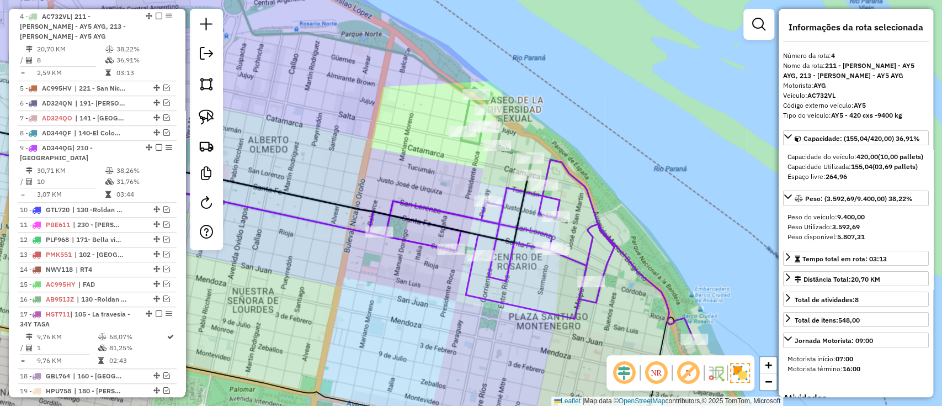
click at [516, 252] on icon at bounding box center [531, 249] width 325 height 180
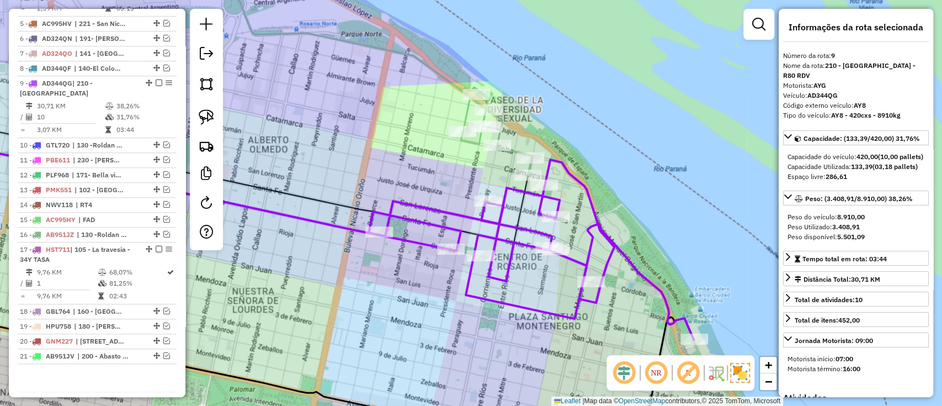
scroll to position [562, 0]
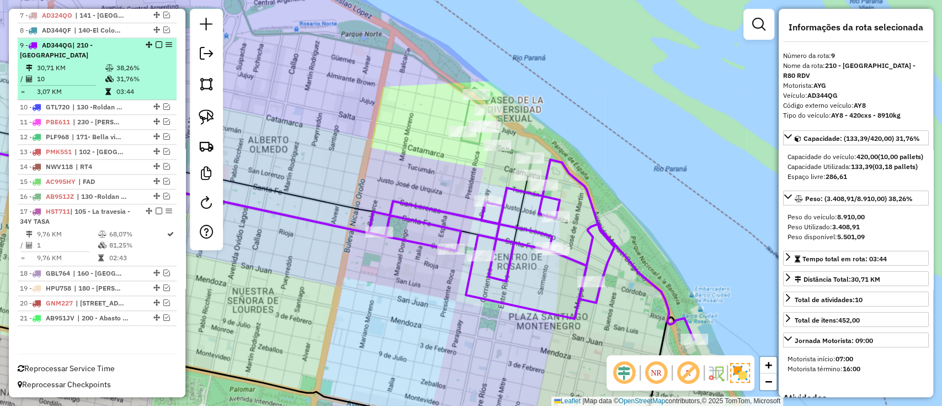
click at [158, 44] on em at bounding box center [159, 44] width 7 height 7
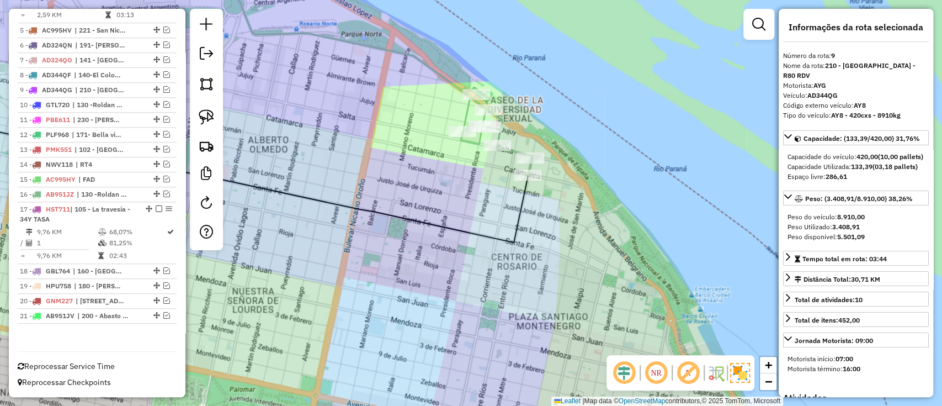
scroll to position [515, 0]
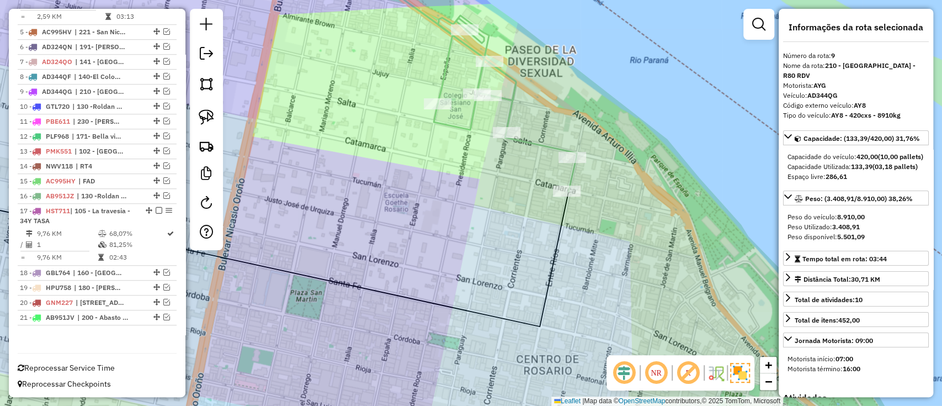
click at [483, 134] on div "Janela de atendimento Grade de atendimento Capacidade Transportadoras Veículos …" at bounding box center [471, 203] width 942 height 406
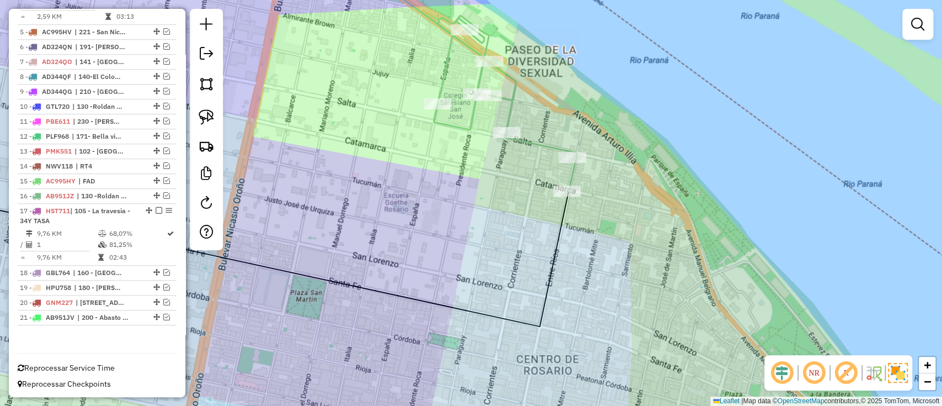
click at [472, 129] on icon at bounding box center [505, 103] width 143 height 176
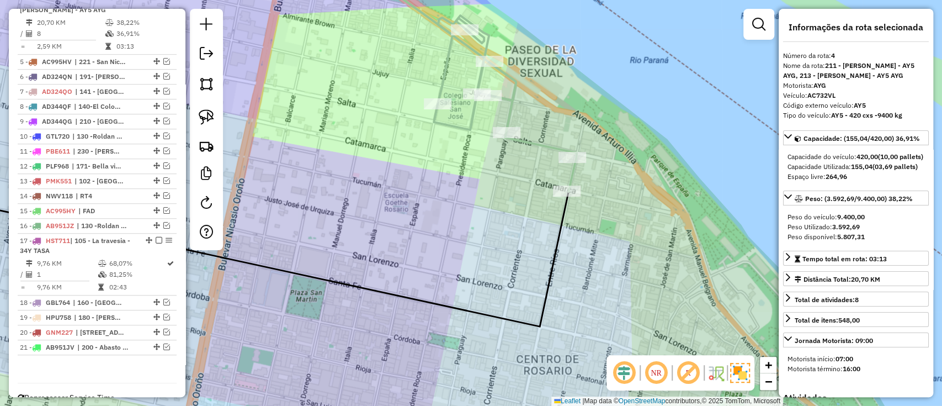
scroll to position [459, 0]
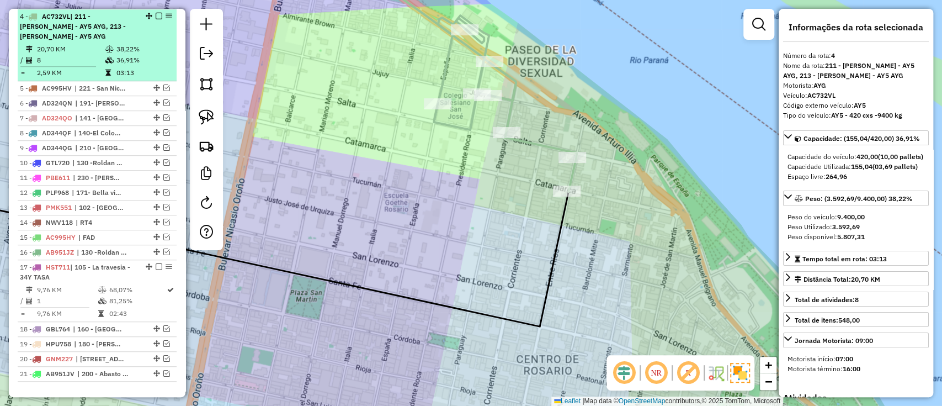
click at [158, 19] on div "4 - AC732VL | 211 - Arturo llia - AY5 AYG, 213 - Almirante Brown - AY5 AYG" at bounding box center [97, 27] width 154 height 30
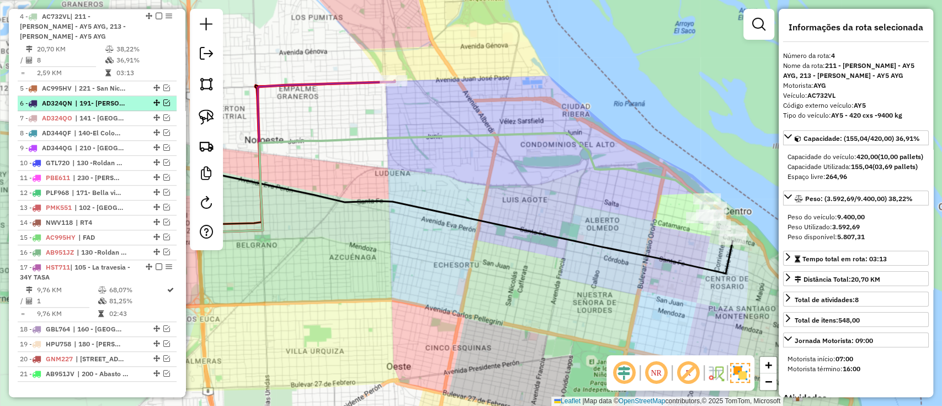
drag, startPoint x: 156, startPoint y: 14, endPoint x: 161, endPoint y: 44, distance: 30.2
click at [156, 15] on em at bounding box center [159, 16] width 7 height 7
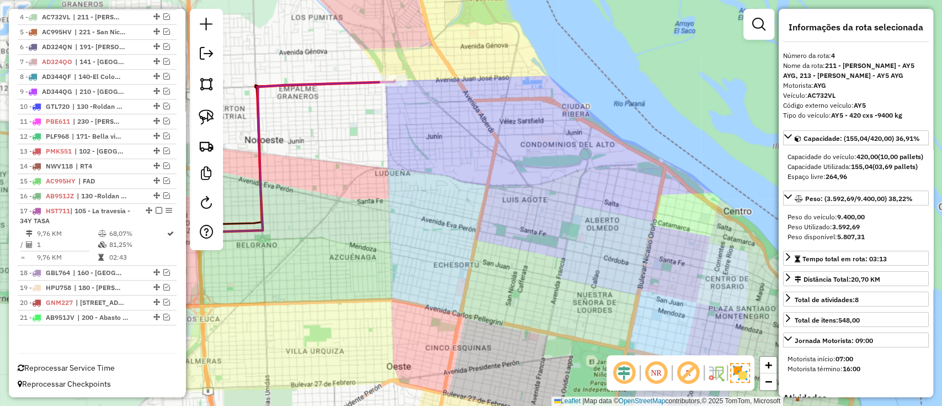
click at [369, 86] on icon at bounding box center [302, 156] width 184 height 151
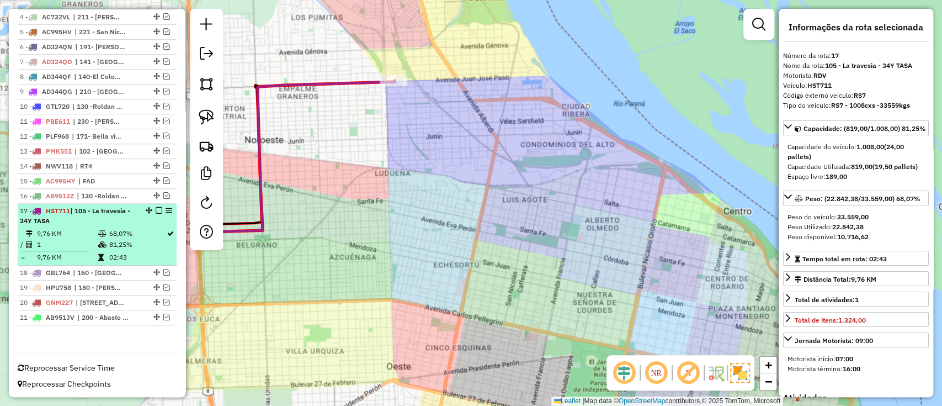
click at [156, 207] on em at bounding box center [159, 210] width 7 height 7
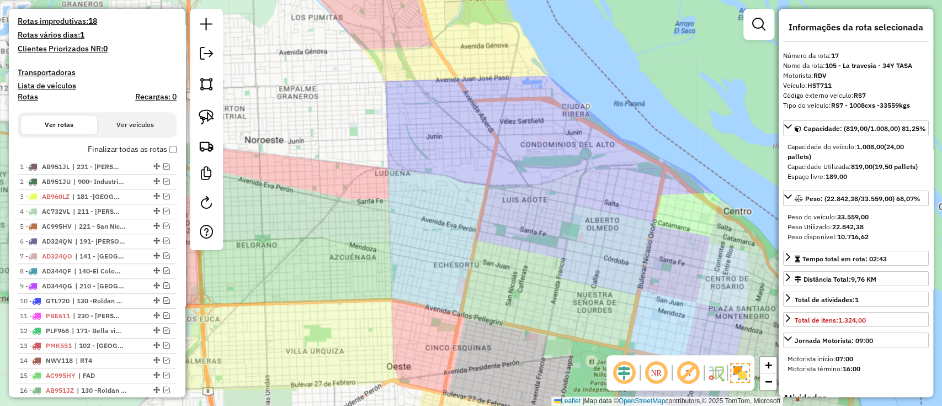
scroll to position [190, 0]
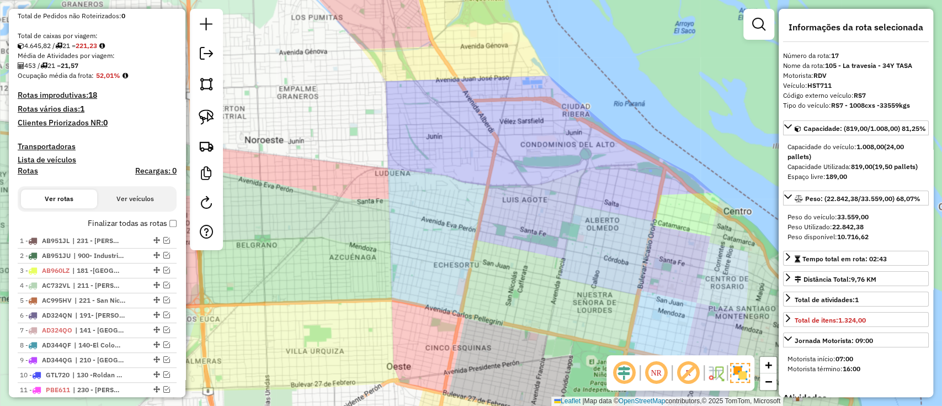
click at [129, 225] on label "Finalizar todas as rotas" at bounding box center [132, 223] width 89 height 12
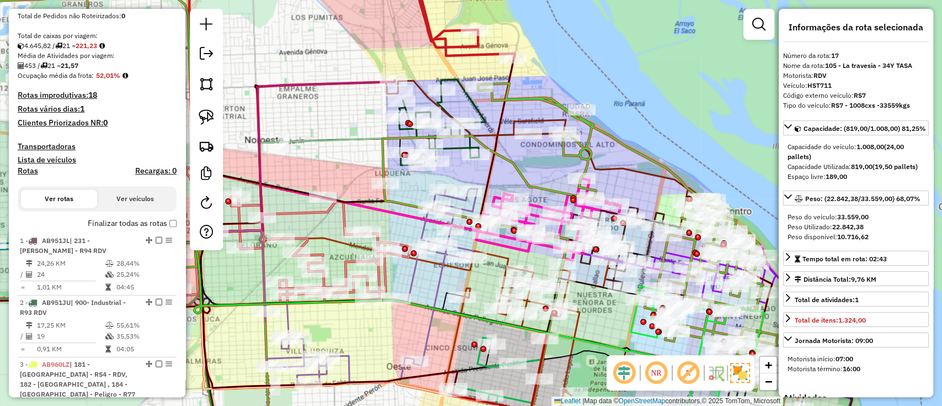
click at [31, 170] on h4 "Rotas" at bounding box center [28, 170] width 20 height 9
select select "*"
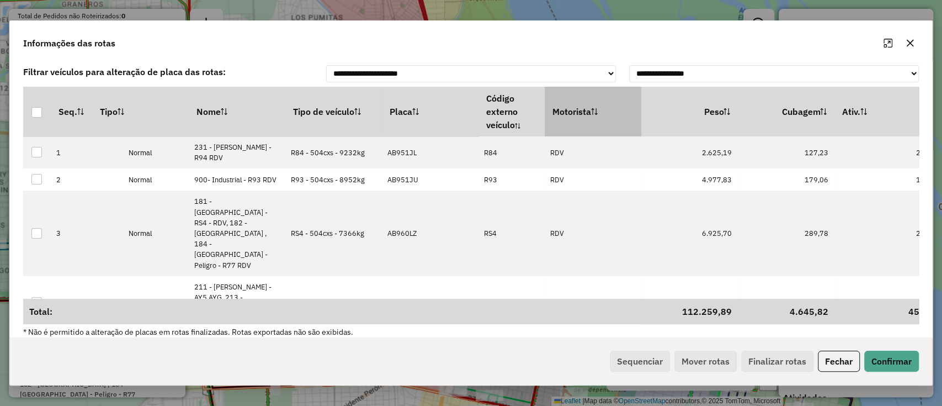
click at [609, 109] on th "Motorista" at bounding box center [593, 112] width 97 height 50
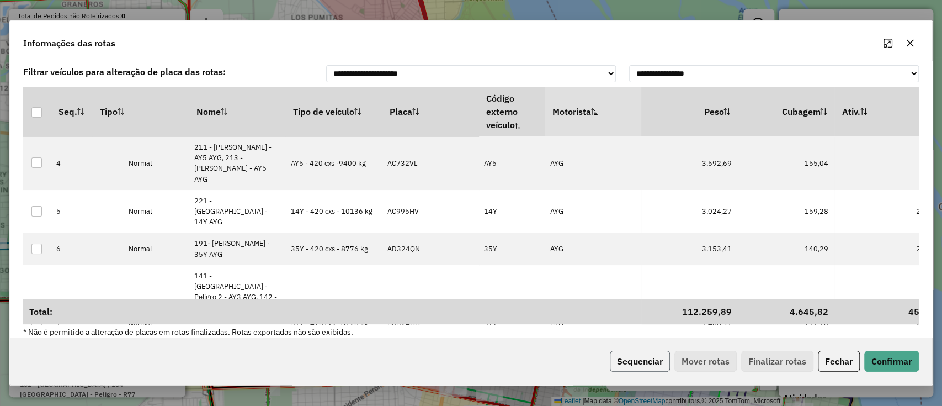
click at [644, 355] on button "Sequenciar" at bounding box center [640, 360] width 60 height 21
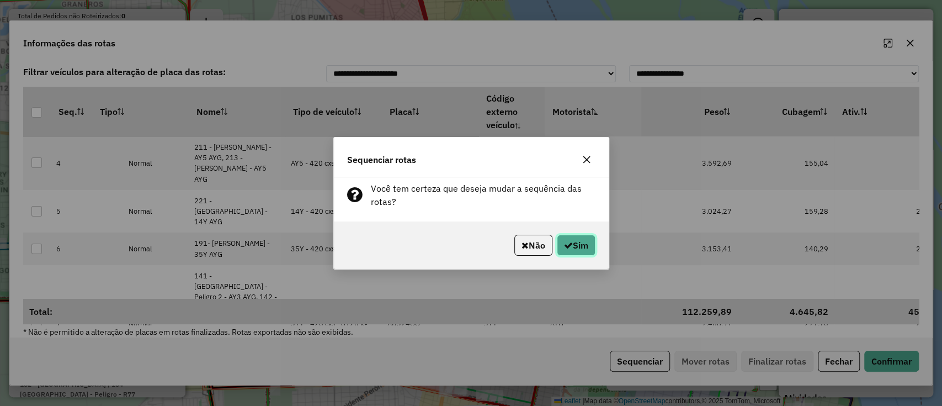
click at [586, 242] on button "Sim" at bounding box center [576, 245] width 39 height 21
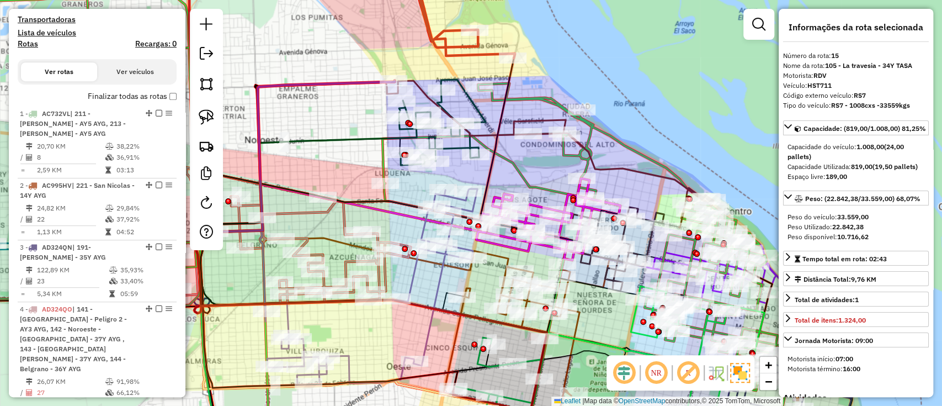
scroll to position [243, 0]
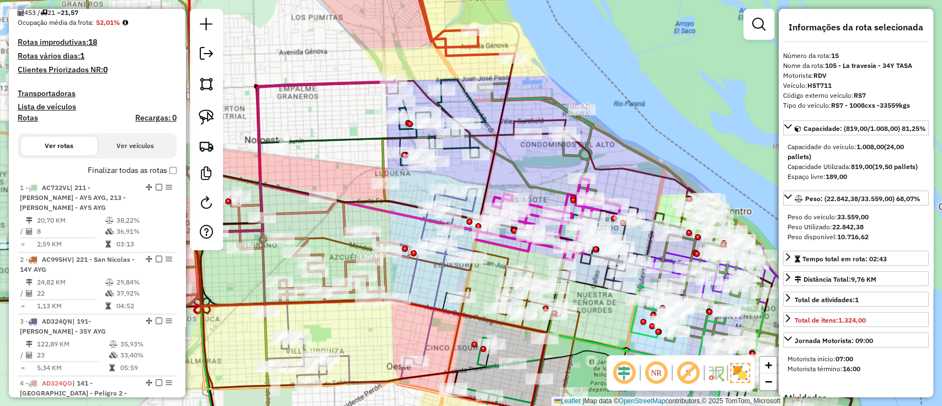
click at [155, 171] on label "Finalizar todas as rotas" at bounding box center [132, 170] width 89 height 12
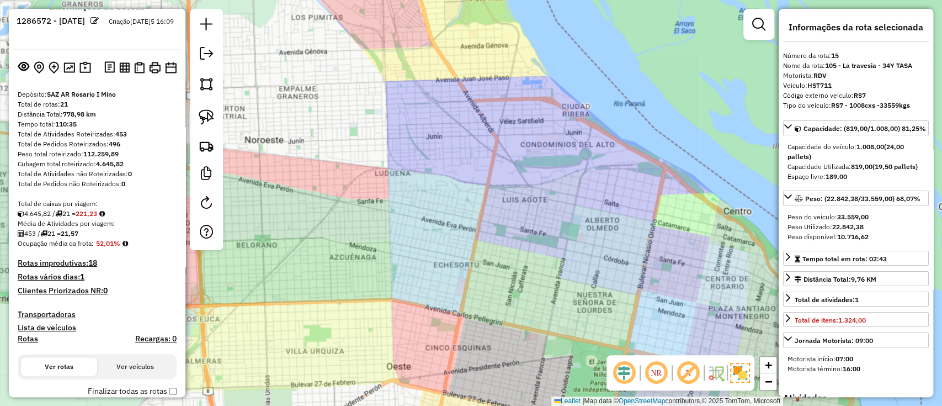
scroll to position [0, 0]
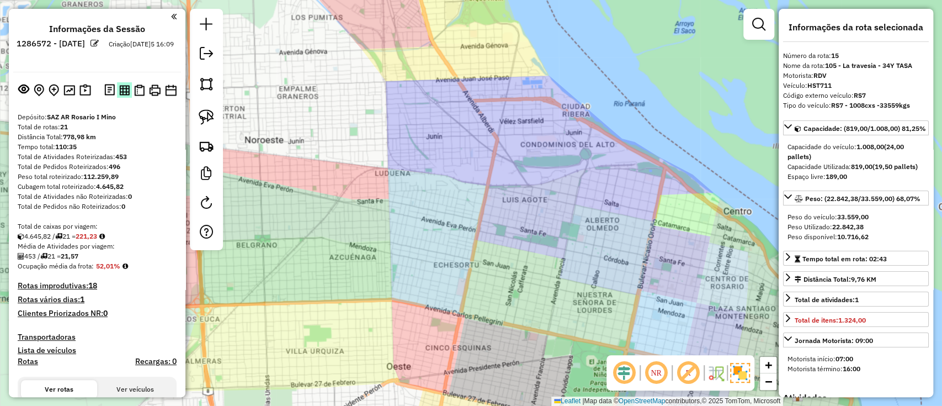
click at [119, 93] on img at bounding box center [124, 90] width 10 height 10
click at [156, 84] on img at bounding box center [155, 90] width 12 height 12
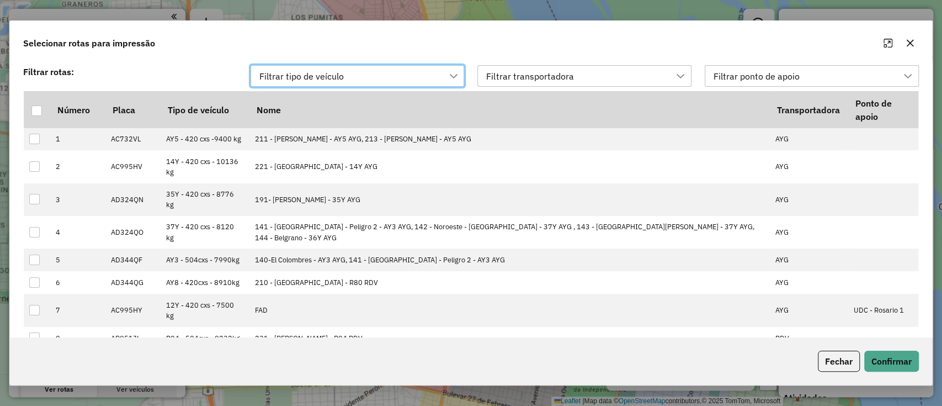
scroll to position [8, 49]
click at [550, 74] on div "Filtrar transportadora" at bounding box center [529, 76] width 95 height 21
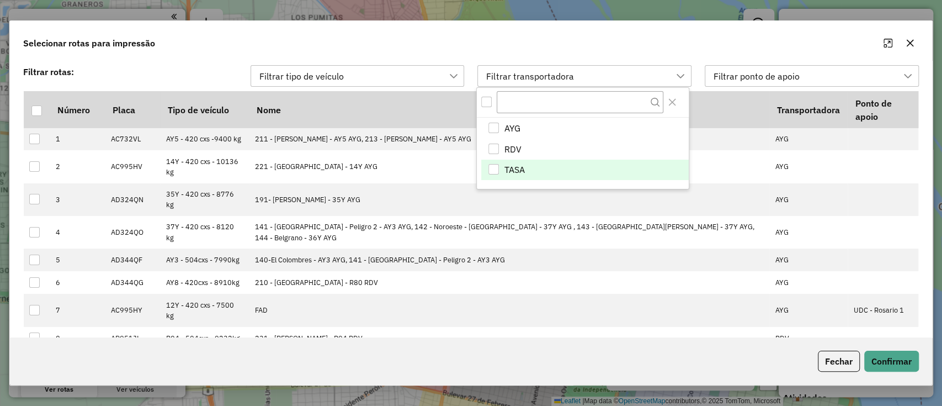
click at [545, 169] on li "TASA" at bounding box center [584, 169] width 207 height 21
click at [888, 360] on button "Confirmar" at bounding box center [891, 360] width 55 height 21
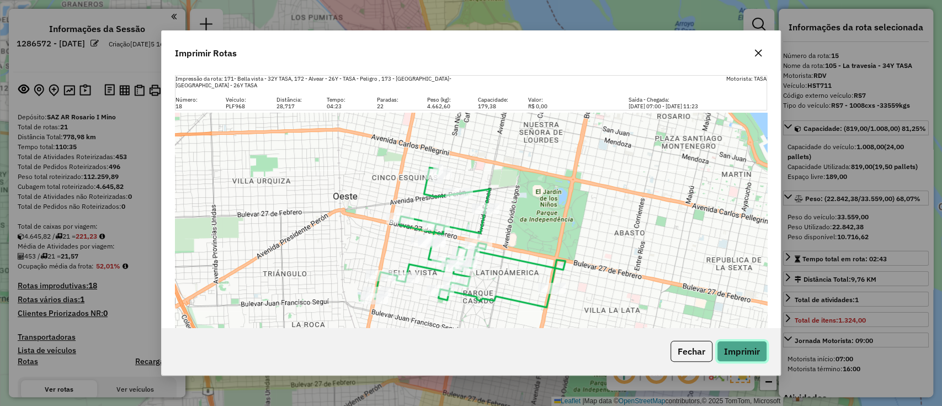
click at [737, 351] on button "Imprimir" at bounding box center [742, 350] width 50 height 21
click at [684, 353] on button "Fechar" at bounding box center [691, 350] width 42 height 21
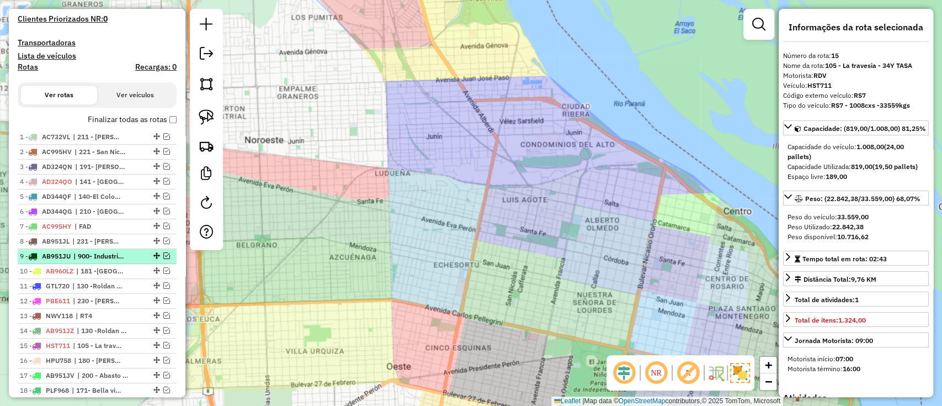
scroll to position [367, 0]
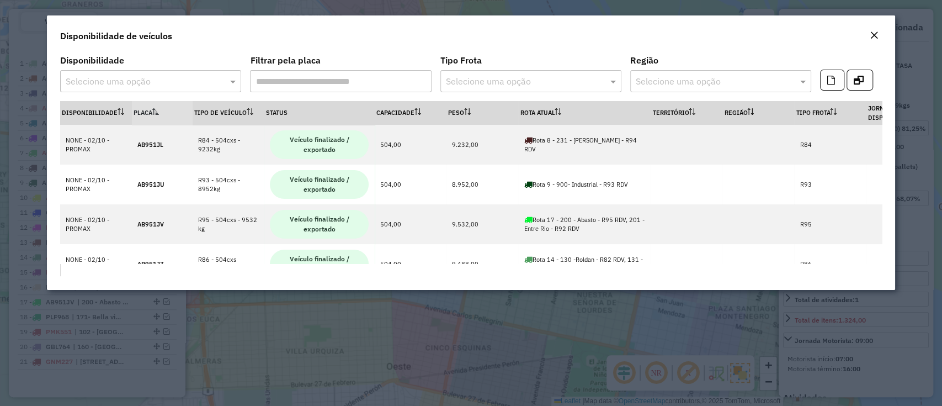
click at [296, 84] on input "Filtrar pela placa" at bounding box center [340, 81] width 181 height 22
click at [863, 89] on button "button" at bounding box center [859, 80] width 26 height 21
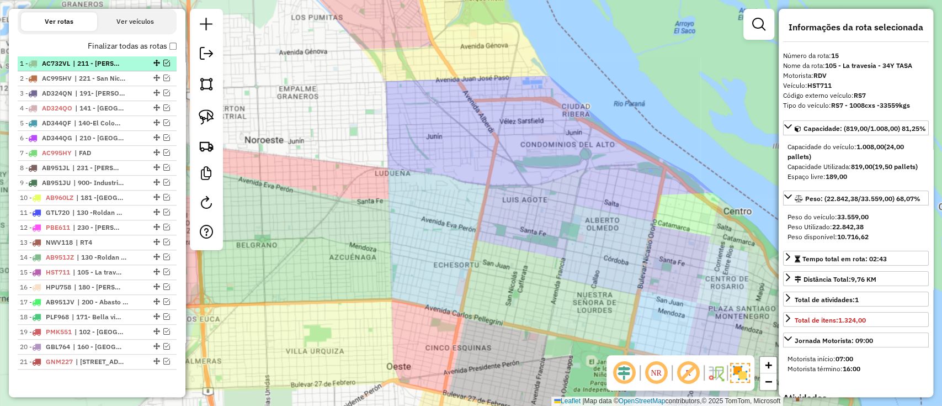
click at [119, 66] on span "| 211 - [PERSON_NAME] - AY5 AYG, 213 - [PERSON_NAME] - AY5 AYG" at bounding box center [98, 63] width 51 height 10
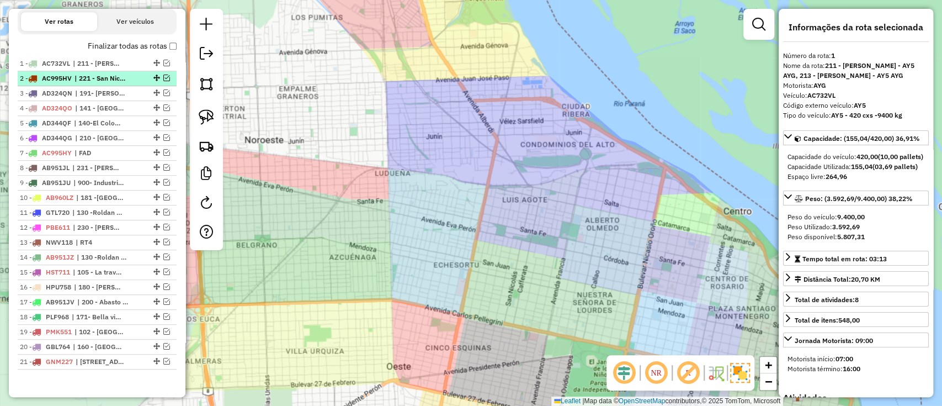
click at [125, 79] on span "| 221 - San Nicolas - 14Y AYG" at bounding box center [99, 78] width 51 height 10
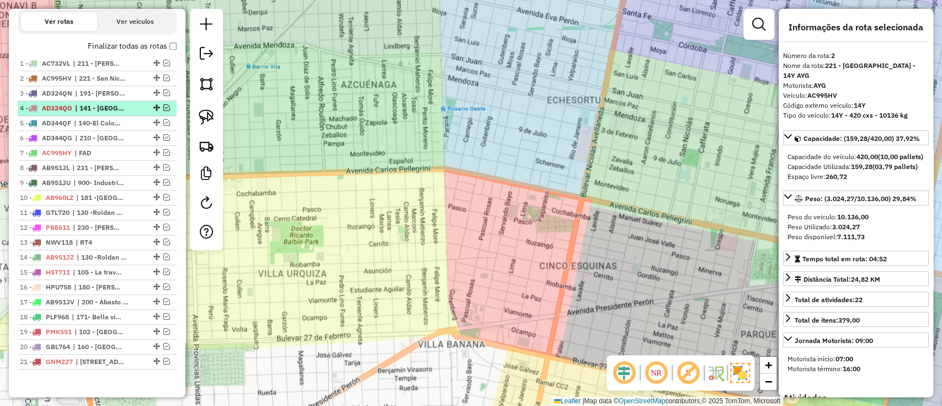
click at [129, 101] on li "4 - AD324QO | 141 - Altos de Mendonza - Peligro 2 - AY3 AYG, 142 - Noroeste - P…" at bounding box center [97, 108] width 159 height 15
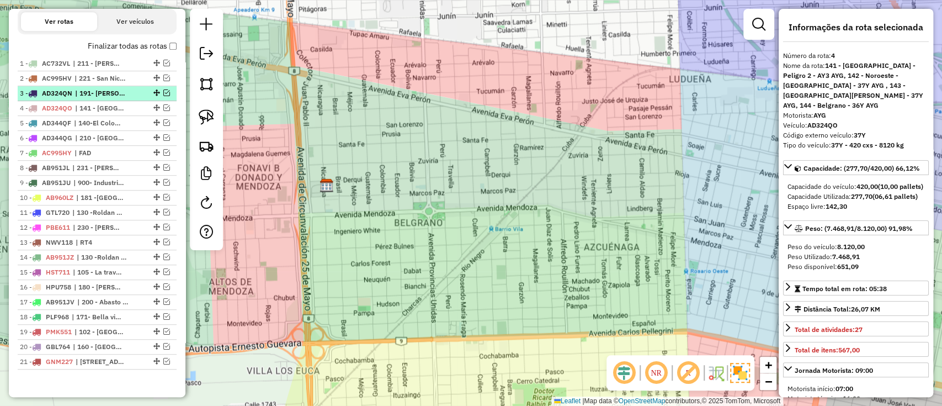
click at [129, 88] on div "3 - AD324QN | 191- Martin - 35Y AYG" at bounding box center [78, 93] width 117 height 10
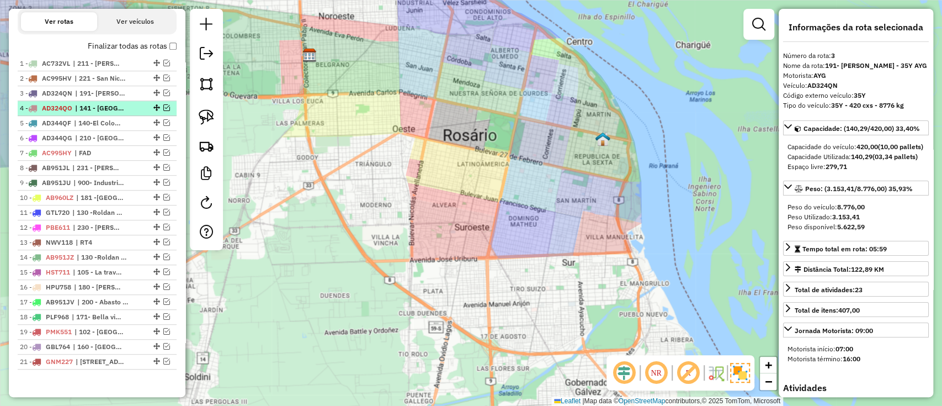
click at [130, 106] on div "4 - AD324QO | 141 - Altos de Mendonza - Peligro 2 - AY3 AYG, 142 - Noroeste - P…" at bounding box center [78, 108] width 117 height 10
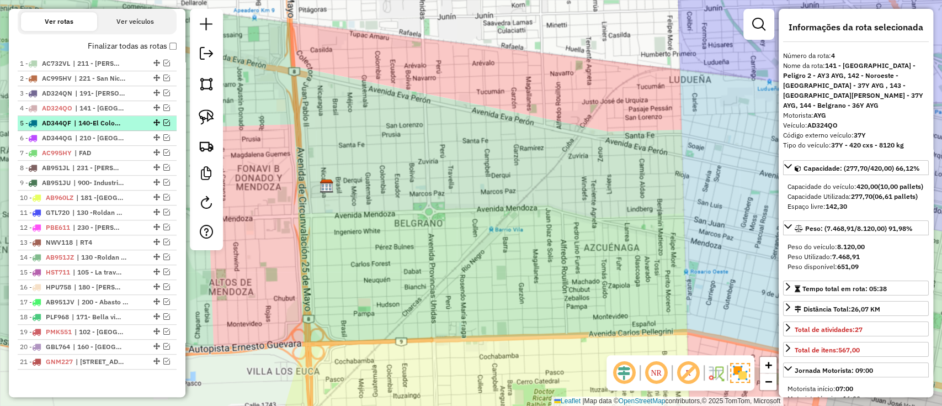
click at [128, 121] on div "5 - AD344QF | 140-El Colombres - AY3 AYG, 141 - Altos de Mendonza - Peligro 2 -…" at bounding box center [78, 123] width 117 height 10
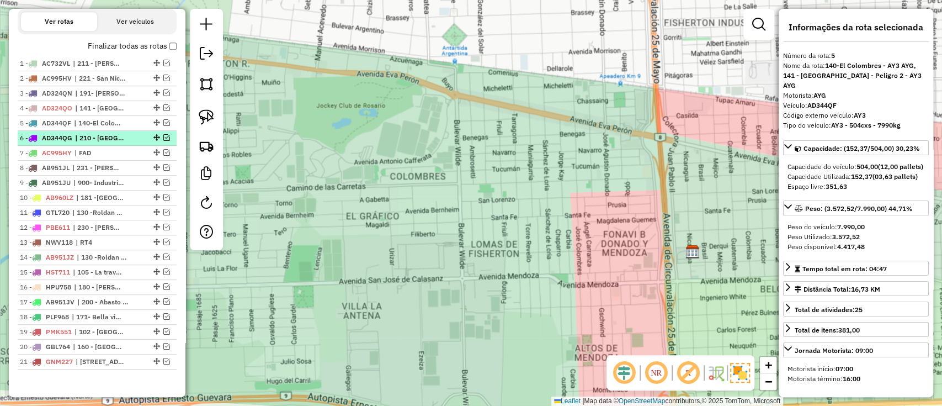
click at [126, 134] on span "| 210 - [GEOGRAPHIC_DATA]" at bounding box center [100, 138] width 51 height 10
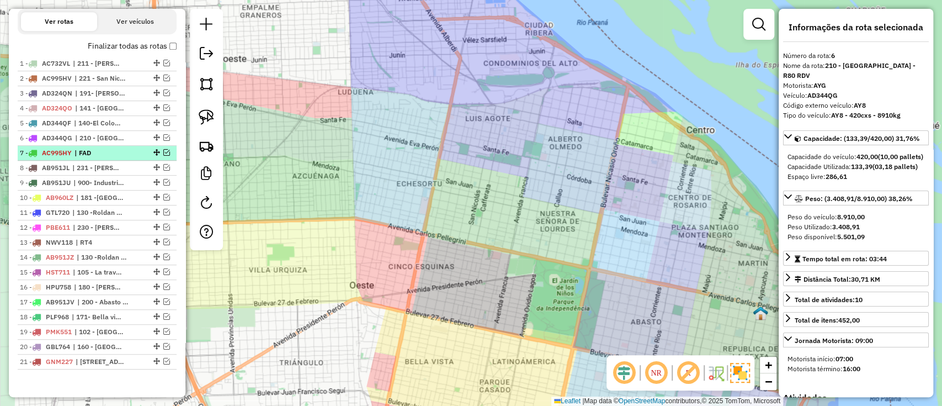
click at [117, 152] on span "| FAD" at bounding box center [99, 153] width 51 height 10
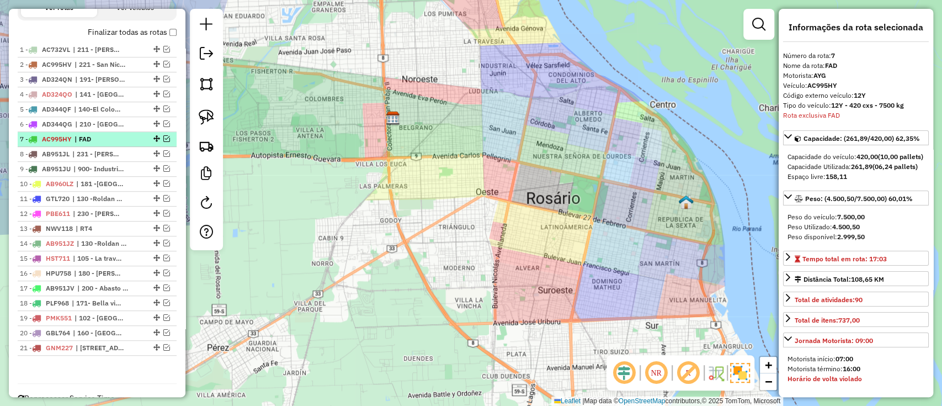
scroll to position [411, 0]
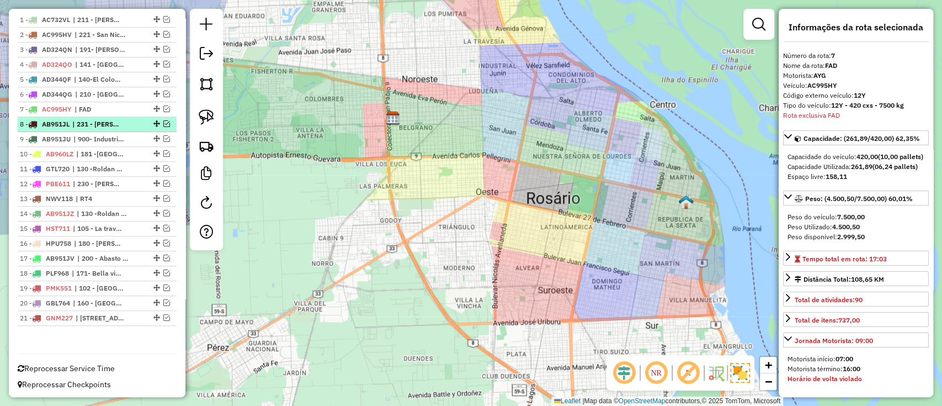
click at [114, 123] on span "| 231 - [PERSON_NAME] - R94 RDV" at bounding box center [97, 124] width 51 height 10
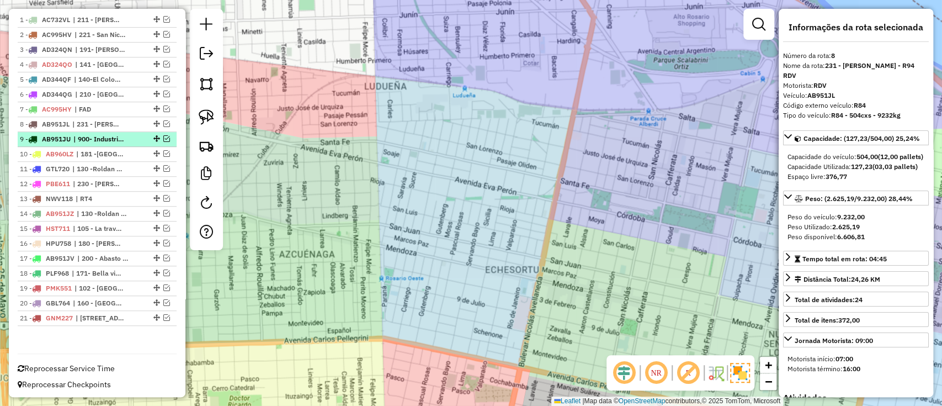
click at [115, 136] on span "| 900- Industrial - R93 RDV" at bounding box center [98, 139] width 51 height 10
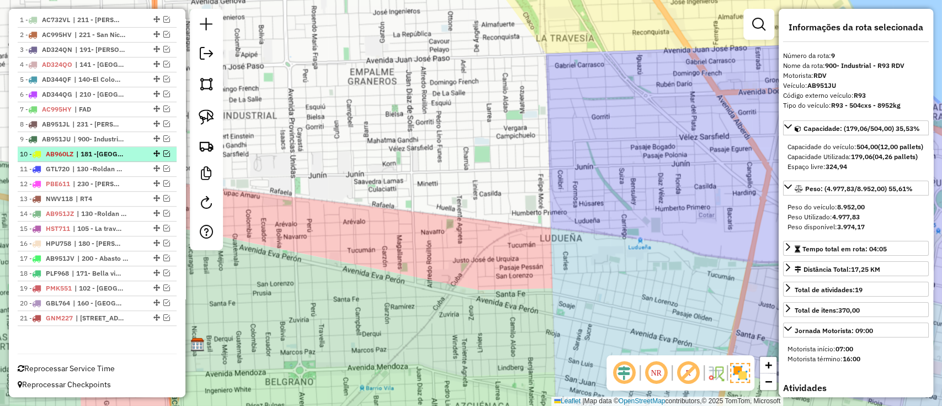
click at [119, 152] on span "| 181 -[GEOGRAPHIC_DATA] - RS4 - RDV, 182 - [GEOGRAPHIC_DATA] , 184 - [GEOGRAPH…" at bounding box center [101, 154] width 51 height 10
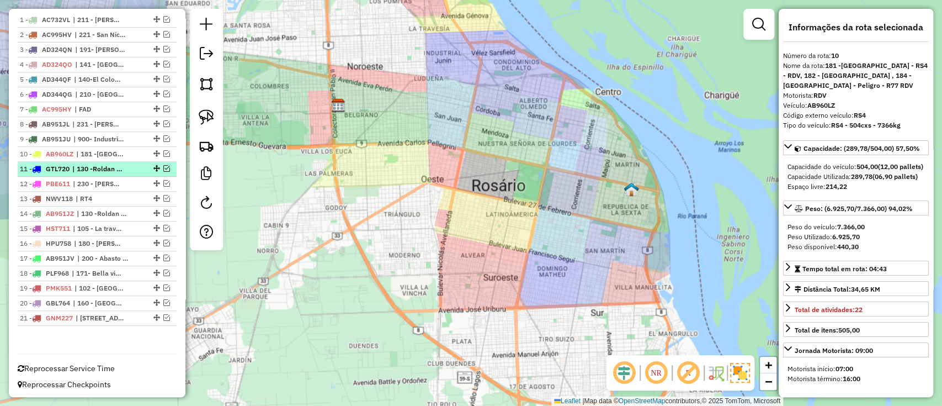
click at [124, 165] on div "11 - GTL720 | 130 -Roldan - R82 RDV" at bounding box center [78, 169] width 117 height 10
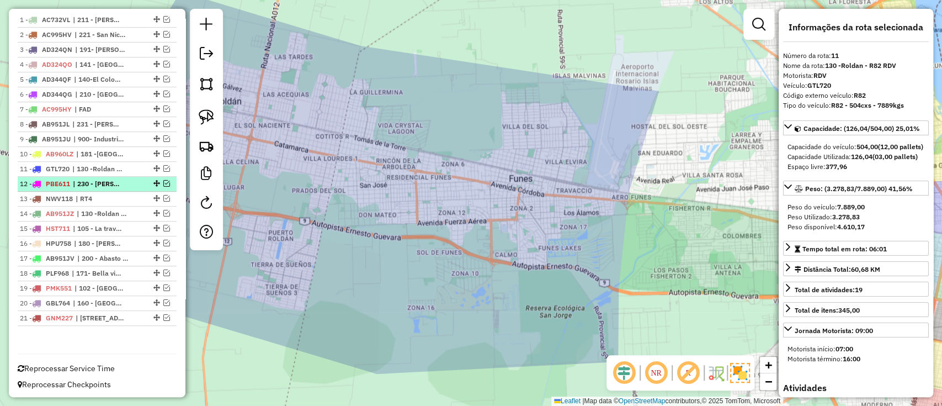
click at [125, 179] on div "12 - PBE611 | 230 - Luis Agote - R26 RDV" at bounding box center [78, 184] width 117 height 10
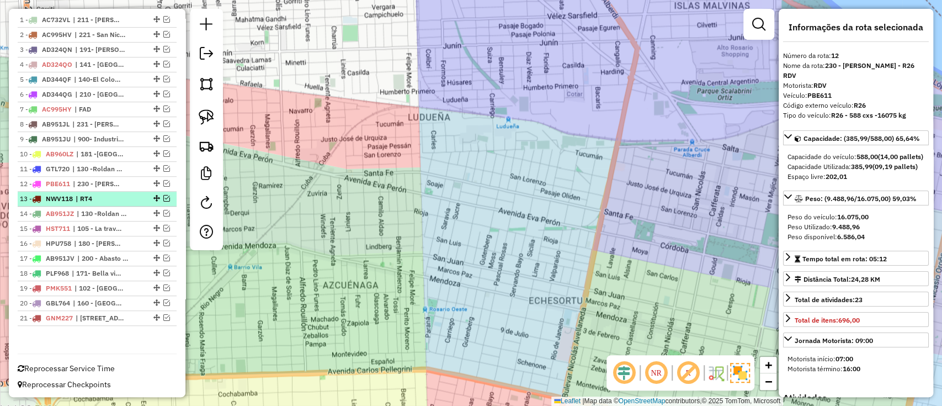
click at [125, 194] on span "| RT4" at bounding box center [101, 199] width 51 height 10
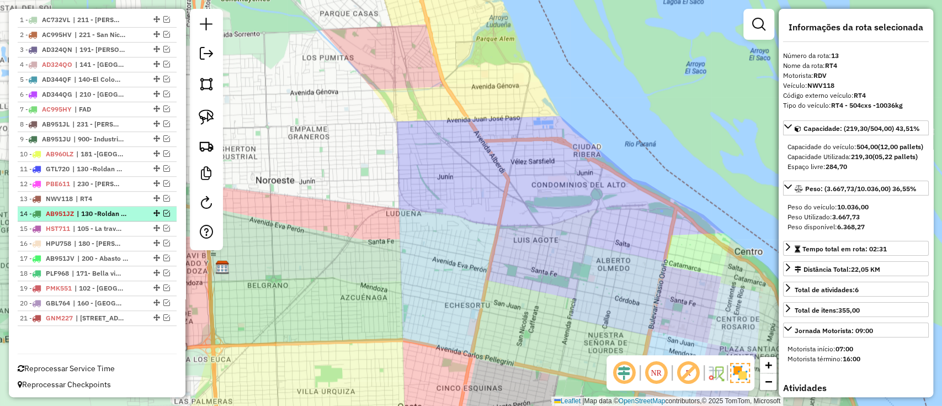
click at [127, 210] on span "| 130 -Roldan - R82 RDV, 131 - FUNES R82 - R86 RDV" at bounding box center [102, 214] width 51 height 10
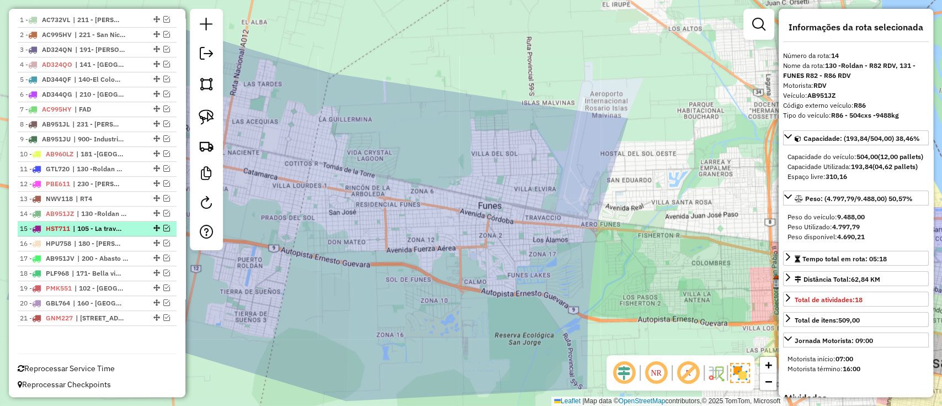
click at [130, 223] on div "15 - HST711 | 105 - La travesia - 34Y TASA" at bounding box center [78, 228] width 117 height 10
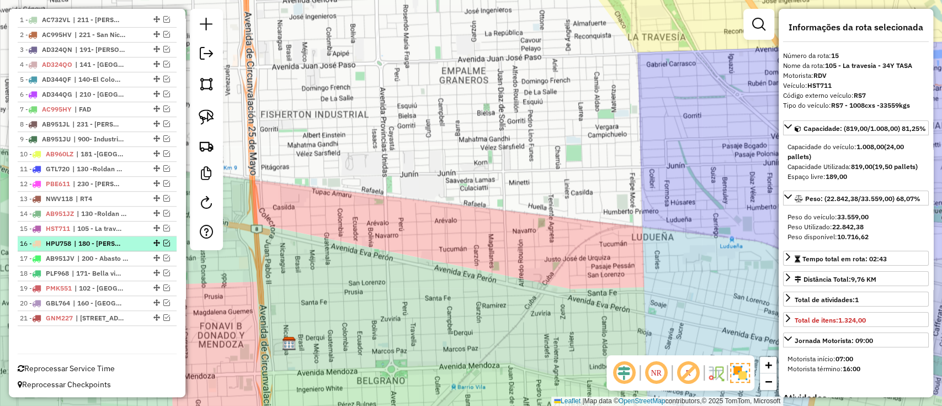
click at [127, 236] on li "16 - HPU758 | 180 - Domingo Matheu - R77 - RDV" at bounding box center [97, 243] width 159 height 15
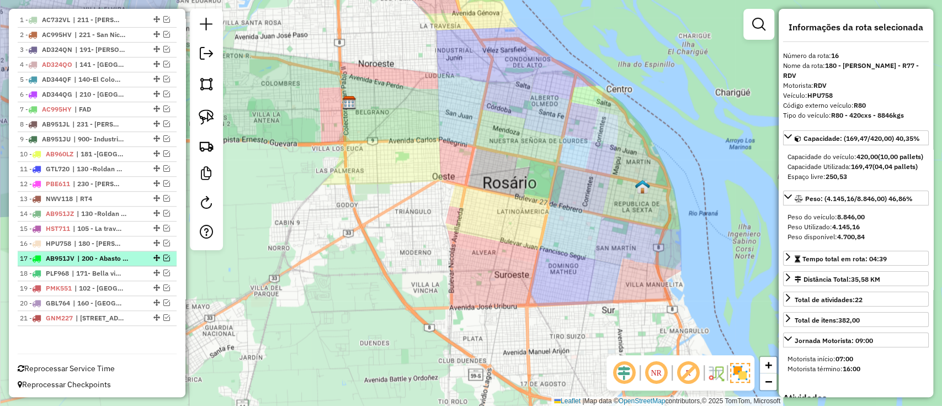
click at [125, 251] on li "17 - AB951JV | 200 - Abasto - R95 RDV, 201 - Entre Rio - R92 RDV" at bounding box center [97, 258] width 159 height 15
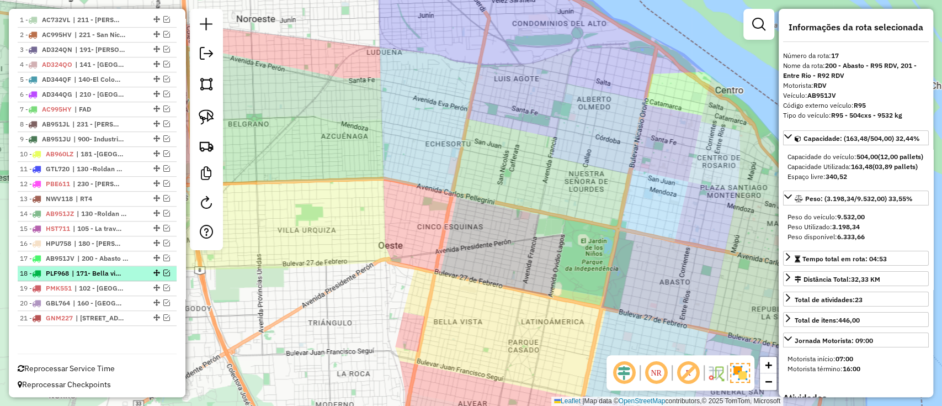
click at [120, 268] on span "| 171- Bella vista - 32Y TASA, 172 - Alvear - 26Y - TASA - [GEOGRAPHIC_DATA] , …" at bounding box center [97, 273] width 51 height 10
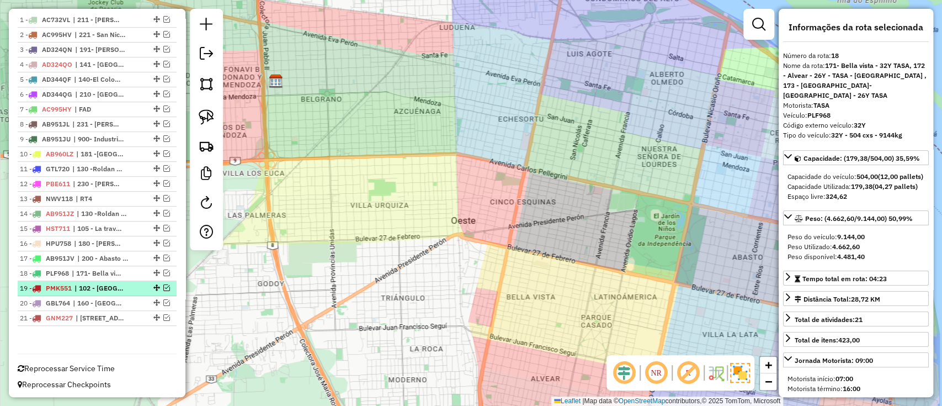
click at [124, 285] on span "| 102 - [GEOGRAPHIC_DATA] - 28Y -TASA, 103 -[GEOGRAPHIC_DATA] - [GEOGRAPHIC_DAT…" at bounding box center [99, 288] width 51 height 10
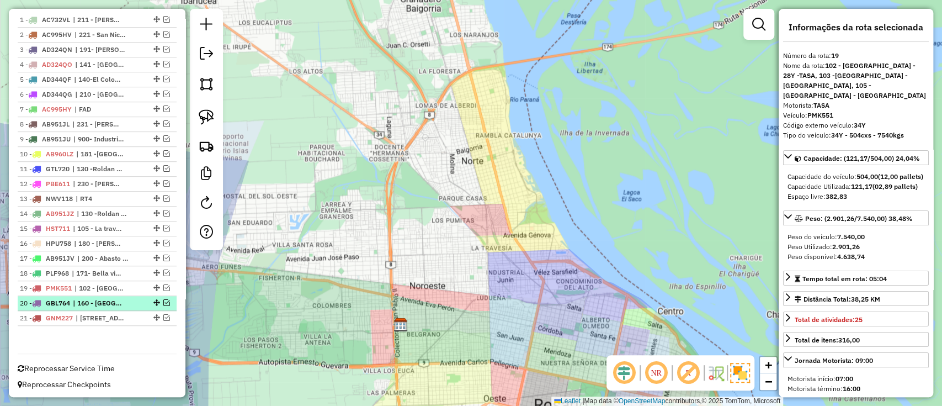
click at [124, 298] on span "| 160 - [GEOGRAPHIC_DATA] - 25Y TASA, 162 - Pasaje Racebo - [GEOGRAPHIC_DATA] -…" at bounding box center [98, 303] width 51 height 10
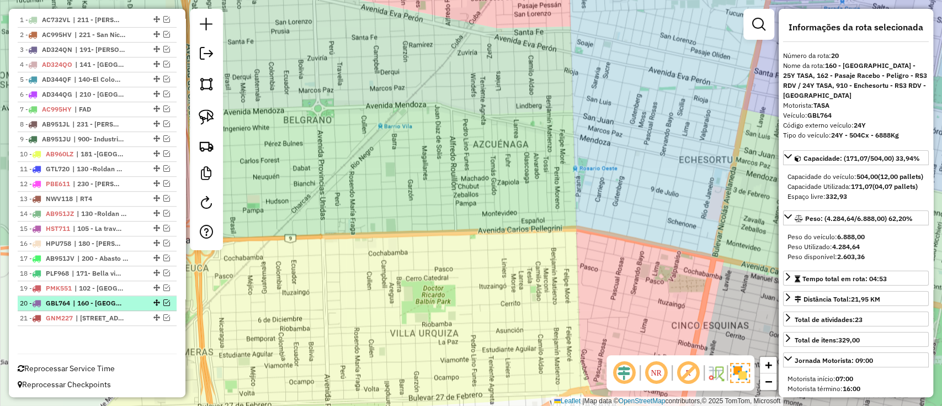
click at [164, 299] on em at bounding box center [166, 302] width 7 height 7
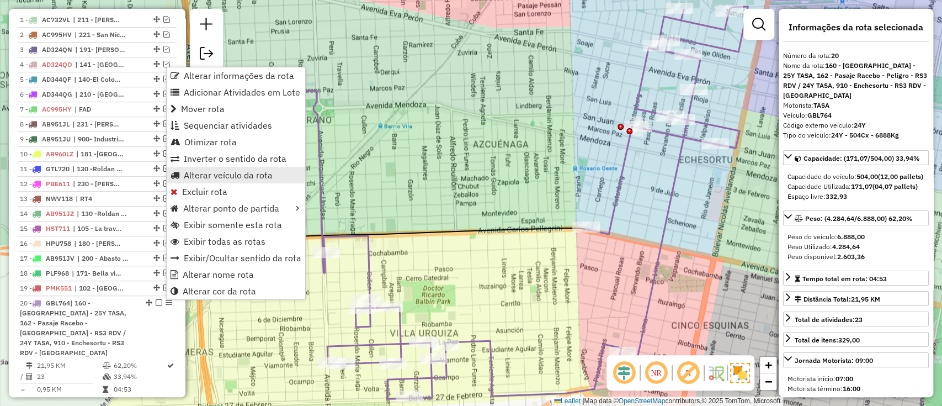
click at [205, 180] on link "Alterar veículo da rota" at bounding box center [236, 175] width 138 height 17
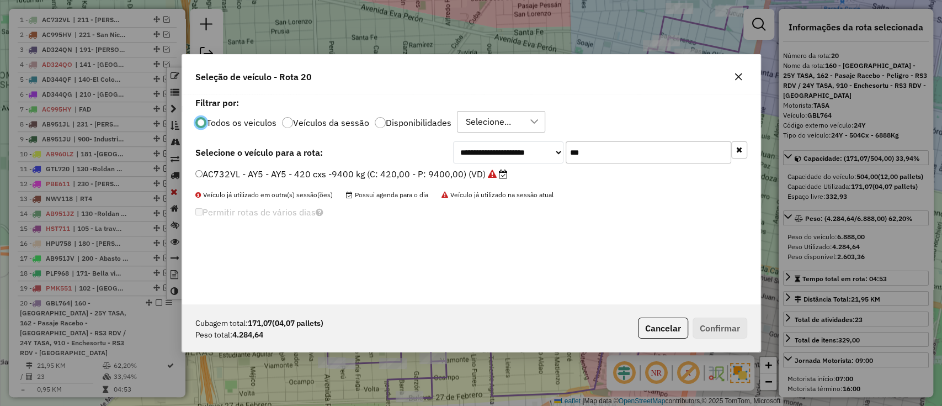
scroll to position [6, 3]
drag, startPoint x: 616, startPoint y: 150, endPoint x: 479, endPoint y: 126, distance: 138.9
click at [479, 126] on div "**********" at bounding box center [471, 199] width 578 height 210
type input "***"
click at [433, 177] on label "PMK552 - 25Y - 25Y - 504cxs - 7990kgs (C: 504,00 - P: 7990,00) (VD)" at bounding box center [346, 173] width 302 height 13
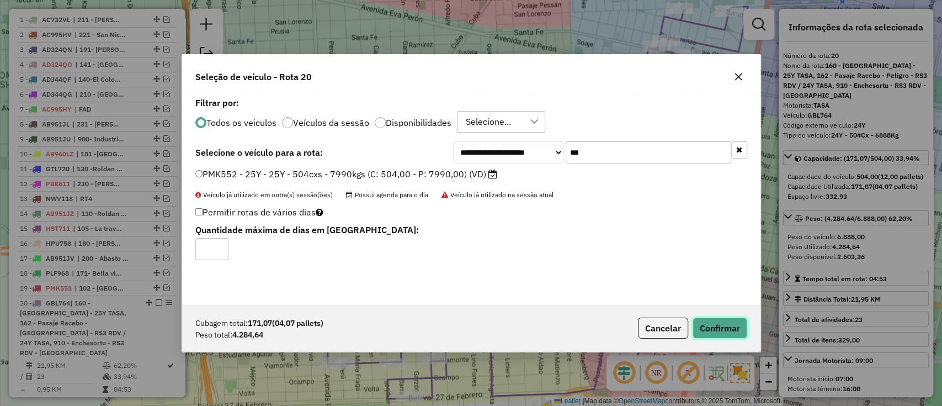
click at [721, 329] on button "Confirmar" at bounding box center [719, 327] width 55 height 21
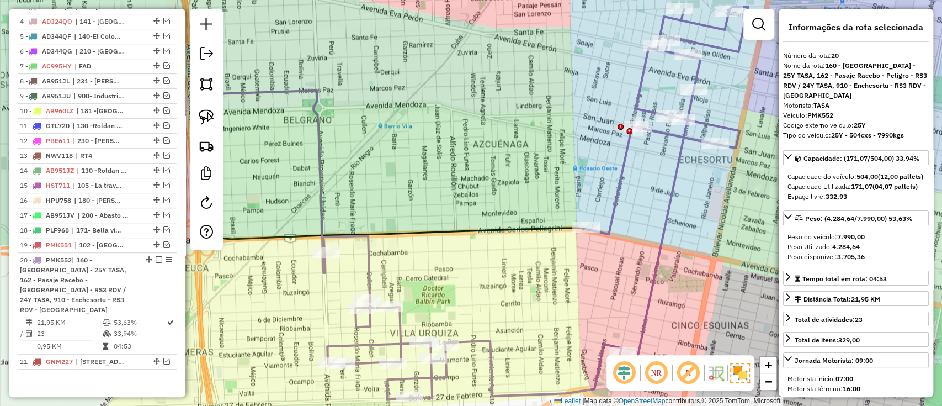
scroll to position [488, 0]
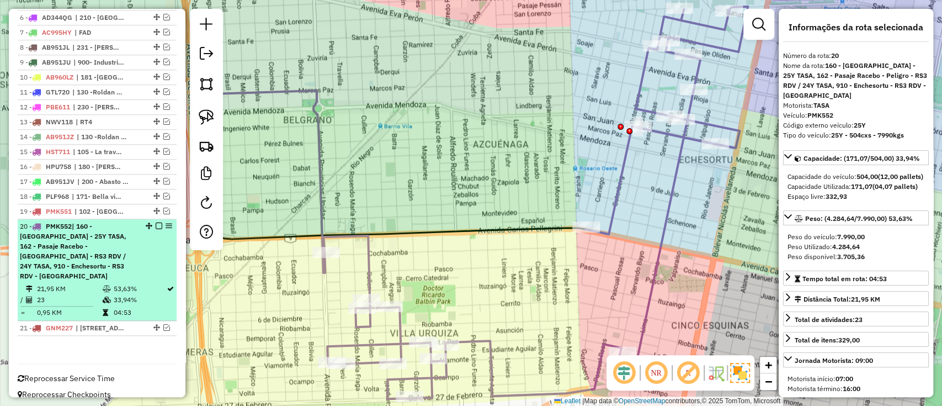
click at [158, 222] on em at bounding box center [159, 225] width 7 height 7
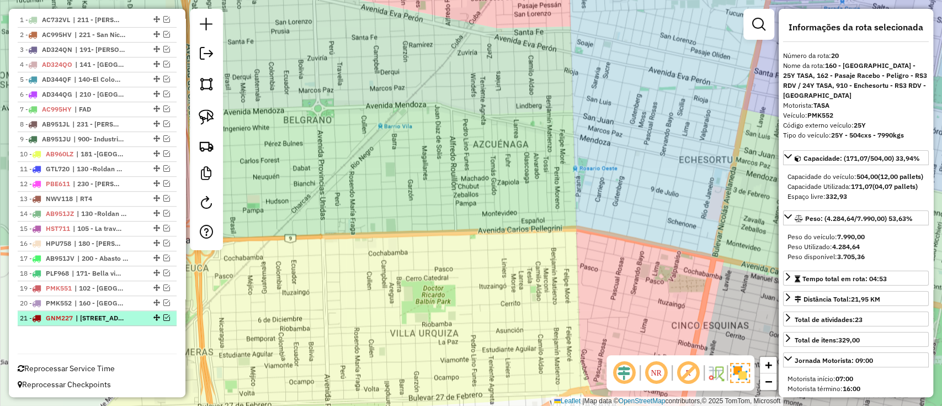
click at [133, 315] on div "21 - GNM227 | 163 - Cinco esquinaa TASA - 27Y" at bounding box center [78, 318] width 117 height 10
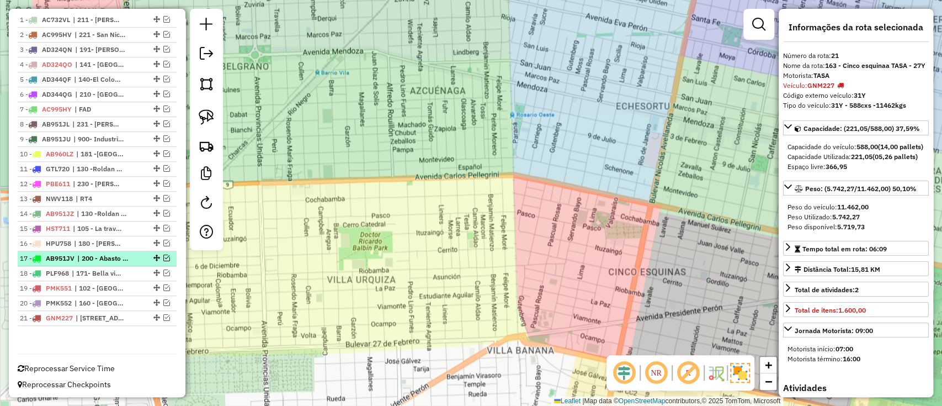
click at [123, 258] on span "| 200 - Abasto - R95 RDV, 201 - Entre Rio - R92 RDV" at bounding box center [102, 258] width 51 height 10
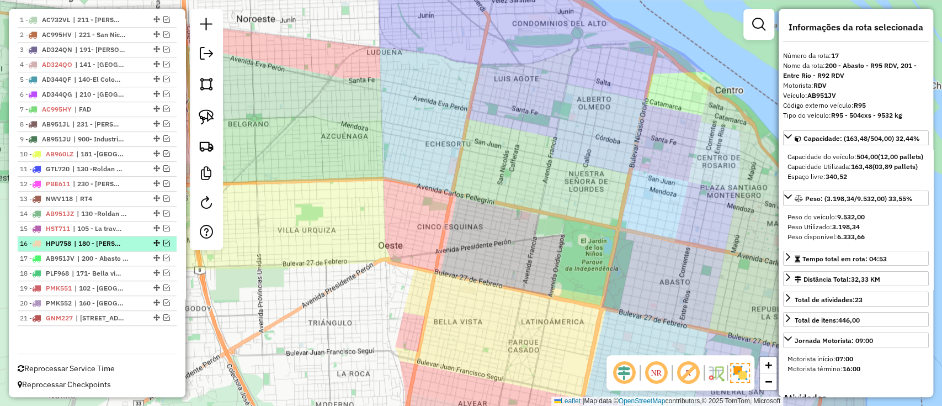
click at [127, 240] on div "16 - HPU758 | 180 - Domingo Matheu - R77 - RDV" at bounding box center [78, 243] width 117 height 10
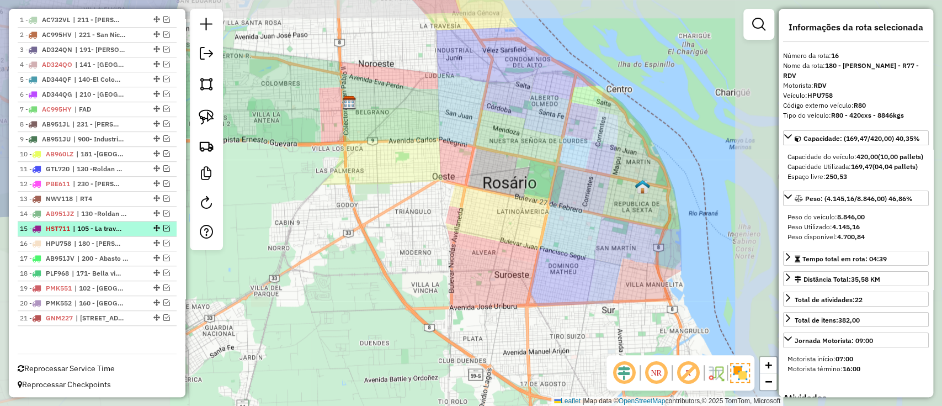
click at [126, 227] on div "15 - HST711 | 105 - La travesia - 34Y TASA" at bounding box center [78, 228] width 117 height 10
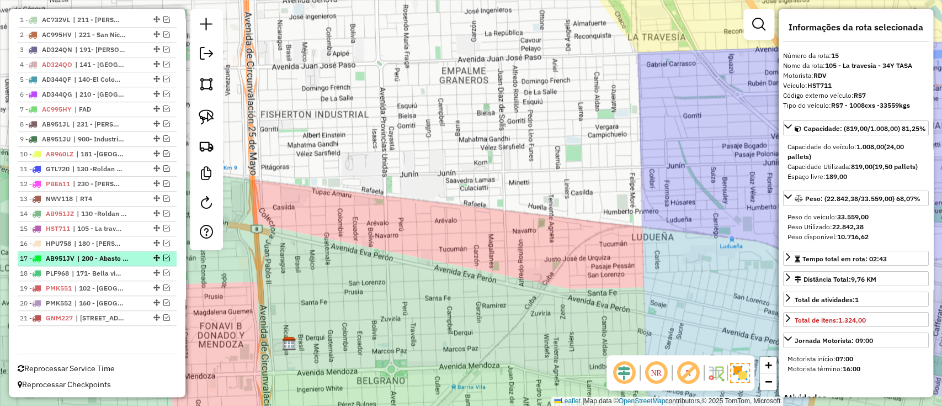
click at [126, 253] on span "| 200 - Abasto - R95 RDV, 201 - Entre Rio - R92 RDV" at bounding box center [102, 258] width 51 height 10
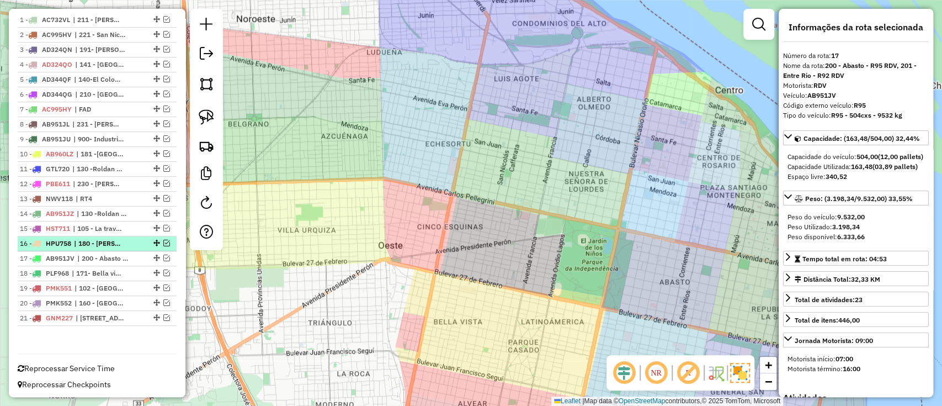
click at [130, 240] on div "16 - HPU758 | 180 - Domingo Matheu - R77 - RDV" at bounding box center [78, 243] width 117 height 10
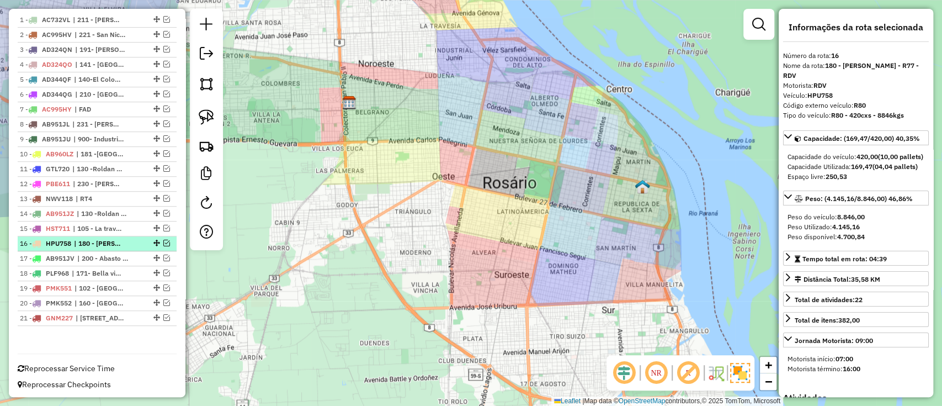
click at [163, 241] on em at bounding box center [166, 242] width 7 height 7
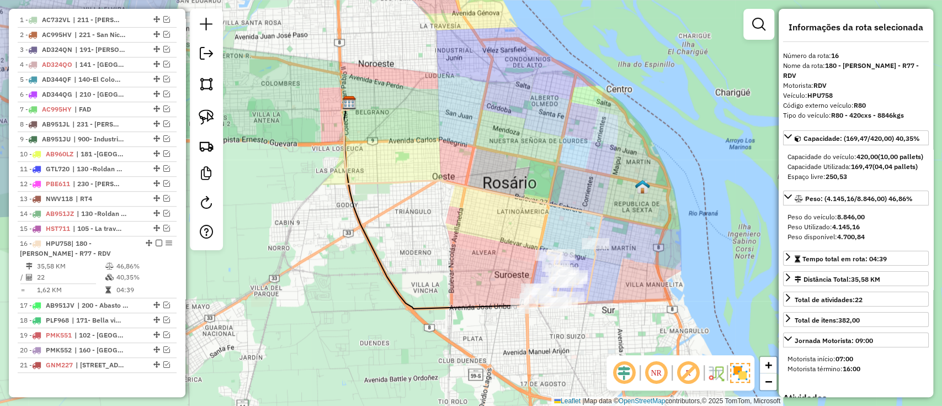
scroll to position [459, 0]
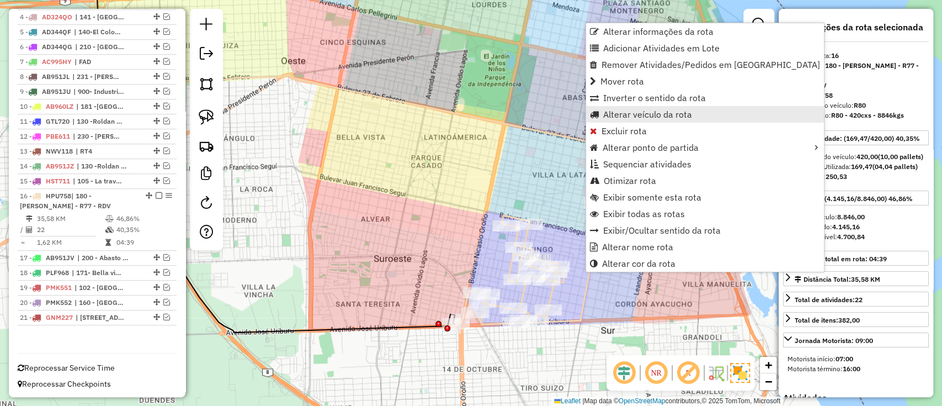
click at [612, 119] on span "Alterar veículo da rota" at bounding box center [647, 114] width 89 height 9
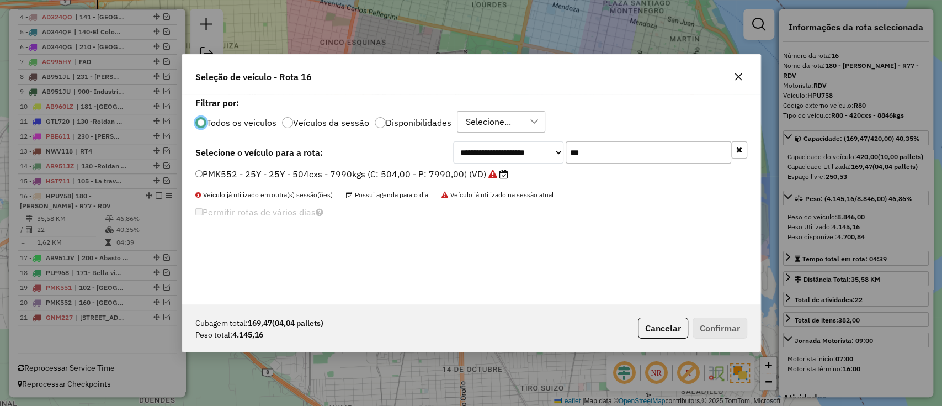
scroll to position [6, 3]
drag, startPoint x: 583, startPoint y: 158, endPoint x: 540, endPoint y: 148, distance: 43.6
click at [540, 150] on div "**********" at bounding box center [600, 152] width 294 height 22
paste input "text"
type input "***"
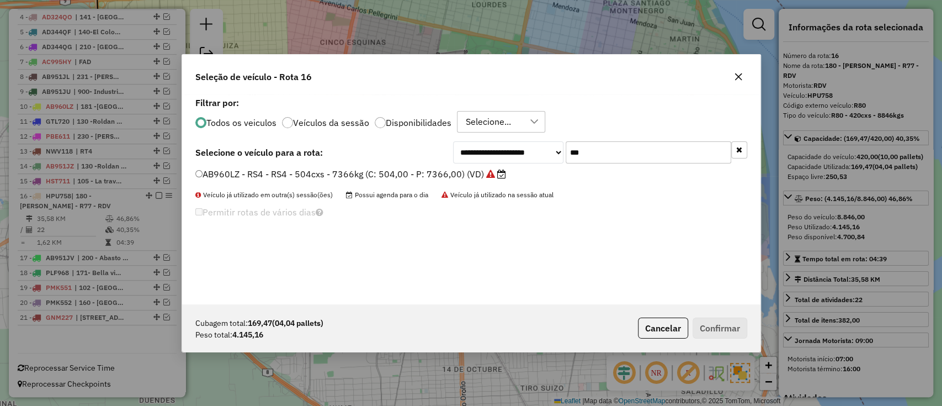
click at [473, 179] on label "AB960LZ - RS4 - RS4 - 504cxs - 7366kg (C: 504,00 - P: 7366,00) (VD)" at bounding box center [350, 173] width 311 height 13
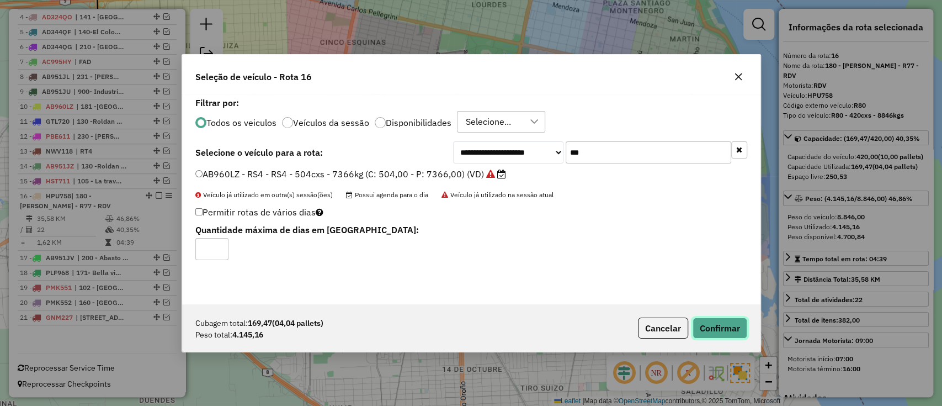
click at [717, 319] on button "Confirmar" at bounding box center [719, 327] width 55 height 21
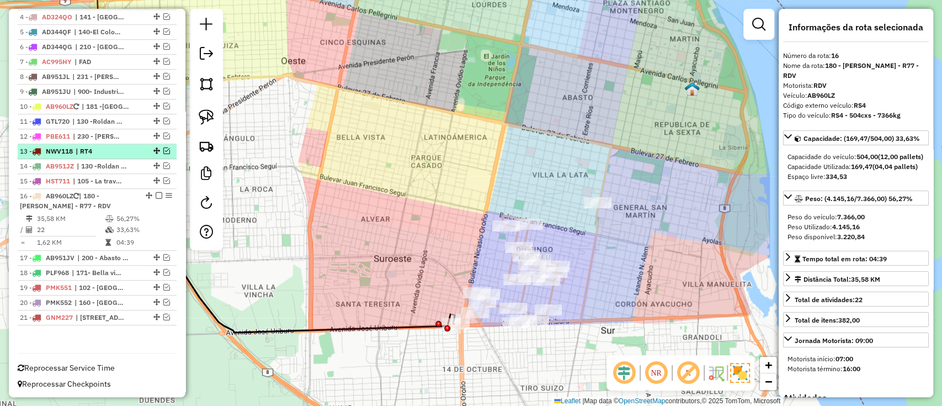
click at [158, 195] on em at bounding box center [159, 195] width 7 height 7
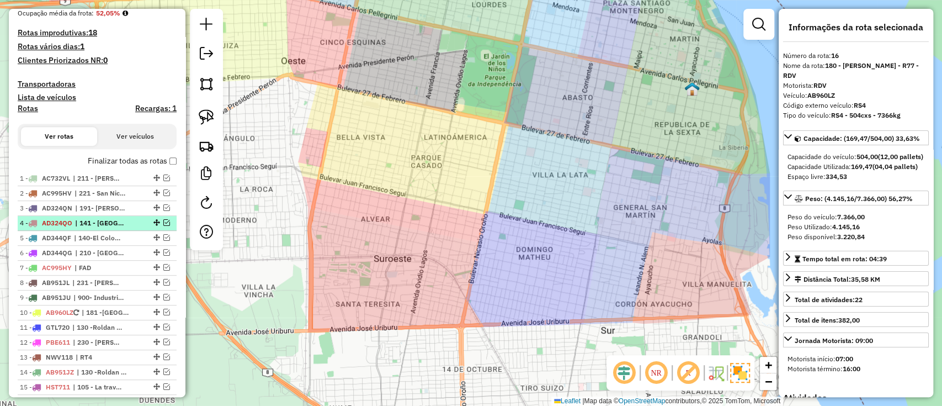
scroll to position [264, 0]
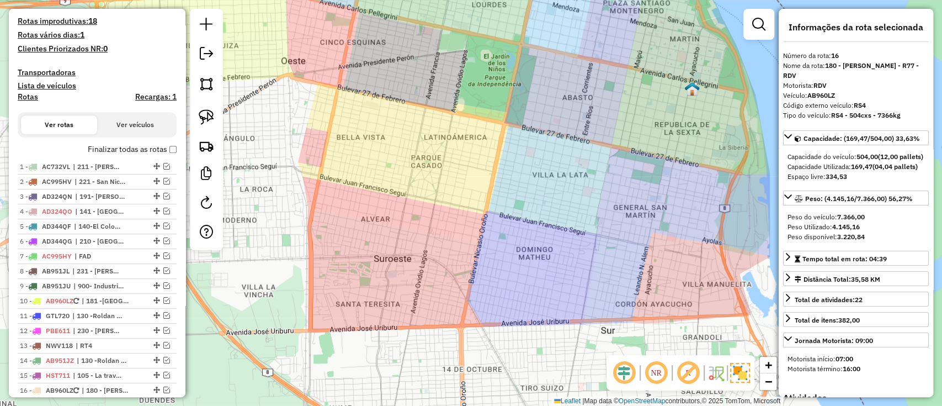
click at [132, 153] on label "Finalizar todas as rotas" at bounding box center [132, 149] width 89 height 12
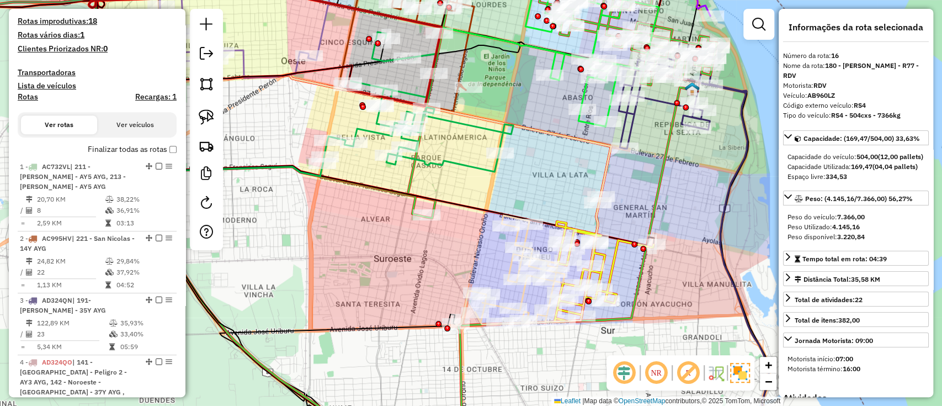
click at [610, 262] on icon at bounding box center [604, 258] width 99 height 125
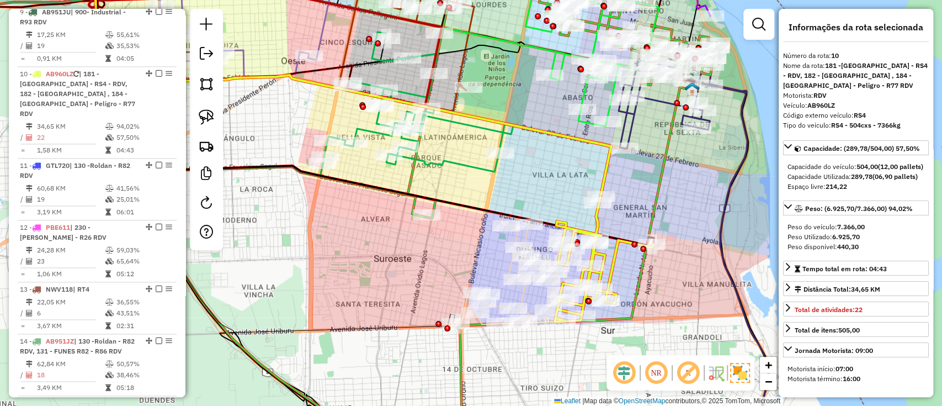
scroll to position [1012, 0]
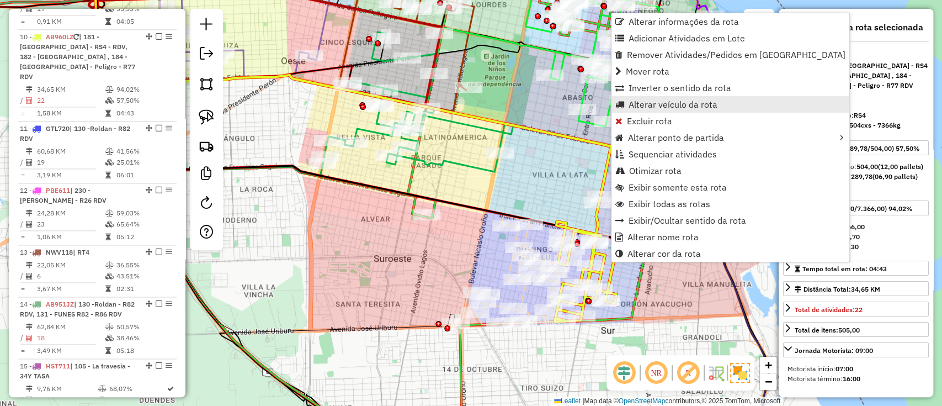
click at [650, 106] on span "Alterar veículo da rota" at bounding box center [672, 104] width 89 height 9
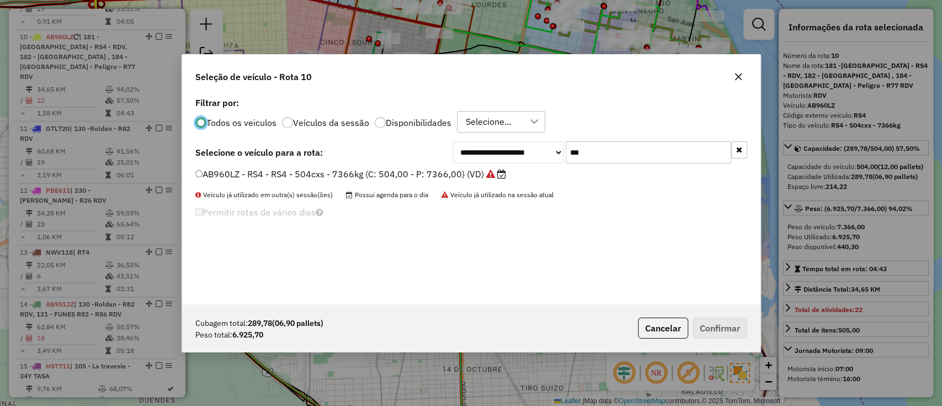
scroll to position [6, 3]
click at [656, 332] on button "Cancelar" at bounding box center [663, 327] width 50 height 21
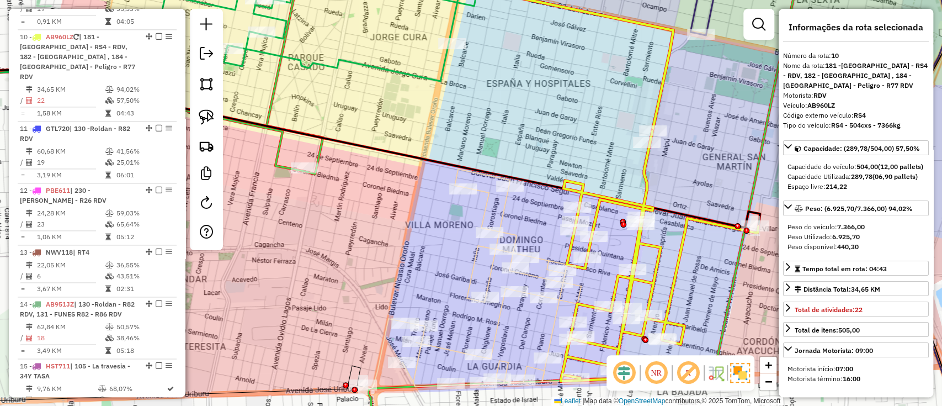
click at [502, 212] on icon at bounding box center [506, 265] width 286 height 245
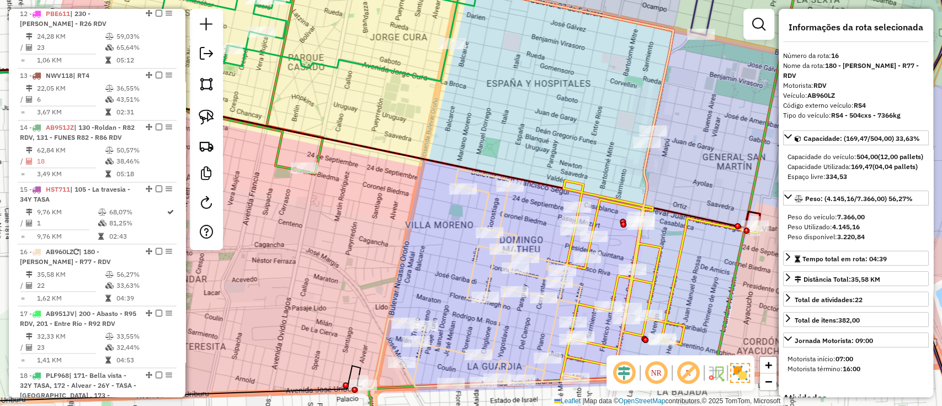
scroll to position [1403, 0]
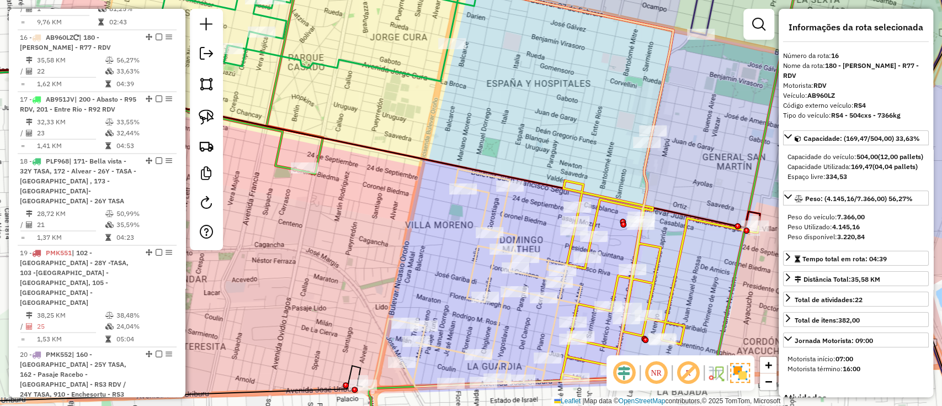
click at [617, 207] on icon at bounding box center [660, 256] width 198 height 250
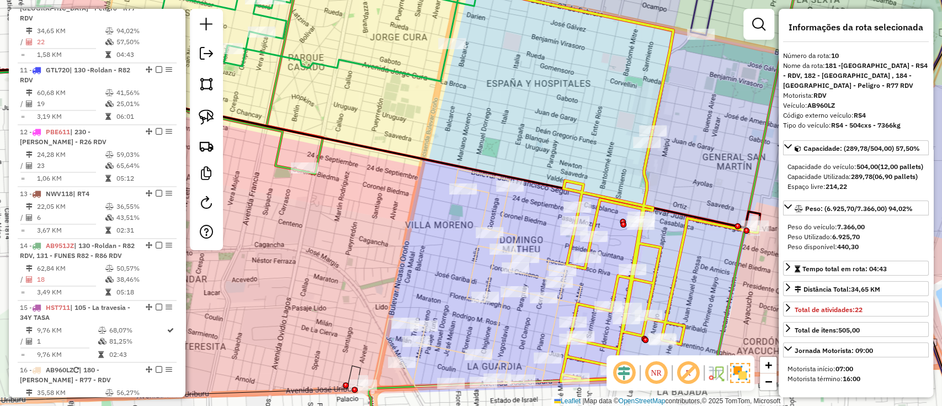
scroll to position [1012, 0]
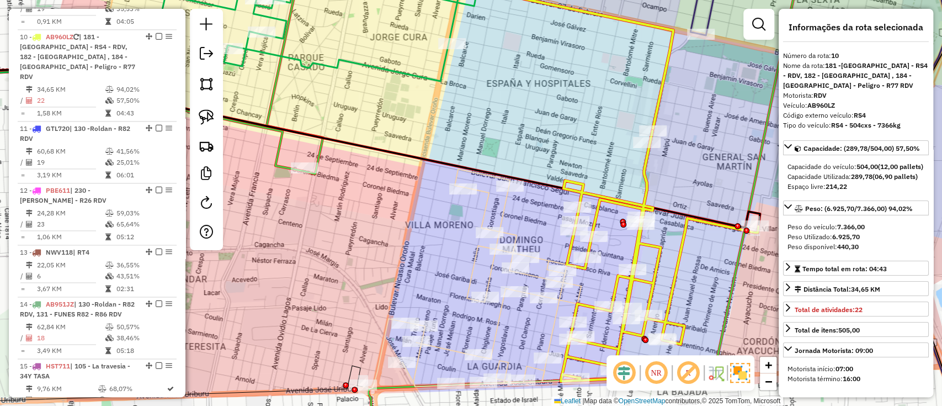
click at [502, 207] on icon at bounding box center [506, 265] width 286 height 245
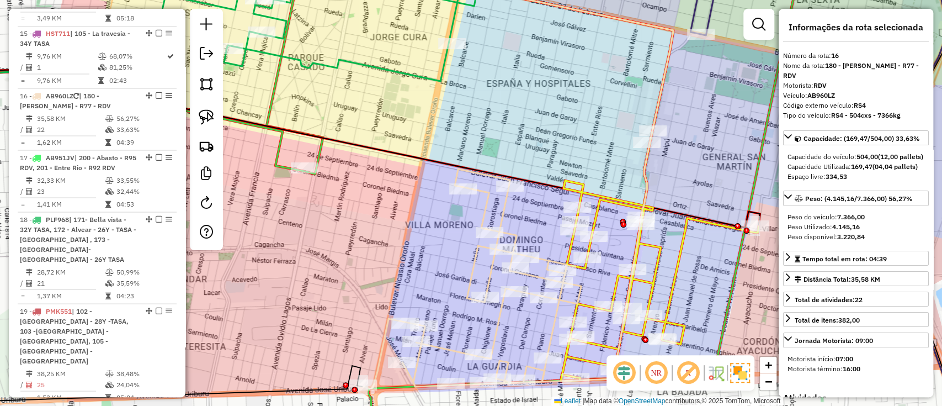
scroll to position [1403, 0]
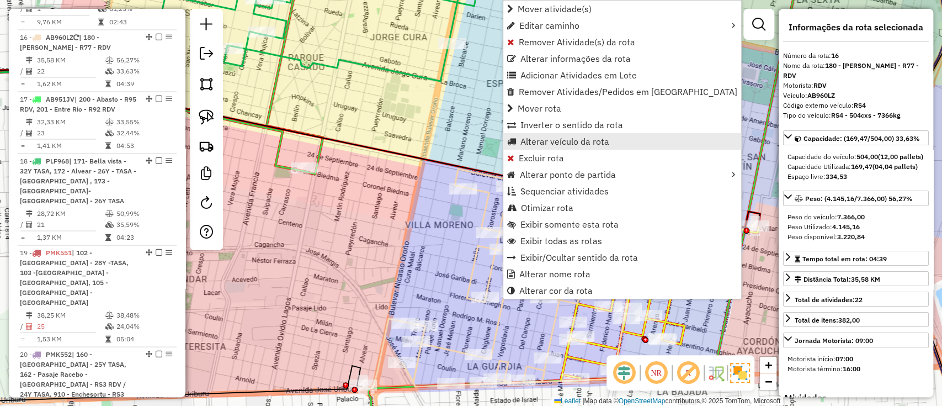
click at [553, 145] on span "Alterar veículo da rota" at bounding box center [564, 141] width 89 height 9
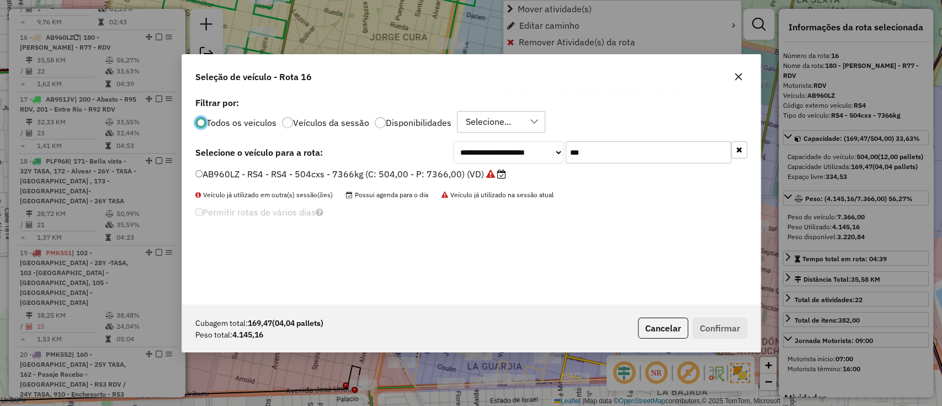
scroll to position [6, 3]
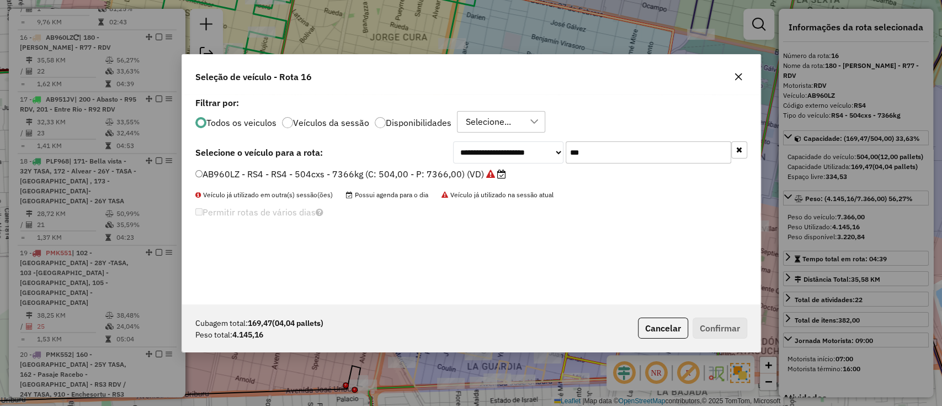
click at [514, 164] on div "**********" at bounding box center [471, 199] width 578 height 210
click at [558, 163] on div "**********" at bounding box center [471, 199] width 578 height 210
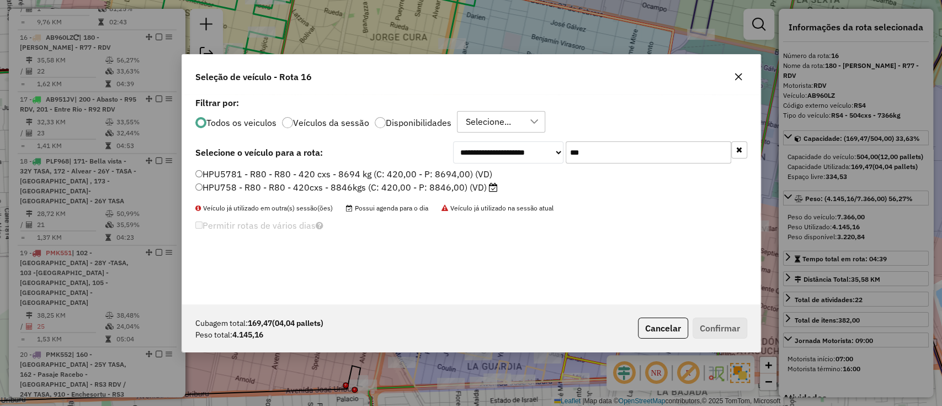
type input "***"
click at [483, 187] on label "HPU758 - R80 - R80 - 420cxs - 8846kgs (C: 420,00 - P: 8846,00) (VD)" at bounding box center [346, 186] width 302 height 13
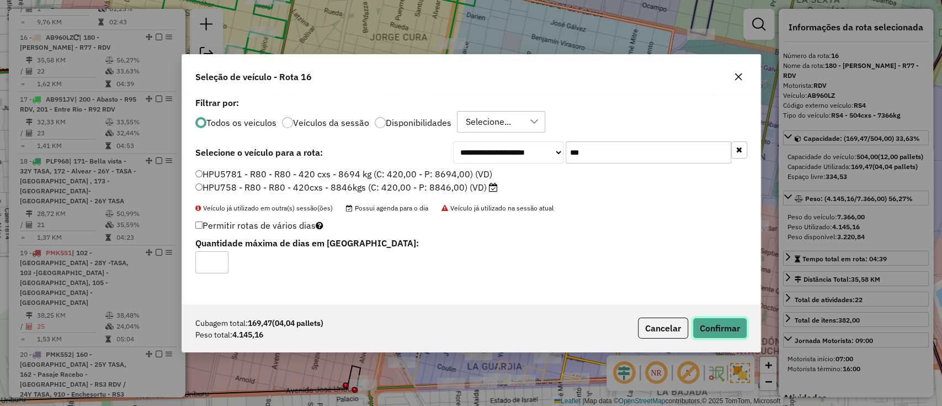
click at [735, 333] on button "Confirmar" at bounding box center [719, 327] width 55 height 21
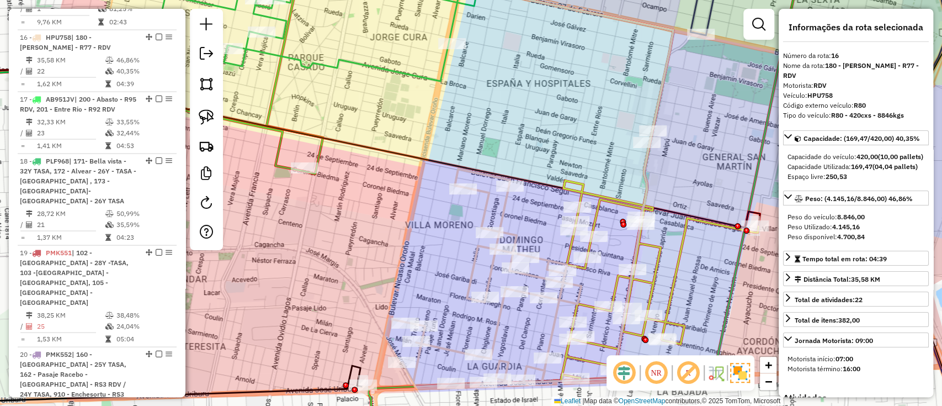
click at [648, 201] on icon at bounding box center [506, 265] width 286 height 245
click at [682, 255] on icon at bounding box center [660, 256] width 198 height 250
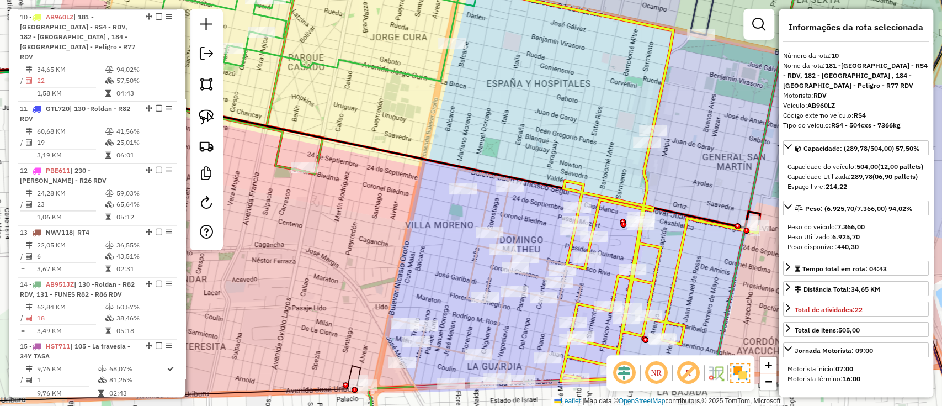
scroll to position [1012, 0]
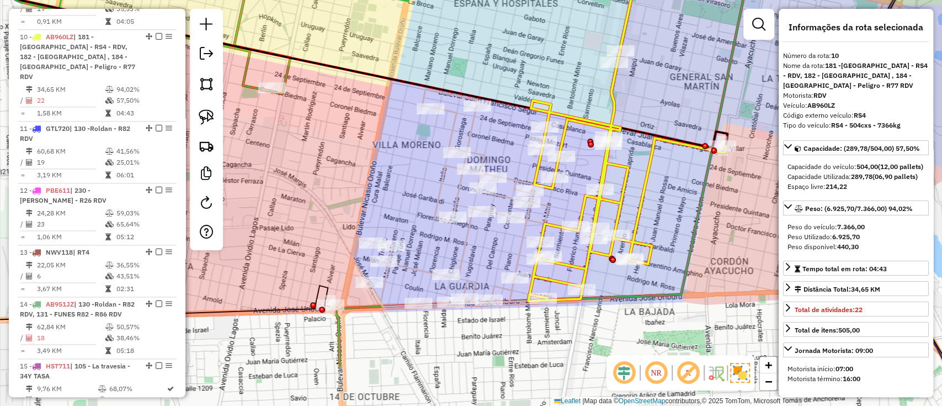
drag, startPoint x: 704, startPoint y: 290, endPoint x: 671, endPoint y: 209, distance: 87.9
click at [671, 210] on div "Janela de atendimento Grade de atendimento Capacidade Transportadoras Veículos …" at bounding box center [471, 203] width 942 height 406
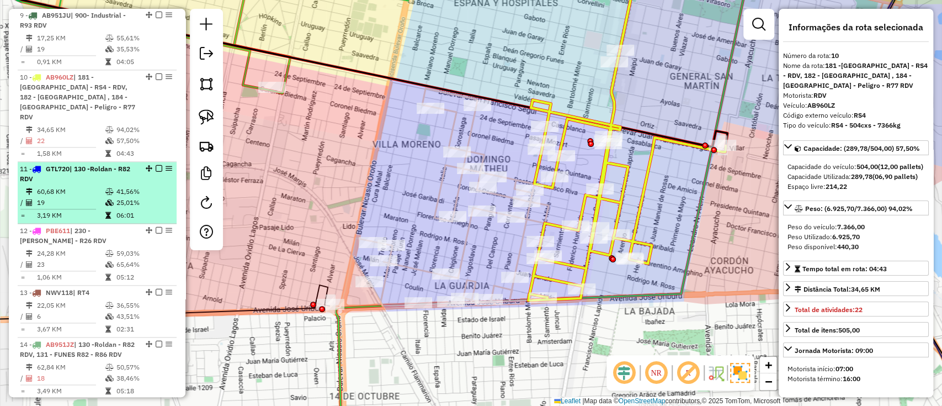
scroll to position [1159, 0]
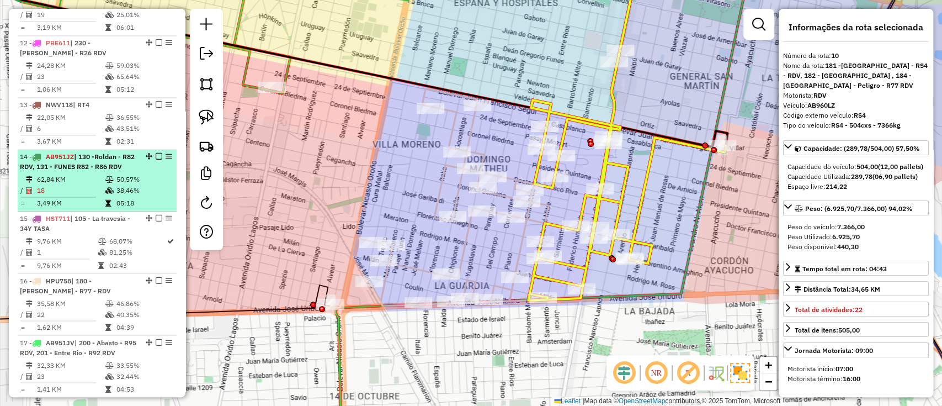
click at [92, 152] on span "| 130 -Roldan - R82 RDV, 131 - FUNES R82 - R86 RDV" at bounding box center [77, 161] width 115 height 18
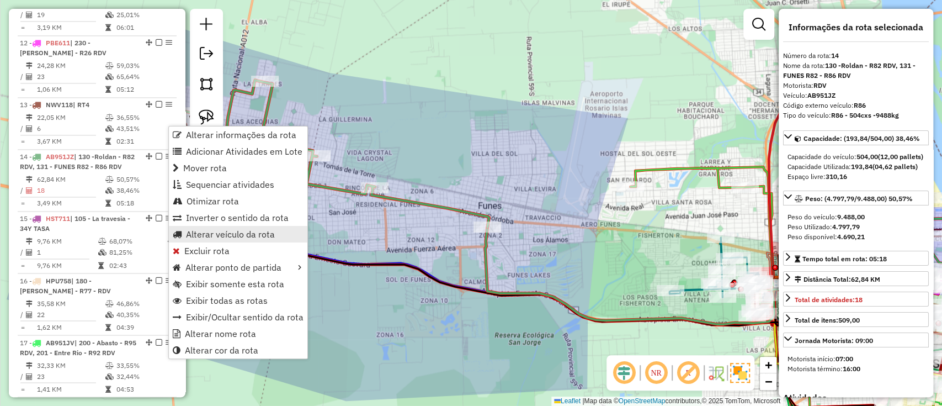
click at [208, 232] on span "Alterar veículo da rota" at bounding box center [230, 234] width 89 height 9
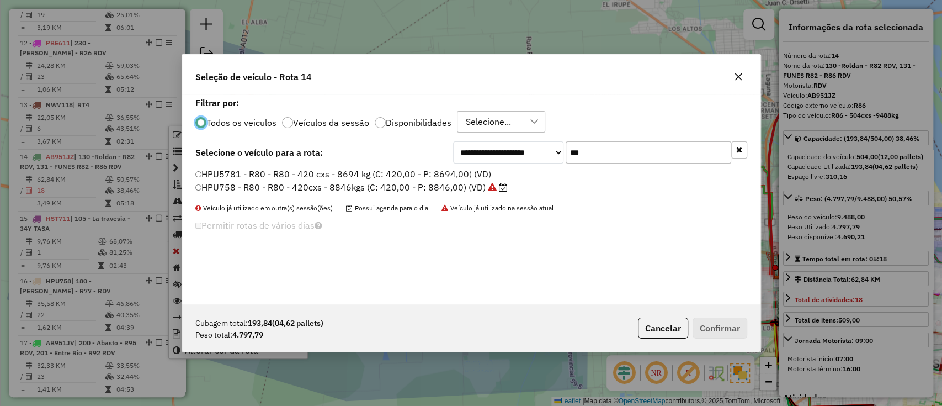
scroll to position [6, 3]
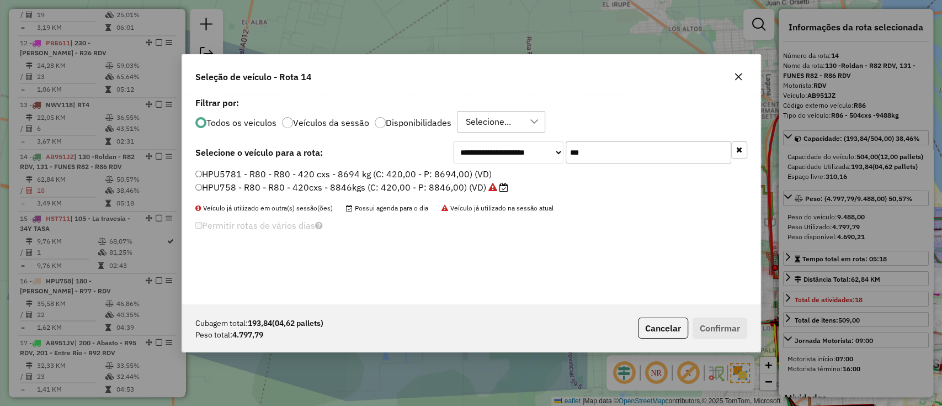
drag, startPoint x: 602, startPoint y: 155, endPoint x: 524, endPoint y: 160, distance: 78.5
click at [524, 160] on div "**********" at bounding box center [600, 152] width 294 height 22
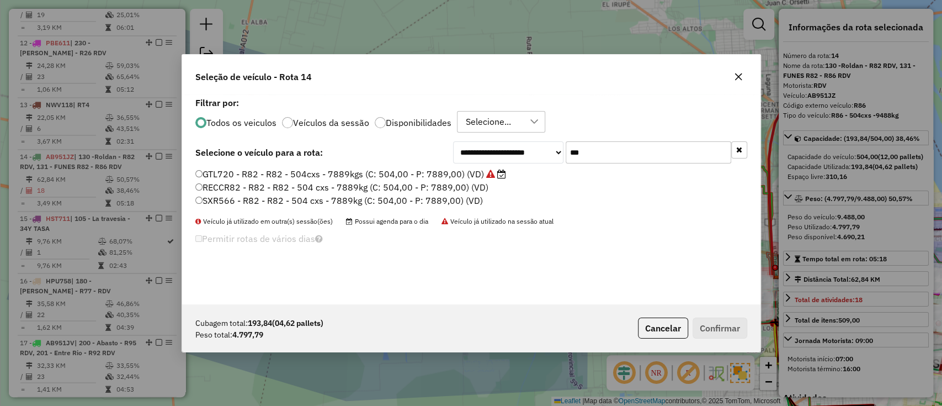
type input "***"
click at [467, 173] on label "GTL720 - R82 - R82 - 504cxs - 7889kgs (C: 504,00 - P: 7889,00) (VD)" at bounding box center [350, 173] width 311 height 13
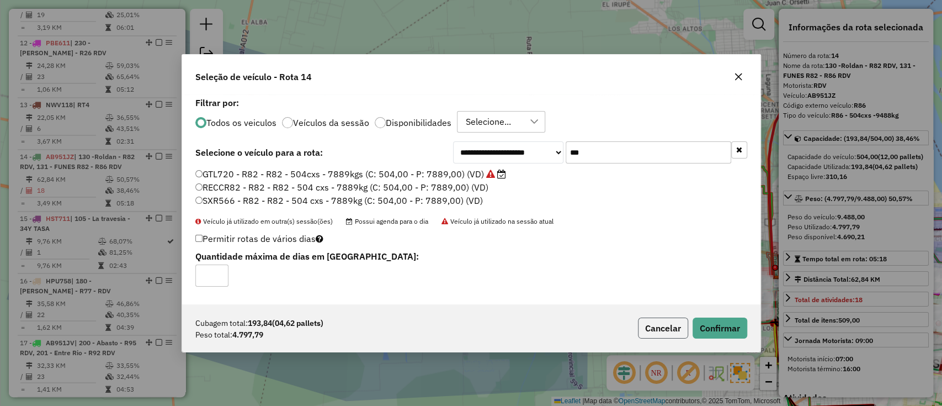
click at [662, 327] on button "Cancelar" at bounding box center [663, 327] width 50 height 21
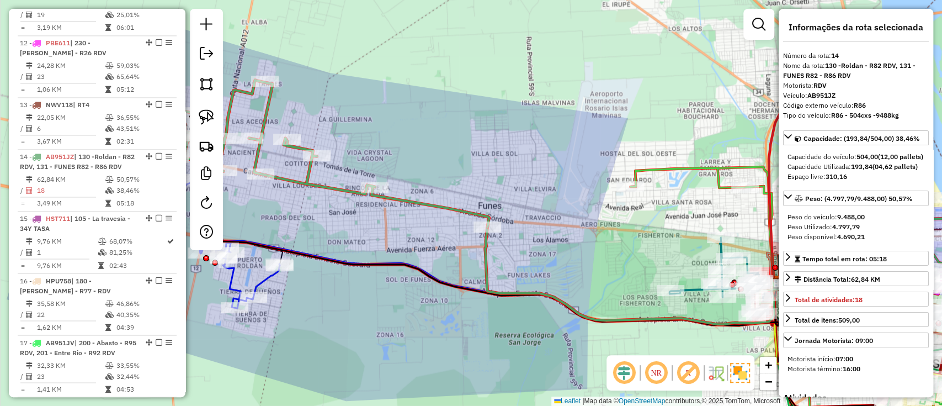
click at [435, 214] on div "Janela de atendimento Grade de atendimento Capacidade Transportadoras Veículos …" at bounding box center [471, 203] width 942 height 406
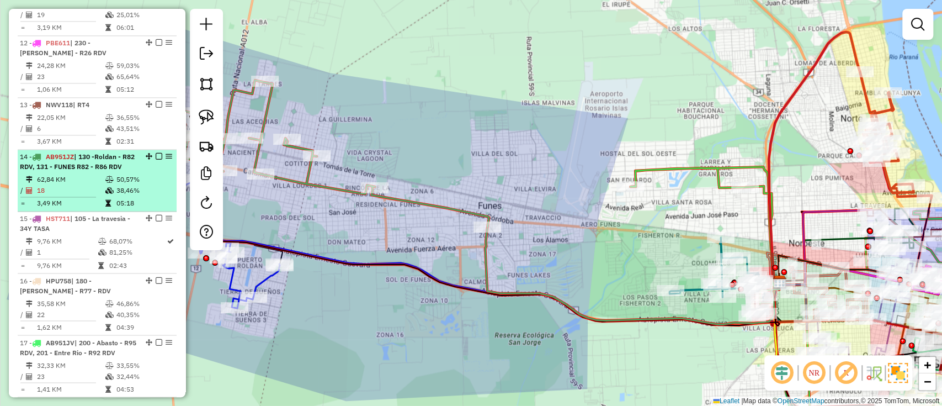
click at [119, 152] on div "14 - AB951JZ | 130 -Roldan - R82 RDV, 131 - FUNES R82 - R86 RDV" at bounding box center [78, 162] width 117 height 20
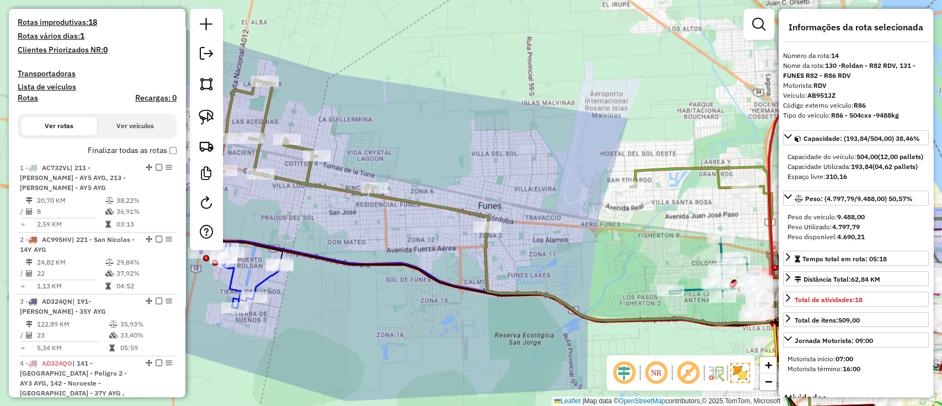
scroll to position [276, 0]
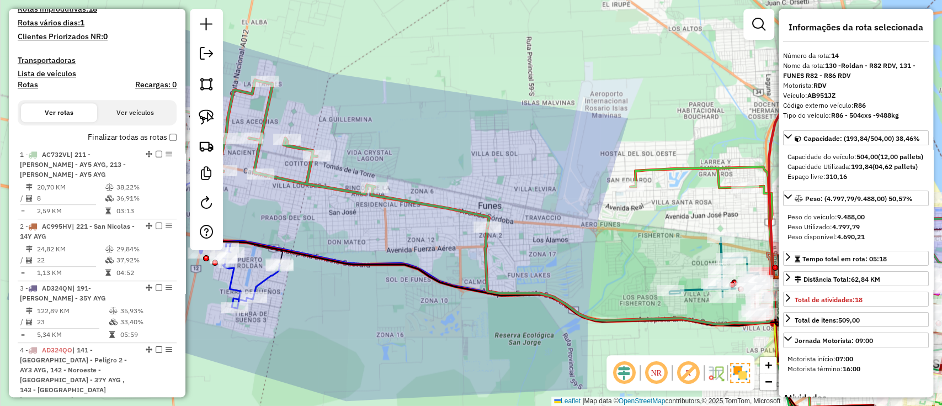
click at [137, 136] on label "Finalizar todas as rotas" at bounding box center [132, 137] width 89 height 12
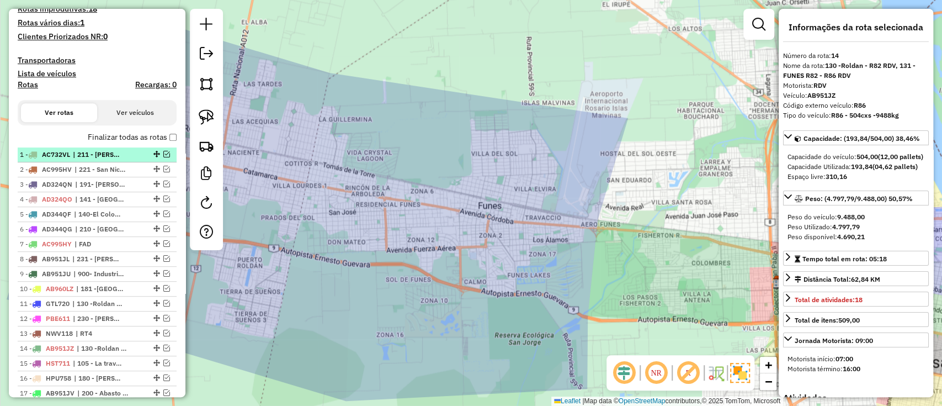
click at [128, 158] on div "1 - AC732VL | 211 - Arturo llia - AY5 AYG, 213 - Almirante Brown - AY5 AYG" at bounding box center [78, 155] width 117 height 10
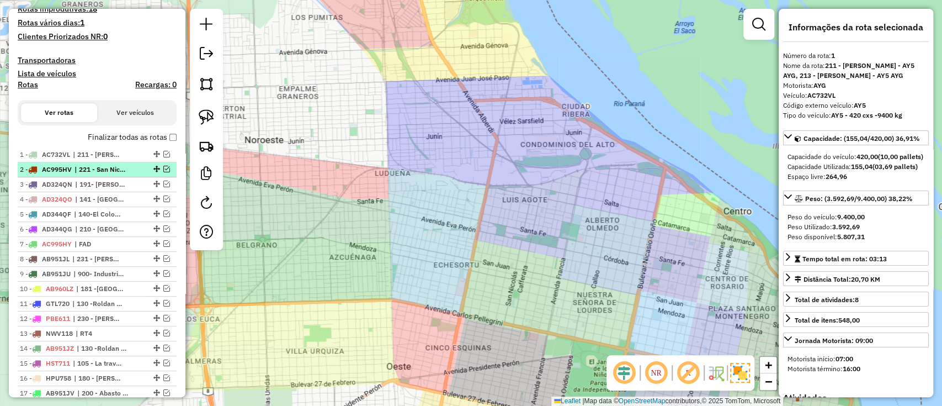
click at [126, 175] on li "2 - AC995HV | 221 - San Nicolas - 14Y AYG" at bounding box center [97, 169] width 159 height 15
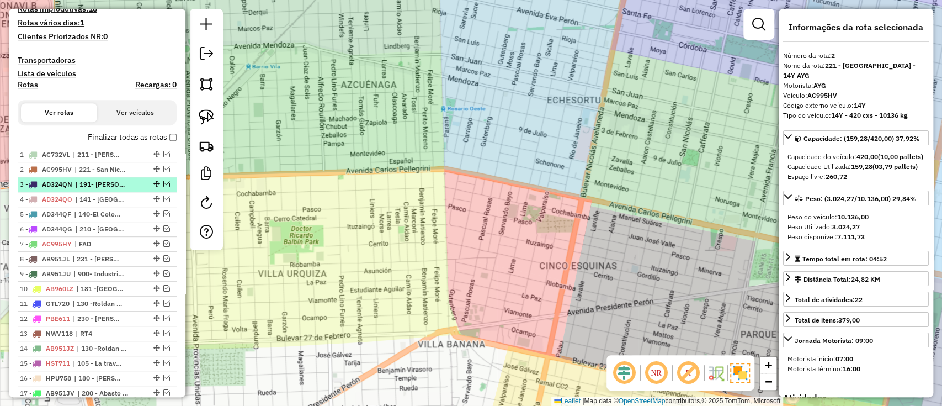
click at [126, 184] on span "| 191- Martin - 35Y AYG" at bounding box center [100, 184] width 51 height 10
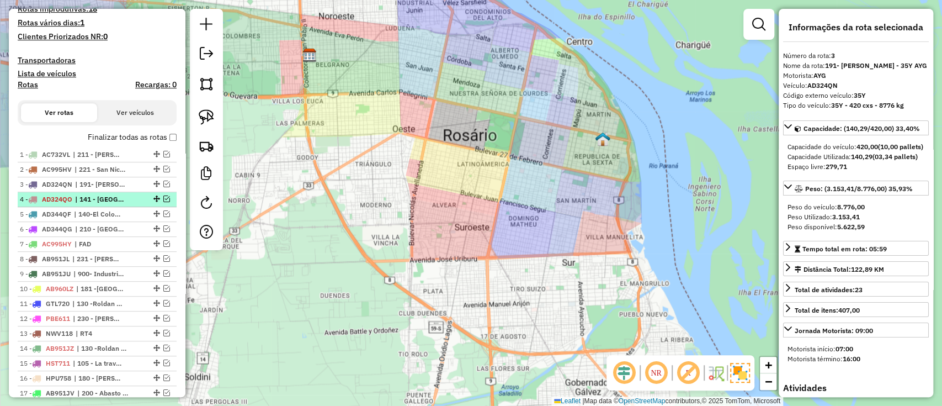
click at [126, 198] on span "| 141 - Altos de Mendonza - Peligro 2 - AY3 AYG, 142 - Noroeste - Peligro - 37Y…" at bounding box center [100, 199] width 51 height 10
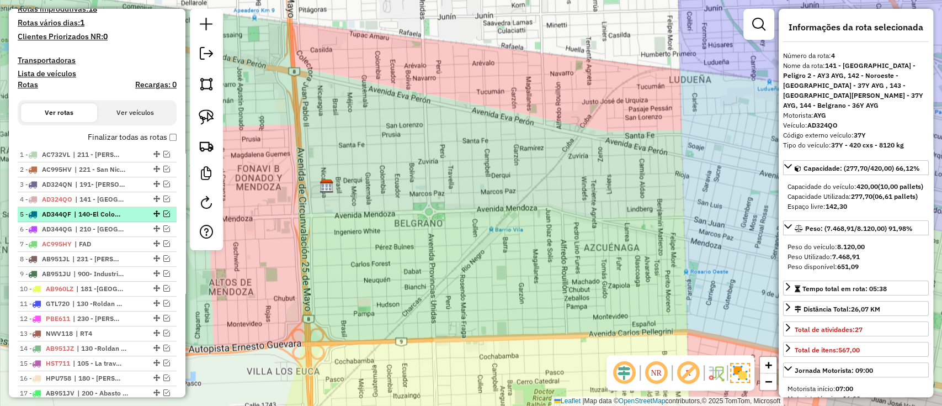
click at [128, 209] on div "5 - AD344QF | 140-El Colombres - AY3 AYG, 141 - Altos de Mendonza - Peligro 2 -…" at bounding box center [78, 214] width 117 height 10
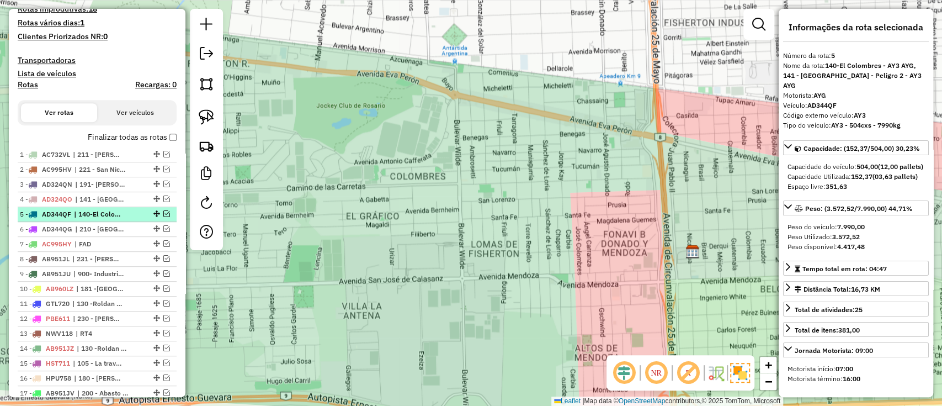
click at [127, 220] on li "5 - AD344QF | 140-El Colombres - AY3 AYG, 141 - Altos de Mendonza - Peligro 2 -…" at bounding box center [97, 214] width 159 height 15
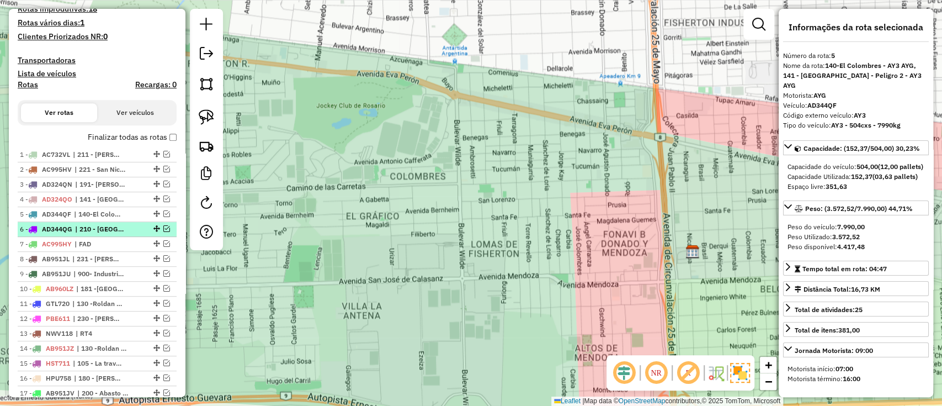
click at [127, 230] on div "6 - AD344QG | 210 - Centro de Rosário - R80 RDV" at bounding box center [78, 229] width 117 height 10
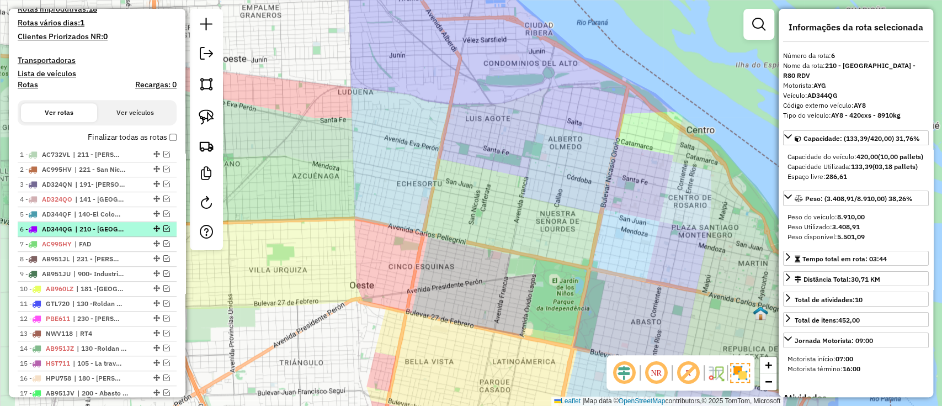
click at [127, 231] on div "6 - AD344QG | 210 - Centro de Rosário - R80 RDV" at bounding box center [78, 229] width 117 height 10
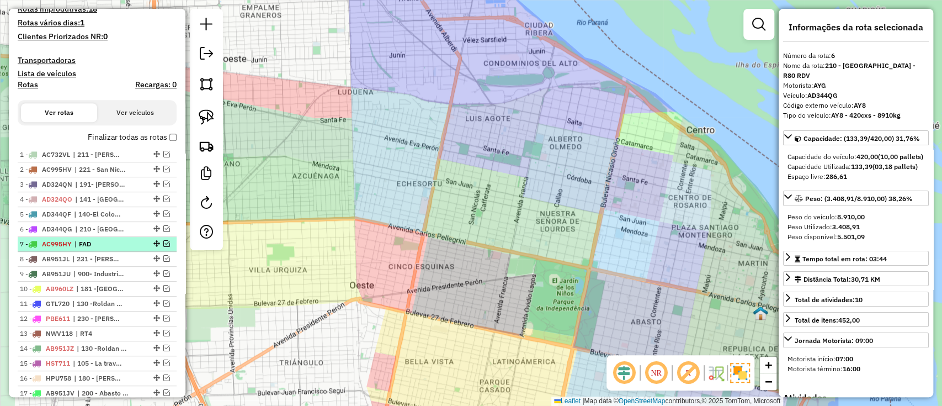
click at [129, 242] on div "7 - AC995HY | FAD" at bounding box center [78, 244] width 117 height 10
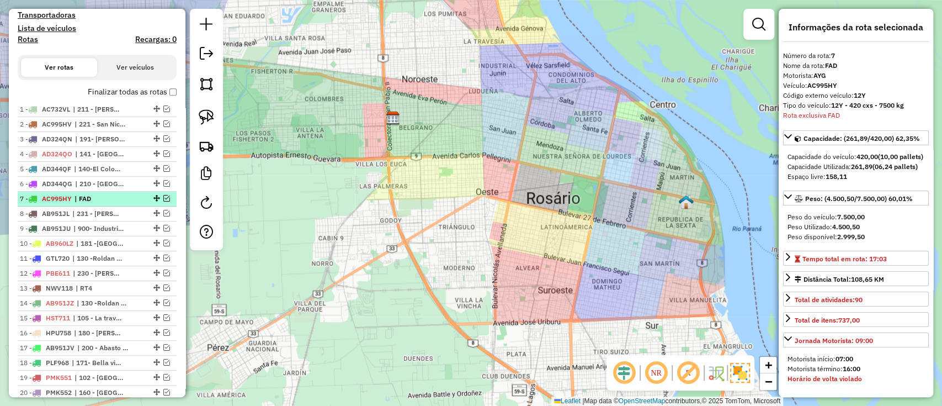
scroll to position [411, 0]
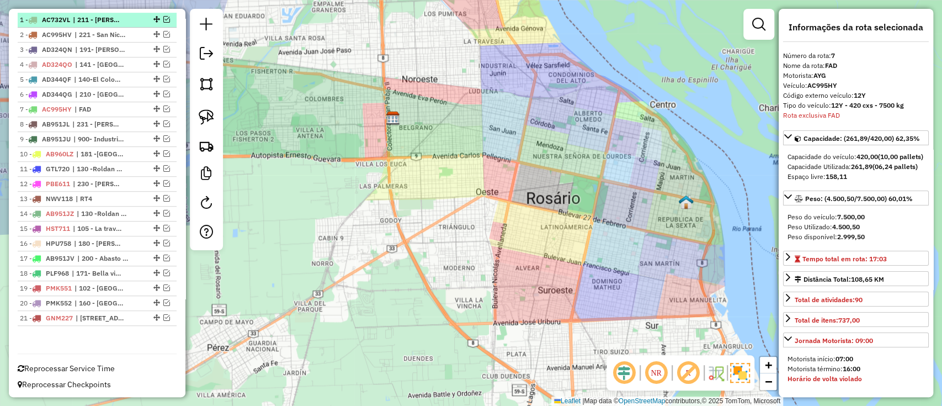
click at [118, 18] on span "| 211 - Arturo llia - AY5 AYG, 213 - Almirante Brown - AY5 AYG" at bounding box center [98, 20] width 51 height 10
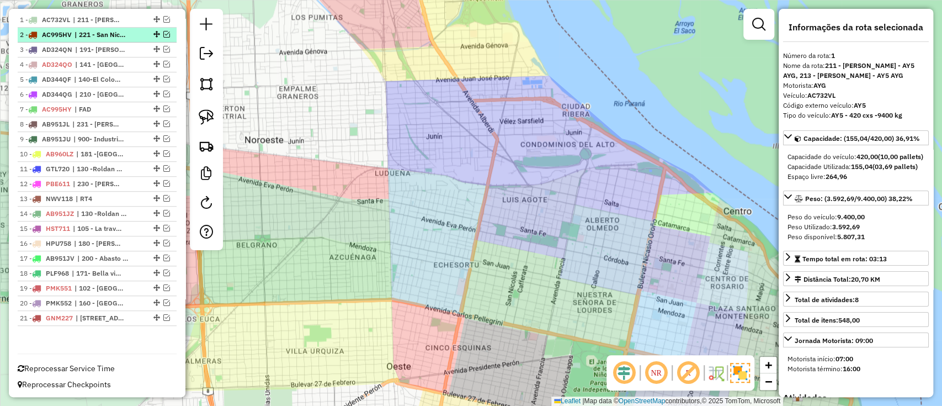
click at [118, 35] on span "| 221 - San Nicolas - 14Y AYG" at bounding box center [99, 35] width 51 height 10
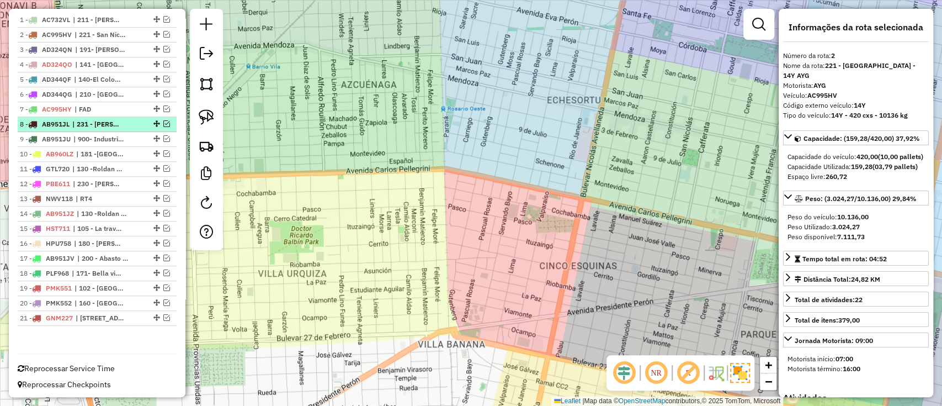
click at [122, 122] on span "| 231 - Alberto Olmedo - R94 RDV" at bounding box center [97, 124] width 51 height 10
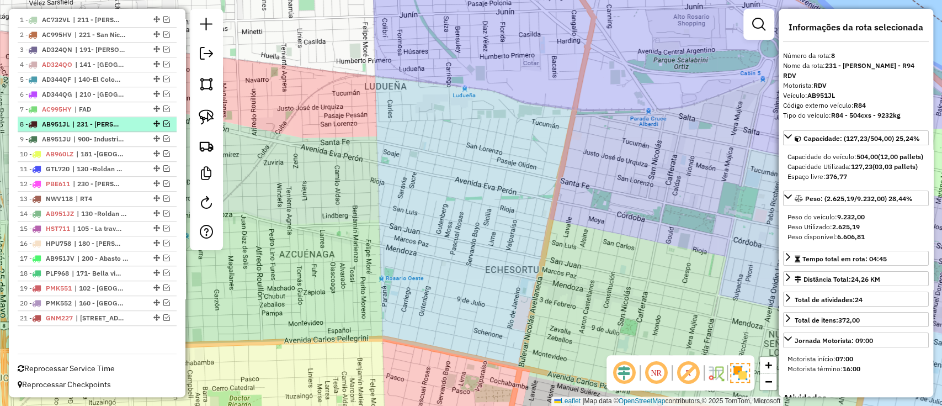
click at [164, 123] on em at bounding box center [166, 123] width 7 height 7
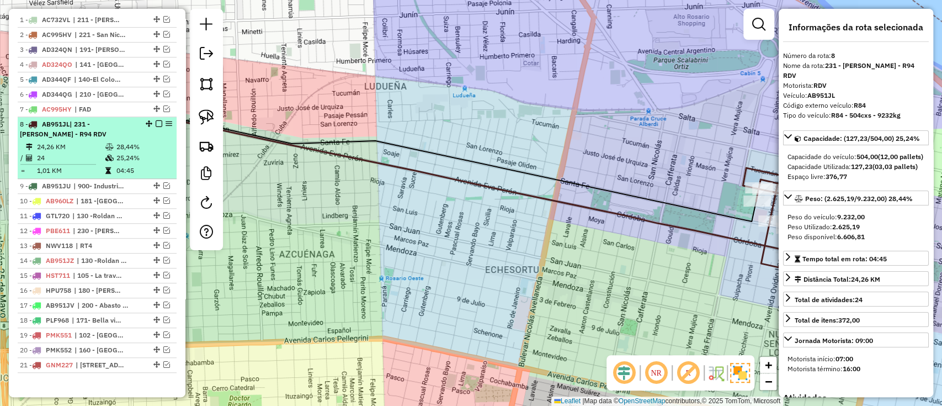
click at [158, 122] on em at bounding box center [159, 123] width 7 height 7
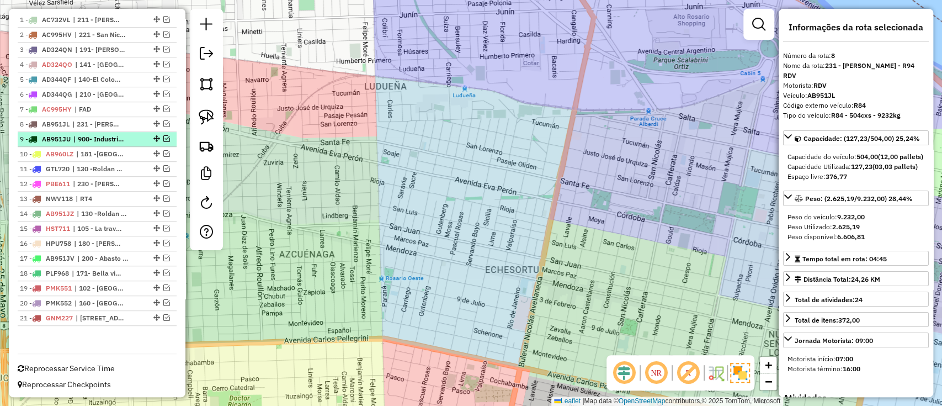
click at [127, 137] on div "9 - AB951JU | 900- Industrial - R93 RDV" at bounding box center [78, 139] width 117 height 10
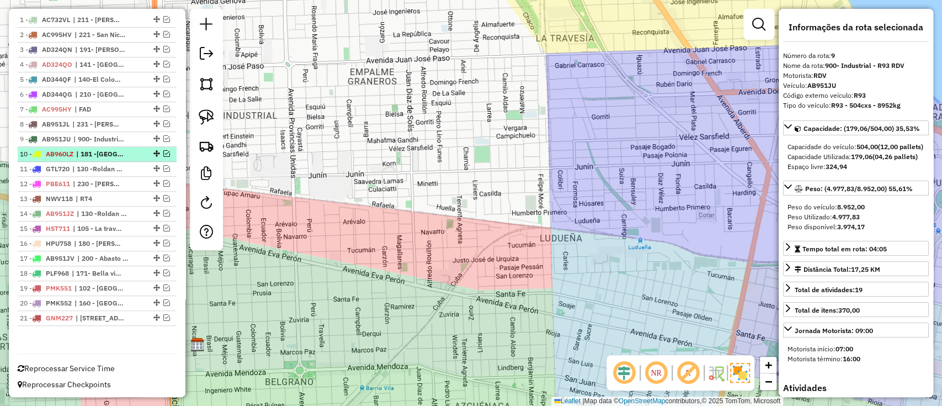
click at [129, 155] on div "10 - AB960LZ | 181 -Villa la lata - RS4 - RDV, 182 - Arengo R77 RDV , 184 - Vil…" at bounding box center [78, 154] width 117 height 10
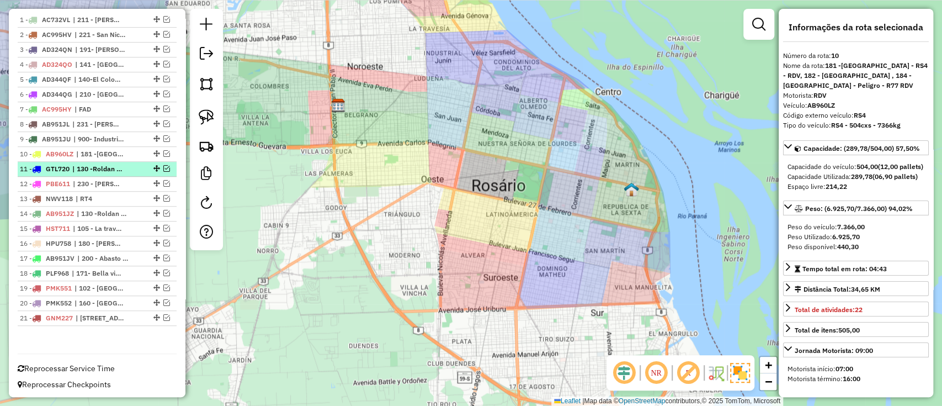
click at [132, 167] on div "11 - GTL720 | 130 -Roldan - R82 RDV" at bounding box center [78, 169] width 117 height 10
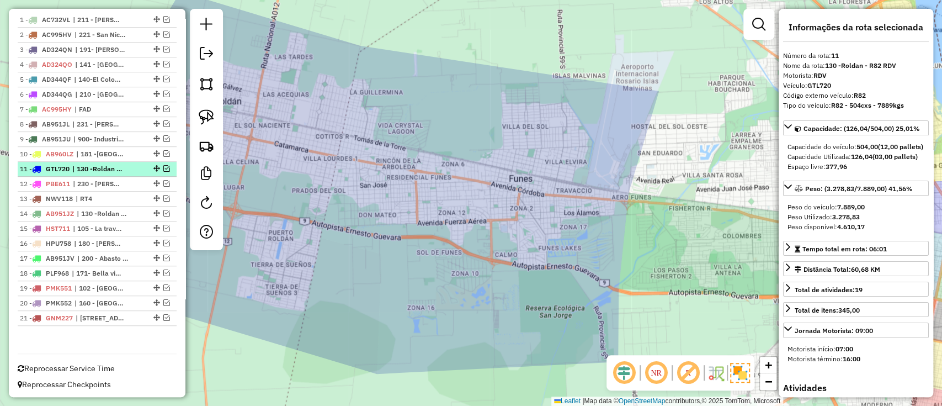
click at [163, 172] on div "11 - GTL720 | 130 -Roldan - R82 RDV" at bounding box center [97, 169] width 154 height 10
click at [163, 167] on em at bounding box center [166, 168] width 7 height 7
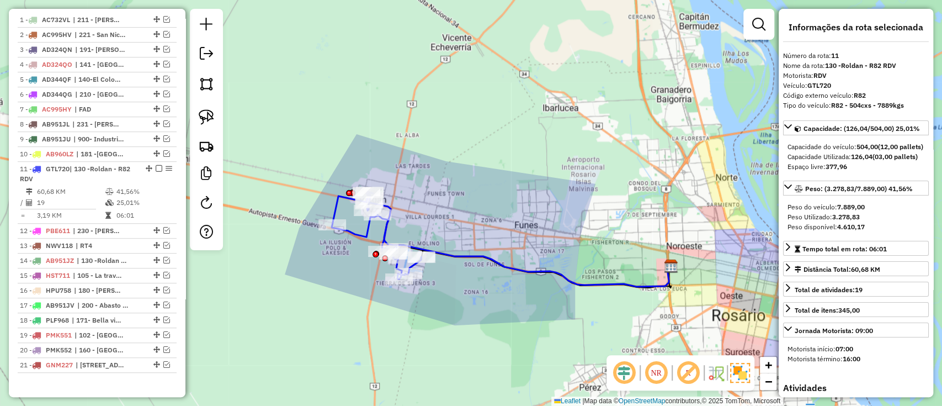
click at [527, 267] on icon at bounding box center [524, 251] width 294 height 72
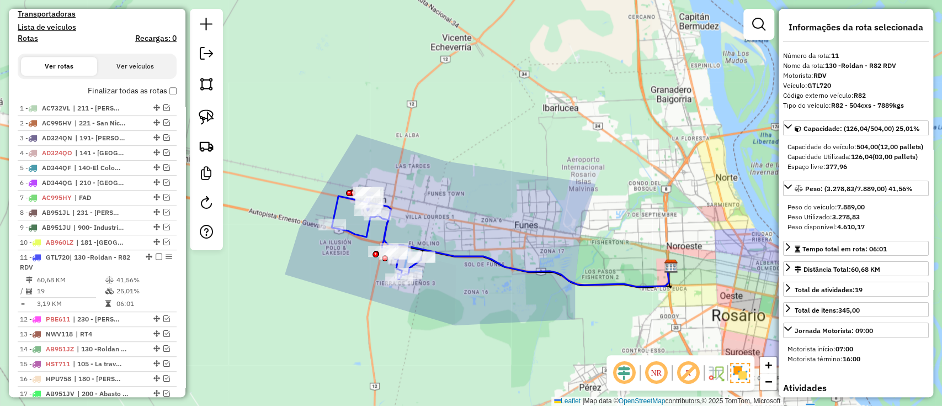
scroll to position [238, 0]
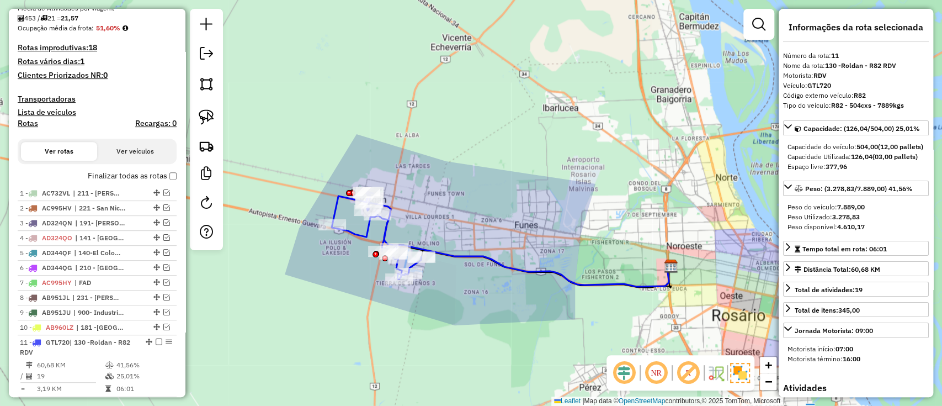
click at [152, 174] on label "Finalizar todas as rotas" at bounding box center [132, 176] width 89 height 12
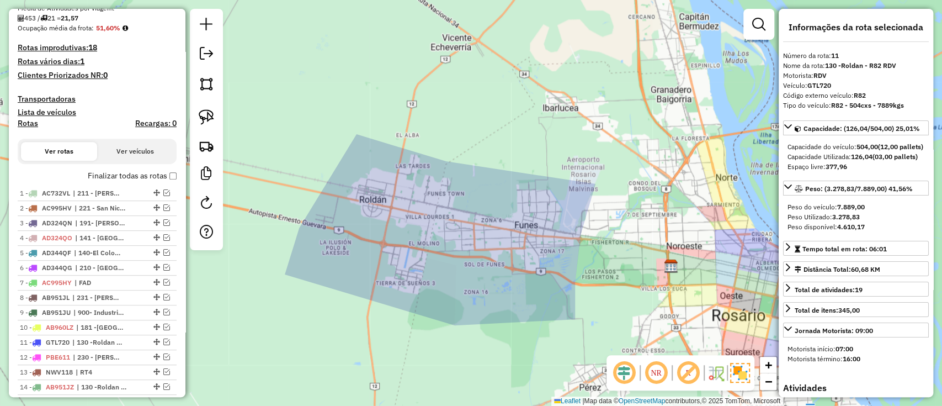
click at [152, 174] on label "Finalizar todas as rotas" at bounding box center [132, 176] width 89 height 12
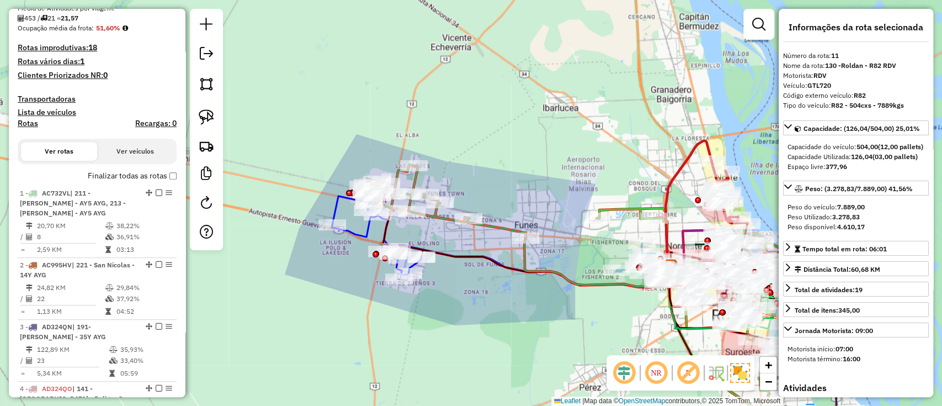
click at [509, 227] on icon at bounding box center [444, 200] width 163 height 73
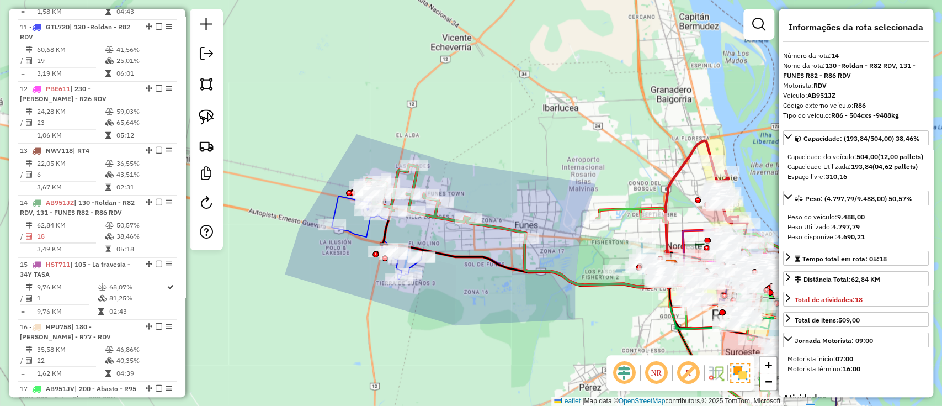
scroll to position [1269, 0]
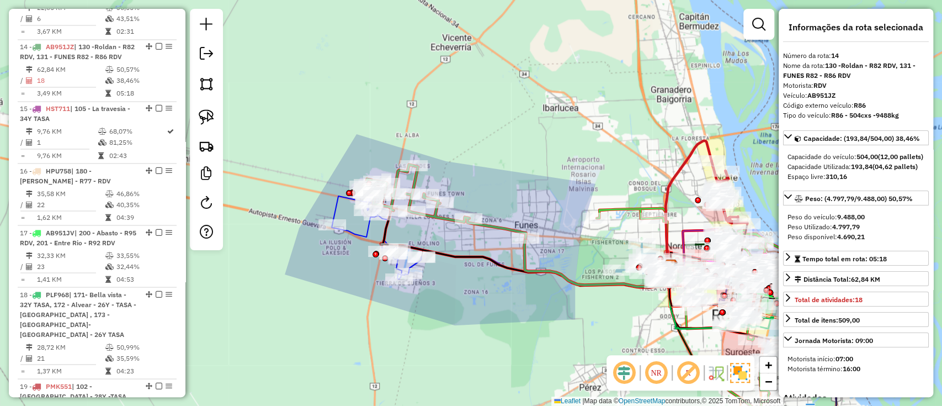
click at [360, 229] on icon at bounding box center [376, 234] width 89 height 87
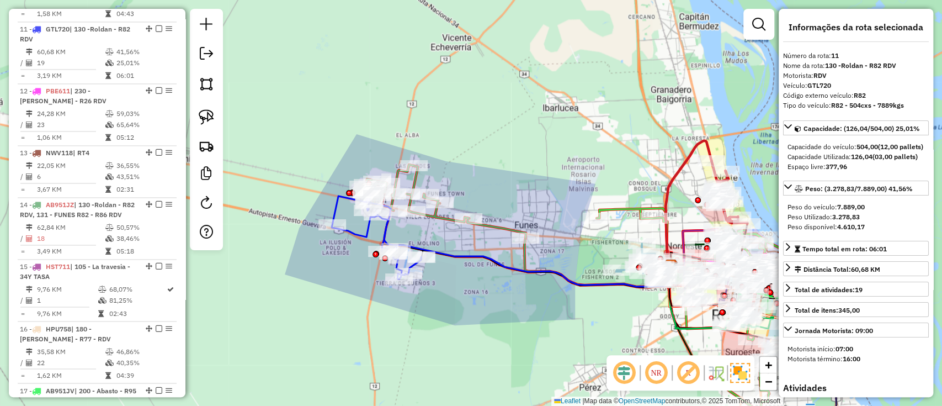
scroll to position [1094, 0]
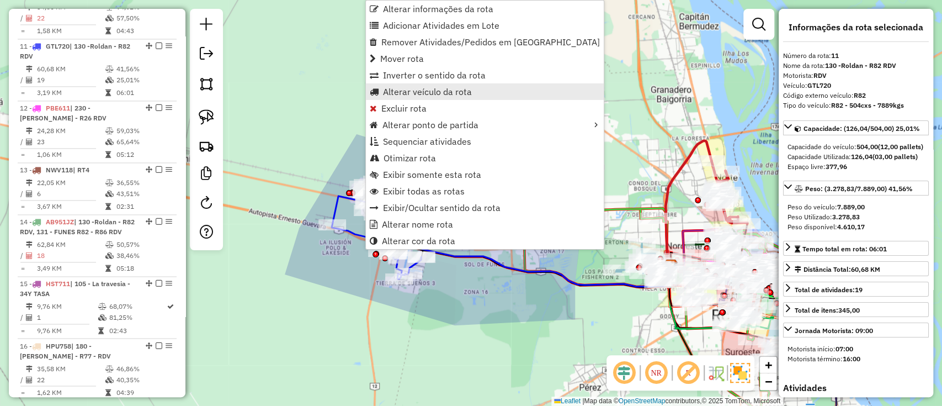
click at [418, 91] on span "Alterar veículo da rota" at bounding box center [427, 91] width 89 height 9
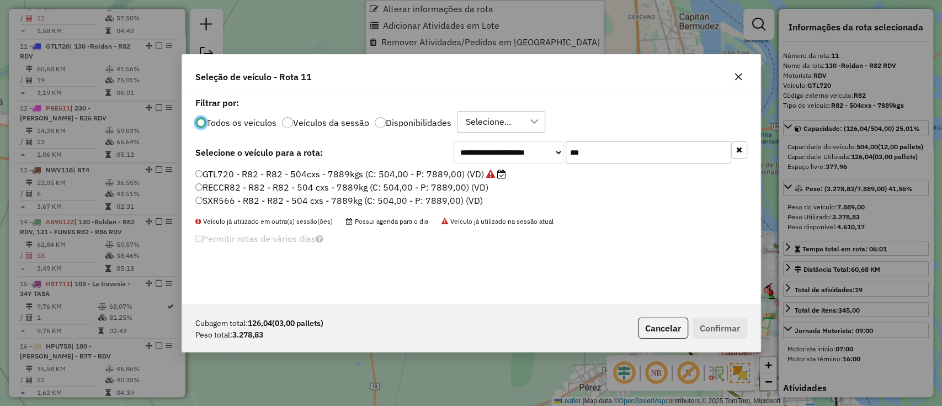
scroll to position [6, 3]
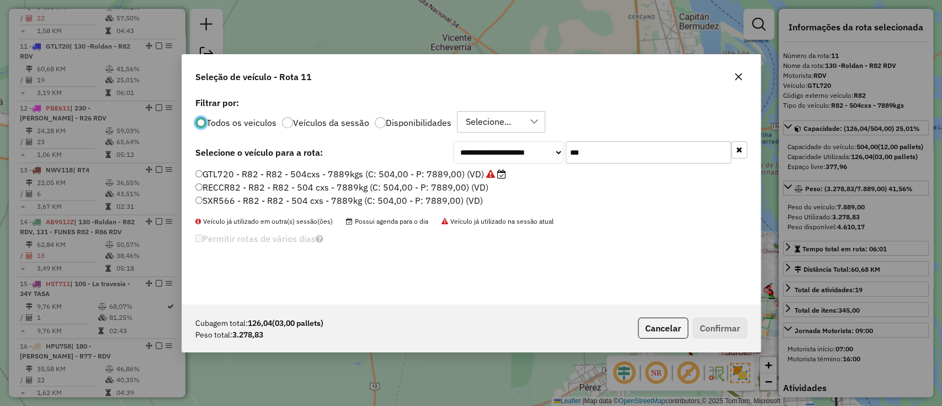
click at [595, 146] on input "***" at bounding box center [649, 152] width 166 height 22
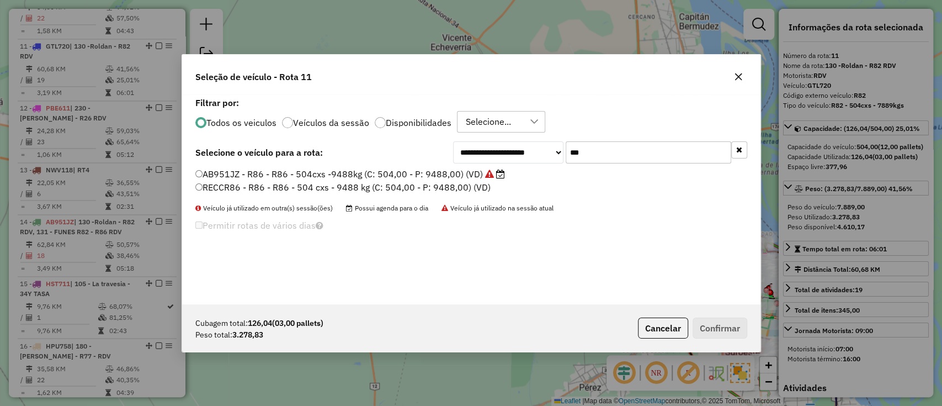
type input "***"
click at [490, 169] on icon at bounding box center [489, 173] width 9 height 9
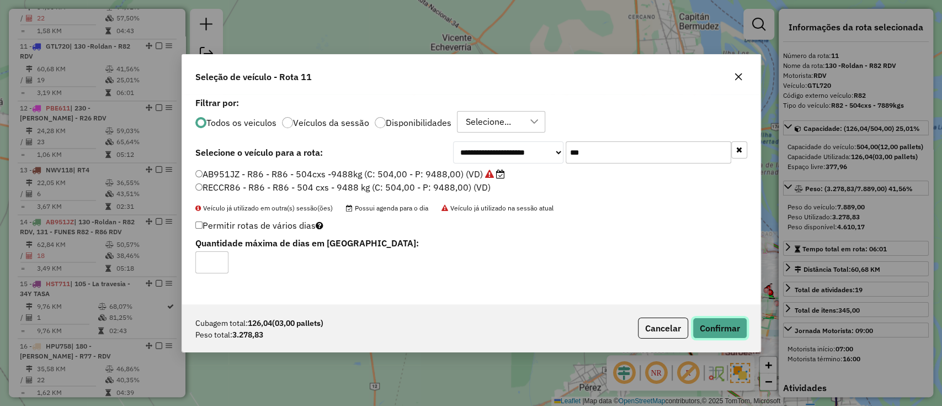
click at [724, 323] on button "Confirmar" at bounding box center [719, 327] width 55 height 21
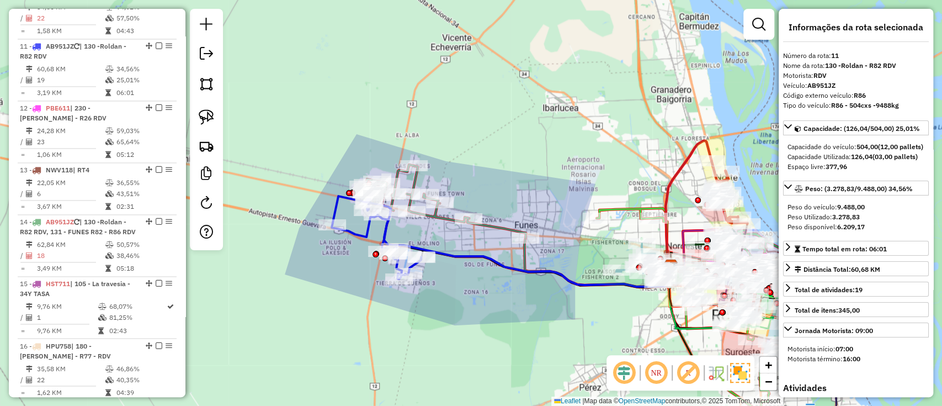
click at [502, 226] on icon at bounding box center [444, 200] width 163 height 73
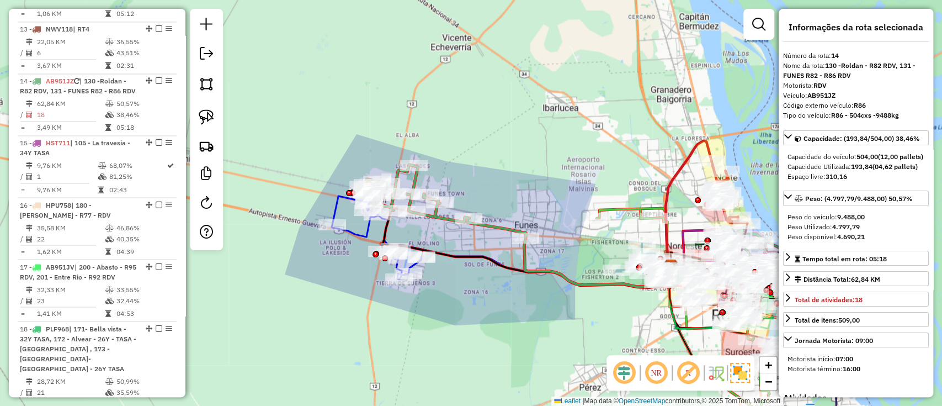
scroll to position [1269, 0]
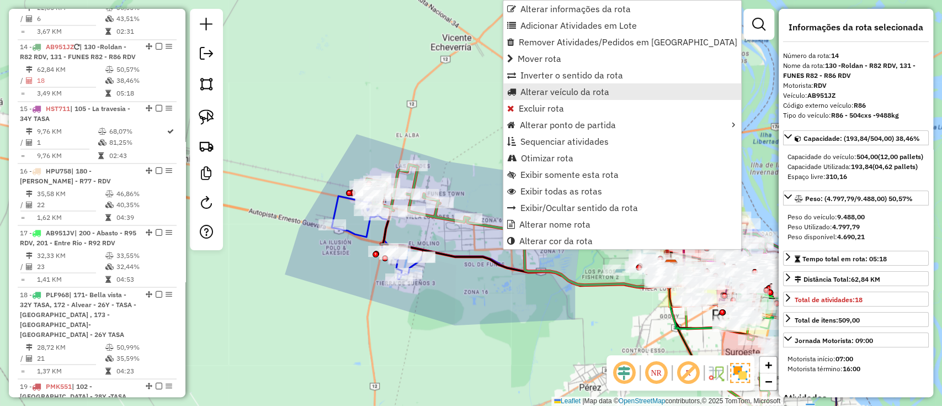
click at [548, 90] on span "Alterar veículo da rota" at bounding box center [564, 91] width 89 height 9
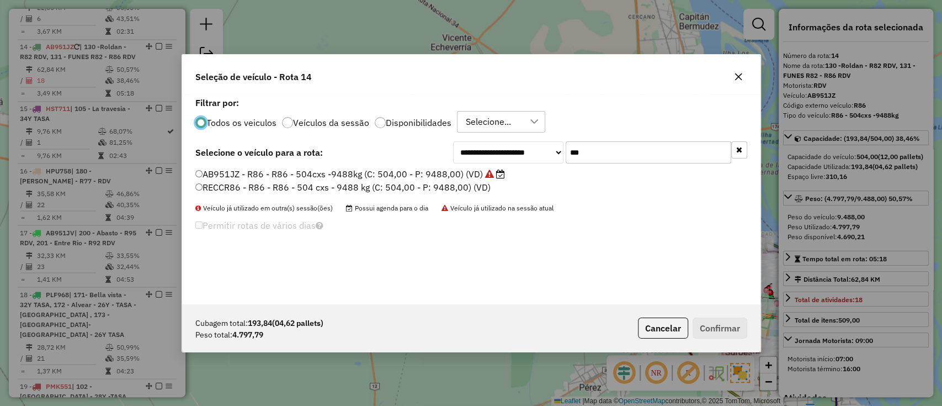
scroll to position [6, 3]
drag, startPoint x: 598, startPoint y: 153, endPoint x: 529, endPoint y: 153, distance: 69.0
click at [529, 153] on div "**********" at bounding box center [600, 152] width 294 height 22
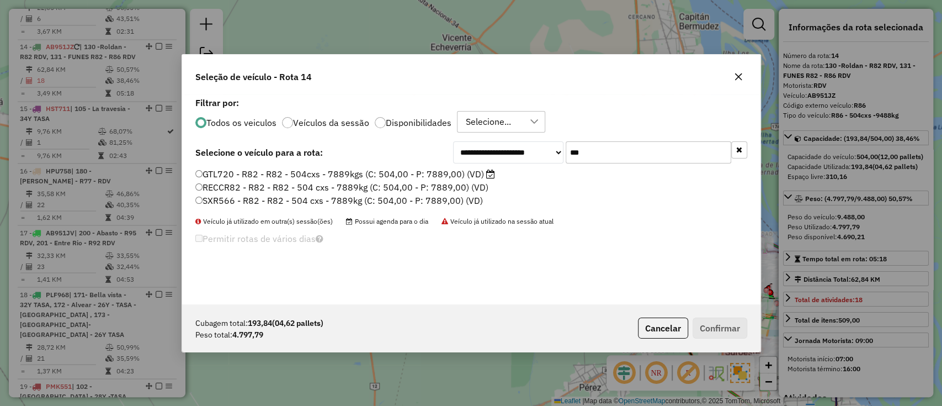
type input "***"
click at [420, 172] on label "GTL720 - R82 - R82 - 504cxs - 7889kgs (C: 504,00 - P: 7889,00) (VD)" at bounding box center [345, 173] width 300 height 13
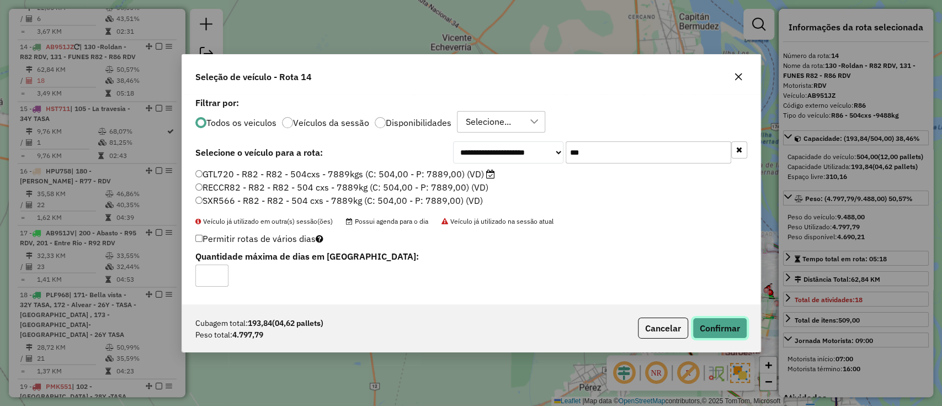
click at [713, 330] on button "Confirmar" at bounding box center [719, 327] width 55 height 21
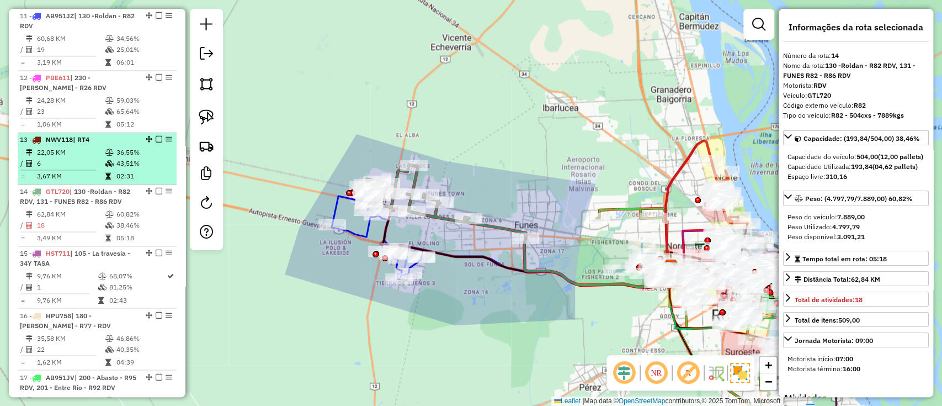
scroll to position [1196, 0]
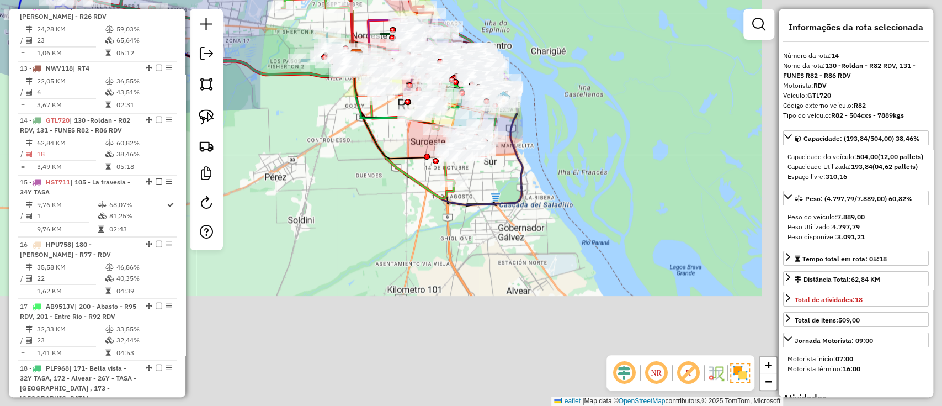
drag, startPoint x: 497, startPoint y: 295, endPoint x: 178, endPoint y: 83, distance: 383.7
click at [178, 84] on hb-router-mapa "Informações da Sessão 1286572 - 02/10/2025 Criação: 01/10/2025 16:09 Depósito: …" at bounding box center [471, 203] width 942 height 406
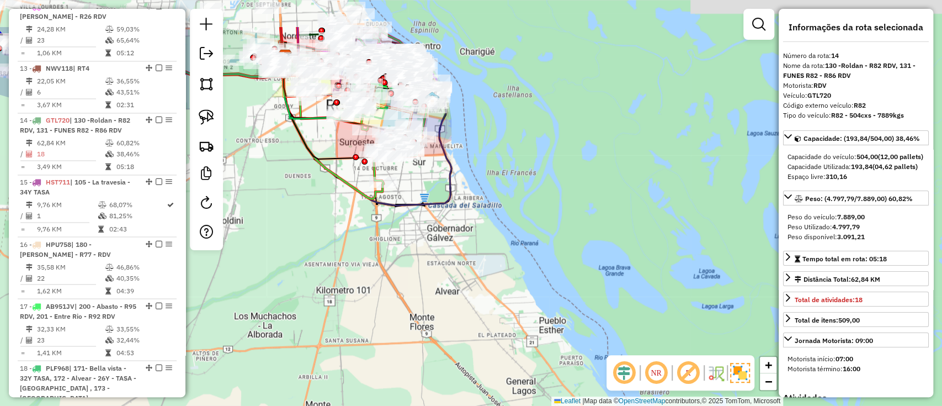
drag, startPoint x: 415, startPoint y: 233, endPoint x: 471, endPoint y: 350, distance: 129.6
click at [471, 350] on div "Rota 11 - Placa AB951JZ 0000458145 - GOMEZ ESTEBAN A Janela de atendimento Grad…" at bounding box center [471, 203] width 942 height 406
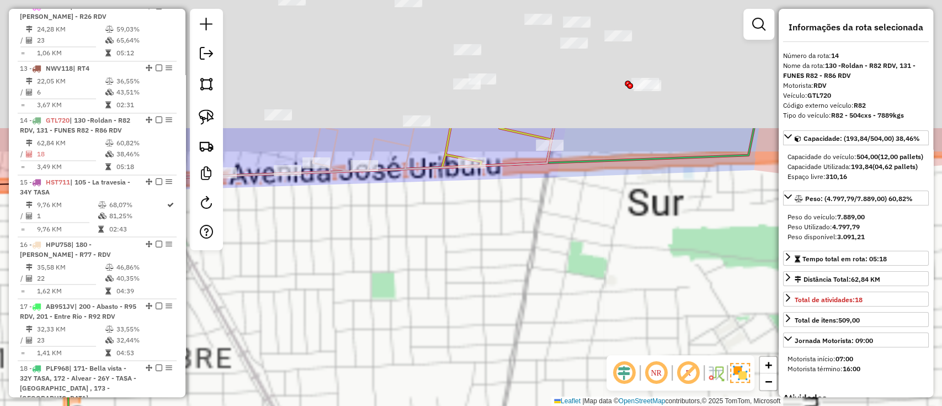
drag, startPoint x: 521, startPoint y: 219, endPoint x: 494, endPoint y: 394, distance: 177.5
click at [494, 394] on div "Rota 11 - Placa AB951JZ 0000458145 - GOMEZ ESTEBAN A Janela de atendimento Grad…" at bounding box center [471, 203] width 942 height 406
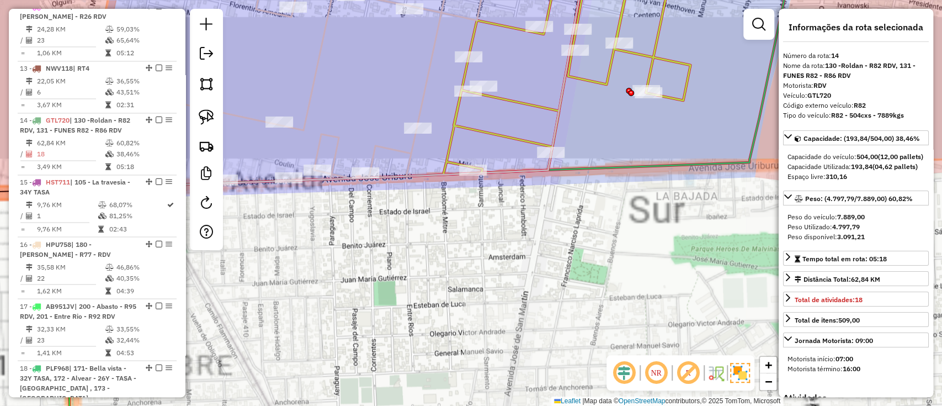
click at [520, 319] on div "Rota 11 - Placa AB951JZ 0000458145 - GOMEZ ESTEBAN A Janela de atendimento Grad…" at bounding box center [471, 203] width 942 height 406
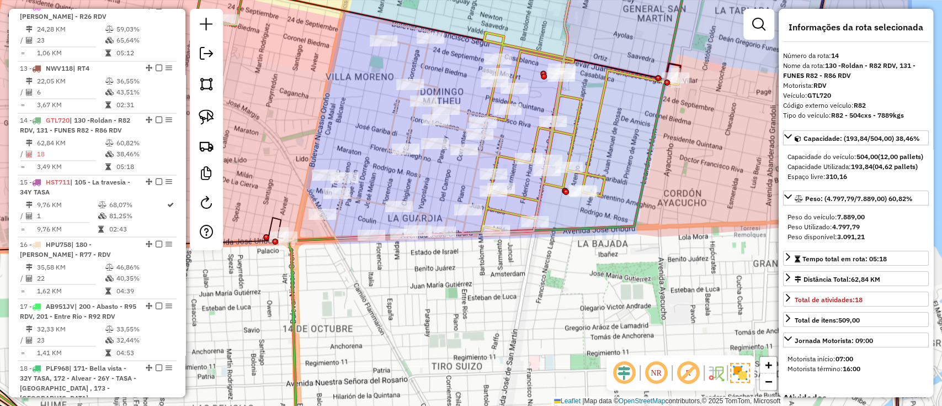
click at [532, 194] on icon at bounding box center [580, 108] width 198 height 250
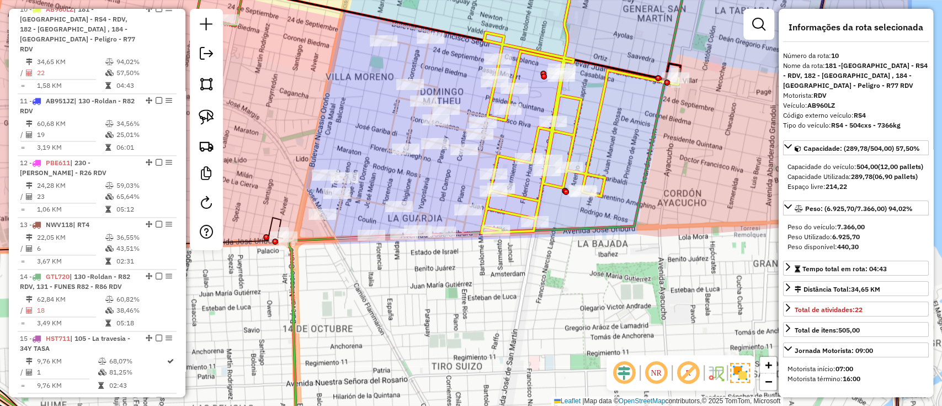
scroll to position [1012, 0]
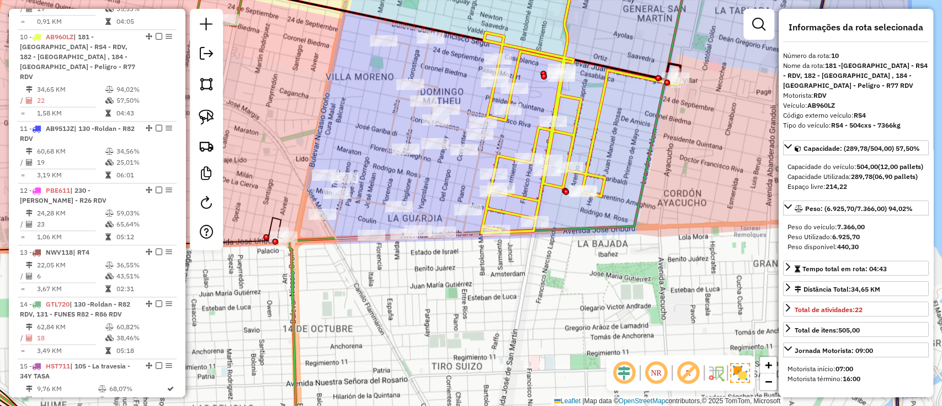
click at [417, 177] on icon at bounding box center [427, 117] width 286 height 245
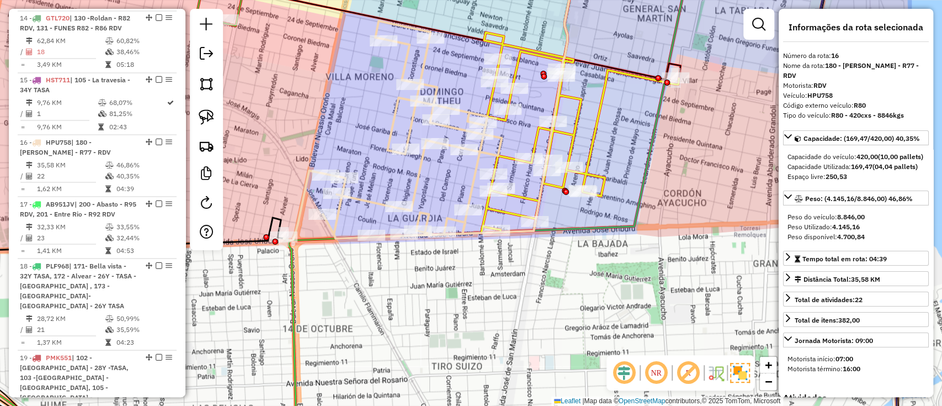
scroll to position [1393, 0]
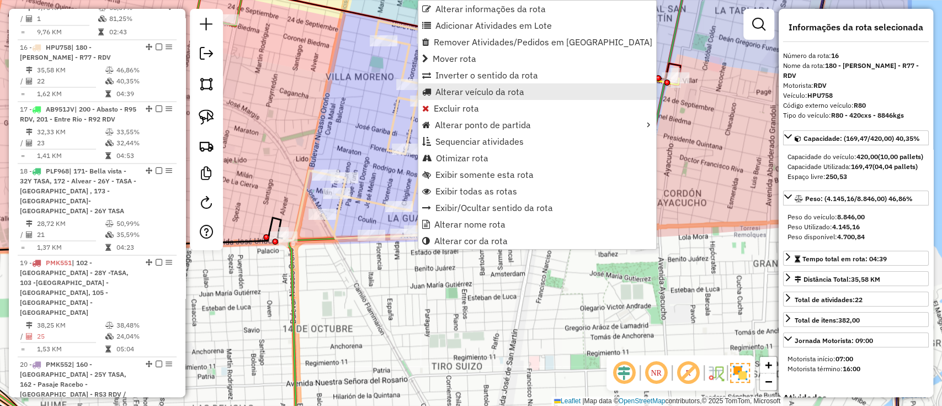
click at [475, 93] on span "Alterar veículo da rota" at bounding box center [479, 91] width 89 height 9
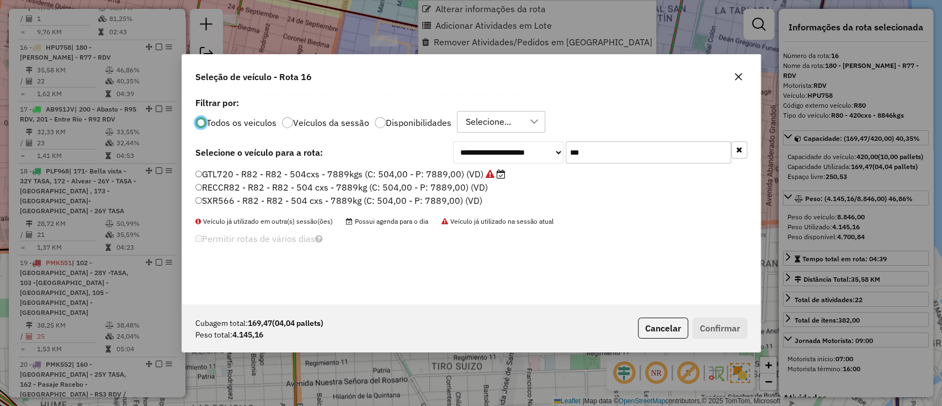
scroll to position [6, 3]
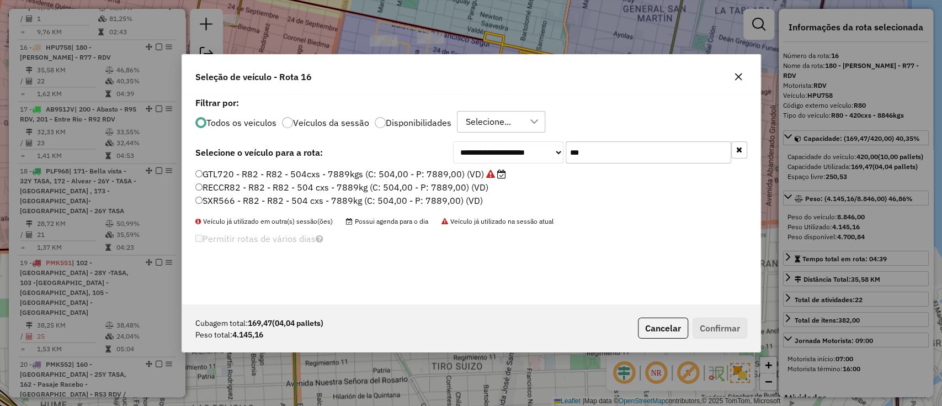
drag, startPoint x: 574, startPoint y: 159, endPoint x: 568, endPoint y: 160, distance: 5.6
click at [568, 160] on input "***" at bounding box center [649, 152] width 166 height 22
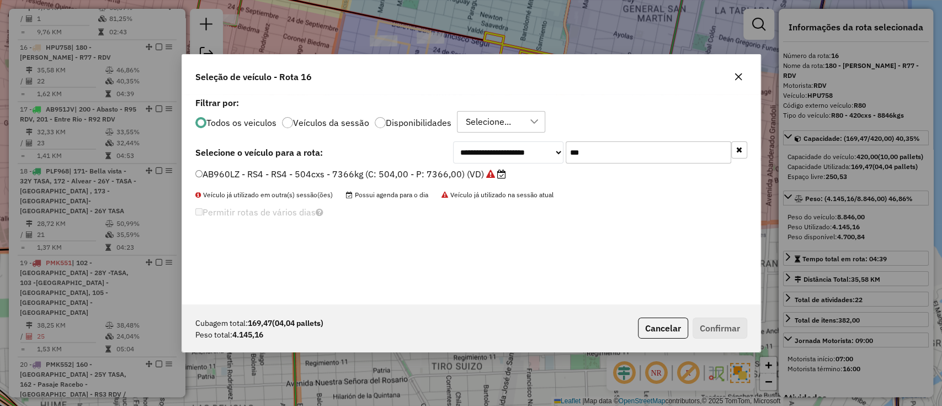
type input "***"
click at [477, 175] on label "AB960LZ - RS4 - RS4 - 504cxs - 7366kg (C: 504,00 - P: 7366,00) (VD)" at bounding box center [350, 173] width 311 height 13
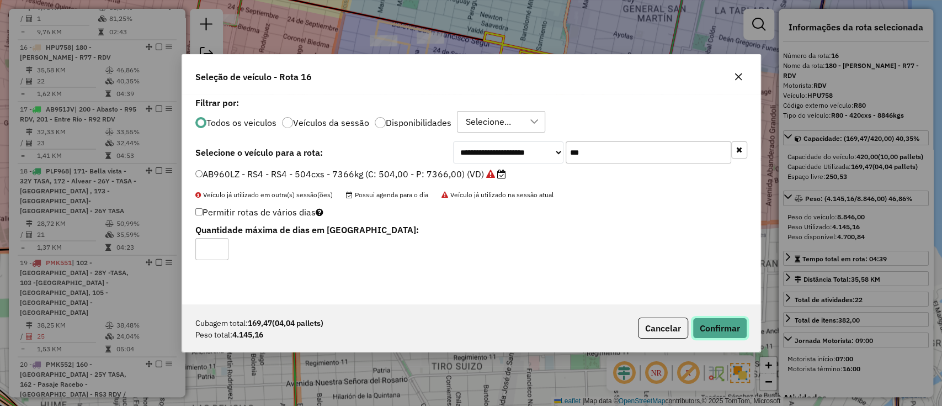
click at [713, 332] on button "Confirmar" at bounding box center [719, 327] width 55 height 21
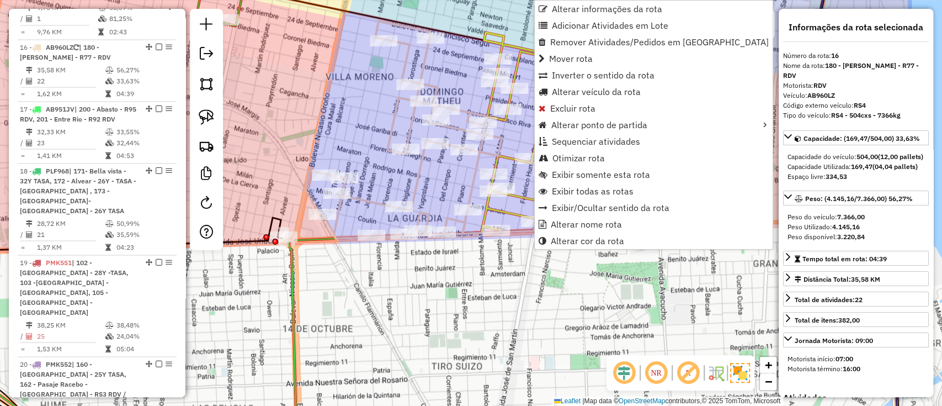
click at [525, 196] on icon at bounding box center [580, 108] width 198 height 250
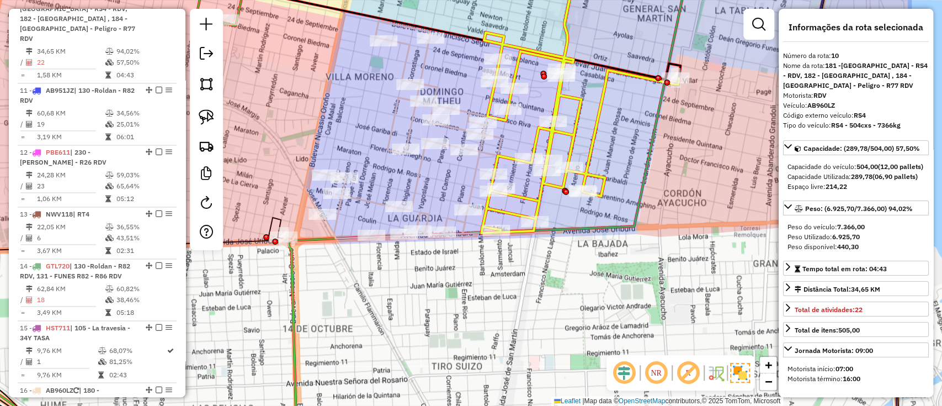
scroll to position [1012, 0]
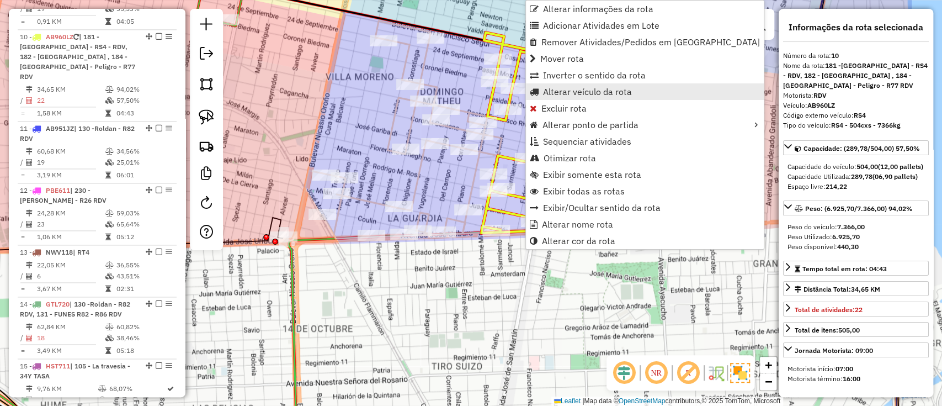
click at [567, 92] on span "Alterar veículo da rota" at bounding box center [587, 91] width 89 height 9
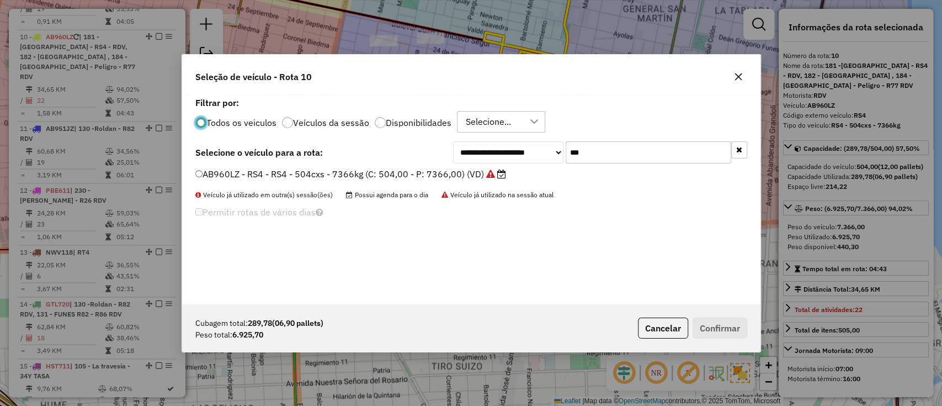
scroll to position [6, 3]
drag, startPoint x: 550, startPoint y: 146, endPoint x: 514, endPoint y: 146, distance: 35.9
click at [514, 146] on div "**********" at bounding box center [600, 152] width 294 height 22
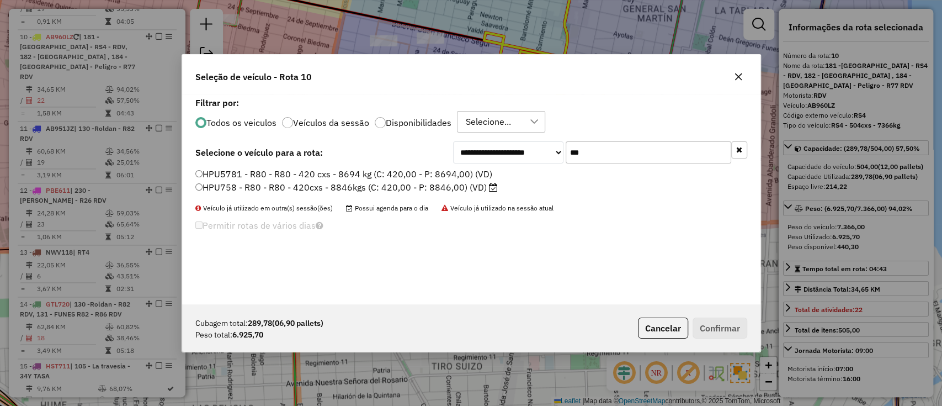
type input "***"
click at [471, 191] on label "HPU758 - R80 - R80 - 420cxs - 8846kgs (C: 420,00 - P: 8846,00) (VD)" at bounding box center [346, 186] width 302 height 13
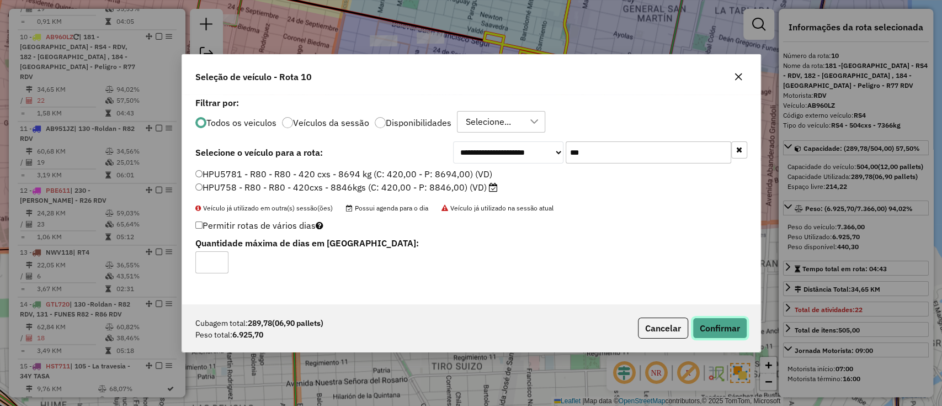
click at [720, 326] on button "Confirmar" at bounding box center [719, 327] width 55 height 21
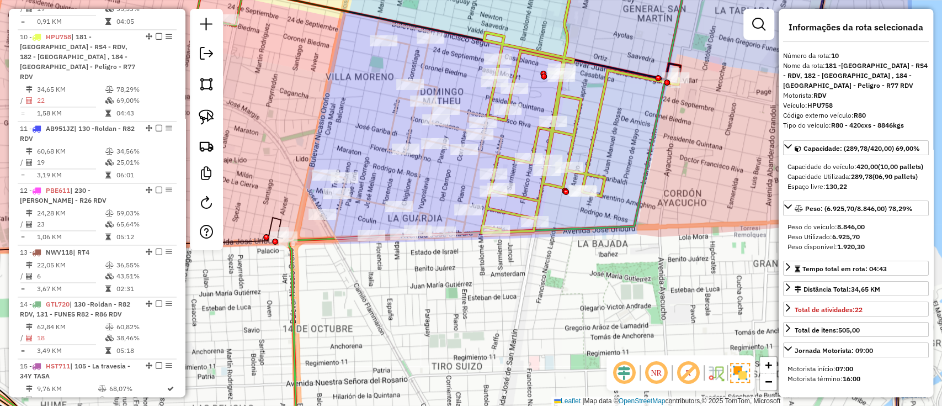
click at [415, 182] on icon at bounding box center [427, 117] width 286 height 245
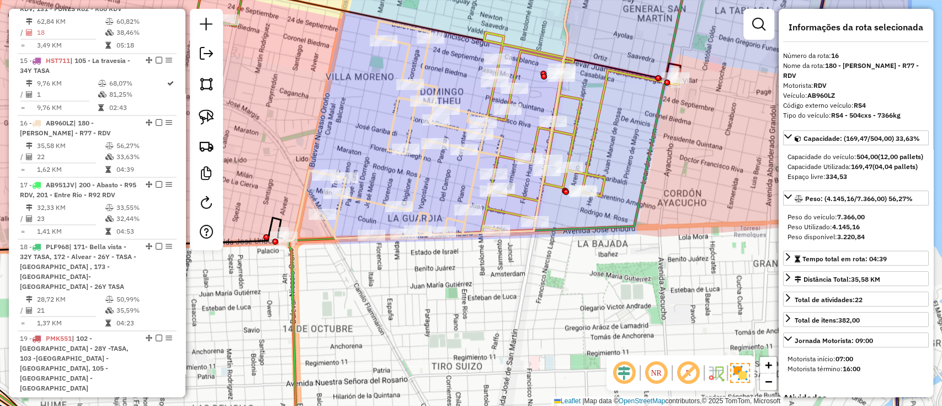
scroll to position [1393, 0]
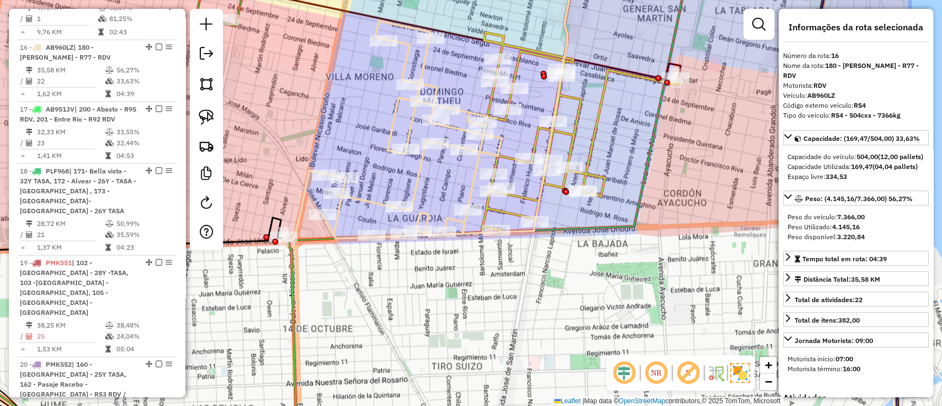
click at [491, 298] on div "Janela de atendimento Grade de atendimento Capacidade Transportadoras Veículos …" at bounding box center [471, 203] width 942 height 406
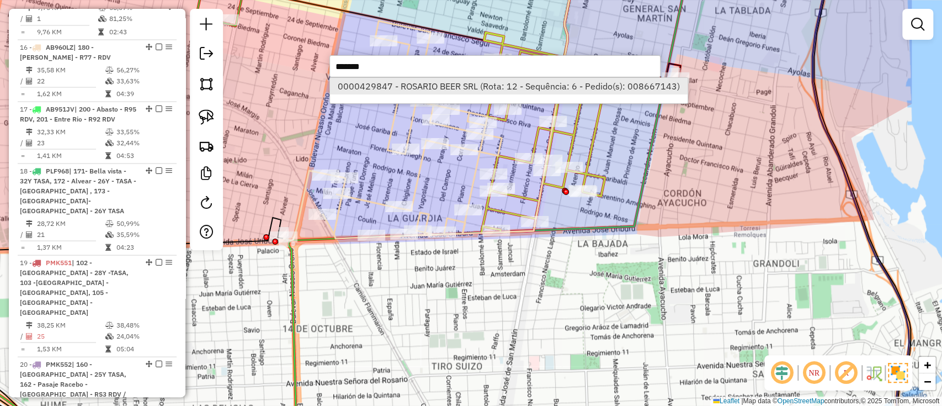
type input "*******"
click at [475, 86] on li "0000429847 - ROSARIO BEER SRL (Rota: 12 - Sequência: 6 - Pedido(s): 008667143)" at bounding box center [508, 86] width 357 height 17
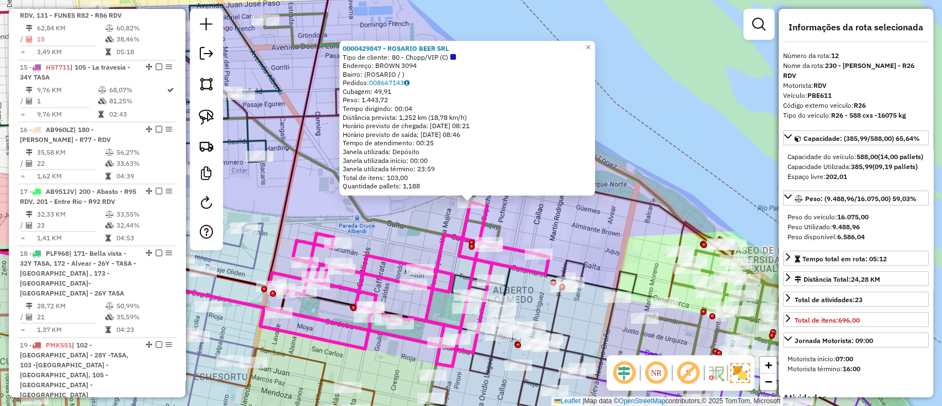
scroll to position [1156, 0]
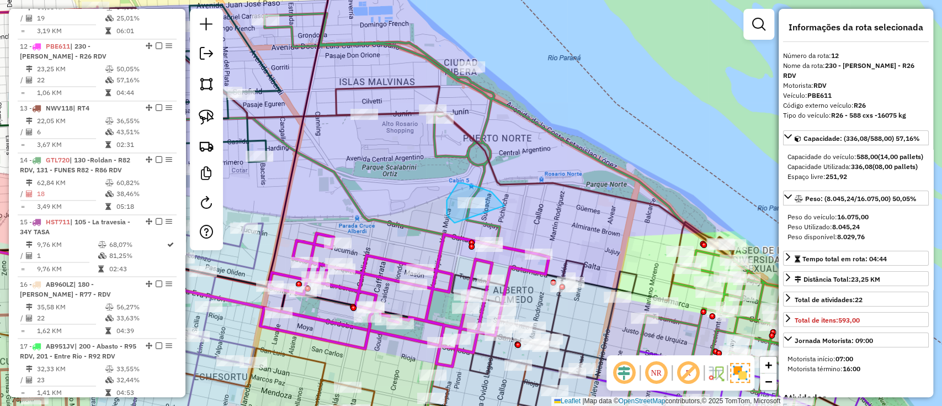
drag, startPoint x: 504, startPoint y: 206, endPoint x: 454, endPoint y: 223, distance: 52.5
click at [454, 223] on div "Janela de atendimento Grade de atendimento Capacidade Transportadoras Veículos …" at bounding box center [471, 203] width 942 height 406
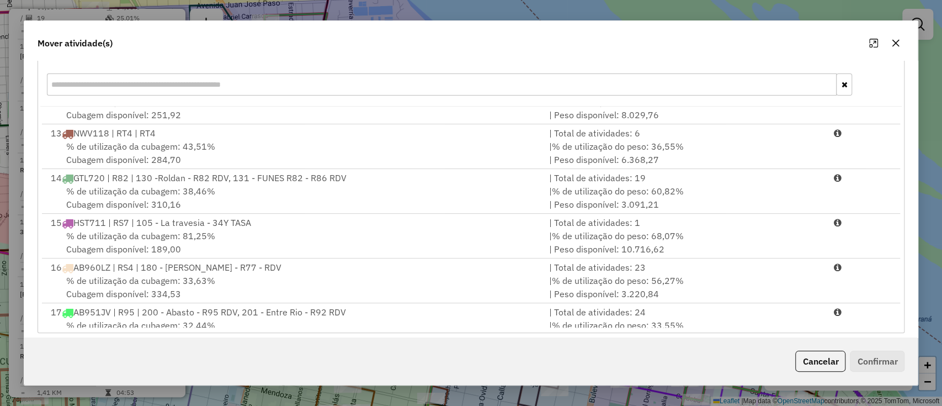
scroll to position [535, 0]
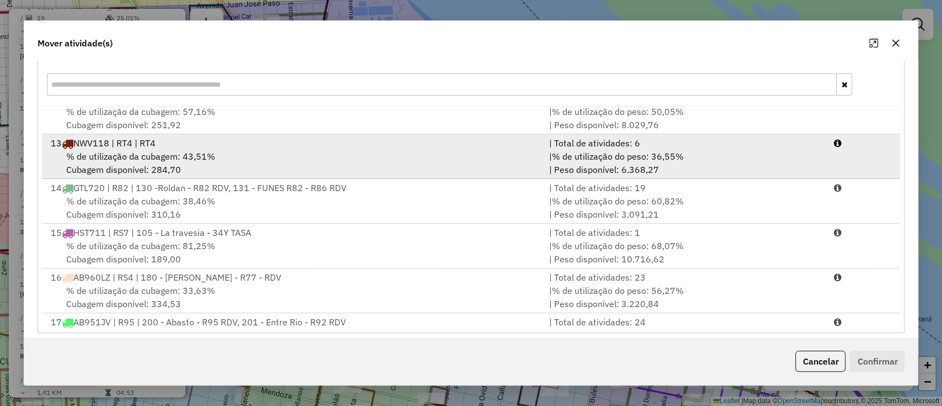
click at [225, 150] on div "% de utilização da cubagem: 43,51% Cubagem disponível: 284,70" at bounding box center [293, 163] width 498 height 26
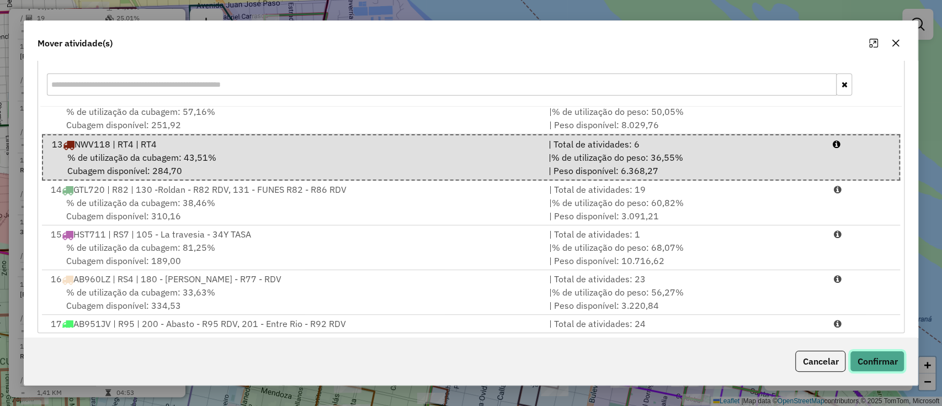
click at [872, 361] on button "Confirmar" at bounding box center [877, 360] width 55 height 21
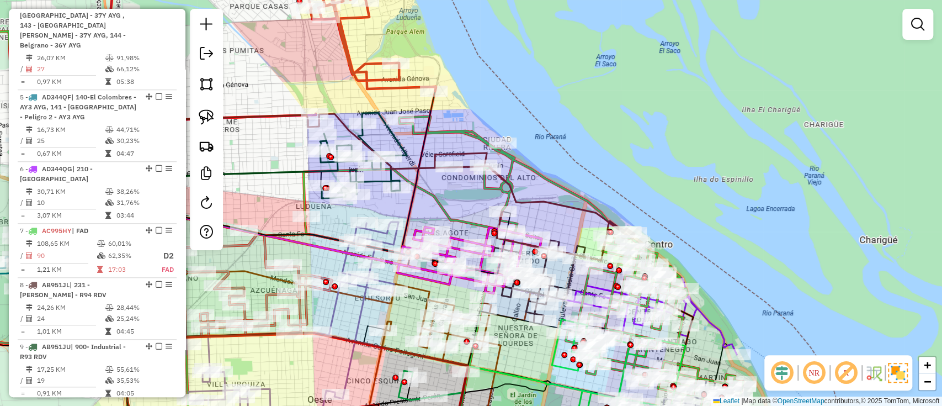
scroll to position [494, 0]
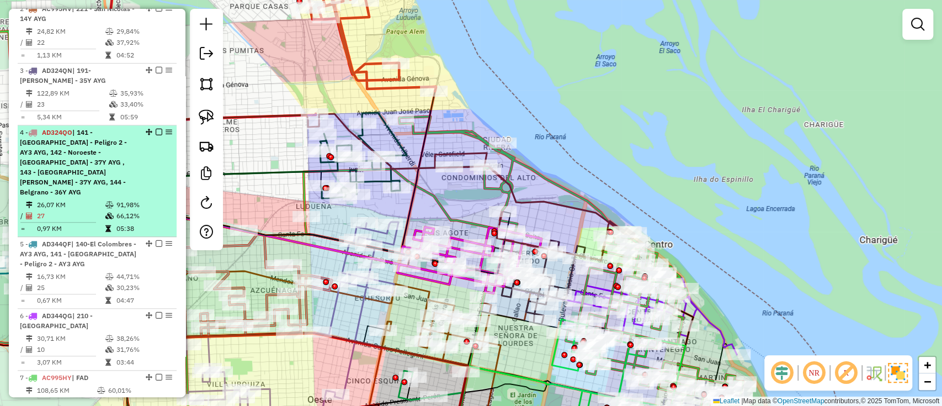
click at [92, 170] on div "4 - AD324QO | 141 - Altos de Mendonza - Peligro 2 - AY3 AYG, 142 - Noroeste - P…" at bounding box center [78, 162] width 117 height 70
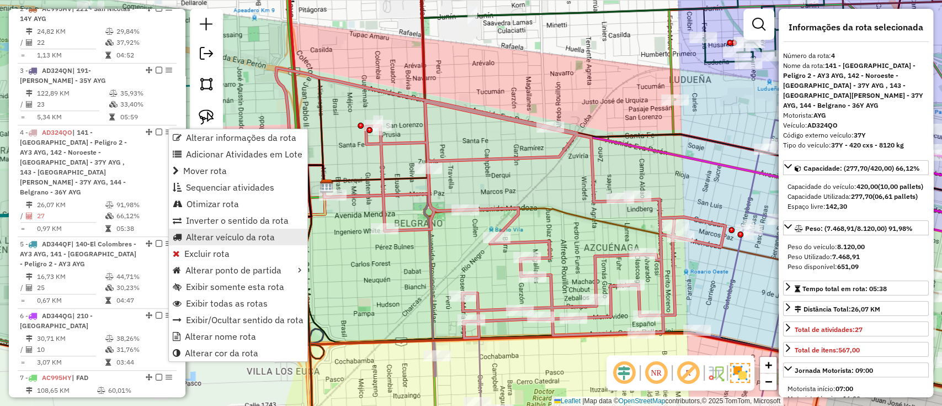
click at [224, 236] on span "Alterar veículo da rota" at bounding box center [230, 236] width 89 height 9
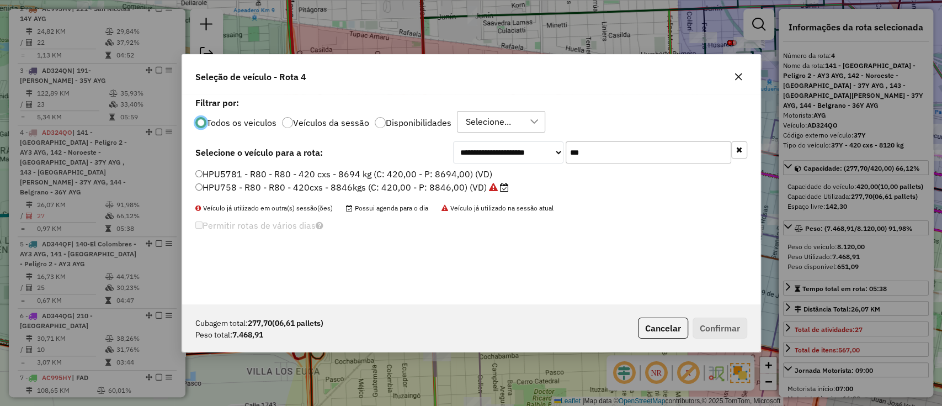
scroll to position [6, 3]
drag, startPoint x: 595, startPoint y: 151, endPoint x: 531, endPoint y: 152, distance: 64.0
click at [531, 152] on div "**********" at bounding box center [600, 152] width 294 height 22
paste input "text"
type input "***"
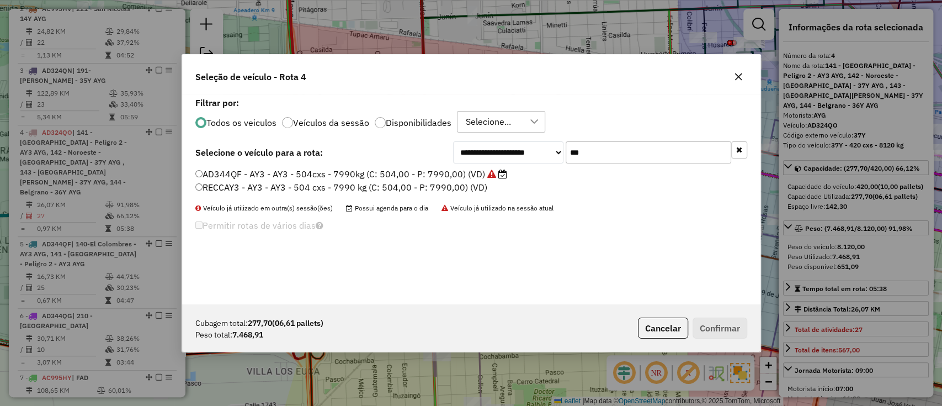
click at [473, 178] on label "AD344QF - AY3 - AY3 - 504cxs - 7990kg (C: 504,00 - P: 7990,00) (VD)" at bounding box center [351, 173] width 312 height 13
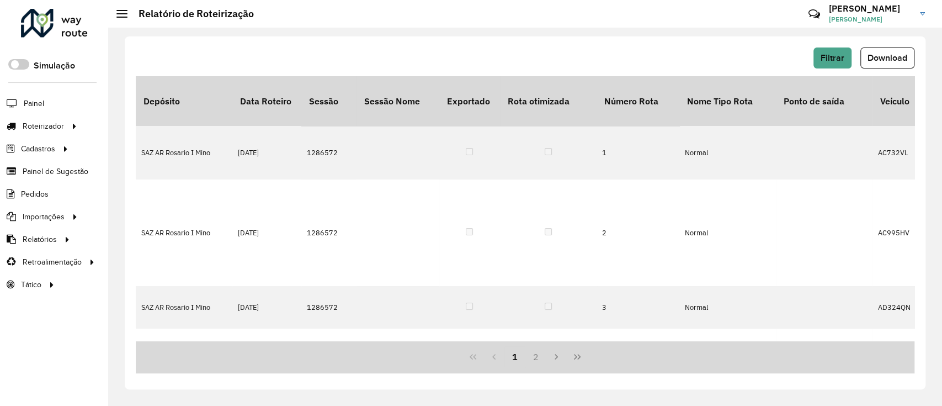
click at [876, 62] on span "Download" at bounding box center [887, 57] width 40 height 9
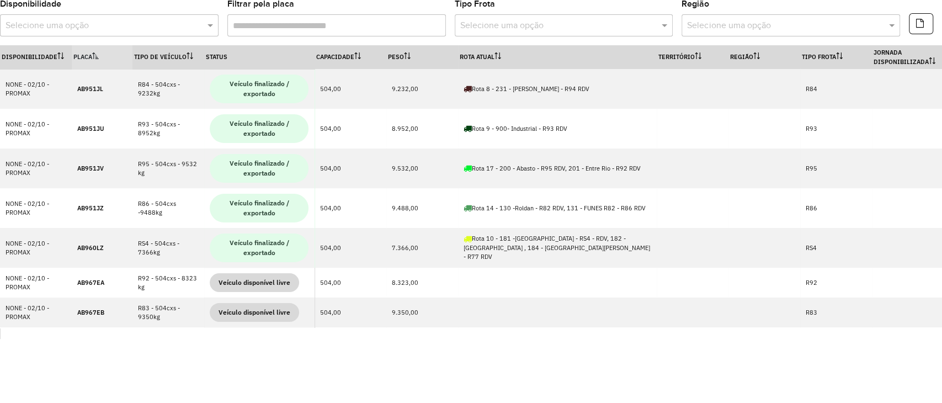
click at [115, 33] on div "Selecione uma opção" at bounding box center [109, 25] width 219 height 22
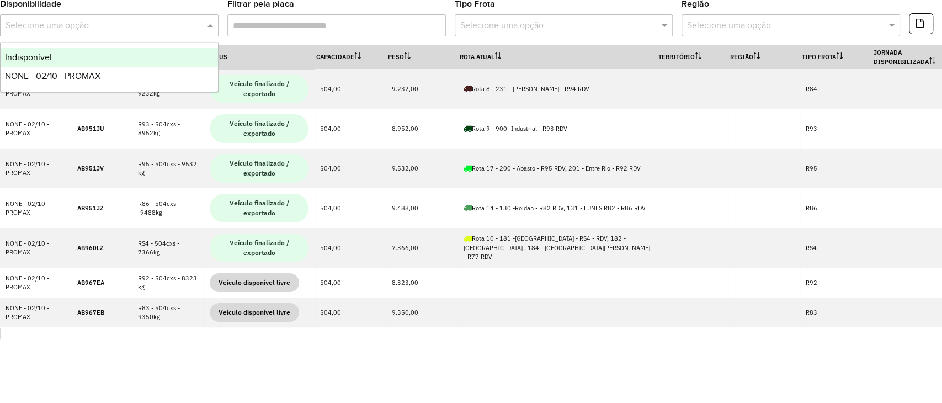
click at [119, 57] on div "Indisponível" at bounding box center [109, 57] width 217 height 19
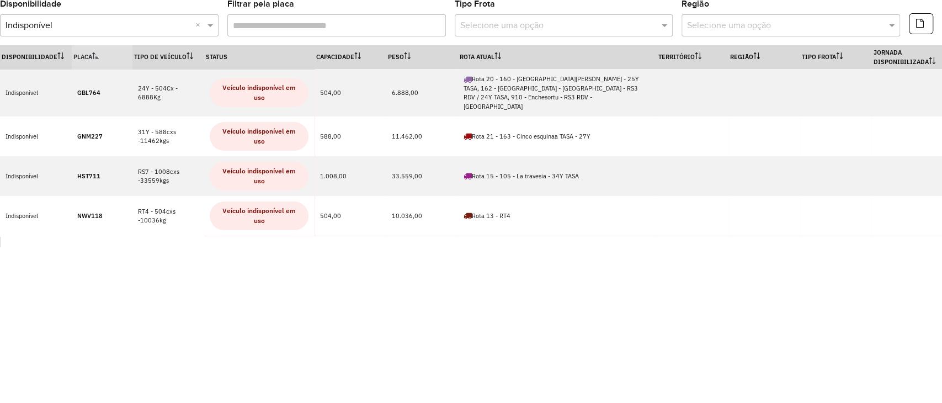
click at [115, 25] on input "text" at bounding box center [98, 25] width 185 height 13
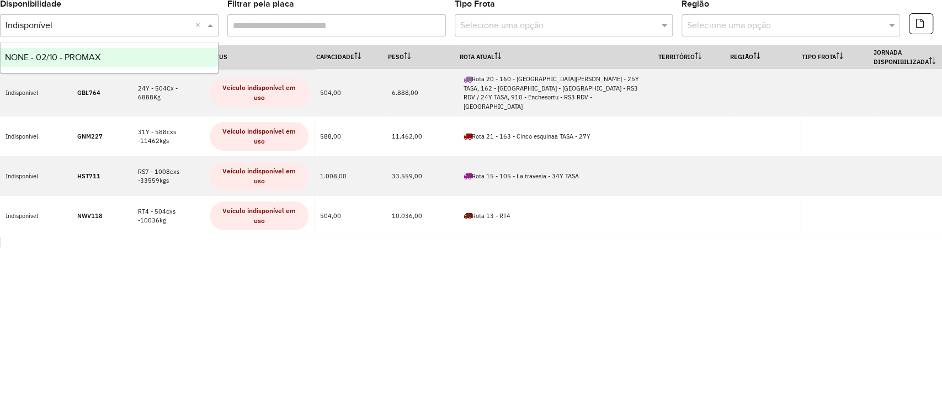
click at [124, 62] on div "NONE - 02/10 - PROMAX" at bounding box center [109, 57] width 217 height 19
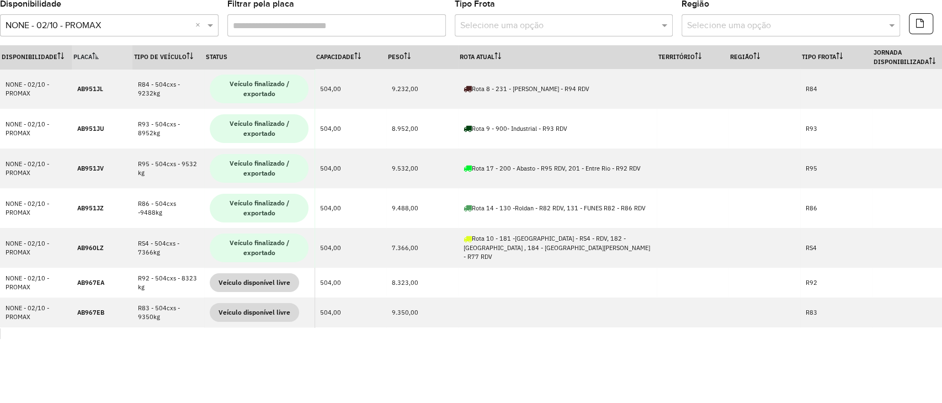
click at [297, 26] on input "Filtrar pela placa" at bounding box center [336, 25] width 219 height 22
click at [489, 38] on formly-field "Tipo Frota Selecione uma opção" at bounding box center [564, 22] width 219 height 45
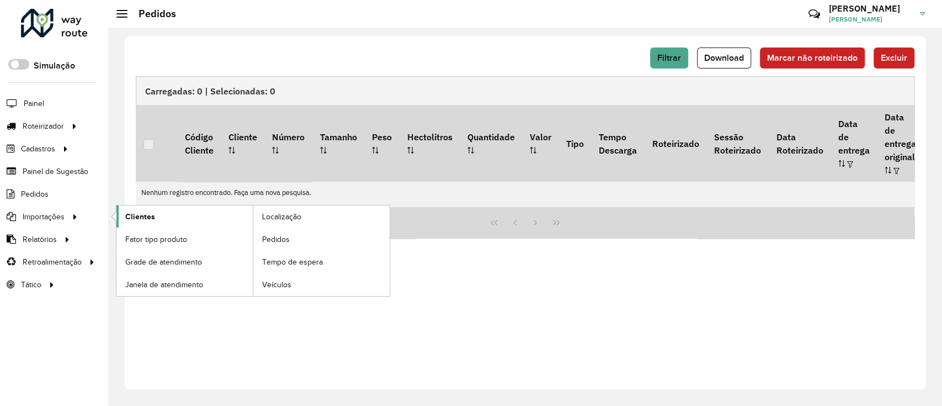
click at [136, 218] on span "Clientes" at bounding box center [140, 217] width 30 height 12
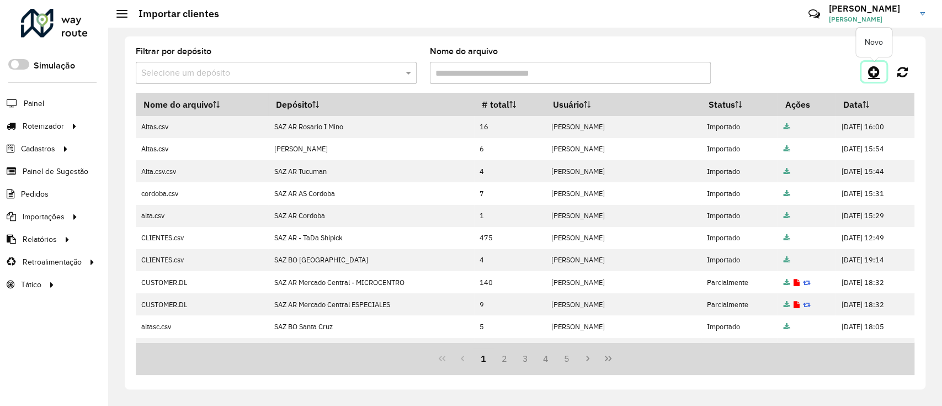
click at [876, 76] on icon at bounding box center [874, 71] width 12 height 13
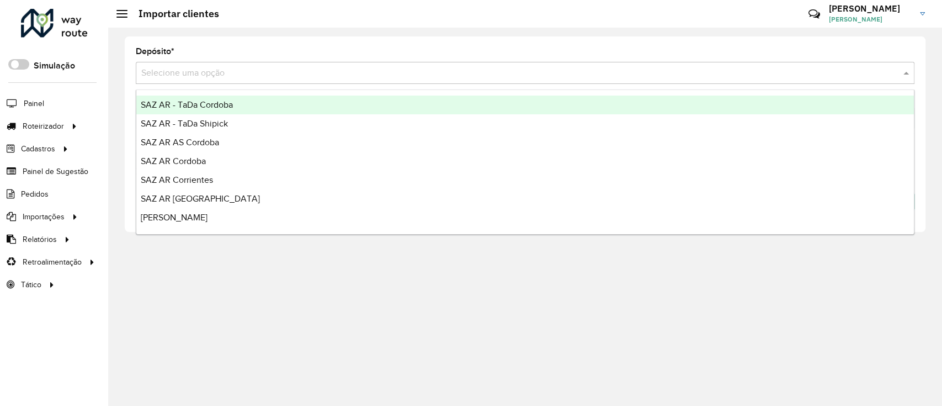
click at [319, 82] on div "Selecione uma opção" at bounding box center [525, 73] width 779 height 22
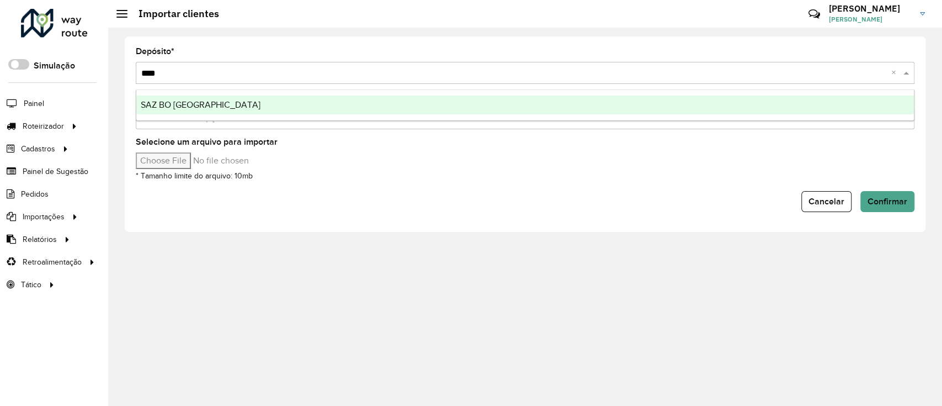
type input "*****"
click at [315, 102] on div "SAZ BO [GEOGRAPHIC_DATA]" at bounding box center [524, 104] width 777 height 19
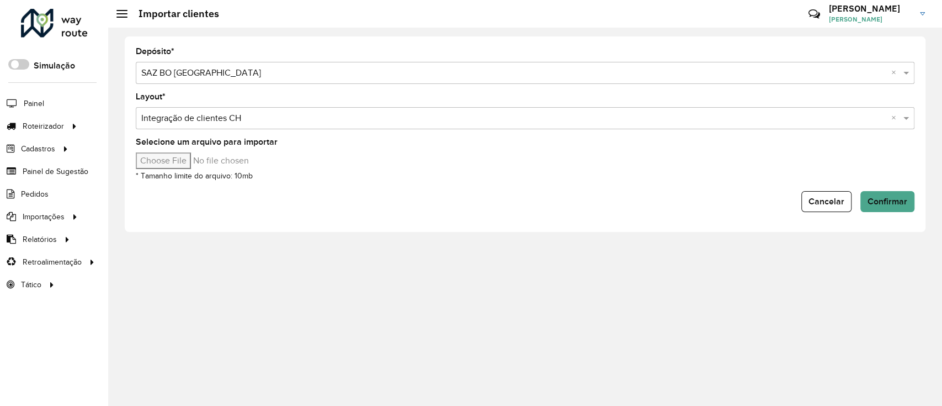
click at [190, 166] on input "Selecione um arquivo para importar" at bounding box center [230, 160] width 188 height 17
type input "**********"
click at [872, 200] on span "Confirmar" at bounding box center [887, 200] width 40 height 9
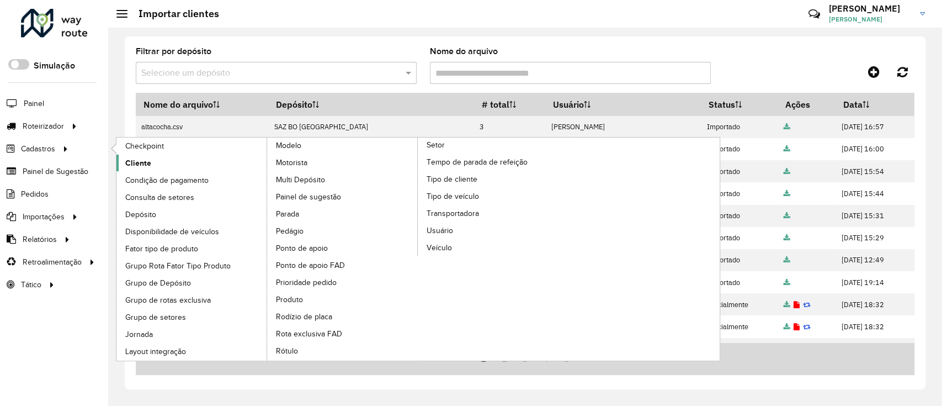
click at [148, 160] on span "Cliente" at bounding box center [138, 163] width 26 height 12
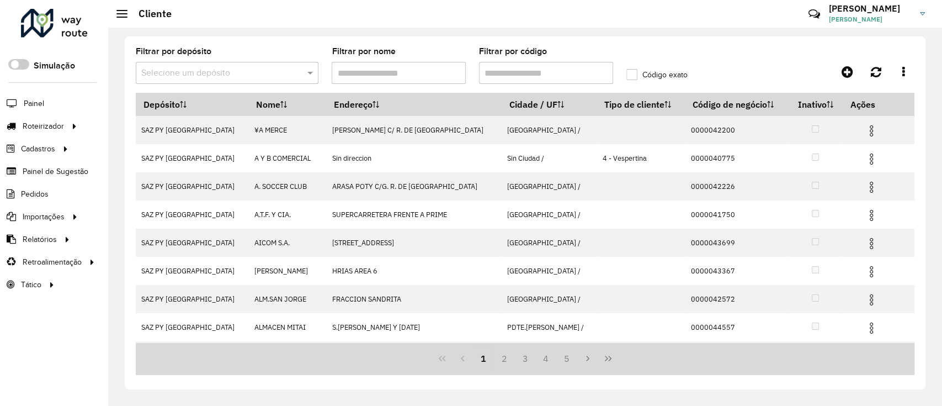
click at [563, 66] on input "Filtrar por código" at bounding box center [546, 73] width 134 height 22
paste input "**********"
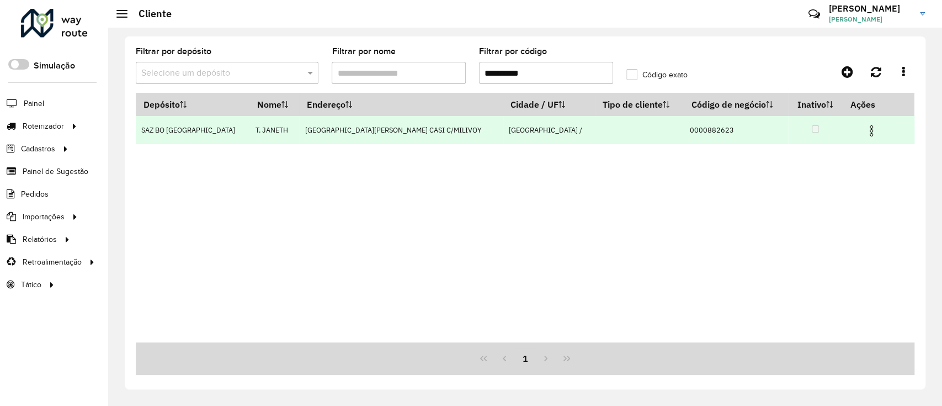
type input "**********"
click at [867, 132] on img at bounding box center [871, 130] width 13 height 13
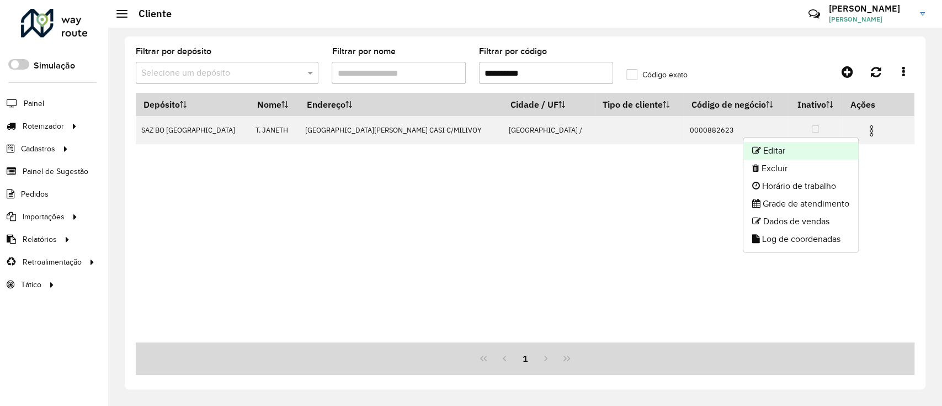
click at [825, 145] on li "Editar" at bounding box center [800, 151] width 115 height 18
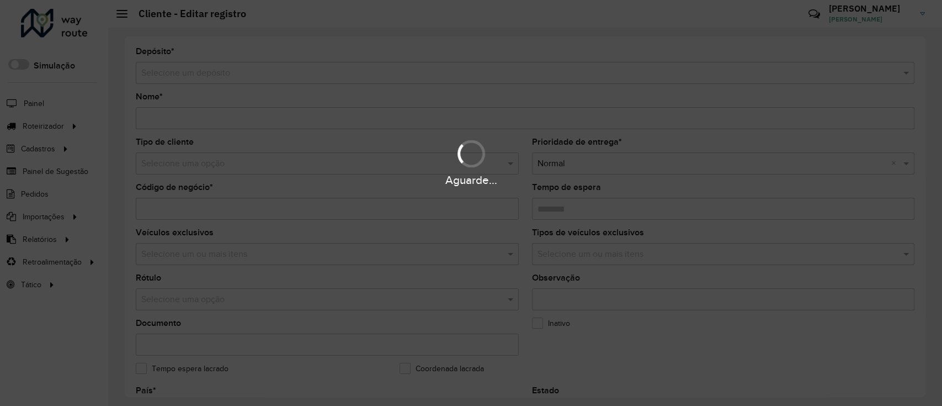
type input "*********"
type input "**********"
type input "********"
type input "**********"
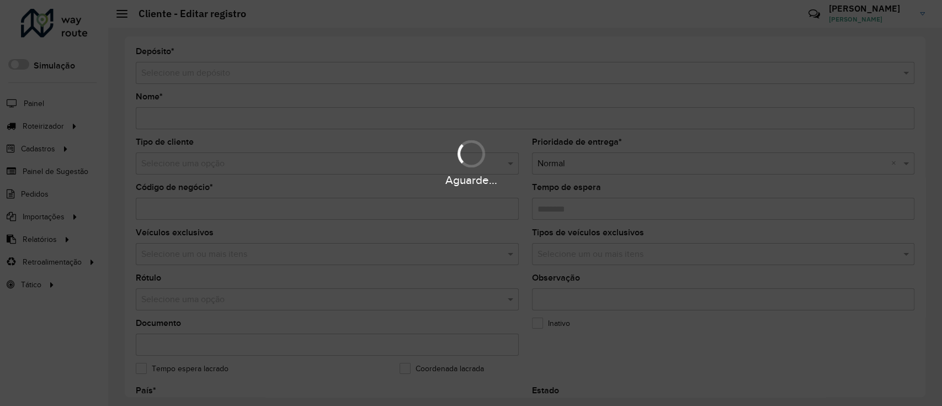
type input "**********"
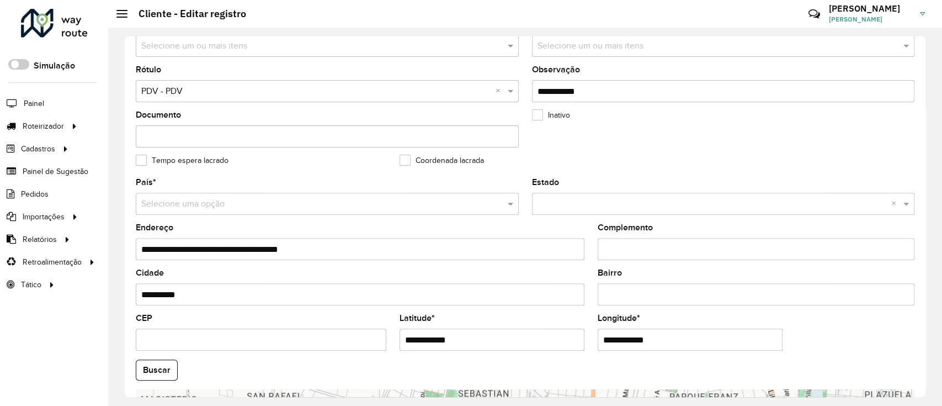
scroll to position [367, 0]
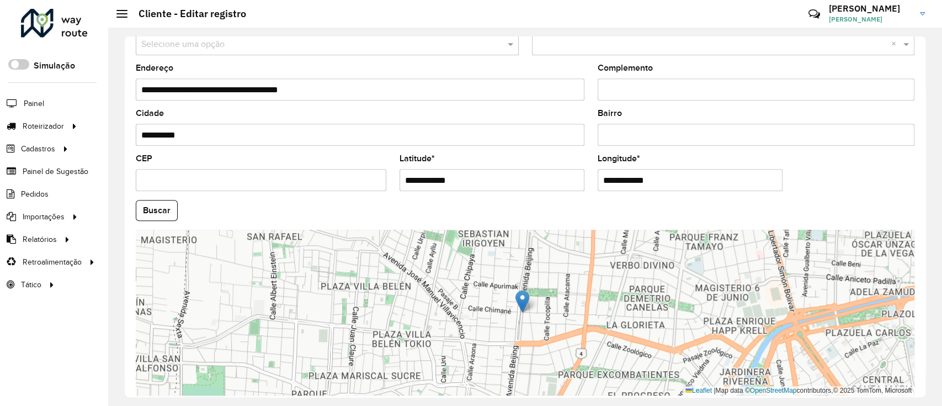
drag, startPoint x: 454, startPoint y: 175, endPoint x: 340, endPoint y: 172, distance: 113.7
click at [340, 172] on formly-group "**********" at bounding box center [525, 207] width 792 height 376
drag, startPoint x: 652, startPoint y: 182, endPoint x: 556, endPoint y: 192, distance: 96.6
click at [556, 192] on formly-group "**********" at bounding box center [525, 207] width 792 height 376
click at [150, 214] on button "Buscar" at bounding box center [157, 210] width 42 height 21
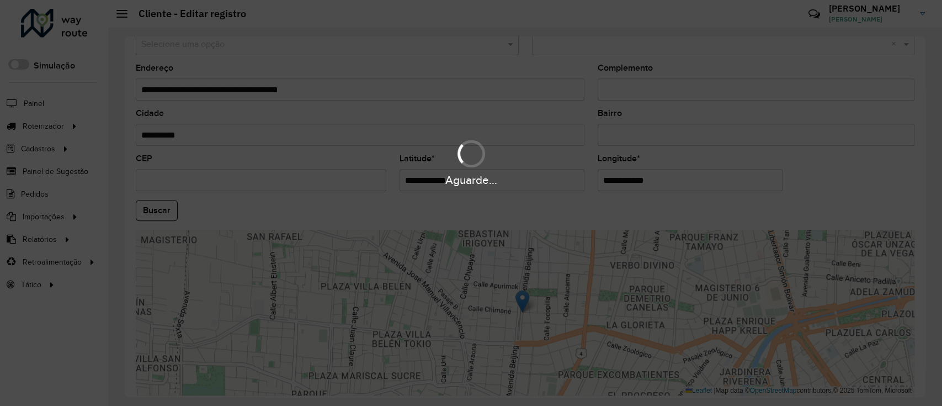
type input "**********"
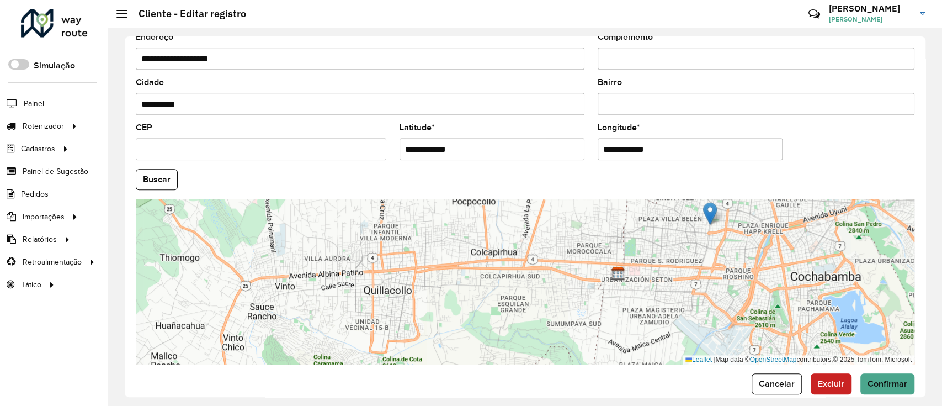
scroll to position [415, 0]
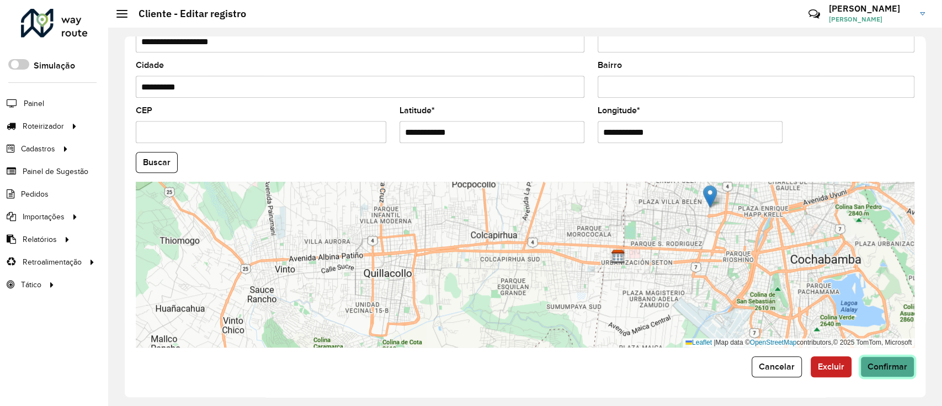
click at [873, 361] on span "Confirmar" at bounding box center [887, 365] width 40 height 9
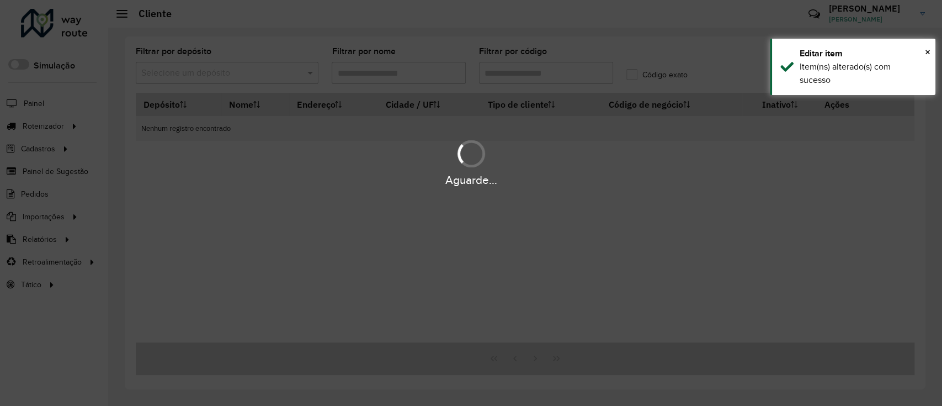
type input "**********"
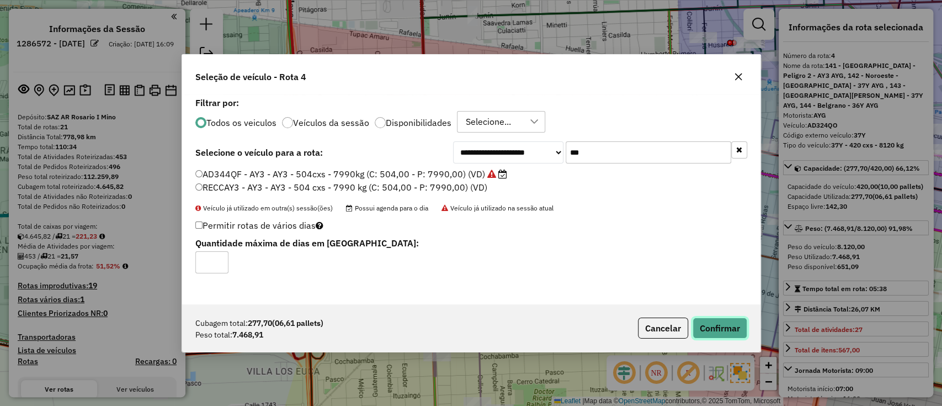
scroll to position [6, 3]
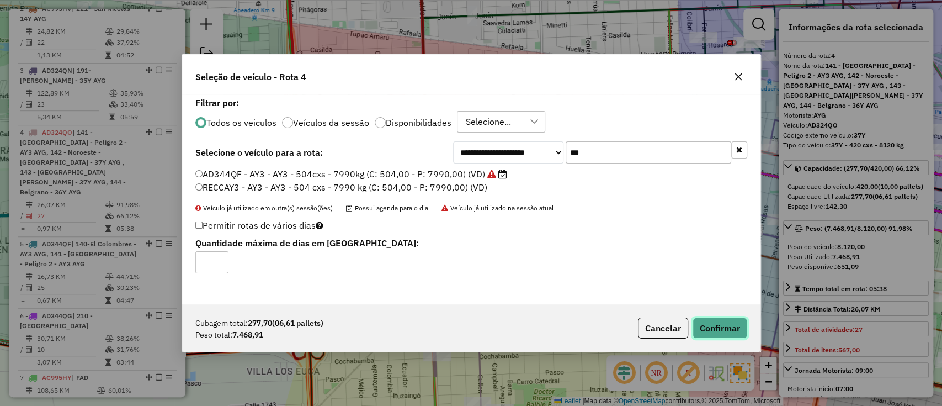
click at [729, 322] on button "Confirmar" at bounding box center [719, 327] width 55 height 21
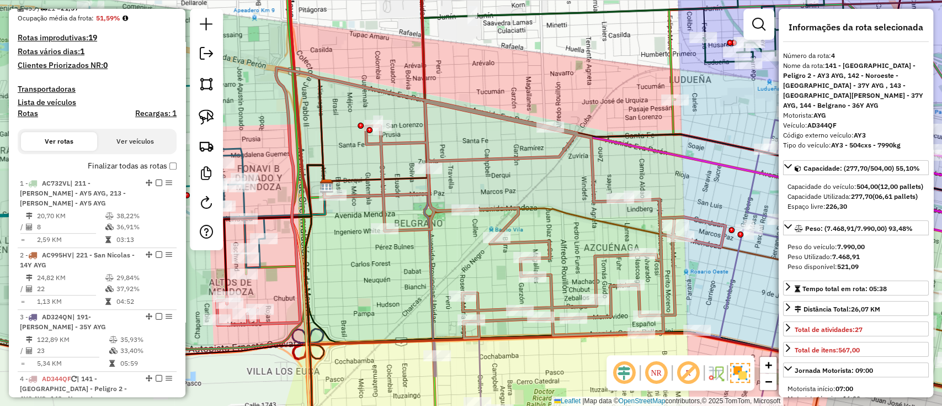
scroll to position [242, 0]
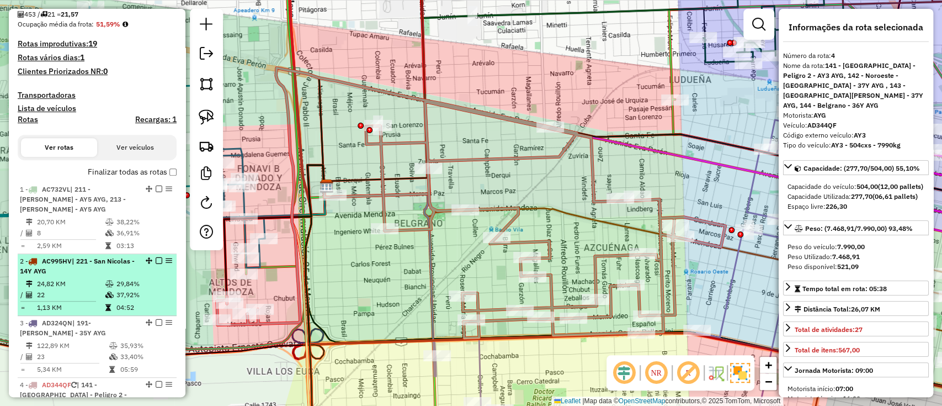
drag, startPoint x: 171, startPoint y: 249, endPoint x: 144, endPoint y: 271, distance: 34.8
click at [144, 271] on div "2 - AC995HV | 221 - [GEOGRAPHIC_DATA] - 14Y AYG" at bounding box center [97, 266] width 154 height 20
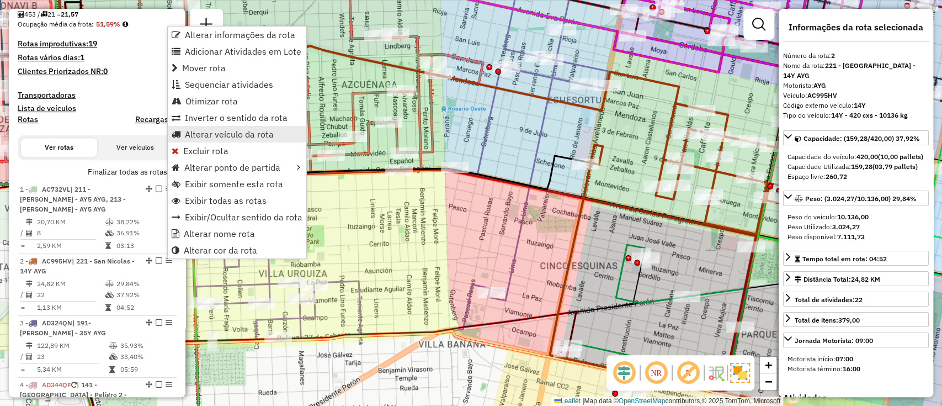
click at [211, 137] on span "Alterar veículo da rota" at bounding box center [229, 134] width 89 height 9
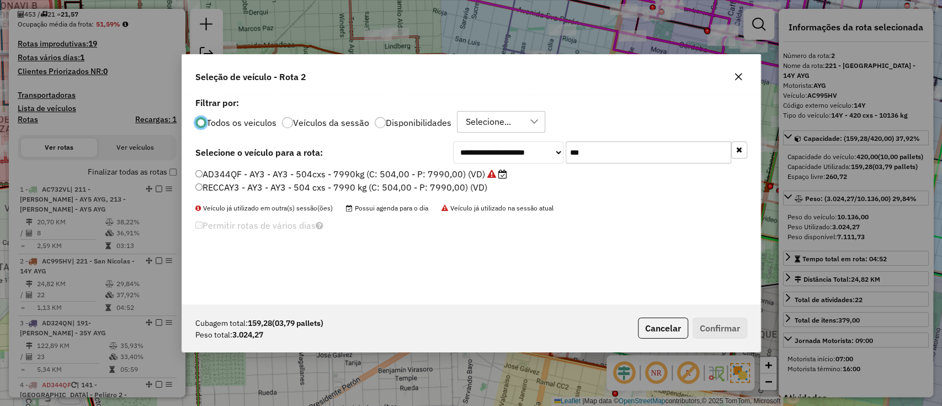
scroll to position [6, 3]
drag, startPoint x: 605, startPoint y: 147, endPoint x: 443, endPoint y: 153, distance: 162.3
click at [443, 153] on div "**********" at bounding box center [471, 152] width 552 height 22
type input "***"
click at [465, 176] on label "AD344QI - 40Y - 40Y - 504cxs - 9306kg (C: 504,00 - P: 9306,00) (VD)" at bounding box center [345, 173] width 300 height 13
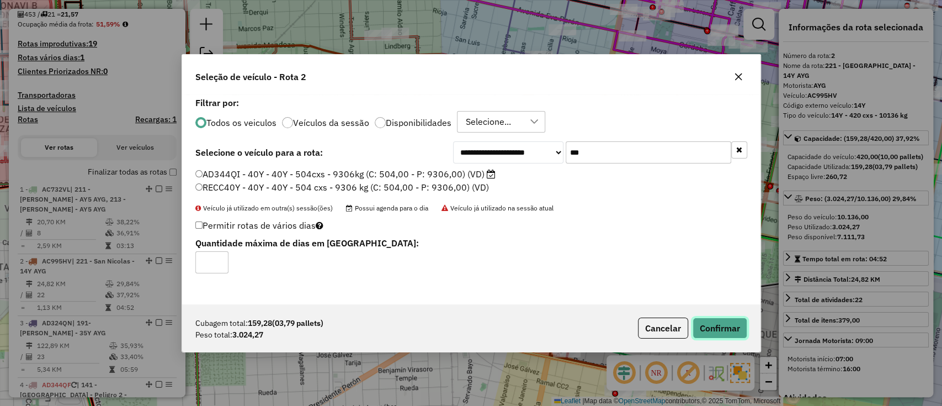
click at [713, 322] on button "Confirmar" at bounding box center [719, 327] width 55 height 21
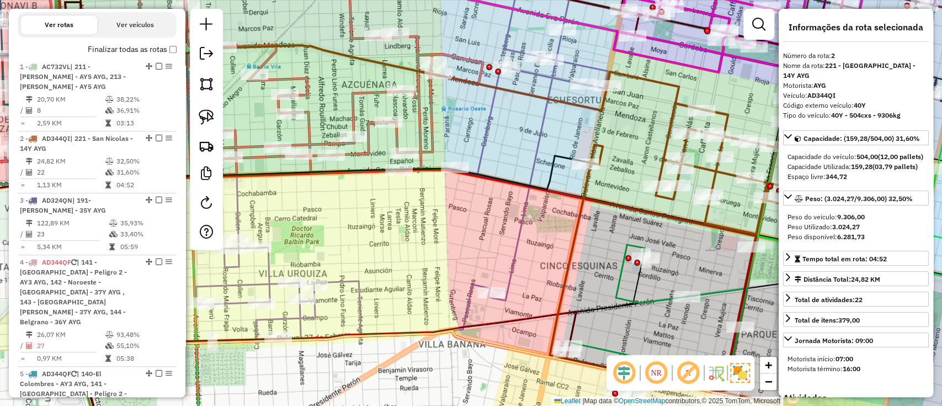
scroll to position [486, 0]
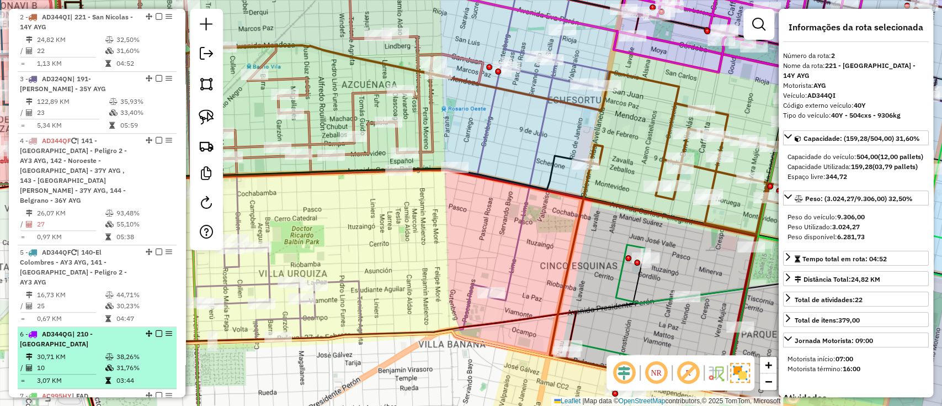
drag, startPoint x: 165, startPoint y: 298, endPoint x: 156, endPoint y: 326, distance: 29.5
click at [152, 362] on td "31,76%" at bounding box center [144, 367] width 56 height 11
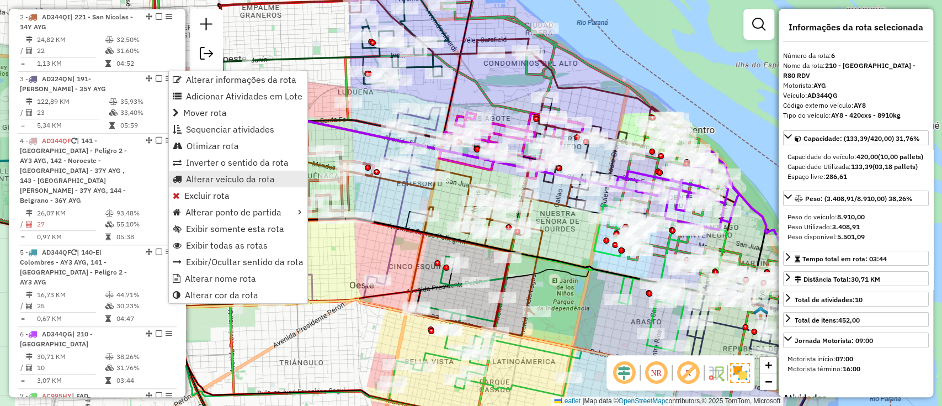
click at [215, 174] on span "Alterar veículo da rota" at bounding box center [230, 178] width 89 height 9
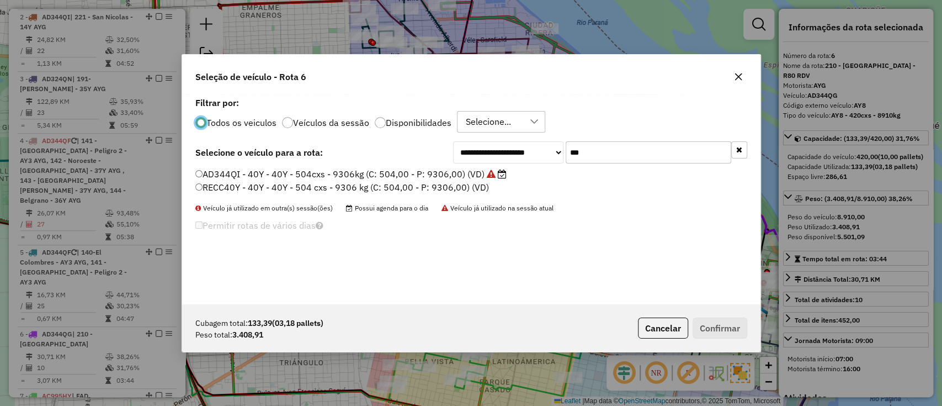
scroll to position [6, 3]
drag, startPoint x: 590, startPoint y: 155, endPoint x: 435, endPoint y: 147, distance: 154.7
click at [435, 147] on div "**********" at bounding box center [471, 152] width 552 height 22
type input "***"
click at [444, 174] on label "AC684KP - AY4 - AY4 - 378 cxs -10054kg (C: 378,00 - P: 10054,00) (VD)" at bounding box center [350, 173] width 311 height 13
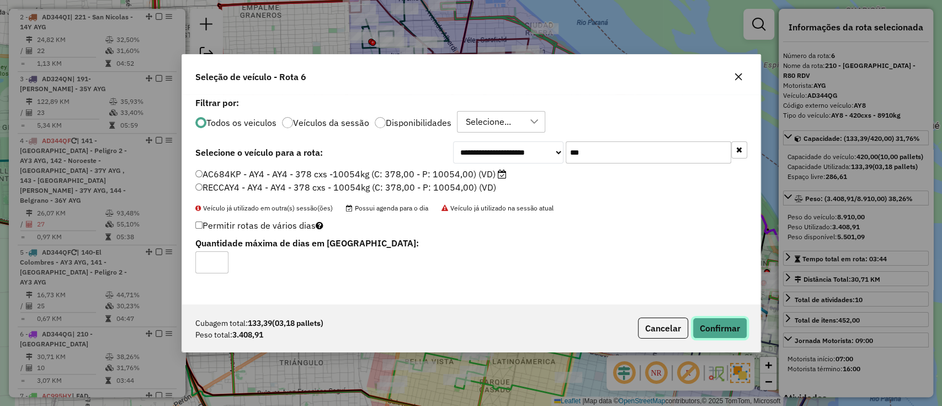
click at [729, 322] on button "Confirmar" at bounding box center [719, 327] width 55 height 21
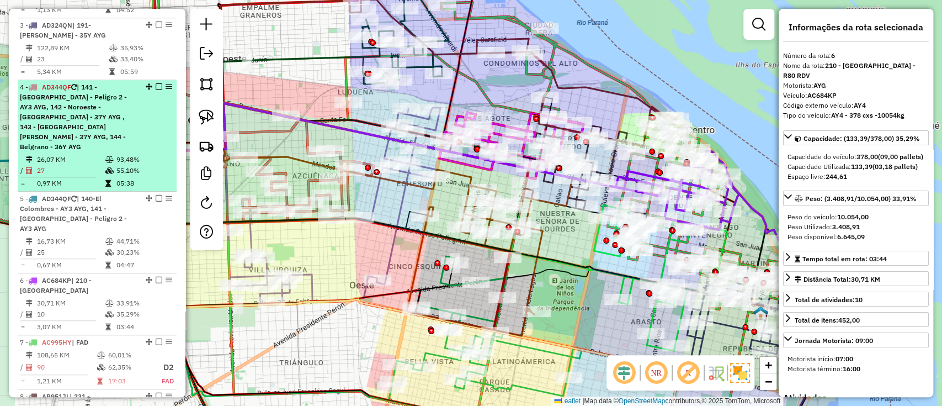
scroll to position [478, 0]
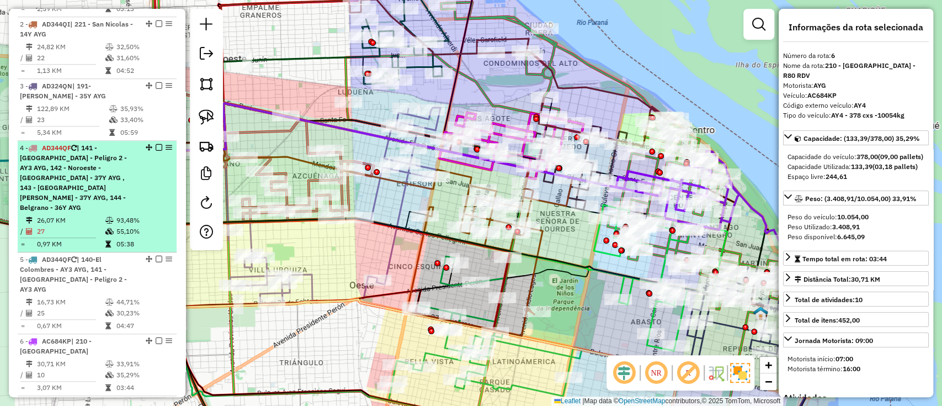
click at [97, 215] on td "26,07 KM" at bounding box center [70, 220] width 68 height 11
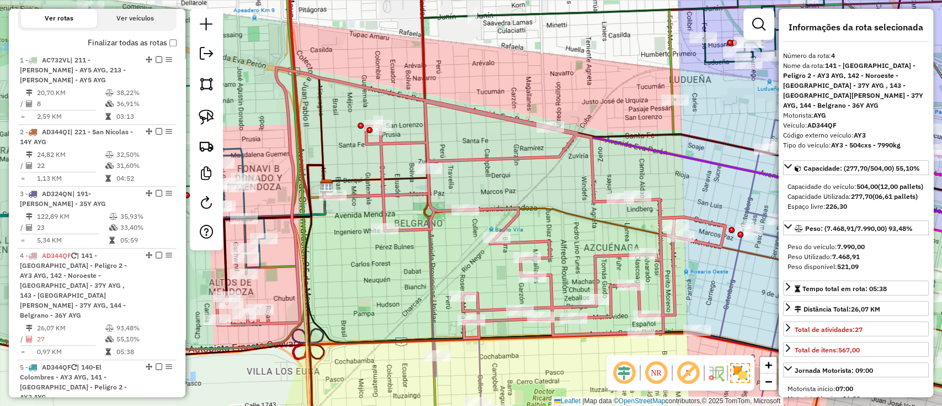
scroll to position [331, 0]
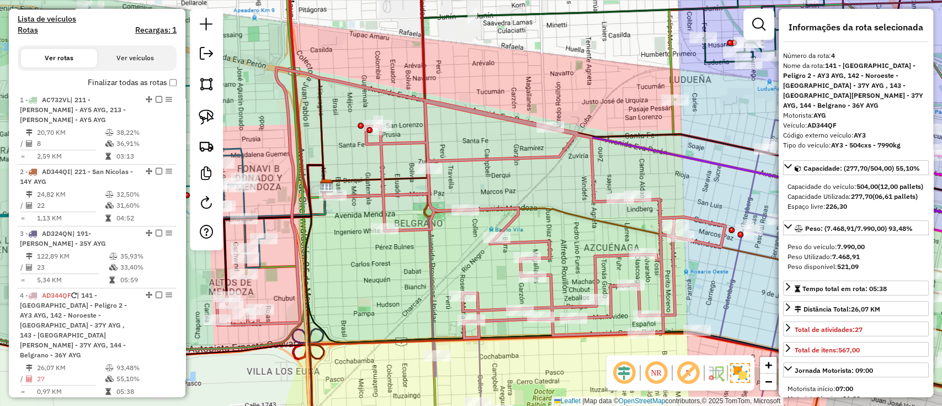
click at [156, 83] on label "Finalizar todas as rotas" at bounding box center [132, 83] width 89 height 12
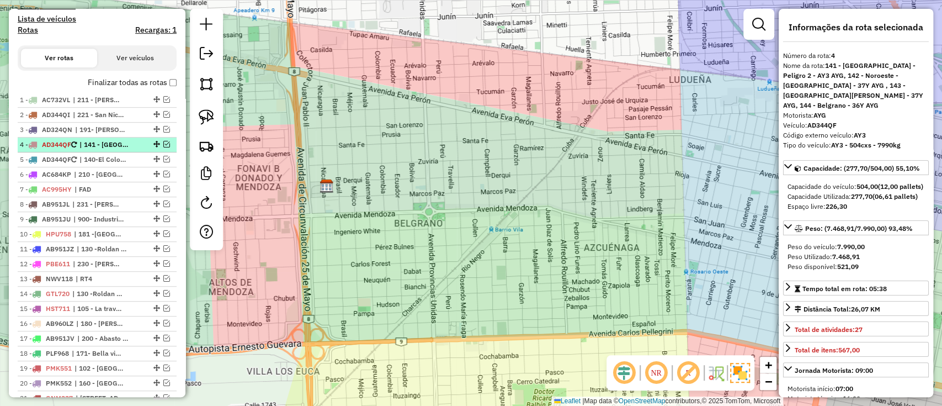
click at [115, 145] on span "| 141 - [GEOGRAPHIC_DATA] - Peligro 2 - AY3 AYG, 142 - Noroeste - [GEOGRAPHIC_D…" at bounding box center [104, 145] width 51 height 10
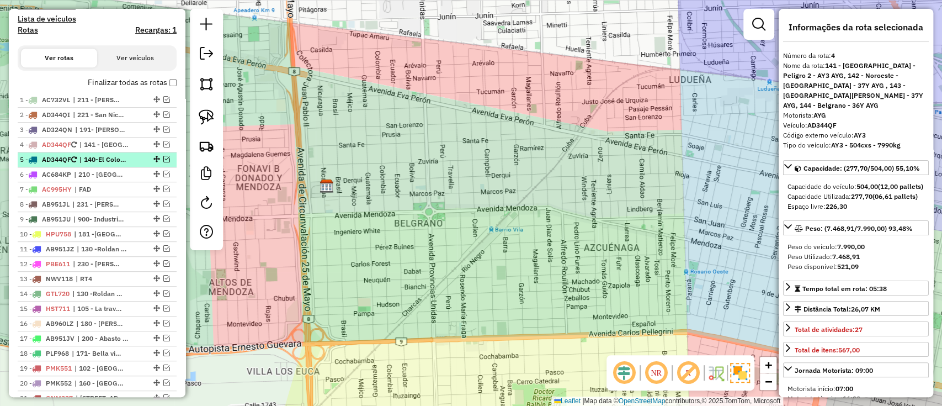
click at [122, 160] on span "| 140-El Colombres - AY3 AYG, 141 - [GEOGRAPHIC_DATA] - Peligro 2 - AY3 AYG" at bounding box center [104, 159] width 51 height 10
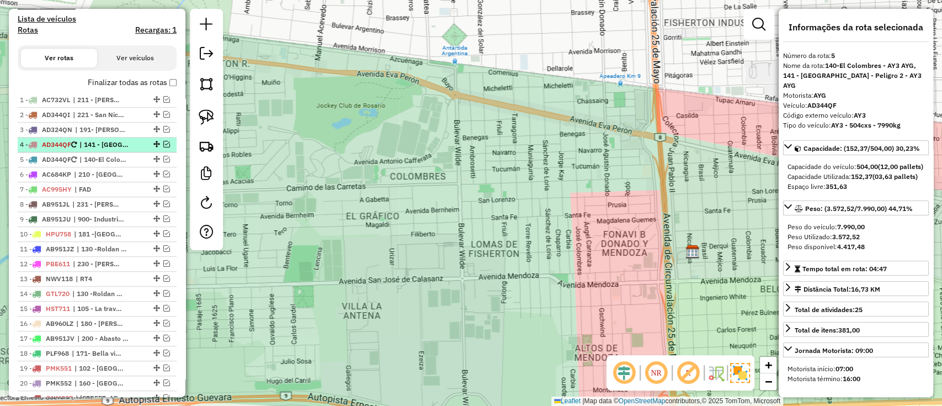
click at [168, 142] on div at bounding box center [155, 144] width 33 height 7
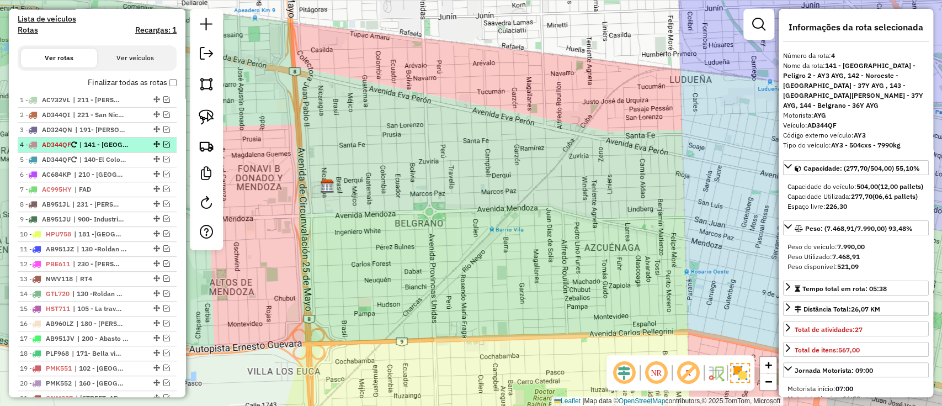
click at [163, 146] on em at bounding box center [166, 144] width 7 height 7
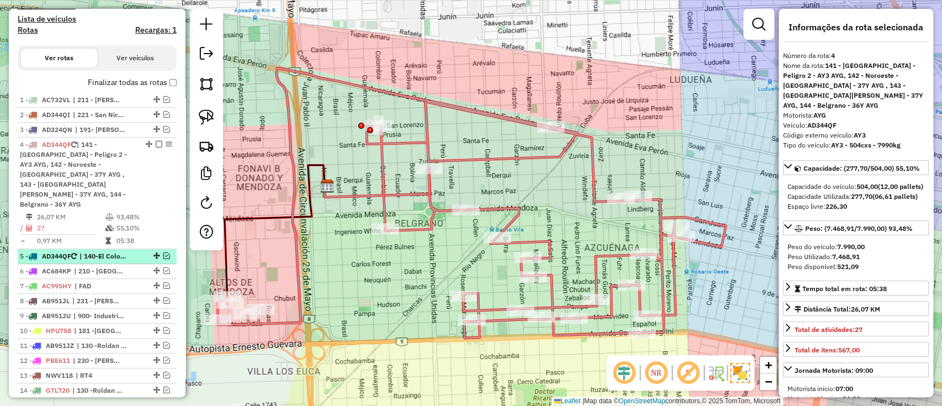
click at [164, 252] on em at bounding box center [166, 255] width 7 height 7
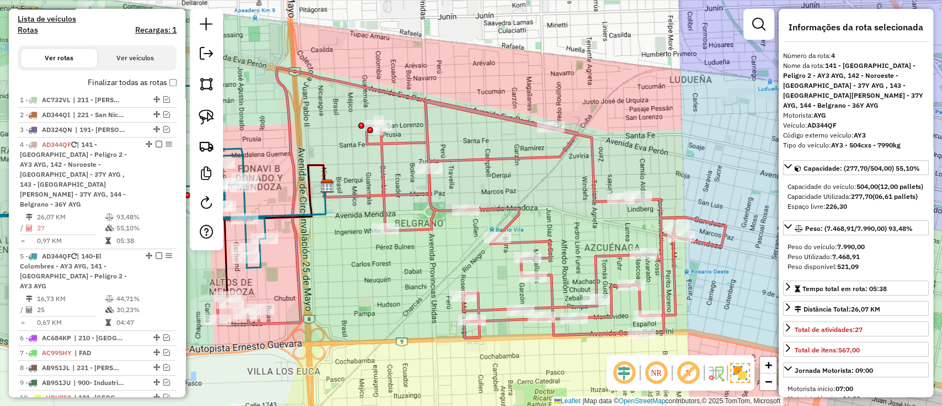
drag, startPoint x: 371, startPoint y: 275, endPoint x: 484, endPoint y: 238, distance: 119.5
click at [484, 238] on div "Rota 4 - Placa AD344QF 0000321670 - RASTELLI MAR Janela de atendimento Grade de…" at bounding box center [471, 203] width 942 height 406
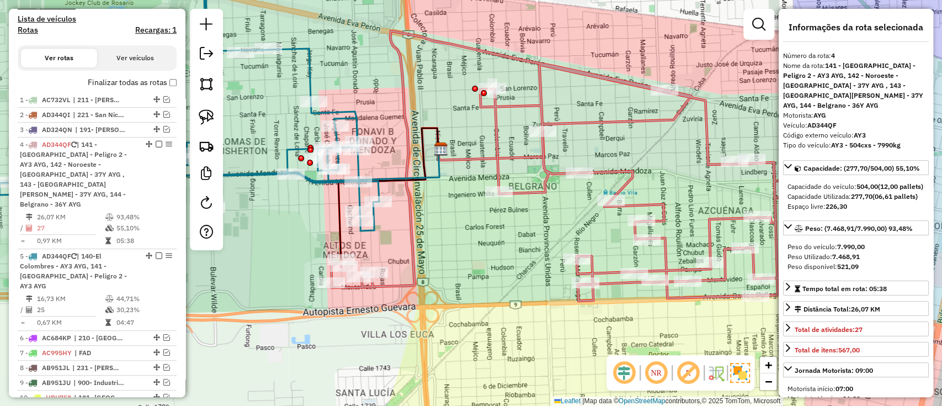
click at [478, 272] on div "Rota 5 - Placa AD344QF 0000838431 - CABRERA VICTORA Rota 5 - Placa AD344QF 0000…" at bounding box center [471, 203] width 942 height 406
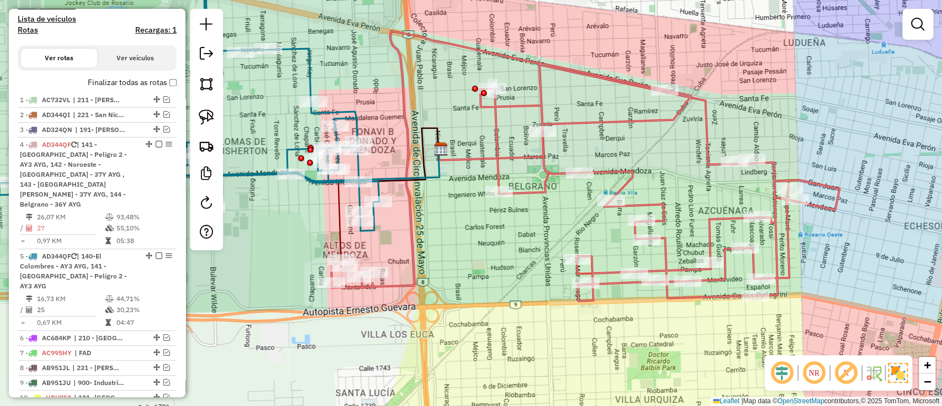
click at [505, 154] on icon at bounding box center [490, 145] width 105 height 29
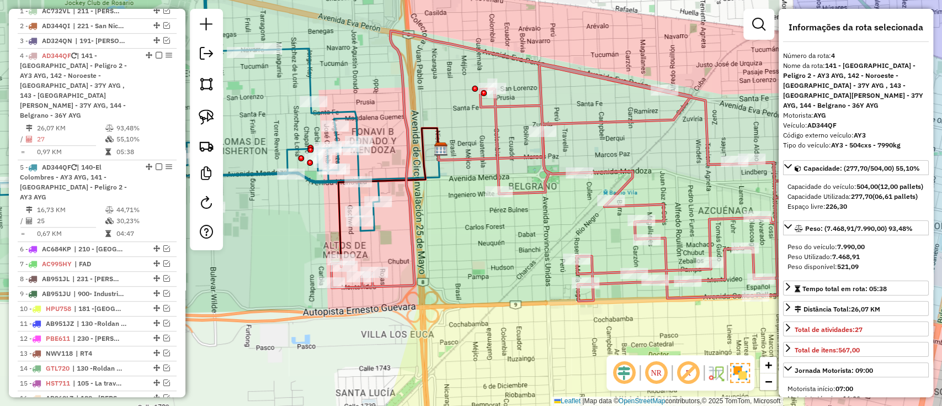
scroll to position [459, 0]
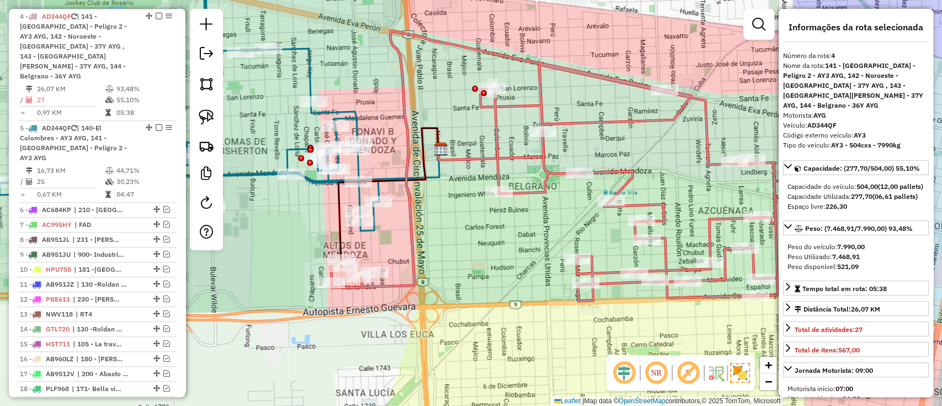
click at [359, 170] on icon at bounding box center [189, 100] width 380 height 261
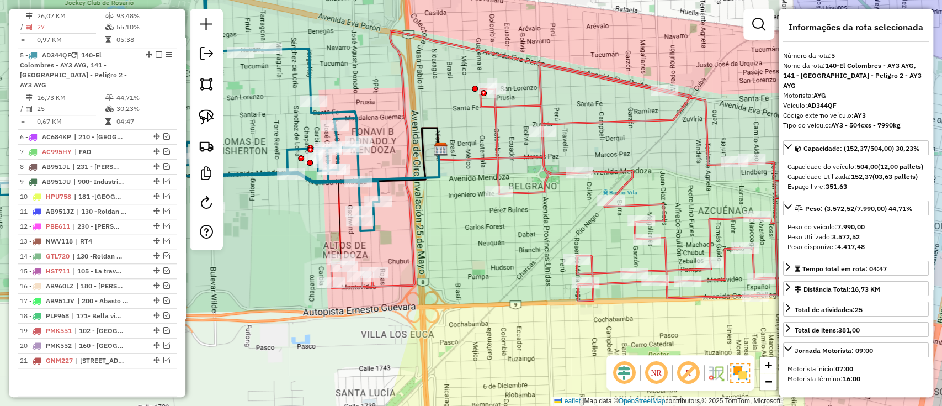
scroll to position [545, 0]
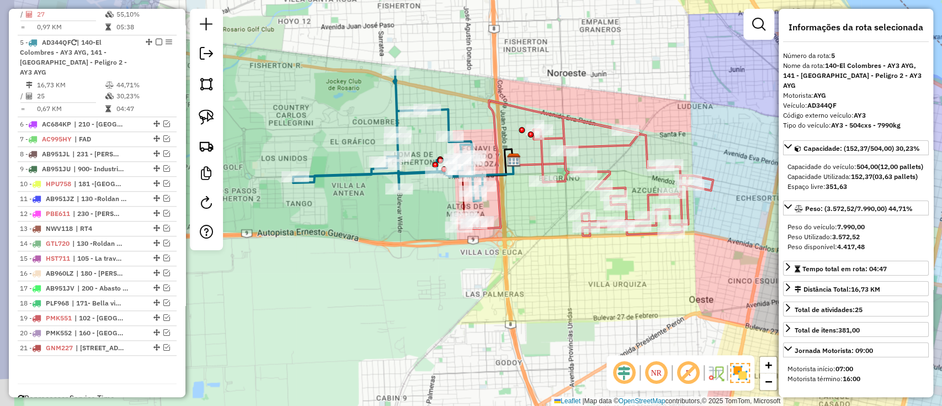
drag, startPoint x: 478, startPoint y: 293, endPoint x: 483, endPoint y: 294, distance: 5.6
click at [483, 294] on div "Janela de atendimento Grade de atendimento Capacidade Transportadoras Veículos …" at bounding box center [471, 203] width 942 height 406
click at [605, 146] on icon at bounding box center [586, 167] width 254 height 135
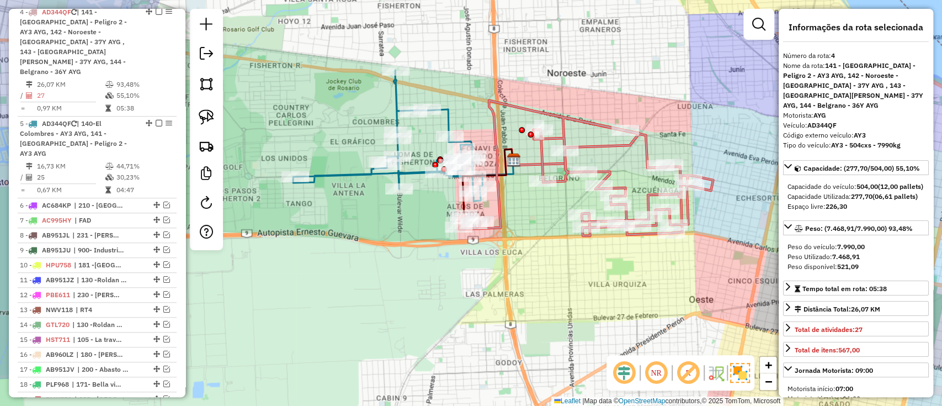
scroll to position [459, 0]
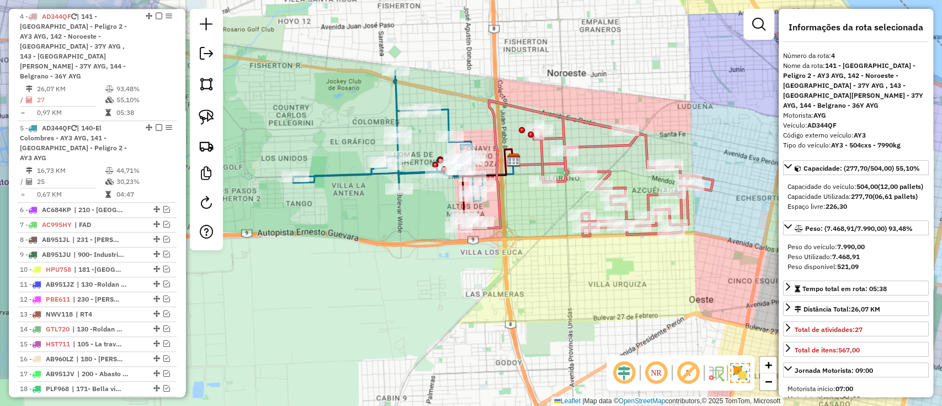
click at [555, 214] on div "Janela de atendimento Grade de atendimento Capacidade Transportadoras Veículos …" at bounding box center [471, 203] width 942 height 406
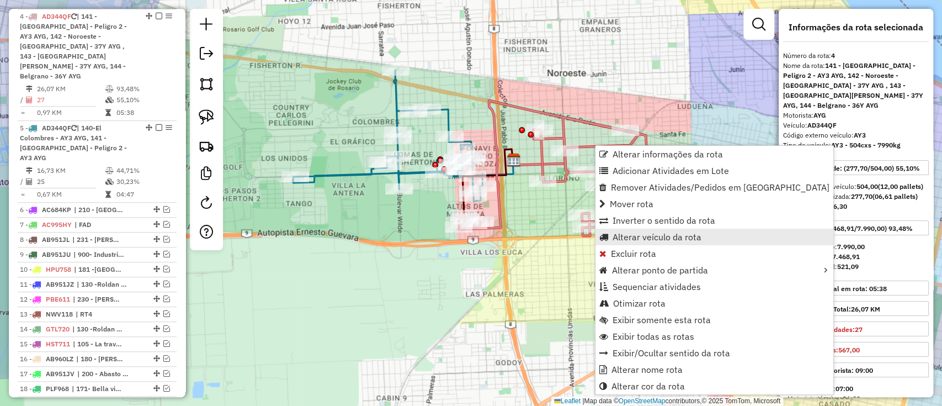
click at [698, 238] on span "Alterar veículo da rota" at bounding box center [656, 236] width 89 height 9
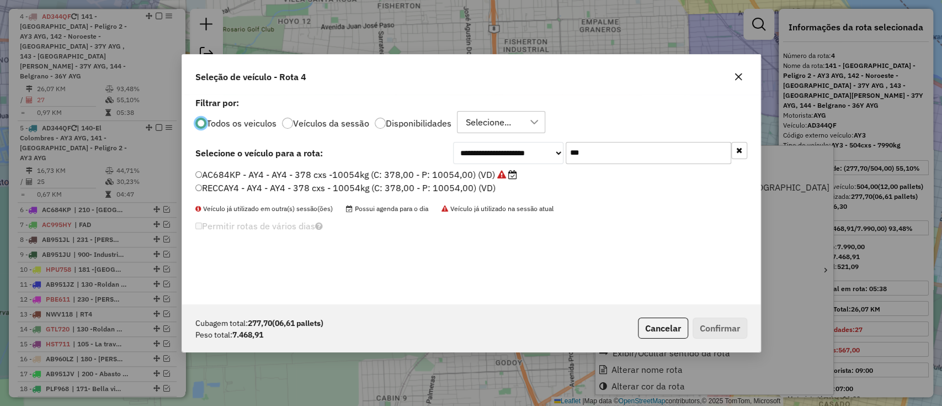
scroll to position [6, 3]
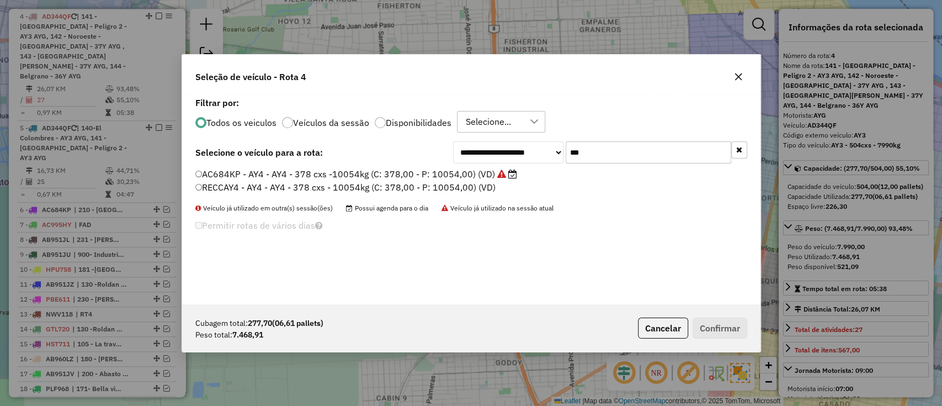
drag, startPoint x: 631, startPoint y: 147, endPoint x: 502, endPoint y: 151, distance: 129.2
click at [503, 151] on div "**********" at bounding box center [600, 152] width 294 height 22
type input "***"
click at [472, 174] on label "AD324QO - 37Y - 37Y - 420 cxs - 8120 kg (C: 420,00 - P: 8120,00) (VD)" at bounding box center [348, 173] width 307 height 13
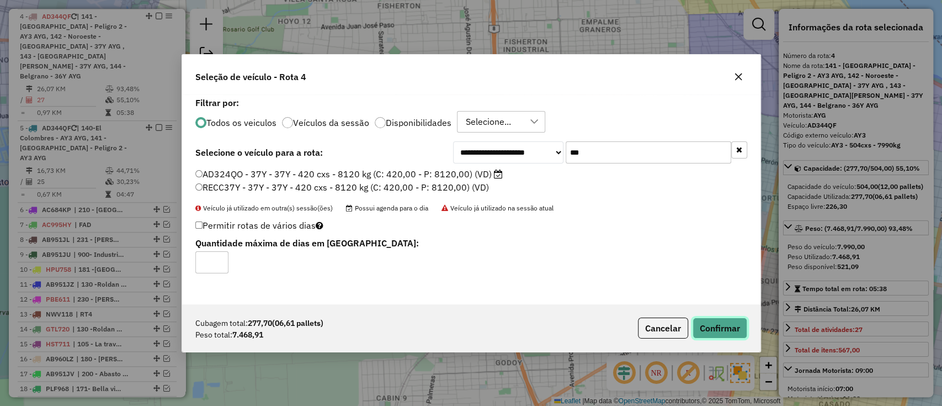
click at [706, 317] on button "Confirmar" at bounding box center [719, 327] width 55 height 21
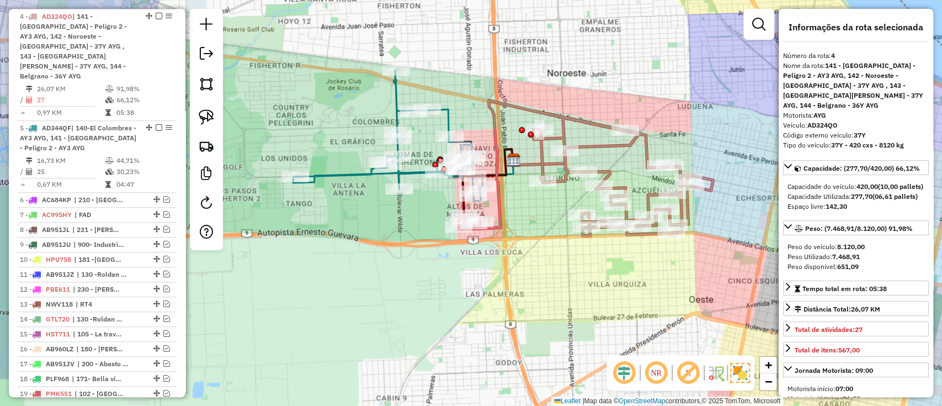
click at [584, 141] on icon at bounding box center [586, 167] width 254 height 135
click at [444, 114] on icon at bounding box center [387, 135] width 189 height 131
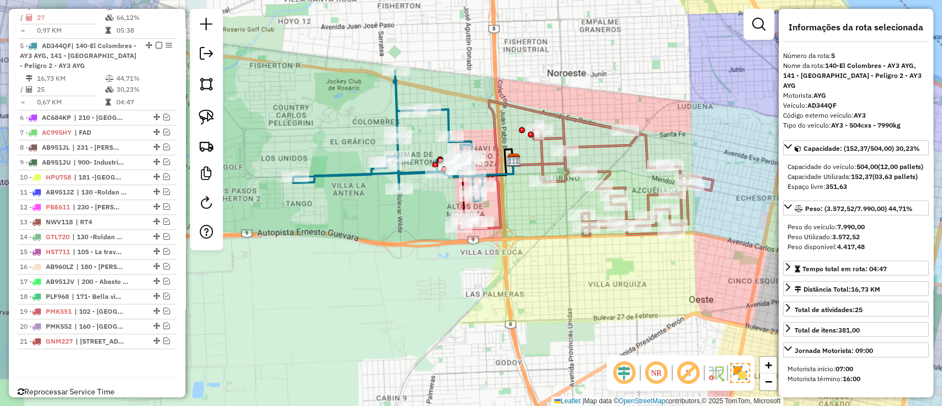
scroll to position [545, 0]
click at [594, 143] on icon at bounding box center [586, 167] width 254 height 135
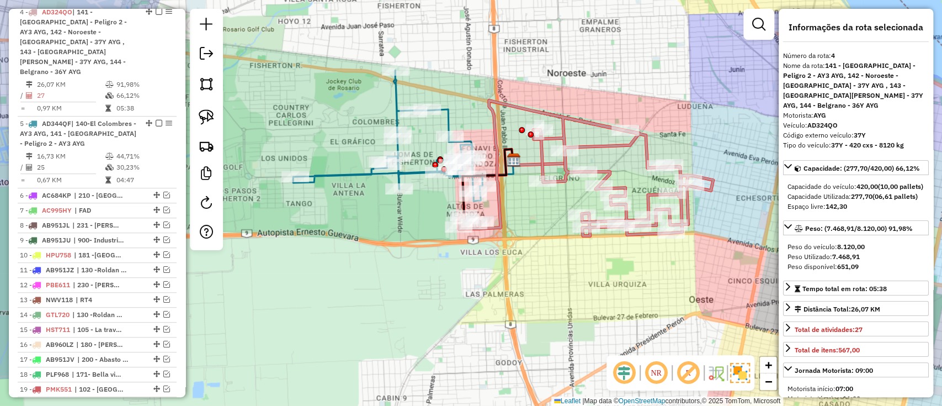
scroll to position [459, 0]
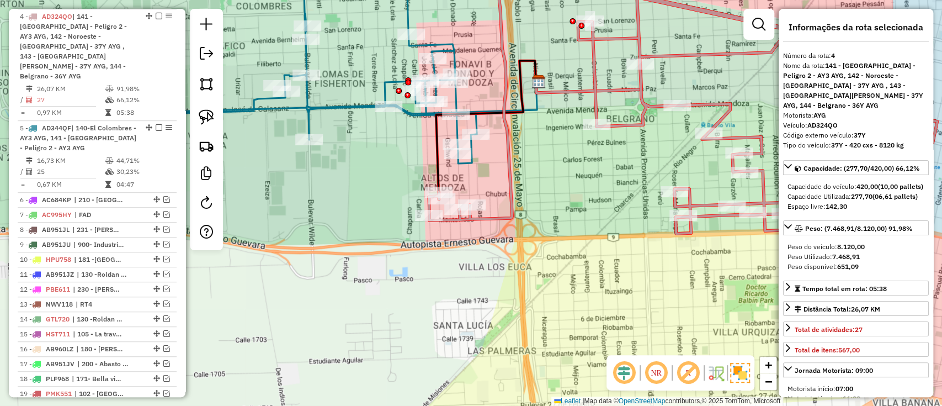
click at [472, 161] on icon at bounding box center [287, 61] width 380 height 204
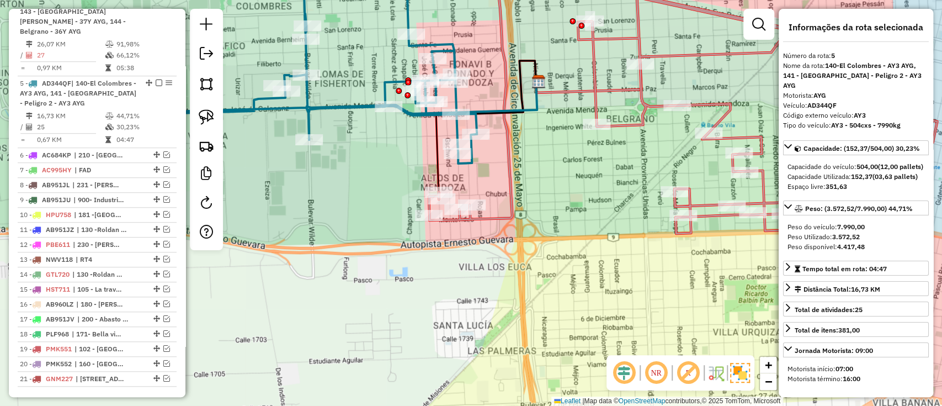
scroll to position [545, 0]
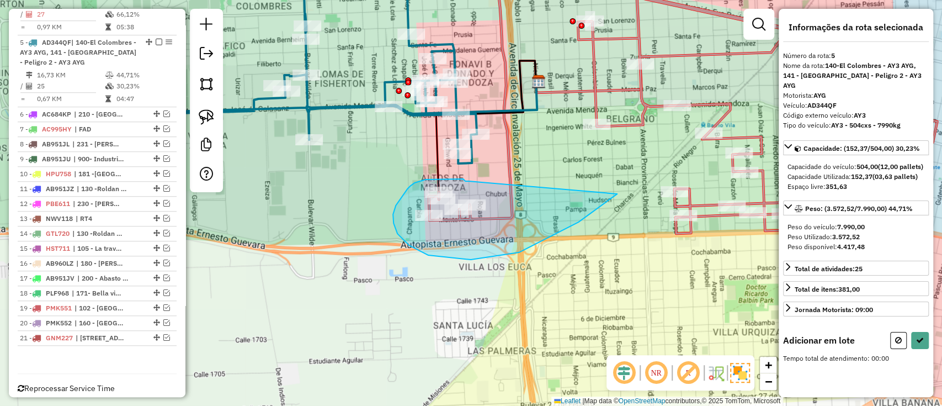
drag, startPoint x: 468, startPoint y: 181, endPoint x: 614, endPoint y: 192, distance: 145.5
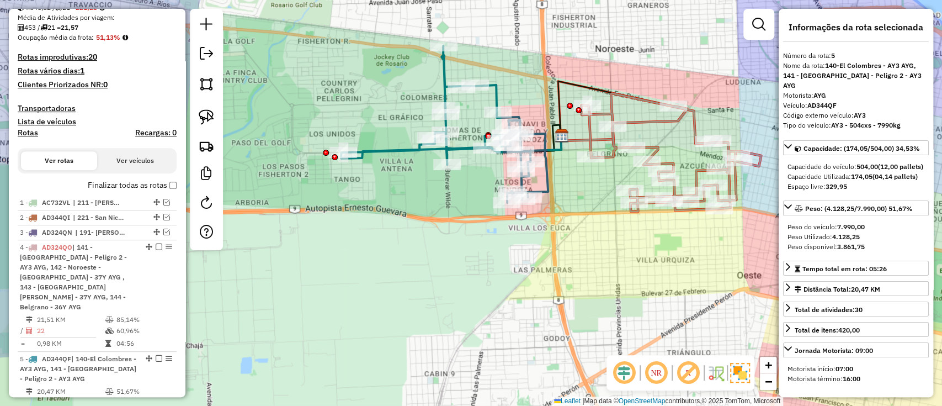
scroll to position [177, 0]
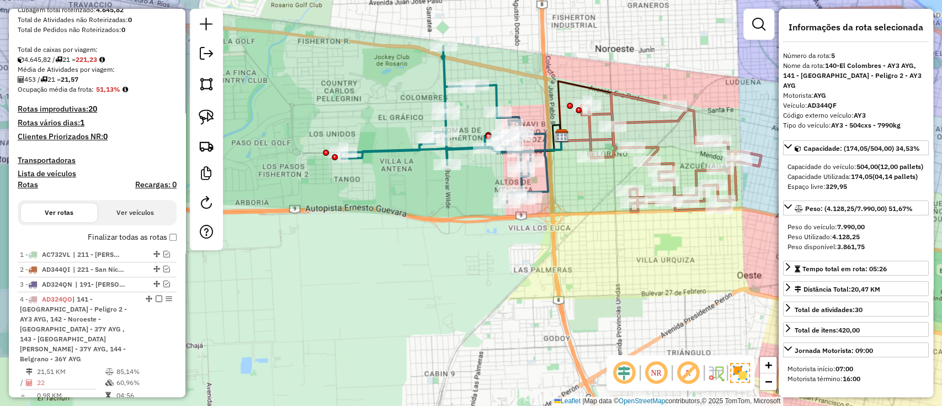
click at [151, 241] on label "Finalizar todas as rotas" at bounding box center [132, 237] width 89 height 12
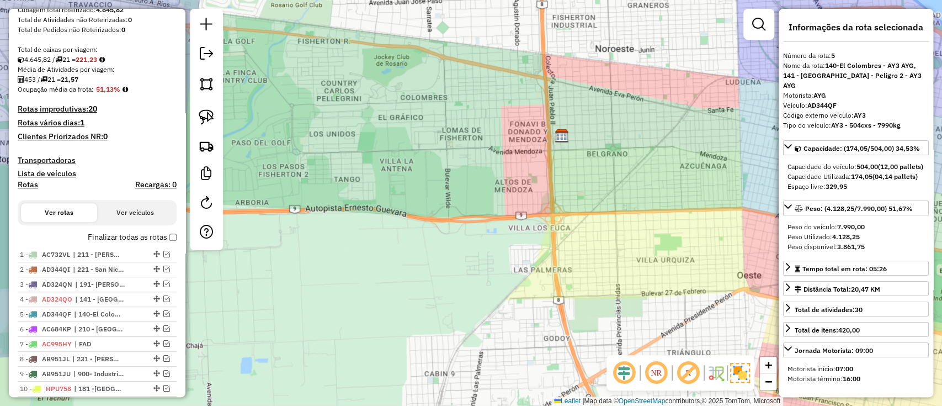
click at [269, 260] on div "Janela de atendimento Grade de atendimento Capacidade Transportadoras Veículos …" at bounding box center [471, 203] width 942 height 406
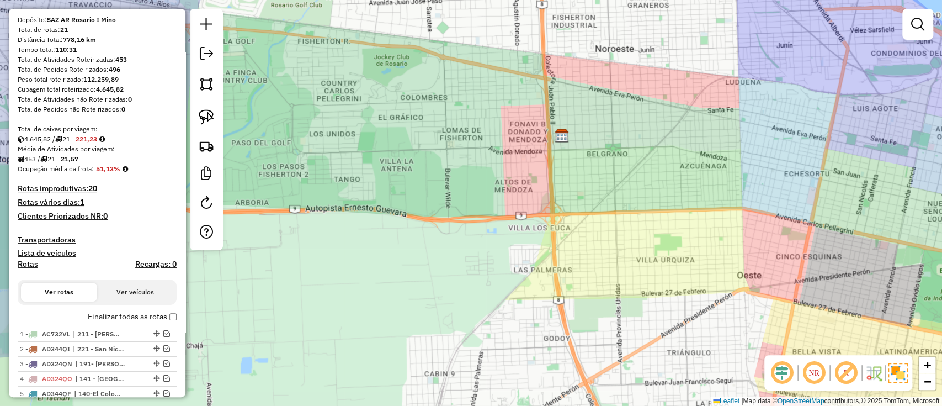
scroll to position [0, 0]
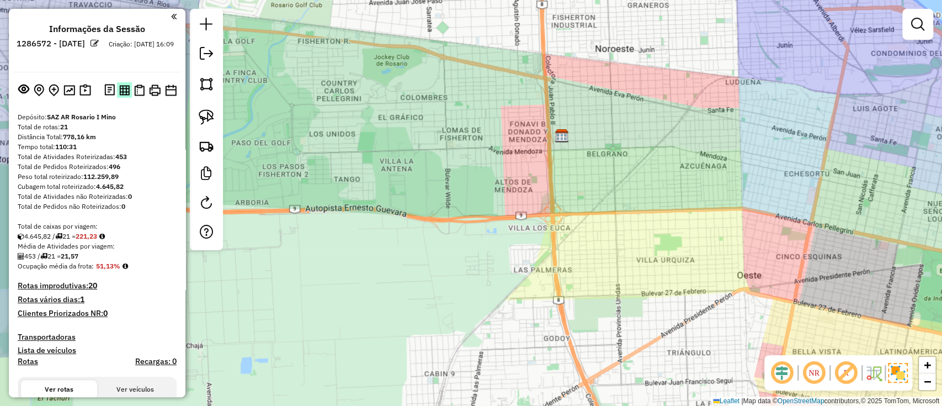
click at [121, 94] on img at bounding box center [124, 90] width 10 height 10
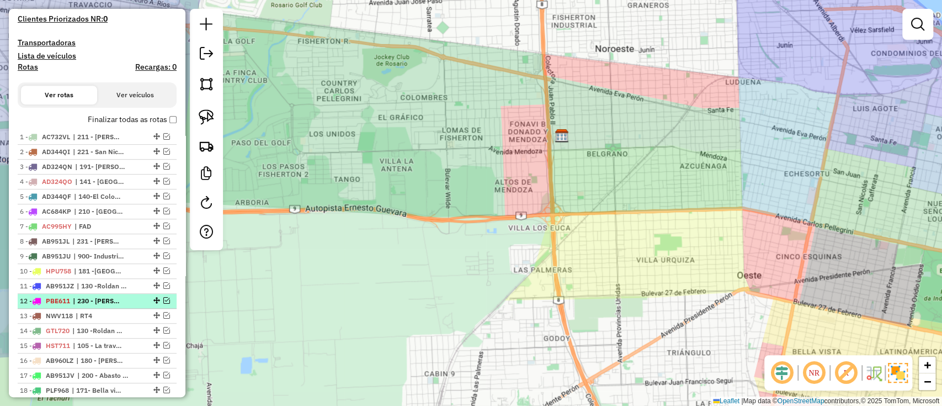
scroll to position [411, 0]
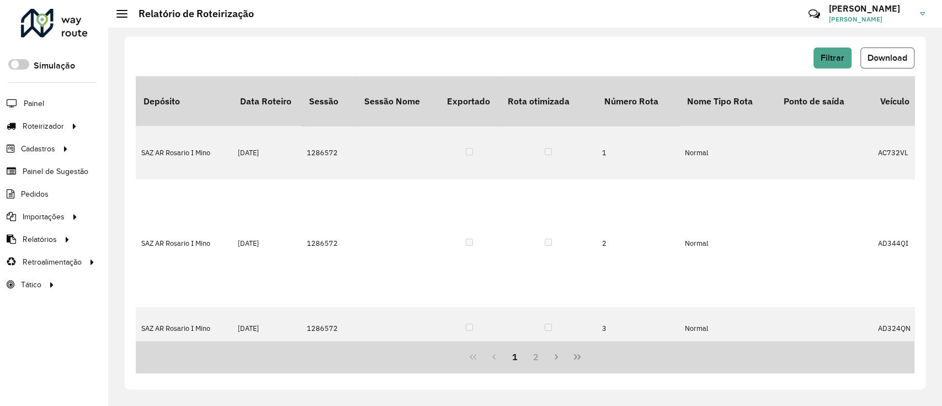
click at [893, 55] on span "Download" at bounding box center [887, 57] width 40 height 9
